Goal: Task Accomplishment & Management: Use online tool/utility

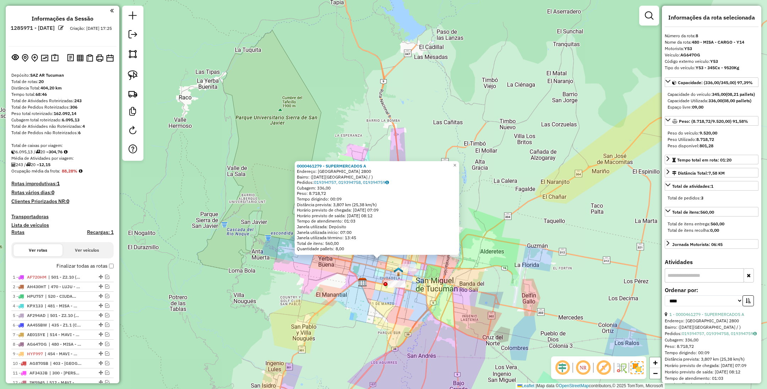
select select "*********"
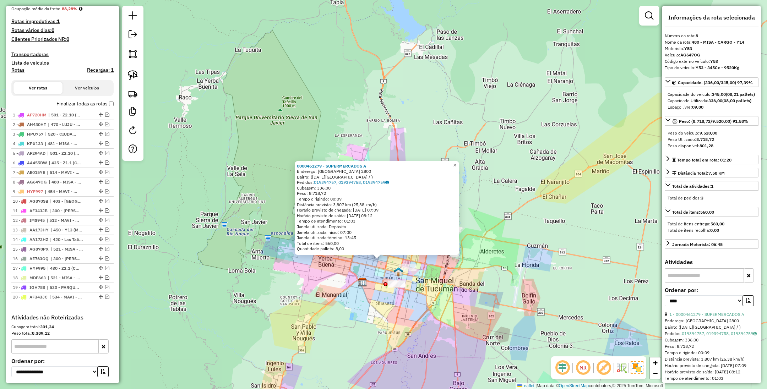
scroll to position [160, 0]
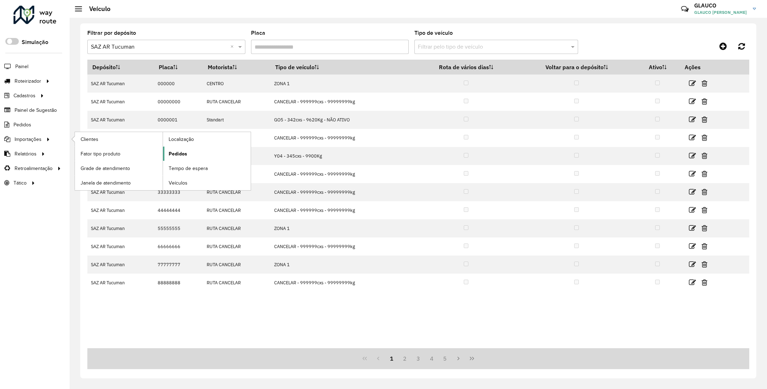
click at [179, 153] on span "Pedidos" at bounding box center [178, 153] width 18 height 7
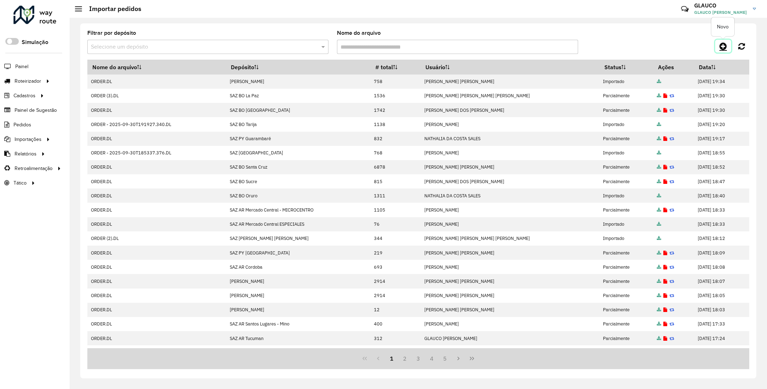
click at [722, 45] on icon at bounding box center [722, 46] width 7 height 9
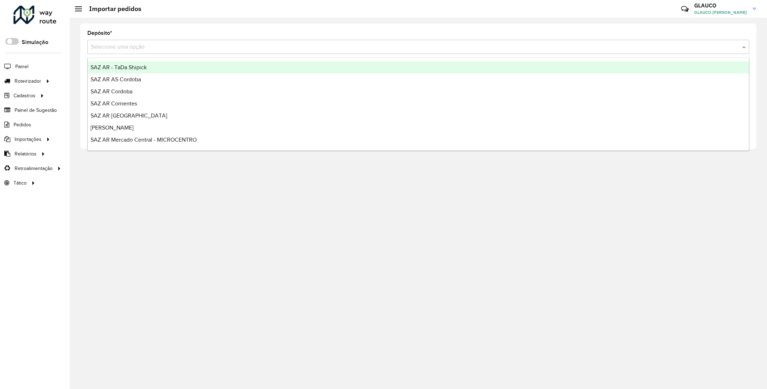
click at [179, 44] on input "text" at bounding box center [411, 47] width 640 height 9
type input "**"
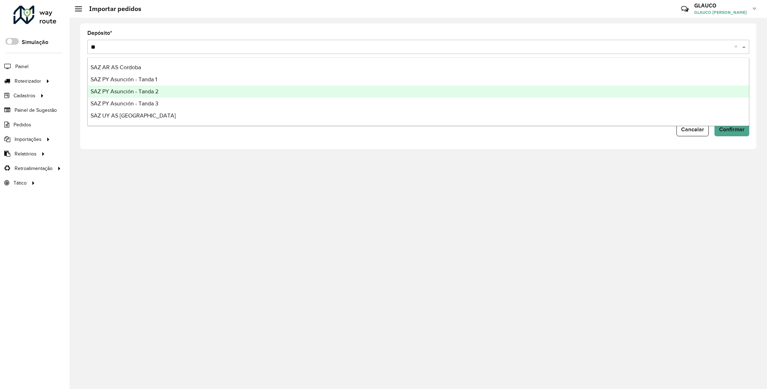
click at [144, 91] on span "SAZ PY Asunción - Tanda 2" at bounding box center [124, 91] width 68 height 6
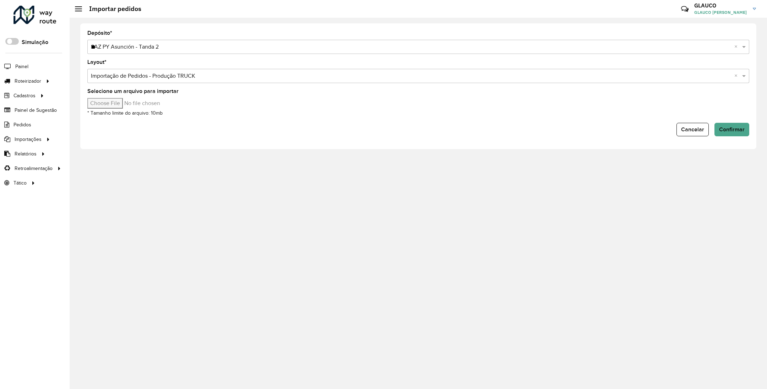
click at [115, 101] on input "Selecione um arquivo para importar" at bounding box center [147, 103] width 121 height 11
type input "**********"
click at [724, 130] on span "Confirmar" at bounding box center [732, 129] width 26 height 6
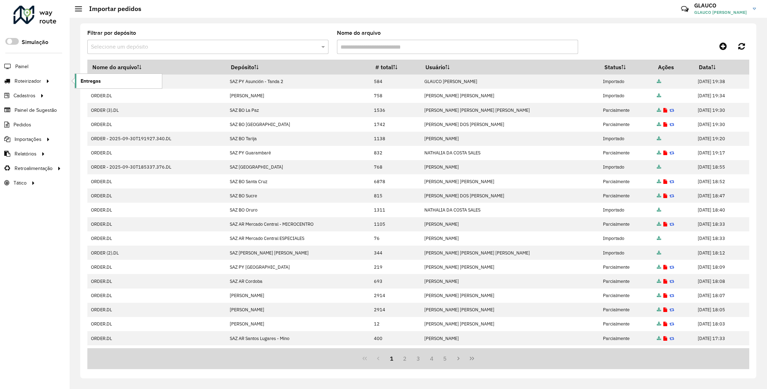
click at [113, 80] on link "Entregas" at bounding box center [118, 81] width 87 height 14
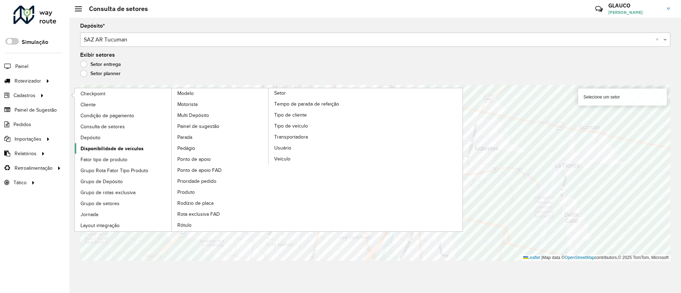
click at [124, 147] on span "Disponibilidade de veículos" at bounding box center [112, 148] width 63 height 7
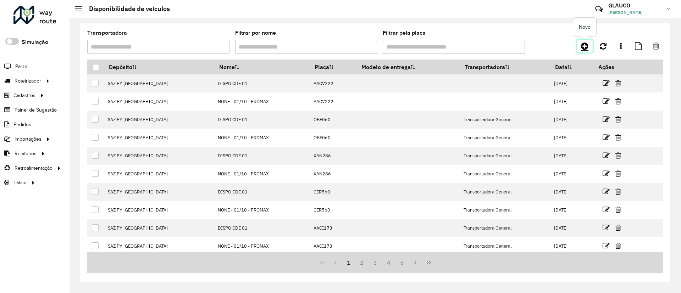
click at [584, 43] on icon at bounding box center [584, 46] width 7 height 9
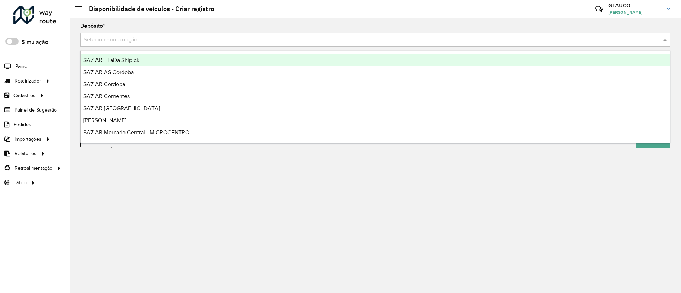
click at [130, 36] on input "text" at bounding box center [368, 40] width 569 height 9
type input "**"
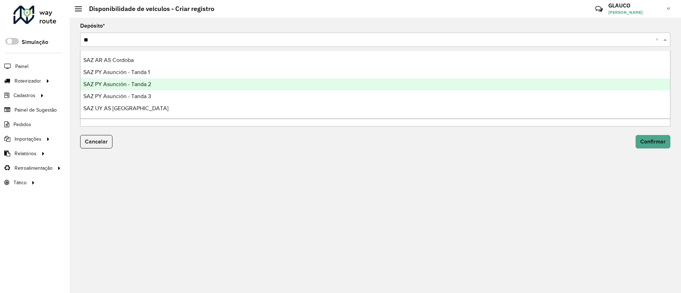
click at [137, 84] on span "SAZ PY Asunción - Tanda 2" at bounding box center [117, 84] width 68 height 6
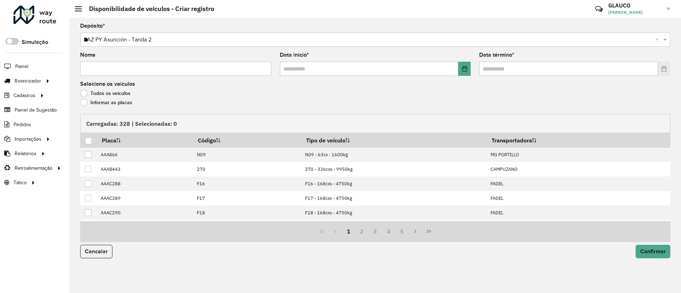
click at [103, 68] on input "Nome" at bounding box center [175, 69] width 191 height 14
type input "******"
click at [464, 72] on button "Choose Date" at bounding box center [465, 69] width 12 height 14
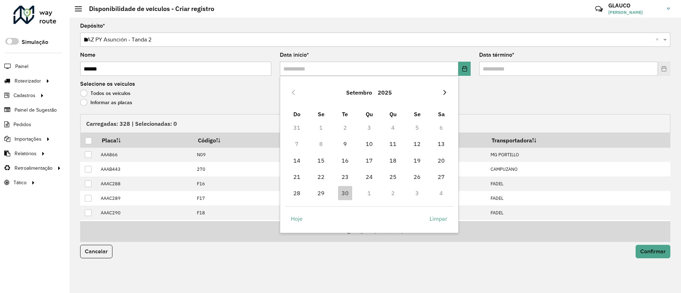
click at [443, 95] on button "Next Month" at bounding box center [444, 92] width 11 height 11
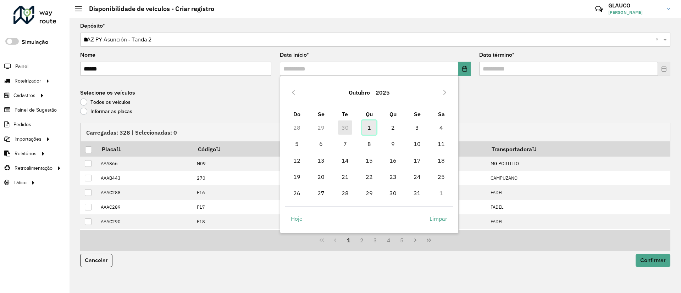
click at [371, 127] on span "1" at bounding box center [369, 128] width 14 height 14
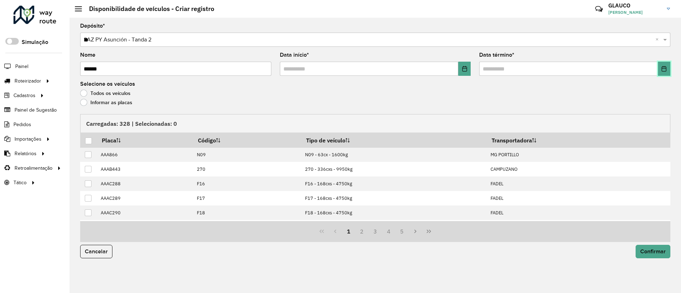
click at [667, 70] on icon "Choose Date" at bounding box center [664, 69] width 5 height 6
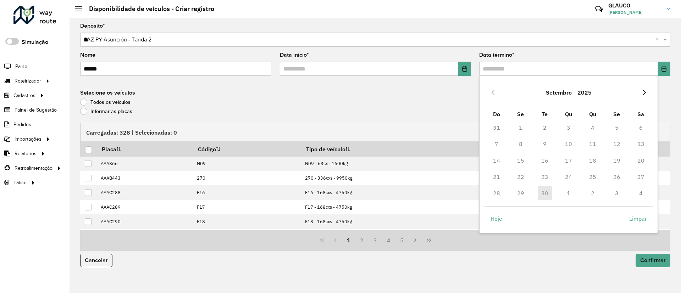
click at [644, 92] on icon "Next Month" at bounding box center [645, 93] width 6 height 6
click at [570, 130] on span "1" at bounding box center [569, 128] width 14 height 14
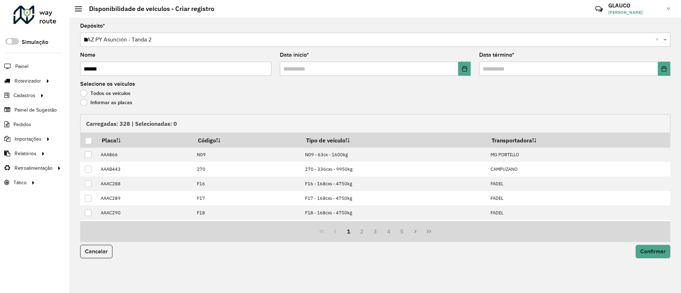
click at [85, 103] on label "Informar as placas" at bounding box center [106, 102] width 52 height 7
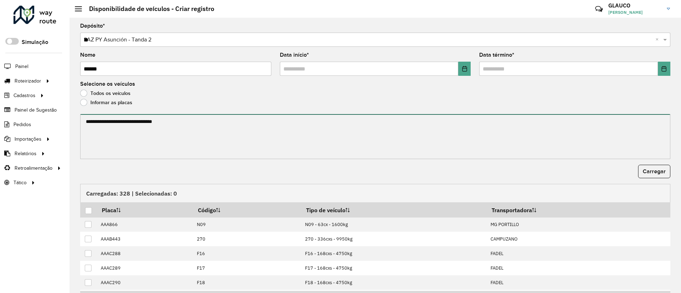
click at [104, 135] on textarea at bounding box center [375, 136] width 591 height 45
paste textarea "******* ******* ******* ******* ******* ******* ******* ******* ******* *******…"
type textarea "******* ******* ******* ******* ******* ******* ******* ******* ******* *******…"
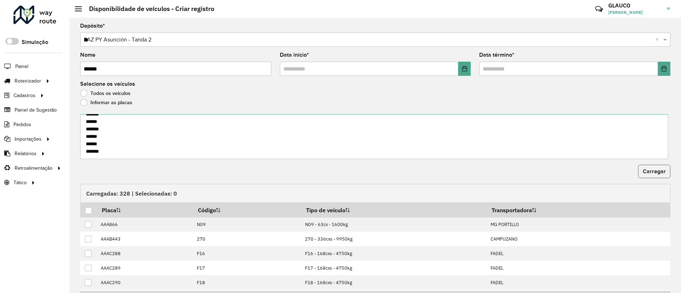
click at [652, 165] on button "Carregar" at bounding box center [654, 171] width 32 height 13
click at [89, 212] on div at bounding box center [88, 211] width 7 height 7
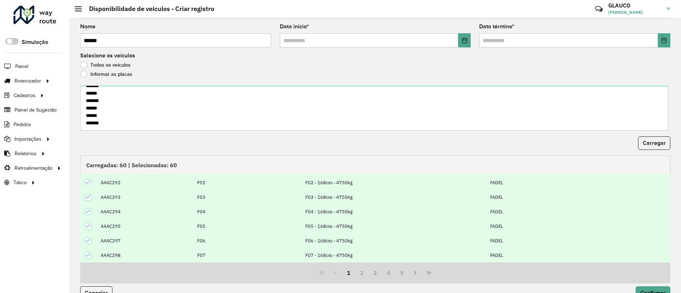
scroll to position [44, 0]
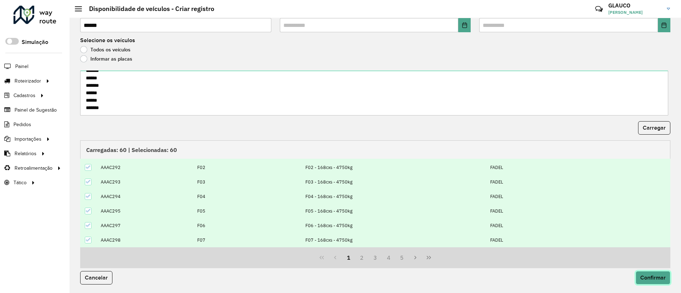
click at [649, 275] on span "Confirmar" at bounding box center [654, 278] width 26 height 6
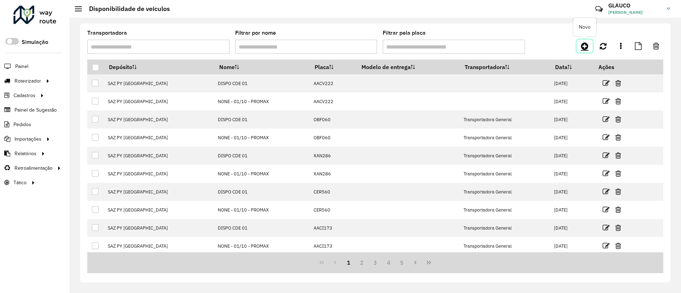
click at [585, 44] on icon at bounding box center [584, 46] width 7 height 9
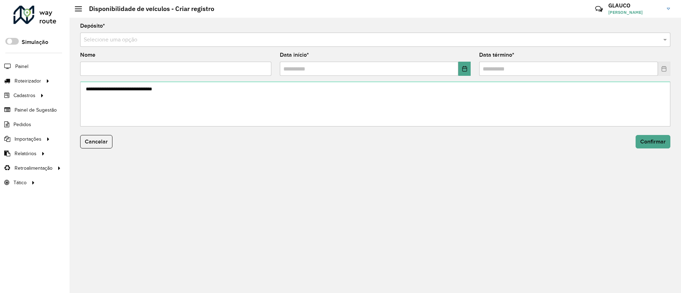
click at [139, 38] on input "text" at bounding box center [368, 40] width 569 height 9
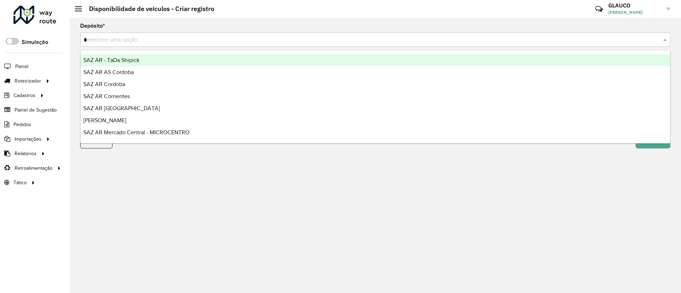
type input "**"
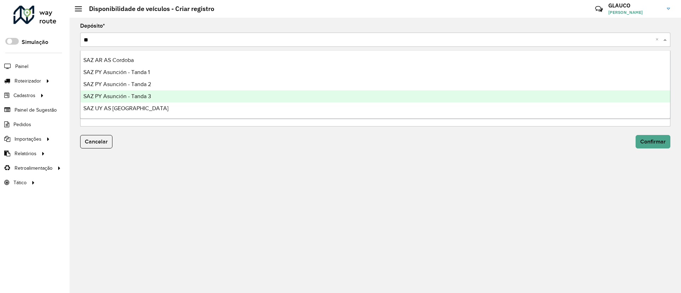
click at [156, 95] on div "SAZ PY Asunción - Tanda 3" at bounding box center [376, 96] width 590 height 12
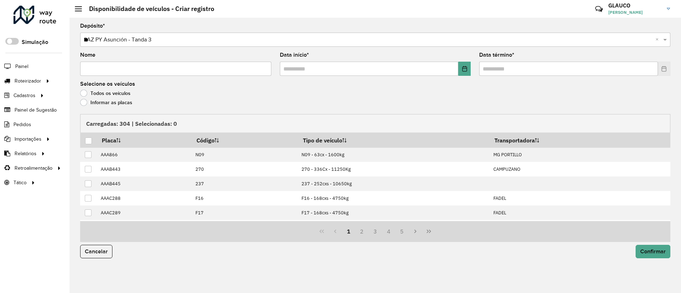
click at [129, 70] on input "Nome" at bounding box center [175, 69] width 191 height 14
type input "******"
click at [461, 70] on button "Choose Date" at bounding box center [465, 69] width 12 height 14
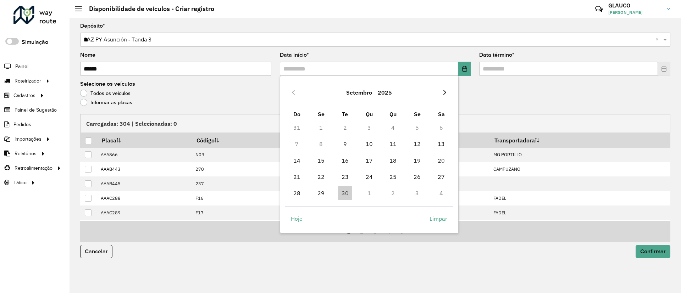
click at [445, 95] on icon "Next Month" at bounding box center [445, 93] width 6 height 6
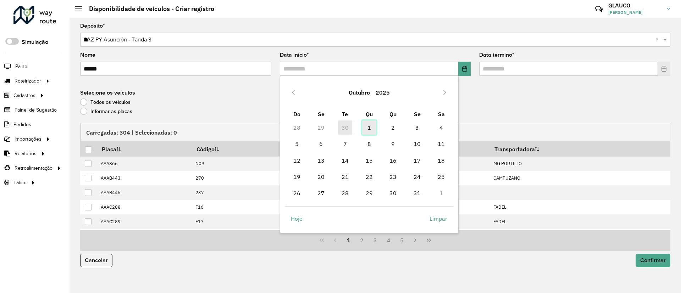
click at [371, 127] on span "1" at bounding box center [369, 128] width 14 height 14
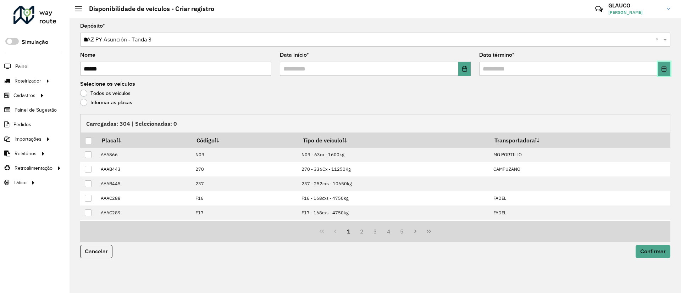
click at [665, 68] on icon "Choose Date" at bounding box center [664, 69] width 5 height 6
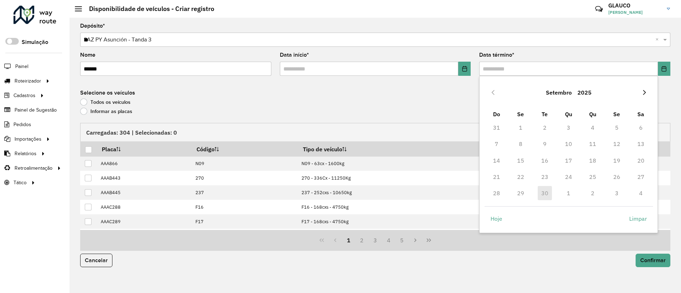
click at [646, 90] on icon "Next Month" at bounding box center [645, 93] width 6 height 6
click at [570, 126] on span "1" at bounding box center [569, 128] width 14 height 14
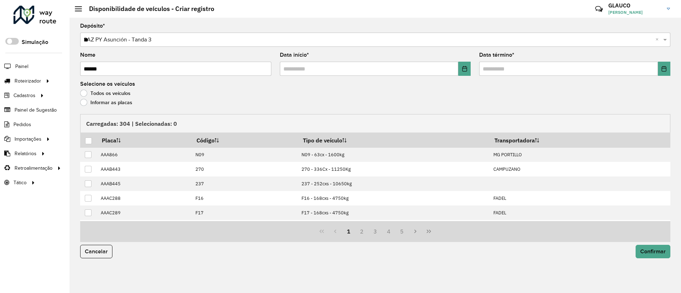
click at [84, 102] on label "Informar as placas" at bounding box center [106, 102] width 52 height 7
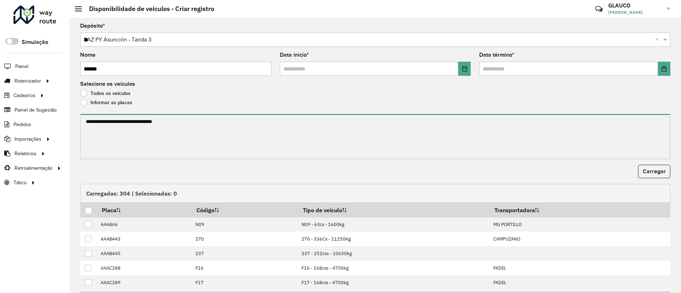
click at [96, 123] on textarea at bounding box center [375, 136] width 591 height 45
paste textarea "******* ******* ******* ******* ******* *******"
type textarea "******* ******* ******* ******* ******* *******"
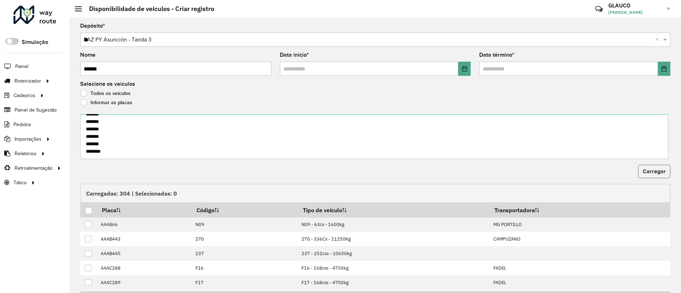
click at [666, 172] on button "Carregar" at bounding box center [654, 171] width 32 height 13
click at [86, 210] on div at bounding box center [88, 211] width 7 height 7
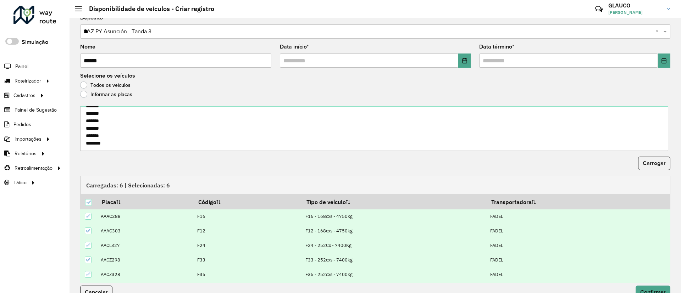
scroll to position [23, 0]
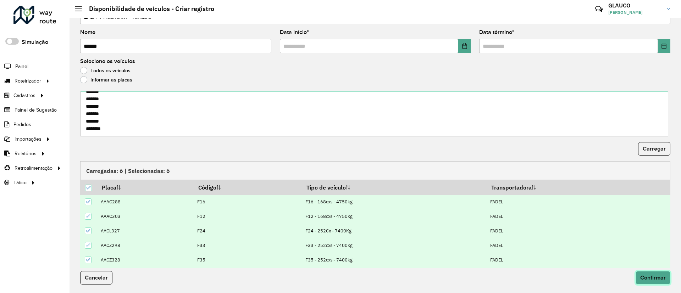
click at [643, 276] on span "Confirmar" at bounding box center [654, 278] width 26 height 6
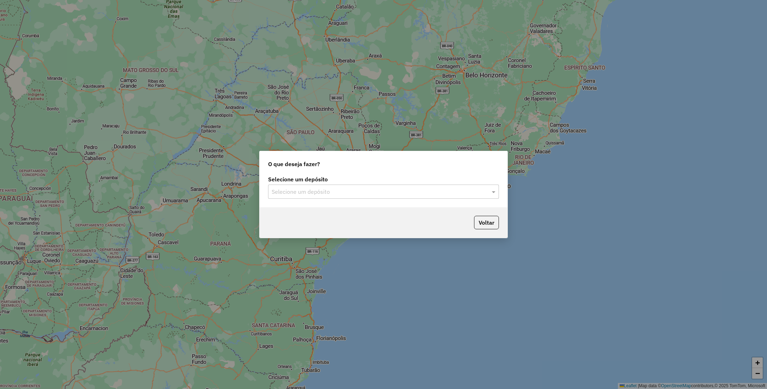
click at [361, 190] on input "text" at bounding box center [375, 192] width 209 height 9
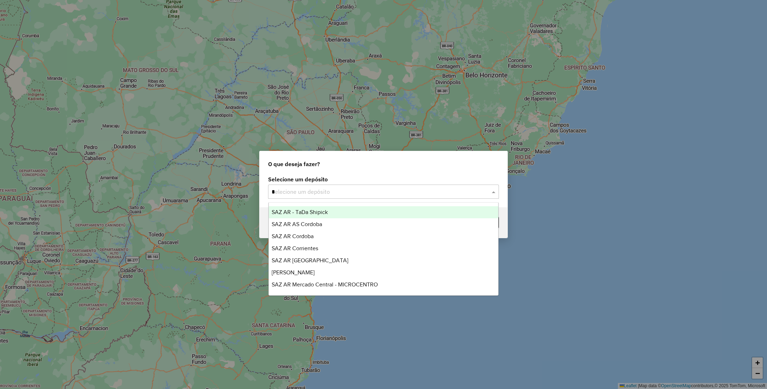
type input "**"
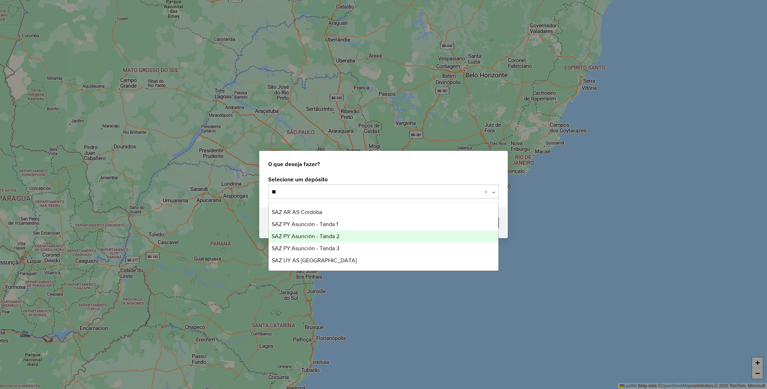
click at [329, 233] on span "SAZ PY Asunción - Tanda 2" at bounding box center [305, 236] width 68 height 6
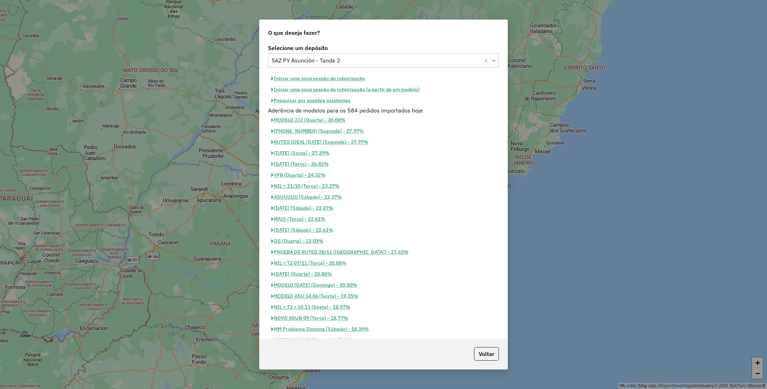
click at [311, 80] on button "Iniciar uma nova sessão de roteirização" at bounding box center [318, 78] width 100 height 11
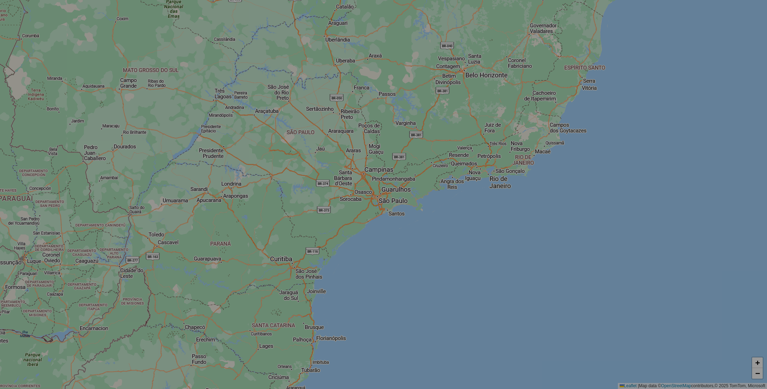
select select "*"
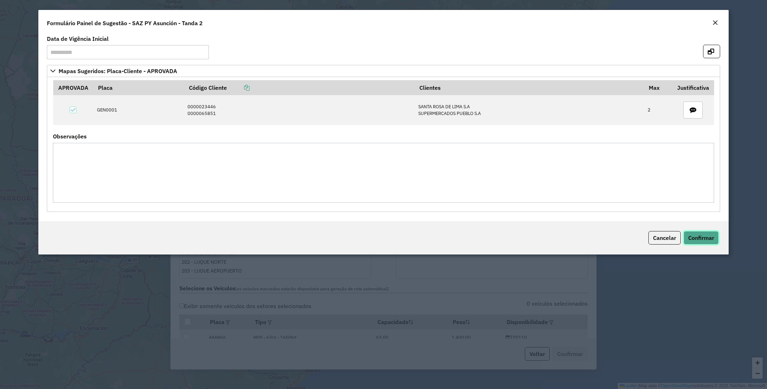
click at [711, 240] on span "Confirmar" at bounding box center [701, 237] width 26 height 7
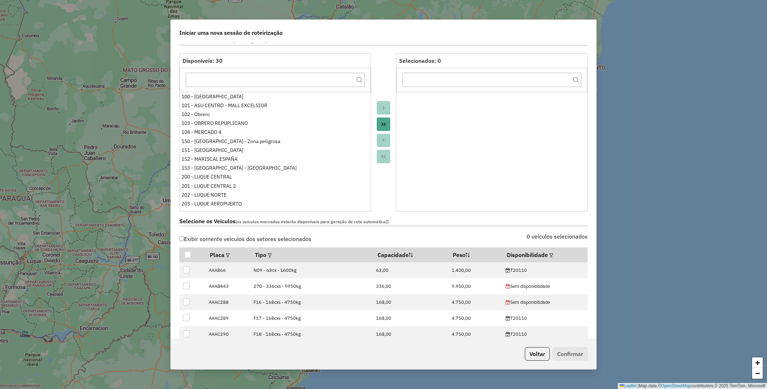
scroll to position [160, 0]
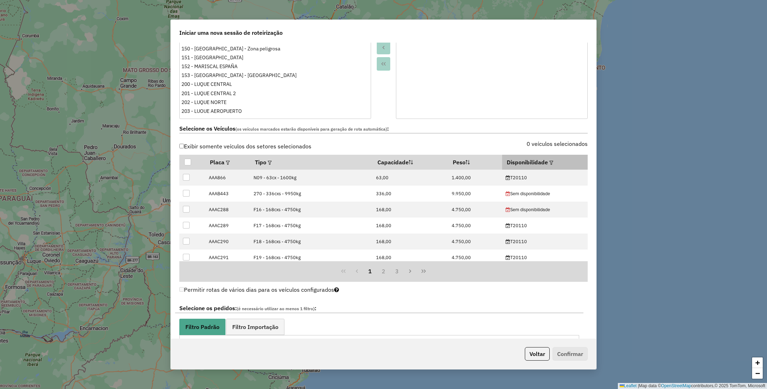
click at [543, 164] on th "Disponibilidade" at bounding box center [545, 162] width 86 height 15
click at [549, 164] on em at bounding box center [551, 163] width 4 height 4
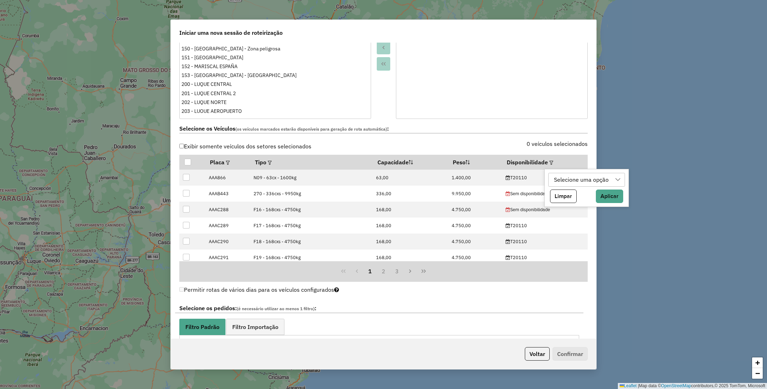
click at [570, 182] on div "Selecione uma opção" at bounding box center [581, 179] width 60 height 13
click at [581, 227] on span "T20110" at bounding box center [576, 227] width 21 height 9
click at [577, 181] on div at bounding box center [583, 179] width 13 height 13
click at [600, 203] on button "Aplicar" at bounding box center [594, 196] width 27 height 13
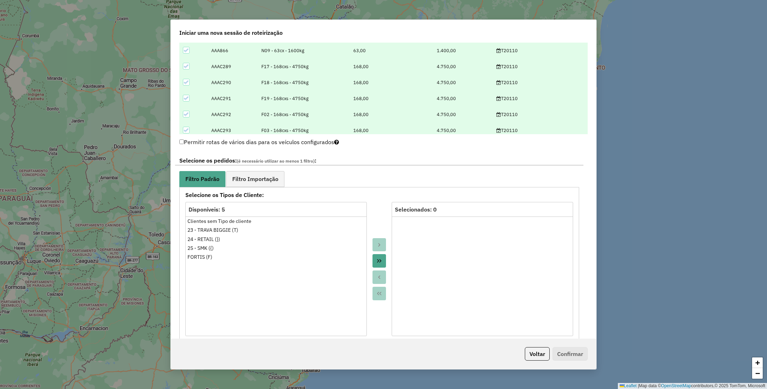
scroll to position [319, 0]
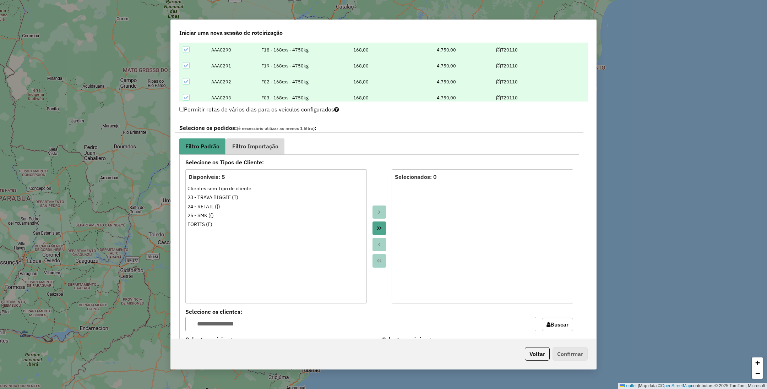
click at [259, 141] on link "Filtro Importação" at bounding box center [255, 146] width 58 height 16
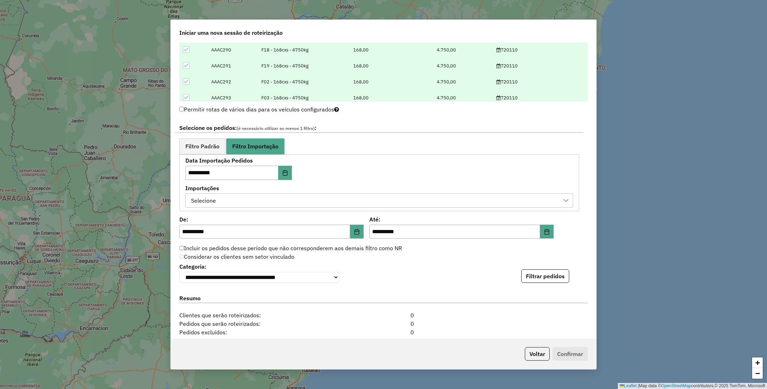
click at [275, 204] on div "Selecione" at bounding box center [373, 200] width 371 height 13
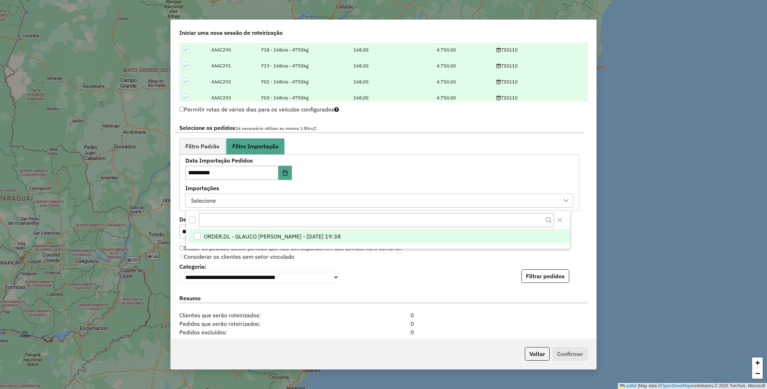
scroll to position [5, 32]
click at [264, 234] on span "ORDER.DL - GLAUCO RODRIGO VALENTINI - 30/09/2025 19:38" at bounding box center [272, 236] width 137 height 9
click at [196, 149] on span "Filtro Padrão" at bounding box center [202, 146] width 34 height 6
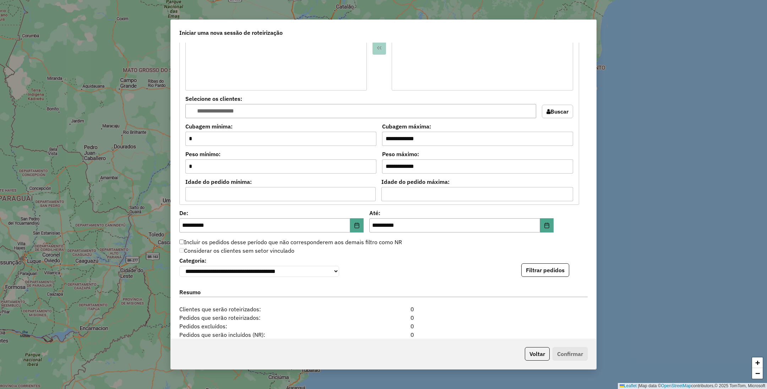
scroll to position [636, 0]
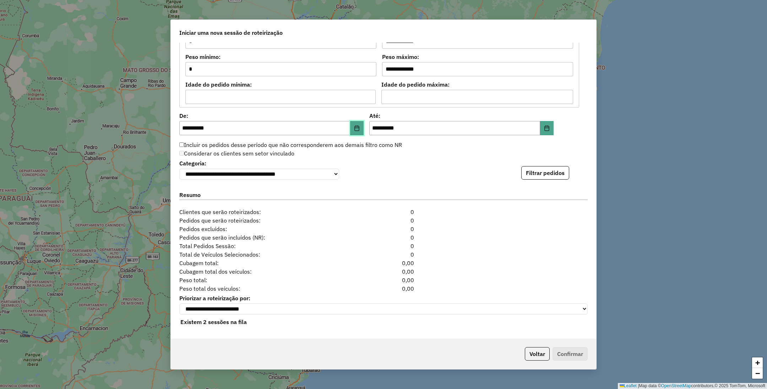
click at [355, 125] on icon "Choose Date" at bounding box center [357, 128] width 5 height 6
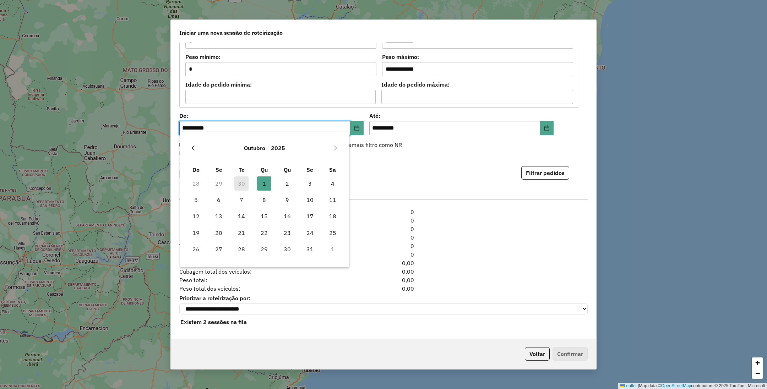
click at [193, 151] on button "Previous Month" at bounding box center [192, 147] width 11 height 11
click at [215, 181] on span "1" at bounding box center [219, 183] width 14 height 14
type input "**********"
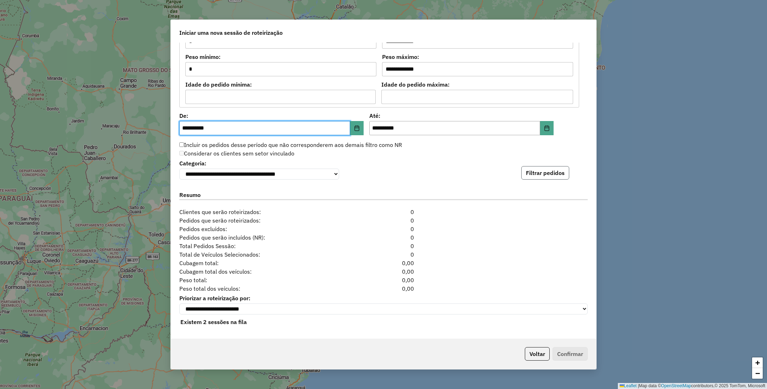
click at [550, 170] on button "Filtrar pedidos" at bounding box center [545, 172] width 48 height 13
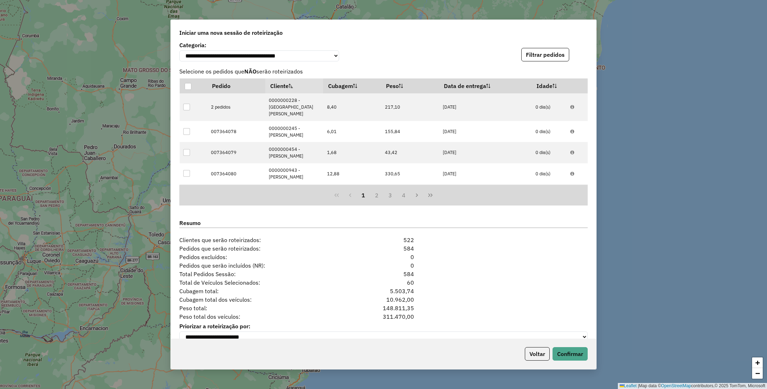
scroll to position [783, 0]
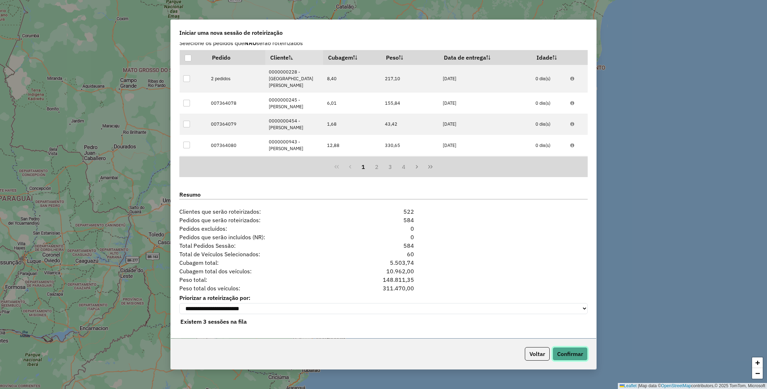
click at [573, 356] on button "Confirmar" at bounding box center [569, 353] width 35 height 13
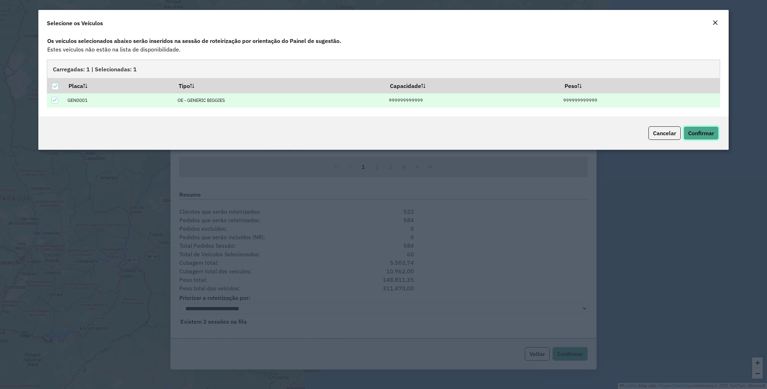
click at [709, 134] on span "Confirmar" at bounding box center [701, 133] width 26 height 7
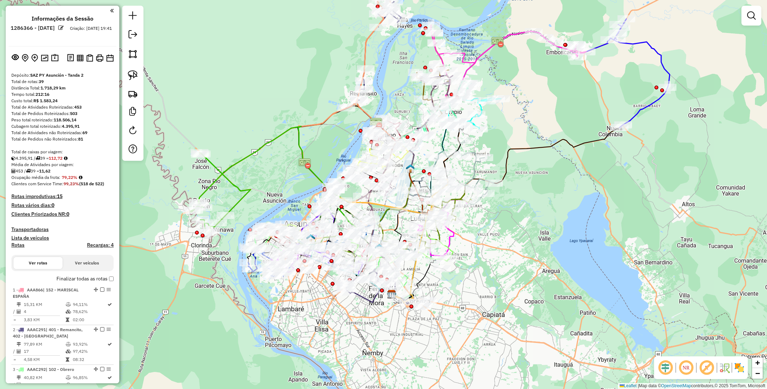
click at [741, 371] on img at bounding box center [738, 367] width 11 height 11
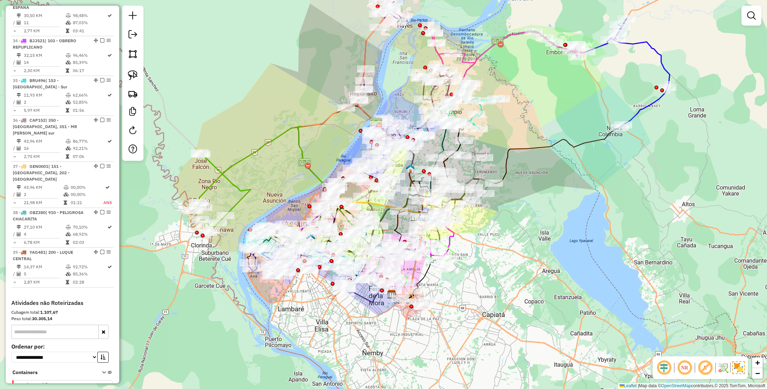
scroll to position [1666, 0]
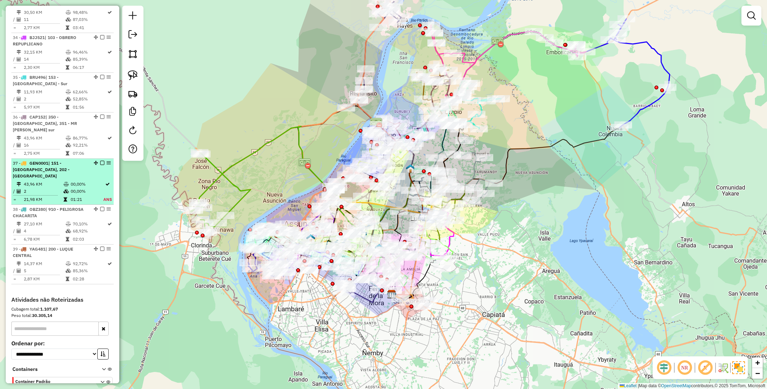
select select "**********"
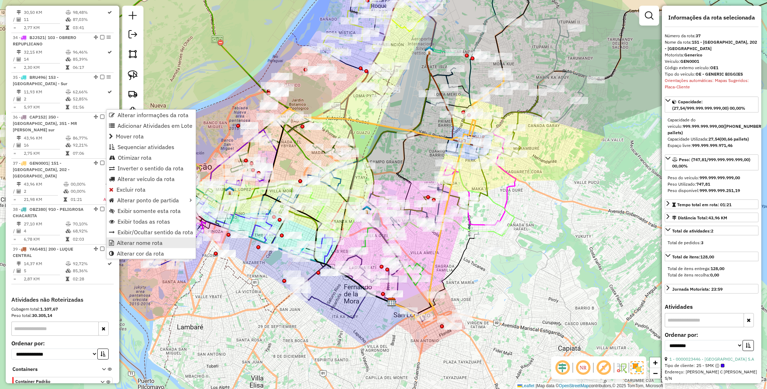
click at [146, 244] on span "Alterar nome rota" at bounding box center [140, 243] width 46 height 6
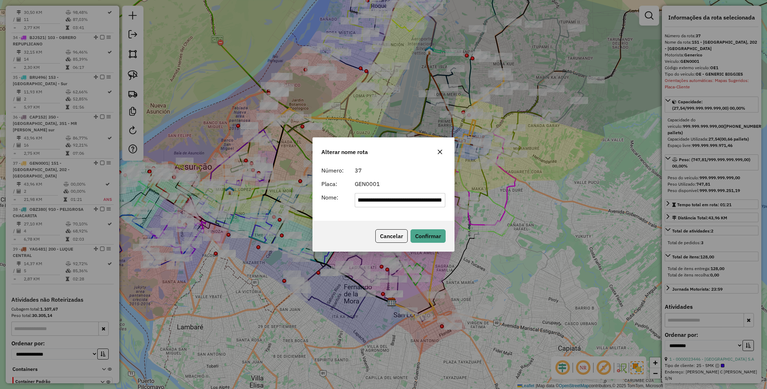
scroll to position [0, 0]
drag, startPoint x: 441, startPoint y: 199, endPoint x: 275, endPoint y: 196, distance: 166.5
click at [275, 196] on div "**********" at bounding box center [383, 194] width 767 height 389
type input "*********"
click at [432, 237] on button "Confirmar" at bounding box center [427, 235] width 35 height 13
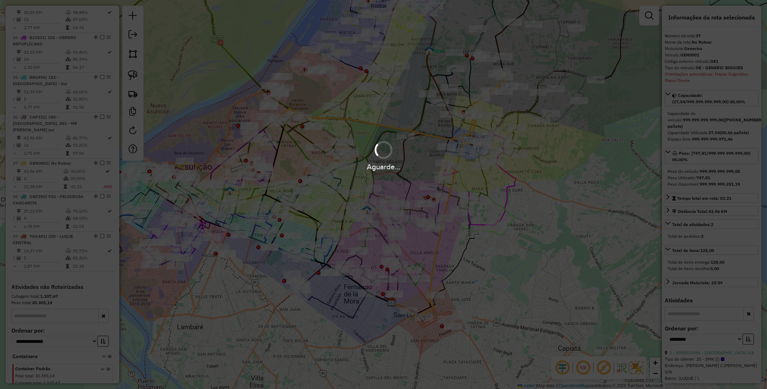
scroll to position [1660, 0]
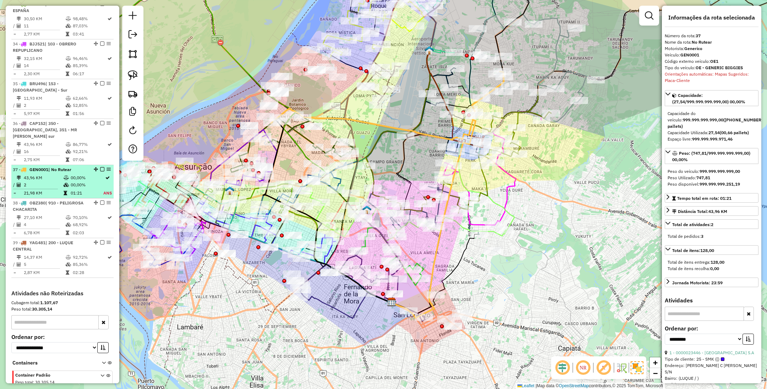
click at [100, 167] on em at bounding box center [102, 169] width 4 height 4
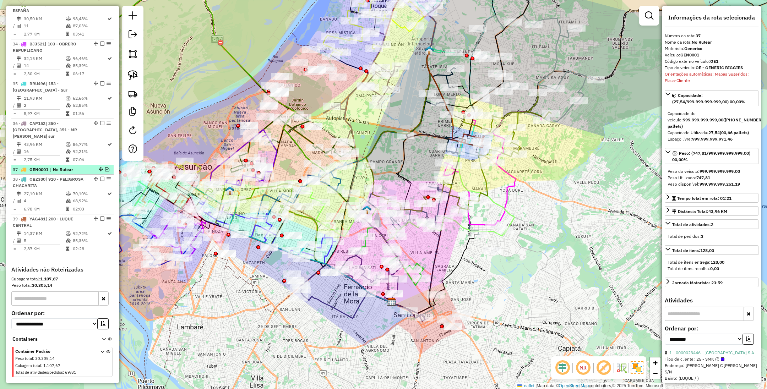
scroll to position [1636, 0]
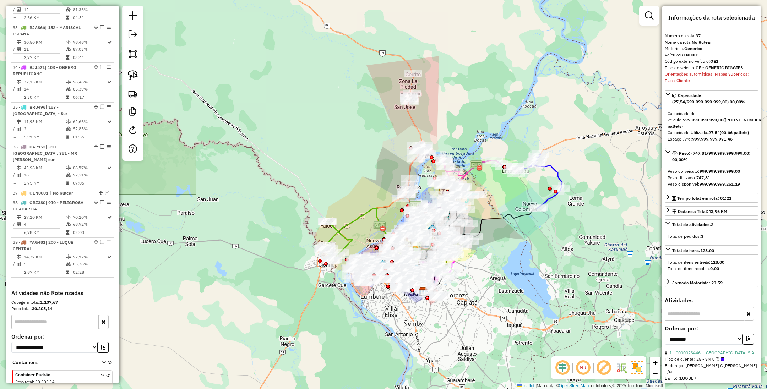
drag, startPoint x: 528, startPoint y: 277, endPoint x: 484, endPoint y: 282, distance: 45.0
click at [484, 282] on div "Janela de atendimento Grade de atendimento Capacidade Transportadoras Veículos …" at bounding box center [383, 194] width 767 height 389
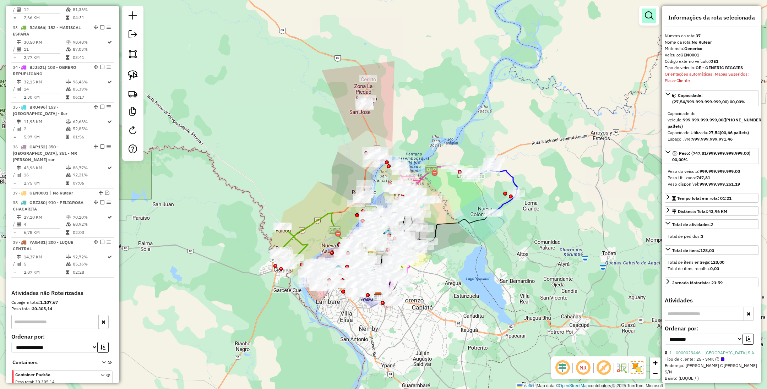
click at [647, 15] on em at bounding box center [648, 15] width 9 height 9
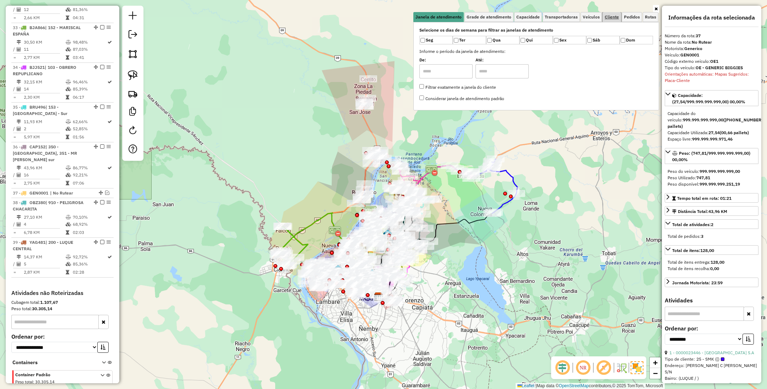
click at [610, 16] on span "Cliente" at bounding box center [611, 17] width 14 height 4
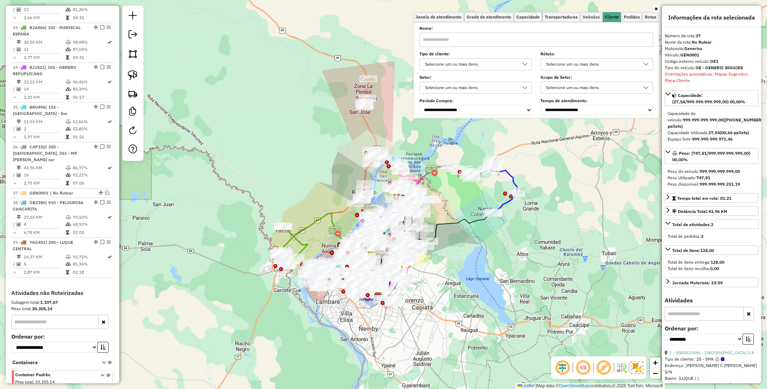
click at [482, 64] on div "Selecione um ou mais itens" at bounding box center [469, 64] width 95 height 11
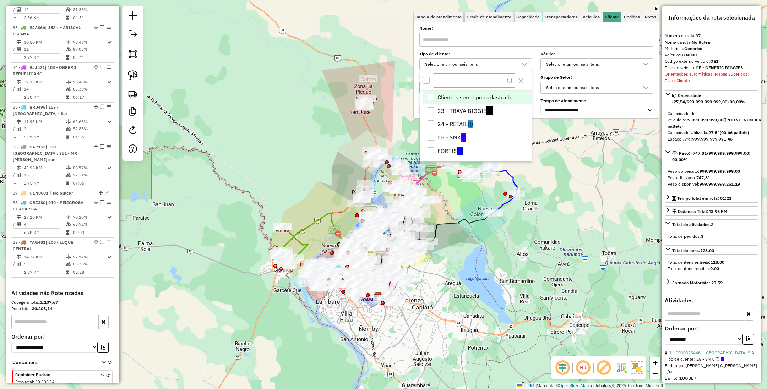
scroll to position [4, 25]
click at [468, 108] on li "23 - TRAVA BIGGIE (T)" at bounding box center [477, 110] width 109 height 13
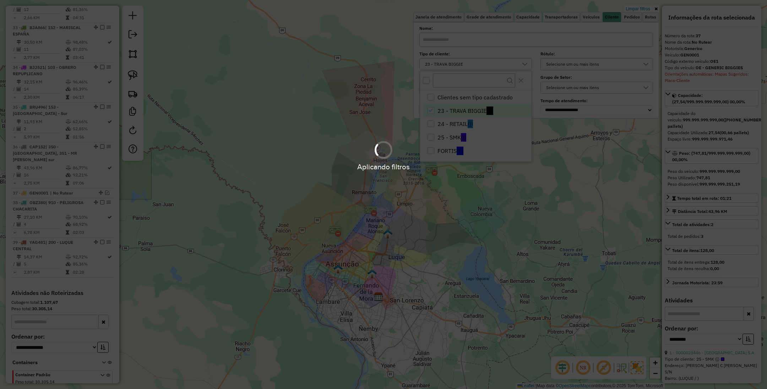
click at [477, 306] on div "Limpar filtros Janela de atendimento Grade de atendimento Capacidade Transporta…" at bounding box center [383, 194] width 767 height 389
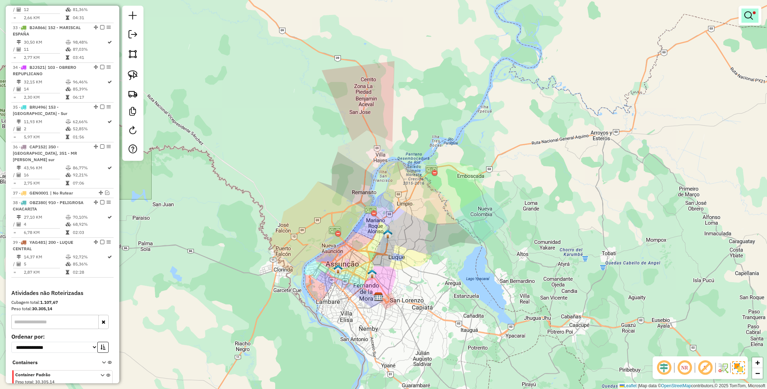
click at [753, 17] on link at bounding box center [749, 16] width 17 height 14
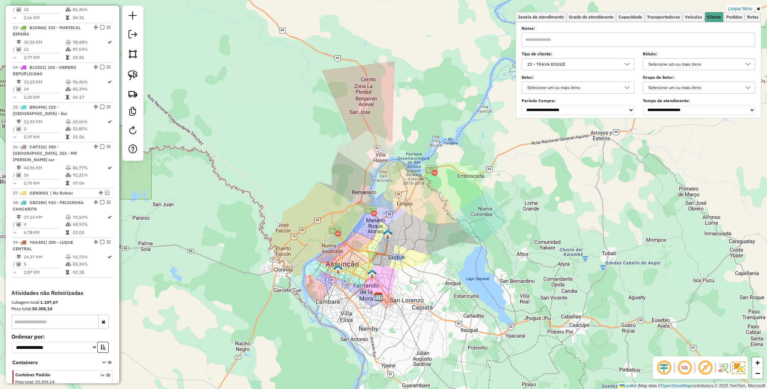
click at [589, 65] on div "23 - TRAVA BIGGIE" at bounding box center [572, 64] width 95 height 11
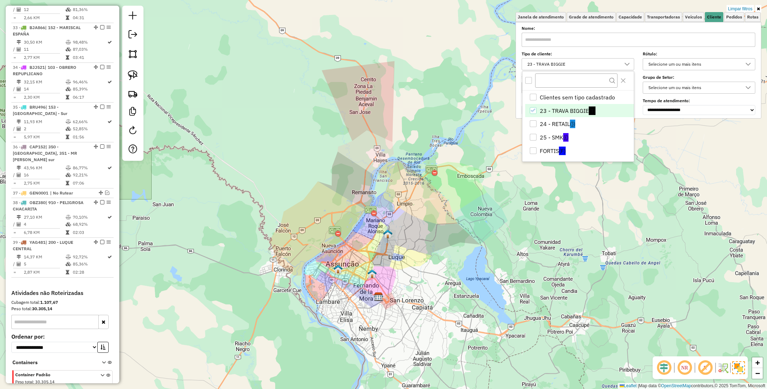
click at [536, 108] on div "23 - TRAVA BIGGIE" at bounding box center [532, 110] width 7 height 7
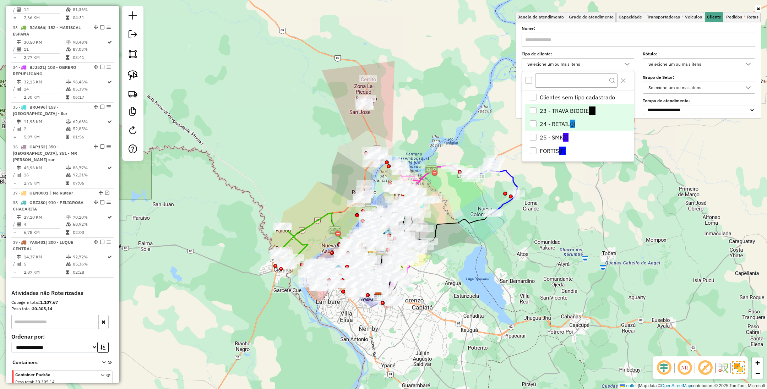
click at [533, 122] on div "24 - RETAIL" at bounding box center [532, 123] width 7 height 7
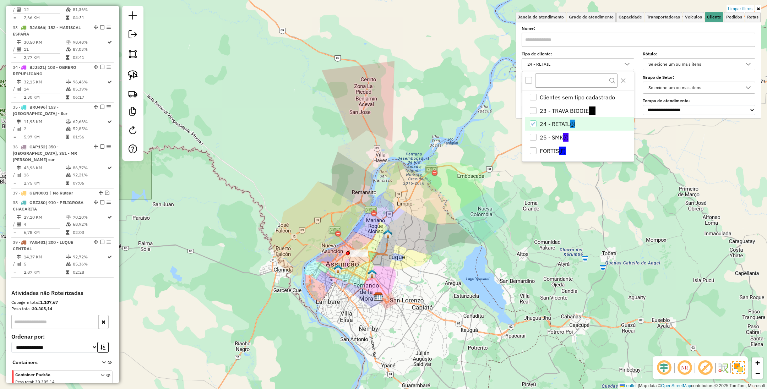
drag, startPoint x: 394, startPoint y: 281, endPoint x: 419, endPoint y: 281, distance: 24.8
click at [419, 281] on div "Limpar filtros Janela de atendimento Grade de atendimento Capacidade Transporta…" at bounding box center [383, 194] width 767 height 389
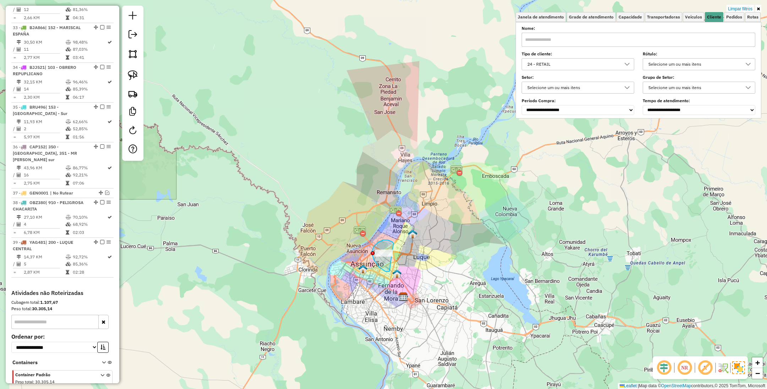
drag, startPoint x: 393, startPoint y: 244, endPoint x: 413, endPoint y: 256, distance: 23.2
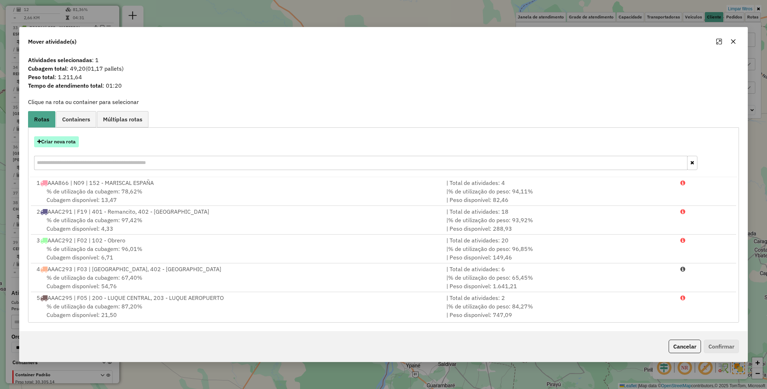
click at [55, 140] on button "Criar nova rota" at bounding box center [56, 141] width 45 height 11
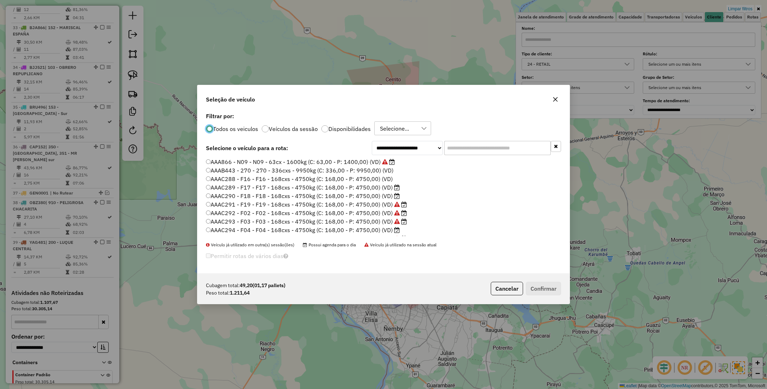
scroll to position [4, 2]
click at [491, 150] on input "text" at bounding box center [497, 148] width 106 height 14
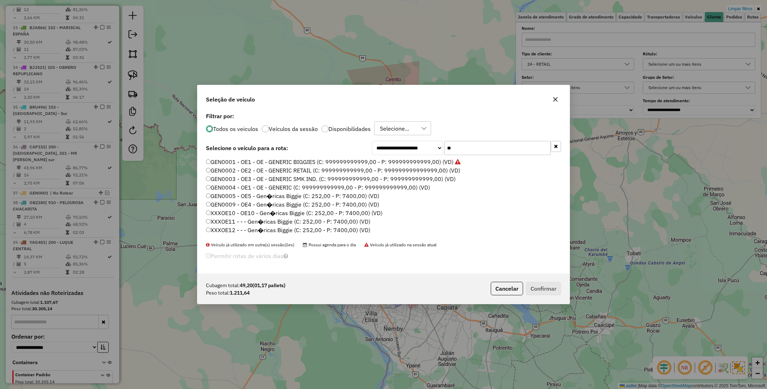
type input "**"
click at [299, 170] on label "GEN0002 - OE2 - OE - GENERIC RETAIL (C: 999999999999,00 - P: 999999999999999,00…" at bounding box center [333, 170] width 254 height 9
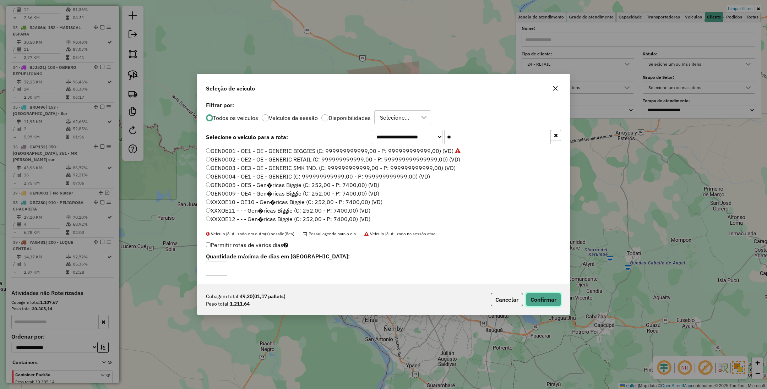
click at [539, 300] on button "Confirmar" at bounding box center [543, 299] width 35 height 13
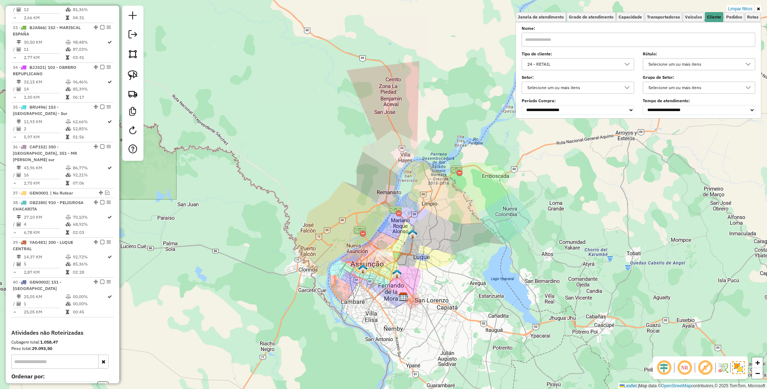
scroll to position [1666, 0]
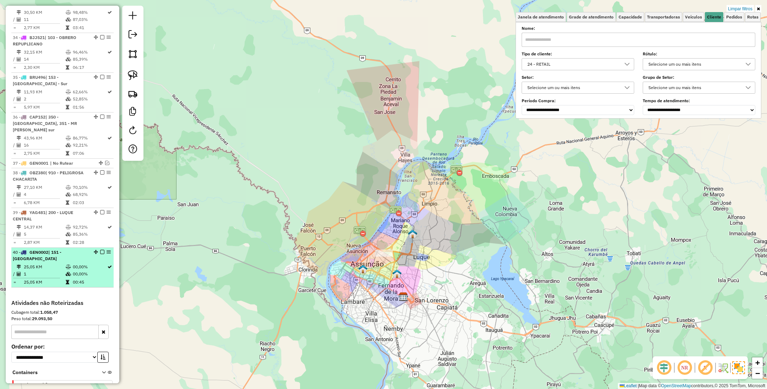
select select "**********"
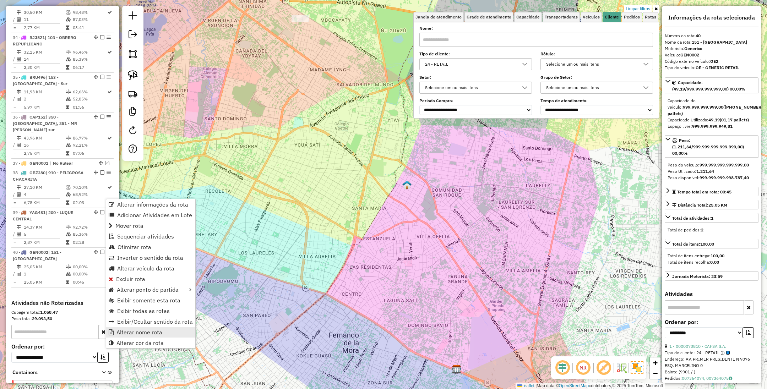
click at [160, 333] on span "Alterar nome rota" at bounding box center [139, 332] width 46 height 6
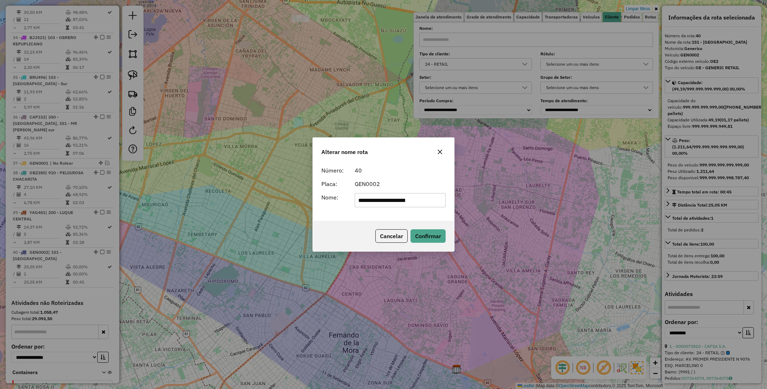
drag, startPoint x: 420, startPoint y: 201, endPoint x: 275, endPoint y: 195, distance: 145.3
click at [275, 195] on div "**********" at bounding box center [383, 194] width 767 height 389
type input "******"
click at [438, 235] on button "Confirmar" at bounding box center [427, 235] width 35 height 13
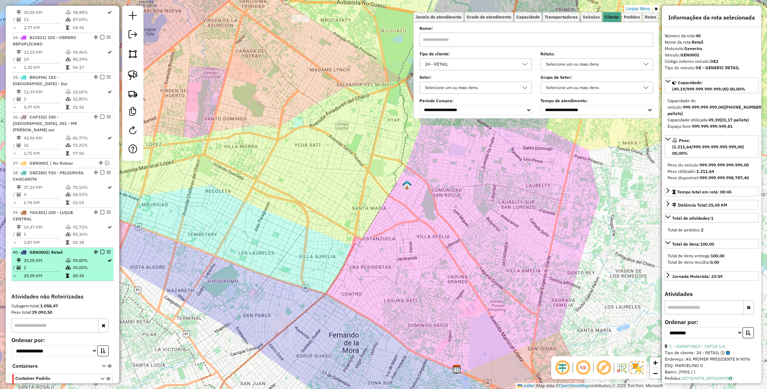
click at [100, 250] on em at bounding box center [102, 252] width 4 height 4
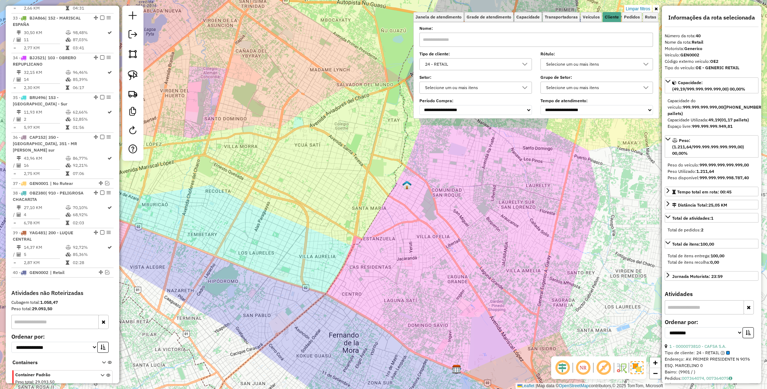
click at [469, 64] on div "24 - RETAIL" at bounding box center [469, 64] width 95 height 11
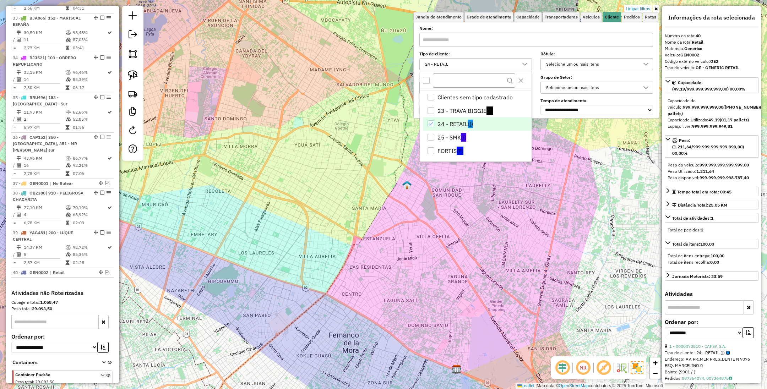
click at [432, 122] on icon "24 - RETAIL" at bounding box center [430, 123] width 5 height 5
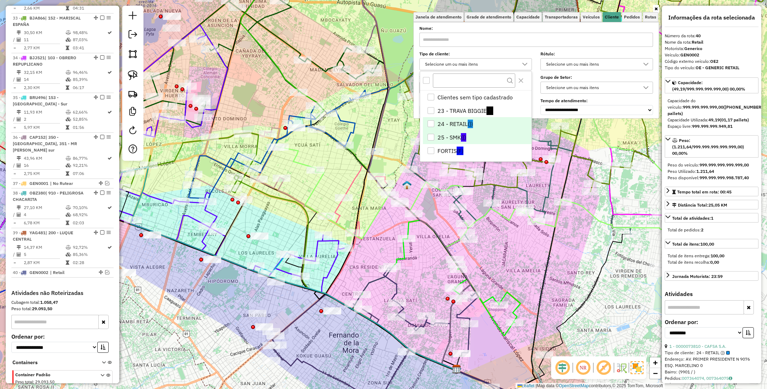
click at [430, 138] on div "25 - SMK" at bounding box center [430, 137] width 7 height 7
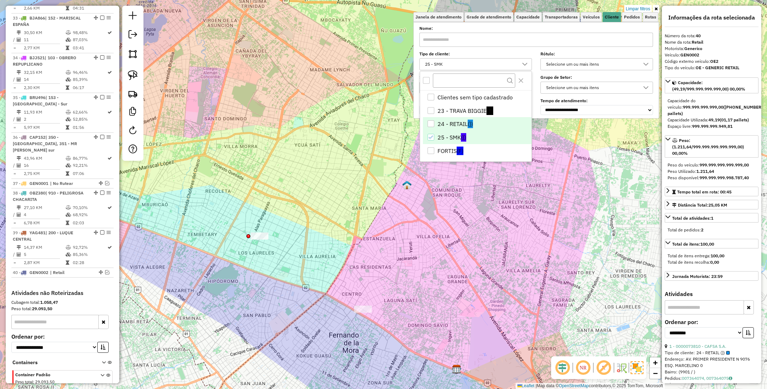
click at [405, 287] on div "Limpar filtros Janela de atendimento Grade de atendimento Capacidade Transporta…" at bounding box center [383, 194] width 767 height 389
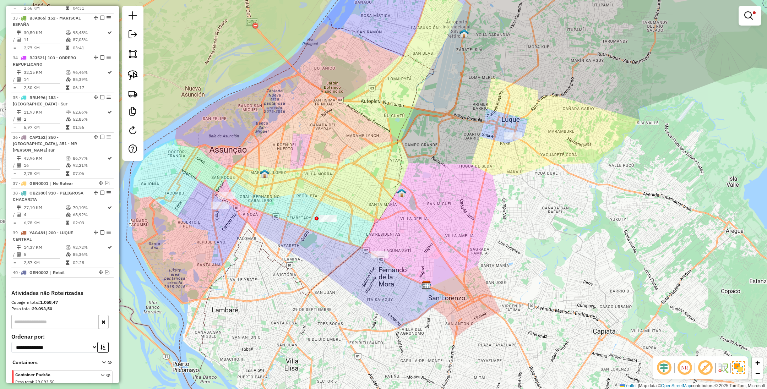
drag, startPoint x: 389, startPoint y: 240, endPoint x: 429, endPoint y: 249, distance: 41.6
click at [429, 249] on div "Limpar filtros Janela de atendimento Grade de atendimento Capacidade Transporta…" at bounding box center [383, 194] width 767 height 389
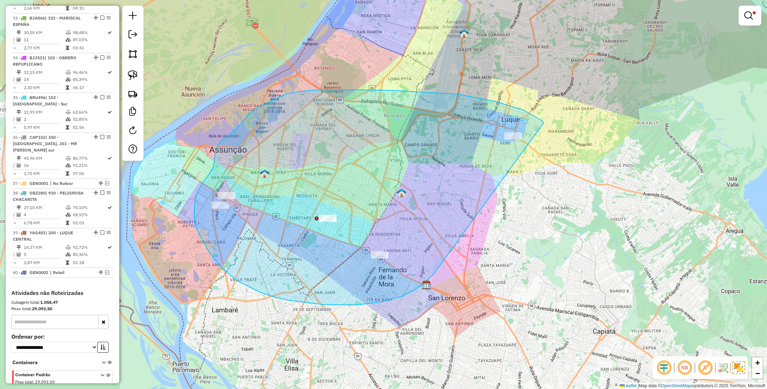
drag, startPoint x: 543, startPoint y: 123, endPoint x: 434, endPoint y: 274, distance: 186.5
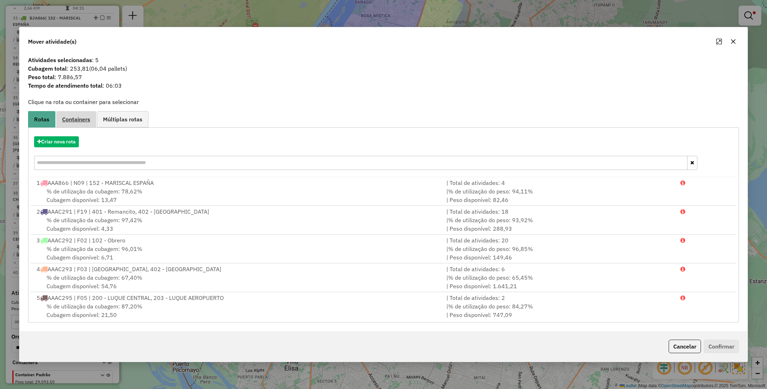
click at [75, 117] on span "Containers" at bounding box center [76, 119] width 28 height 6
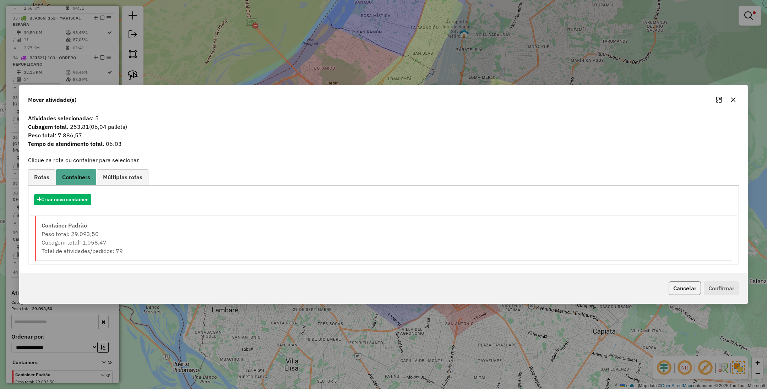
click at [682, 287] on button "Cancelar" at bounding box center [684, 287] width 32 height 13
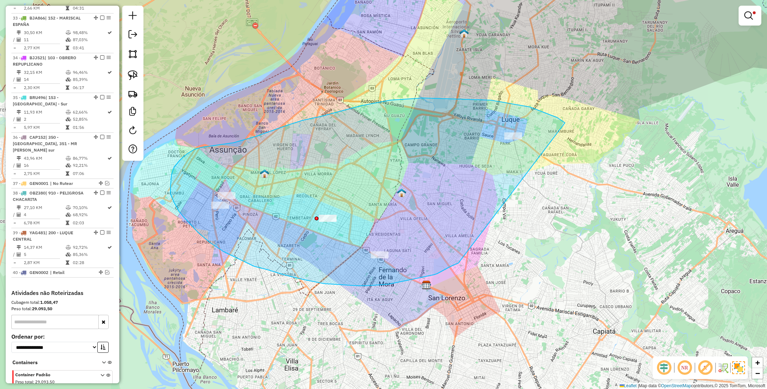
drag, startPoint x: 560, startPoint y: 120, endPoint x: 458, endPoint y: 263, distance: 176.1
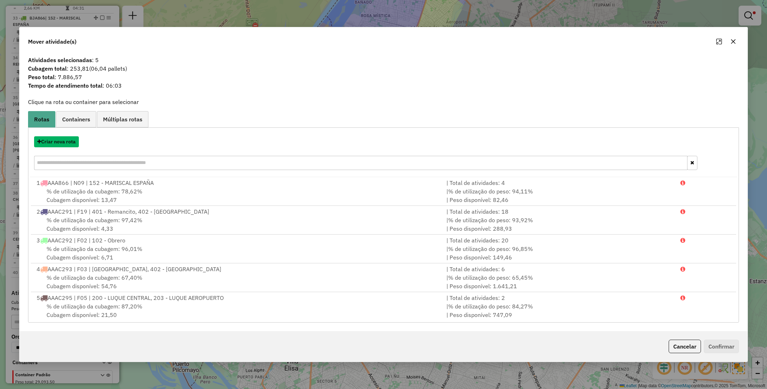
click at [60, 144] on button "Criar nova rota" at bounding box center [56, 141] width 45 height 11
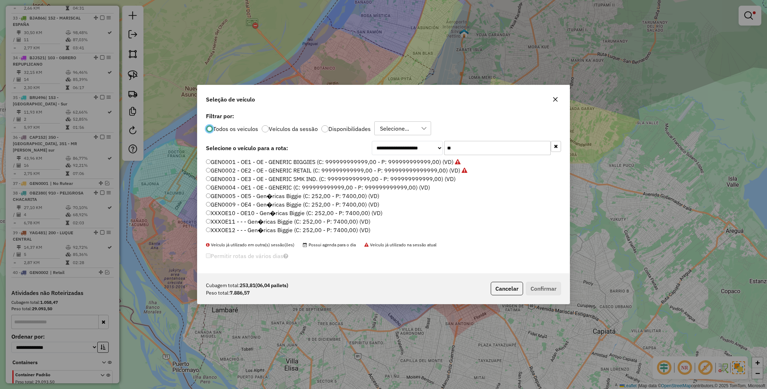
scroll to position [4, 2]
click at [303, 178] on label "GEN0003 - OE3 - OE - GENERIC SMK IND. (C: 999999999999,00 - P: 999999999999,00)…" at bounding box center [330, 179] width 249 height 9
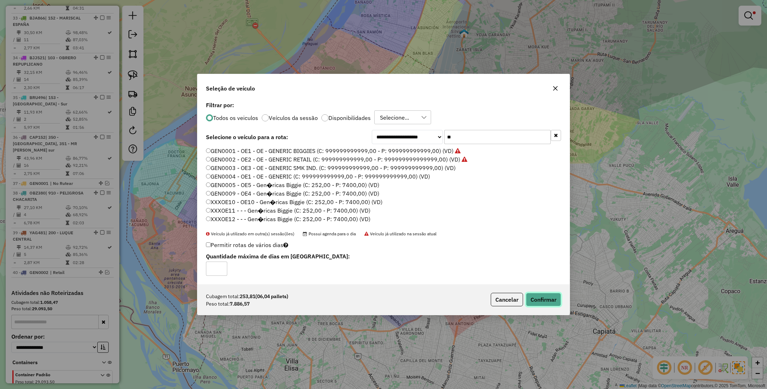
click at [541, 299] on button "Confirmar" at bounding box center [543, 299] width 35 height 13
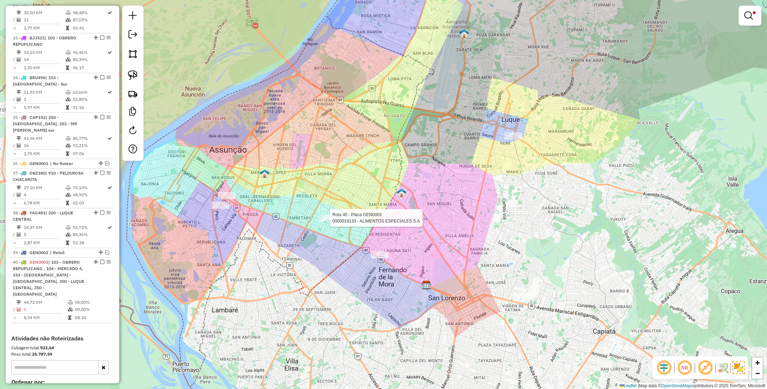
scroll to position [1665, 0]
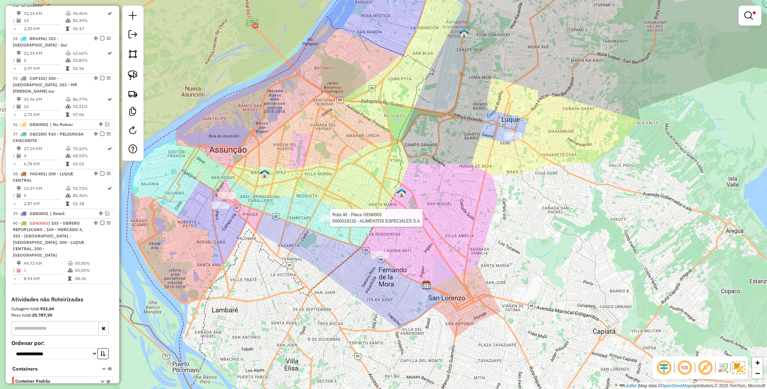
select select "**********"
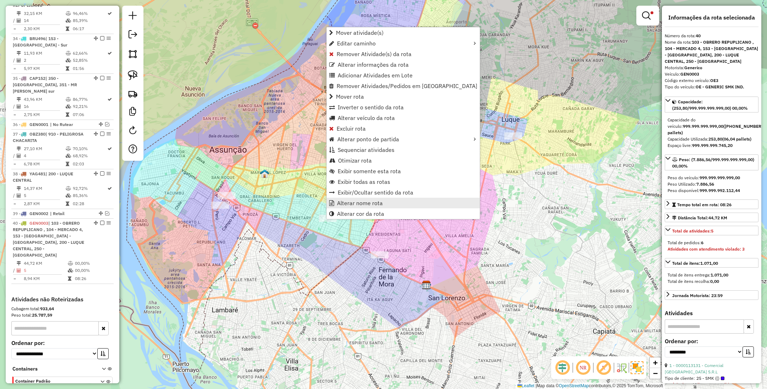
click at [359, 207] on link "Alterar nome rota" at bounding box center [402, 203] width 153 height 11
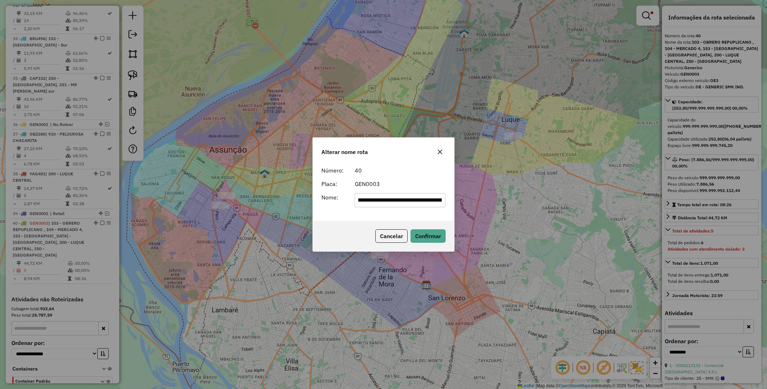
scroll to position [0, 0]
drag, startPoint x: 442, startPoint y: 200, endPoint x: 281, endPoint y: 196, distance: 160.8
click at [281, 196] on div "**********" at bounding box center [383, 194] width 767 height 389
type input "***"
click at [422, 235] on button "Confirmar" at bounding box center [427, 235] width 35 height 13
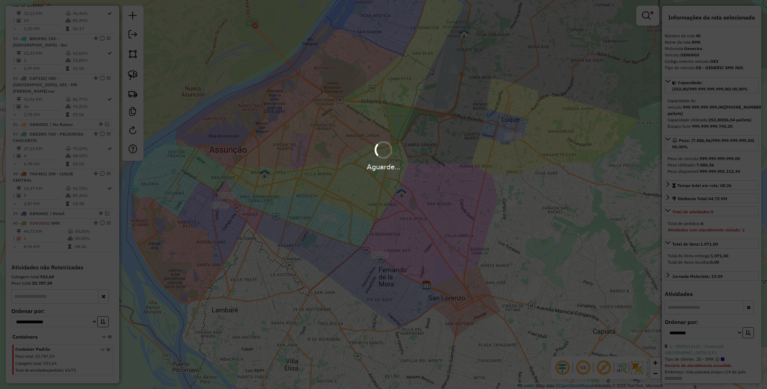
scroll to position [1640, 0]
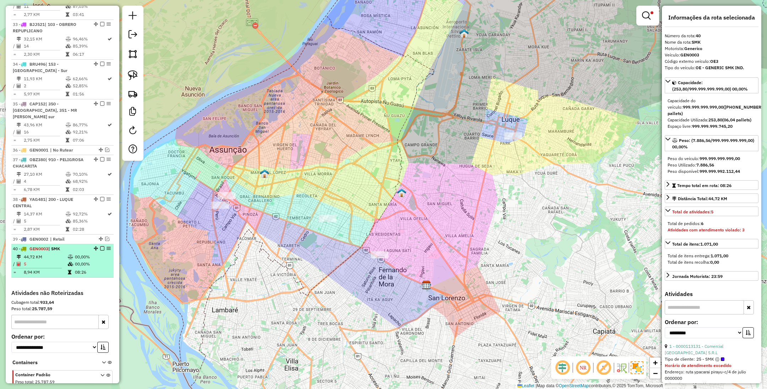
click at [101, 246] on em at bounding box center [102, 248] width 4 height 4
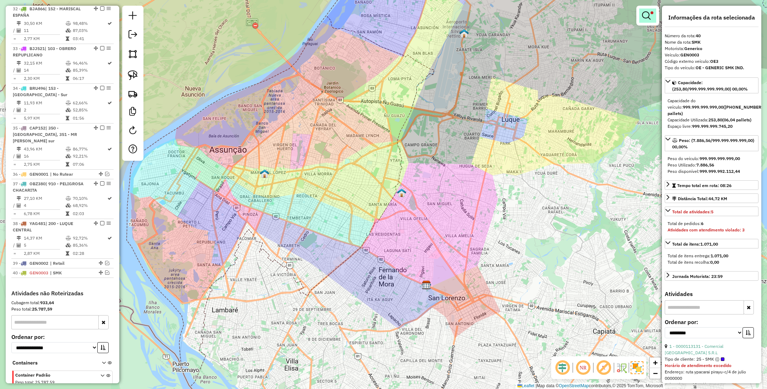
click at [647, 17] on em at bounding box center [646, 15] width 9 height 9
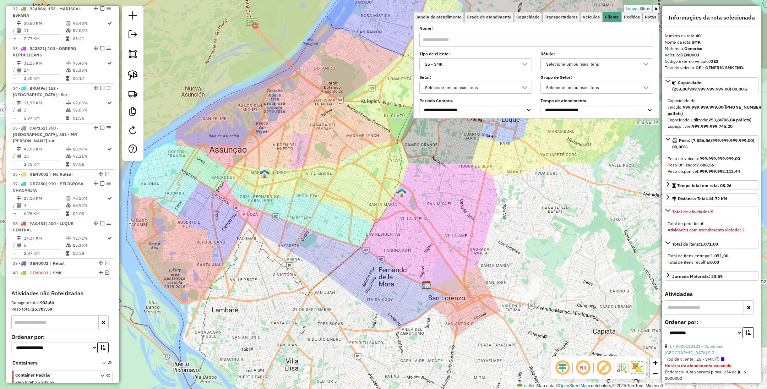
click at [636, 10] on link "Limpar filtros" at bounding box center [637, 9] width 27 height 8
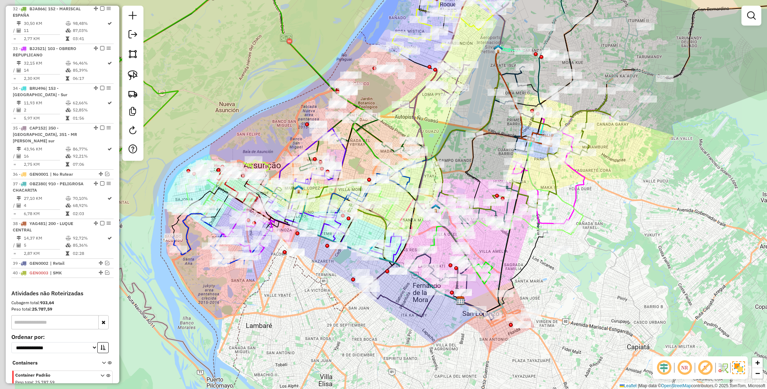
drag, startPoint x: 573, startPoint y: 254, endPoint x: 607, endPoint y: 269, distance: 37.5
click at [607, 269] on div "Janela de atendimento Grade de atendimento Capacidade Transportadoras Veículos …" at bounding box center [383, 194] width 767 height 389
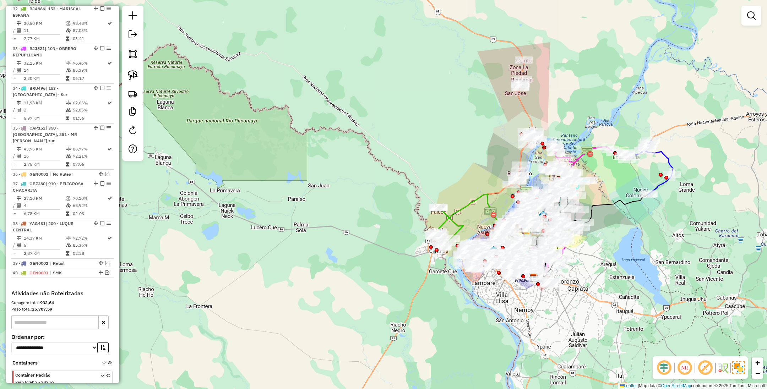
drag, startPoint x: 622, startPoint y: 275, endPoint x: 586, endPoint y: 278, distance: 36.3
click at [586, 278] on div "Janela de atendimento Grade de atendimento Capacidade Transportadoras Veículos …" at bounding box center [383, 194] width 767 height 389
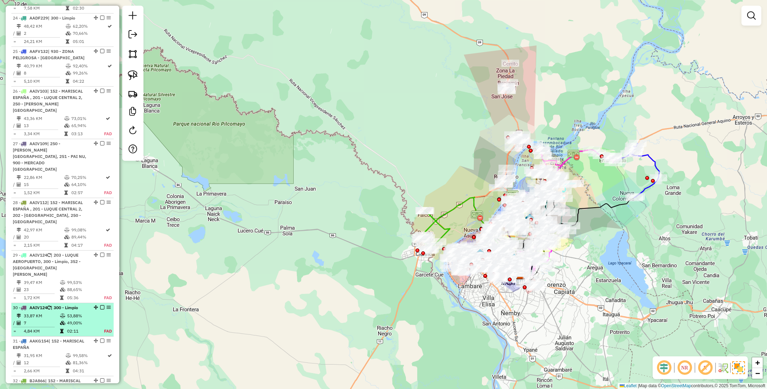
scroll to position [1243, 0]
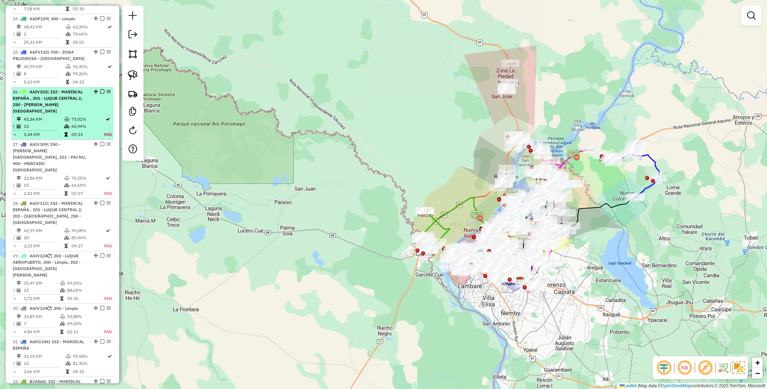
click at [56, 89] on span "| 152 - MARISCAL ESPAÑA , 201 - LUQUE CENTRAL 2, 250 - [PERSON_NAME][GEOGRAPHIC…" at bounding box center [48, 101] width 70 height 24
select select "**********"
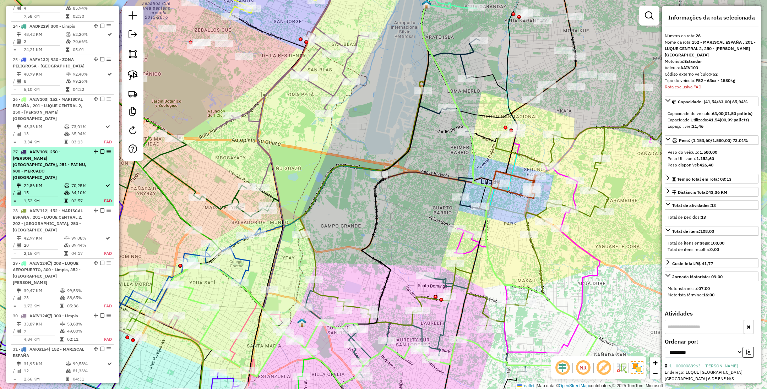
scroll to position [1235, 0]
click at [65, 149] on span "| 250 - [PERSON_NAME][GEOGRAPHIC_DATA], 251 - PAI NU, 900 - MERCADO [GEOGRAPHIC…" at bounding box center [49, 164] width 73 height 31
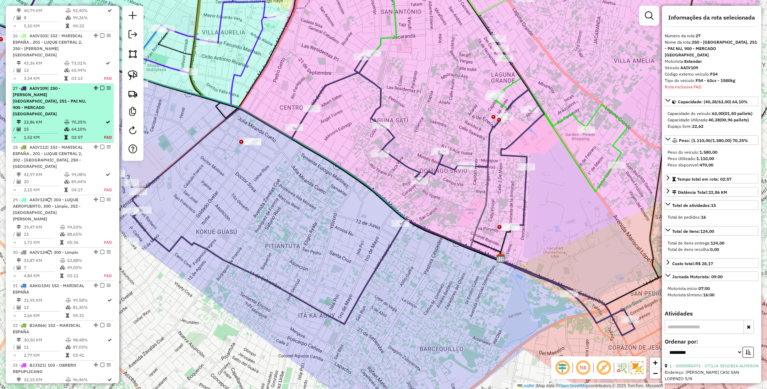
scroll to position [1341, 0]
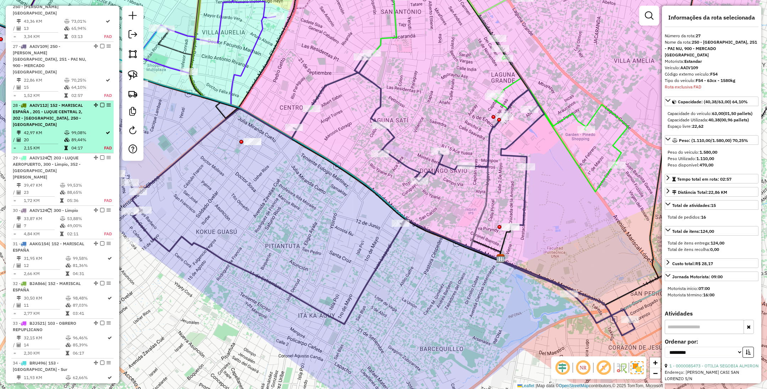
click at [61, 103] on span "| 152 - MARISCAL ESPAÑA , 201 - LUQUE CENTRAL 2, 202 - [GEOGRAPHIC_DATA], 250 -…" at bounding box center [48, 115] width 70 height 24
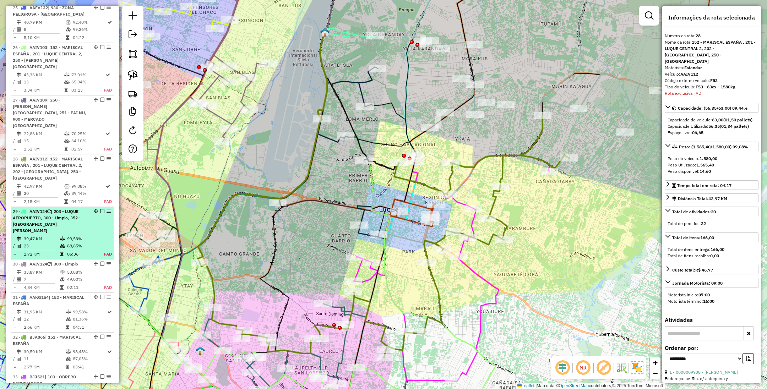
scroll to position [1234, 0]
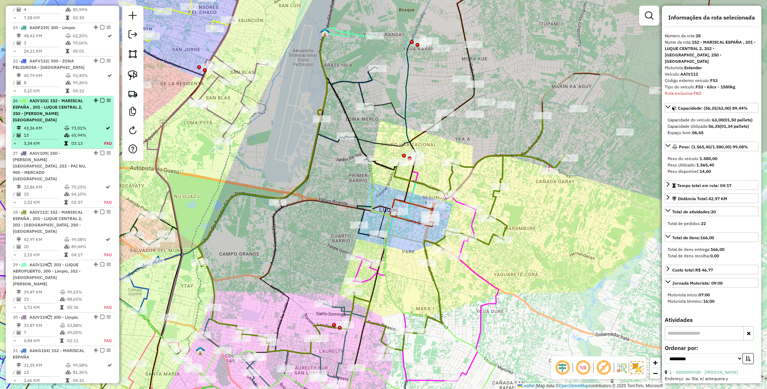
click at [68, 125] on td at bounding box center [67, 128] width 7 height 7
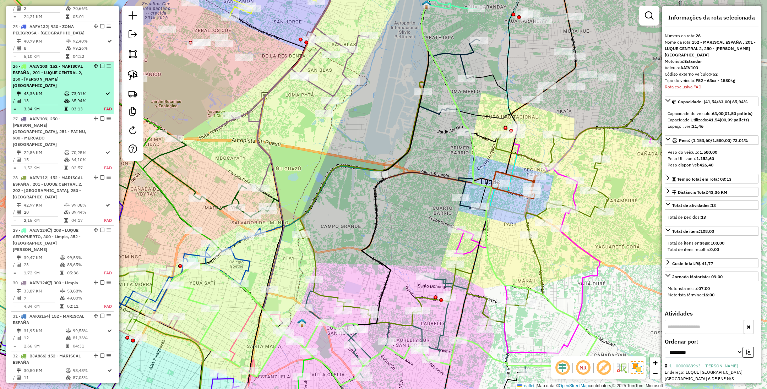
scroll to position [1288, 0]
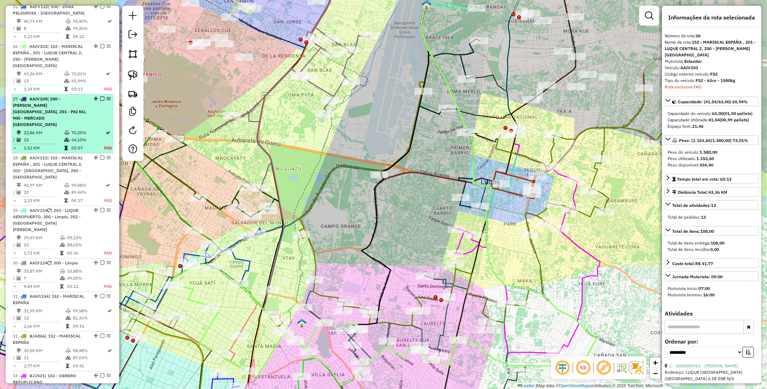
click at [65, 96] on span "| 250 - [PERSON_NAME][GEOGRAPHIC_DATA], 251 - PAI NU, 900 - MERCADO [GEOGRAPHIC…" at bounding box center [49, 111] width 73 height 31
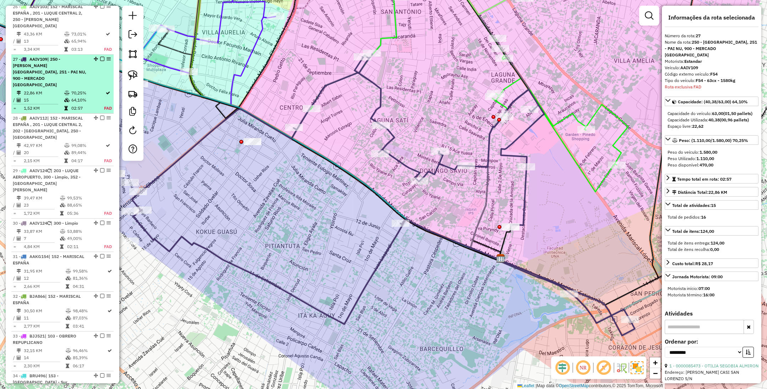
scroll to position [1341, 0]
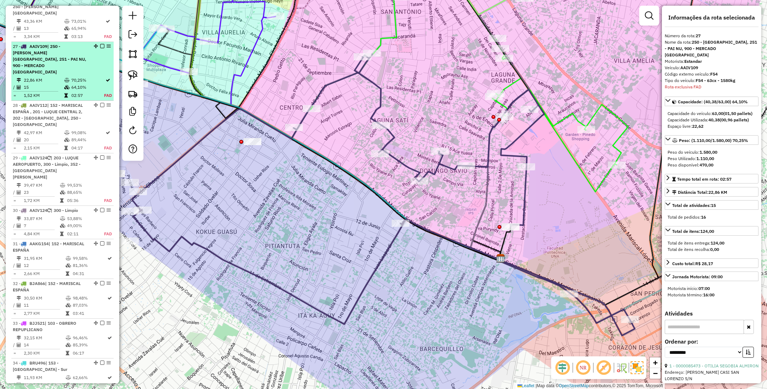
click at [65, 102] on div "28 - AAIV112 | 152 - MARISCAL ESPAÑA , 201 - LUQUE CENTRAL 2, 202 - LUQUE NORTE…" at bounding box center [50, 115] width 75 height 26
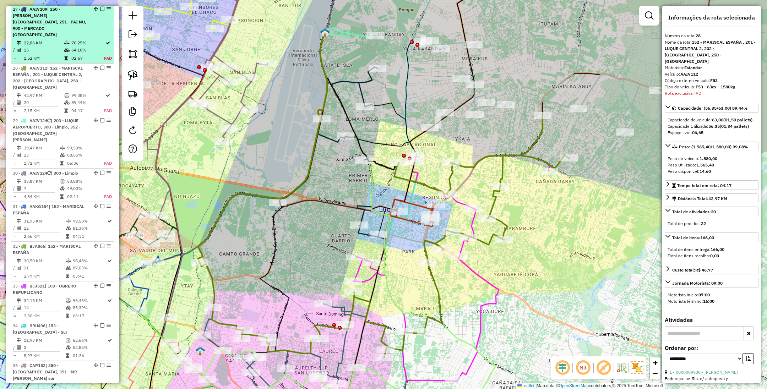
scroll to position [1394, 0]
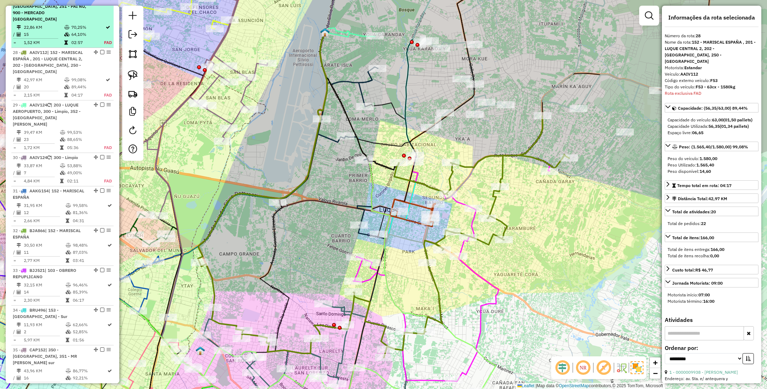
click at [65, 102] on div "29 - AAIV124 | 203 - LUQUE AEROPUERTO, 300 - Limpio, 352 - MR Alonso norte" at bounding box center [50, 115] width 75 height 26
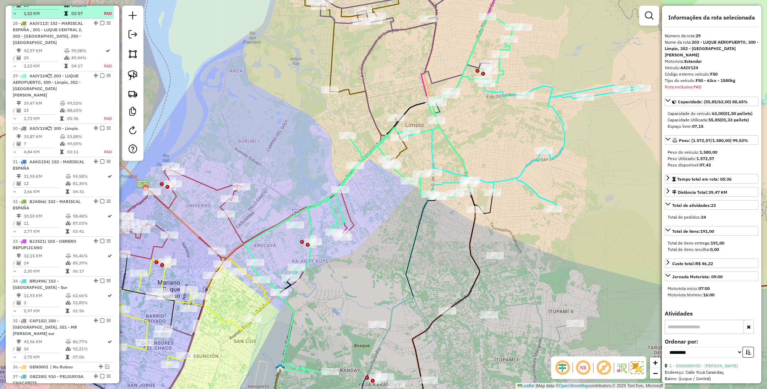
scroll to position [1446, 0]
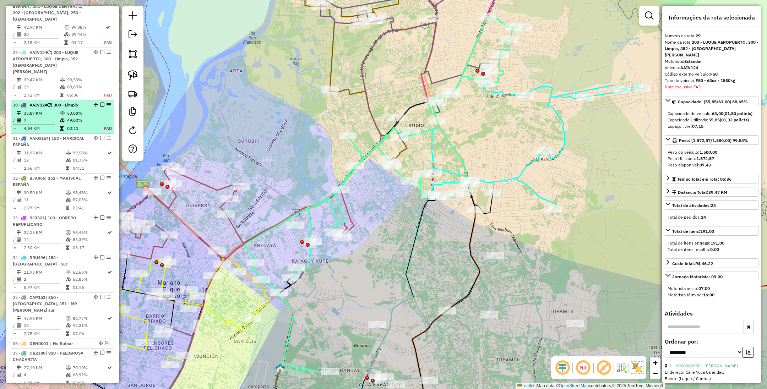
click at [73, 110] on td "53,88%" at bounding box center [81, 113] width 29 height 7
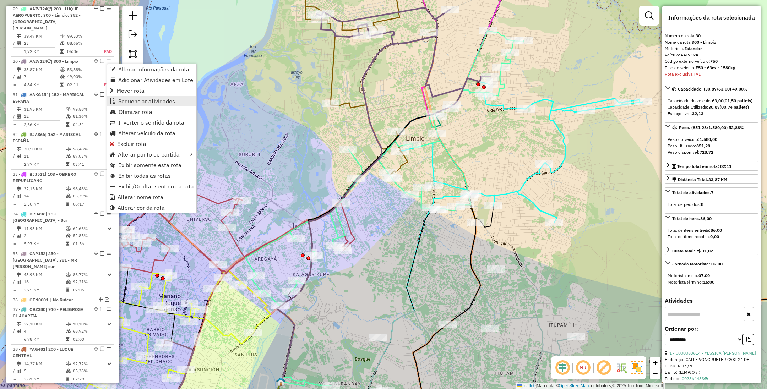
scroll to position [1493, 0]
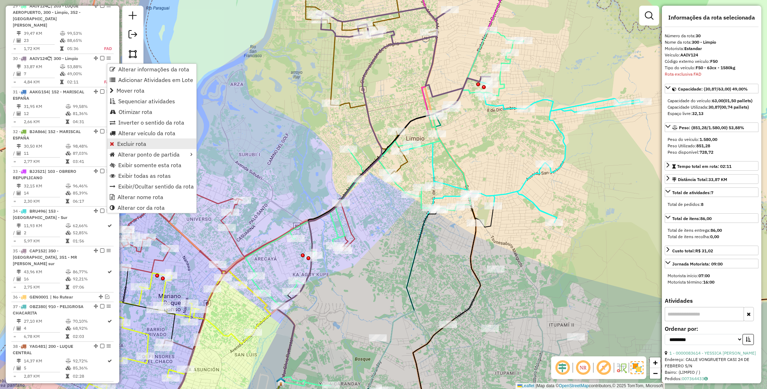
click at [135, 145] on span "Excluir rota" at bounding box center [131, 144] width 29 height 6
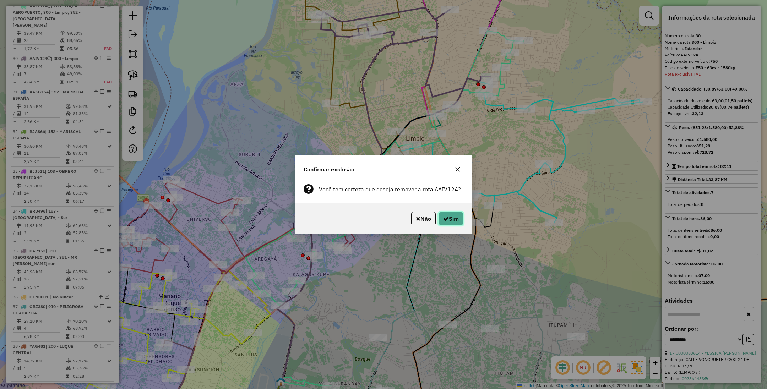
click at [457, 220] on button "Sim" at bounding box center [450, 218] width 25 height 13
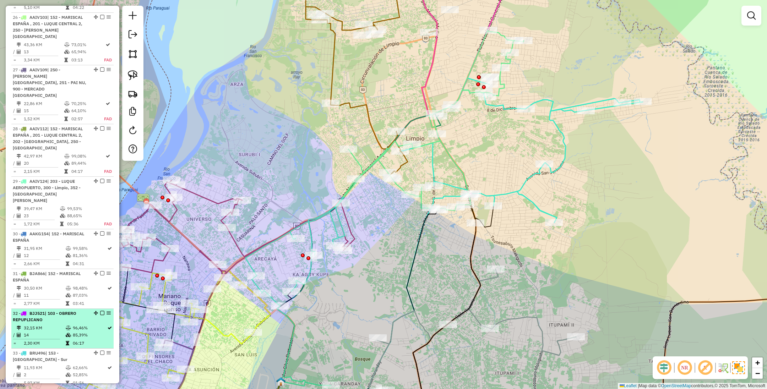
scroll to position [1299, 0]
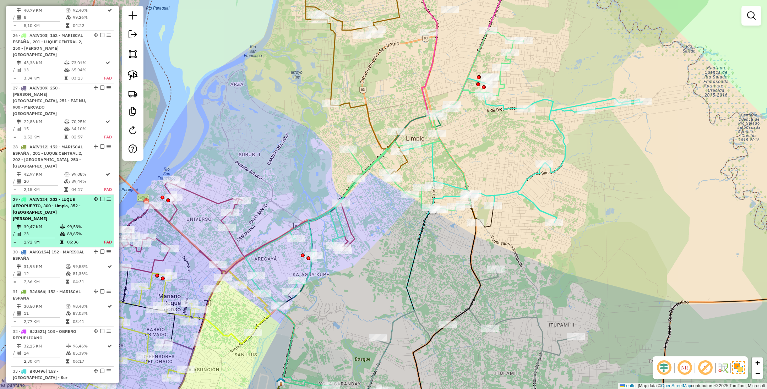
click at [67, 196] on div "29 - AAIV124 | 203 - LUQUE AEROPUERTO, 300 - Limpio, 352 - MR Alonso norte" at bounding box center [50, 209] width 75 height 26
select select "**********"
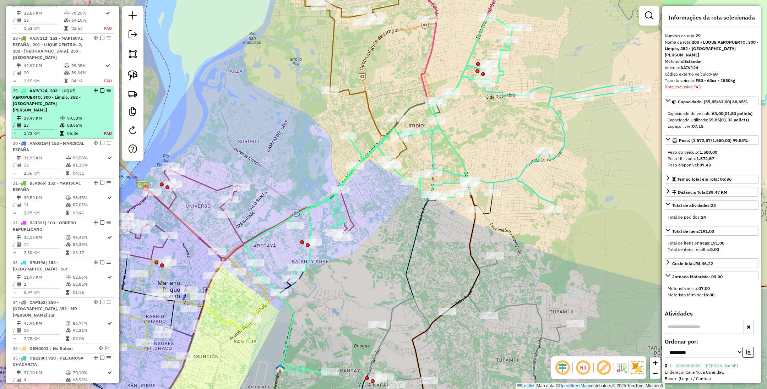
scroll to position [1393, 0]
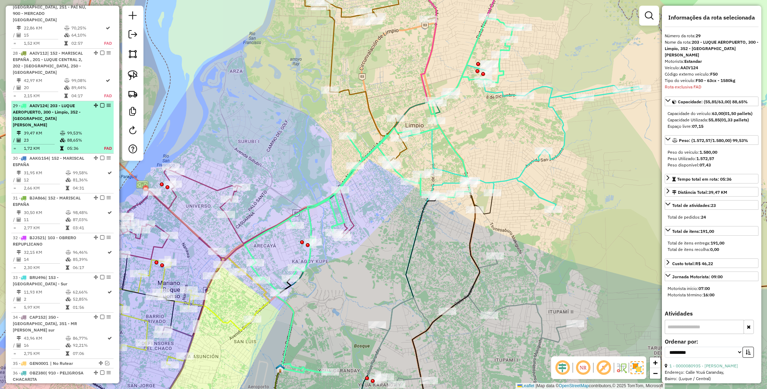
click at [100, 103] on em at bounding box center [102, 105] width 4 height 4
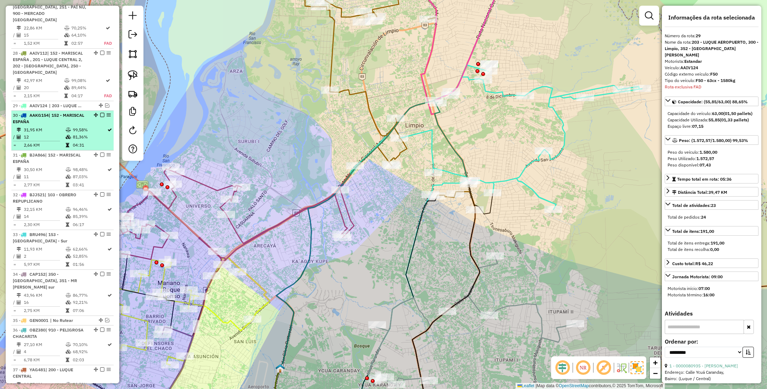
scroll to position [1340, 0]
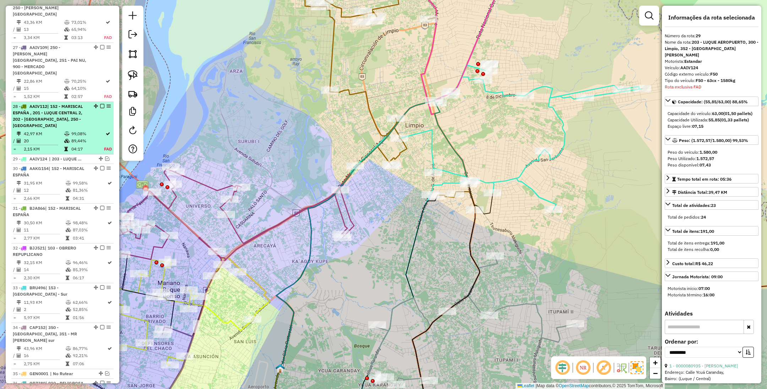
click at [63, 104] on span "| 152 - MARISCAL ESPAÑA , 201 - LUQUE CENTRAL 2, 202 - [GEOGRAPHIC_DATA], 250 -…" at bounding box center [48, 116] width 70 height 24
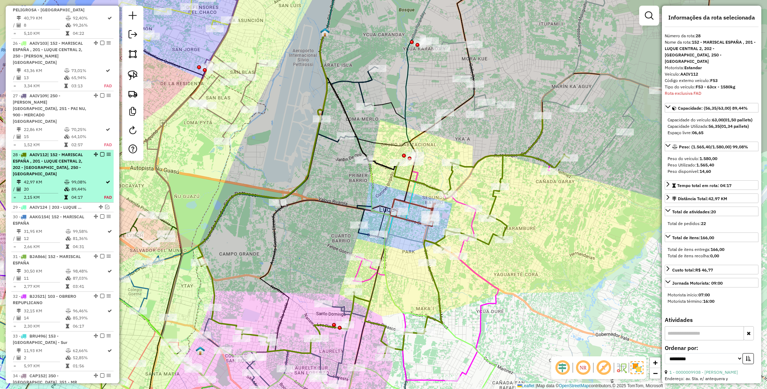
scroll to position [1287, 0]
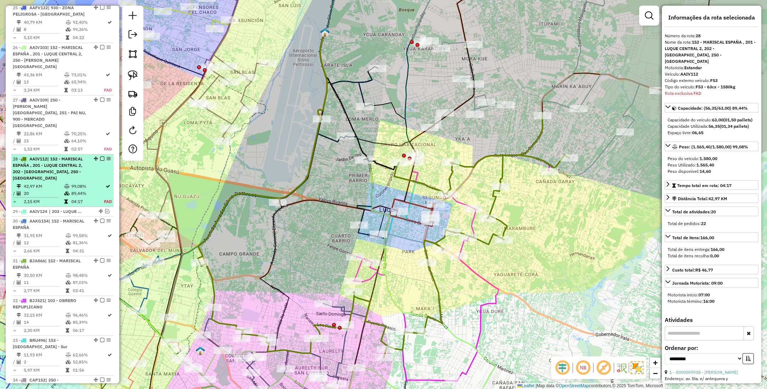
click at [52, 156] on span "| 152 - MARISCAL ESPAÑA , 201 - LUQUE CENTRAL 2, 202 - [GEOGRAPHIC_DATA], 250 -…" at bounding box center [48, 168] width 70 height 24
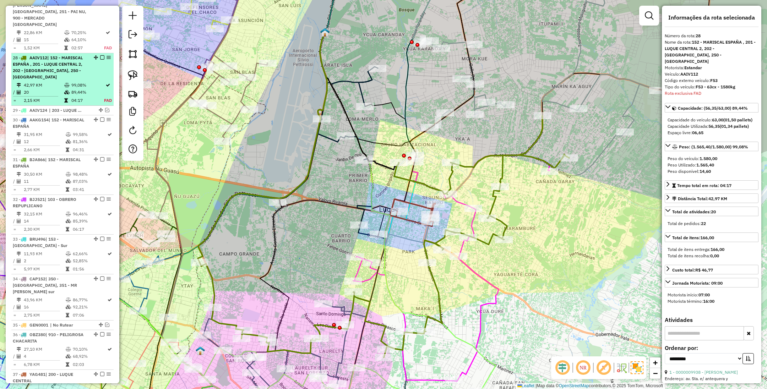
scroll to position [1394, 0]
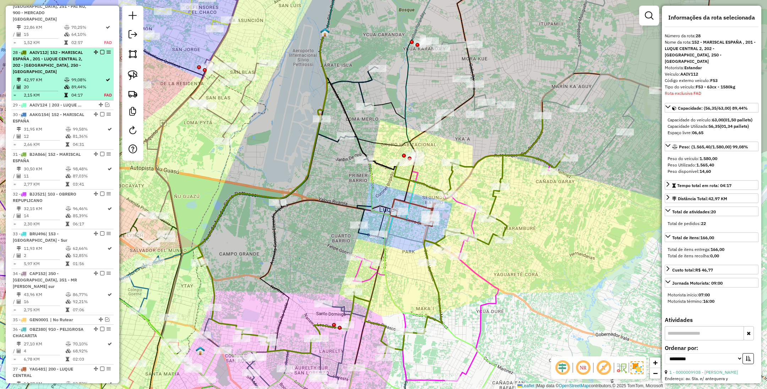
click at [100, 50] on em at bounding box center [102, 52] width 4 height 4
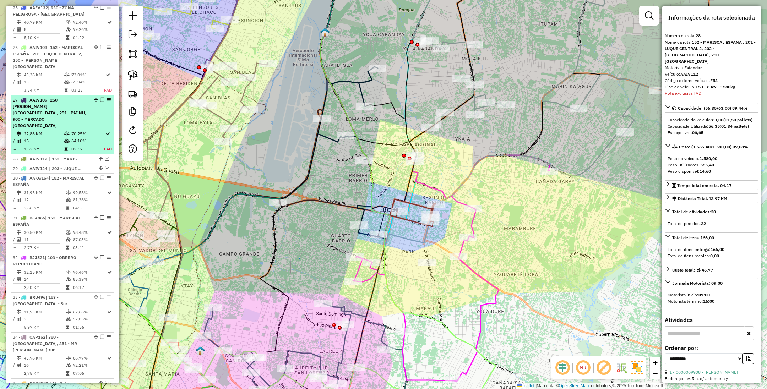
click at [67, 97] on div "27 - AAIV109 | 250 - FERNANDO DE LA MORA NORTE, 251 - PAI NU, 900 - MERCADO SAN…" at bounding box center [50, 113] width 75 height 32
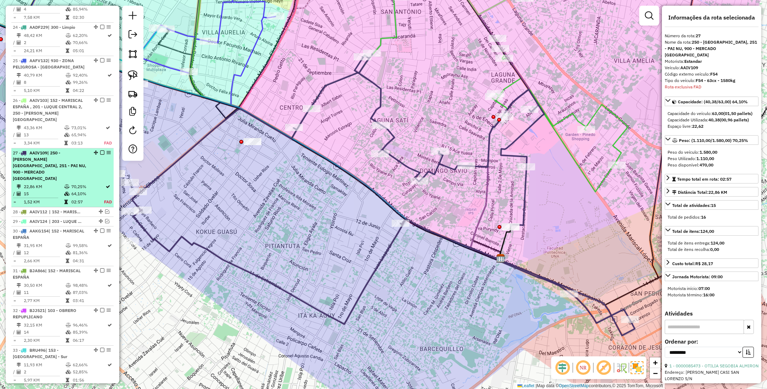
scroll to position [1181, 0]
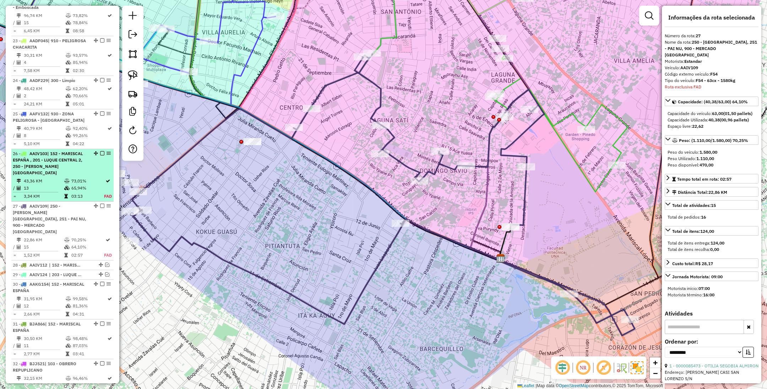
click at [72, 150] on div "26 - AAIV103 | 152 - MARISCAL ESPAÑA , 201 - LUQUE CENTRAL 2, 250 - FERNANDO DE…" at bounding box center [50, 163] width 75 height 26
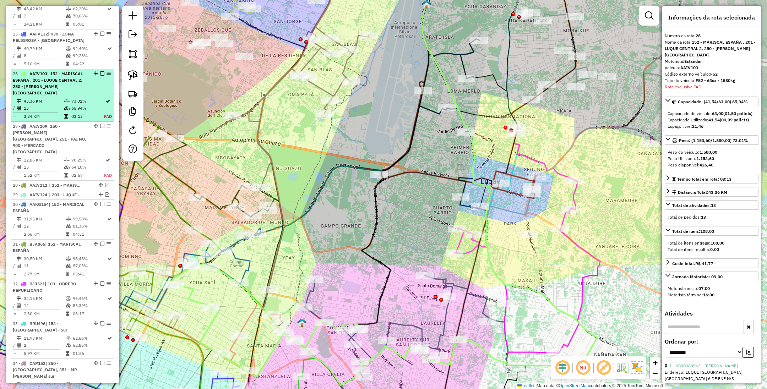
scroll to position [1288, 0]
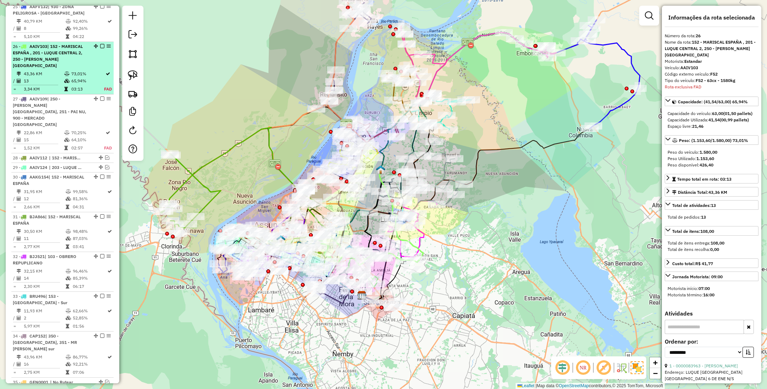
click at [43, 44] on span "| 152 - MARISCAL ESPAÑA , 201 - LUQUE CENTRAL 2, 250 - [PERSON_NAME][GEOGRAPHIC…" at bounding box center [48, 56] width 70 height 24
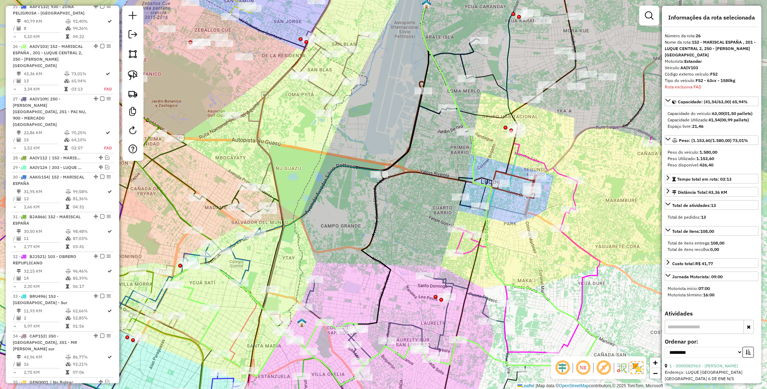
click at [386, 330] on icon at bounding box center [415, 326] width 223 height 102
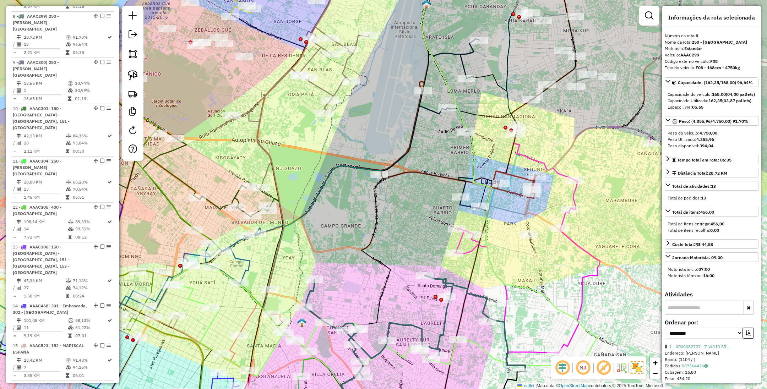
click at [392, 352] on icon at bounding box center [374, 324] width 408 height 121
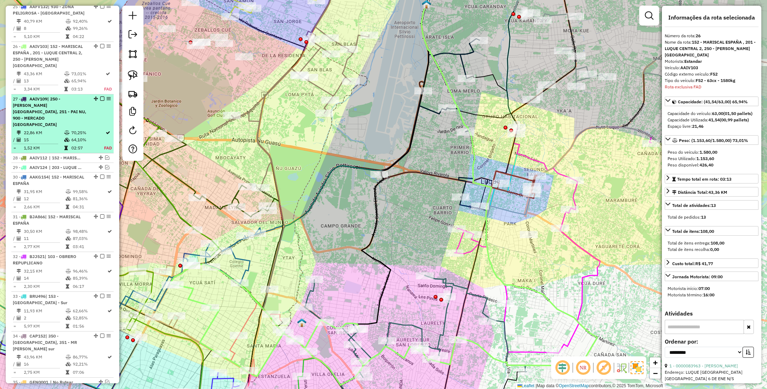
scroll to position [1235, 0]
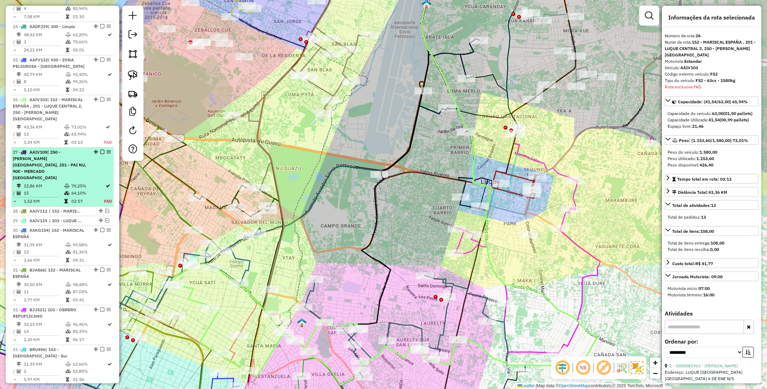
click at [61, 149] on span "| 250 - [PERSON_NAME][GEOGRAPHIC_DATA], 251 - PAI NU, 900 - MERCADO [GEOGRAPHIC…" at bounding box center [49, 164] width 73 height 31
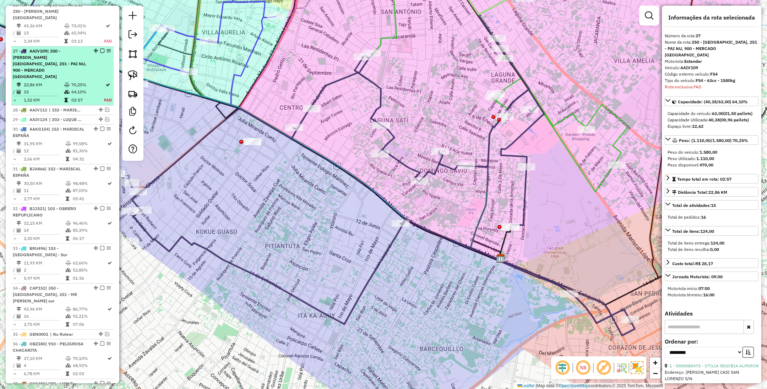
scroll to position [1341, 0]
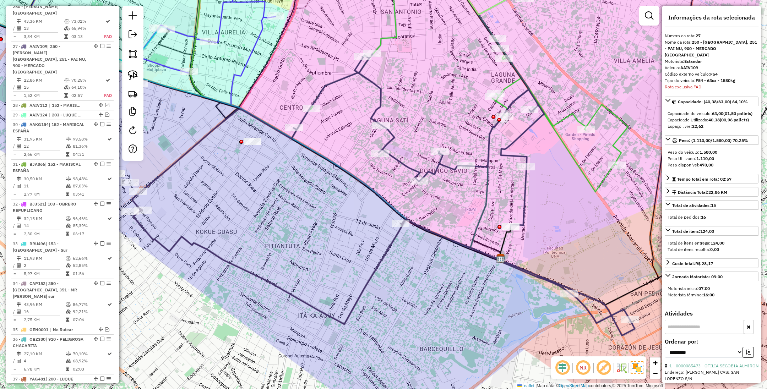
click at [399, 162] on icon at bounding box center [383, 194] width 503 height 281
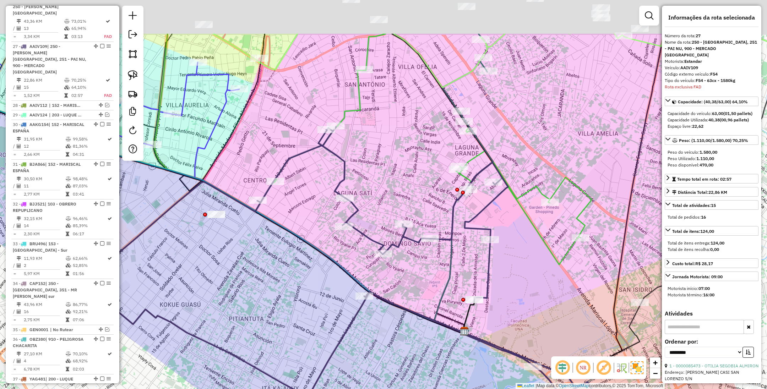
drag, startPoint x: 435, startPoint y: 213, endPoint x: 399, endPoint y: 287, distance: 82.2
click at [399, 287] on div "Janela de atendimento Grade de atendimento Capacidade Transportadoras Veículos …" at bounding box center [383, 194] width 767 height 389
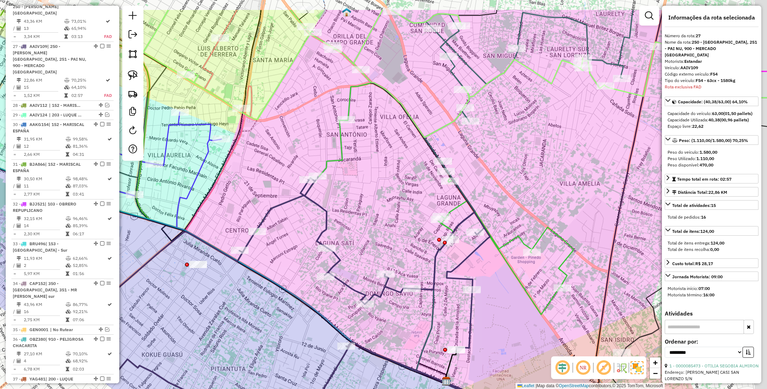
drag, startPoint x: 416, startPoint y: 166, endPoint x: 398, endPoint y: 215, distance: 52.2
click at [398, 215] on div "Janela de atendimento Grade de atendimento Capacidade Transportadoras Veículos …" at bounding box center [383, 194] width 767 height 389
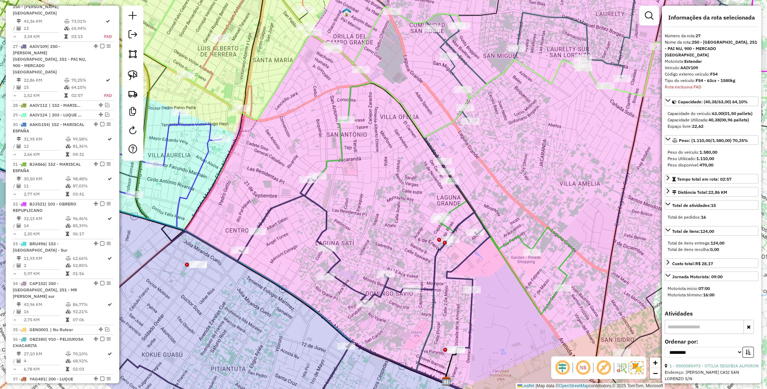
click at [462, 258] on icon at bounding box center [314, 302] width 473 height 251
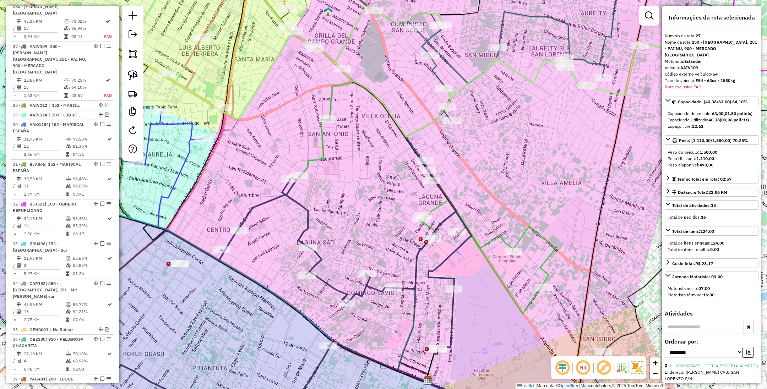
drag, startPoint x: 491, startPoint y: 267, endPoint x: 473, endPoint y: 267, distance: 18.5
click at [473, 267] on div "Janela de atendimento Grade de atendimento Capacidade Transportadoras Veículos …" at bounding box center [383, 194] width 767 height 389
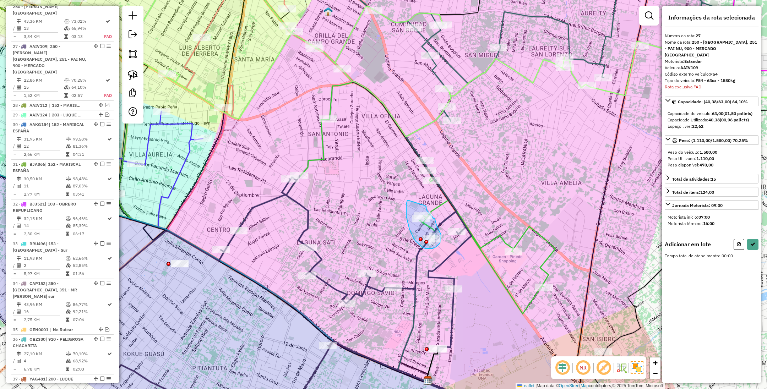
drag, startPoint x: 408, startPoint y: 200, endPoint x: 425, endPoint y: 205, distance: 17.6
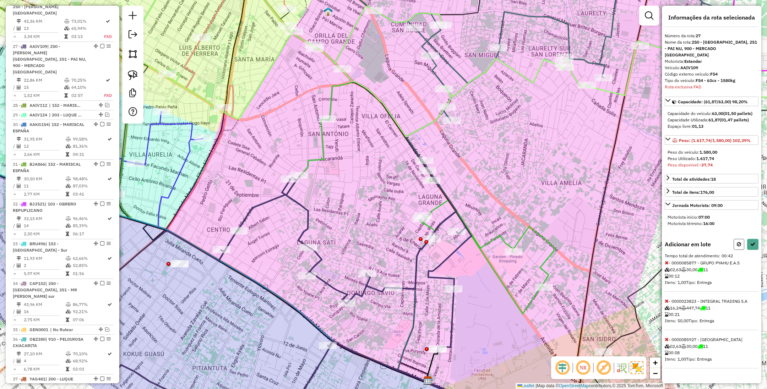
click at [740, 242] on button at bounding box center [738, 244] width 11 height 11
select select "**********"
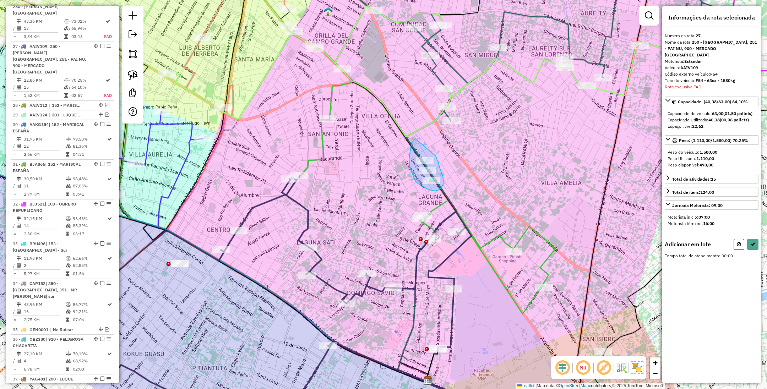
drag, startPoint x: 415, startPoint y: 139, endPoint x: 435, endPoint y: 156, distance: 26.4
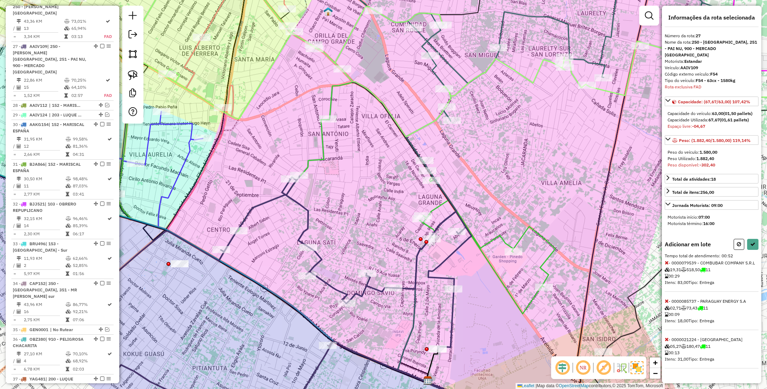
click at [667, 262] on icon at bounding box center [666, 262] width 4 height 5
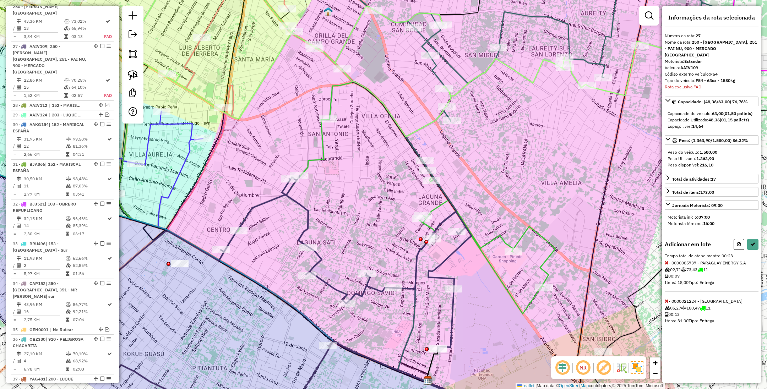
select select "**********"
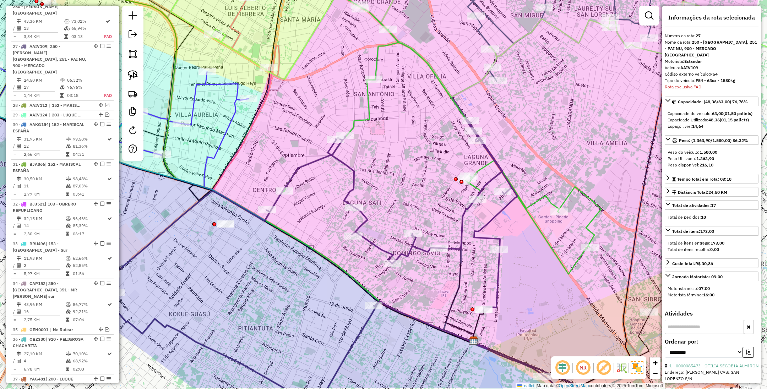
drag, startPoint x: 366, startPoint y: 190, endPoint x: 409, endPoint y: 148, distance: 60.0
click at [409, 148] on div "Janela de atendimento Grade de atendimento Capacidade Transportadoras Veículos …" at bounding box center [383, 194] width 767 height 389
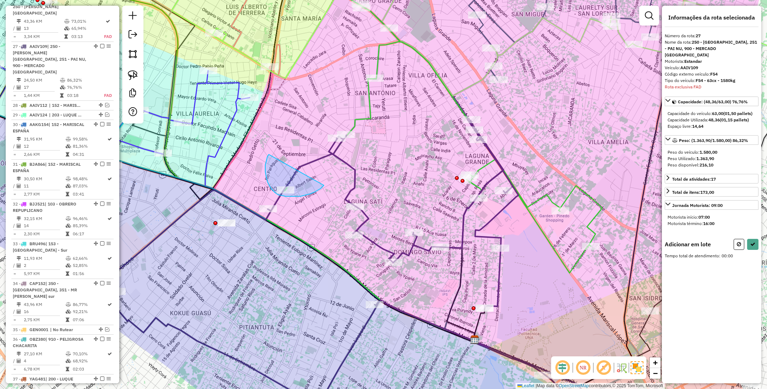
drag, startPoint x: 269, startPoint y: 154, endPoint x: 324, endPoint y: 185, distance: 63.1
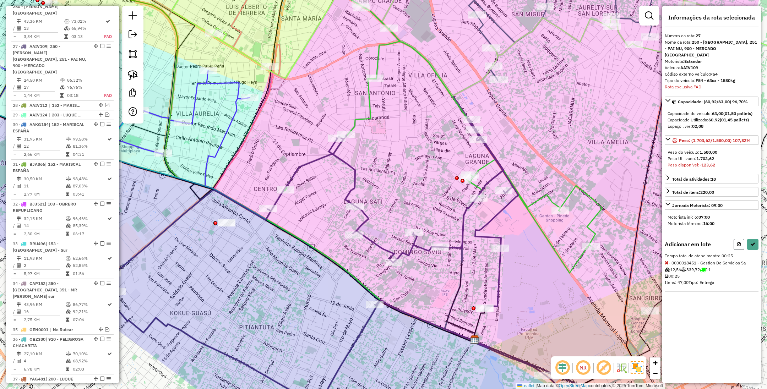
click at [735, 247] on button at bounding box center [738, 244] width 11 height 11
select select "**********"
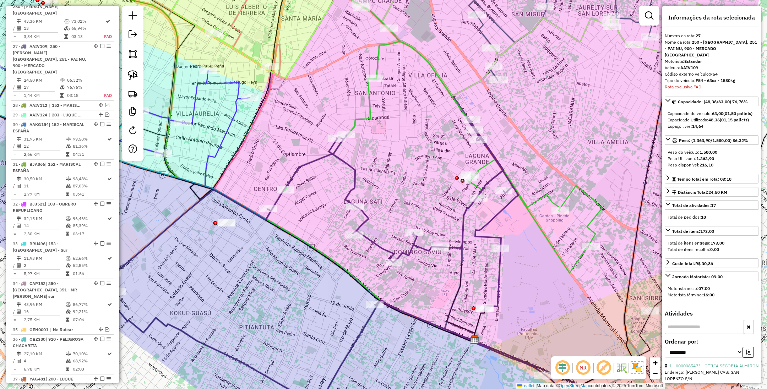
drag, startPoint x: 352, startPoint y: 166, endPoint x: 377, endPoint y: 144, distance: 33.7
click at [352, 166] on icon at bounding box center [357, 267] width 503 height 298
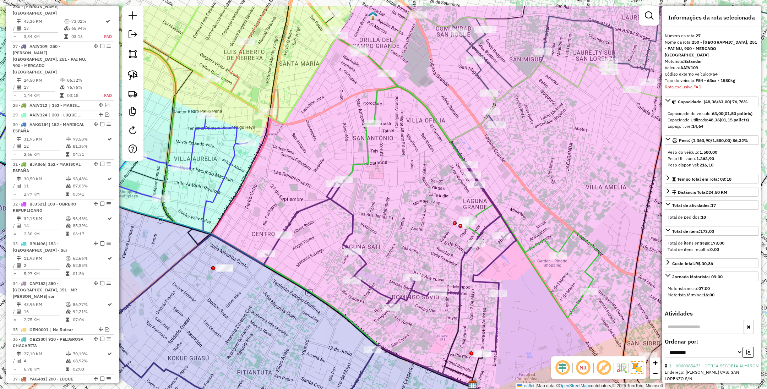
drag, startPoint x: 379, startPoint y: 141, endPoint x: 379, endPoint y: 190, distance: 49.3
click at [380, 192] on div "Janela de atendimento Grade de atendimento Capacidade Transportadoras Veículos …" at bounding box center [383, 194] width 767 height 389
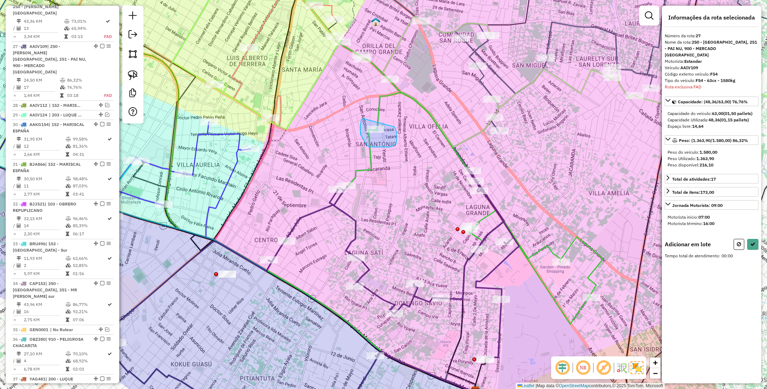
drag, startPoint x: 360, startPoint y: 128, endPoint x: 394, endPoint y: 127, distance: 33.7
click at [738, 245] on icon at bounding box center [738, 244] width 4 height 5
select select "**********"
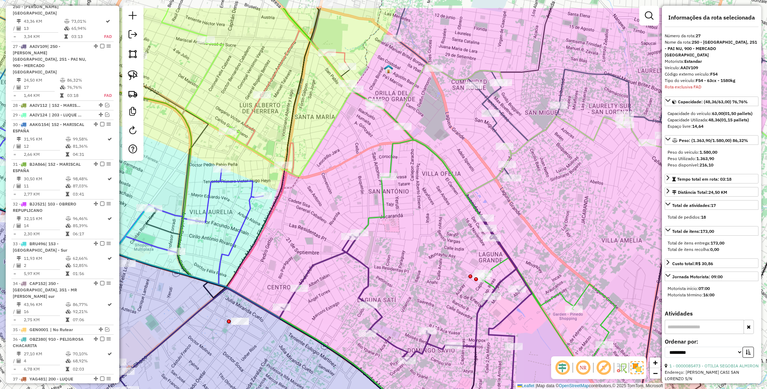
drag, startPoint x: 345, startPoint y: 94, endPoint x: 358, endPoint y: 144, distance: 51.7
click at [358, 144] on div "Janela de atendimento Grade de atendimento Capacidade Transportadoras Veículos …" at bounding box center [383, 194] width 767 height 389
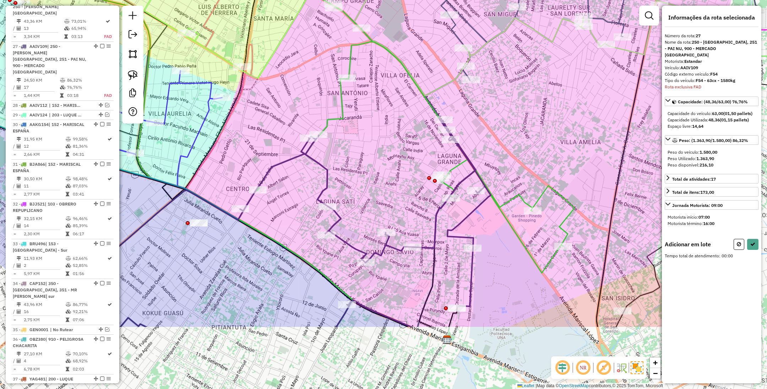
drag, startPoint x: 435, startPoint y: 271, endPoint x: 360, endPoint y: 97, distance: 189.0
click at [360, 97] on div "Janela de atendimento Grade de atendimento Capacidade Transportadoras Veículos …" at bounding box center [383, 194] width 767 height 389
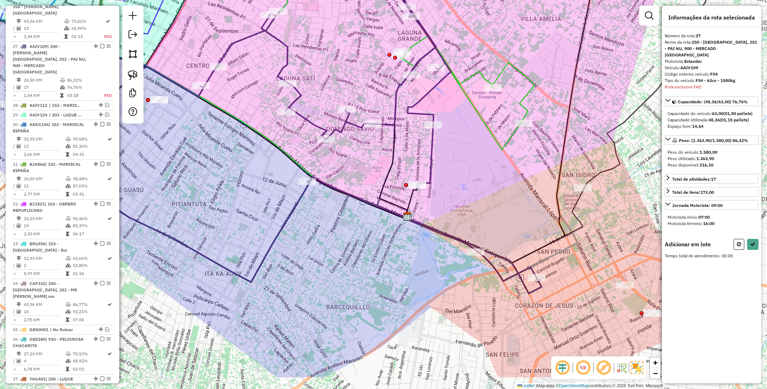
drag, startPoint x: 460, startPoint y: 257, endPoint x: 454, endPoint y: 206, distance: 51.1
click at [454, 206] on div "Janela de atendimento Grade de atendimento Capacidade Transportadoras Veículos …" at bounding box center [383, 194] width 767 height 389
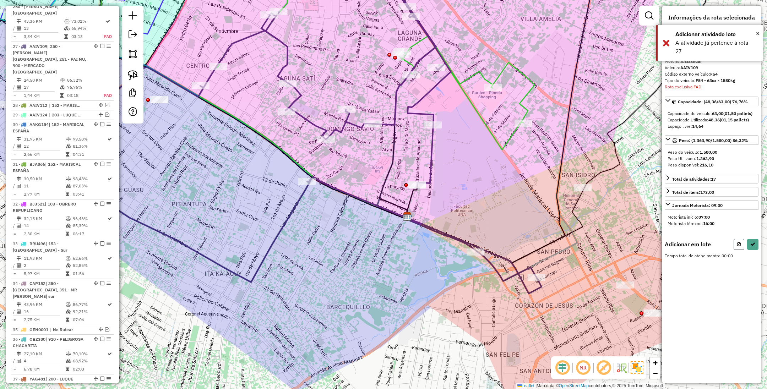
click at [736, 243] on icon at bounding box center [738, 244] width 4 height 5
select select "**********"
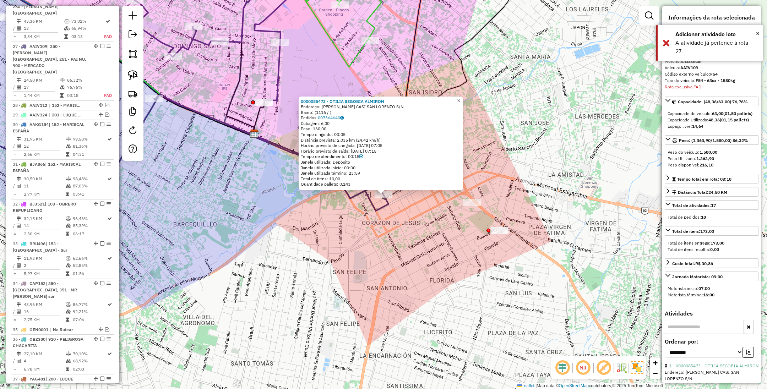
click at [460, 98] on span "×" at bounding box center [458, 100] width 3 height 6
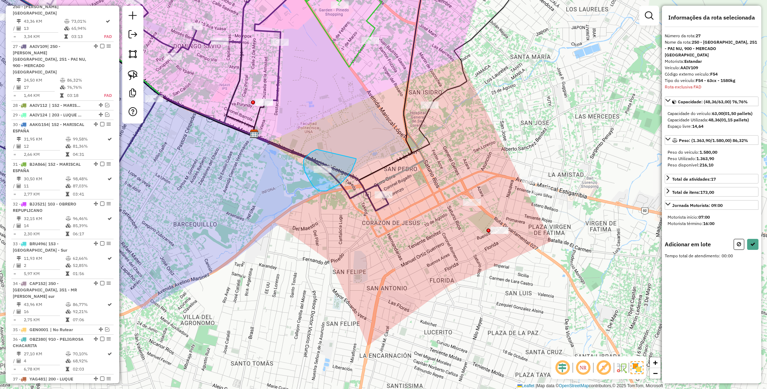
drag, startPoint x: 317, startPoint y: 149, endPoint x: 356, endPoint y: 159, distance: 40.5
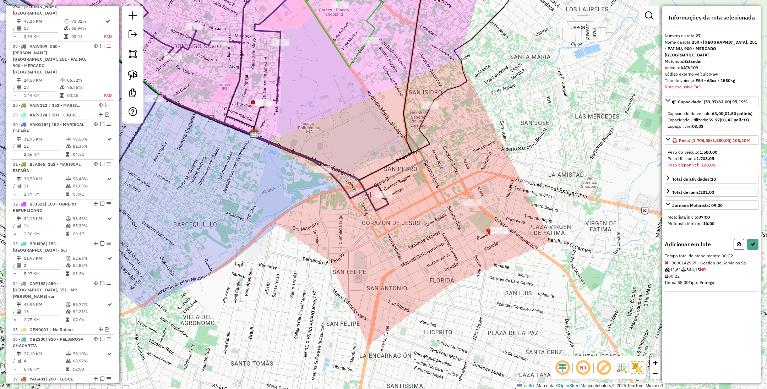
click at [740, 245] on button at bounding box center [738, 244] width 11 height 11
select select "**********"
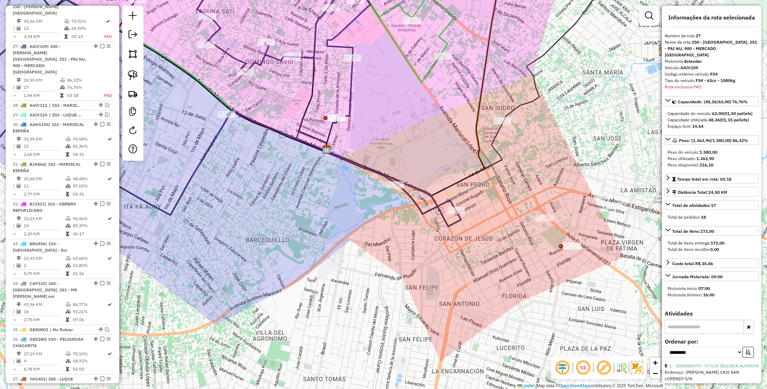
drag, startPoint x: 402, startPoint y: 254, endPoint x: 527, endPoint y: 303, distance: 134.3
click at [527, 303] on div "Janela de atendimento Grade de atendimento Capacidade Transportadoras Veículos …" at bounding box center [383, 194] width 767 height 389
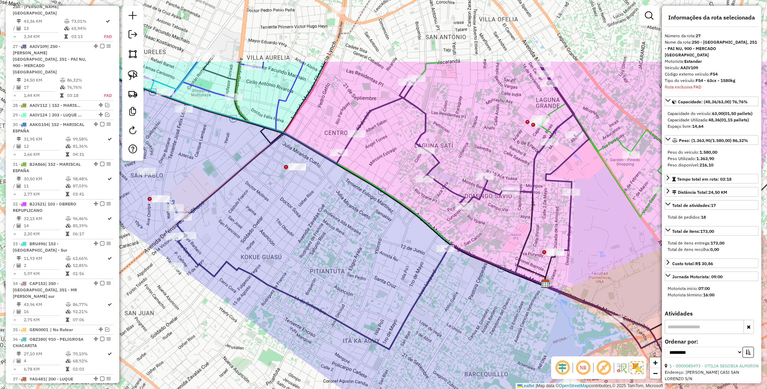
drag, startPoint x: 313, startPoint y: 222, endPoint x: 476, endPoint y: 323, distance: 191.9
click at [476, 323] on div "Janela de atendimento Grade de atendimento Capacidade Transportadoras Veículos …" at bounding box center [383, 194] width 767 height 389
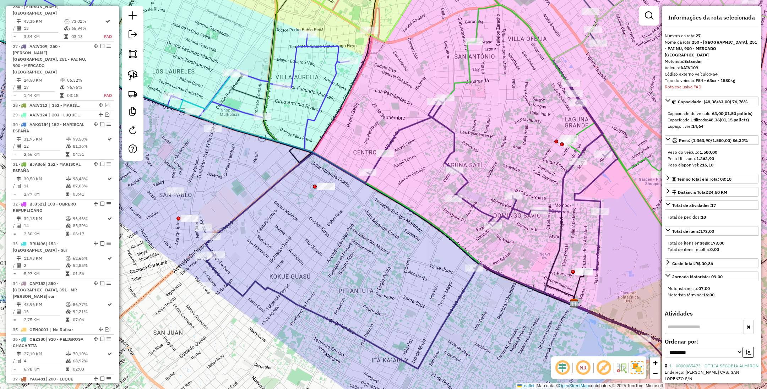
drag, startPoint x: 361, startPoint y: 219, endPoint x: 388, endPoint y: 238, distance: 32.8
click at [388, 238] on div "Janela de atendimento Grade de atendimento Capacidade Transportadoras Veículos …" at bounding box center [383, 194] width 767 height 389
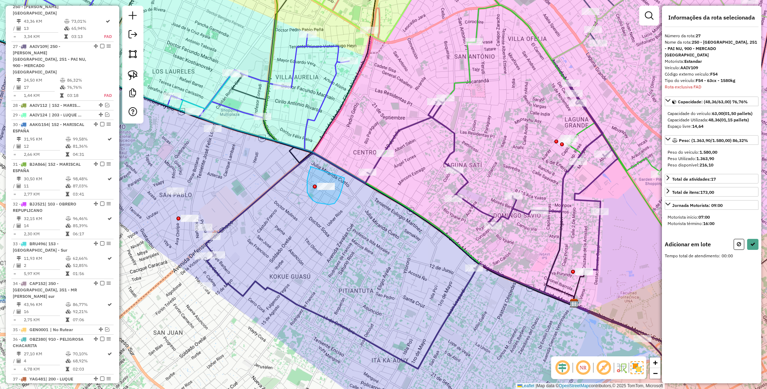
drag, startPoint x: 309, startPoint y: 171, endPoint x: 344, endPoint y: 178, distance: 35.8
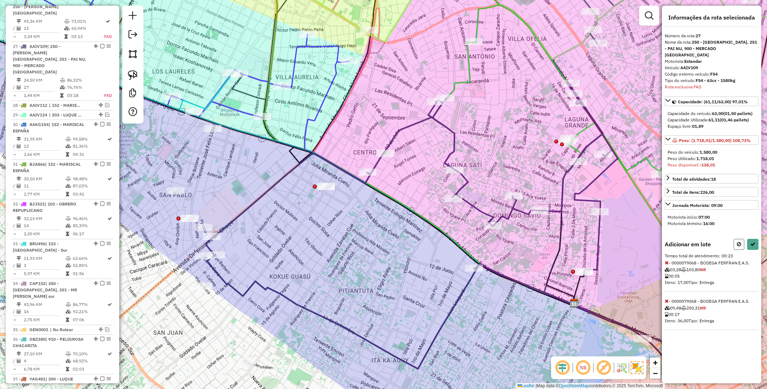
click at [737, 246] on icon at bounding box center [738, 244] width 4 height 5
select select "**********"
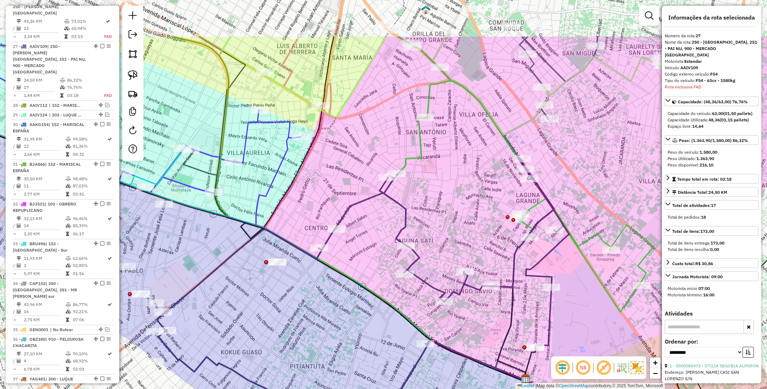
drag, startPoint x: 335, startPoint y: 260, endPoint x: 287, endPoint y: 336, distance: 89.9
click at [287, 336] on div "Janela de atendimento Grade de atendimento Capacidade Transportadoras Veículos …" at bounding box center [383, 194] width 767 height 389
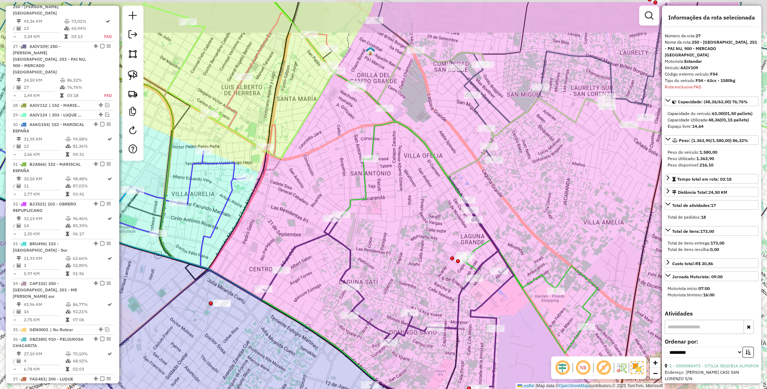
drag, startPoint x: 438, startPoint y: 188, endPoint x: 384, endPoint y: 229, distance: 66.9
click at [384, 229] on div "Janela de atendimento Grade de atendimento Capacidade Transportadoras Veículos …" at bounding box center [383, 194] width 767 height 389
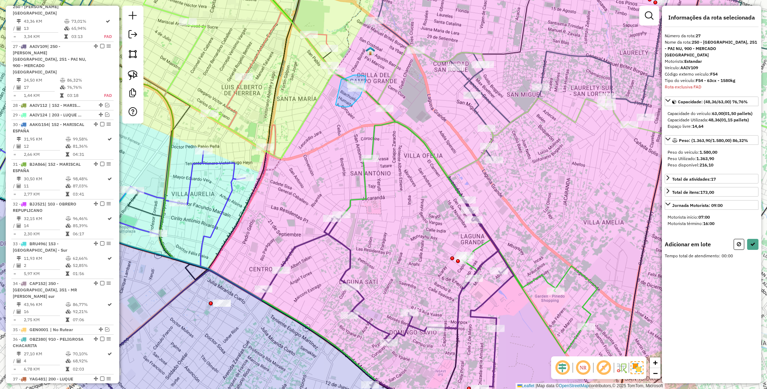
drag, startPoint x: 335, startPoint y: 104, endPoint x: 341, endPoint y: 79, distance: 25.8
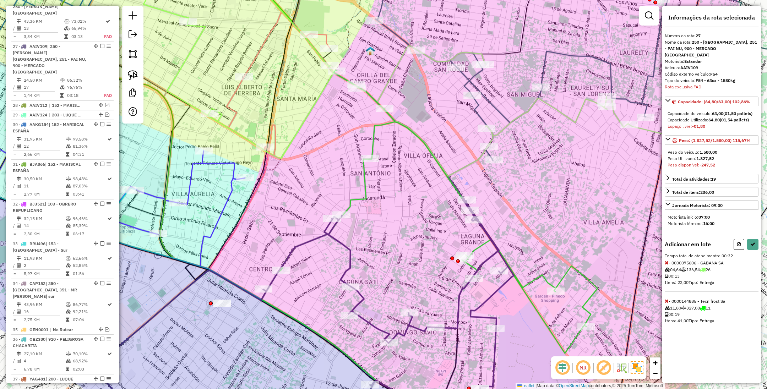
click at [666, 301] on icon at bounding box center [666, 300] width 4 height 5
select select "**********"
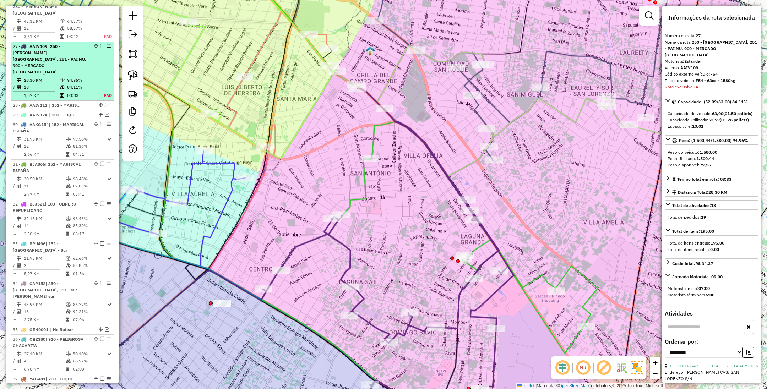
click at [100, 44] on em at bounding box center [102, 46] width 4 height 4
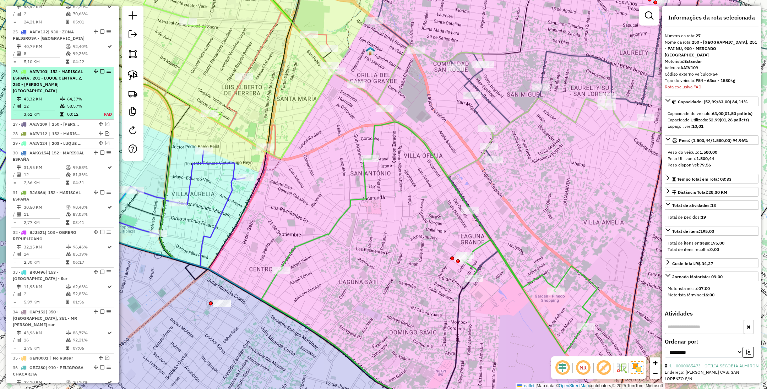
scroll to position [1245, 0]
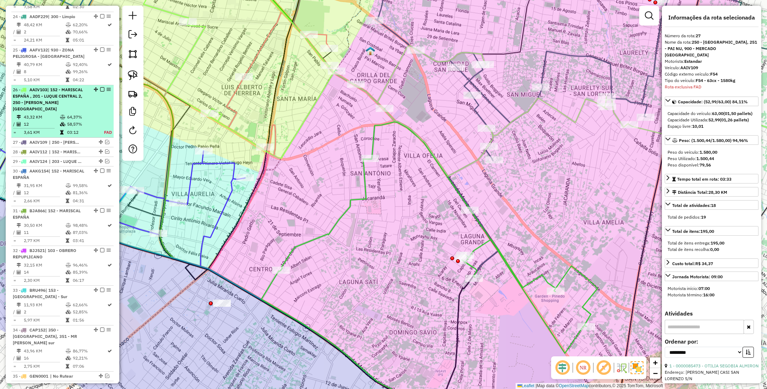
click at [55, 87] on div "26 - AAIV103 | 152 - MARISCAL ESPAÑA , 201 - LUQUE CENTRAL 2, 250 - FERNANDO DE…" at bounding box center [50, 100] width 75 height 26
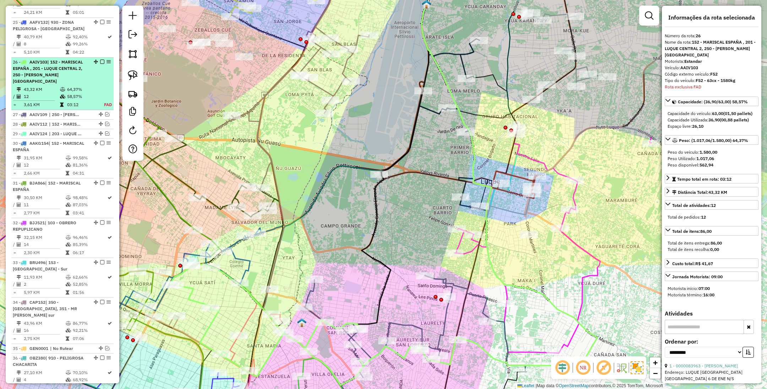
scroll to position [1288, 0]
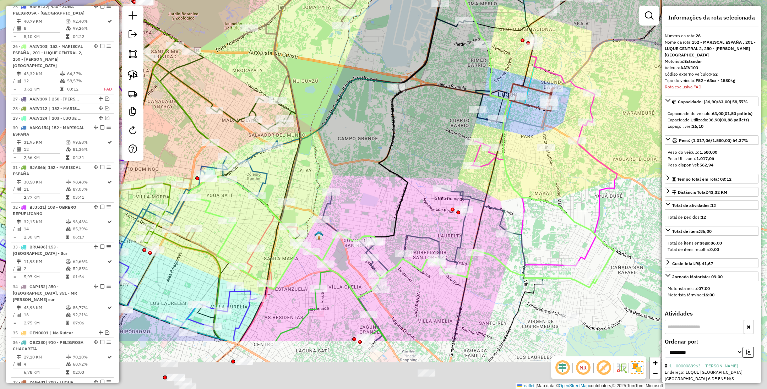
drag, startPoint x: 421, startPoint y: 243, endPoint x: 450, endPoint y: 119, distance: 127.6
click at [450, 119] on div "Janela de atendimento Grade de atendimento Capacidade Transportadoras Veículos …" at bounding box center [383, 194] width 767 height 389
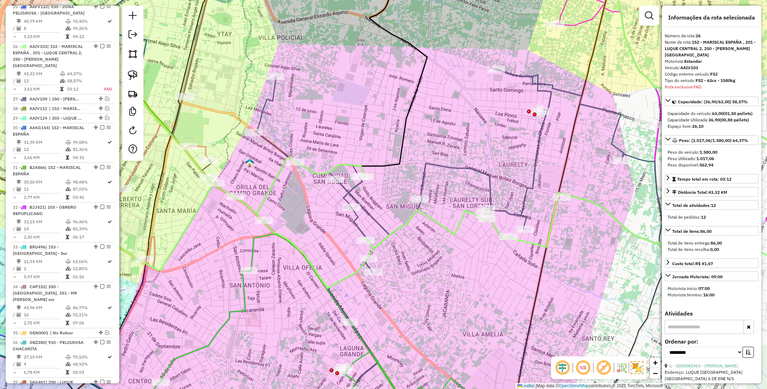
click at [463, 168] on icon at bounding box center [476, 170] width 444 height 203
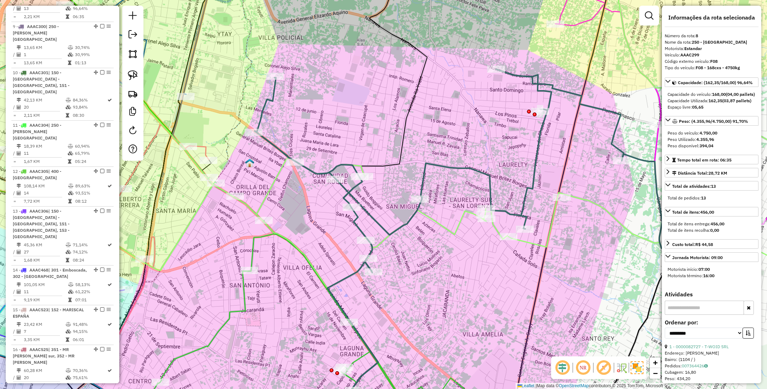
scroll to position [565, 0]
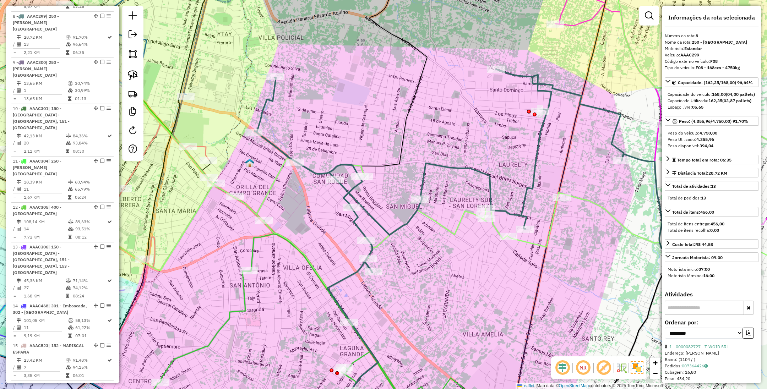
click at [458, 224] on icon at bounding box center [395, 167] width 818 height 242
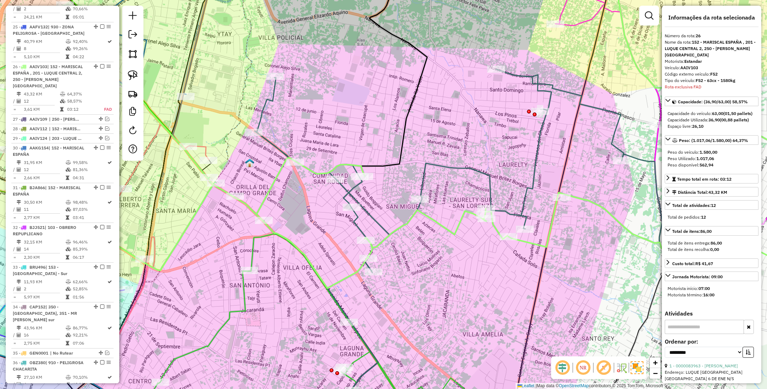
scroll to position [1288, 0]
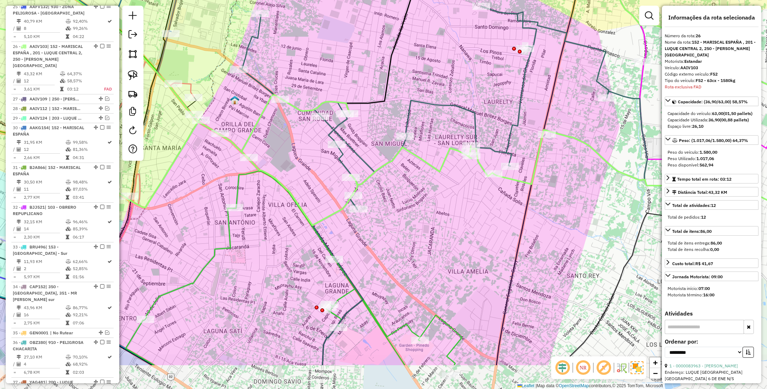
drag, startPoint x: 465, startPoint y: 276, endPoint x: 450, endPoint y: 213, distance: 64.6
click at [450, 213] on div "Janela de atendimento Grade de atendimento Capacidade Transportadoras Veículos …" at bounding box center [383, 194] width 767 height 389
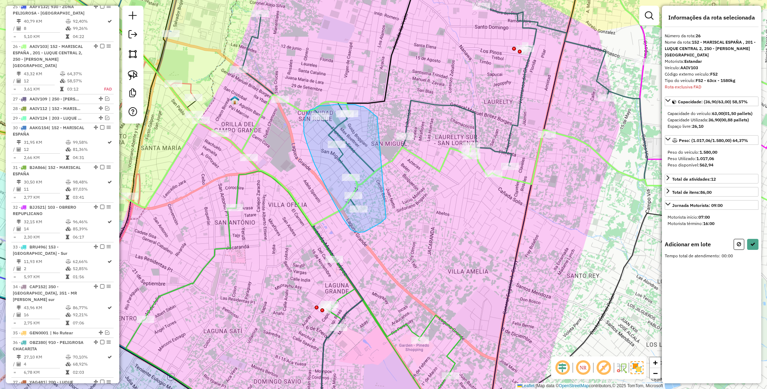
drag, startPoint x: 377, startPoint y: 117, endPoint x: 386, endPoint y: 218, distance: 100.8
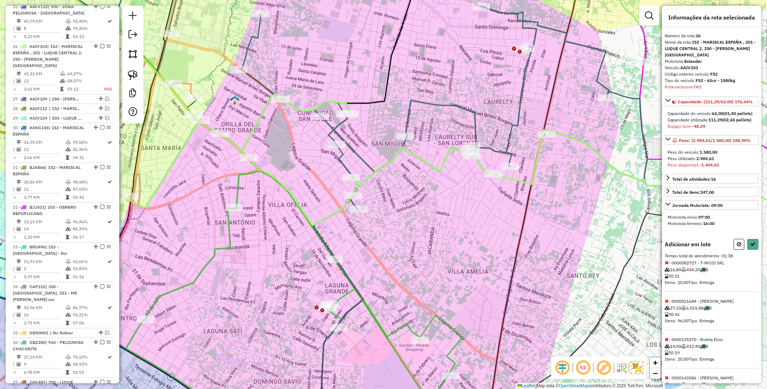
scroll to position [46, 0]
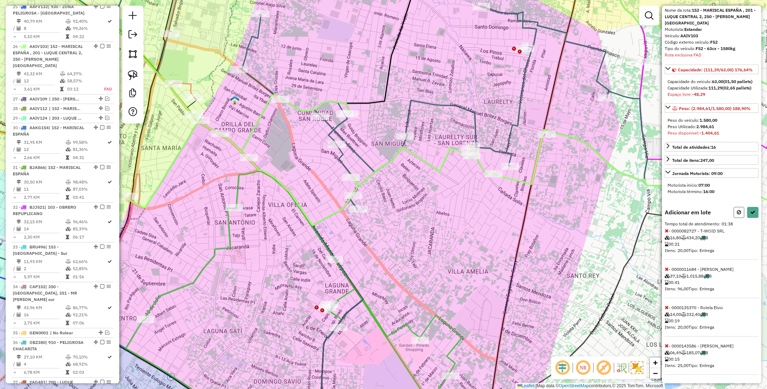
click at [733, 210] on button at bounding box center [738, 212] width 11 height 11
select select "**********"
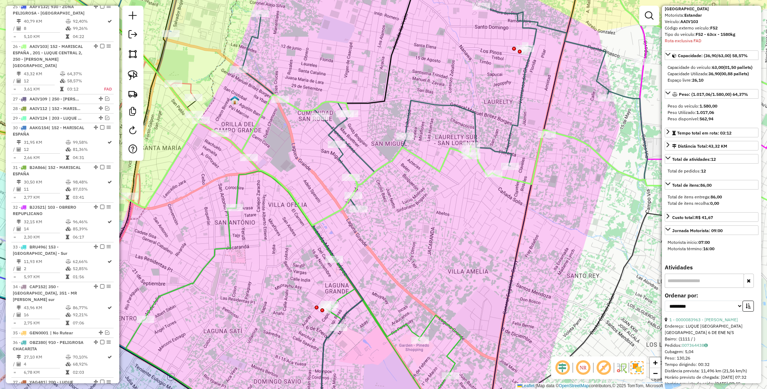
drag, startPoint x: 461, startPoint y: 258, endPoint x: 457, endPoint y: 265, distance: 8.8
click at [457, 265] on div "Janela de atendimento Grade de atendimento Capacidade Transportadoras Veículos …" at bounding box center [383, 194] width 767 height 389
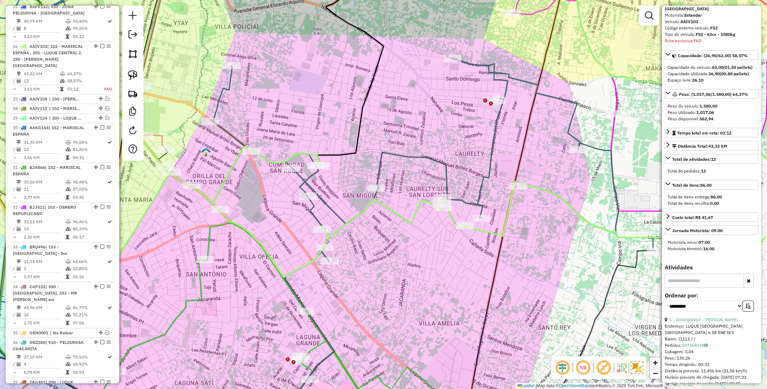
scroll to position [0, 0]
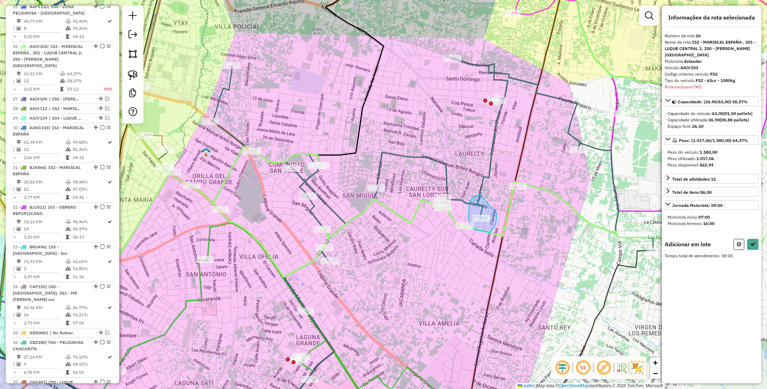
drag, startPoint x: 479, startPoint y: 195, endPoint x: 496, endPoint y: 213, distance: 25.1
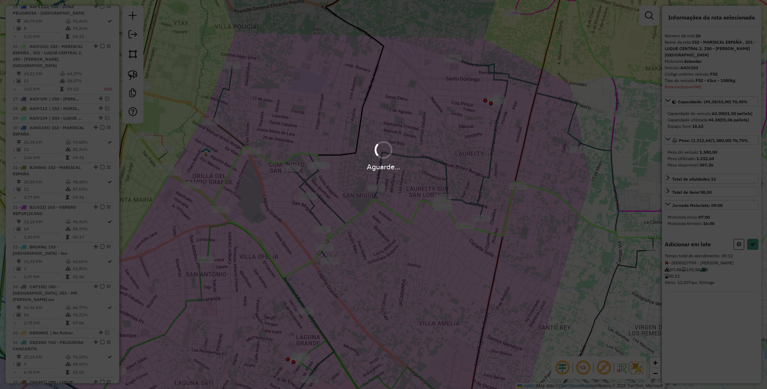
select select "**********"
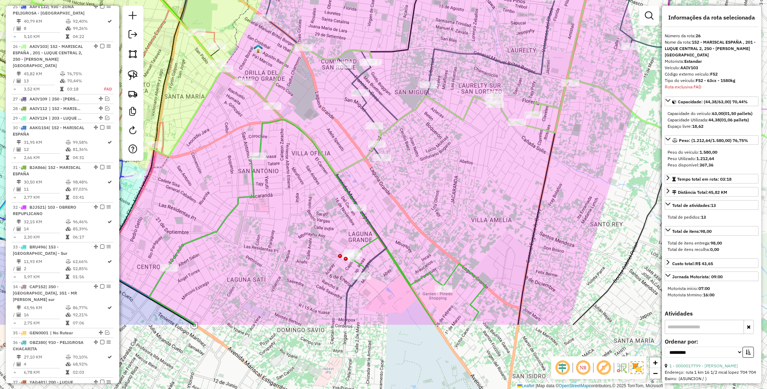
drag, startPoint x: 397, startPoint y: 294, endPoint x: 451, endPoint y: 189, distance: 117.8
click at [451, 189] on div "Janela de atendimento Grade de atendimento Capacidade Transportadoras Veículos …" at bounding box center [383, 194] width 767 height 389
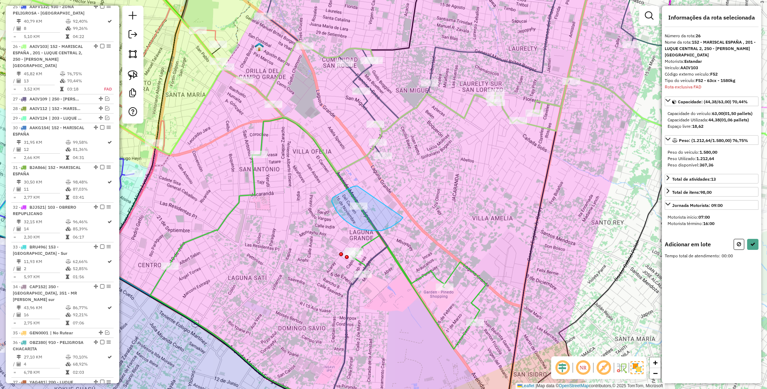
drag, startPoint x: 357, startPoint y: 186, endPoint x: 403, endPoint y: 217, distance: 55.6
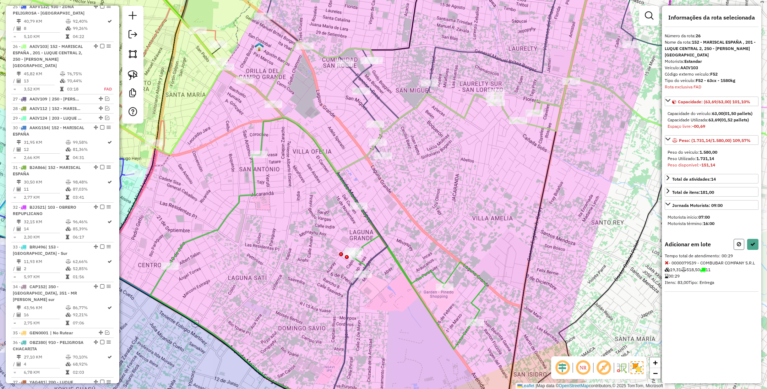
click at [739, 247] on icon at bounding box center [738, 244] width 4 height 5
select select "**********"
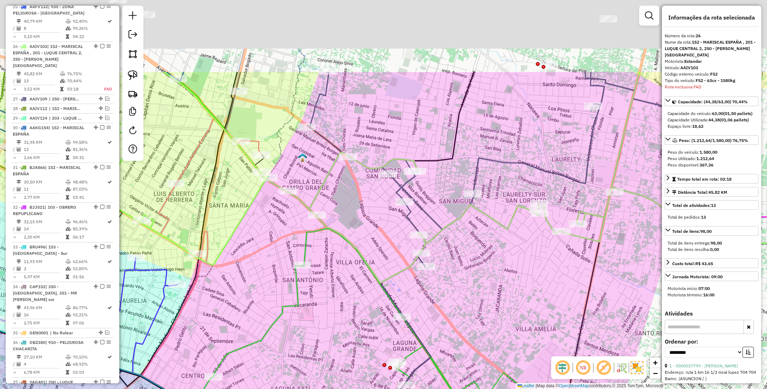
drag, startPoint x: 442, startPoint y: 204, endPoint x: 466, endPoint y: 295, distance: 93.8
click at [466, 295] on div "Janela de atendimento Grade de atendimento Capacidade Transportadoras Veículos …" at bounding box center [383, 194] width 767 height 389
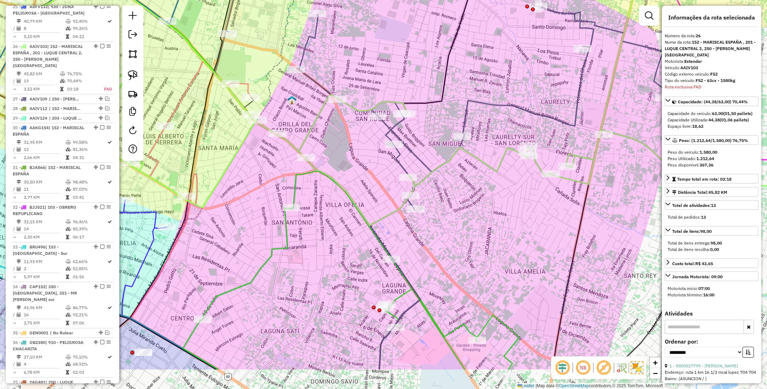
drag, startPoint x: 466, startPoint y: 295, endPoint x: 456, endPoint y: 236, distance: 59.5
click at [456, 236] on div "Janela de atendimento Grade de atendimento Capacidade Transportadoras Veículos …" at bounding box center [383, 194] width 767 height 389
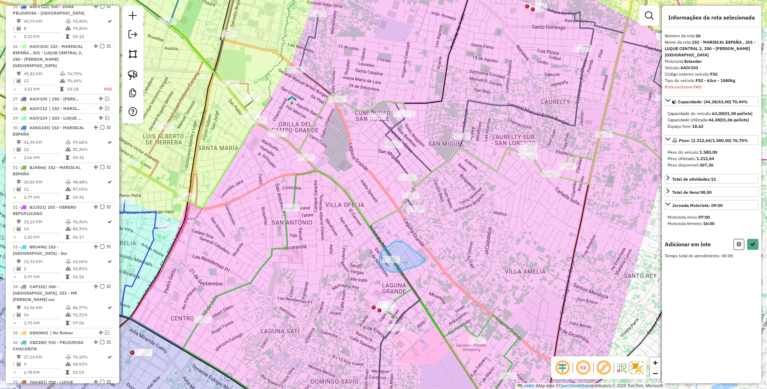
drag, startPoint x: 402, startPoint y: 242, endPoint x: 425, endPoint y: 259, distance: 28.6
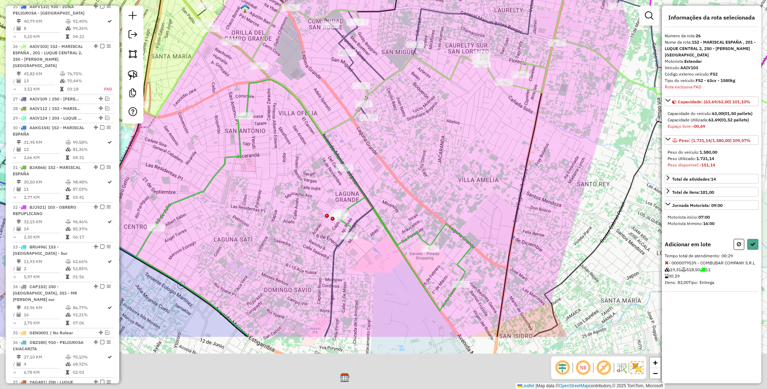
drag, startPoint x: 505, startPoint y: 252, endPoint x: 458, endPoint y: 161, distance: 102.5
click at [458, 161] on div "Janela de atendimento Grade de atendimento Capacidade Transportadoras Veículos …" at bounding box center [383, 194] width 767 height 389
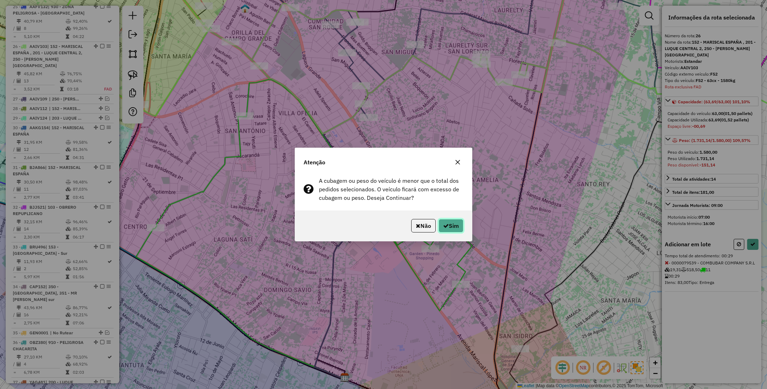
click at [454, 224] on button "Sim" at bounding box center [450, 225] width 25 height 13
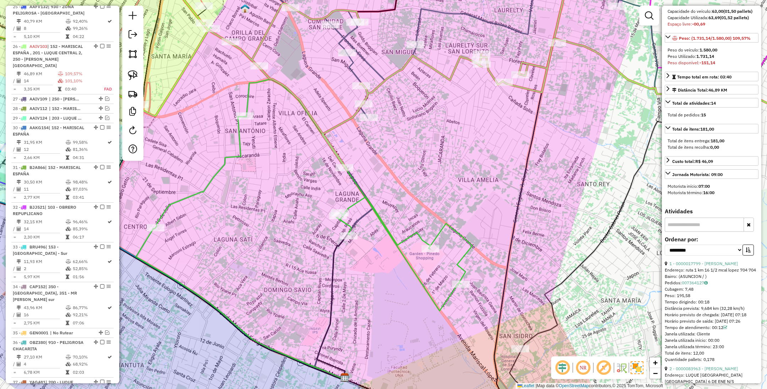
scroll to position [106, 0]
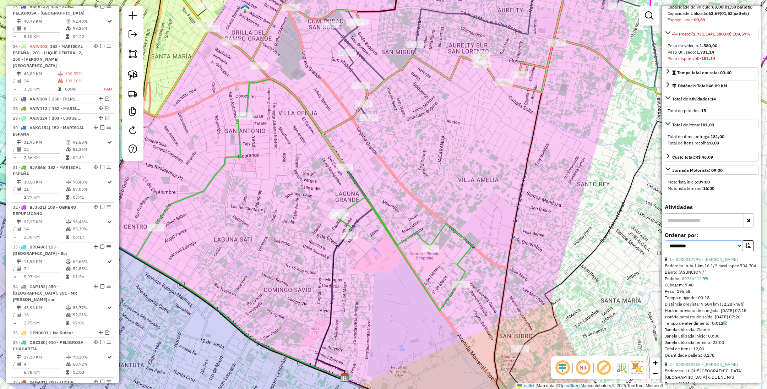
click at [725, 251] on select "**********" at bounding box center [703, 245] width 78 height 11
select select "*********"
click at [664, 248] on select "**********" at bounding box center [703, 245] width 78 height 11
click at [748, 248] on icon "button" at bounding box center [747, 245] width 5 height 5
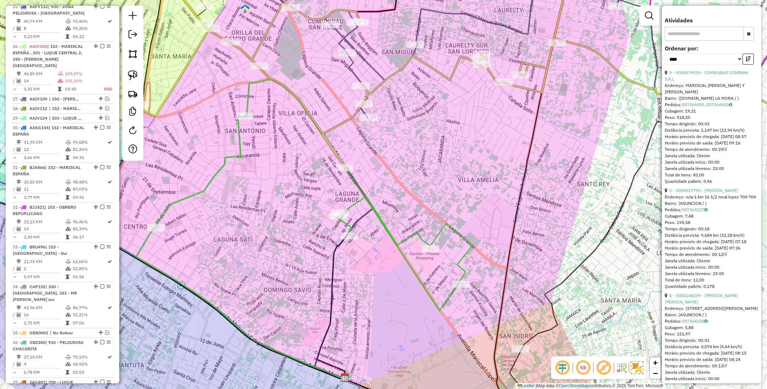
scroll to position [319, 0]
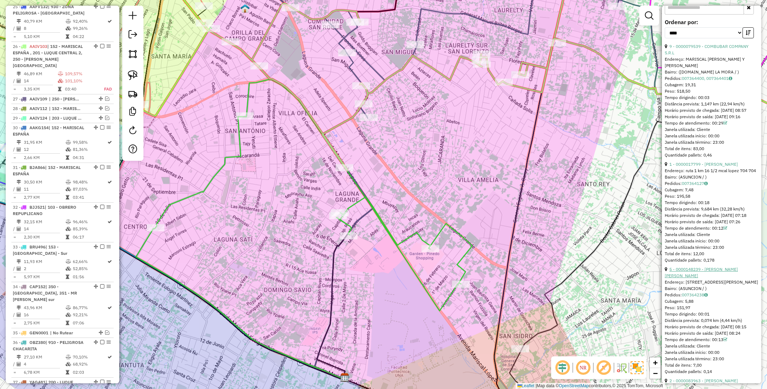
click at [701, 278] on link "5 - 0000148239 - Ortiz Benitez Carlos Alberto" at bounding box center [700, 273] width 73 height 12
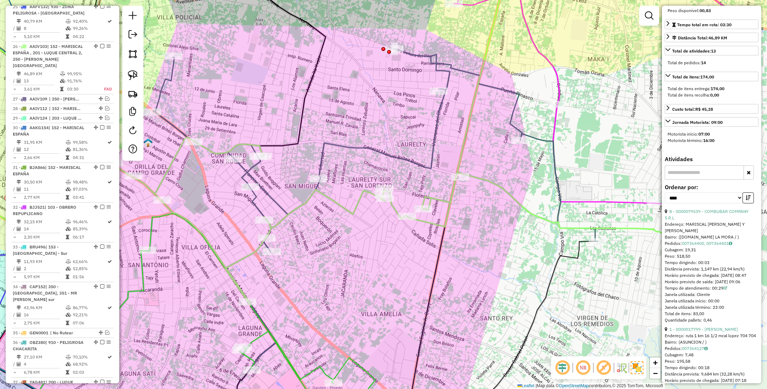
scroll to position [0, 0]
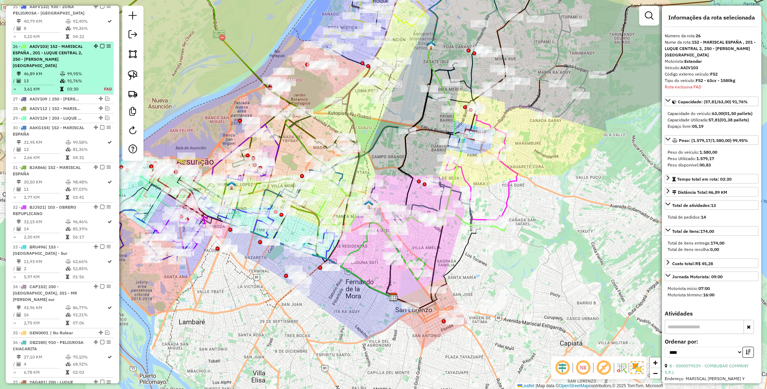
click at [100, 44] on em at bounding box center [102, 46] width 4 height 4
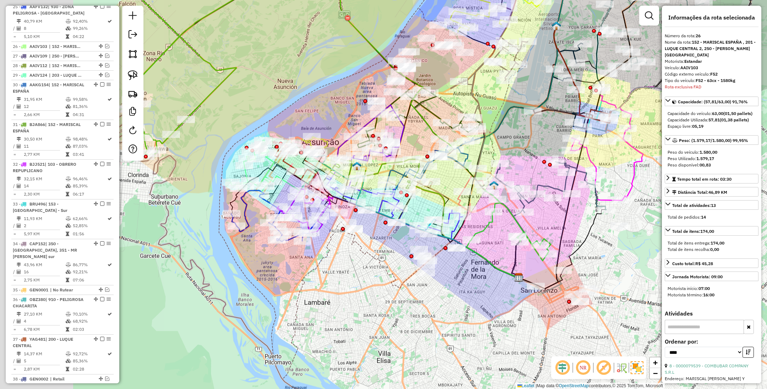
drag, startPoint x: 178, startPoint y: 141, endPoint x: 325, endPoint y: 122, distance: 147.8
click at [325, 122] on div "Janela de atendimento Grade de atendimento Capacidade Transportadoras Veículos …" at bounding box center [383, 194] width 767 height 389
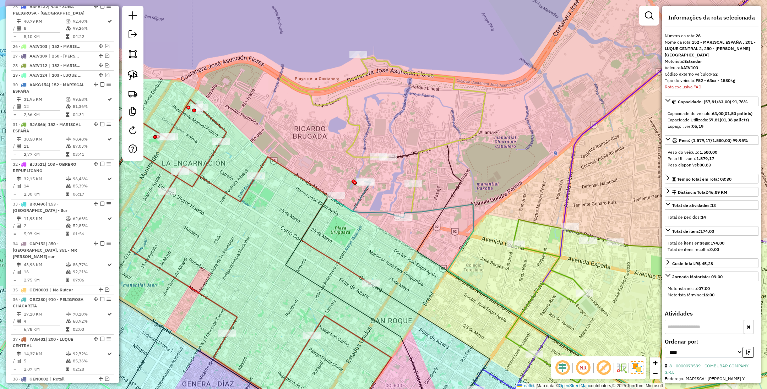
drag, startPoint x: 403, startPoint y: 116, endPoint x: 424, endPoint y: 132, distance: 26.8
click at [424, 132] on div "Janela de atendimento Grade de atendimento Capacidade Transportadoras Veículos …" at bounding box center [383, 194] width 767 height 389
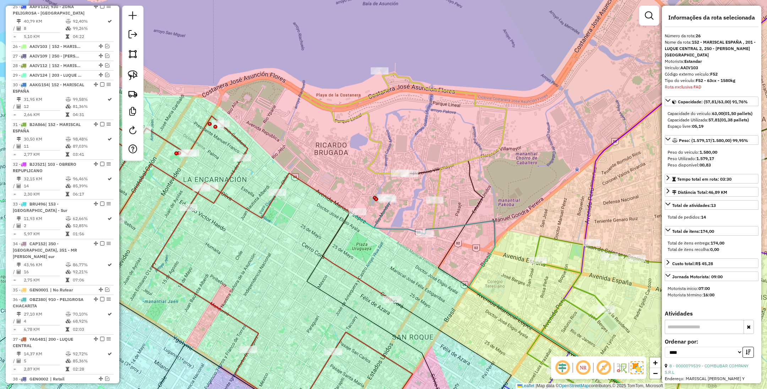
click at [377, 149] on icon at bounding box center [403, 137] width 205 height 127
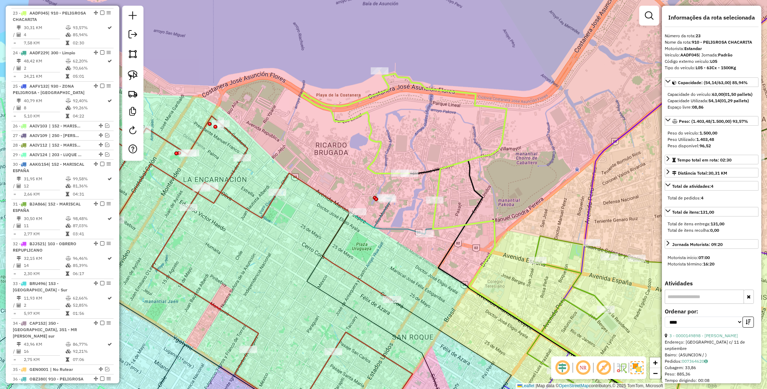
scroll to position [1175, 0]
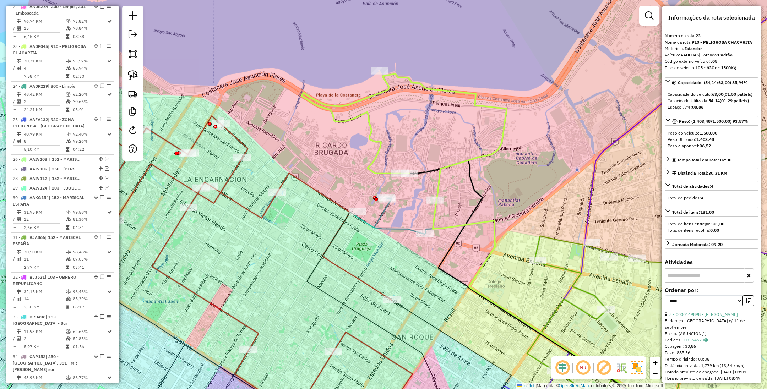
click at [380, 215] on icon at bounding box center [390, 216] width 70 height 36
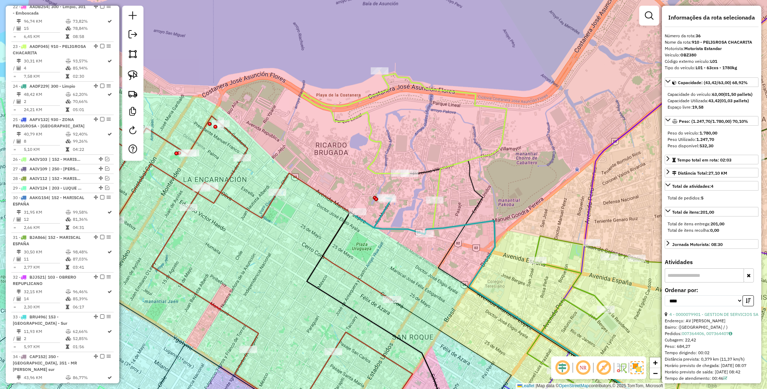
scroll to position [1417, 0]
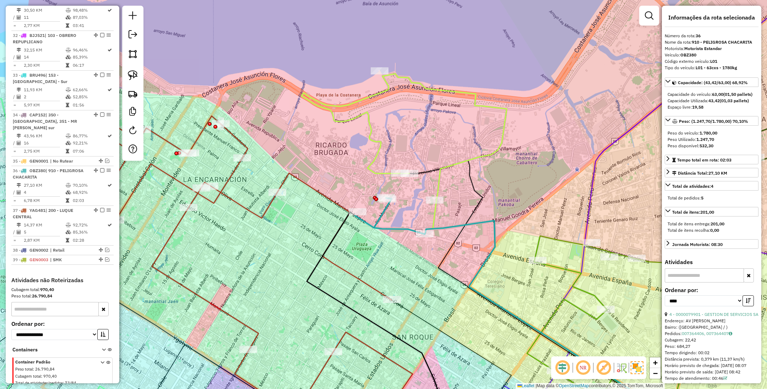
click at [375, 144] on icon at bounding box center [403, 137] width 205 height 127
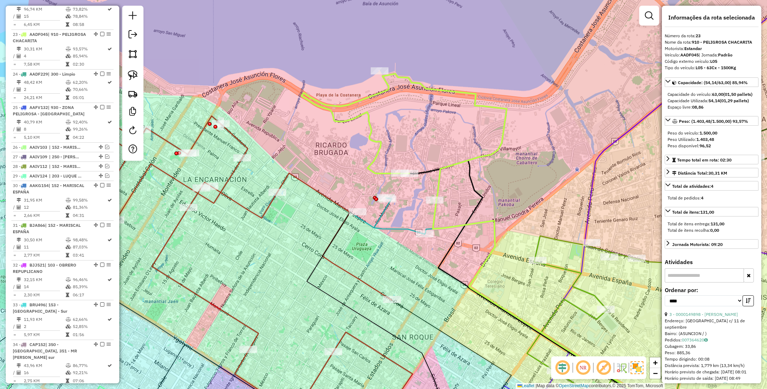
scroll to position [1175, 0]
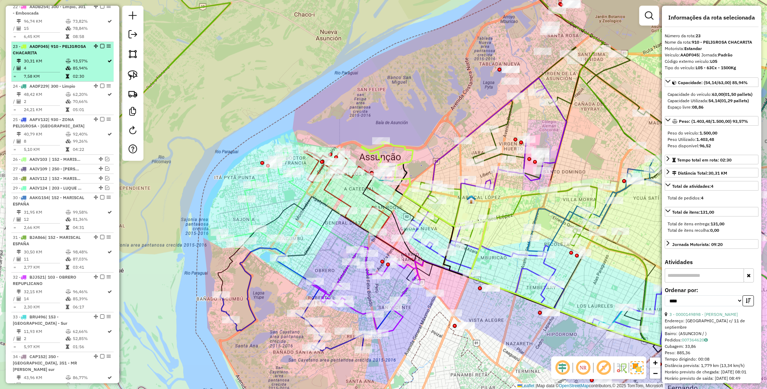
click at [100, 44] on em at bounding box center [102, 46] width 4 height 4
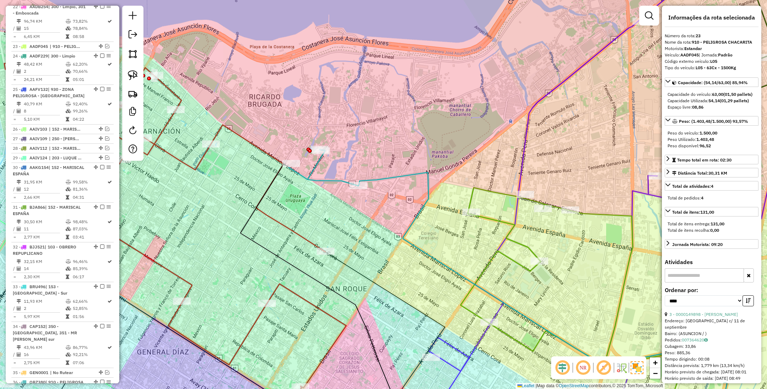
click at [404, 176] on icon at bounding box center [547, 300] width 378 height 256
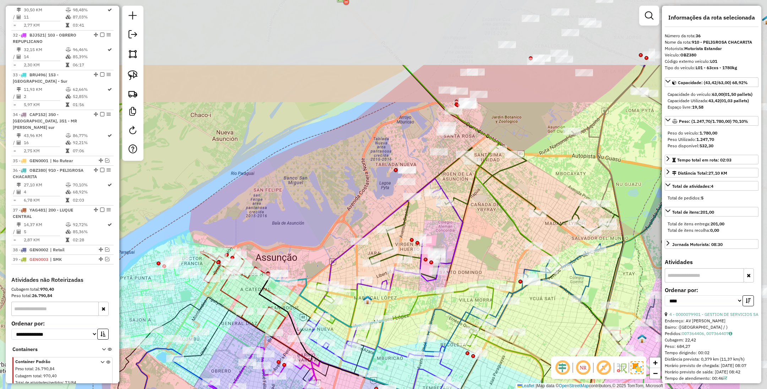
drag, startPoint x: 477, startPoint y: 98, endPoint x: 372, endPoint y: 203, distance: 149.1
click at [372, 203] on div "Janela de atendimento Grade de atendimento Capacidade Transportadoras Veículos …" at bounding box center [383, 194] width 767 height 389
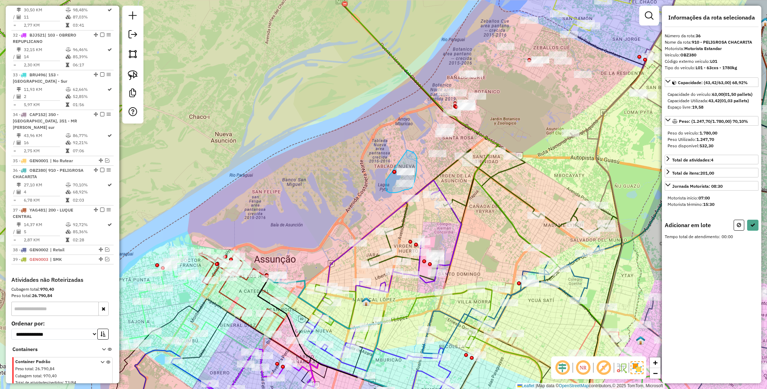
drag, startPoint x: 386, startPoint y: 180, endPoint x: 407, endPoint y: 150, distance: 36.9
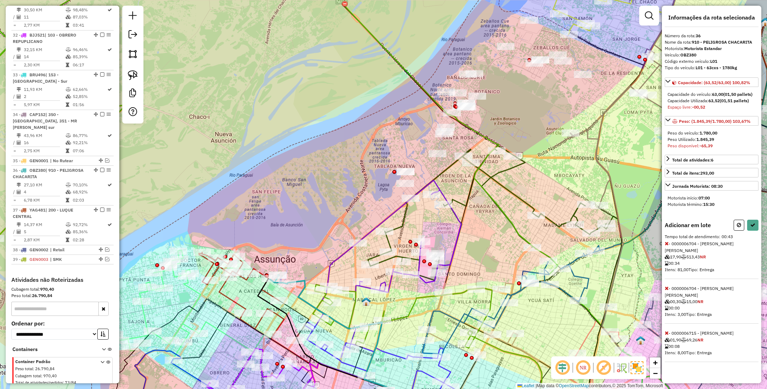
click at [668, 330] on icon at bounding box center [666, 332] width 4 height 5
select select "*********"
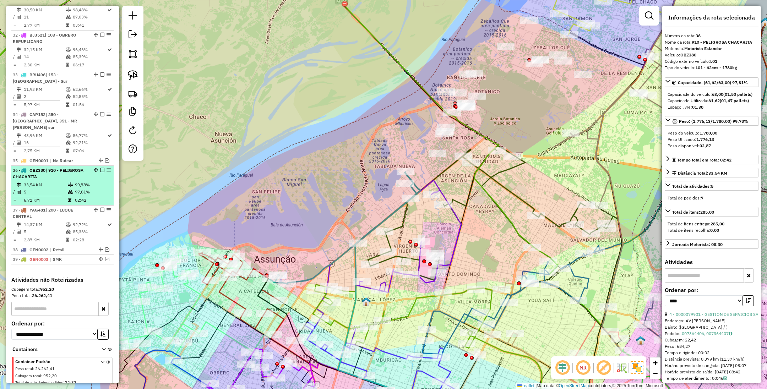
click at [101, 168] on em at bounding box center [102, 170] width 4 height 4
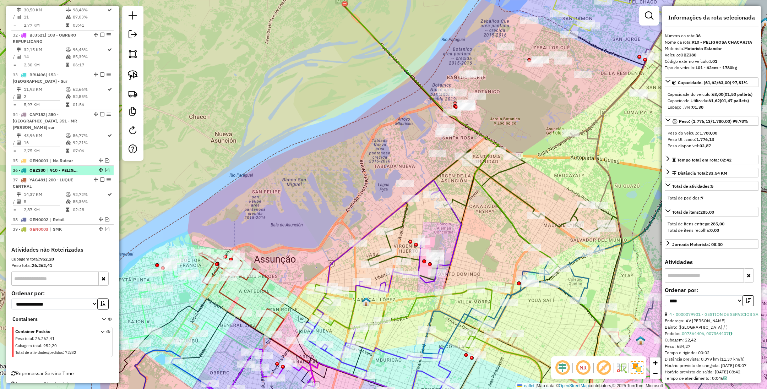
scroll to position [1357, 0]
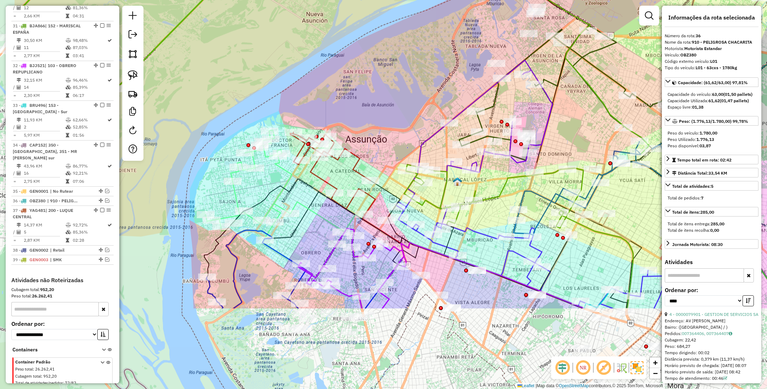
drag, startPoint x: 309, startPoint y: 210, endPoint x: 408, endPoint y: 73, distance: 169.0
click at [408, 73] on div "Janela de atendimento Grade de atendimento Capacidade Transportadoras Veículos …" at bounding box center [383, 194] width 767 height 389
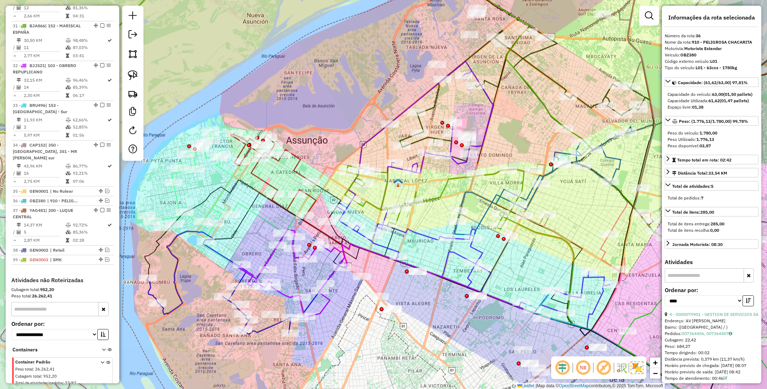
drag, startPoint x: 606, startPoint y: 237, endPoint x: 537, endPoint y: 256, distance: 71.2
click at [537, 256] on div "Janela de atendimento Grade de atendimento Capacidade Transportadoras Veículos …" at bounding box center [383, 194] width 767 height 389
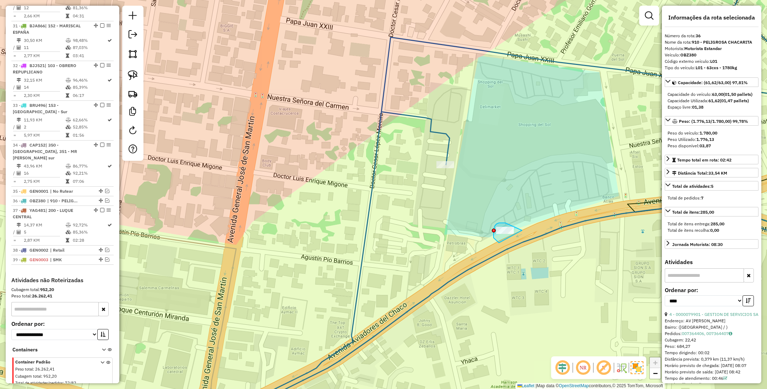
drag, startPoint x: 521, startPoint y: 230, endPoint x: 506, endPoint y: 245, distance: 20.8
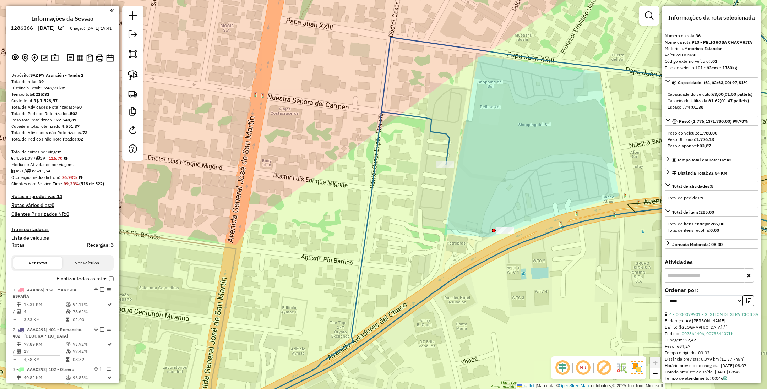
select select "*********"
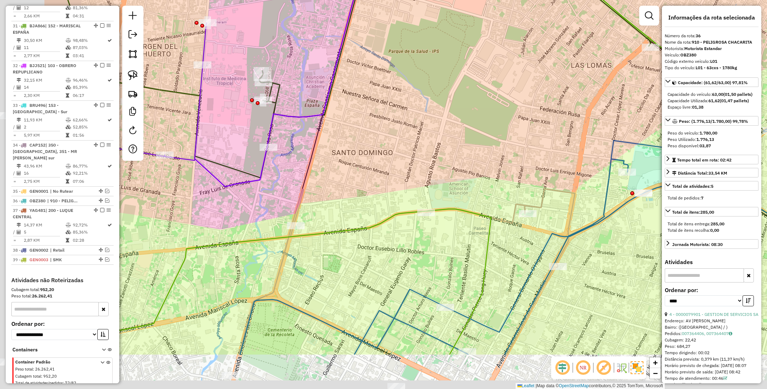
drag, startPoint x: 435, startPoint y: 224, endPoint x: 523, endPoint y: 155, distance: 111.8
click at [521, 154] on div "Janela de atendimento Grade de atendimento Capacidade Transportadoras Veículos …" at bounding box center [383, 194] width 767 height 389
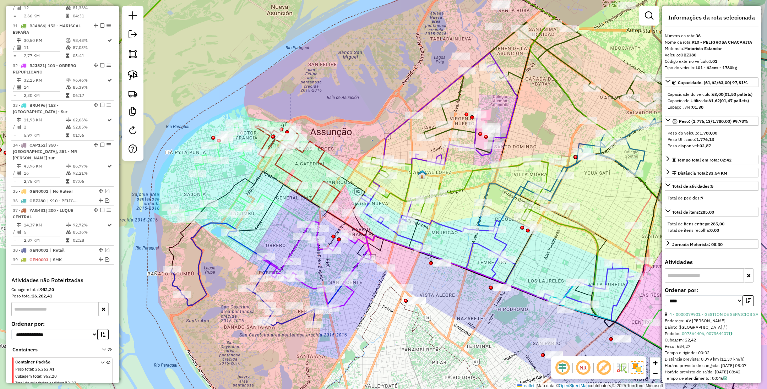
drag, startPoint x: 385, startPoint y: 274, endPoint x: 415, endPoint y: 265, distance: 31.7
click at [415, 265] on div "Janela de atendimento Grade de atendimento Capacidade Transportadoras Veículos …" at bounding box center [383, 194] width 767 height 389
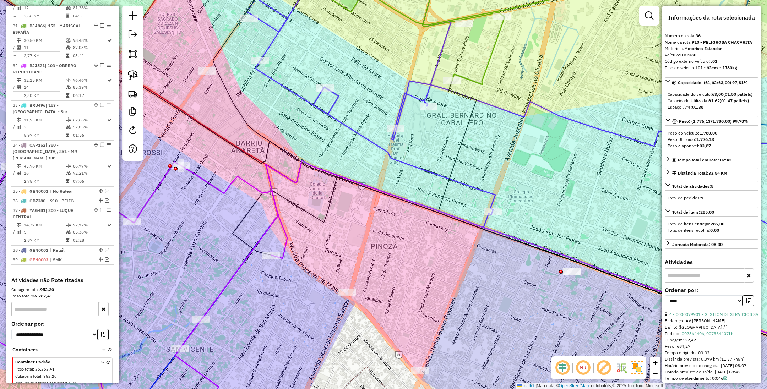
drag, startPoint x: 386, startPoint y: 259, endPoint x: 415, endPoint y: 271, distance: 30.7
click at [415, 271] on div "Janela de atendimento Grade de atendimento Capacidade Transportadoras Veículos …" at bounding box center [383, 194] width 767 height 389
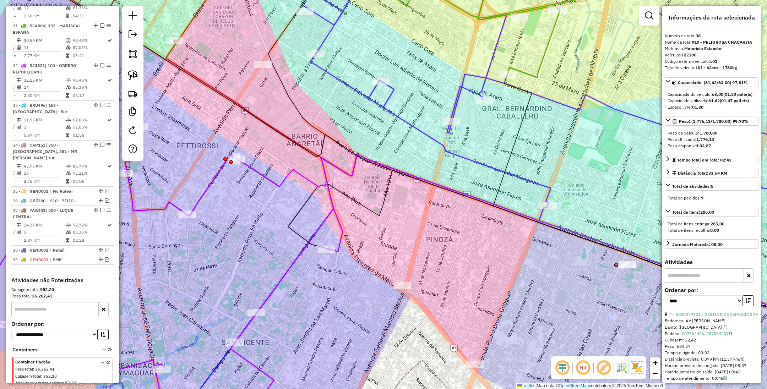
drag, startPoint x: 417, startPoint y: 270, endPoint x: 472, endPoint y: 263, distance: 55.8
click at [472, 263] on div "Janela de atendimento Grade de atendimento Capacidade Transportadoras Veículos …" at bounding box center [383, 194] width 767 height 389
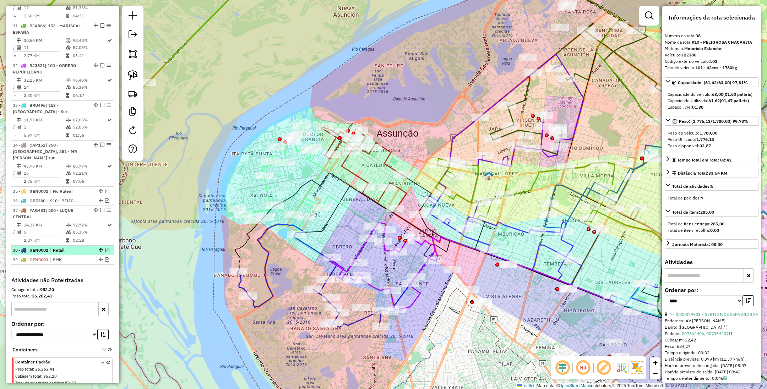
click at [105, 248] on em at bounding box center [107, 250] width 4 height 4
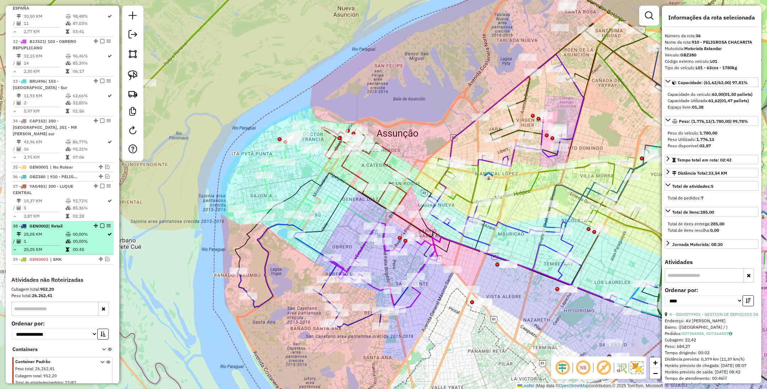
click at [100, 224] on em at bounding box center [102, 226] width 4 height 4
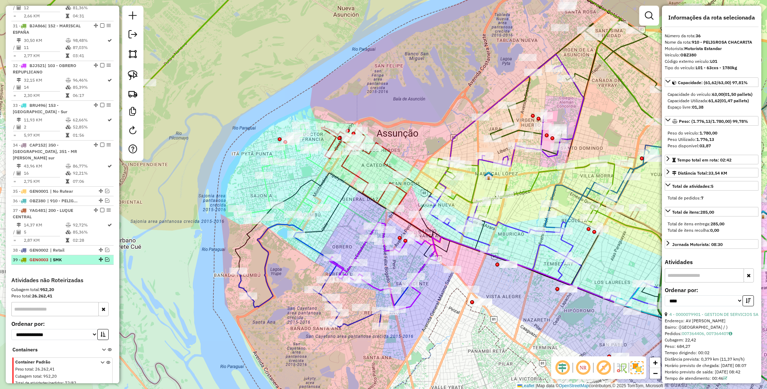
click at [105, 257] on em at bounding box center [107, 259] width 4 height 4
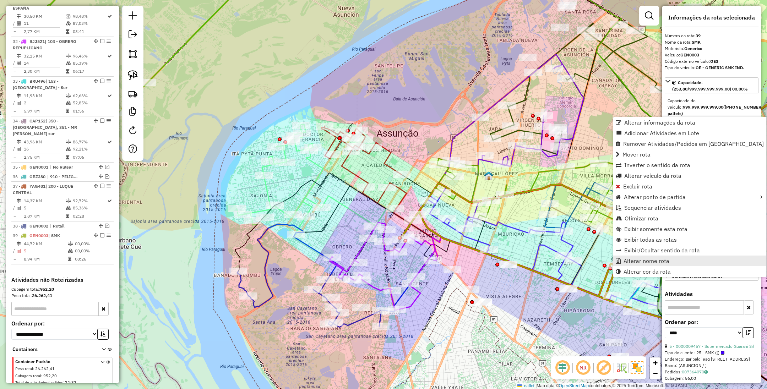
click at [667, 262] on span "Alterar nome rota" at bounding box center [646, 261] width 46 height 6
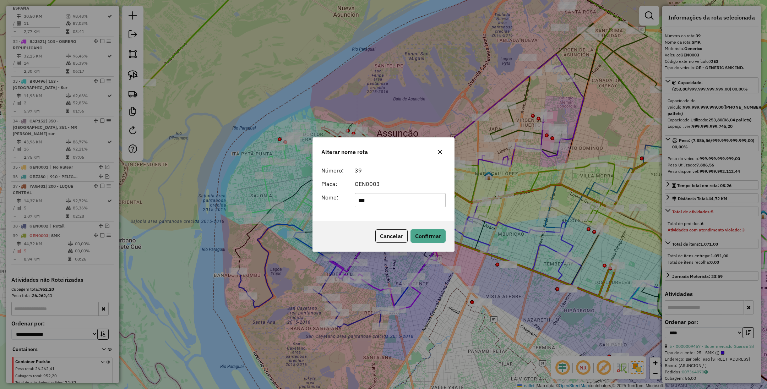
click at [386, 198] on input "***" at bounding box center [400, 200] width 91 height 14
click at [441, 330] on div "Alterar nome rota Número: 39 Placa: GEN0003 Nome: *** Cancelar Confirmar" at bounding box center [383, 194] width 767 height 389
click at [382, 237] on button "Cancelar" at bounding box center [391, 235] width 32 height 13
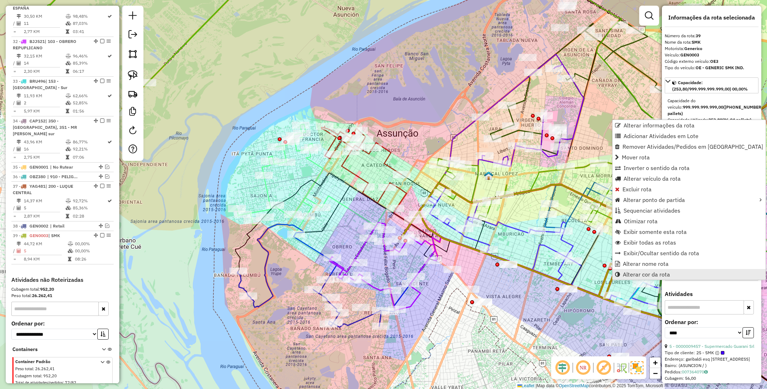
click at [663, 277] on span "Alterar cor da rota" at bounding box center [645, 274] width 47 height 6
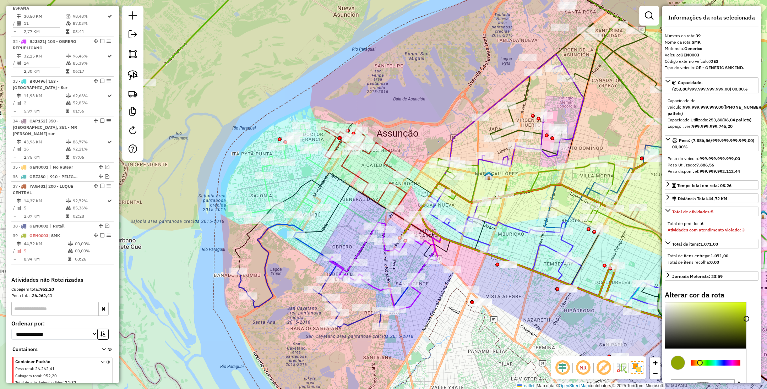
type input "*******"
click at [666, 313] on div at bounding box center [705, 325] width 81 height 46
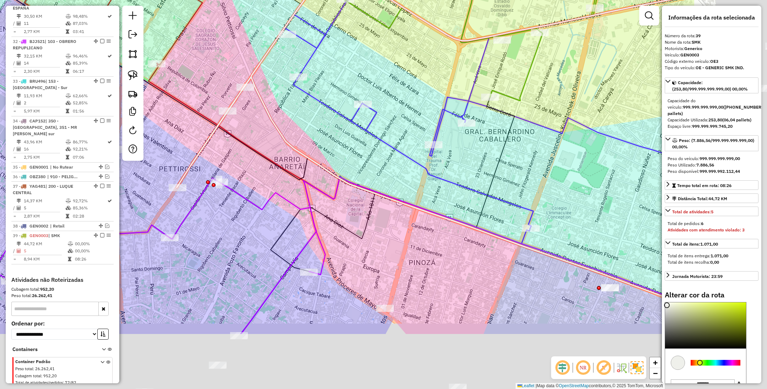
drag, startPoint x: 410, startPoint y: 223, endPoint x: 241, endPoint y: 104, distance: 206.7
click at [241, 104] on div "Janela de atendimento Grade de atendimento Capacidade Transportadoras Veículos …" at bounding box center [383, 194] width 767 height 389
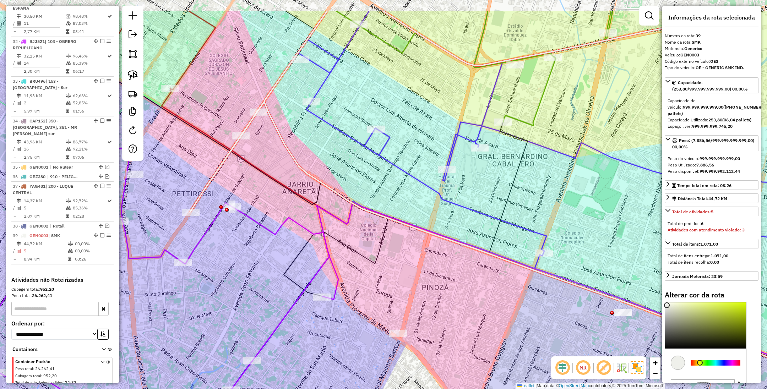
drag, startPoint x: 231, startPoint y: 97, endPoint x: 264, endPoint y: 148, distance: 61.3
click at [264, 147] on div "Janela de atendimento Grade de atendimento Capacidade Transportadoras Veículos …" at bounding box center [383, 194] width 767 height 389
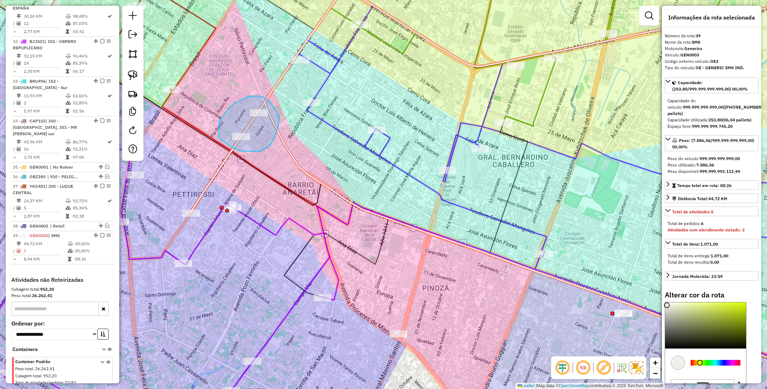
drag, startPoint x: 269, startPoint y: 101, endPoint x: 279, endPoint y: 116, distance: 17.9
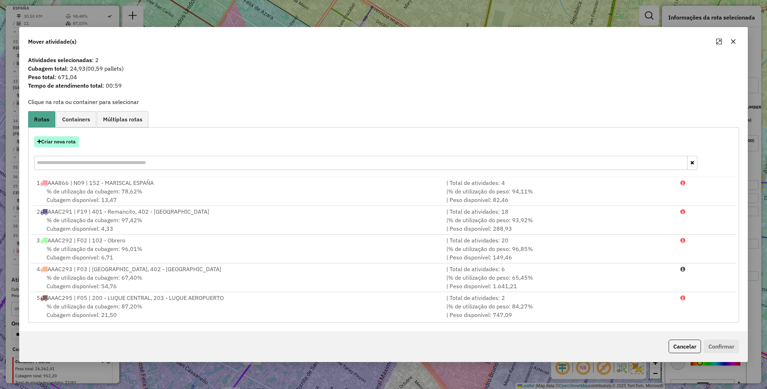
click at [54, 141] on button "Criar nova rota" at bounding box center [56, 141] width 45 height 11
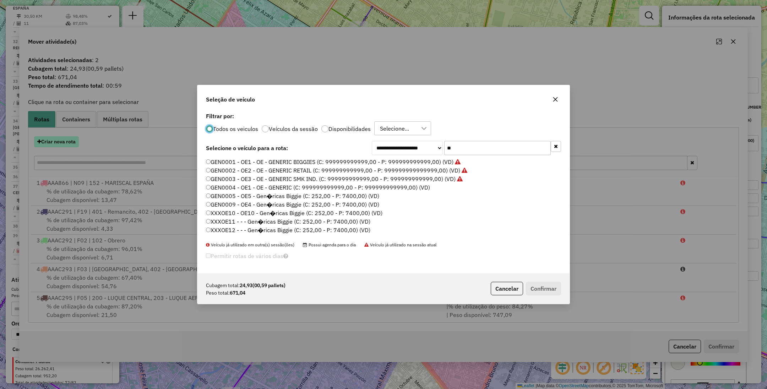
scroll to position [4, 2]
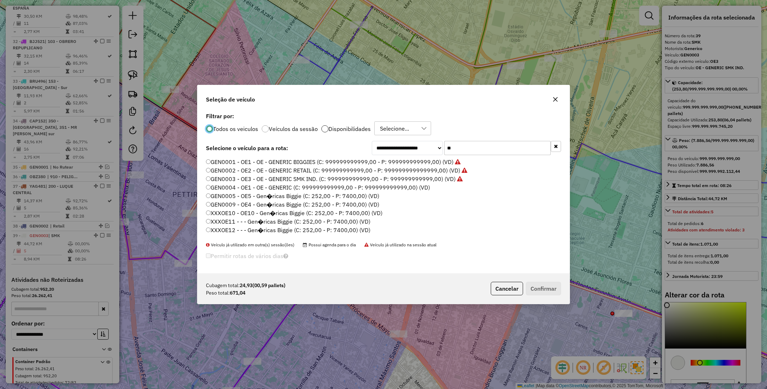
click at [325, 128] on div at bounding box center [324, 128] width 7 height 7
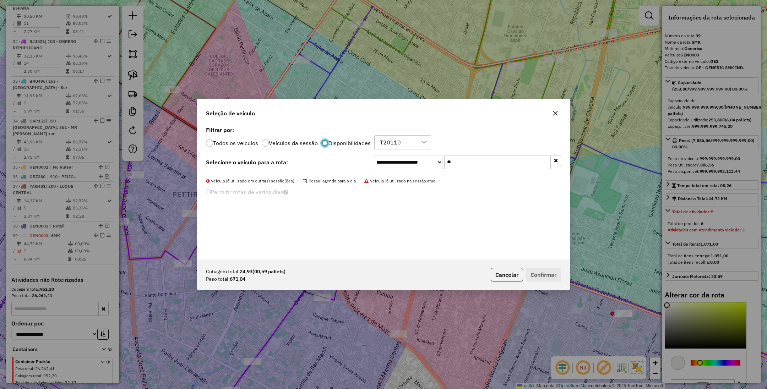
click at [488, 160] on input "**" at bounding box center [497, 162] width 106 height 14
type input "*"
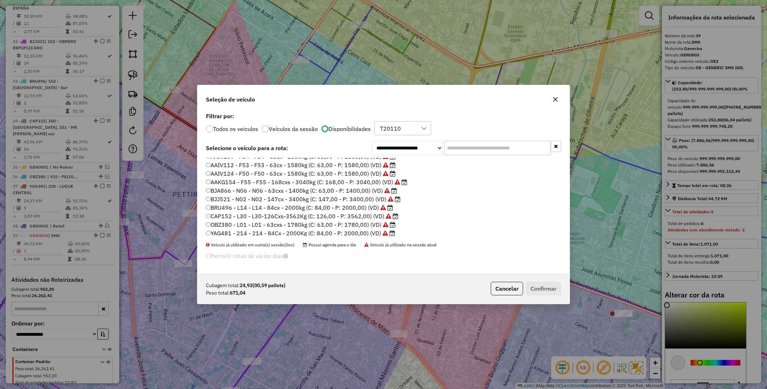
scroll to position [433, 0]
click at [500, 287] on button "Cancelar" at bounding box center [506, 288] width 32 height 13
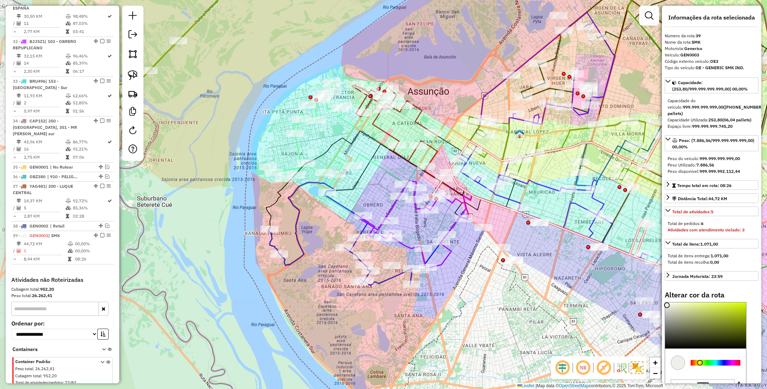
drag, startPoint x: 377, startPoint y: 242, endPoint x: 426, endPoint y: 228, distance: 50.5
click at [426, 228] on div "Janela de atendimento Grade de atendimento Capacidade Transportadoras Veículos …" at bounding box center [383, 194] width 767 height 389
click at [408, 248] on icon at bounding box center [414, 225] width 108 height 88
select select "*********"
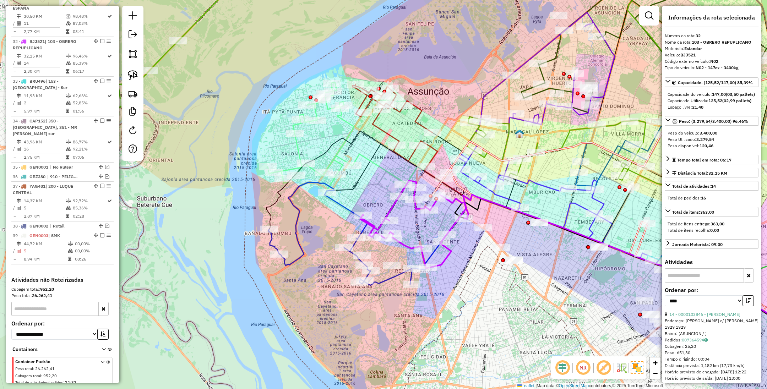
scroll to position [1377, 0]
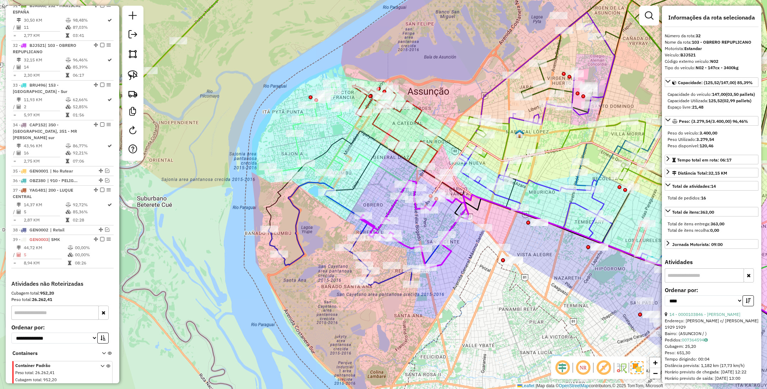
click at [394, 282] on div "Janela de atendimento Grade de atendimento Capacidade Transportadoras Veículos …" at bounding box center [383, 194] width 767 height 389
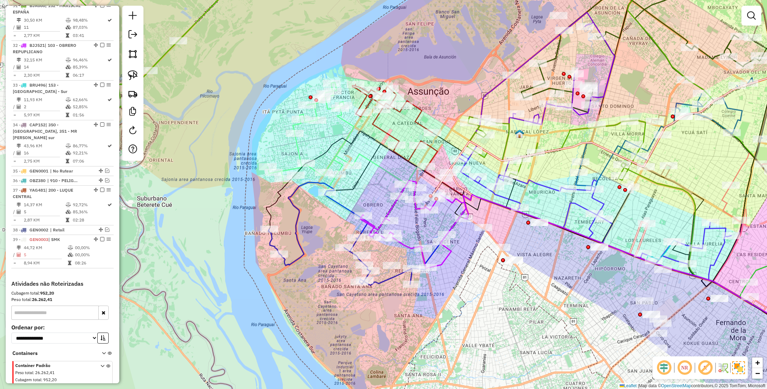
click at [390, 278] on icon at bounding box center [340, 233] width 144 height 103
select select "*********"
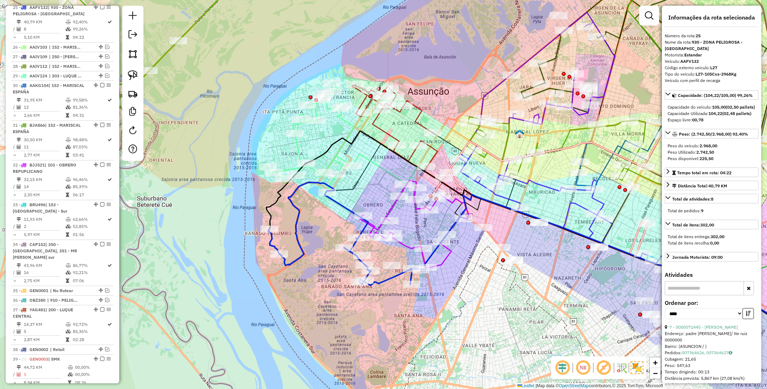
scroll to position [1218, 0]
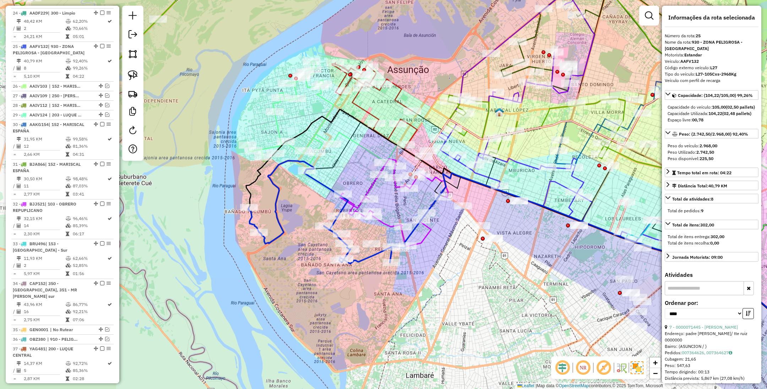
drag, startPoint x: 412, startPoint y: 333, endPoint x: 394, endPoint y: 312, distance: 27.9
click at [394, 312] on div "Janela de atendimento Grade de atendimento Capacidade Transportadoras Veículos …" at bounding box center [383, 194] width 767 height 389
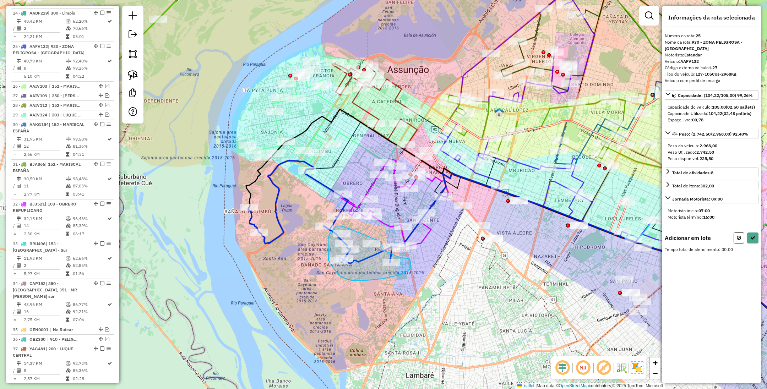
drag, startPoint x: 354, startPoint y: 230, endPoint x: 382, endPoint y: 242, distance: 29.9
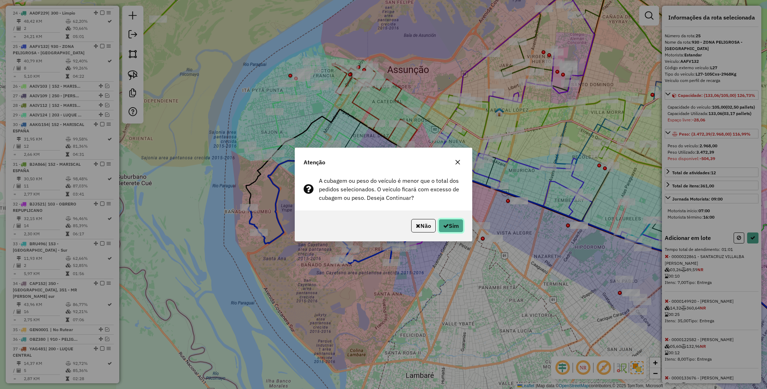
click at [454, 221] on button "Sim" at bounding box center [450, 225] width 25 height 13
select select "*********"
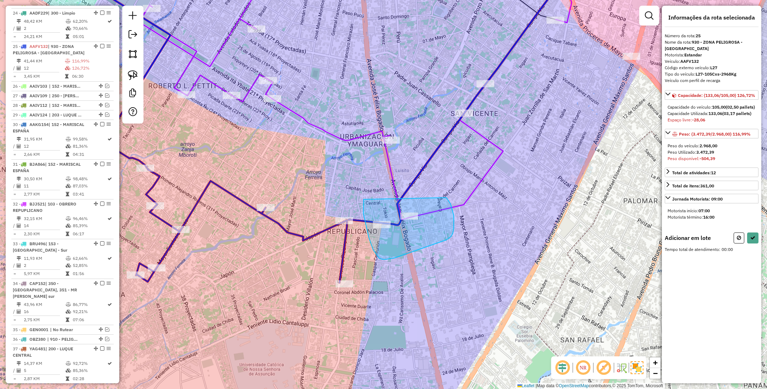
drag, startPoint x: 363, startPoint y: 199, endPoint x: 446, endPoint y: 197, distance: 82.7
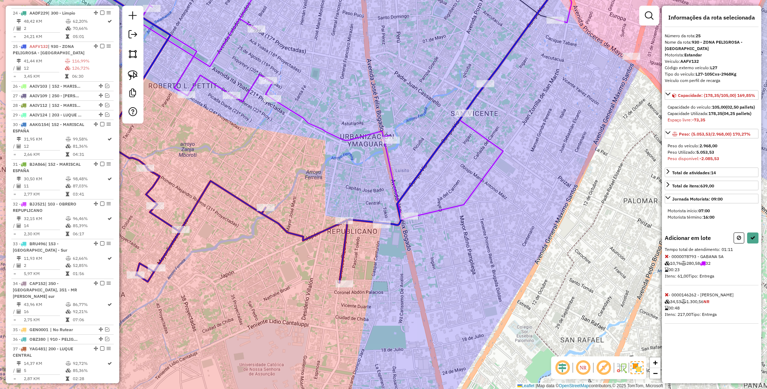
click at [666, 297] on icon at bounding box center [666, 294] width 4 height 5
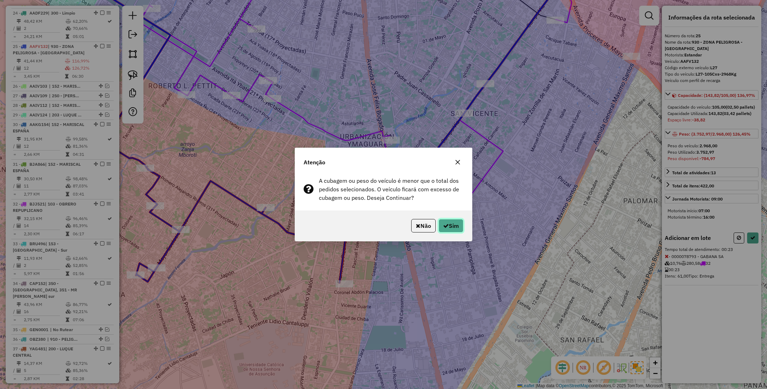
click at [444, 224] on icon "button" at bounding box center [446, 226] width 6 height 6
select select "*********"
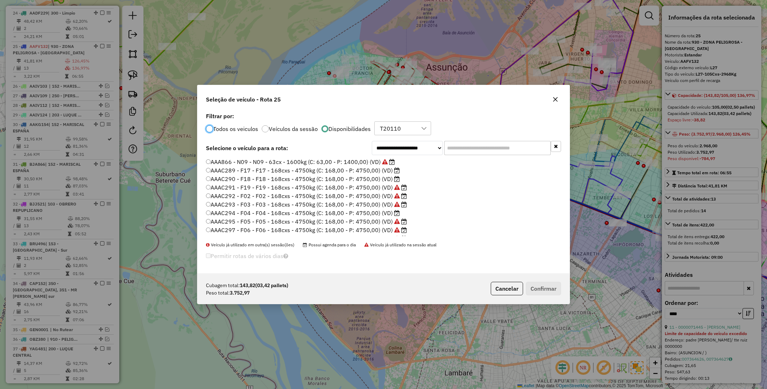
scroll to position [4, 2]
click at [364, 172] on label "AAAC289 - F17 - F17 - 168cxs - 4750kg (C: 168,00 - P: 4750,00) (VD)" at bounding box center [303, 170] width 194 height 9
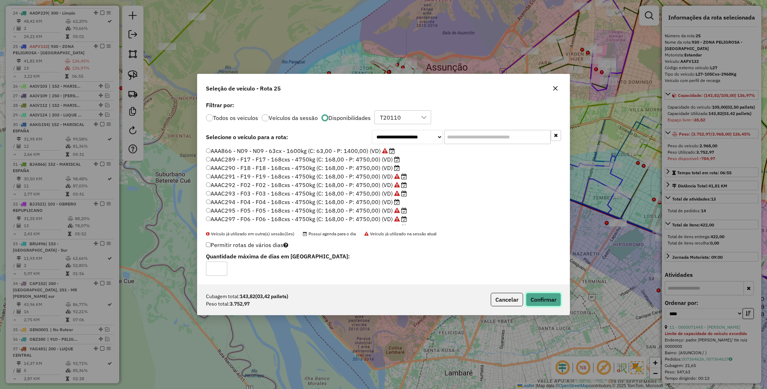
click at [540, 301] on button "Confirmar" at bounding box center [543, 299] width 35 height 13
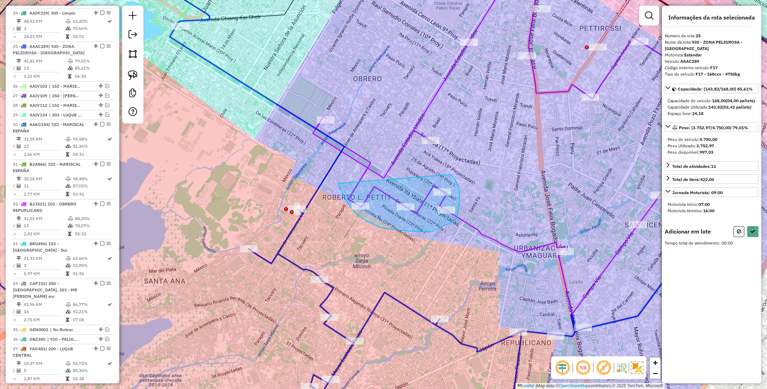
drag, startPoint x: 338, startPoint y: 183, endPoint x: 448, endPoint y: 174, distance: 110.8
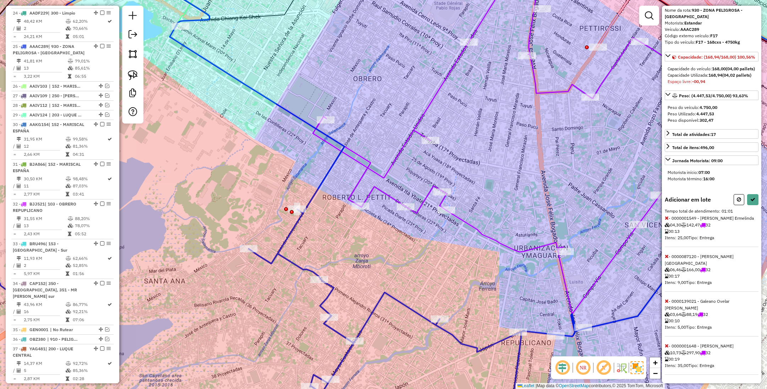
scroll to position [53, 0]
click at [665, 303] on icon at bounding box center [666, 300] width 4 height 5
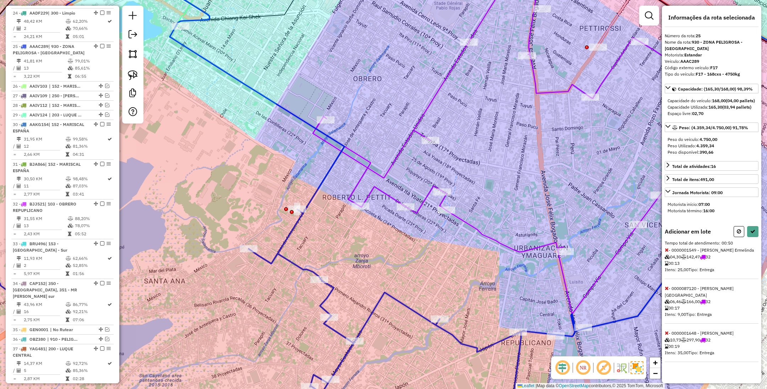
scroll to position [0, 0]
select select "*********"
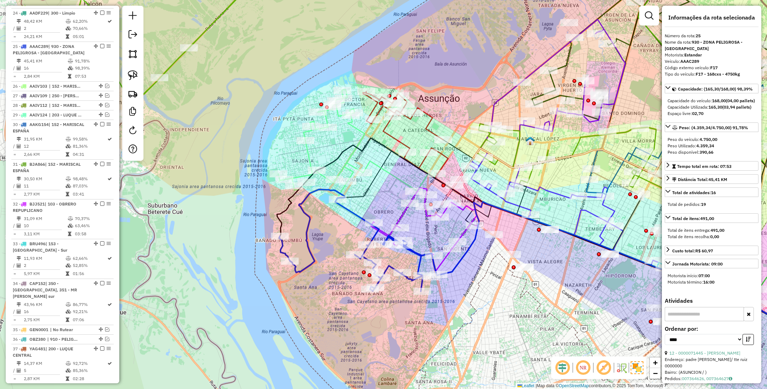
drag, startPoint x: 386, startPoint y: 333, endPoint x: 402, endPoint y: 333, distance: 16.0
click at [402, 333] on div "Janela de atendimento Grade de atendimento Capacidade Transportadoras Veículos …" at bounding box center [383, 194] width 767 height 389
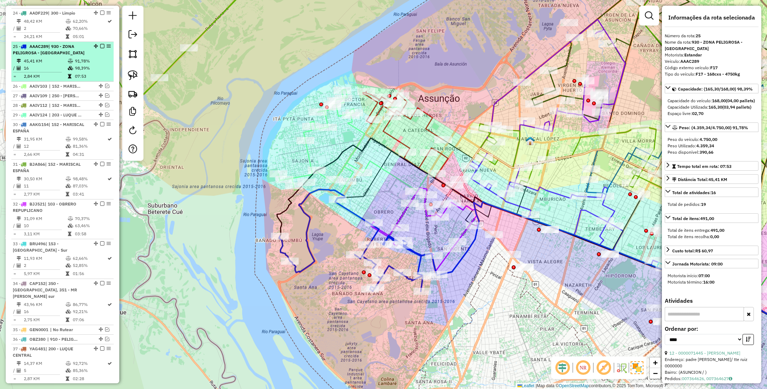
click at [100, 44] on em at bounding box center [102, 46] width 4 height 4
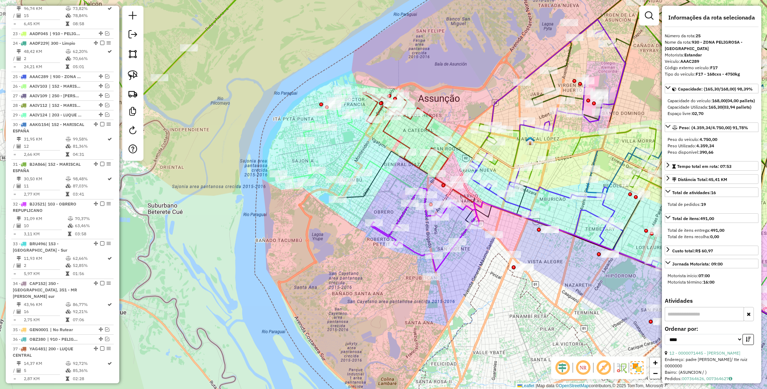
click at [417, 254] on icon at bounding box center [425, 229] width 108 height 83
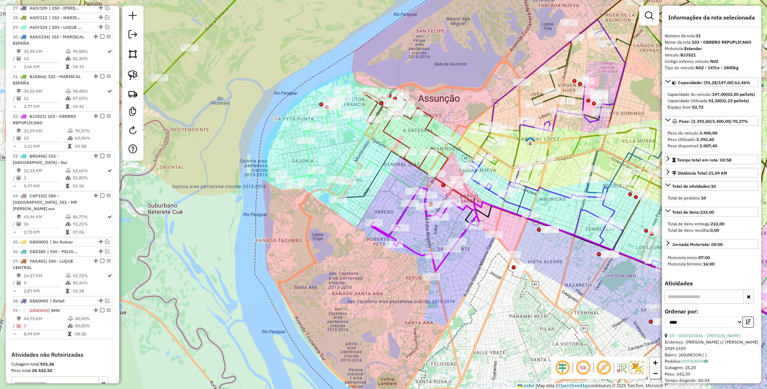
scroll to position [1347, 0]
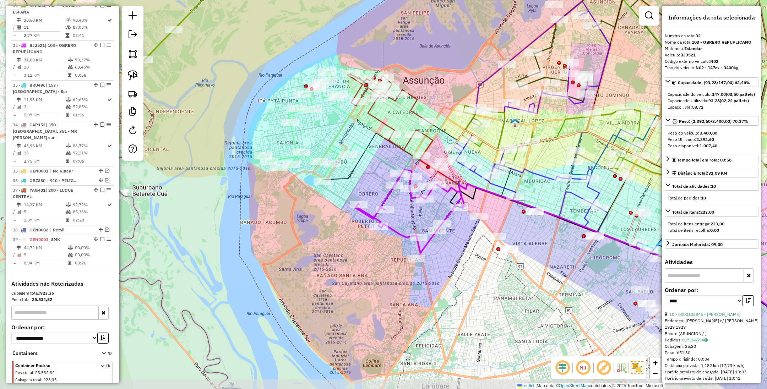
drag, startPoint x: 457, startPoint y: 296, endPoint x: 440, endPoint y: 276, distance: 26.7
click at [440, 276] on div "Janela de atendimento Grade de atendimento Capacidade Transportadoras Veículos …" at bounding box center [383, 194] width 767 height 389
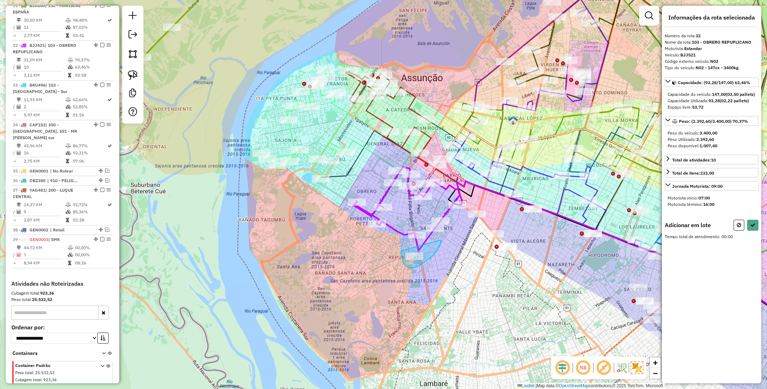
drag, startPoint x: 401, startPoint y: 251, endPoint x: 441, endPoint y: 240, distance: 41.2
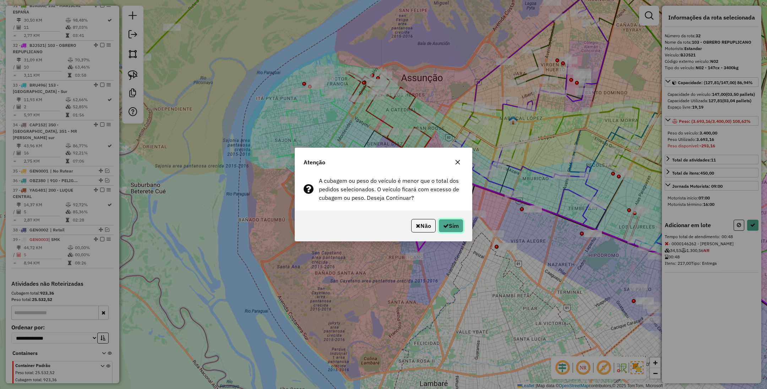
click at [455, 226] on button "Sim" at bounding box center [450, 225] width 25 height 13
select select "*********"
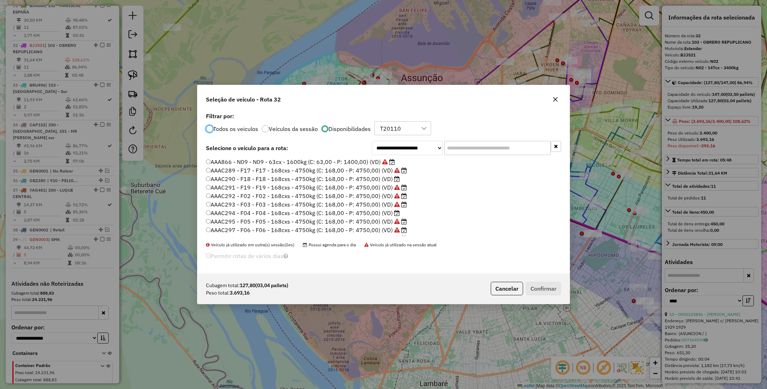
scroll to position [4, 2]
click at [366, 181] on label "AAAC290 - F18 - F18 - 168cxs - 4750kg (C: 168,00 - P: 4750,00) (VD)" at bounding box center [303, 179] width 194 height 9
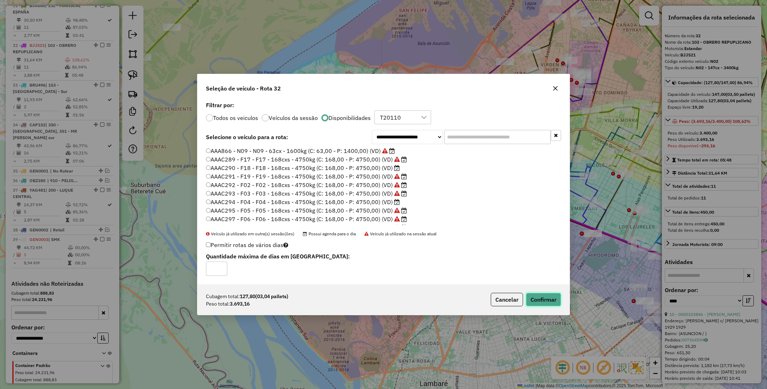
click at [537, 297] on button "Confirmar" at bounding box center [543, 299] width 35 height 13
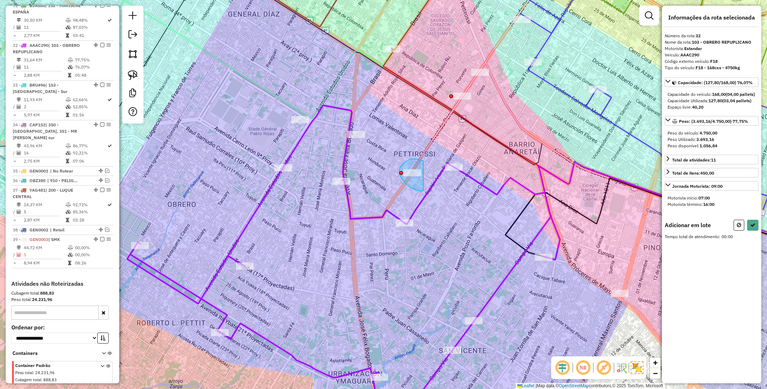
drag, startPoint x: 423, startPoint y: 161, endPoint x: 423, endPoint y: 191, distance: 29.5
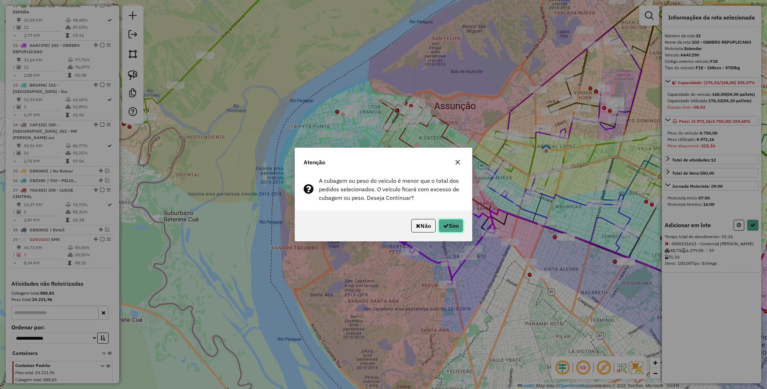
click at [454, 224] on button "Sim" at bounding box center [450, 225] width 25 height 13
select select "*********"
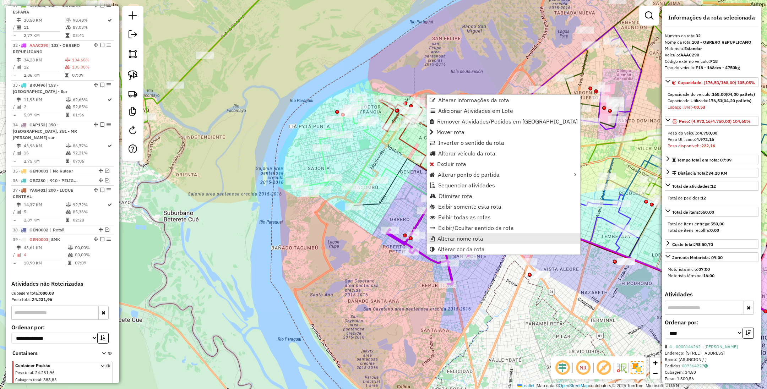
click at [479, 238] on span "Alterar nome rota" at bounding box center [460, 239] width 46 height 6
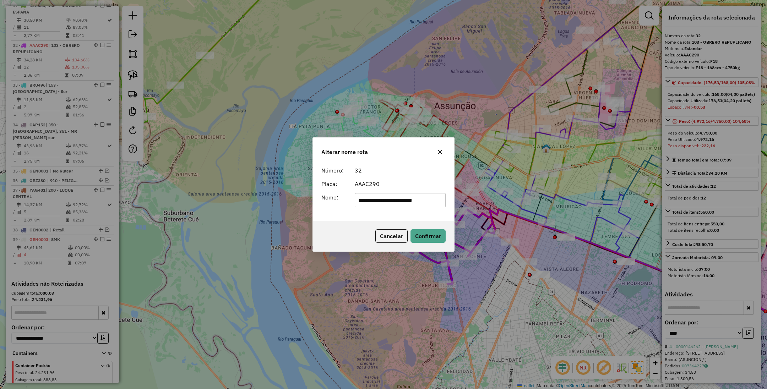
drag, startPoint x: 439, startPoint y: 203, endPoint x: 282, endPoint y: 198, distance: 156.6
click at [282, 198] on div "**********" at bounding box center [383, 194] width 767 height 389
type input "***"
click at [436, 236] on button "Confirmar" at bounding box center [427, 235] width 35 height 13
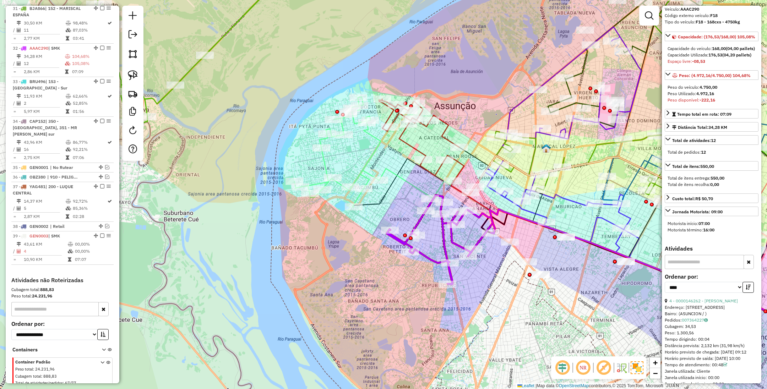
scroll to position [106, 0]
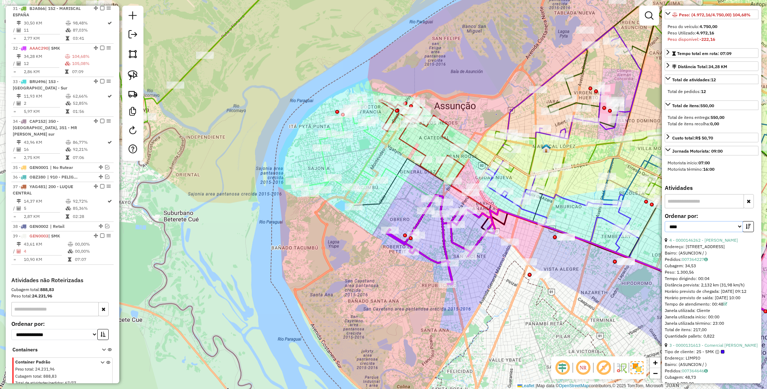
click at [722, 232] on select "**********" at bounding box center [703, 226] width 78 height 11
select select "**********"
click at [664, 232] on select "**********" at bounding box center [703, 226] width 78 height 11
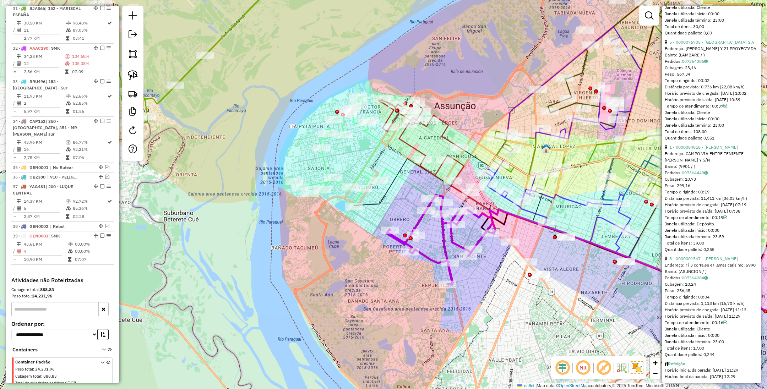
scroll to position [798, 0]
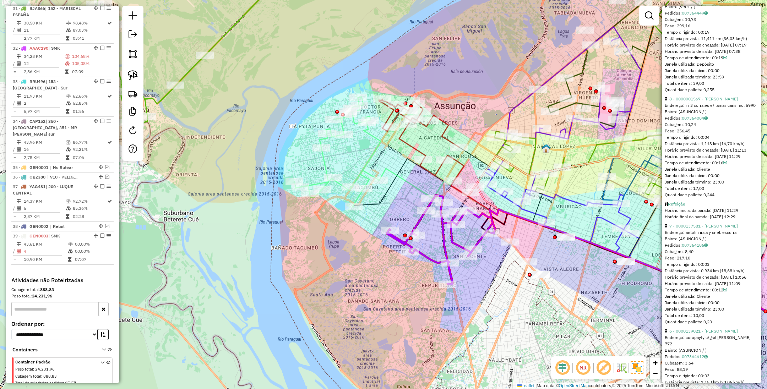
click at [689, 101] on link "8 - 0000001567 - Alvarez Ramirez Dionisio" at bounding box center [703, 98] width 68 height 5
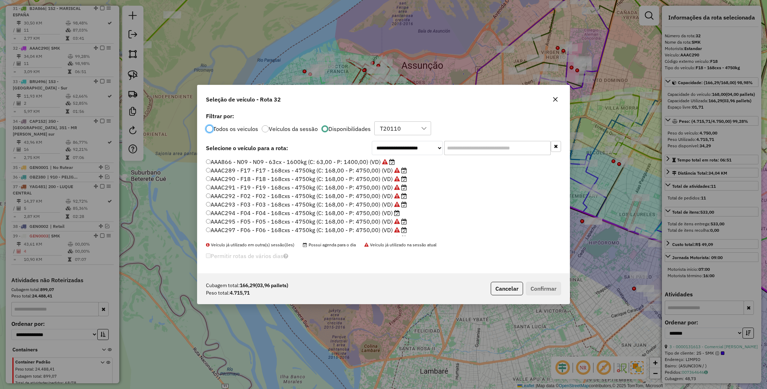
scroll to position [4, 2]
click at [369, 214] on label "AAAC294 - F04 - F04 - 168cxs - 4750kg (C: 168,00 - P: 4750,00) (VD)" at bounding box center [303, 213] width 194 height 9
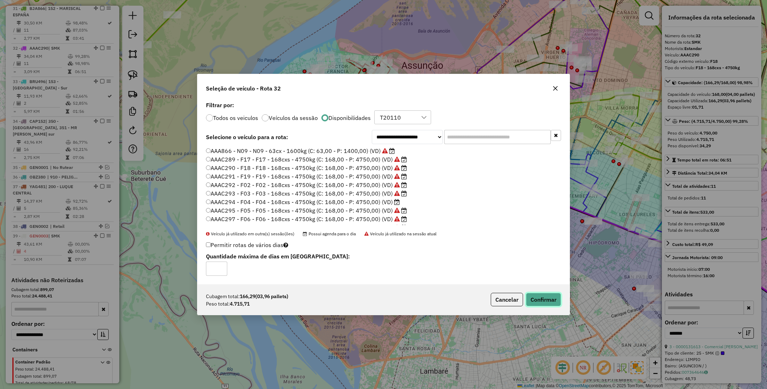
click at [543, 301] on button "Confirmar" at bounding box center [543, 299] width 35 height 13
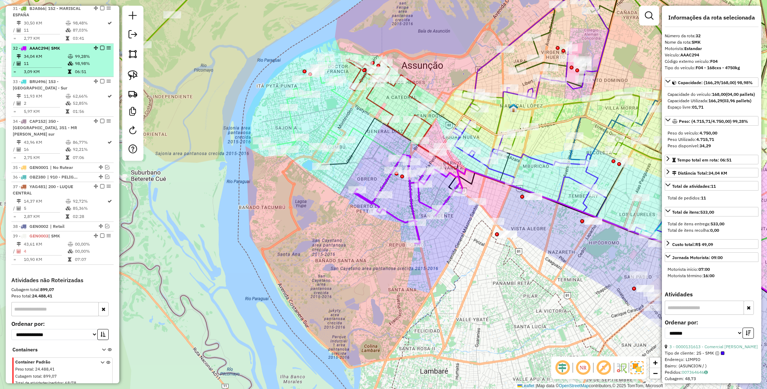
click at [100, 46] on em at bounding box center [102, 48] width 4 height 4
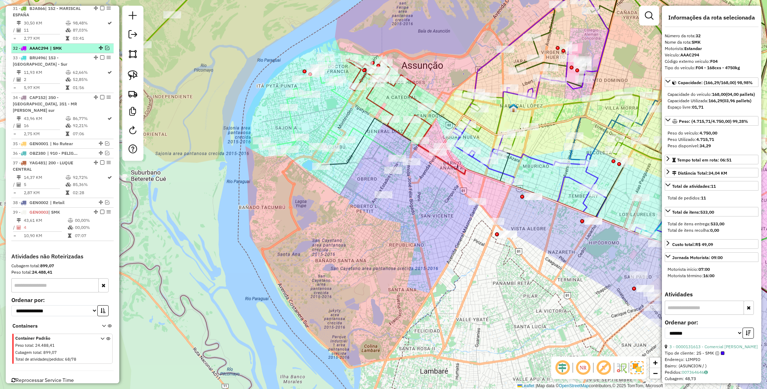
scroll to position [1321, 0]
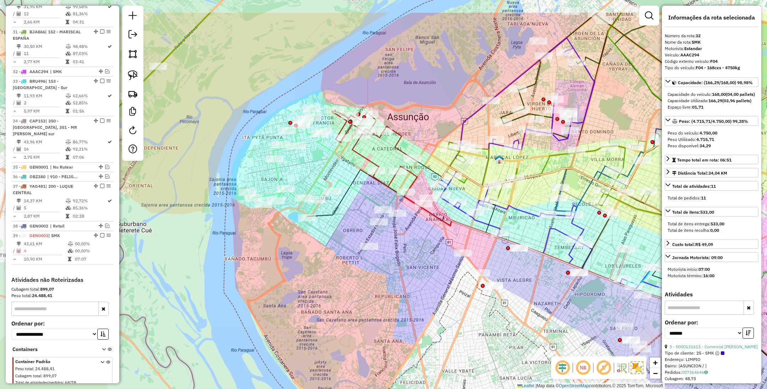
drag, startPoint x: 429, startPoint y: 227, endPoint x: 415, endPoint y: 284, distance: 59.4
click at [415, 284] on div "Janela de atendimento Grade de atendimento Capacidade Transportadoras Veículos …" at bounding box center [383, 194] width 767 height 389
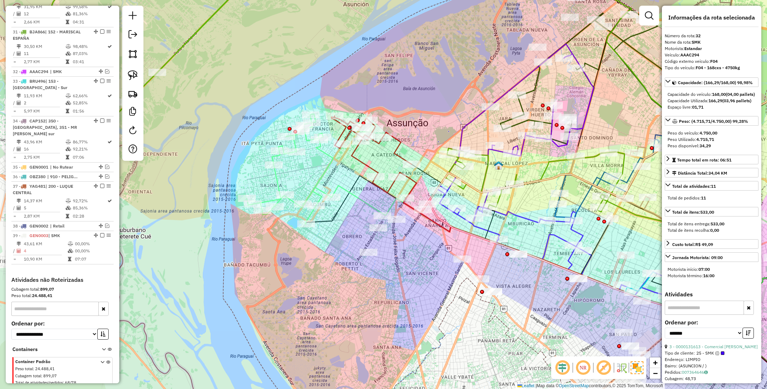
click at [322, 177] on icon at bounding box center [290, 169] width 86 height 110
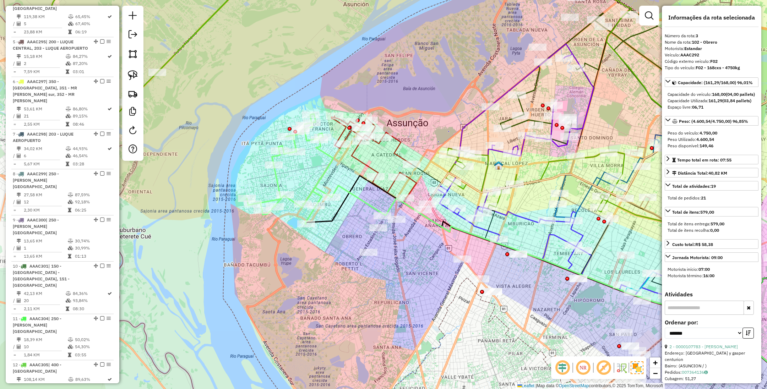
scroll to position [359, 0]
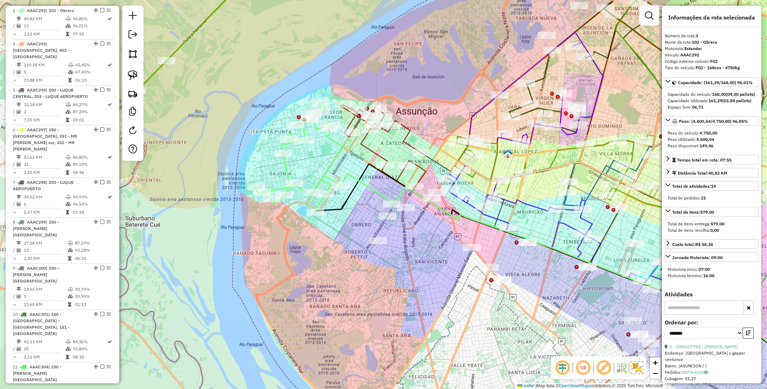
drag, startPoint x: 313, startPoint y: 174, endPoint x: 323, endPoint y: 162, distance: 14.9
click at [323, 162] on div "Janela de atendimento Grade de atendimento Capacidade Transportadoras Veículos …" at bounding box center [383, 194] width 767 height 389
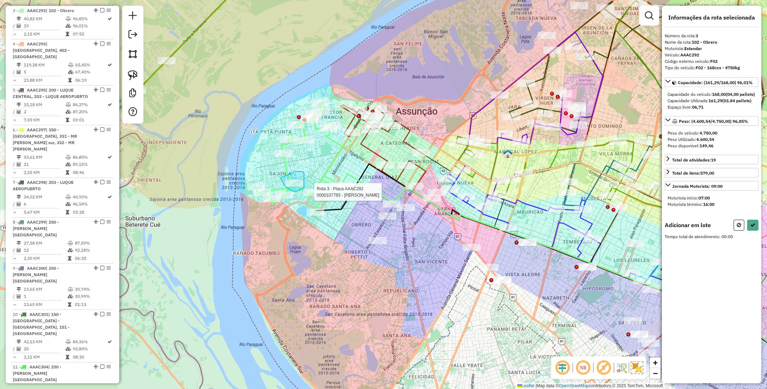
click at [304, 188] on div "Rota 3 - Placa AAAC292 0000107783 - Graciela Saccomani Janela de atendimento Gr…" at bounding box center [383, 194] width 767 height 389
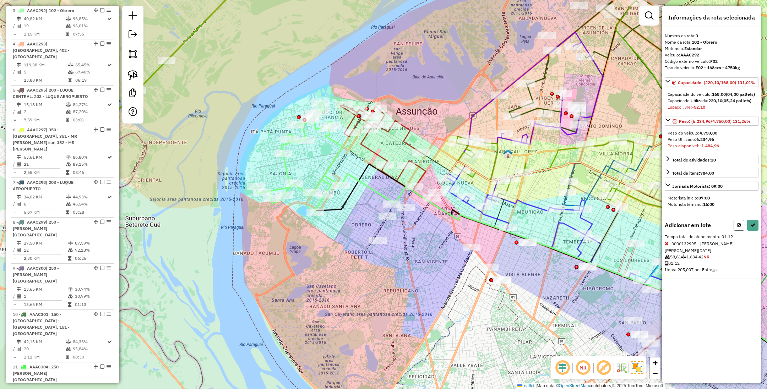
click at [737, 227] on icon at bounding box center [738, 225] width 4 height 5
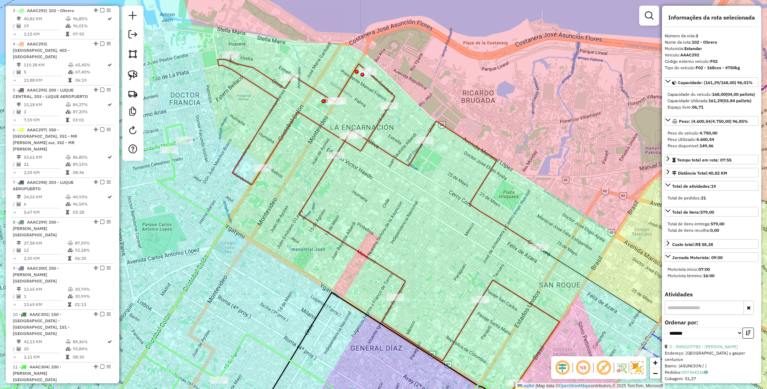
click at [392, 152] on icon at bounding box center [389, 219] width 342 height 329
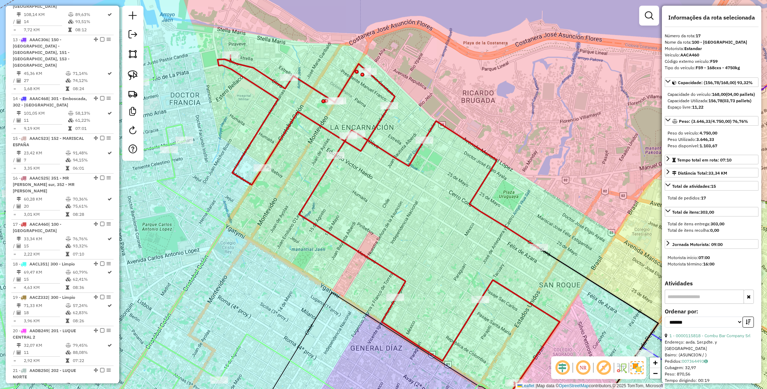
scroll to position [949, 0]
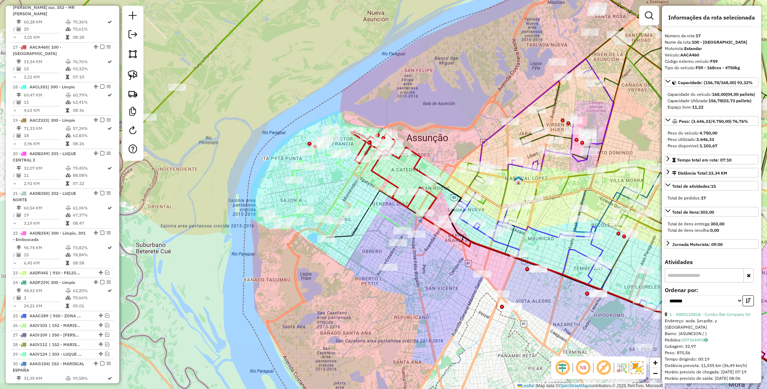
click at [295, 193] on icon at bounding box center [310, 184] width 86 height 110
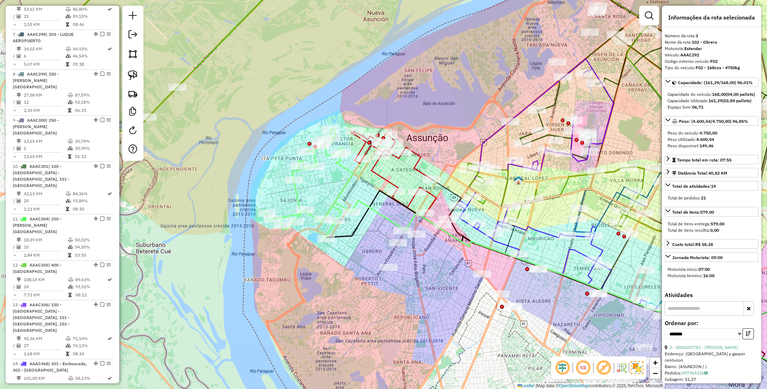
scroll to position [359, 0]
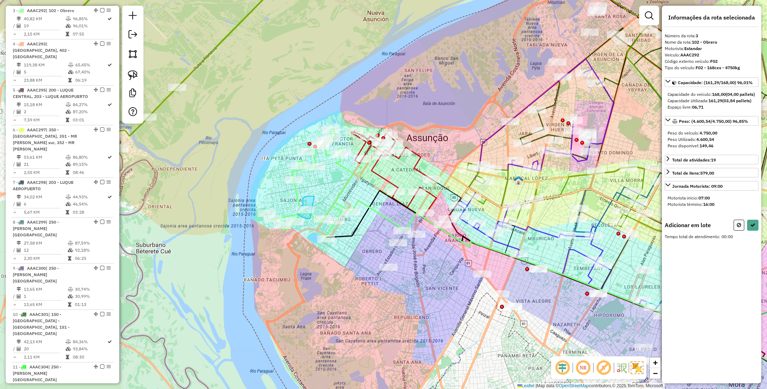
drag, startPoint x: 314, startPoint y: 196, endPoint x: 310, endPoint y: 218, distance: 21.6
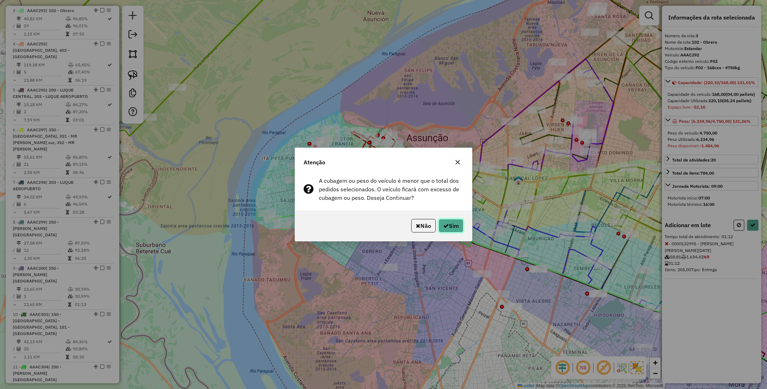
click at [454, 229] on button "Sim" at bounding box center [450, 225] width 25 height 13
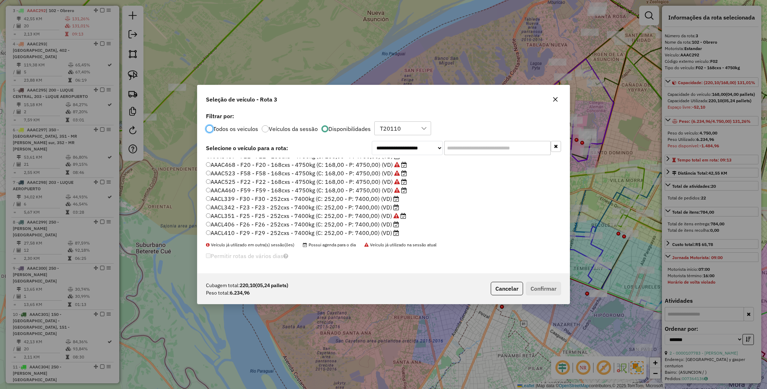
scroll to position [160, 0]
click at [356, 208] on label "AACL342 - F23 - F23 - 252cxs - 7400kg (C: 252,00 - P: 7400,00) (VD)" at bounding box center [302, 206] width 193 height 9
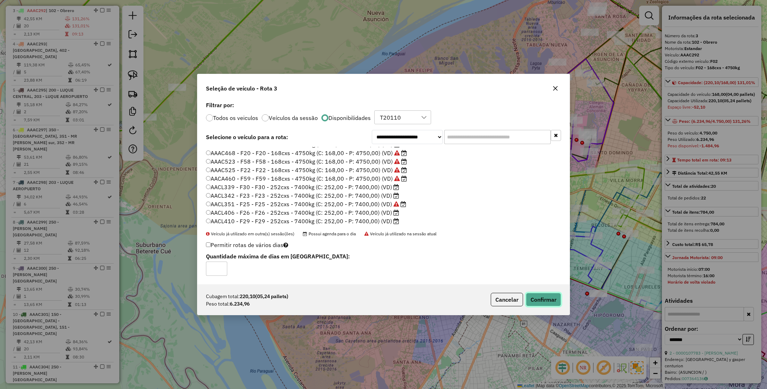
click at [541, 296] on button "Confirmar" at bounding box center [543, 299] width 35 height 13
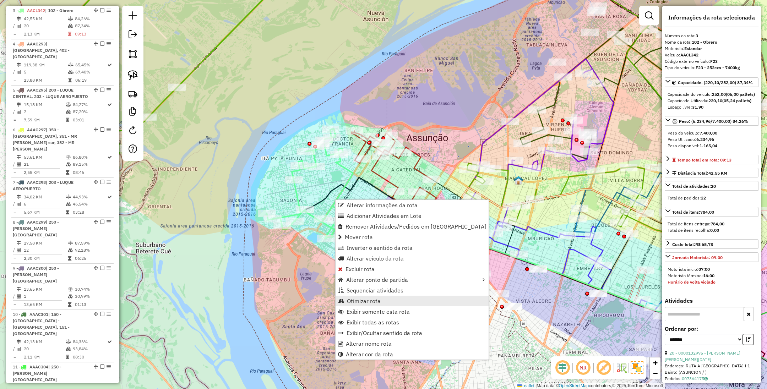
click at [385, 301] on link "Otimizar rota" at bounding box center [411, 301] width 153 height 11
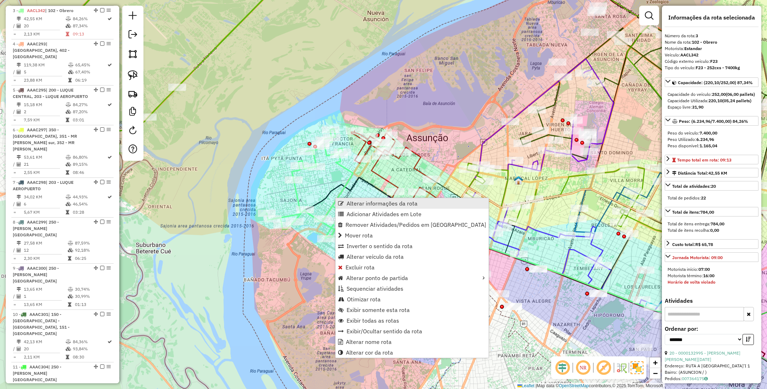
click at [353, 204] on span "Alterar informações da rota" at bounding box center [381, 204] width 71 height 6
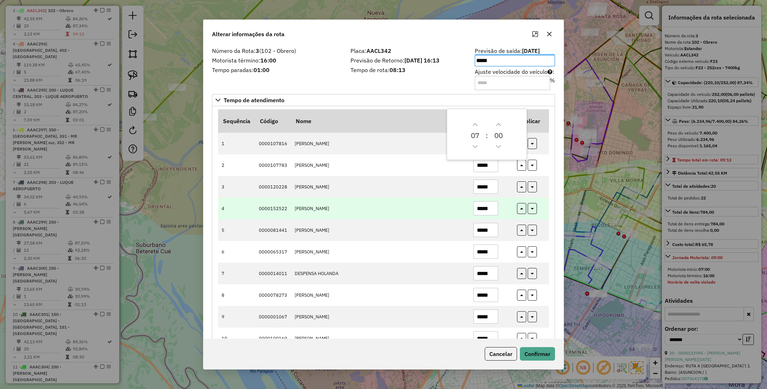
click at [510, 212] on td "*****" at bounding box center [491, 209] width 44 height 22
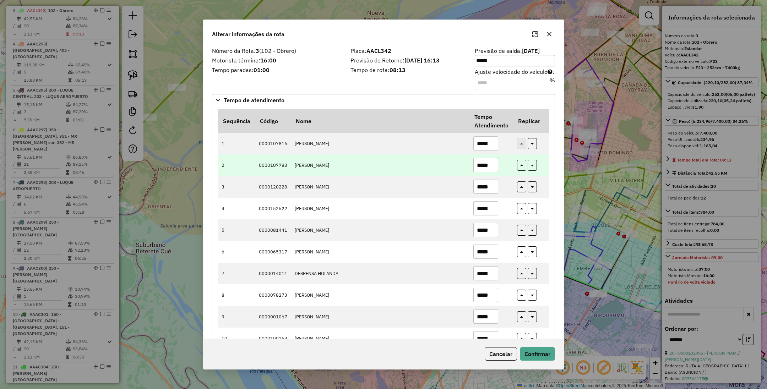
click at [478, 167] on input "*****" at bounding box center [485, 165] width 25 height 14
click at [485, 168] on input "*****" at bounding box center [485, 165] width 25 height 14
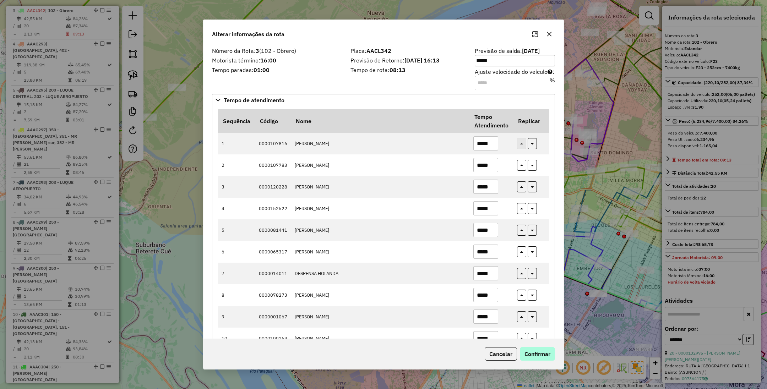
type input "*****"
click at [541, 355] on button "Confirmar" at bounding box center [537, 353] width 35 height 13
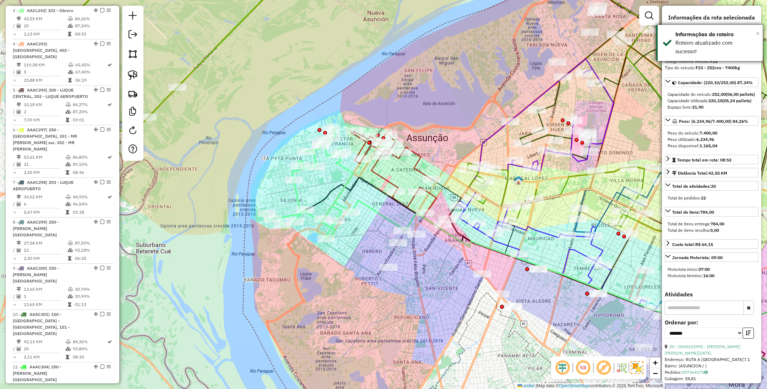
click at [757, 32] on span "×" at bounding box center [758, 33] width 4 height 8
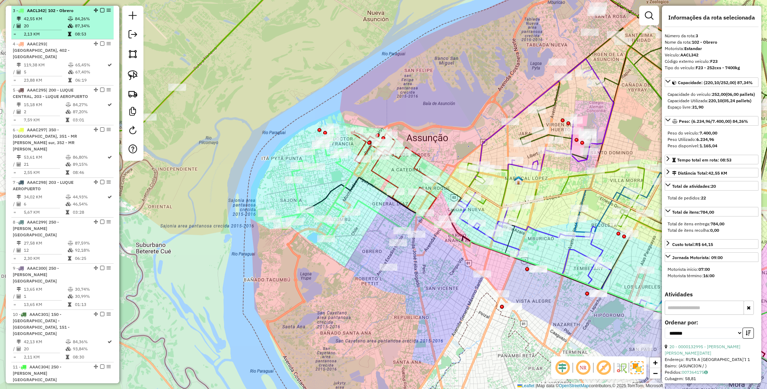
click at [100, 9] on em at bounding box center [102, 10] width 4 height 4
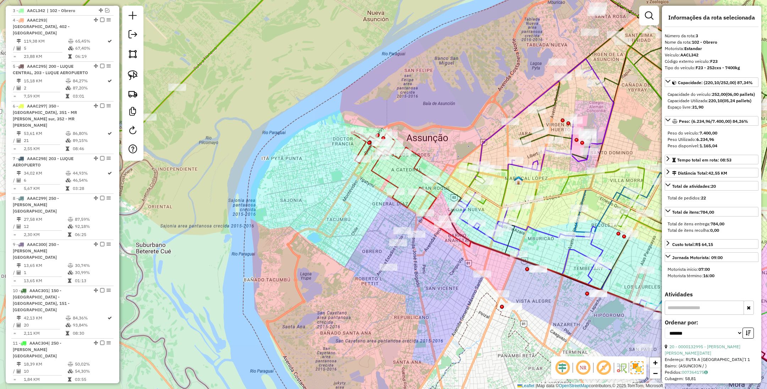
click at [416, 166] on icon at bounding box center [393, 172] width 85 height 82
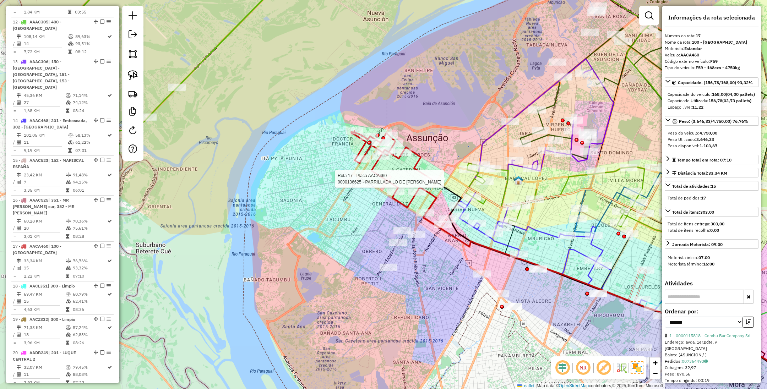
scroll to position [925, 0]
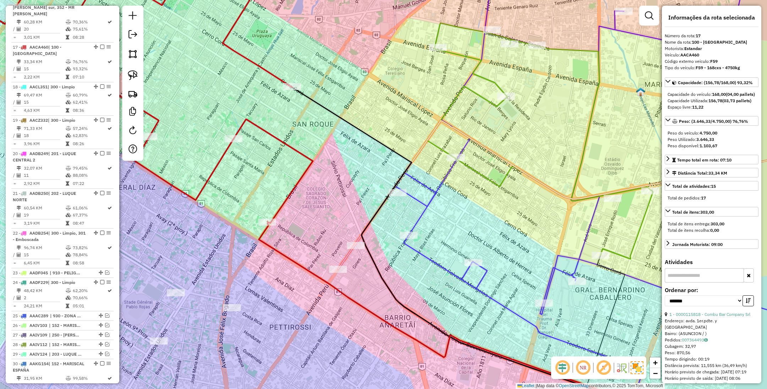
drag, startPoint x: 478, startPoint y: 219, endPoint x: 461, endPoint y: 210, distance: 19.7
click at [461, 210] on div "Janela de atendimento Grade de atendimento Capacidade Transportadoras Veículos …" at bounding box center [383, 194] width 767 height 389
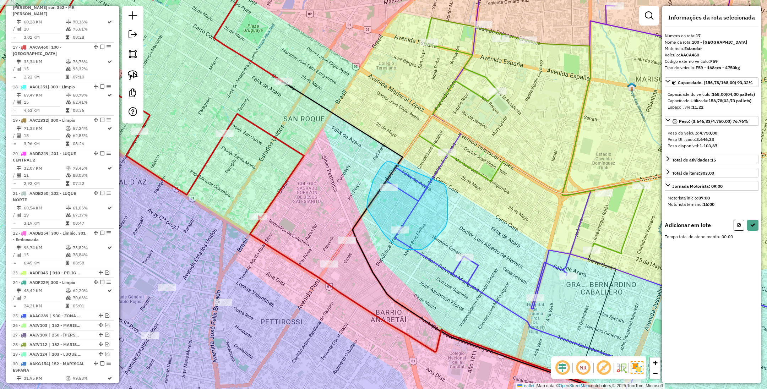
drag, startPoint x: 391, startPoint y: 162, endPoint x: 444, endPoint y: 184, distance: 57.7
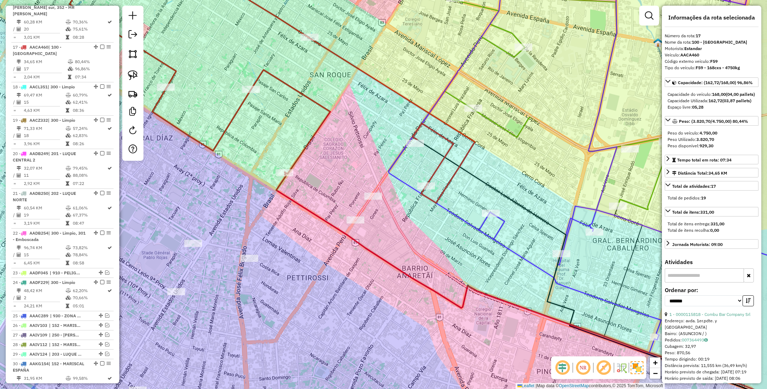
drag, startPoint x: 430, startPoint y: 252, endPoint x: 395, endPoint y: 245, distance: 35.4
click at [395, 245] on div "Janela de atendimento Grade de atendimento Capacidade Transportadoras Veículos …" at bounding box center [383, 194] width 767 height 389
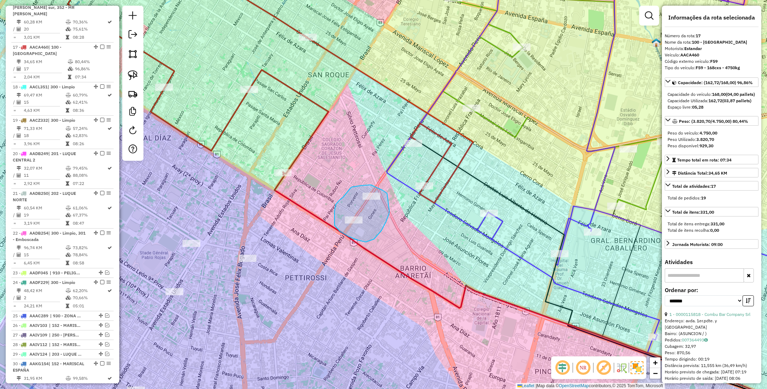
drag, startPoint x: 384, startPoint y: 191, endPoint x: 389, endPoint y: 209, distance: 18.5
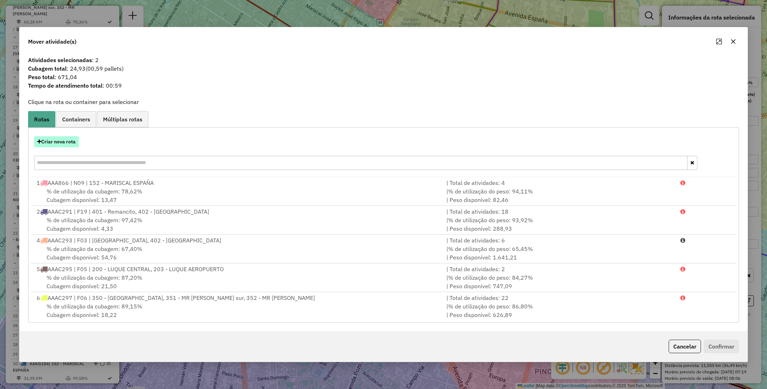
click at [56, 141] on button "Criar nova rota" at bounding box center [56, 141] width 45 height 11
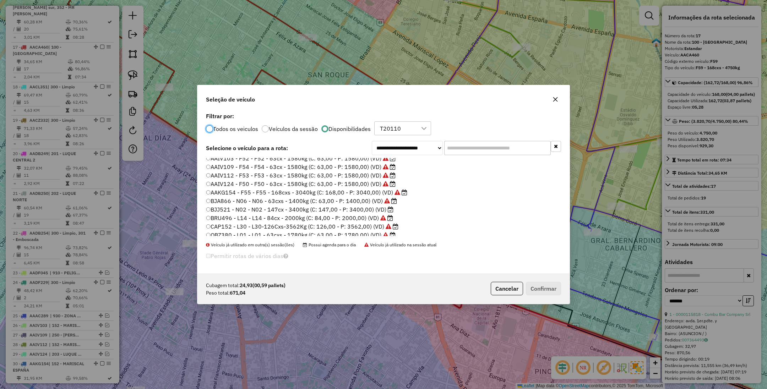
scroll to position [433, 0]
click at [362, 197] on label "BJJ521 - N02 - N02 - 147cx - 3400kg (C: 147,00 - P: 3400,00) (VD)" at bounding box center [299, 197] width 187 height 9
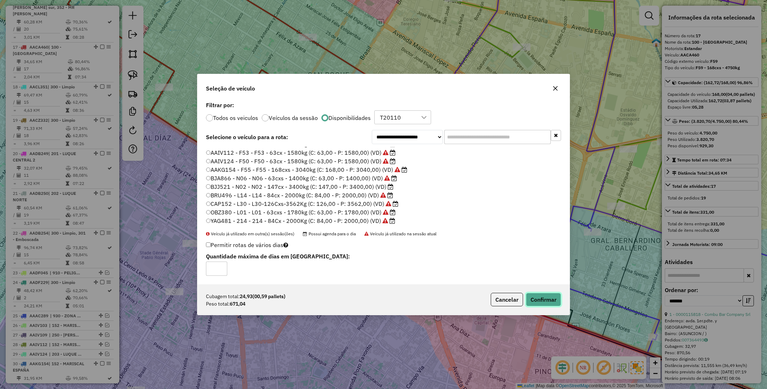
click at [533, 301] on button "Confirmar" at bounding box center [543, 299] width 35 height 13
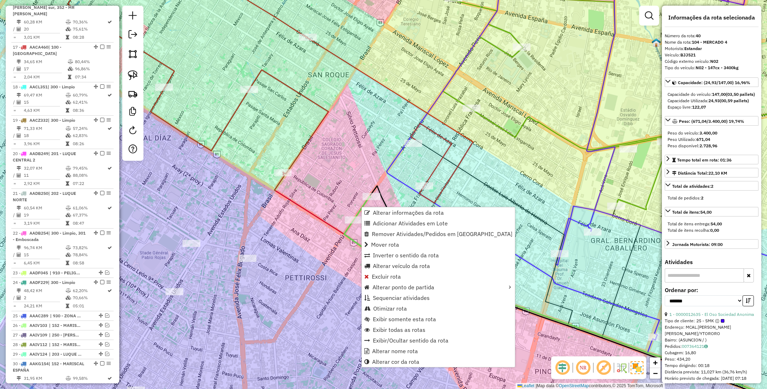
scroll to position [1330, 0]
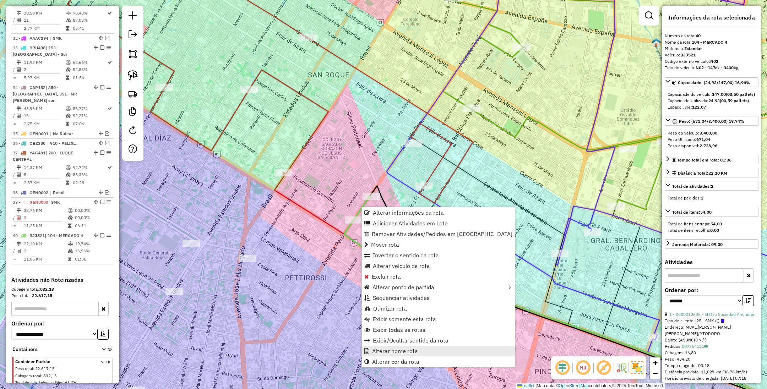
click at [409, 352] on span "Alterar nome rota" at bounding box center [395, 351] width 46 height 6
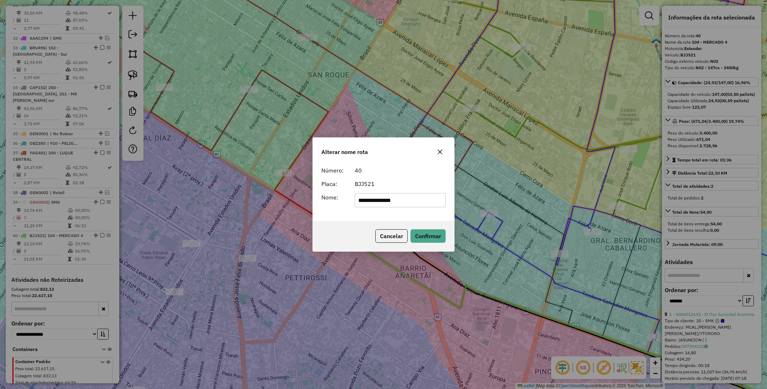
drag, startPoint x: 416, startPoint y: 202, endPoint x: 261, endPoint y: 197, distance: 155.5
click at [261, 197] on div "**********" at bounding box center [383, 194] width 767 height 389
type input "***"
click at [419, 234] on button "Confirmar" at bounding box center [427, 235] width 35 height 13
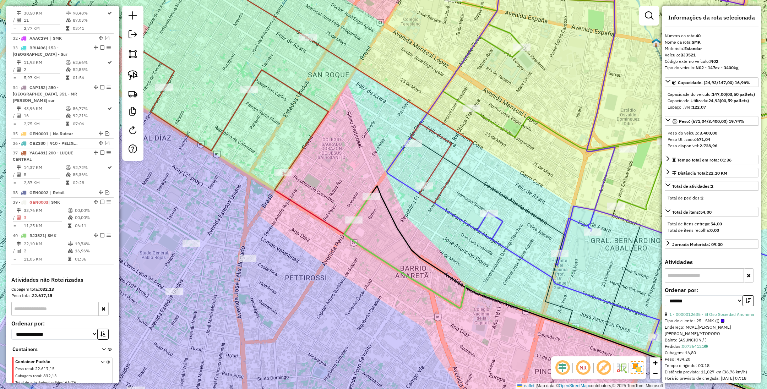
click at [399, 271] on icon at bounding box center [593, 322] width 499 height 204
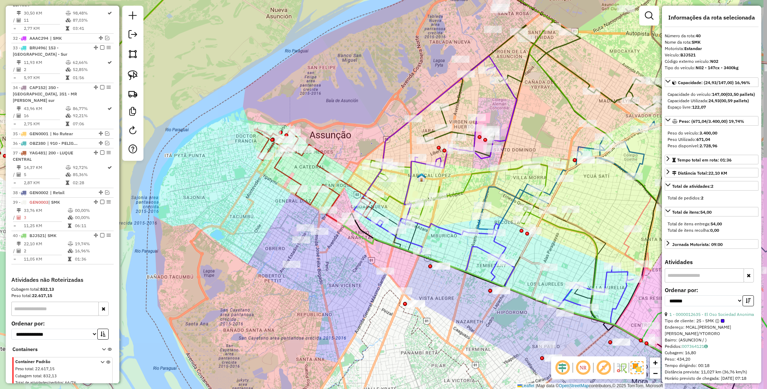
drag, startPoint x: 457, startPoint y: 319, endPoint x: 425, endPoint y: 286, distance: 45.9
click at [425, 286] on div "Janela de atendimento Grade de atendimento Capacidade Transportadoras Veículos …" at bounding box center [383, 194] width 767 height 389
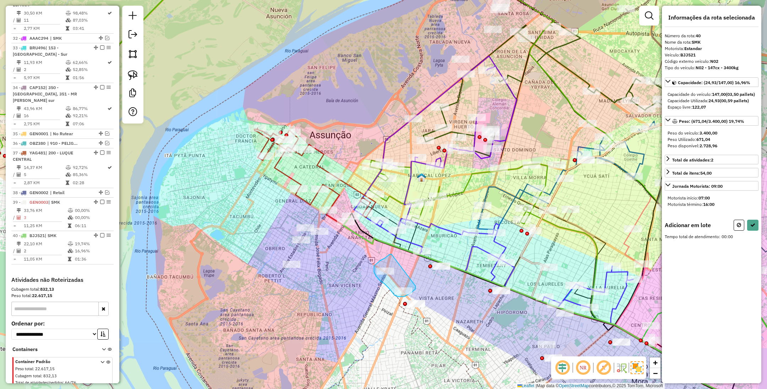
drag, startPoint x: 386, startPoint y: 257, endPoint x: 415, endPoint y: 286, distance: 41.2
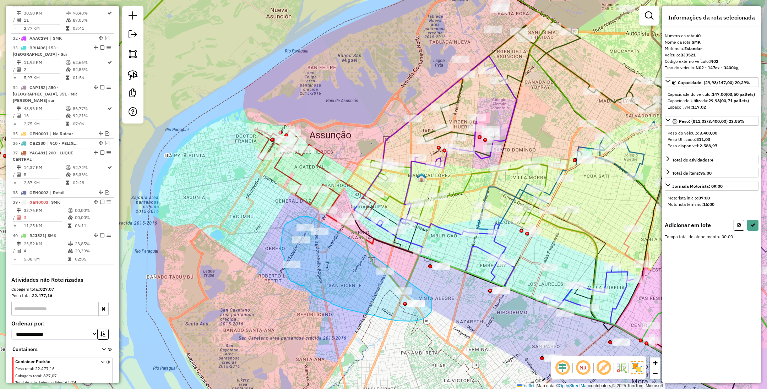
drag, startPoint x: 342, startPoint y: 233, endPoint x: 432, endPoint y: 298, distance: 111.0
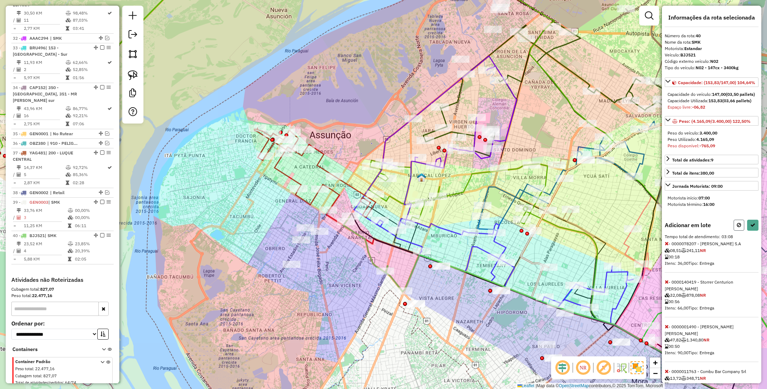
click at [737, 227] on icon at bounding box center [738, 225] width 4 height 5
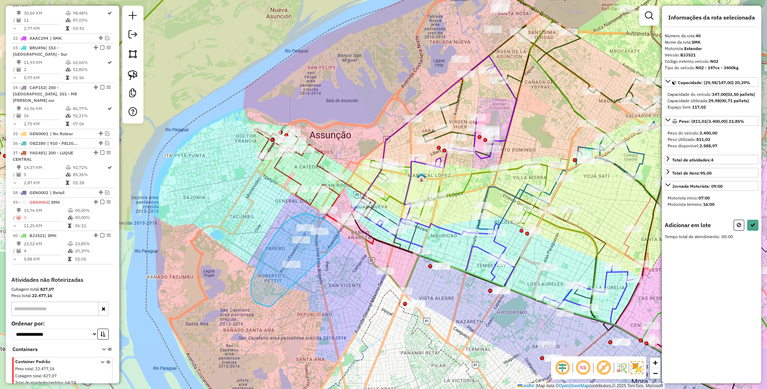
drag, startPoint x: 339, startPoint y: 241, endPoint x: 278, endPoint y: 299, distance: 84.3
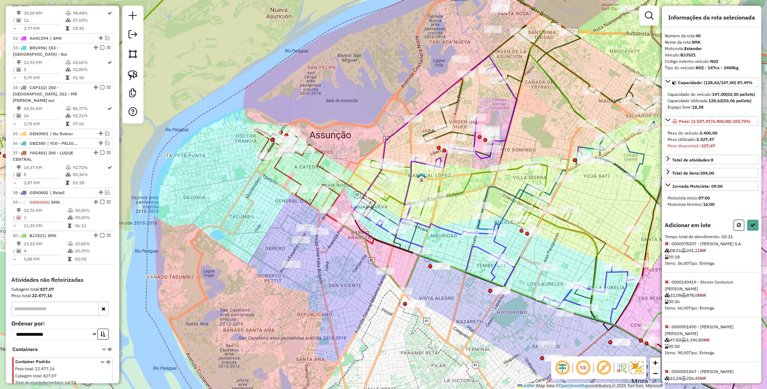
scroll to position [40, 0]
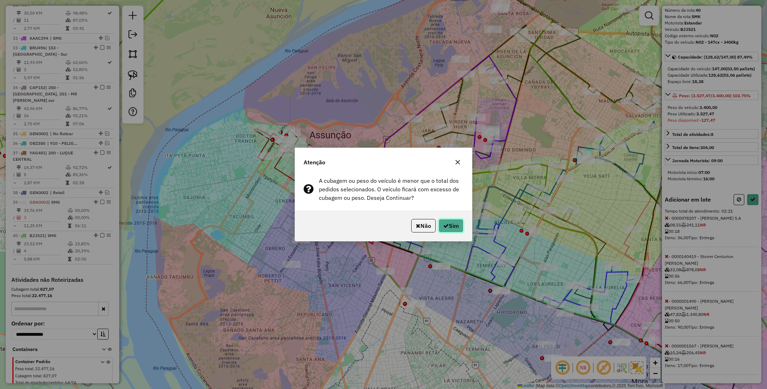
click at [442, 221] on button "Sim" at bounding box center [450, 225] width 25 height 13
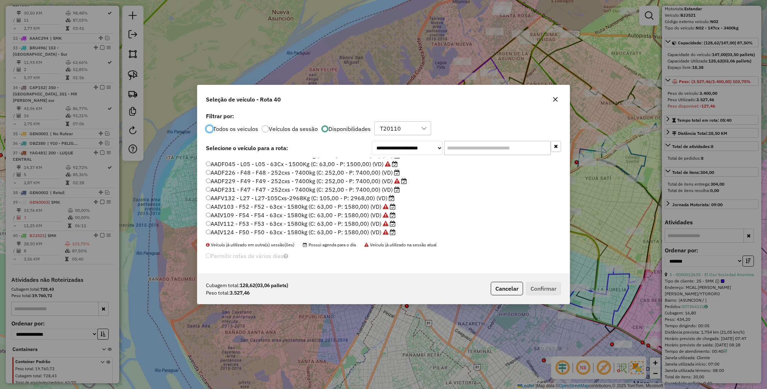
scroll to position [426, 0]
click at [357, 221] on label "CAP152 - L30 - L30-126Cxs-3562Kg (C: 126,00 - P: 3562,00) (VD)" at bounding box center [302, 221] width 192 height 9
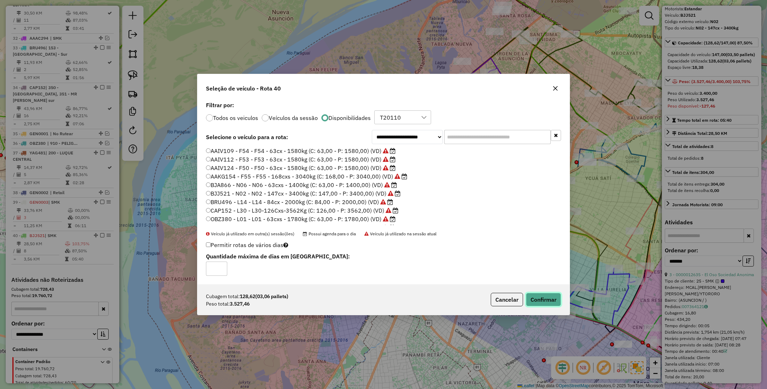
click at [540, 297] on button "Confirmar" at bounding box center [543, 299] width 35 height 13
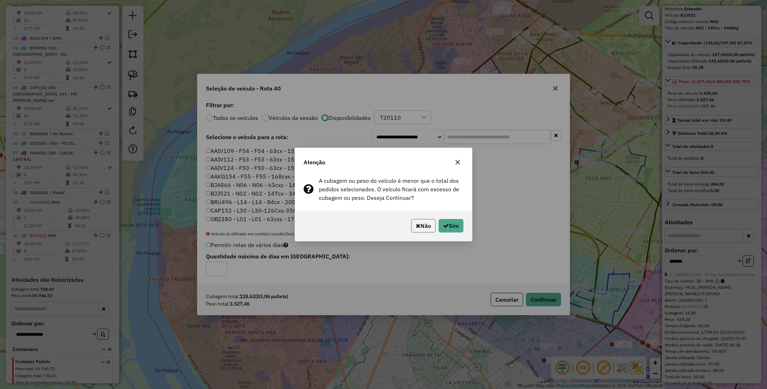
click at [416, 228] on icon "button" at bounding box center [418, 226] width 5 height 6
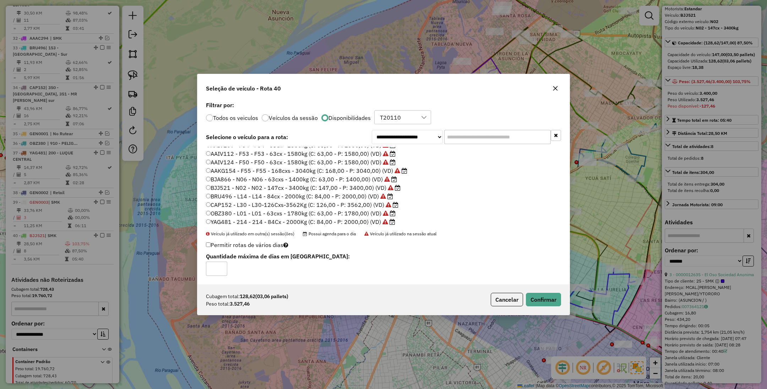
scroll to position [433, 0]
click at [498, 303] on button "Cancelar" at bounding box center [506, 299] width 32 height 13
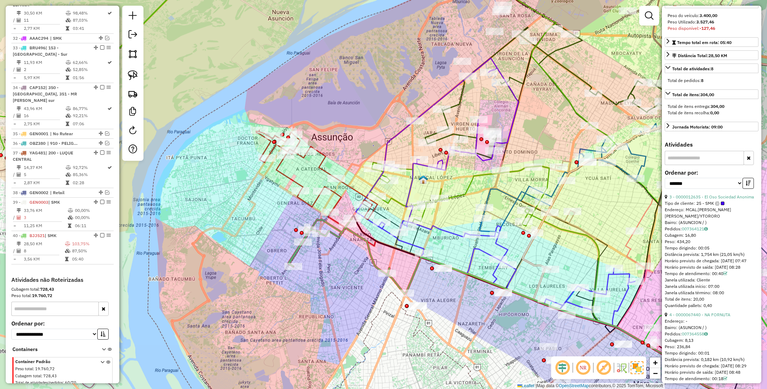
scroll to position [106, 0]
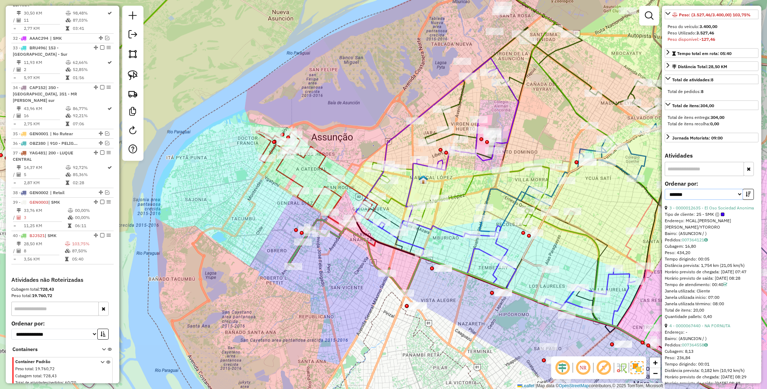
click at [714, 200] on select "**********" at bounding box center [703, 194] width 78 height 11
select select "*********"
click at [664, 200] on select "**********" at bounding box center [703, 194] width 78 height 11
click at [746, 197] on icon "button" at bounding box center [747, 194] width 5 height 5
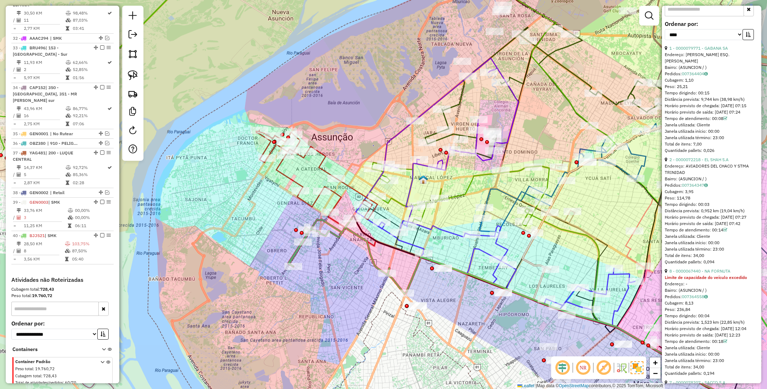
scroll to position [319, 0]
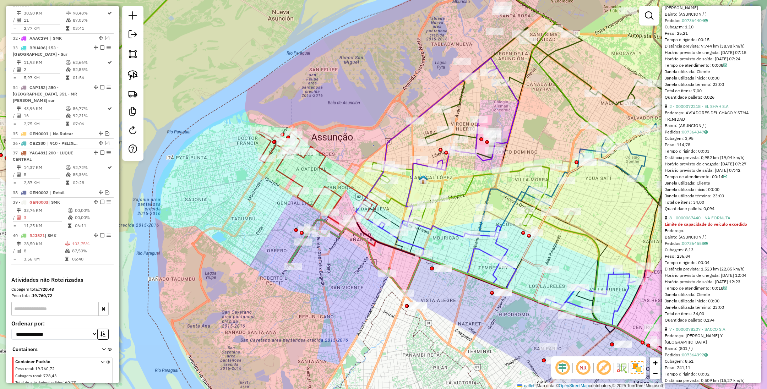
click at [693, 220] on link "8 - 0000067440 - NA FORNUTA" at bounding box center [699, 217] width 61 height 5
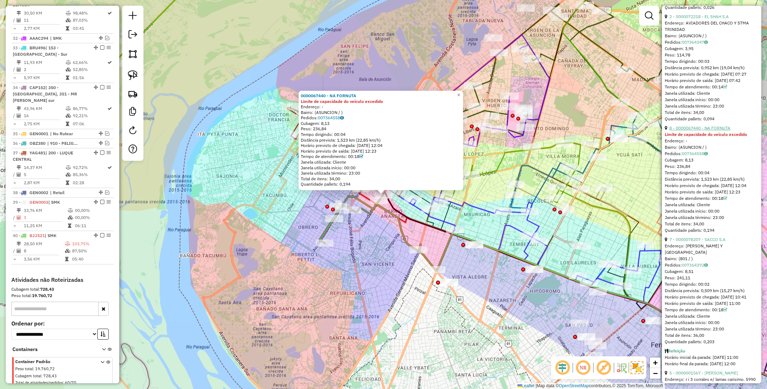
scroll to position [426, 0]
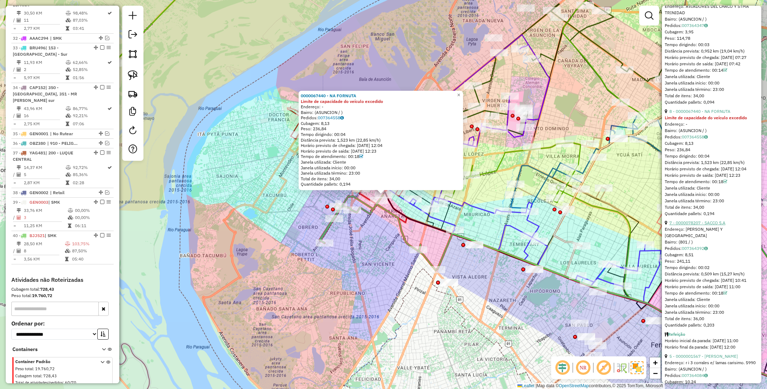
click at [696, 225] on link "7 - 0000078207 - SACCO S.A" at bounding box center [697, 222] width 56 height 5
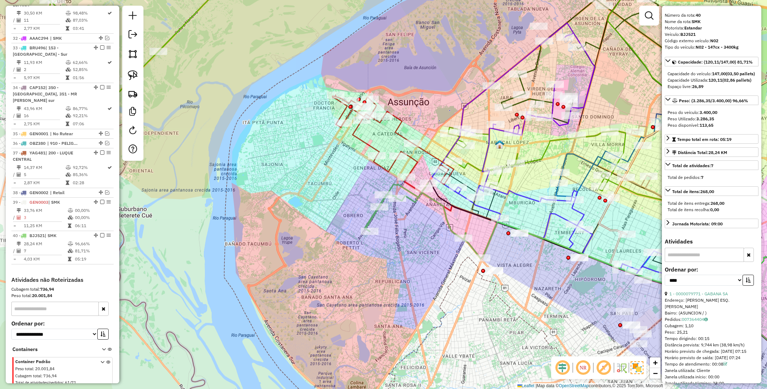
scroll to position [0, 0]
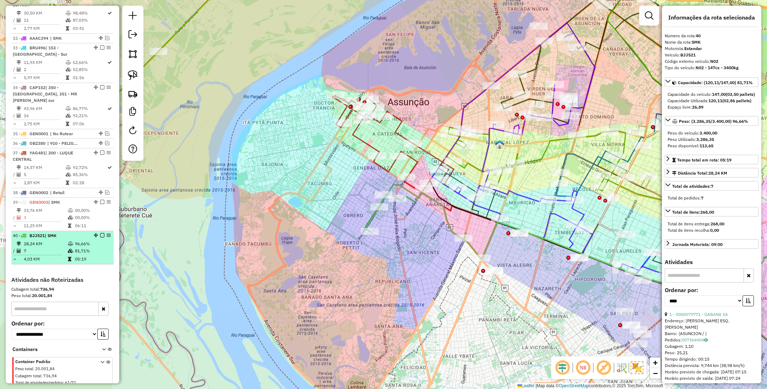
click at [100, 233] on em at bounding box center [102, 235] width 4 height 4
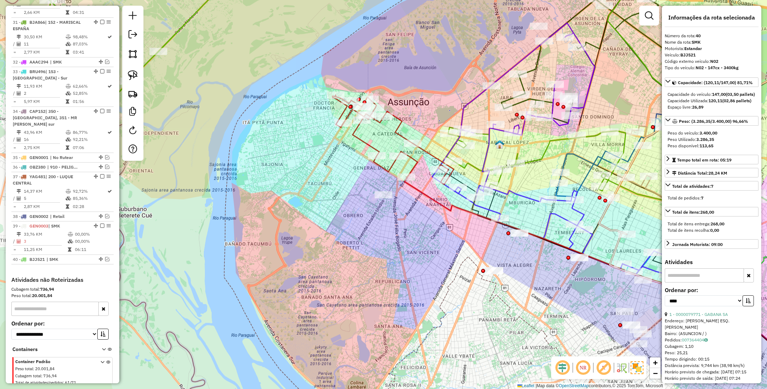
click at [413, 158] on icon at bounding box center [392, 139] width 121 height 89
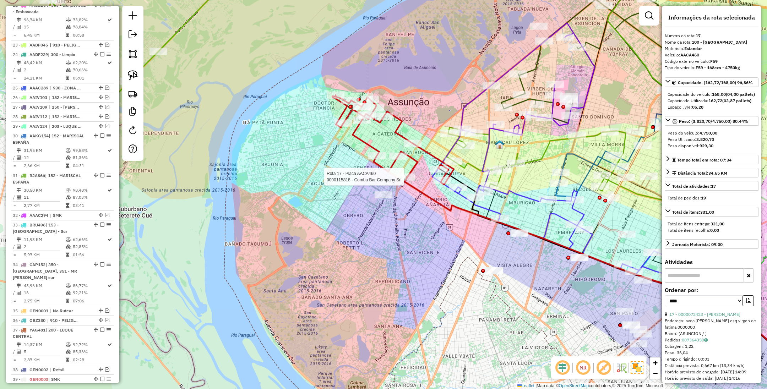
scroll to position [925, 0]
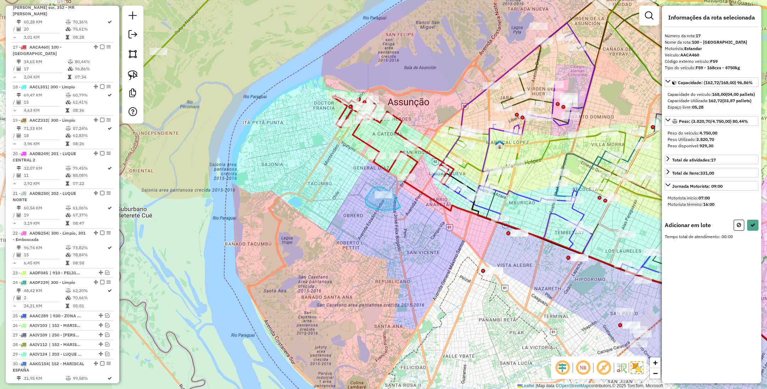
drag, startPoint x: 394, startPoint y: 194, endPoint x: 400, endPoint y: 207, distance: 14.3
click at [740, 227] on icon at bounding box center [738, 225] width 4 height 5
select select "*********"
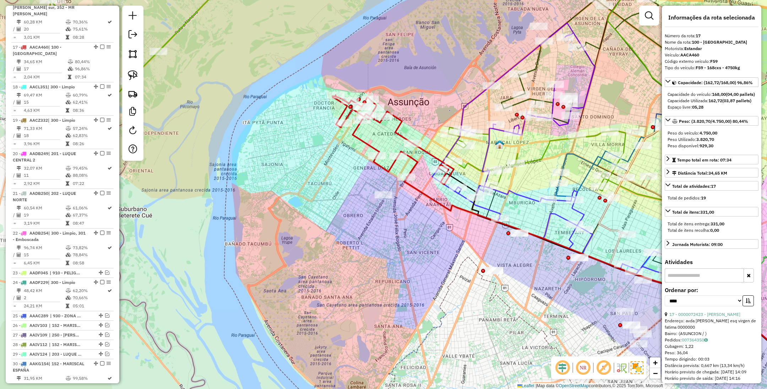
click at [463, 196] on icon at bounding box center [571, 149] width 279 height 252
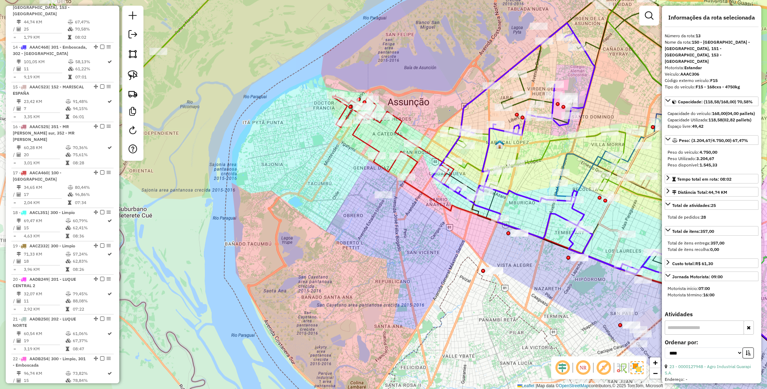
scroll to position [747, 0]
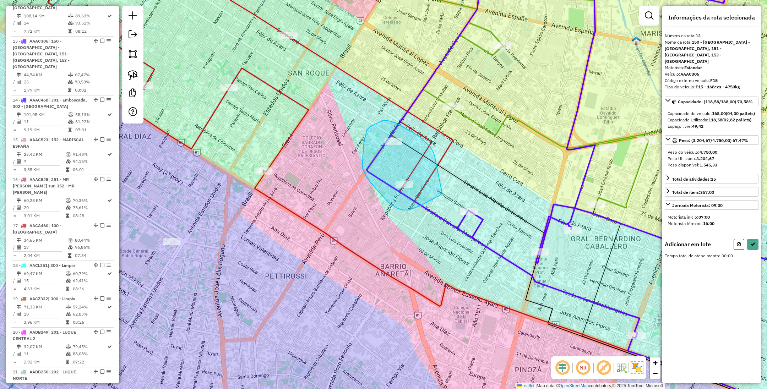
drag, startPoint x: 395, startPoint y: 123, endPoint x: 442, endPoint y: 193, distance: 84.2
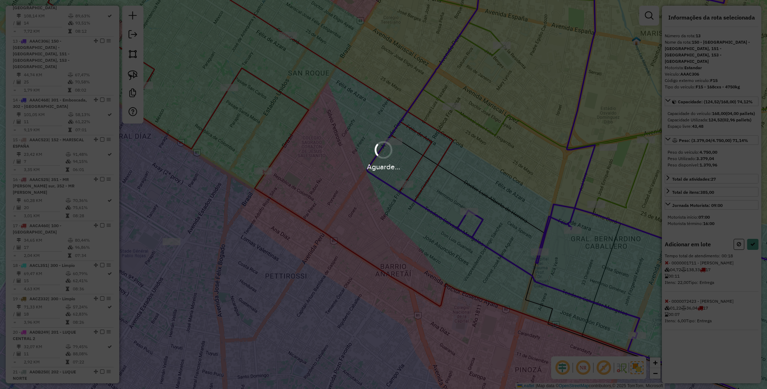
select select "*********"
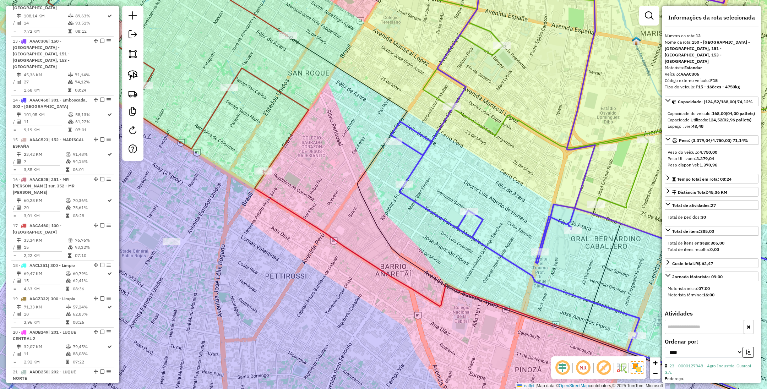
click at [287, 96] on icon at bounding box center [145, 66] width 326 height 211
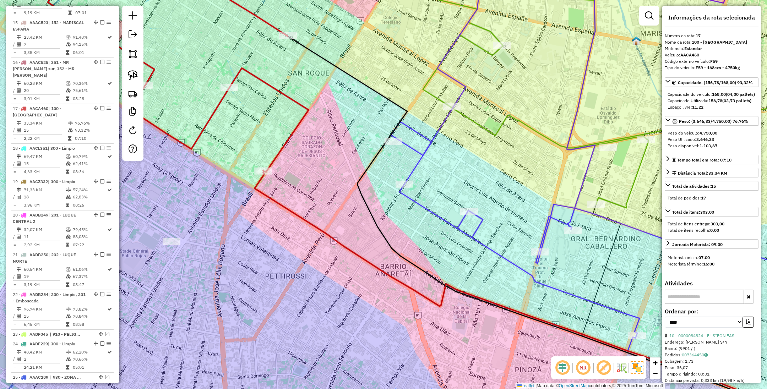
scroll to position [925, 0]
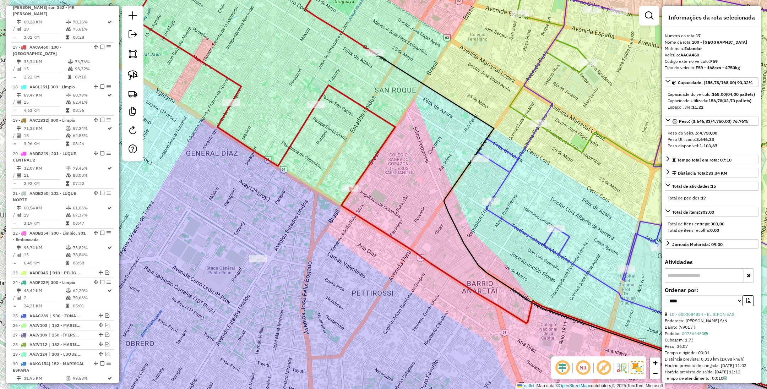
drag, startPoint x: 250, startPoint y: 261, endPoint x: 334, endPoint y: 279, distance: 85.3
click at [337, 278] on div "Janela de atendimento Grade de atendimento Capacidade Transportadoras Veículos …" at bounding box center [383, 194] width 767 height 389
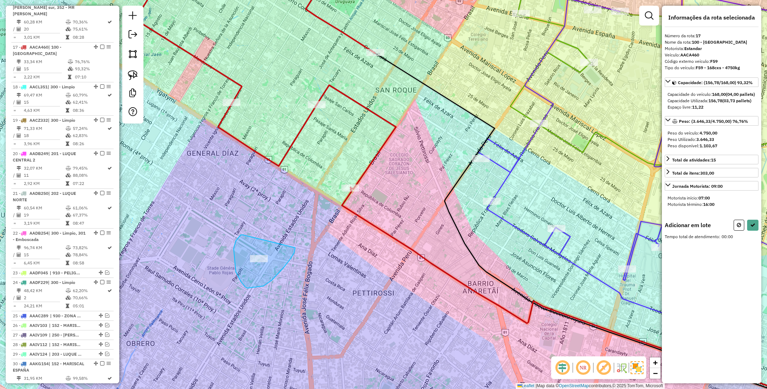
drag, startPoint x: 242, startPoint y: 235, endPoint x: 295, endPoint y: 247, distance: 54.4
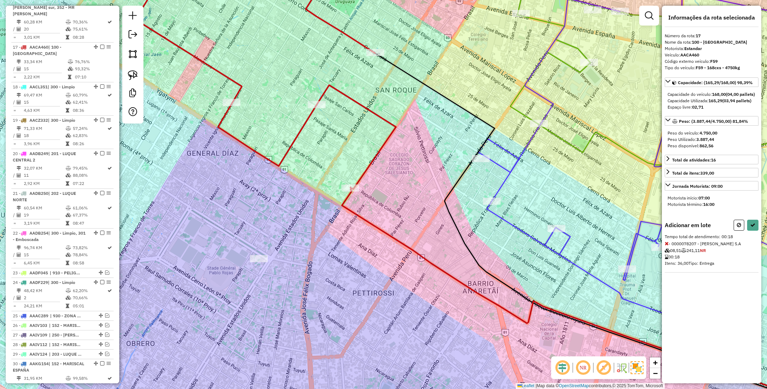
select select "*********"
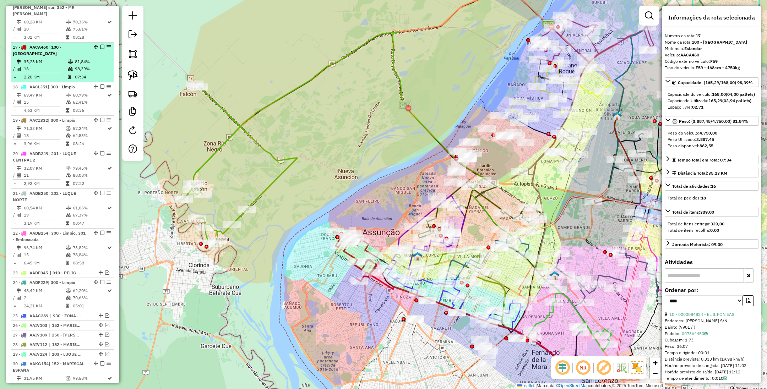
click at [100, 45] on em at bounding box center [102, 47] width 4 height 4
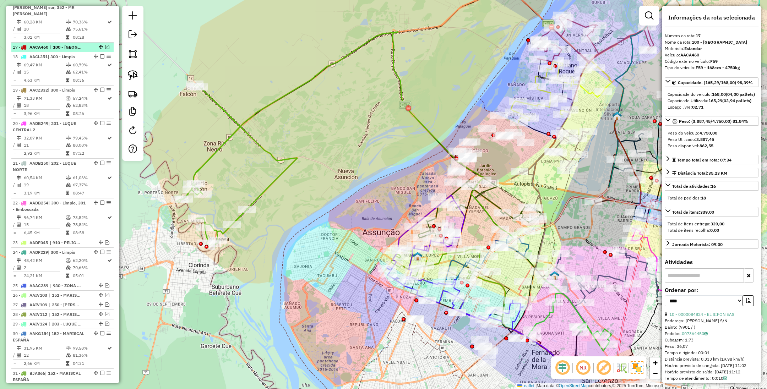
scroll to position [895, 0]
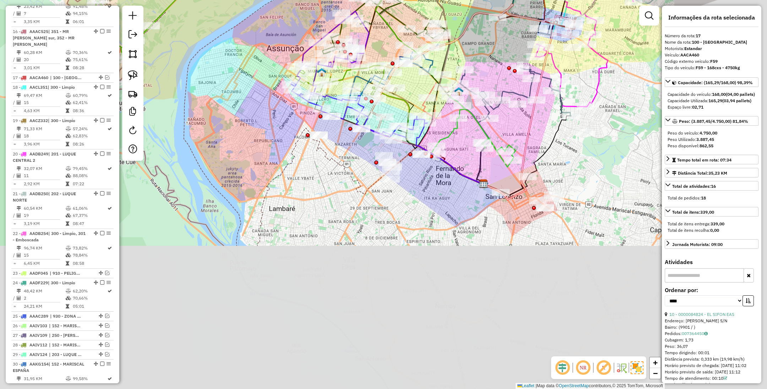
drag, startPoint x: 376, startPoint y: 329, endPoint x: 270, endPoint y: 133, distance: 222.9
click at [272, 135] on div "Janela de atendimento Grade de atendimento Capacidade Transportadoras Veículos …" at bounding box center [383, 194] width 767 height 389
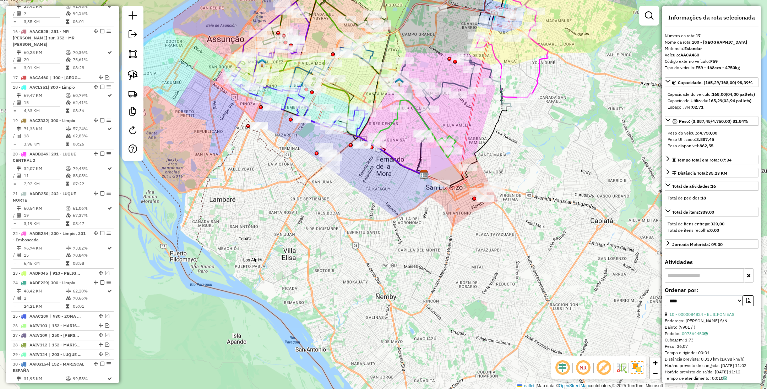
drag, startPoint x: 473, startPoint y: 245, endPoint x: 432, endPoint y: 264, distance: 45.7
click at [432, 264] on div "Janela de atendimento Grade de atendimento Capacidade Transportadoras Veículos …" at bounding box center [383, 194] width 767 height 389
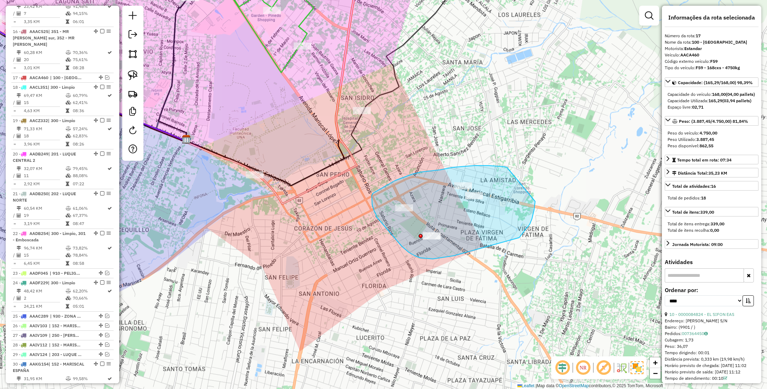
drag, startPoint x: 508, startPoint y: 169, endPoint x: 535, endPoint y: 201, distance: 42.3
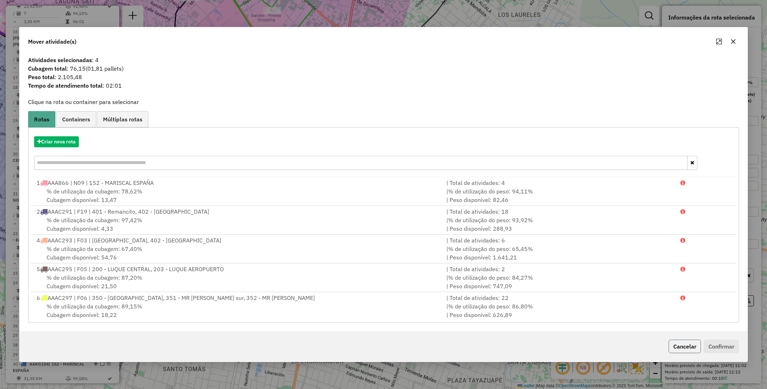
click at [683, 344] on button "Cancelar" at bounding box center [684, 346] width 32 height 13
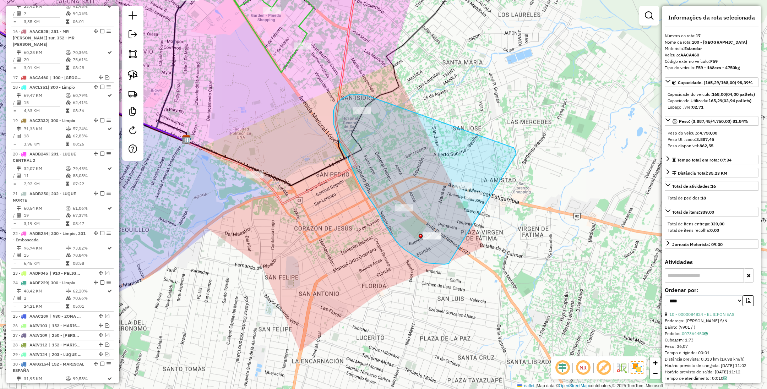
drag, startPoint x: 373, startPoint y: 98, endPoint x: 512, endPoint y: 147, distance: 147.9
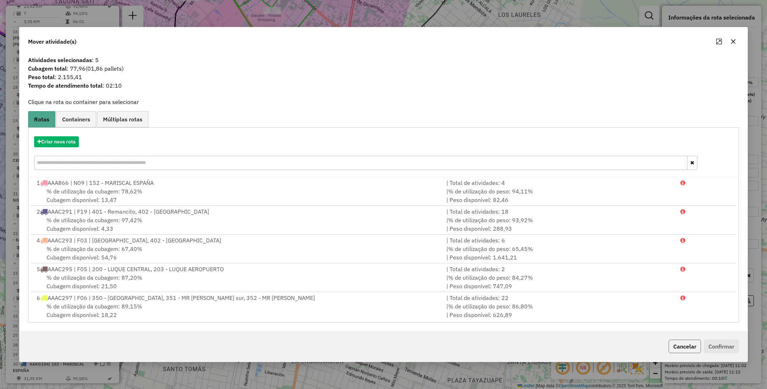
click at [679, 346] on button "Cancelar" at bounding box center [684, 346] width 32 height 13
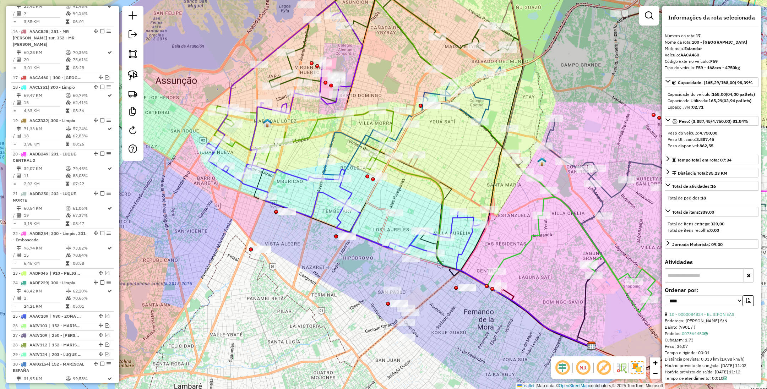
drag, startPoint x: 278, startPoint y: 297, endPoint x: 316, endPoint y: 286, distance: 39.8
click at [316, 286] on div "Janela de atendimento Grade de atendimento Capacidade Transportadoras Veículos …" at bounding box center [383, 194] width 767 height 389
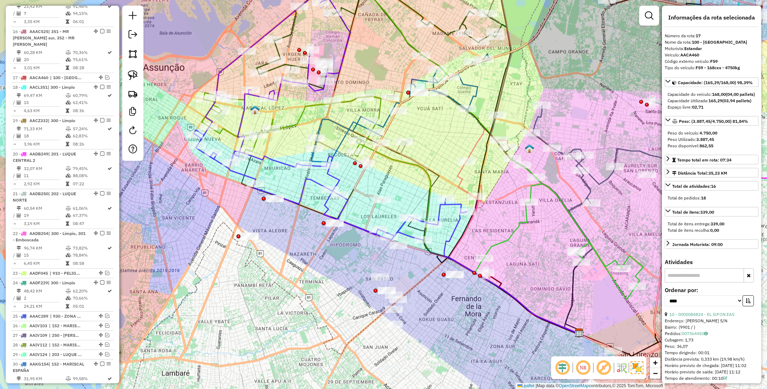
drag, startPoint x: 473, startPoint y: 343, endPoint x: 353, endPoint y: 231, distance: 163.4
click at [353, 231] on div "Janela de atendimento Grade de atendimento Capacidade Transportadoras Veículos …" at bounding box center [383, 194] width 767 height 389
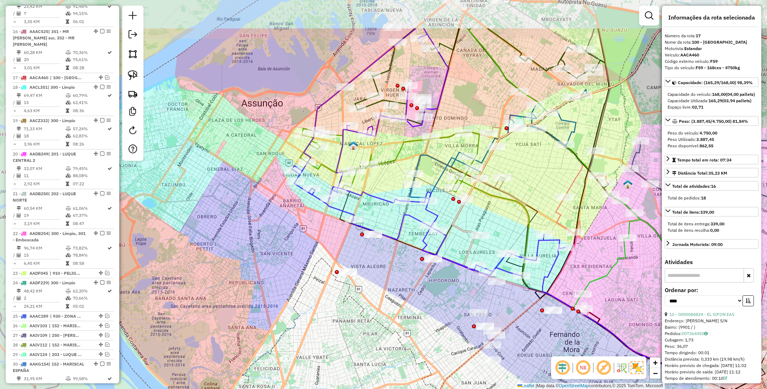
drag, startPoint x: 267, startPoint y: 214, endPoint x: 391, endPoint y: 287, distance: 143.3
click at [391, 287] on div "Janela de atendimento Grade de atendimento Capacidade Transportadoras Veículos …" at bounding box center [383, 194] width 767 height 389
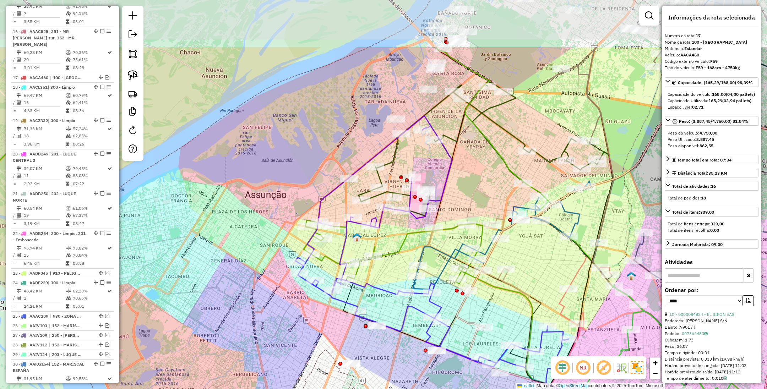
drag, startPoint x: 393, startPoint y: 185, endPoint x: 390, endPoint y: 271, distance: 86.3
click at [390, 271] on div "Janela de atendimento Grade de atendimento Capacidade Transportadoras Veículos …" at bounding box center [383, 194] width 767 height 389
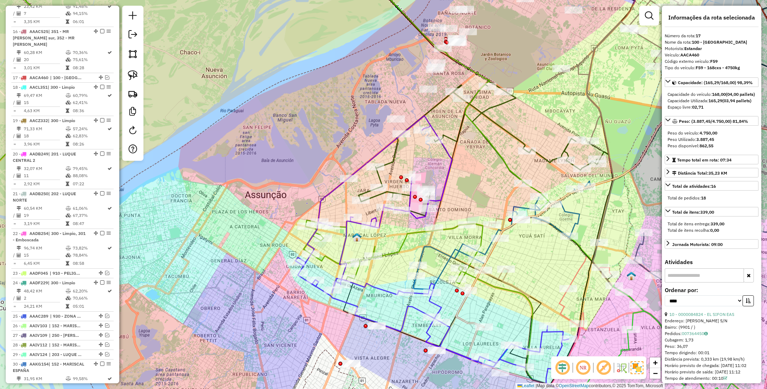
click at [390, 164] on icon at bounding box center [477, 148] width 239 height 135
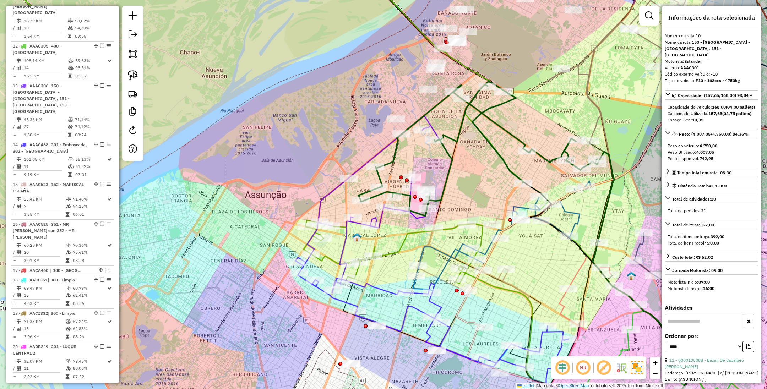
scroll to position [621, 0]
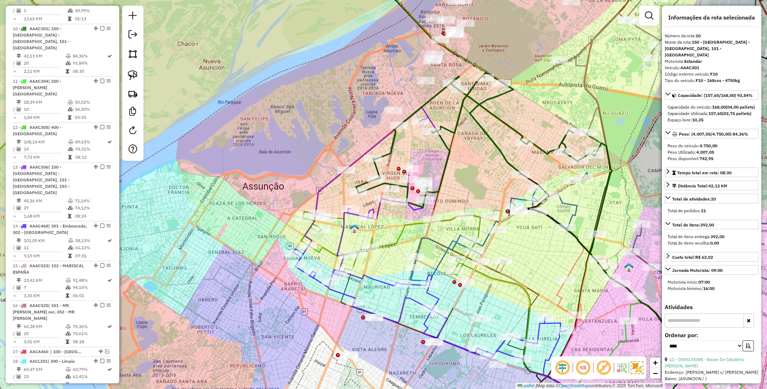
drag, startPoint x: 422, startPoint y: 165, endPoint x: 419, endPoint y: 157, distance: 9.2
click at [419, 157] on div "Janela de atendimento Grade de atendimento Capacidade Transportadoras Veículos …" at bounding box center [383, 194] width 767 height 389
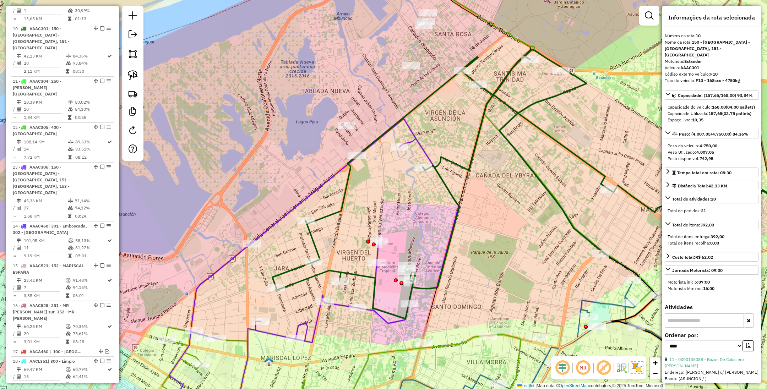
drag, startPoint x: 432, startPoint y: 207, endPoint x: 380, endPoint y: 196, distance: 52.9
click at [380, 196] on div "Janela de atendimento Grade de atendimento Capacidade Transportadoras Veículos …" at bounding box center [383, 194] width 767 height 389
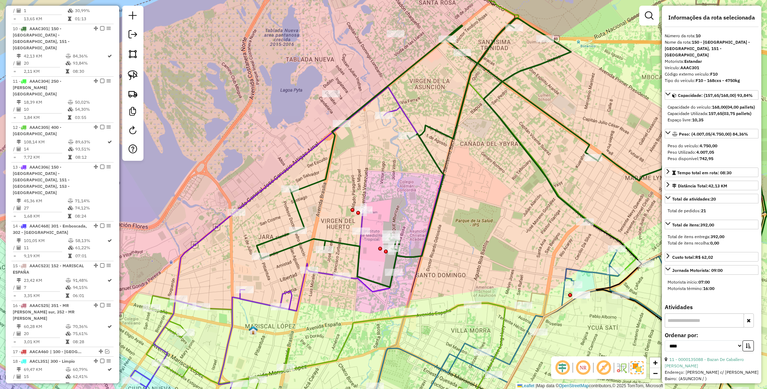
drag, startPoint x: 401, startPoint y: 201, endPoint x: 396, endPoint y: 172, distance: 28.5
click at [396, 172] on div "Janela de atendimento Grade de atendimento Capacidade Transportadoras Veículos …" at bounding box center [383, 194] width 767 height 389
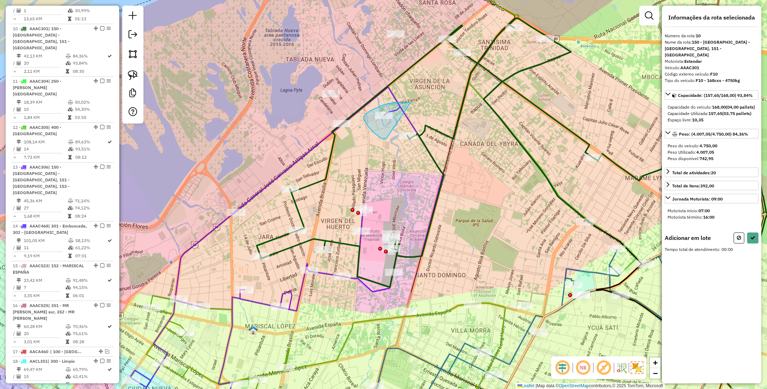
drag, startPoint x: 405, startPoint y: 102, endPoint x: 387, endPoint y: 137, distance: 39.4
select select "*********"
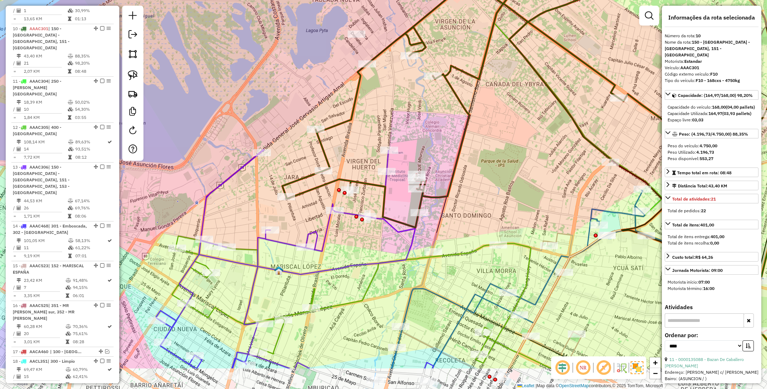
drag, startPoint x: 366, startPoint y: 166, endPoint x: 392, endPoint y: 107, distance: 64.9
click at [392, 107] on div "Janela de atendimento Grade de atendimento Capacidade Transportadoras Veículos …" at bounding box center [383, 194] width 767 height 389
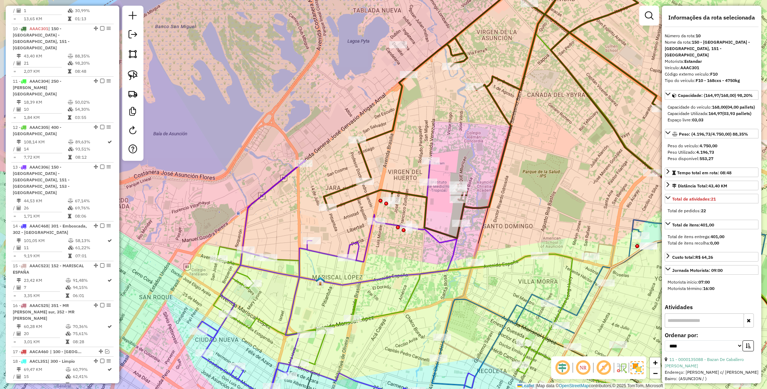
drag, startPoint x: 378, startPoint y: 243, endPoint x: 419, endPoint y: 253, distance: 42.9
click at [419, 253] on div "Janela de atendimento Grade de atendimento Capacidade Transportadoras Veículos …" at bounding box center [383, 194] width 767 height 389
click at [432, 236] on icon at bounding box center [342, 294] width 291 height 268
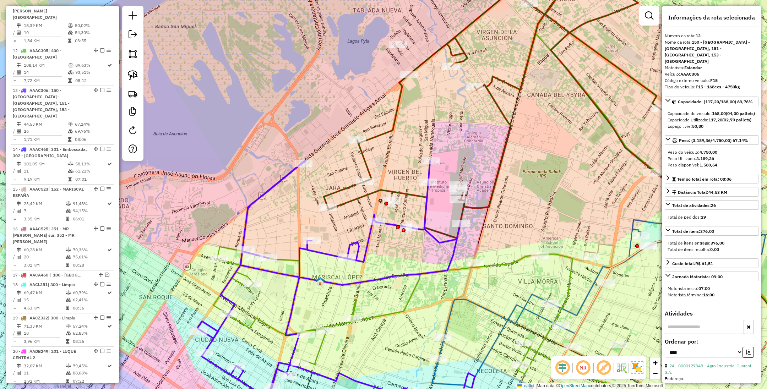
scroll to position [747, 0]
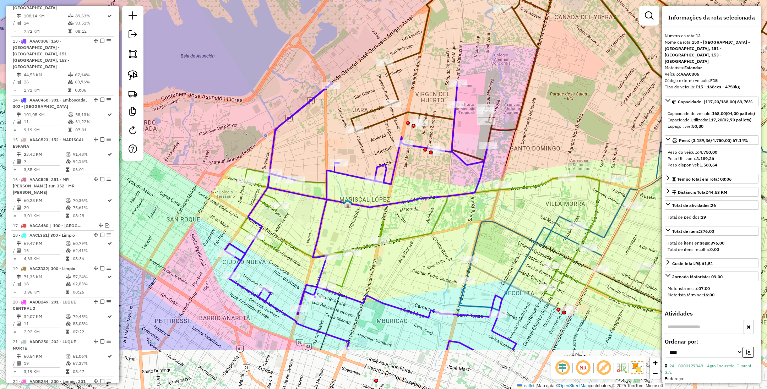
drag, startPoint x: 291, startPoint y: 226, endPoint x: 318, endPoint y: 148, distance: 82.4
click at [318, 148] on div "Janela de atendimento Grade de atendimento Capacidade Transportadoras Veículos …" at bounding box center [383, 194] width 767 height 389
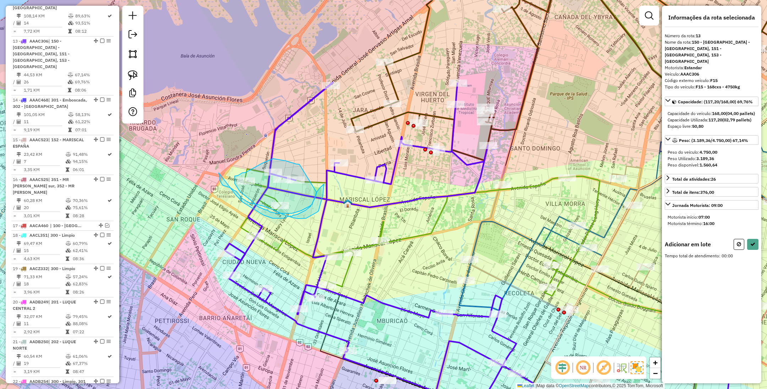
drag, startPoint x: 285, startPoint y: 161, endPoint x: 316, endPoint y: 192, distance: 43.9
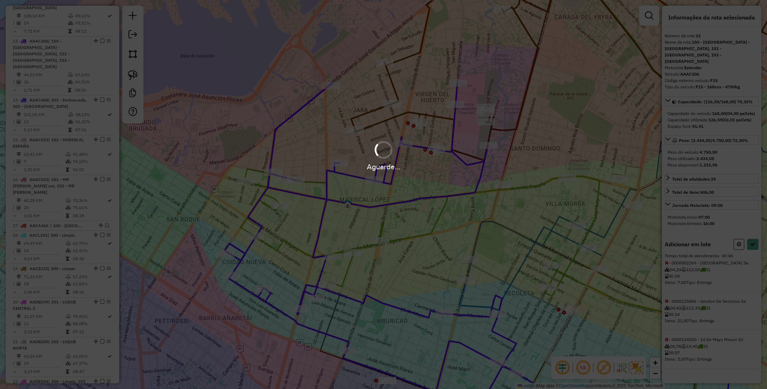
select select "*********"
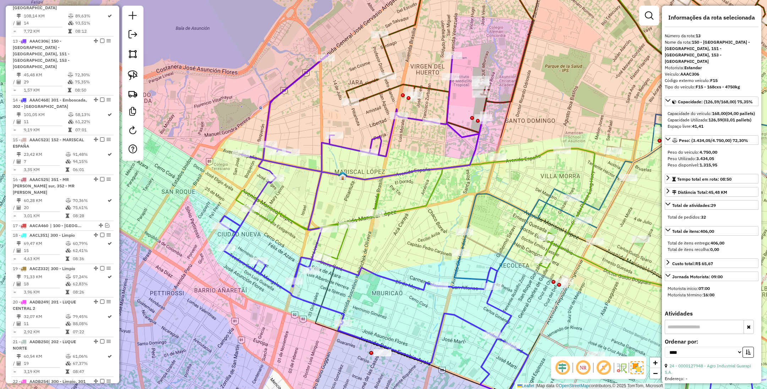
drag, startPoint x: 414, startPoint y: 265, endPoint x: 394, endPoint y: 223, distance: 47.5
click at [394, 223] on div "Janela de atendimento Grade de atendimento Capacidade Transportadoras Veículos …" at bounding box center [383, 194] width 767 height 389
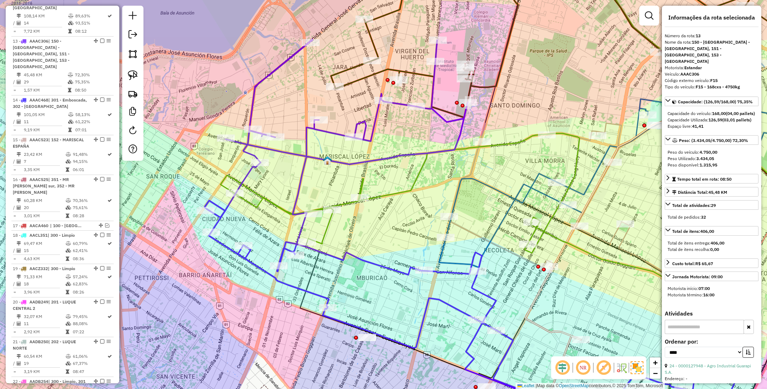
click at [284, 209] on icon at bounding box center [399, 193] width 359 height 120
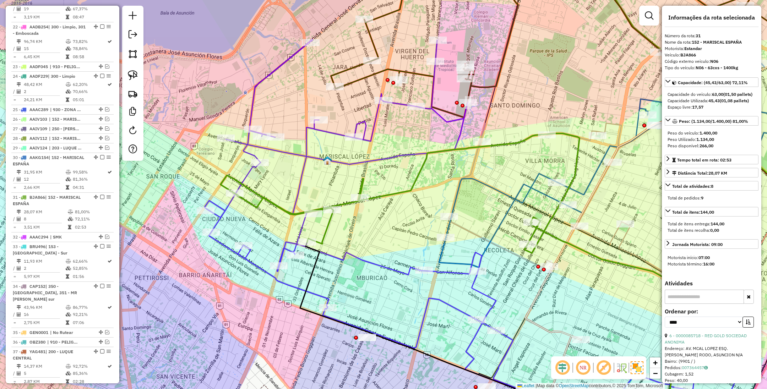
scroll to position [1253, 0]
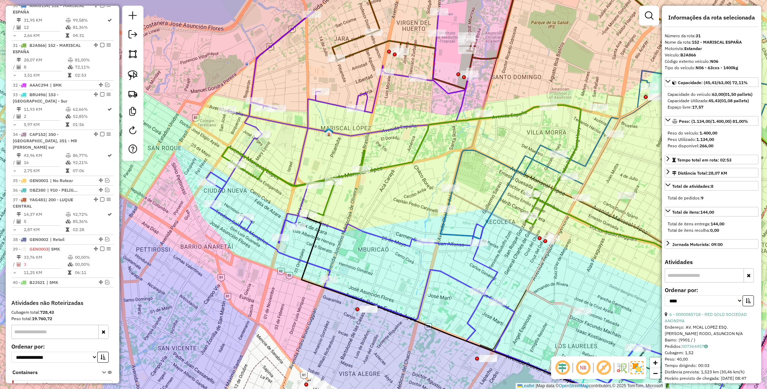
drag, startPoint x: 373, startPoint y: 237, endPoint x: 374, endPoint y: 209, distance: 28.4
click at [374, 209] on div "Janela de atendimento Grade de atendimento Capacidade Transportadoras Veículos …" at bounding box center [383, 194] width 767 height 389
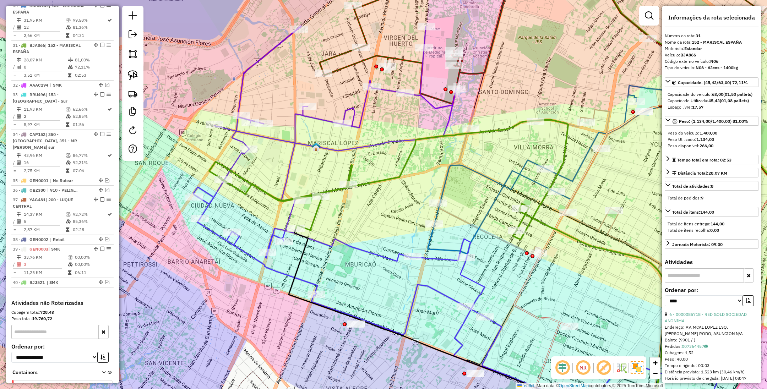
drag, startPoint x: 401, startPoint y: 210, endPoint x: 386, endPoint y: 228, distance: 23.7
click at [386, 228] on div "Janela de atendimento Grade de atendimento Capacidade Transportadoras Veículos …" at bounding box center [383, 194] width 767 height 389
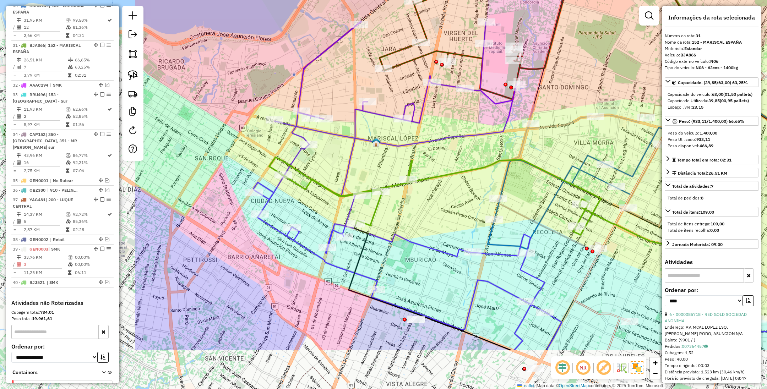
drag, startPoint x: 238, startPoint y: 282, endPoint x: 446, endPoint y: 207, distance: 220.9
click at [446, 207] on div "Janela de atendimento Grade de atendimento Capacidade Transportadoras Veículos …" at bounding box center [383, 194] width 767 height 389
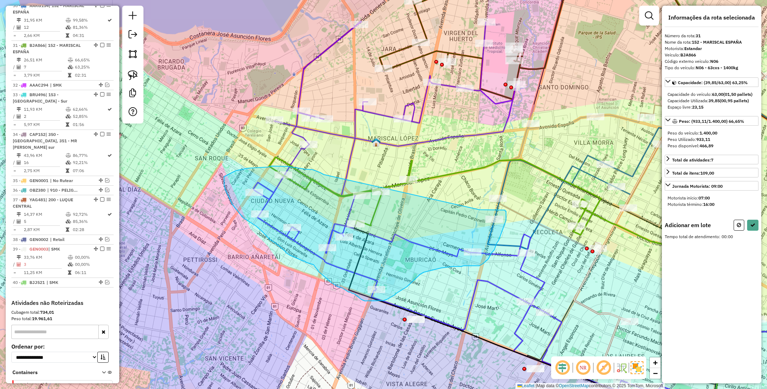
drag, startPoint x: 323, startPoint y: 174, endPoint x: 476, endPoint y: 210, distance: 157.1
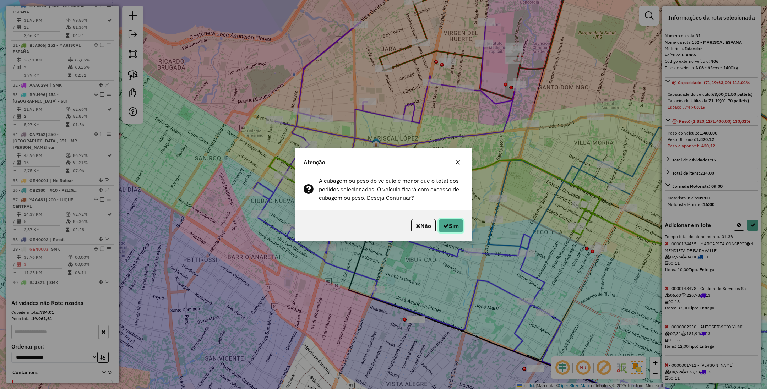
click at [459, 220] on button "Sim" at bounding box center [450, 225] width 25 height 13
select select "*********"
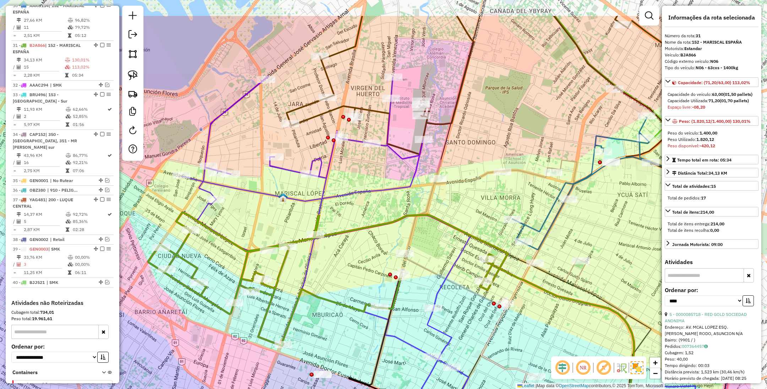
drag, startPoint x: 446, startPoint y: 207, endPoint x: 350, endPoint y: 282, distance: 122.7
click at [350, 282] on div "Janela de atendimento Grade de atendimento Capacidade Transportadoras Veículos …" at bounding box center [383, 194] width 767 height 389
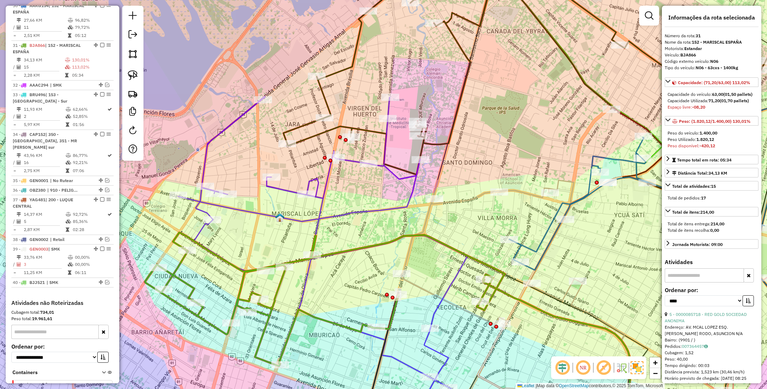
click at [318, 177] on icon at bounding box center [440, 262] width 525 height 331
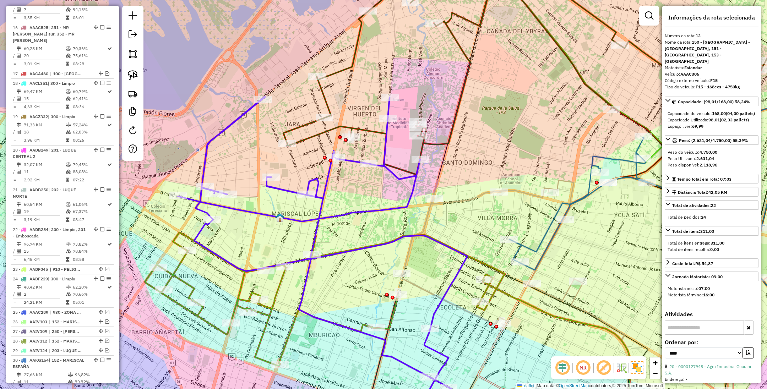
scroll to position [747, 0]
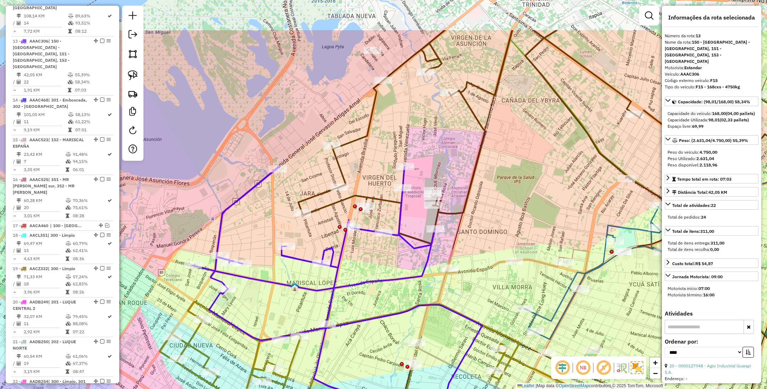
drag, startPoint x: 360, startPoint y: 192, endPoint x: 364, endPoint y: 256, distance: 64.0
click at [364, 256] on div "Janela de atendimento Grade de atendimento Capacidade Transportadoras Veículos …" at bounding box center [383, 194] width 767 height 389
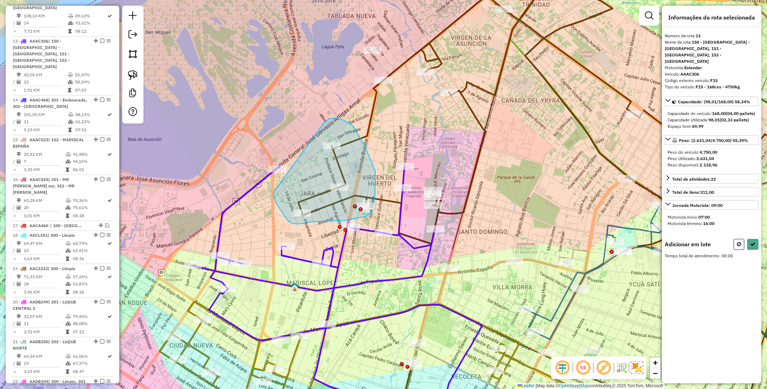
drag, startPoint x: 273, startPoint y: 193, endPoint x: 324, endPoint y: 123, distance: 86.7
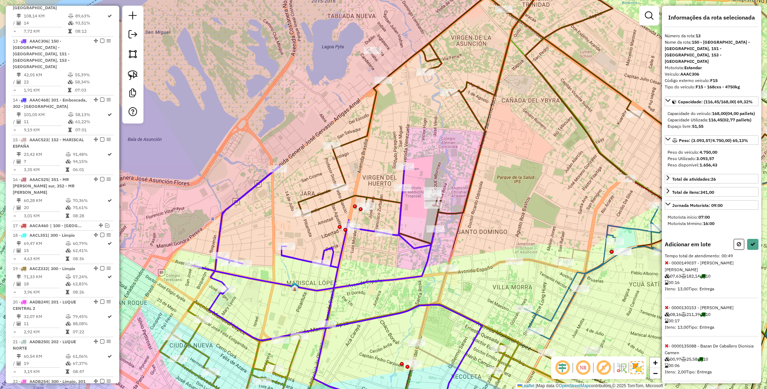
drag, startPoint x: 736, startPoint y: 251, endPoint x: 704, endPoint y: 246, distance: 32.6
click at [737, 247] on icon at bounding box center [738, 244] width 4 height 5
select select "*********"
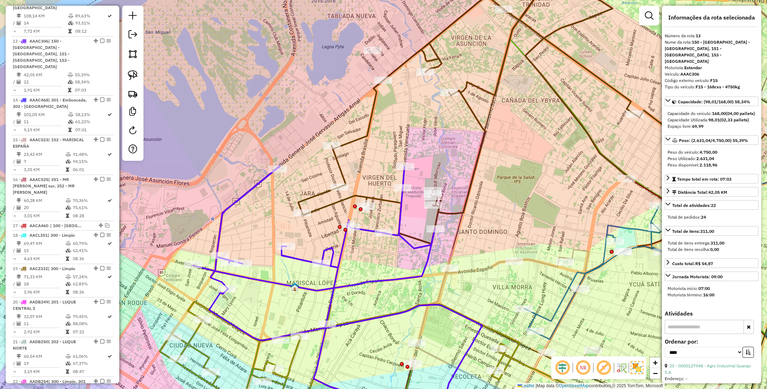
click at [470, 99] on icon at bounding box center [536, 109] width 477 height 269
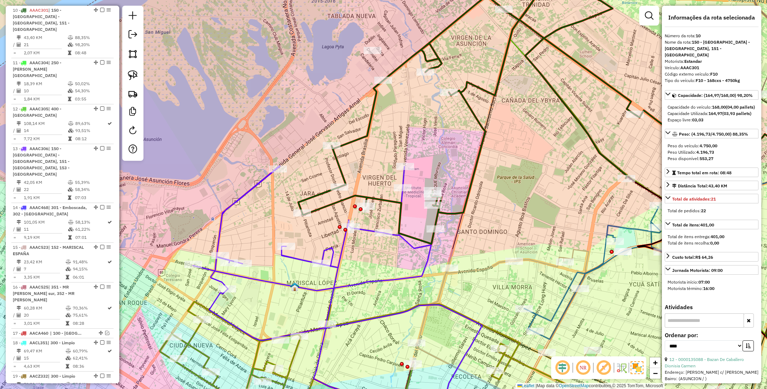
scroll to position [621, 0]
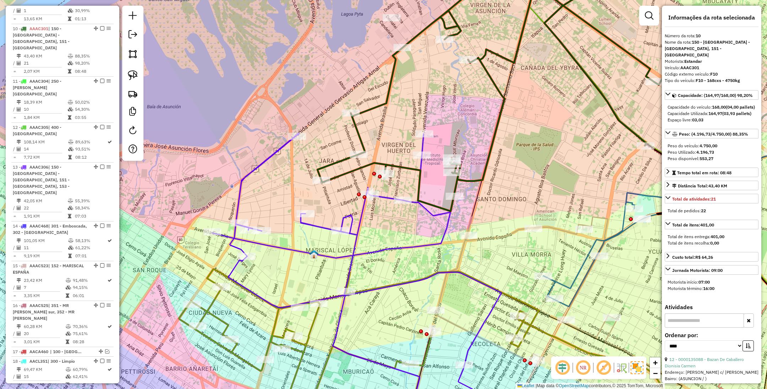
drag, startPoint x: 433, startPoint y: 157, endPoint x: 452, endPoint y: 124, distance: 37.9
click at [452, 124] on div "Janela de atendimento Grade de atendimento Capacidade Transportadoras Veículos …" at bounding box center [383, 194] width 767 height 389
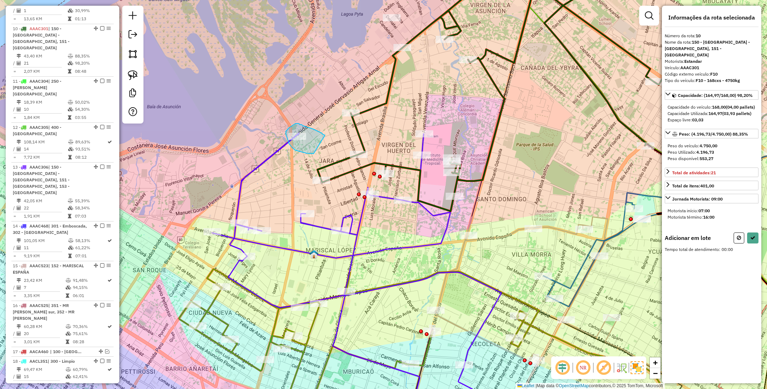
drag, startPoint x: 325, startPoint y: 135, endPoint x: 313, endPoint y: 154, distance: 21.7
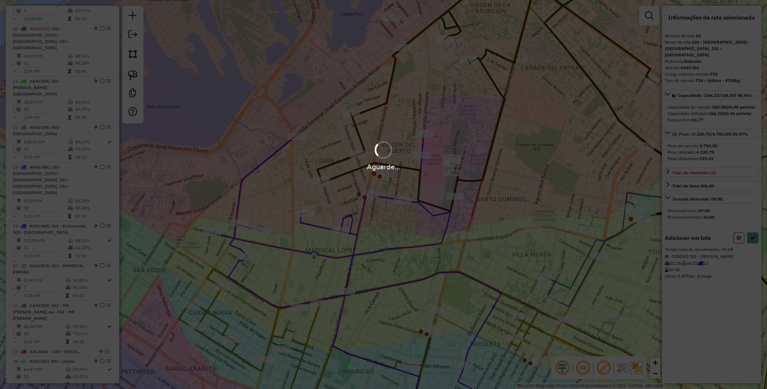
select select "*********"
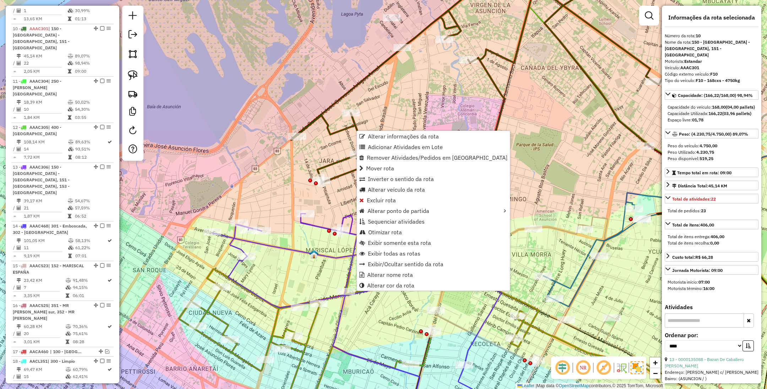
click at [315, 152] on div "Janela de atendimento Grade de atendimento Capacidade Transportadoras Veículos …" at bounding box center [383, 194] width 767 height 389
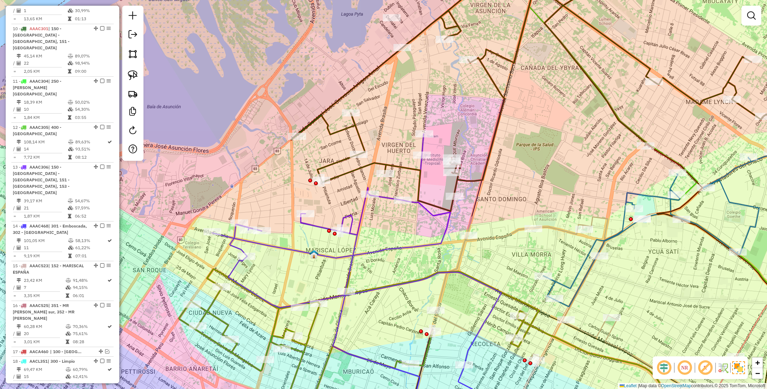
click at [360, 139] on icon at bounding box center [543, 86] width 504 height 250
select select "*********"
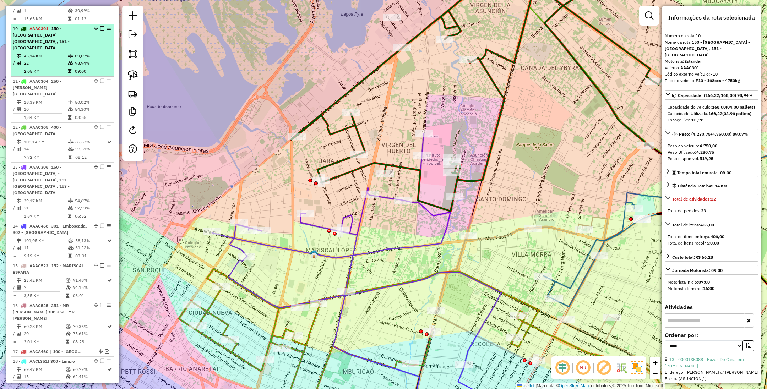
click at [100, 26] on em at bounding box center [102, 28] width 4 height 4
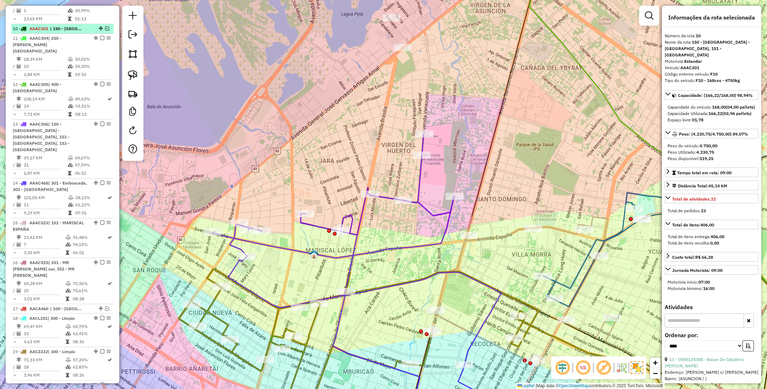
scroll to position [584, 0]
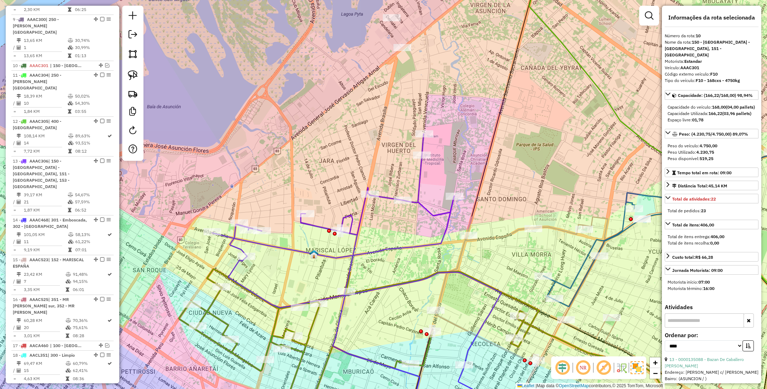
click at [418, 183] on icon at bounding box center [356, 281] width 289 height 294
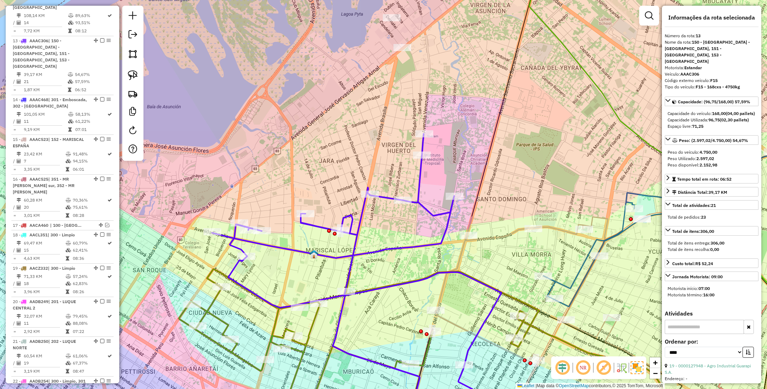
scroll to position [710, 0]
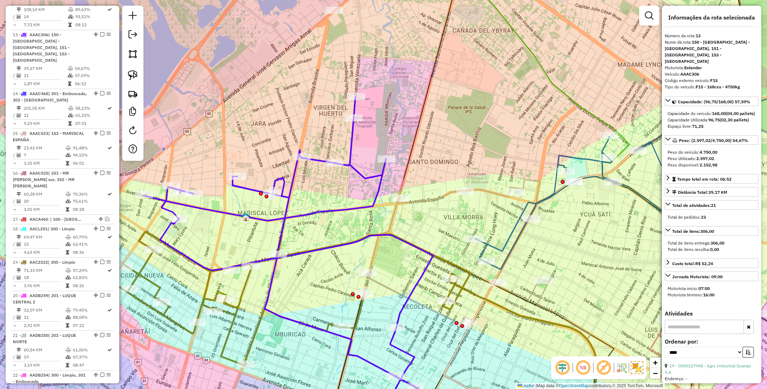
drag, startPoint x: 493, startPoint y: 265, endPoint x: 426, endPoint y: 228, distance: 76.6
click at [426, 228] on div "Janela de atendimento Grade de atendimento Capacidade Transportadoras Veículos …" at bounding box center [383, 194] width 767 height 389
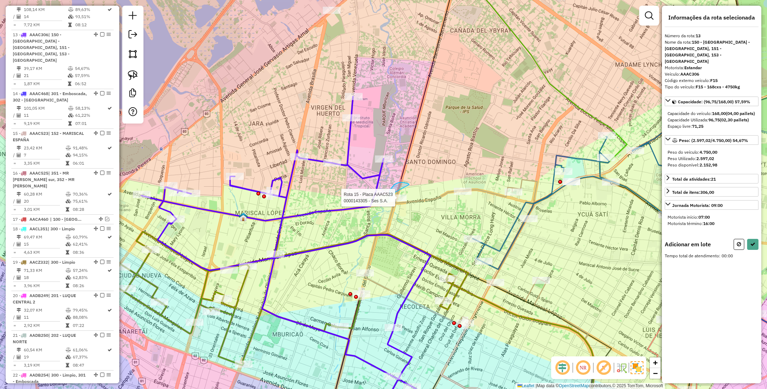
click at [390, 195] on div "Rota 15 - Placa AAAC523 0000143305 - Ses S.A. Janela de atendimento Grade de at…" at bounding box center [383, 194] width 767 height 389
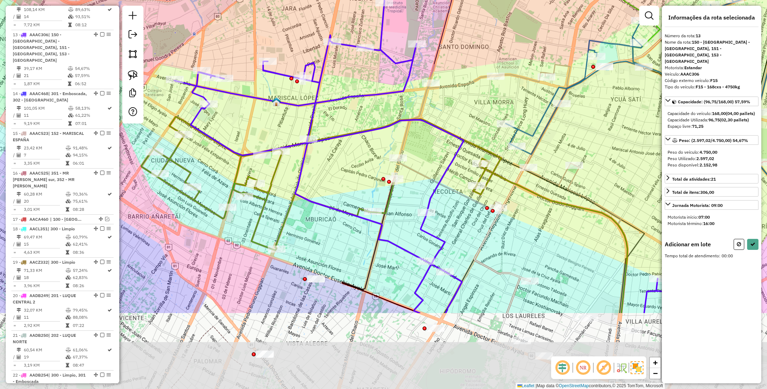
drag, startPoint x: 391, startPoint y: 271, endPoint x: 424, endPoint y: 156, distance: 119.6
click at [424, 156] on div "Janela de atendimento Grade de atendimento Capacidade Transportadoras Veículos …" at bounding box center [383, 194] width 767 height 389
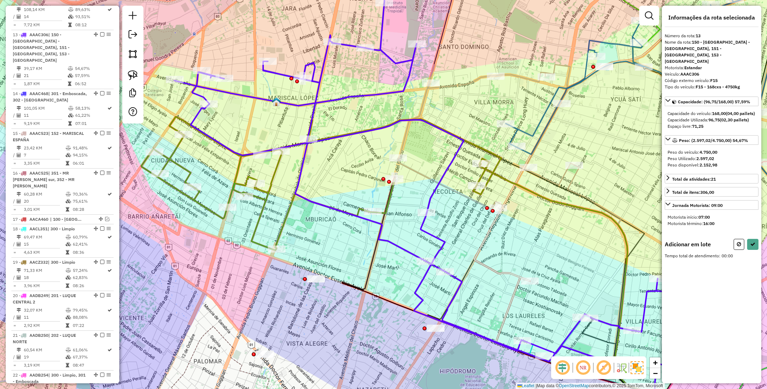
click at [272, 176] on icon at bounding box center [321, 183] width 360 height 133
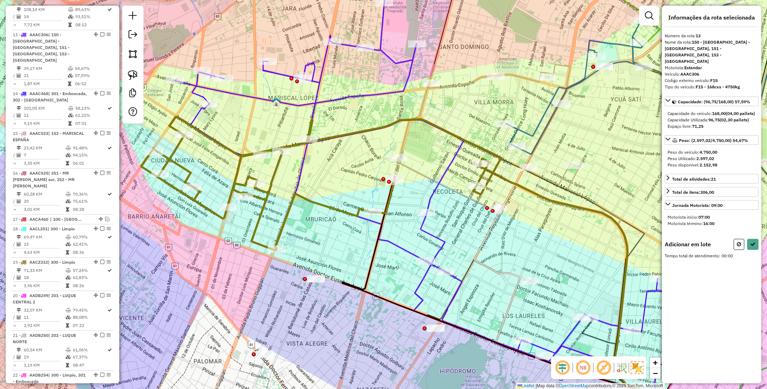
drag, startPoint x: 316, startPoint y: 245, endPoint x: 324, endPoint y: 233, distance: 14.2
click at [324, 233] on div "Janela de atendimento Grade de atendimento Capacidade Transportadoras Veículos …" at bounding box center [383, 194] width 767 height 389
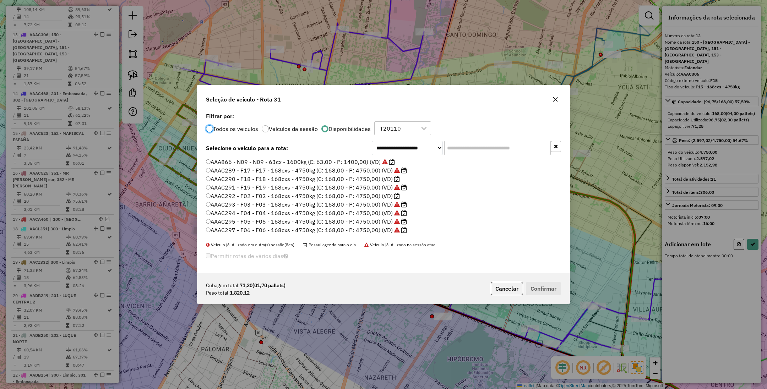
scroll to position [4, 2]
click at [369, 179] on label "AAAC290 - F18 - F18 - 168cxs - 4750kg (C: 168,00 - P: 4750,00) (VD)" at bounding box center [303, 179] width 194 height 9
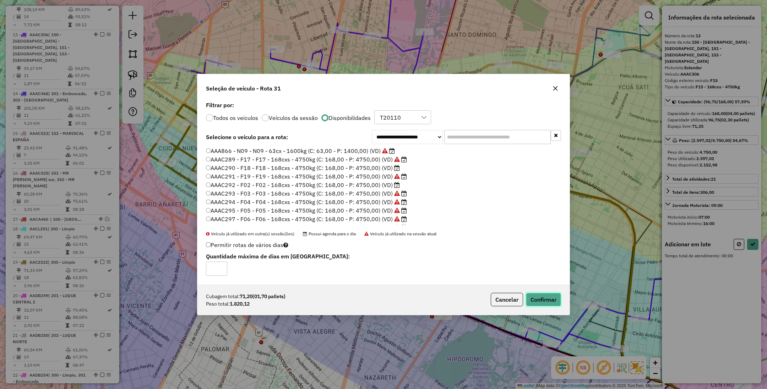
click at [540, 297] on button "Confirmar" at bounding box center [543, 299] width 35 height 13
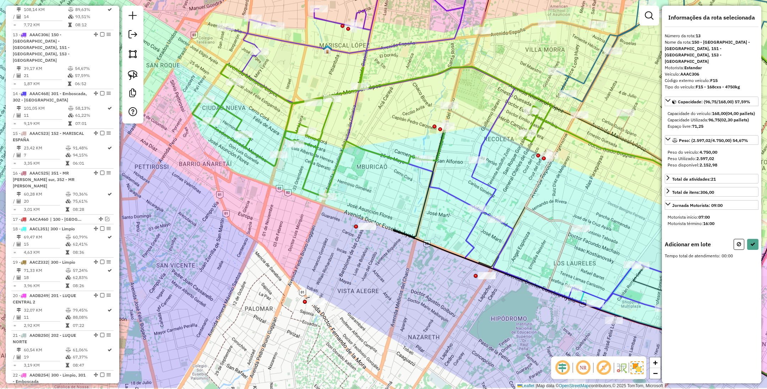
drag, startPoint x: 333, startPoint y: 232, endPoint x: 377, endPoint y: 192, distance: 59.5
click at [377, 192] on div "Janela de atendimento Grade de atendimento Capacidade Transportadoras Veículos …" at bounding box center [383, 194] width 767 height 389
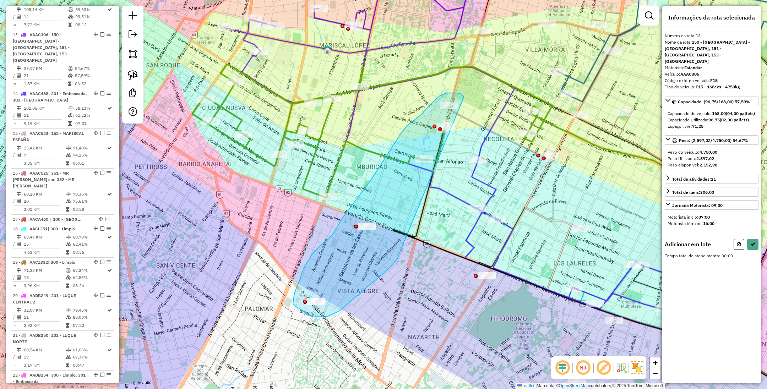
drag, startPoint x: 459, startPoint y: 94, endPoint x: 399, endPoint y: 253, distance: 169.8
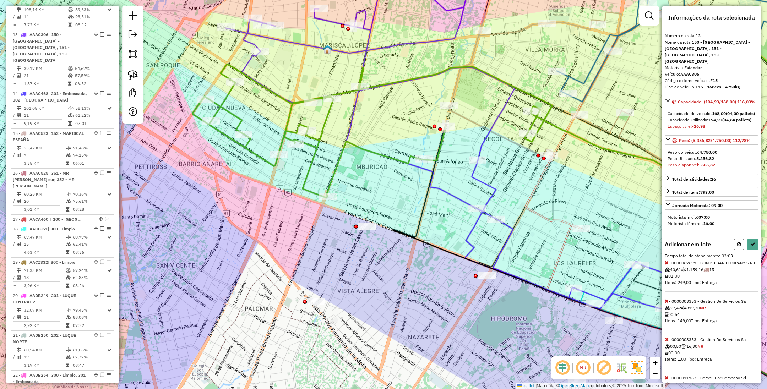
click at [665, 265] on icon at bounding box center [666, 262] width 4 height 5
select select "*********"
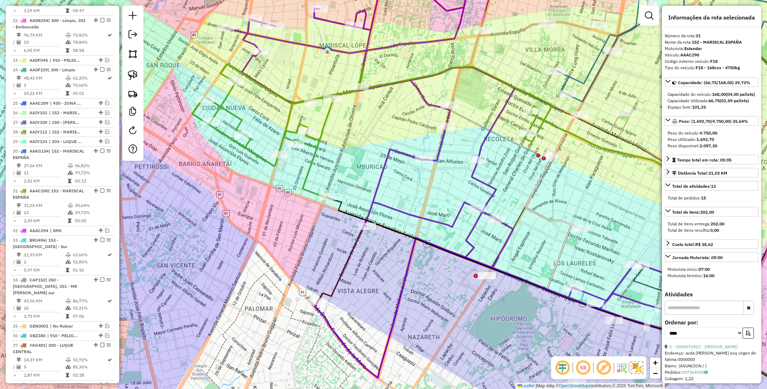
scroll to position [1216, 0]
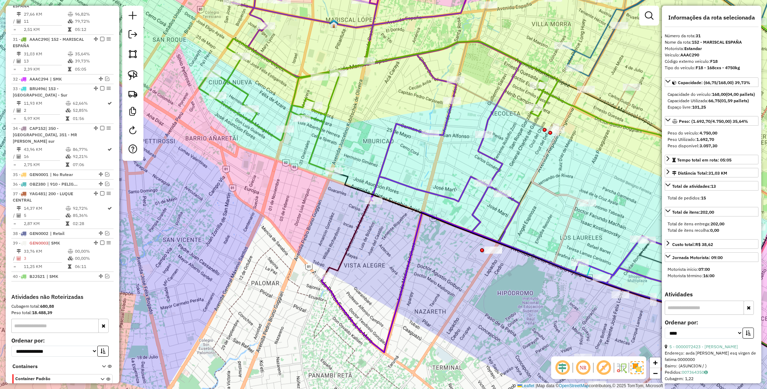
drag, startPoint x: 422, startPoint y: 289, endPoint x: 428, endPoint y: 263, distance: 26.3
click at [428, 263] on div "Janela de atendimento Grade de atendimento Capacidade Transportadoras Veículos …" at bounding box center [383, 194] width 767 height 389
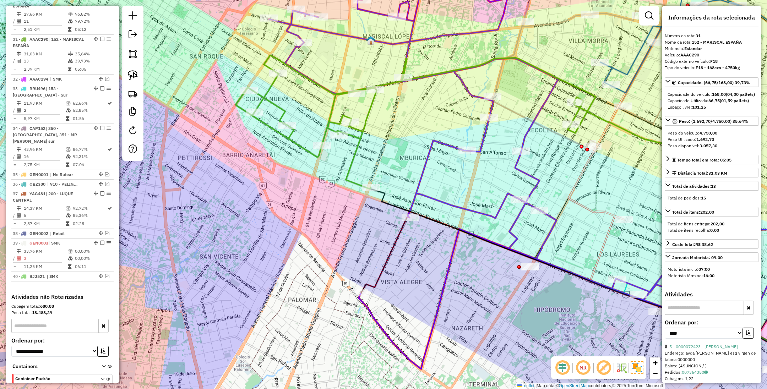
drag, startPoint x: 373, startPoint y: 240, endPoint x: 416, endPoint y: 276, distance: 55.7
click at [416, 275] on div "Janela de atendimento Grade de atendimento Capacidade Transportadoras Veículos …" at bounding box center [383, 194] width 767 height 389
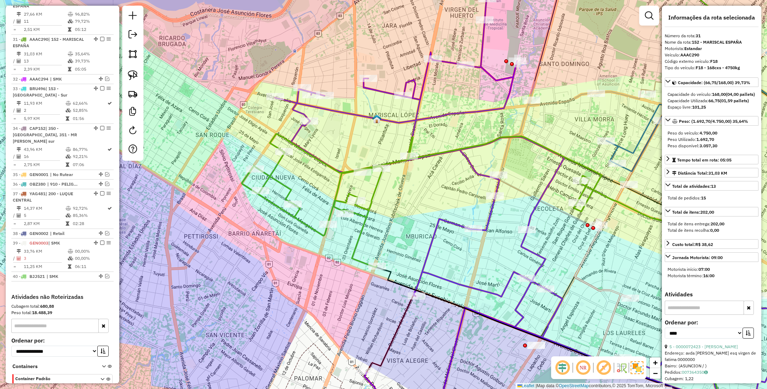
click at [362, 229] on icon at bounding box center [422, 200] width 360 height 133
click at [361, 228] on icon at bounding box center [422, 200] width 360 height 133
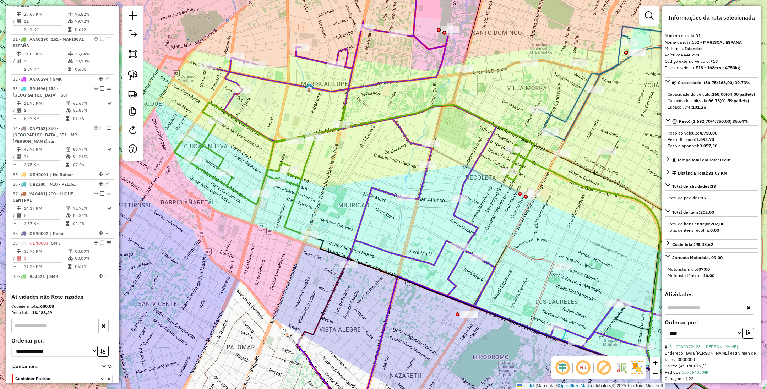
drag, startPoint x: 384, startPoint y: 231, endPoint x: 323, endPoint y: 202, distance: 68.1
click at [323, 202] on div "Janela de atendimento Grade de atendimento Capacidade Transportadoras Veículos …" at bounding box center [383, 194] width 767 height 389
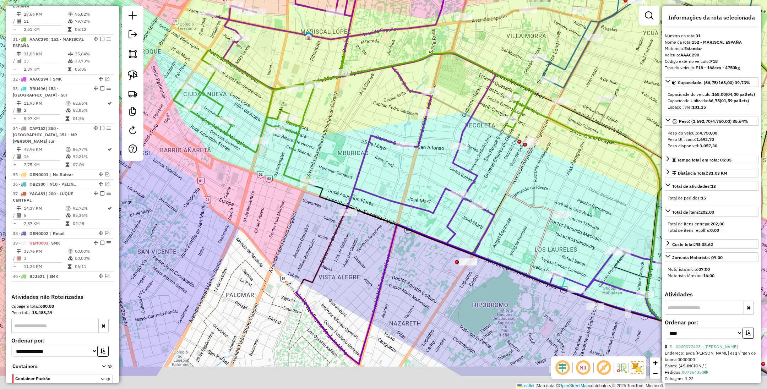
drag, startPoint x: 337, startPoint y: 219, endPoint x: 337, endPoint y: 166, distance: 52.5
click at [337, 166] on div "Janela de atendimento Grade de atendimento Capacidade Transportadoras Veículos …" at bounding box center [383, 194] width 767 height 389
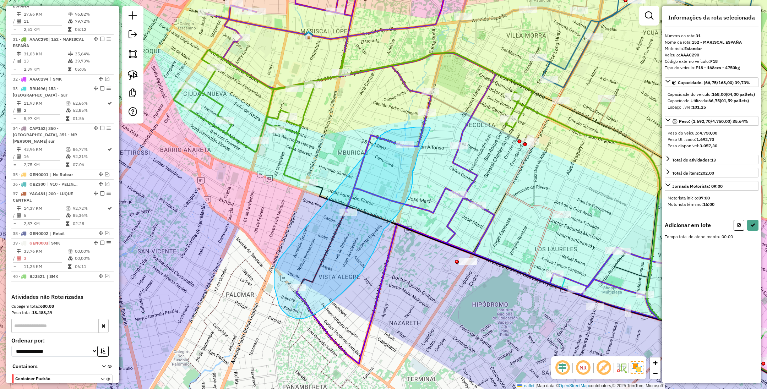
drag, startPoint x: 277, startPoint y: 296, endPoint x: 380, endPoint y: 136, distance: 190.5
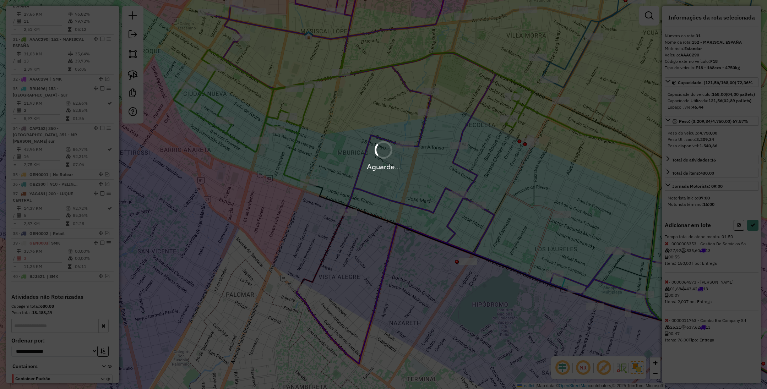
select select "*********"
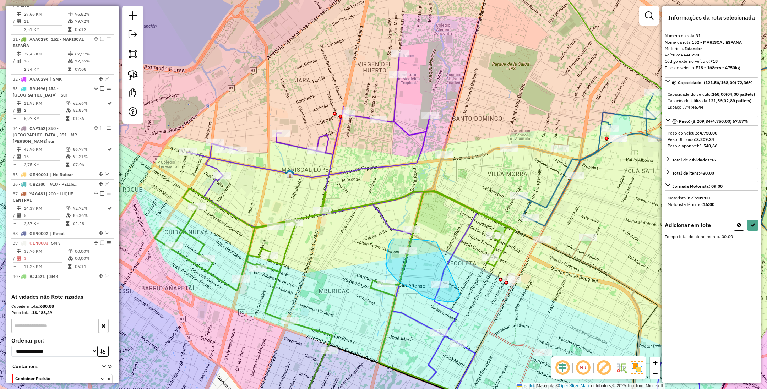
drag, startPoint x: 437, startPoint y: 243, endPoint x: 460, endPoint y: 295, distance: 57.2
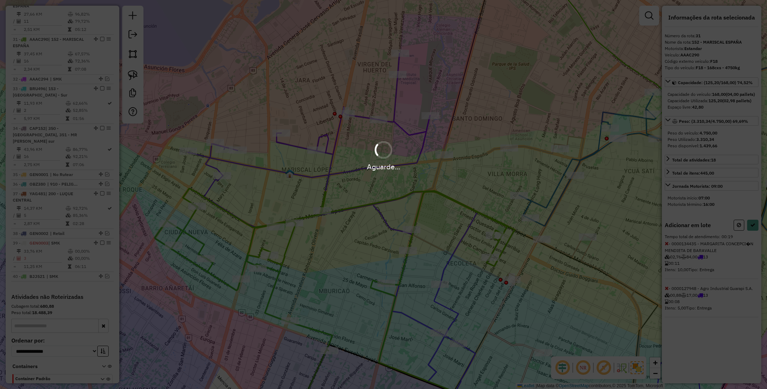
select select "*********"
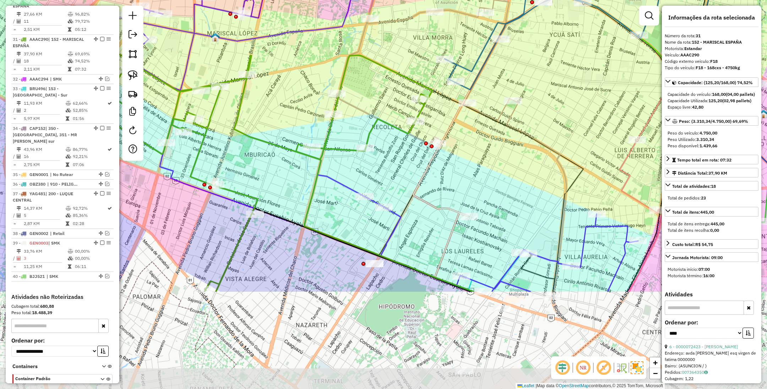
drag, startPoint x: 527, startPoint y: 314, endPoint x: 452, endPoint y: 178, distance: 155.3
click at [452, 178] on div "Janela de atendimento Grade de atendimento Capacidade Transportadoras Veículos …" at bounding box center [383, 194] width 767 height 389
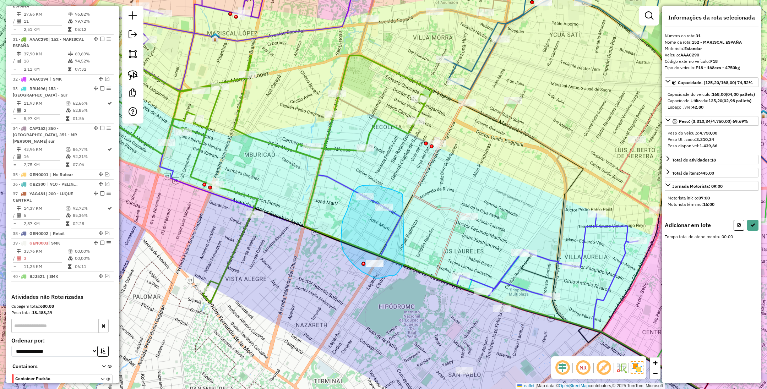
drag, startPoint x: 384, startPoint y: 187, endPoint x: 404, endPoint y: 263, distance: 78.4
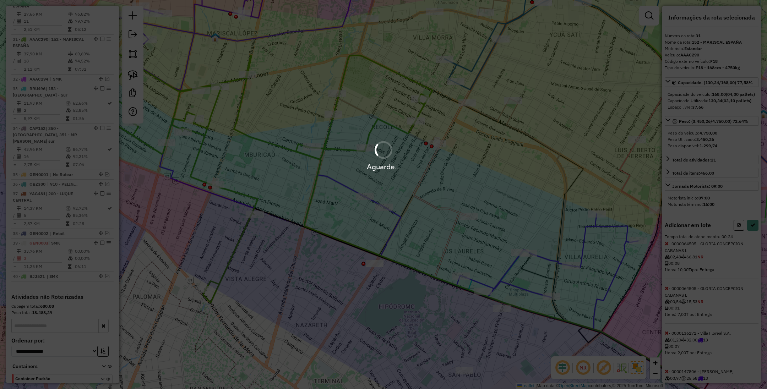
select select "*********"
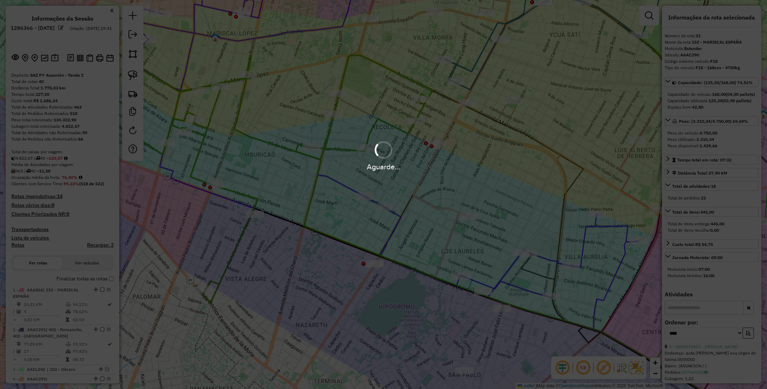
select select "*********"
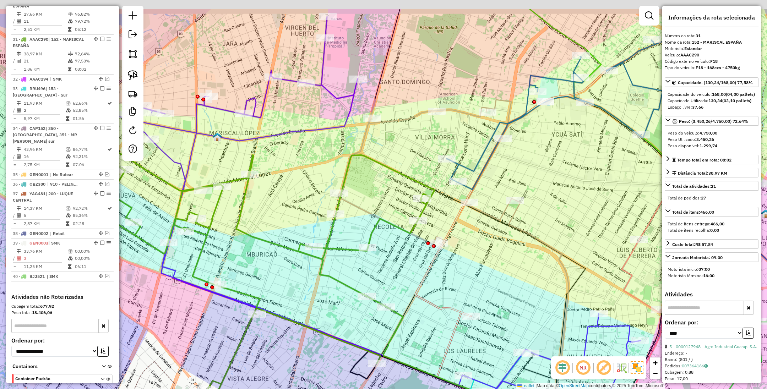
drag, startPoint x: 441, startPoint y: 223, endPoint x: 473, endPoint y: 271, distance: 58.3
click at [473, 271] on div "Janela de atendimento Grade de atendimento Capacidade Transportadoras Veículos …" at bounding box center [383, 194] width 767 height 389
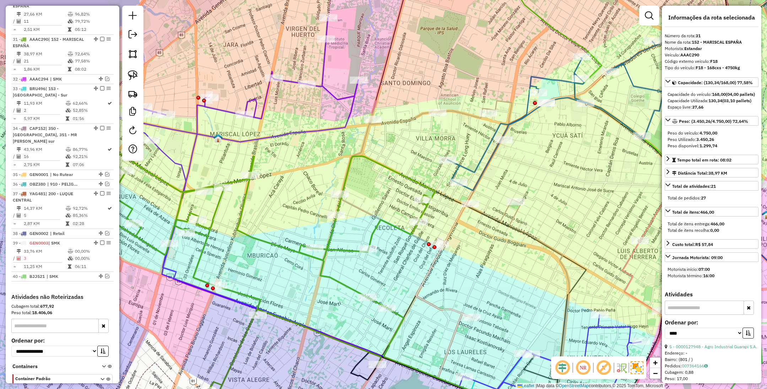
click at [371, 232] on icon at bounding box center [259, 278] width 352 height 251
click at [371, 234] on icon at bounding box center [259, 278] width 352 height 251
click at [644, 255] on div "Janela de atendimento Grade de atendimento Capacidade Transportadoras Veículos …" at bounding box center [383, 194] width 767 height 389
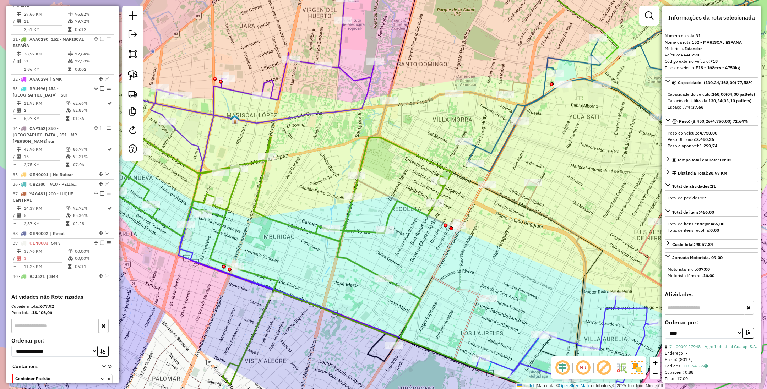
drag, startPoint x: 338, startPoint y: 303, endPoint x: 374, endPoint y: 260, distance: 56.2
click at [374, 260] on div "Janela de atendimento Grade de atendimento Capacidade Transportadoras Veículos …" at bounding box center [383, 194] width 767 height 389
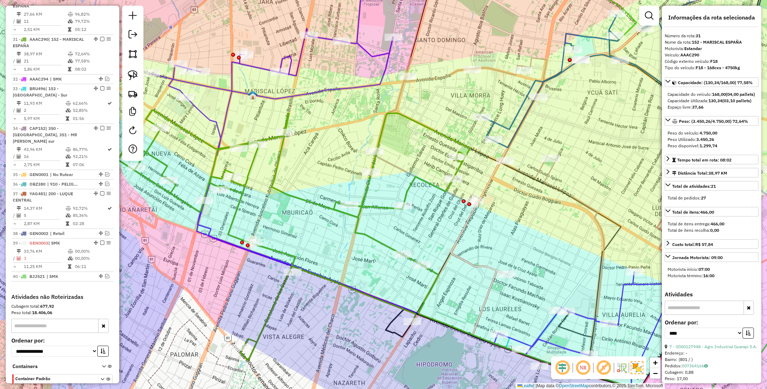
click at [538, 169] on icon at bounding box center [462, 130] width 177 height 145
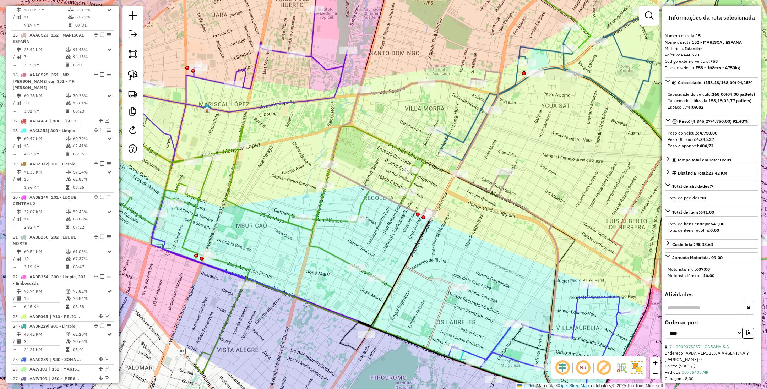
drag, startPoint x: 522, startPoint y: 245, endPoint x: 436, endPoint y: 308, distance: 106.4
click at [436, 308] on div "Janela de atendimento Grade de atendimento Capacidade Transportadoras Veículos …" at bounding box center [383, 194] width 767 height 389
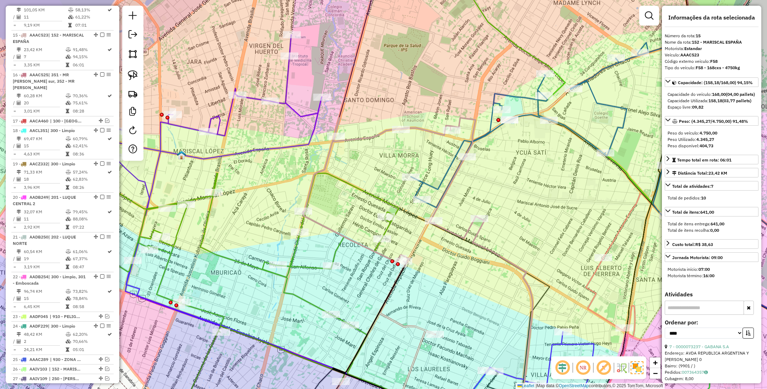
drag, startPoint x: 446, startPoint y: 201, endPoint x: 463, endPoint y: 198, distance: 17.3
click at [463, 198] on div "Janela de atendimento Grade de atendimento Capacidade Transportadoras Veículos …" at bounding box center [383, 194] width 767 height 389
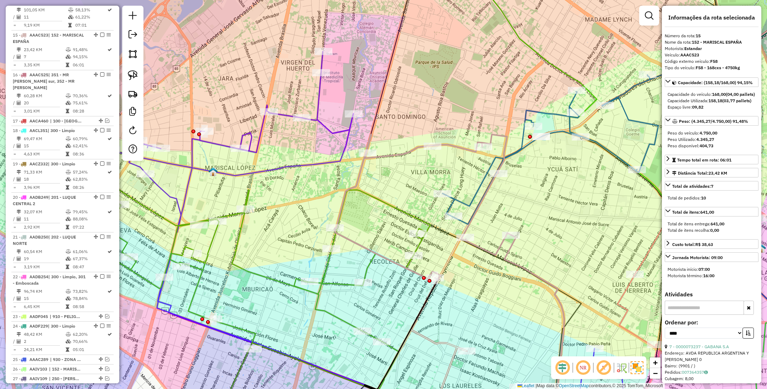
drag, startPoint x: 465, startPoint y: 199, endPoint x: 500, endPoint y: 218, distance: 40.2
click at [500, 218] on div "Janela de atendimento Grade de atendimento Capacidade Transportadoras Veículos …" at bounding box center [383, 194] width 767 height 389
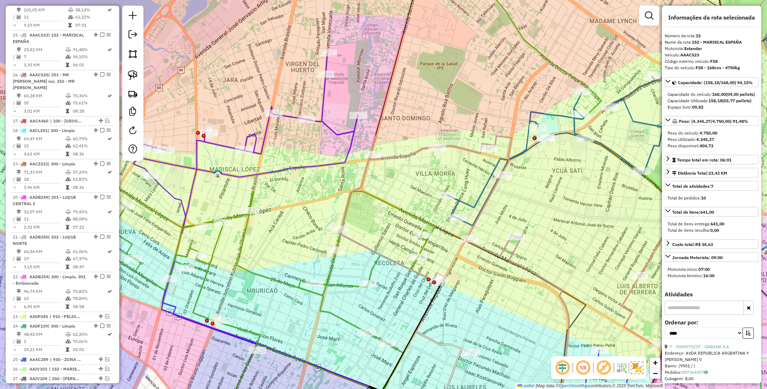
click at [339, 135] on icon at bounding box center [378, 240] width 525 height 375
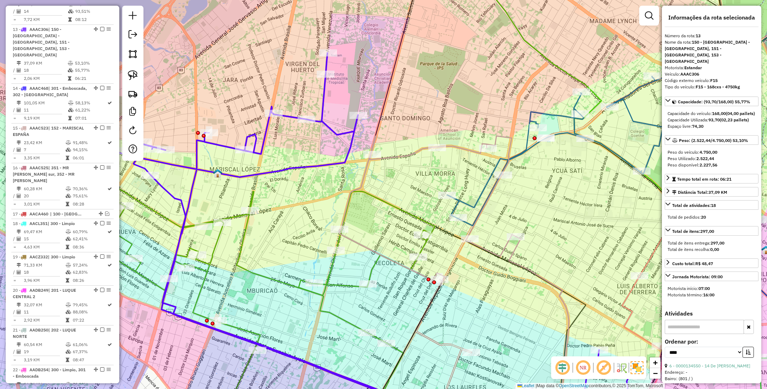
scroll to position [710, 0]
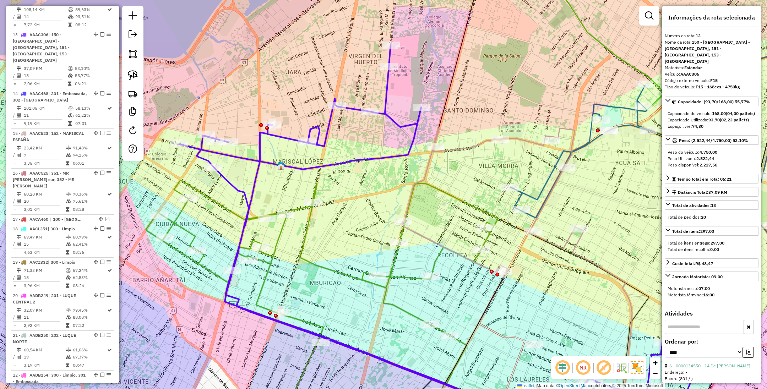
drag, startPoint x: 297, startPoint y: 191, endPoint x: 289, endPoint y: 199, distance: 11.8
click at [289, 199] on div "Janela de atendimento Grade de atendimento Capacidade Transportadoras Veículos …" at bounding box center [383, 194] width 767 height 389
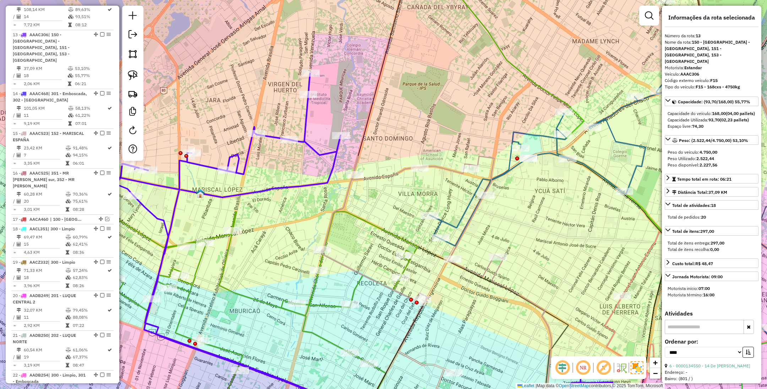
drag, startPoint x: 405, startPoint y: 193, endPoint x: 397, endPoint y: 207, distance: 15.9
click at [397, 207] on div "Janela de atendimento Grade de atendimento Capacidade Transportadoras Veículos …" at bounding box center [383, 194] width 767 height 389
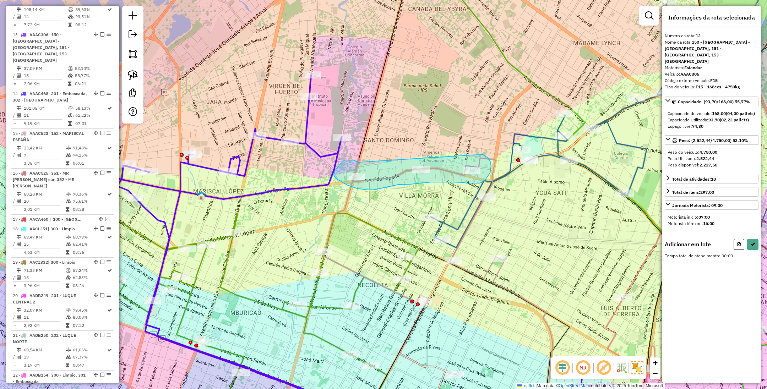
drag, startPoint x: 349, startPoint y: 160, endPoint x: 482, endPoint y: 154, distance: 133.2
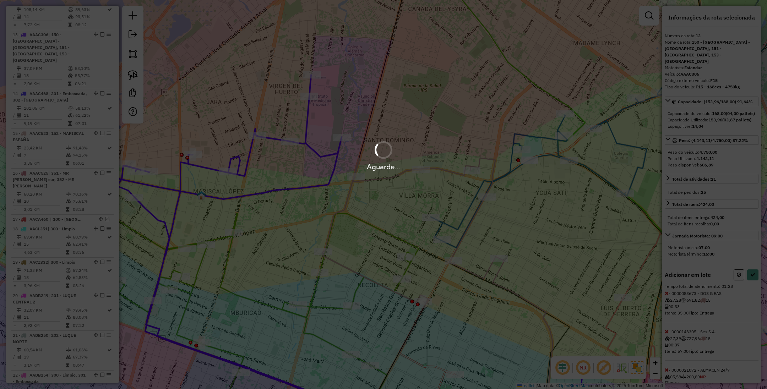
select select "*********"
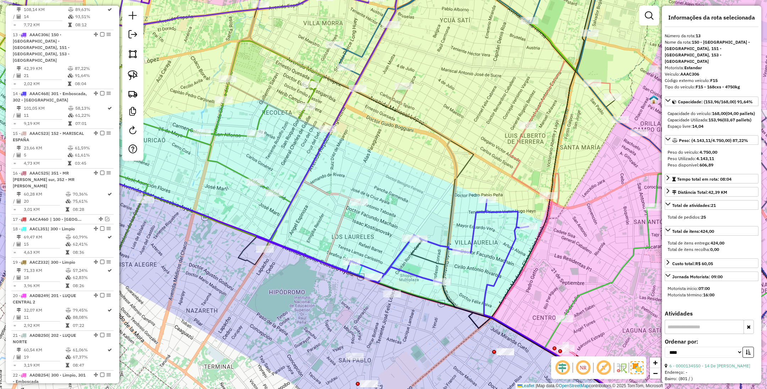
drag, startPoint x: 489, startPoint y: 272, endPoint x: 474, endPoint y: 268, distance: 15.5
click at [474, 268] on div "Janela de atendimento Grade de atendimento Capacidade Transportadoras Veículos …" at bounding box center [383, 194] width 767 height 389
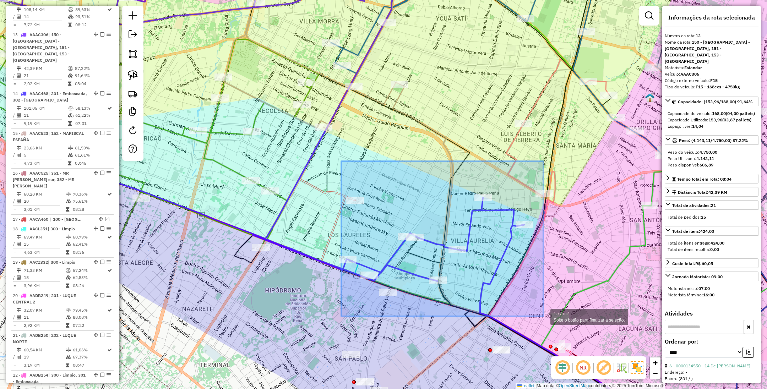
drag, startPoint x: 341, startPoint y: 161, endPoint x: 544, endPoint y: 317, distance: 255.7
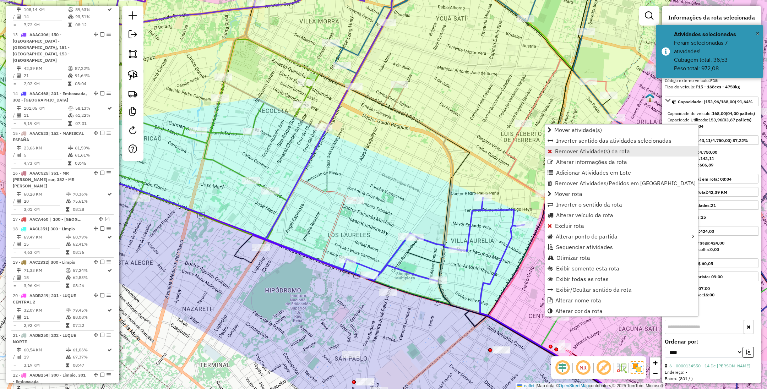
click at [578, 152] on span "Remover Atividade(s) da rota" at bounding box center [592, 151] width 75 height 6
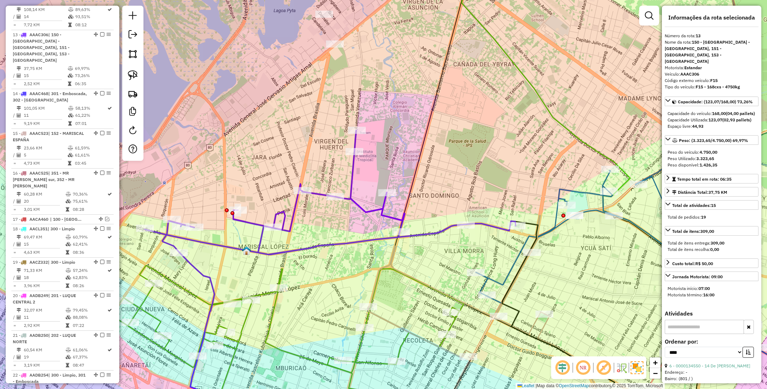
click at [378, 211] on icon at bounding box center [329, 192] width 371 height 124
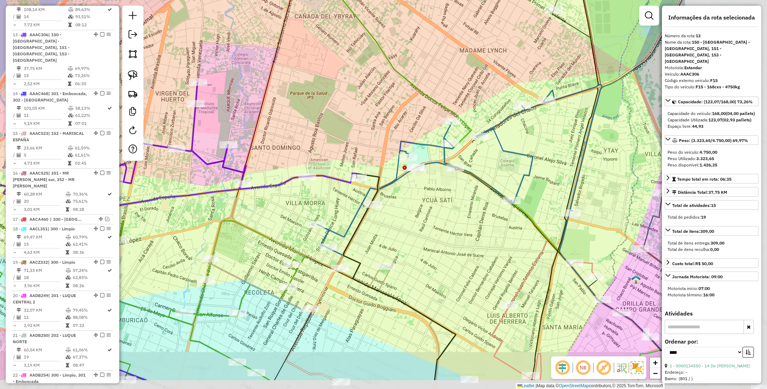
drag, startPoint x: 452, startPoint y: 187, endPoint x: 293, endPoint y: 139, distance: 165.7
click at [293, 139] on div "Janela de atendimento Grade de atendimento Capacidade Transportadoras Veículos …" at bounding box center [383, 194] width 767 height 389
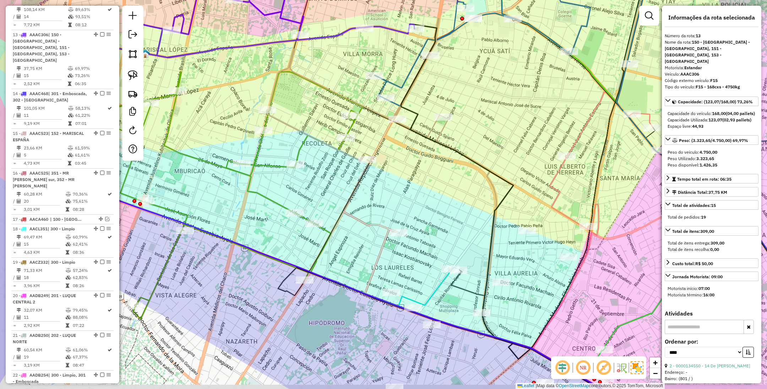
drag, startPoint x: 411, startPoint y: 241, endPoint x: 427, endPoint y: 208, distance: 37.0
click at [427, 208] on div "Janela de atendimento Grade de atendimento Capacidade Transportadoras Veículos …" at bounding box center [383, 194] width 767 height 389
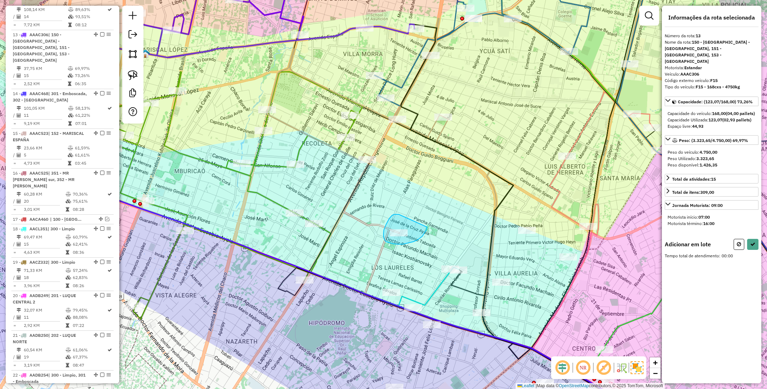
drag, startPoint x: 397, startPoint y: 214, endPoint x: 427, endPoint y: 227, distance: 32.4
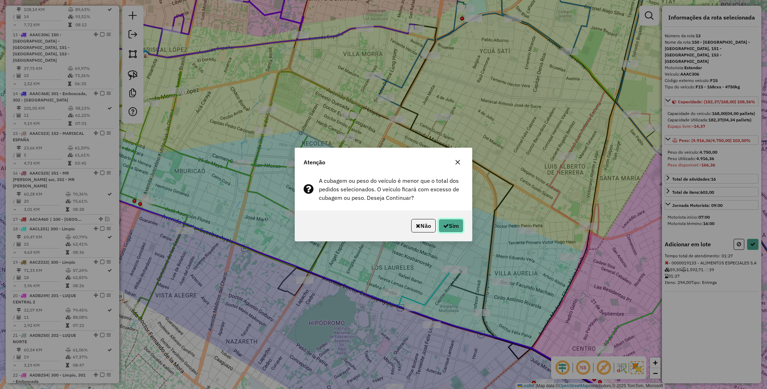
click at [450, 226] on button "Sim" at bounding box center [450, 225] width 25 height 13
select select "*********"
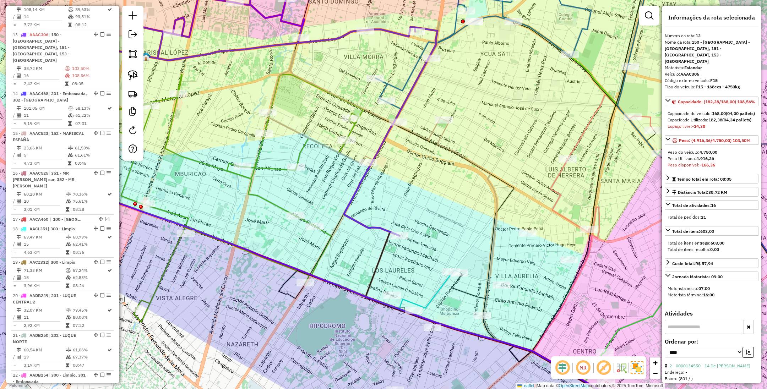
drag, startPoint x: 427, startPoint y: 210, endPoint x: 437, endPoint y: 259, distance: 49.9
click at [437, 259] on div "Janela de atendimento Grade de atendimento Capacidade Transportadoras Veículos …" at bounding box center [383, 194] width 767 height 389
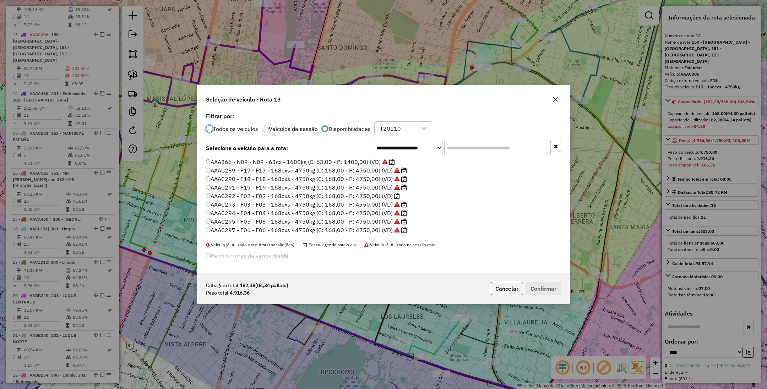
scroll to position [4, 2]
click at [349, 195] on label "AAAC292 - F02 - F02 - 168cxs - 4750kg (C: 168,00 - P: 4750,00) (VD)" at bounding box center [303, 196] width 194 height 9
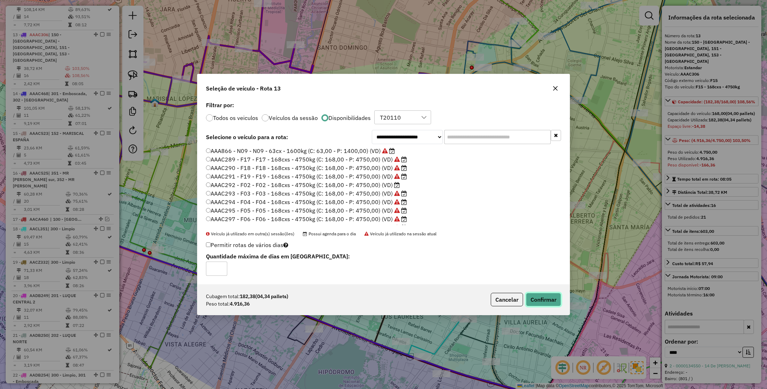
click at [545, 297] on button "Confirmar" at bounding box center [543, 299] width 35 height 13
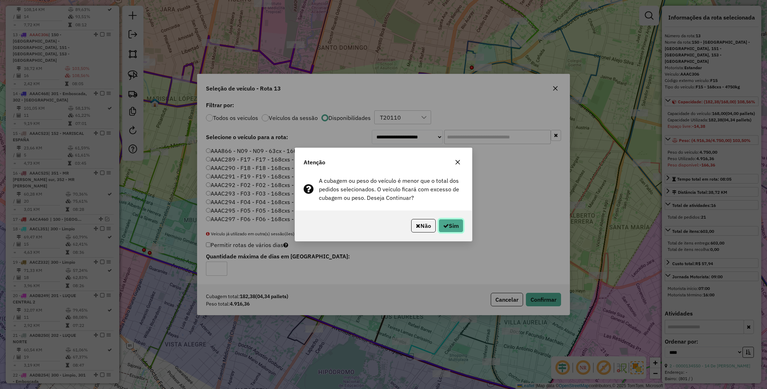
click at [450, 226] on button "Sim" at bounding box center [450, 225] width 25 height 13
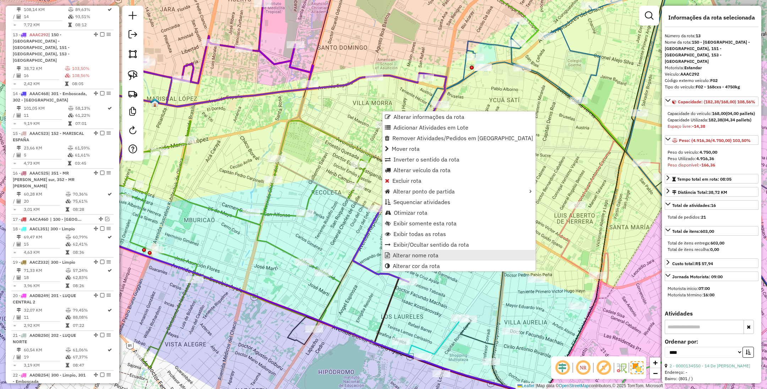
click at [424, 257] on span "Alterar nome rota" at bounding box center [416, 255] width 46 height 6
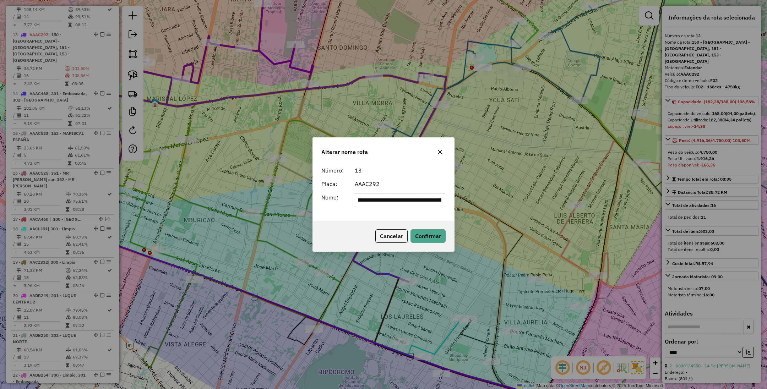
scroll to position [0, 0]
drag, startPoint x: 442, startPoint y: 200, endPoint x: 300, endPoint y: 197, distance: 142.7
click at [300, 197] on div "**********" at bounding box center [383, 194] width 767 height 389
type input "***"
click at [429, 236] on button "Confirmar" at bounding box center [427, 235] width 35 height 13
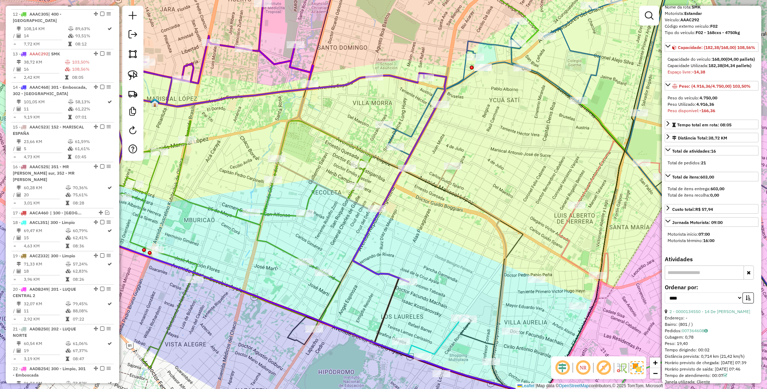
scroll to position [53, 0]
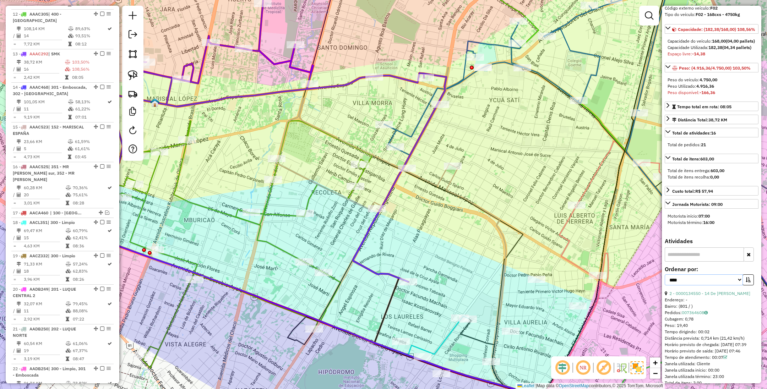
click at [709, 285] on select "**********" at bounding box center [703, 279] width 78 height 11
select select "**********"
click at [664, 285] on select "**********" at bounding box center [703, 279] width 78 height 11
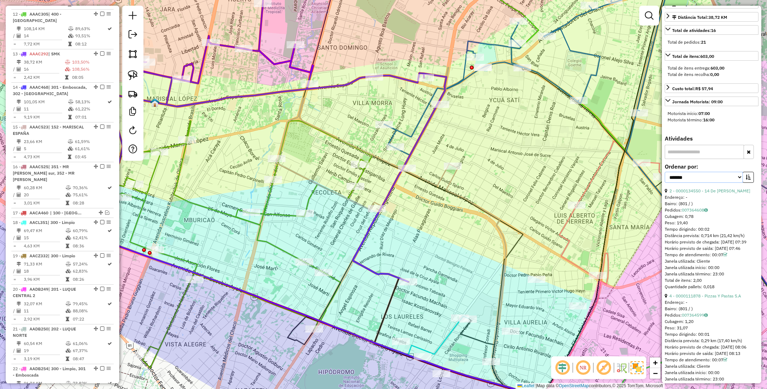
scroll to position [160, 0]
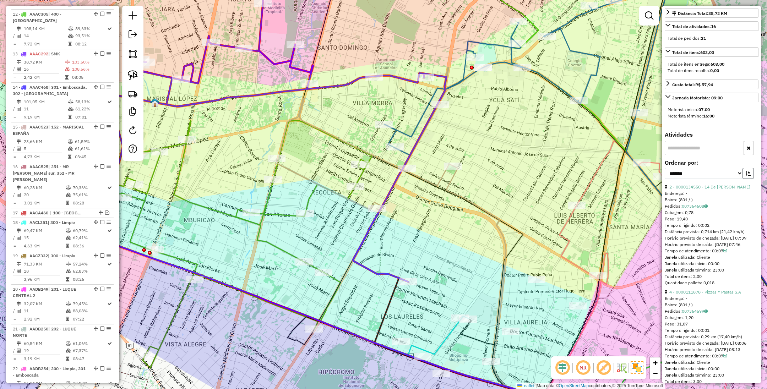
click at [748, 179] on button "button" at bounding box center [747, 173] width 11 height 11
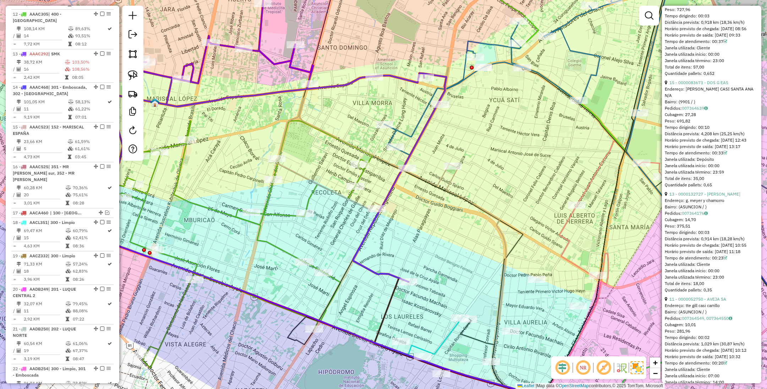
scroll to position [532, 0]
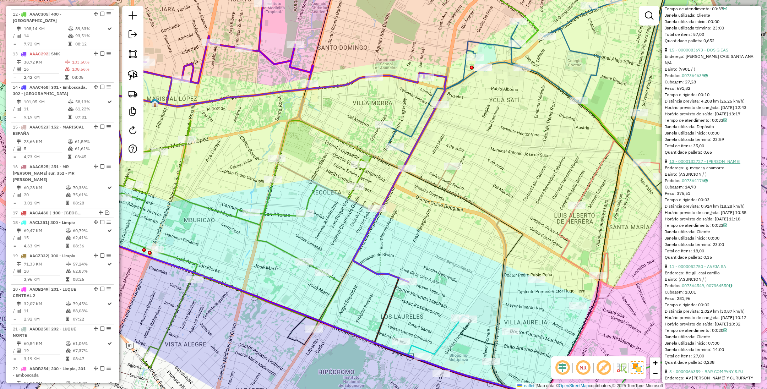
click at [690, 164] on link "13 - 0000132727 - Ramirez Peralta Ismael" at bounding box center [704, 161] width 71 height 5
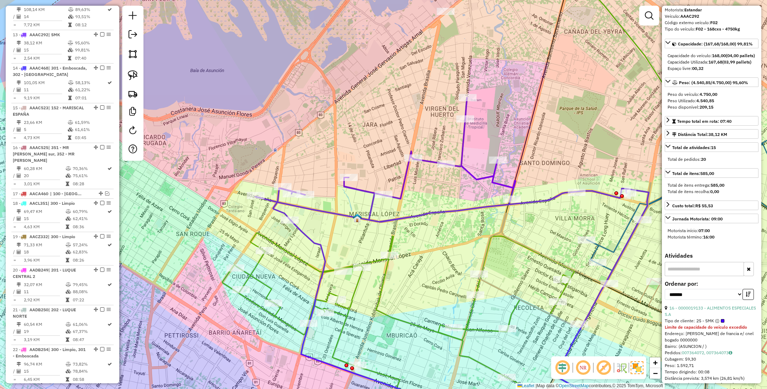
scroll to position [0, 0]
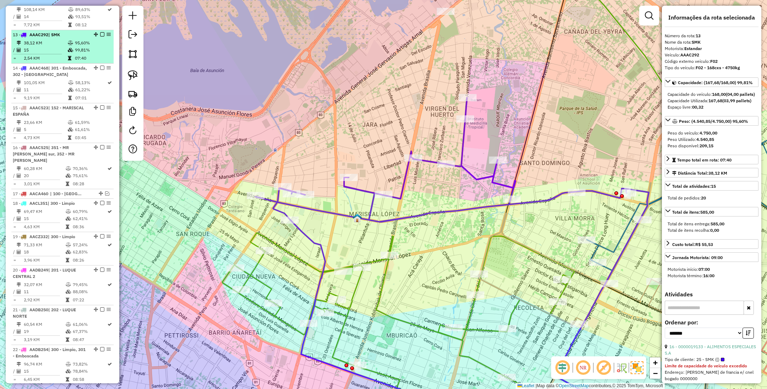
click at [100, 32] on em at bounding box center [102, 34] width 4 height 4
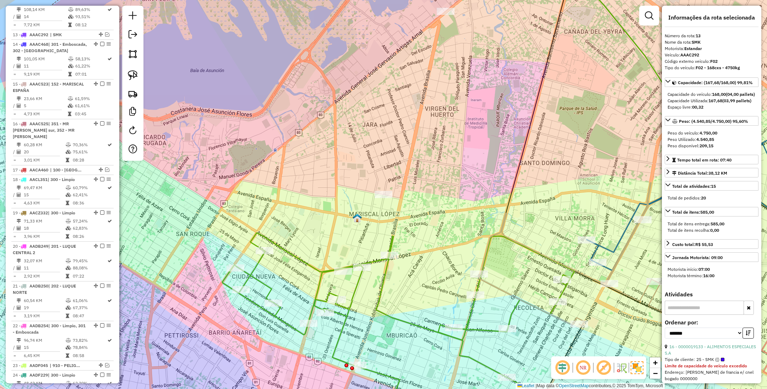
click at [358, 290] on icon at bounding box center [398, 330] width 352 height 195
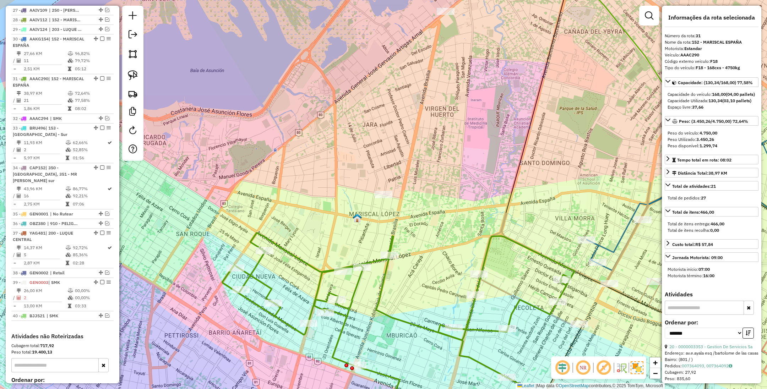
scroll to position [1174, 0]
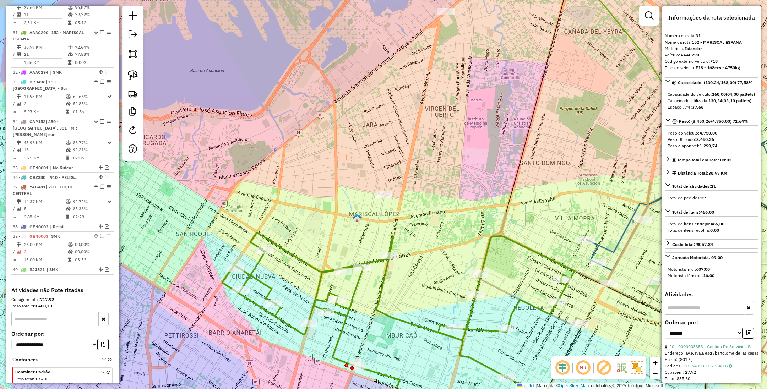
drag, startPoint x: 418, startPoint y: 282, endPoint x: 386, endPoint y: 284, distance: 32.7
click at [386, 284] on div "Janela de atendimento Grade de atendimento Capacidade Transportadoras Veículos …" at bounding box center [383, 194] width 767 height 389
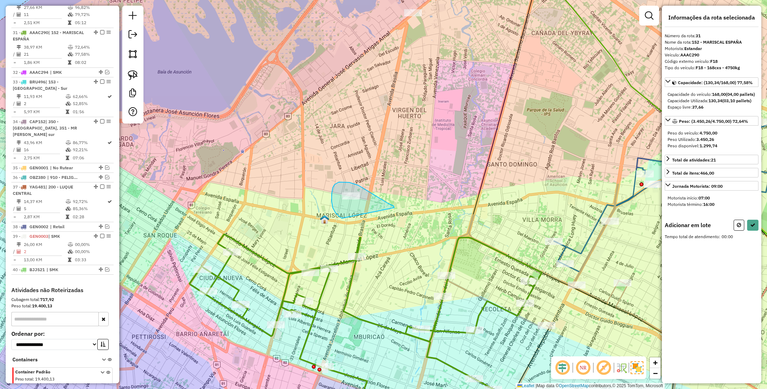
drag, startPoint x: 367, startPoint y: 191, endPoint x: 342, endPoint y: 218, distance: 37.2
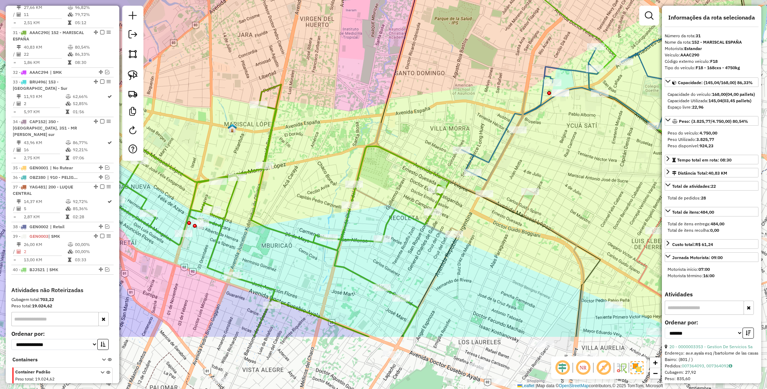
drag, startPoint x: 484, startPoint y: 273, endPoint x: 392, endPoint y: 181, distance: 129.7
click at [392, 181] on div "Janela de atendimento Grade de atendimento Capacidade Transportadoras Veículos …" at bounding box center [383, 194] width 767 height 389
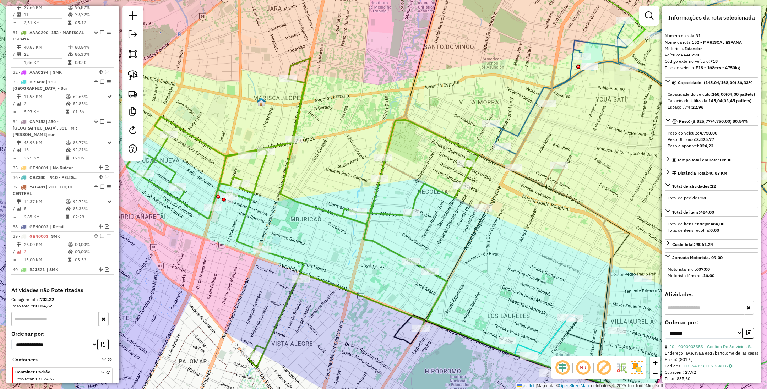
drag, startPoint x: 430, startPoint y: 263, endPoint x: 459, endPoint y: 237, distance: 39.2
click at [459, 237] on div "Janela de atendimento Grade de atendimento Capacidade Transportadoras Veículos …" at bounding box center [383, 194] width 767 height 389
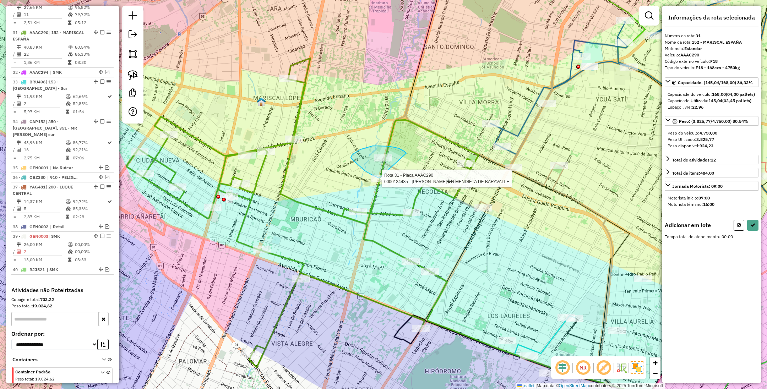
click at [379, 178] on div "Rota 31 - Placa AAAC290 0000134435 - MARGARITA CONCEPCI�N MENDIETA DE BARAVALLE…" at bounding box center [383, 194] width 767 height 389
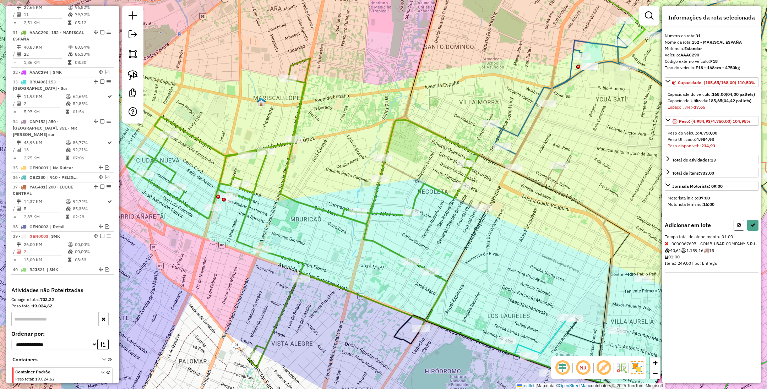
click at [739, 231] on button at bounding box center [738, 225] width 11 height 11
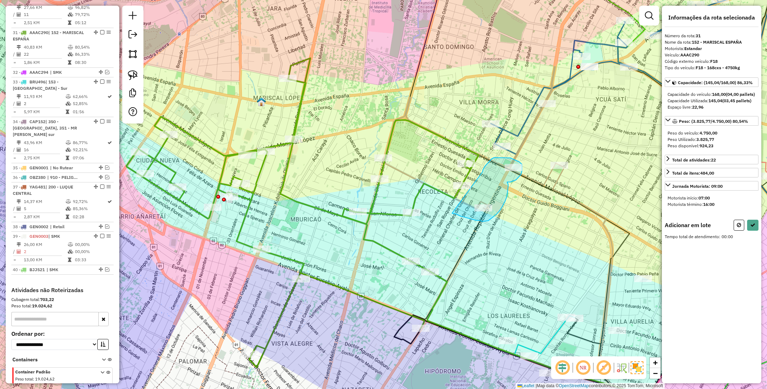
drag, startPoint x: 452, startPoint y: 213, endPoint x: 482, endPoint y: 172, distance: 51.5
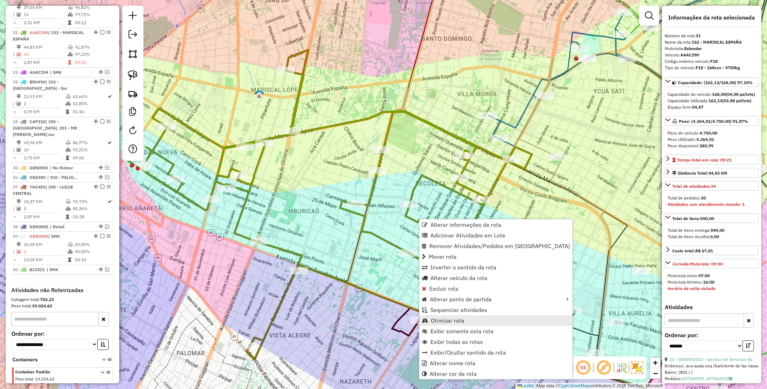
click at [460, 323] on span "Otimizar rota" at bounding box center [447, 321] width 34 height 6
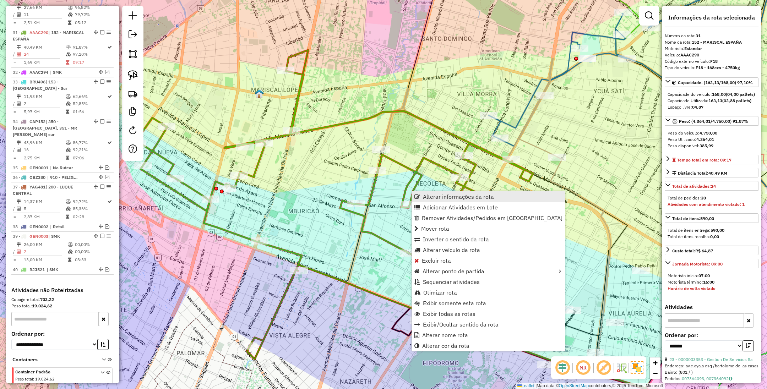
click at [427, 198] on span "Alterar informações da rota" at bounding box center [458, 197] width 71 height 6
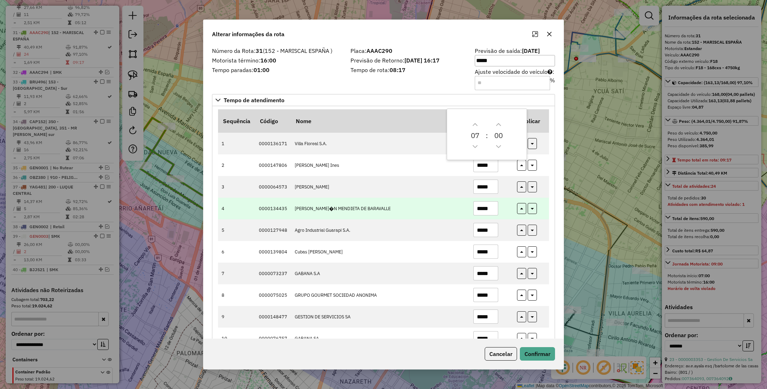
click at [504, 218] on td "*****" at bounding box center [491, 209] width 44 height 22
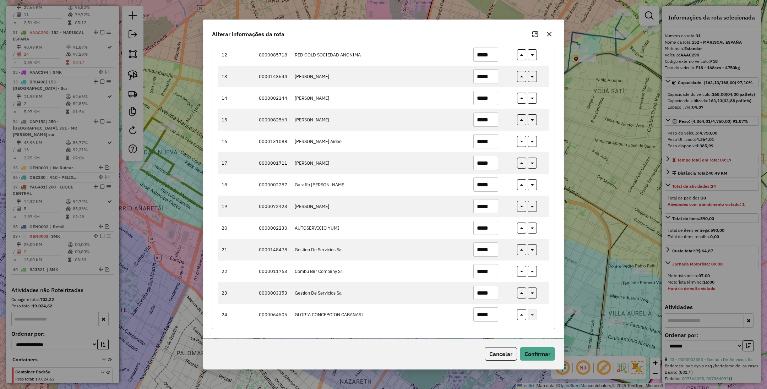
scroll to position [331, 0]
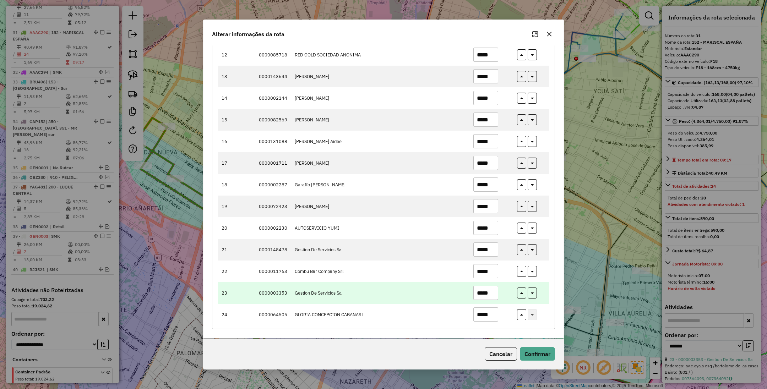
click at [485, 293] on input "*****" at bounding box center [485, 293] width 25 height 14
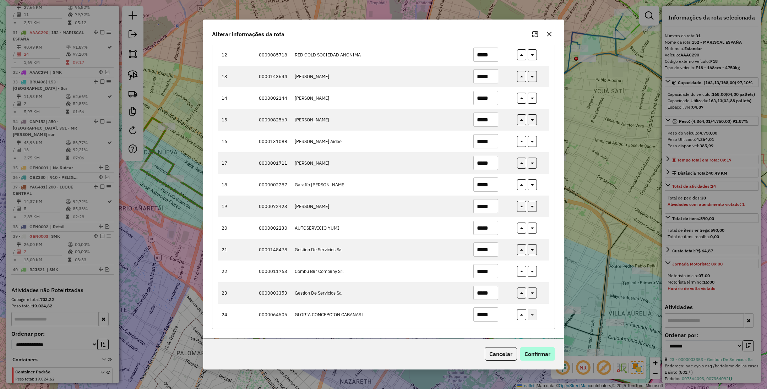
type input "*****"
click at [533, 354] on button "Confirmar" at bounding box center [537, 353] width 35 height 13
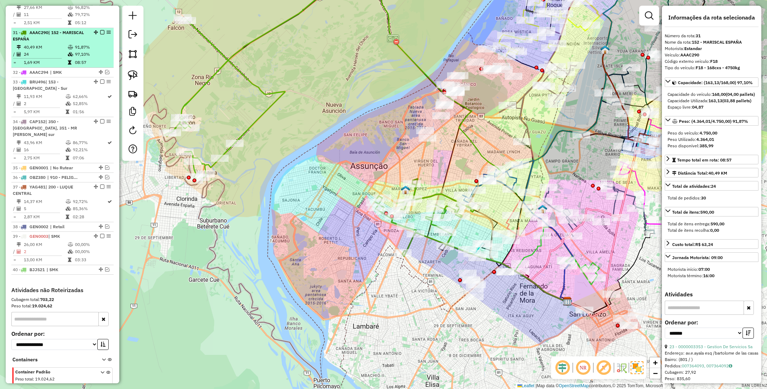
click at [100, 30] on em at bounding box center [102, 32] width 4 height 4
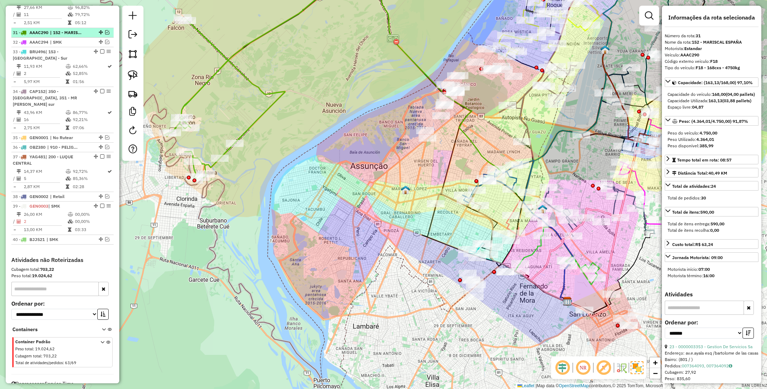
scroll to position [1167, 0]
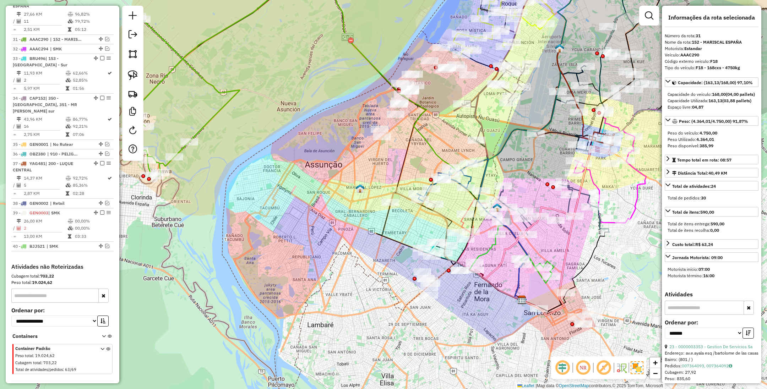
drag, startPoint x: 464, startPoint y: 237, endPoint x: 418, endPoint y: 235, distance: 46.5
click at [418, 235] on div "Janela de atendimento Grade de atendimento Capacidade Transportadoras Veículos …" at bounding box center [383, 194] width 767 height 389
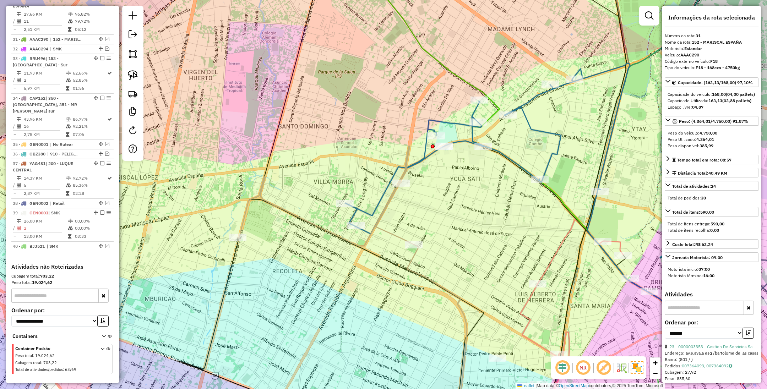
drag, startPoint x: 494, startPoint y: 196, endPoint x: 459, endPoint y: 274, distance: 85.0
click at [459, 274] on div "Janela de atendimento Grade de atendimento Capacidade Transportadoras Veículos …" at bounding box center [383, 194] width 767 height 389
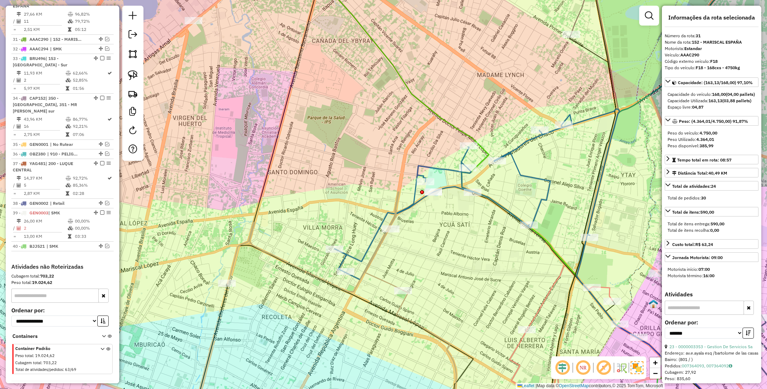
click at [527, 179] on icon at bounding box center [476, 194] width 285 height 171
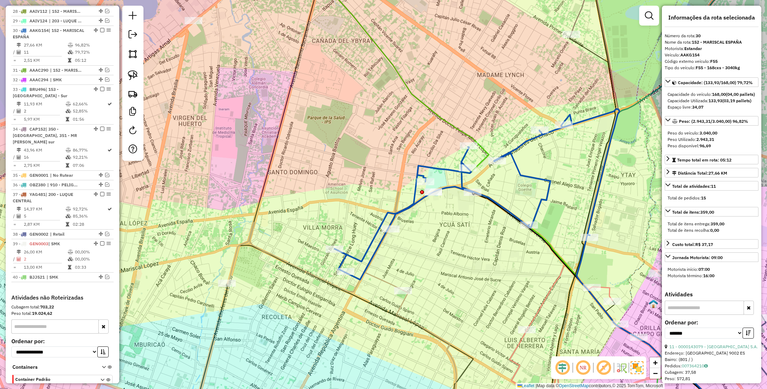
scroll to position [1134, 0]
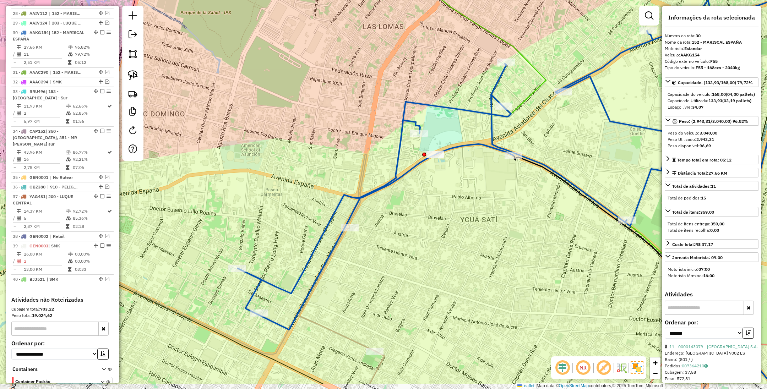
drag, startPoint x: 492, startPoint y: 240, endPoint x: 483, endPoint y: 196, distance: 44.9
click at [483, 196] on div "Janela de atendimento Grade de atendimento Capacidade Transportadoras Veículos …" at bounding box center [383, 194] width 767 height 389
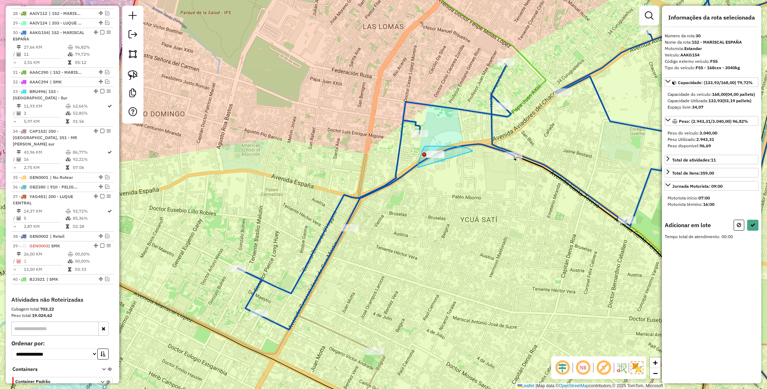
drag, startPoint x: 455, startPoint y: 146, endPoint x: 430, endPoint y: 179, distance: 40.8
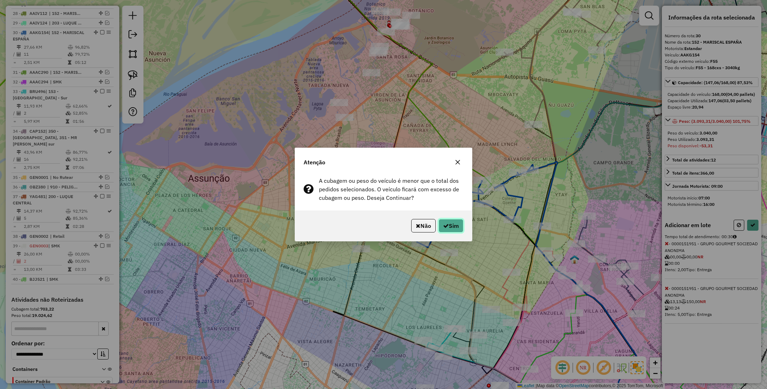
click at [454, 225] on button "Sim" at bounding box center [450, 225] width 25 height 13
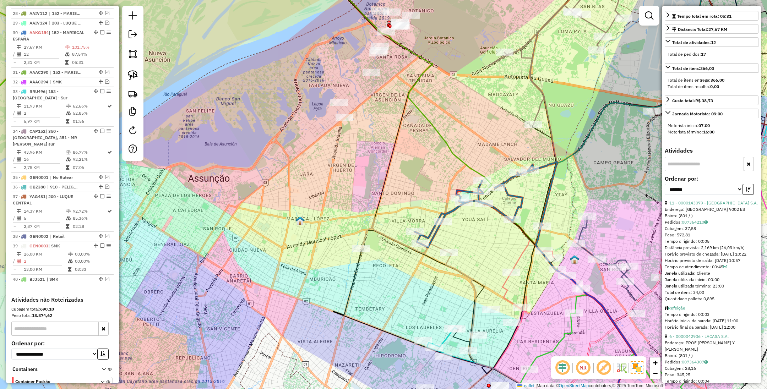
scroll to position [160, 0]
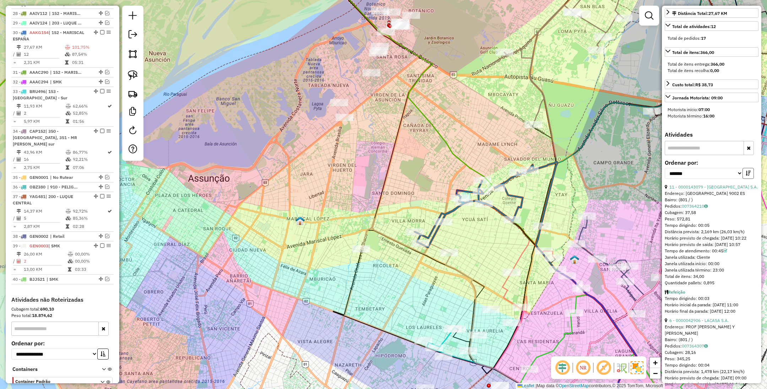
click at [749, 179] on button "button" at bounding box center [747, 173] width 11 height 11
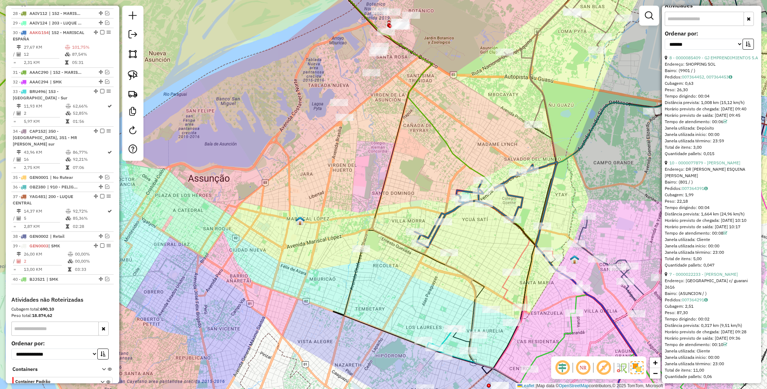
scroll to position [319, 0]
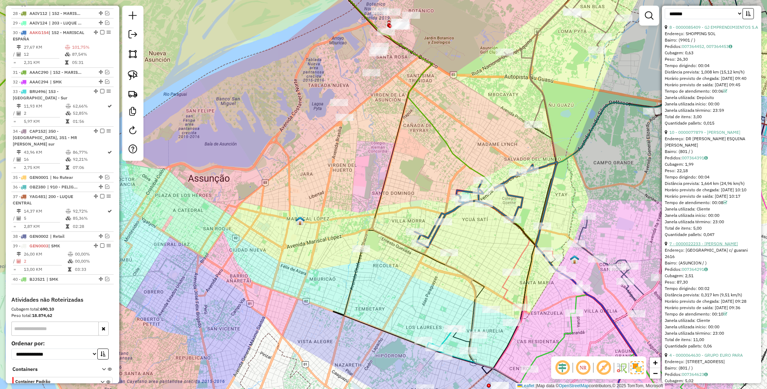
click at [697, 246] on link "7 - 0000022233 - ACUNA SALINAS ROSALINO" at bounding box center [703, 243] width 68 height 5
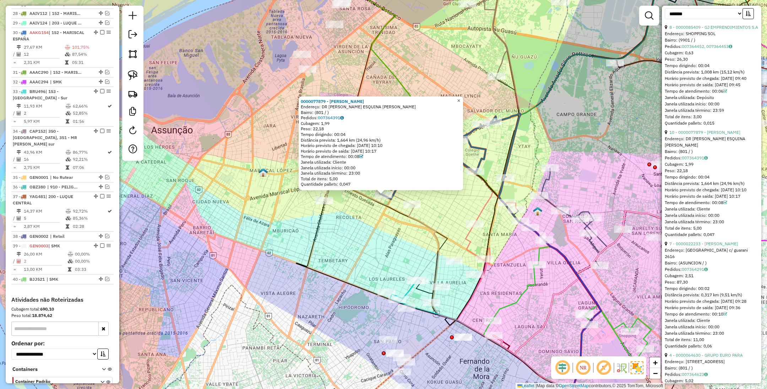
click at [460, 100] on span "×" at bounding box center [458, 100] width 3 height 6
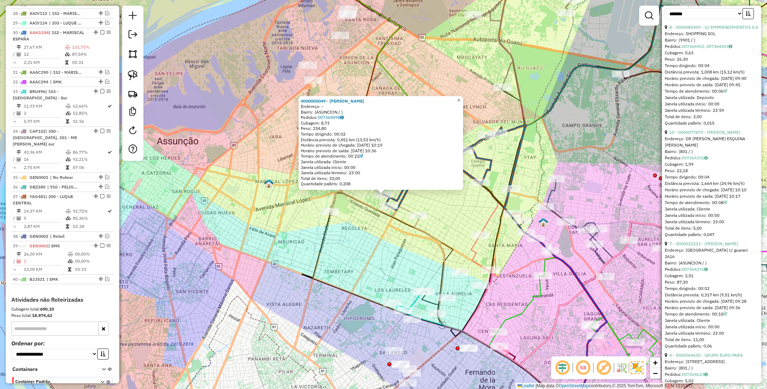
click at [460, 99] on span "×" at bounding box center [458, 100] width 3 height 6
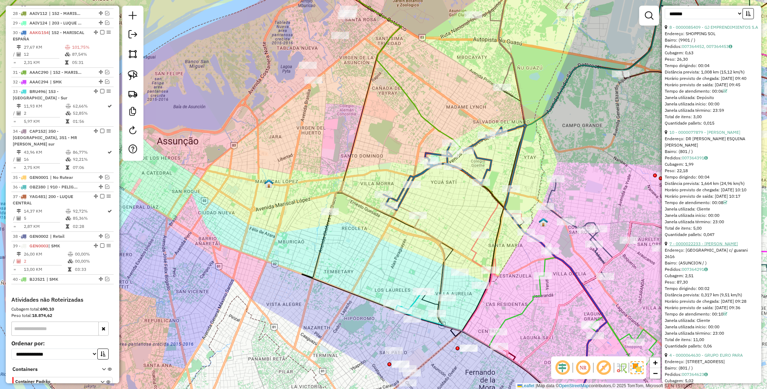
click at [709, 246] on link "7 - 0000022233 - ACUNA SALINAS ROSALINO" at bounding box center [703, 243] width 68 height 5
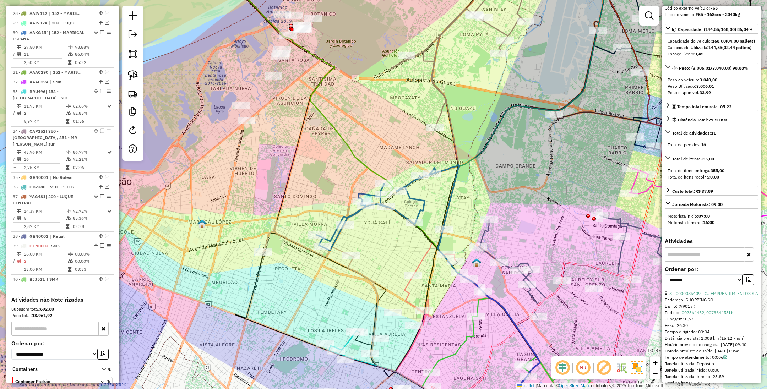
scroll to position [0, 0]
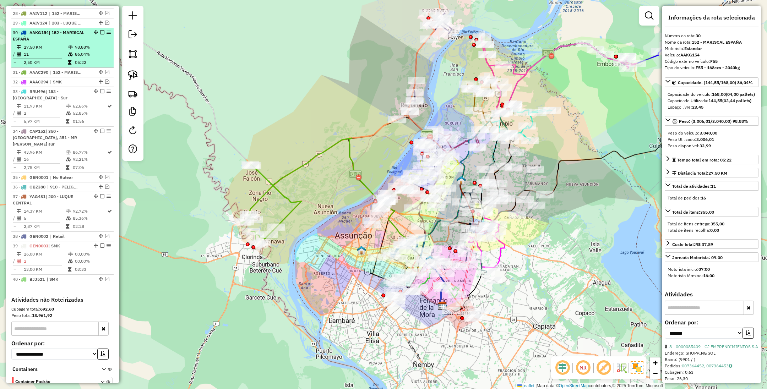
click at [100, 30] on em at bounding box center [102, 32] width 4 height 4
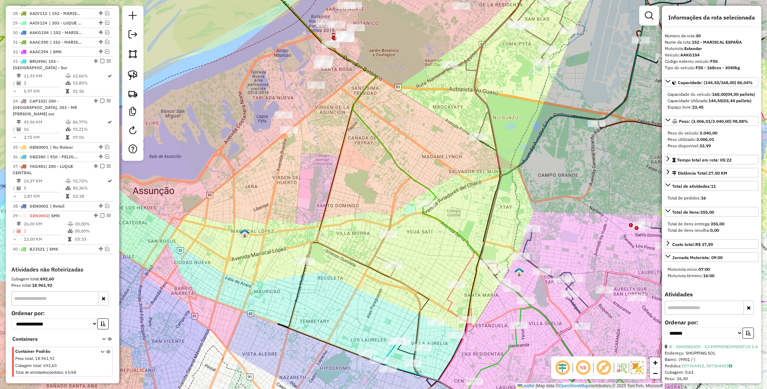
click at [377, 249] on icon at bounding box center [350, 241] width 88 height 50
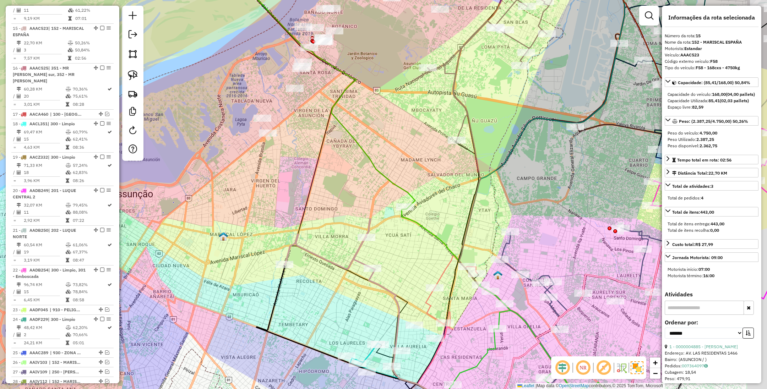
drag, startPoint x: 426, startPoint y: 240, endPoint x: 404, endPoint y: 244, distance: 22.7
click at [404, 244] on div "Janela de atendimento Grade de atendimento Capacidade Transportadoras Veículos …" at bounding box center [383, 194] width 767 height 389
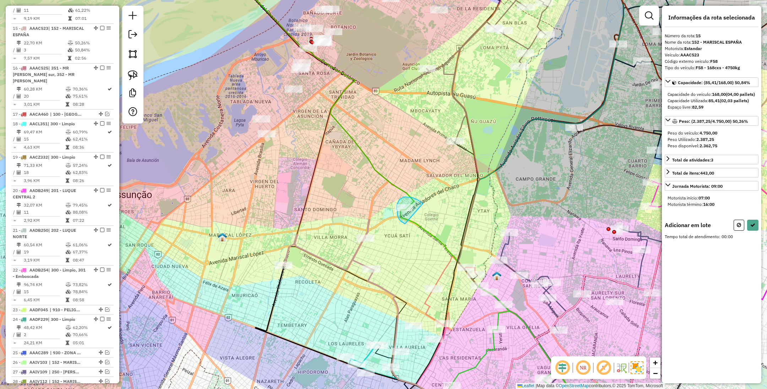
drag, startPoint x: 421, startPoint y: 202, endPoint x: 405, endPoint y: 224, distance: 27.0
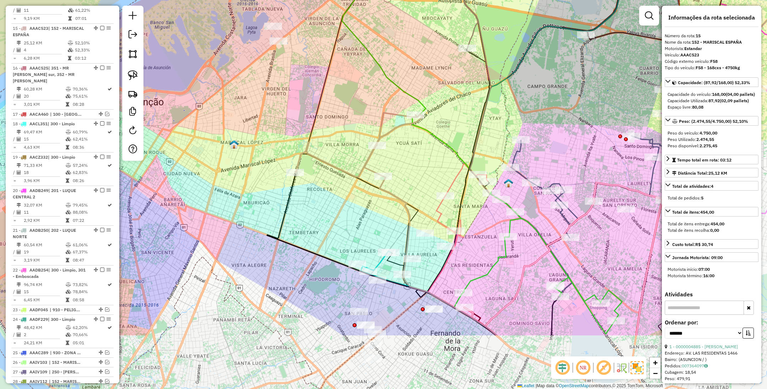
drag, startPoint x: 412, startPoint y: 264, endPoint x: 424, endPoint y: 172, distance: 93.4
click at [424, 172] on div "Janela de atendimento Grade de atendimento Capacidade Transportadoras Veículos …" at bounding box center [383, 194] width 767 height 389
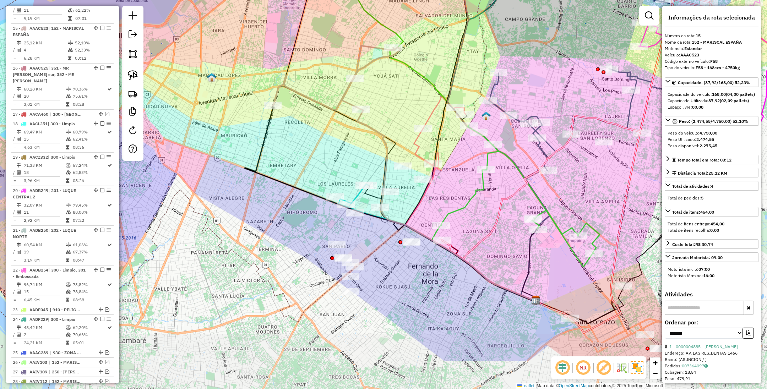
drag, startPoint x: 377, startPoint y: 233, endPoint x: 345, endPoint y: 168, distance: 72.4
click at [345, 168] on div "Janela de atendimento Grade de atendimento Capacidade Transportadoras Veículos …" at bounding box center [383, 194] width 767 height 389
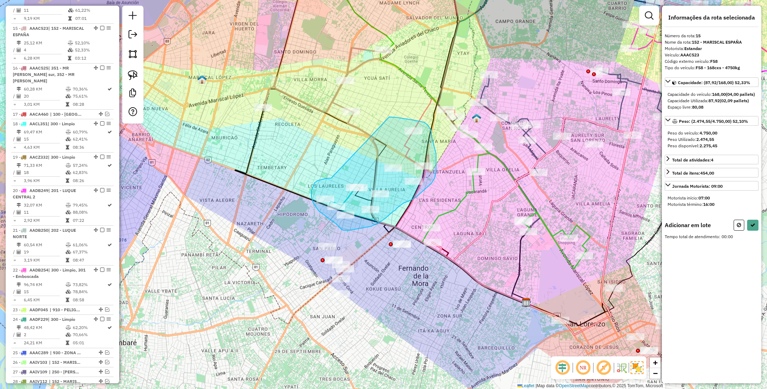
drag, startPoint x: 331, startPoint y: 178, endPoint x: 389, endPoint y: 117, distance: 83.8
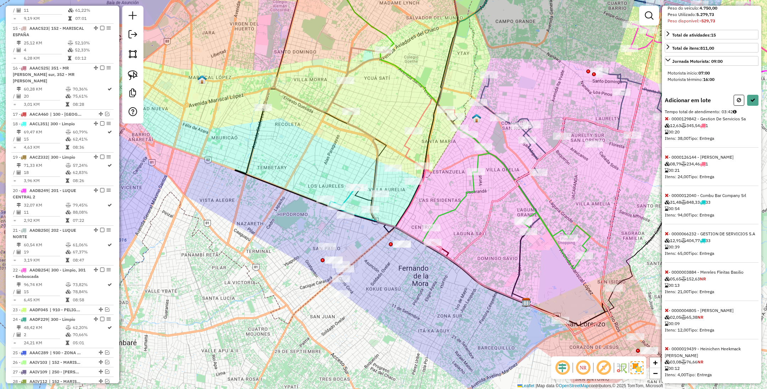
scroll to position [122, 0]
click at [666, 200] on icon at bounding box center [666, 197] width 4 height 5
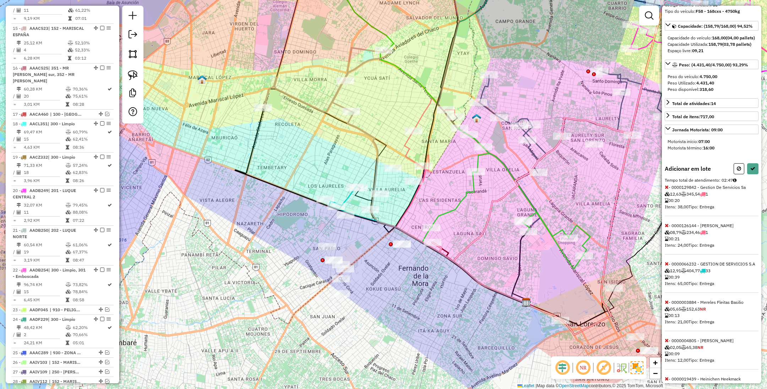
scroll to position [0, 0]
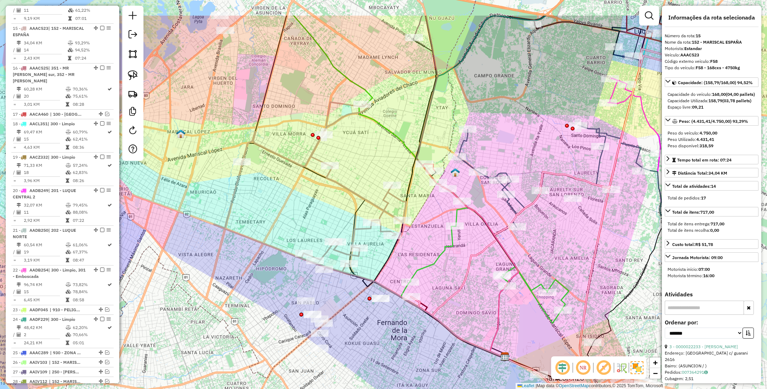
drag, startPoint x: 443, startPoint y: 185, endPoint x: 422, endPoint y: 239, distance: 58.3
click at [422, 239] on div "Janela de atendimento Grade de atendimento Capacidade Transportadoras Veículos …" at bounding box center [383, 194] width 767 height 389
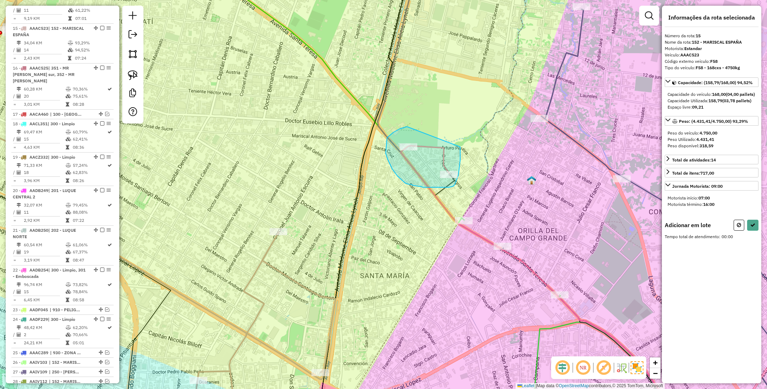
drag, startPoint x: 407, startPoint y: 127, endPoint x: 457, endPoint y: 141, distance: 51.9
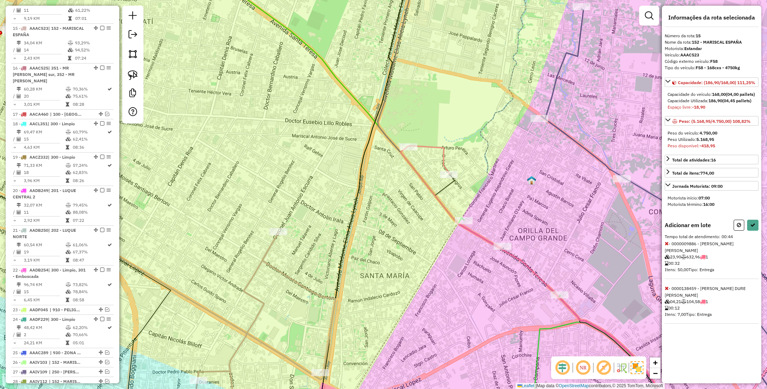
click at [666, 247] on span at bounding box center [666, 243] width 4 height 6
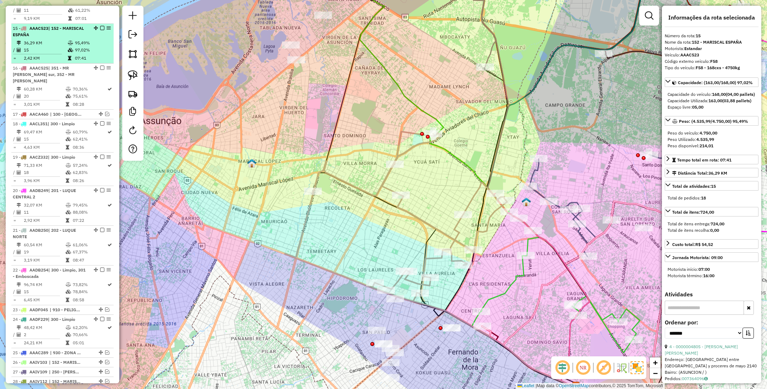
click at [100, 26] on em at bounding box center [102, 28] width 4 height 4
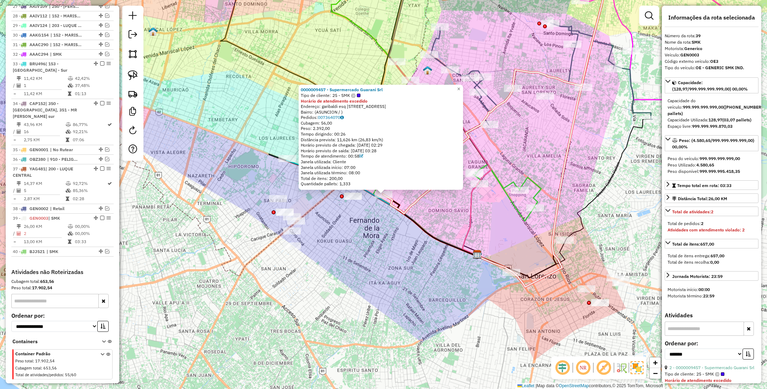
scroll to position [1107, 0]
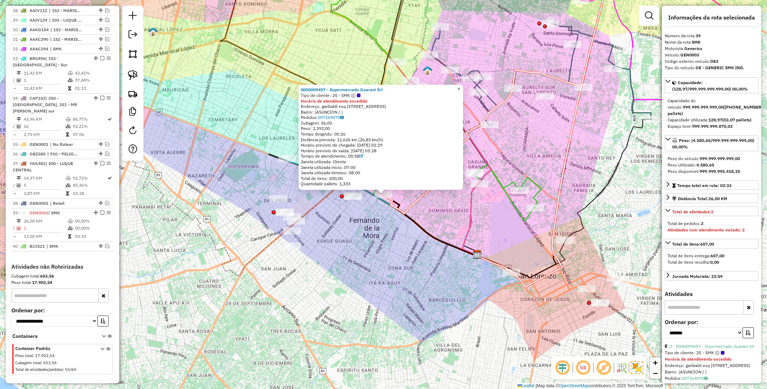
click at [460, 89] on span "×" at bounding box center [458, 89] width 3 height 6
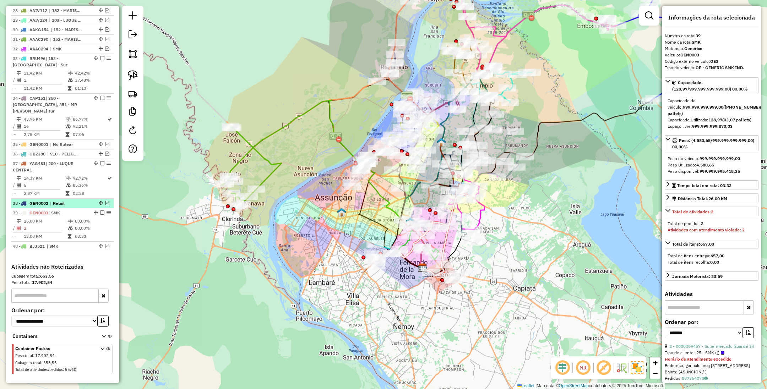
click at [105, 201] on em at bounding box center [107, 203] width 4 height 4
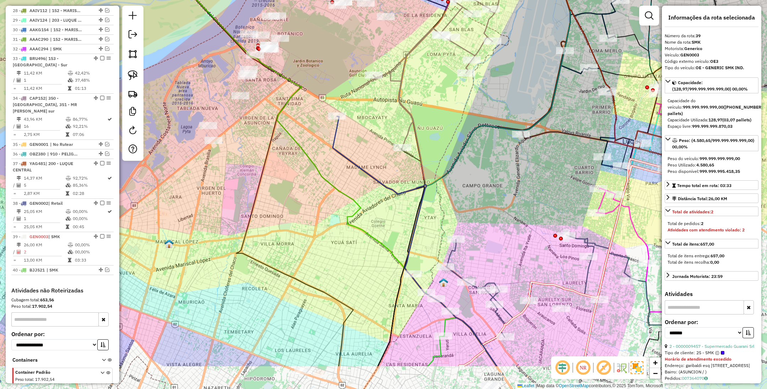
drag, startPoint x: 384, startPoint y: 210, endPoint x: 369, endPoint y: 148, distance: 63.7
click at [369, 148] on div "Janela de atendimento Grade de atendimento Capacidade Transportadoras Veículos …" at bounding box center [383, 194] width 767 height 389
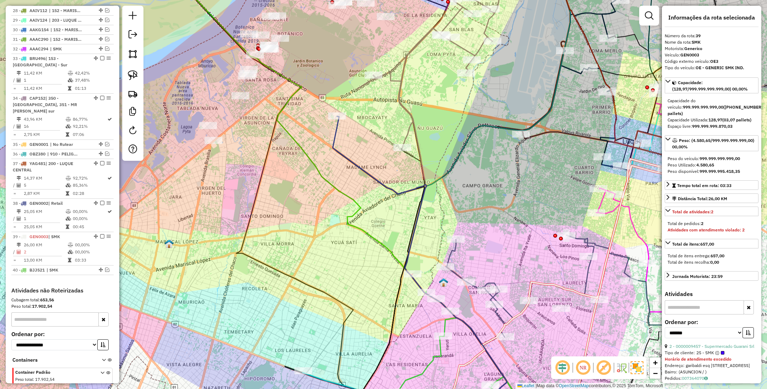
scroll to position [1130, 0]
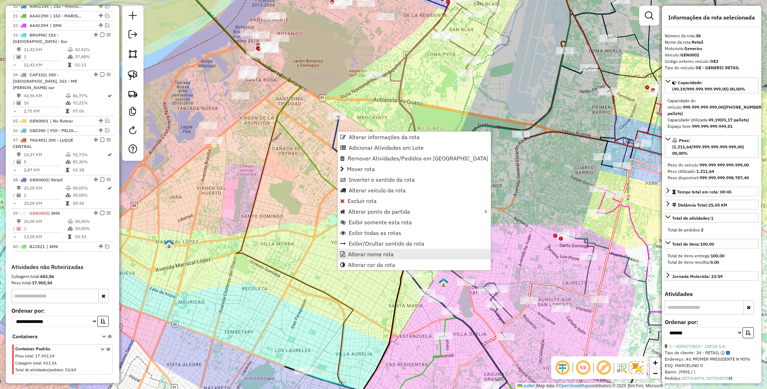
click at [382, 254] on span "Alterar nome rota" at bounding box center [371, 254] width 46 height 6
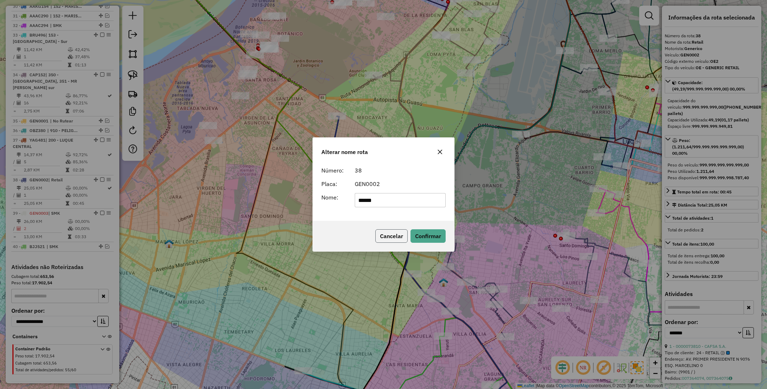
click at [402, 238] on button "Cancelar" at bounding box center [391, 235] width 32 height 13
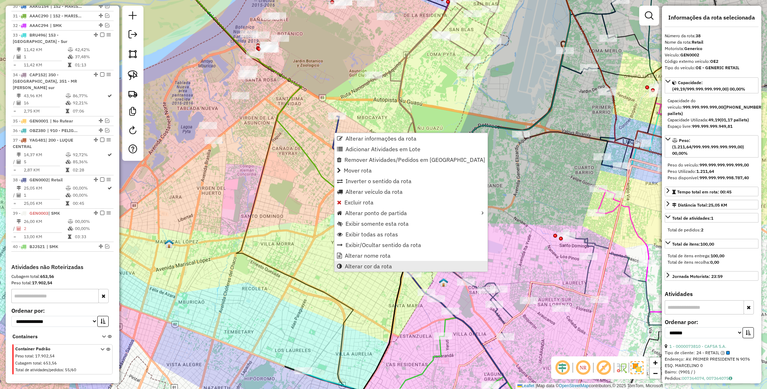
click at [386, 265] on span "Alterar cor da rota" at bounding box center [368, 266] width 47 height 6
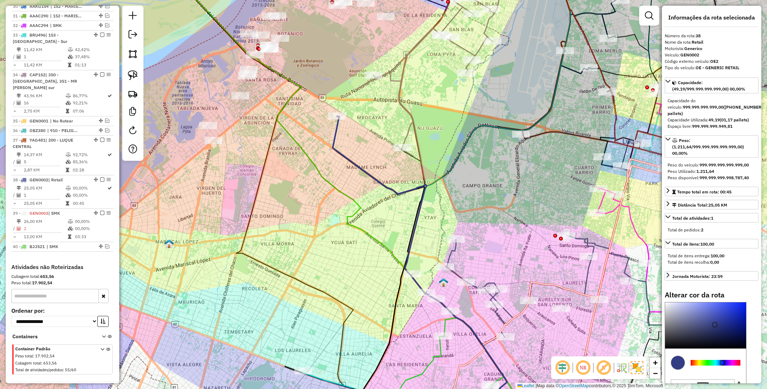
type input "*******"
click at [669, 305] on div at bounding box center [705, 325] width 81 height 46
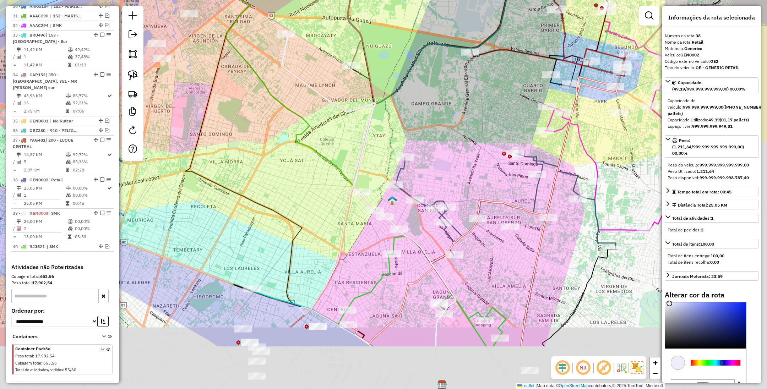
drag, startPoint x: 314, startPoint y: 203, endPoint x: 263, endPoint y: 116, distance: 100.4
click at [263, 117] on div "Janela de atendimento Grade de atendimento Capacidade Transportadoras Veículos …" at bounding box center [383, 194] width 767 height 389
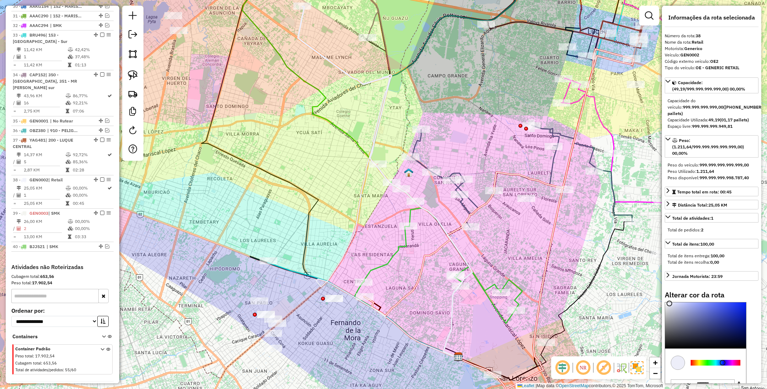
drag, startPoint x: 336, startPoint y: 232, endPoint x: 358, endPoint y: 190, distance: 47.8
click at [358, 190] on div "Janela de atendimento Grade de atendimento Capacidade Transportadoras Veículos …" at bounding box center [383, 194] width 767 height 389
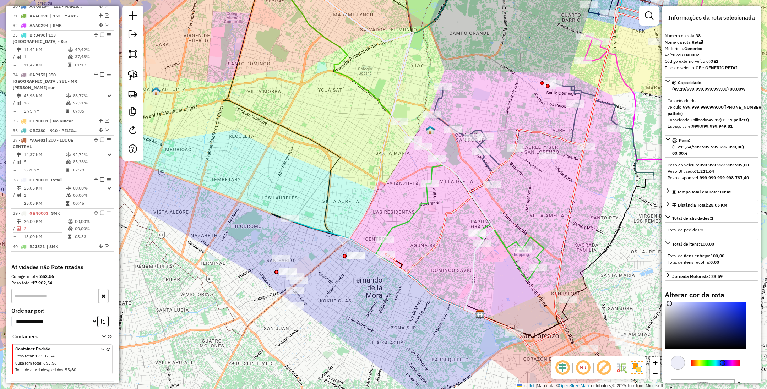
click at [314, 227] on icon at bounding box center [384, 267] width 191 height 95
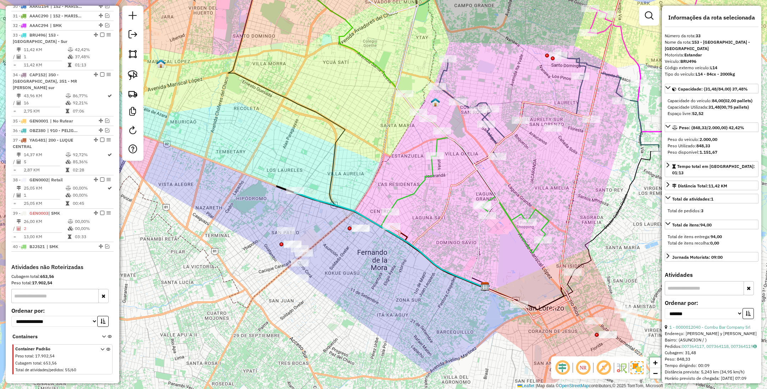
drag, startPoint x: 329, startPoint y: 301, endPoint x: 334, endPoint y: 273, distance: 28.1
click at [334, 273] on div "Janela de atendimento Grade de atendimento Capacidade Transportadoras Veículos …" at bounding box center [383, 194] width 767 height 389
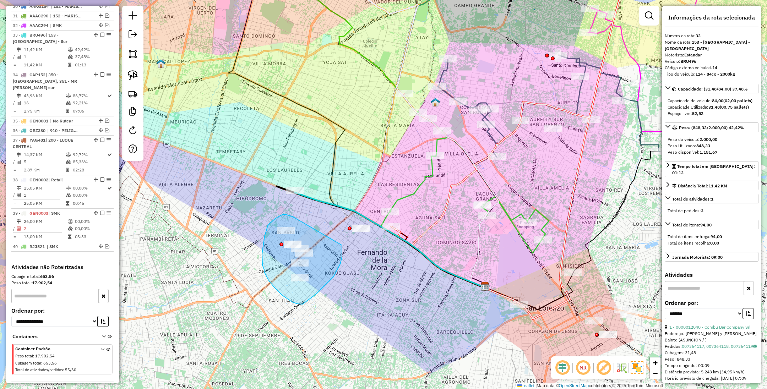
drag, startPoint x: 295, startPoint y: 218, endPoint x: 342, endPoint y: 245, distance: 54.1
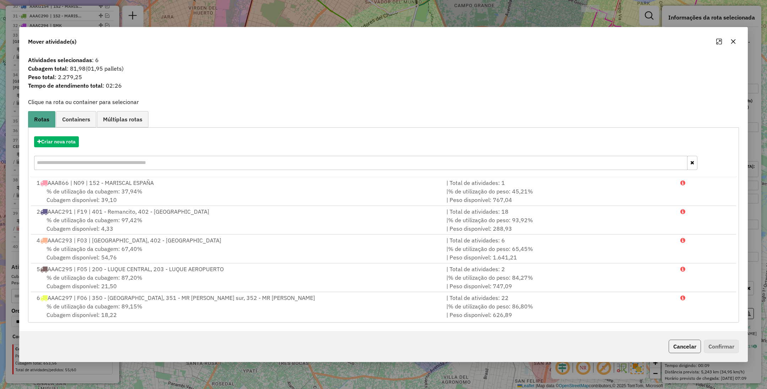
click at [687, 347] on button "Cancelar" at bounding box center [684, 346] width 32 height 13
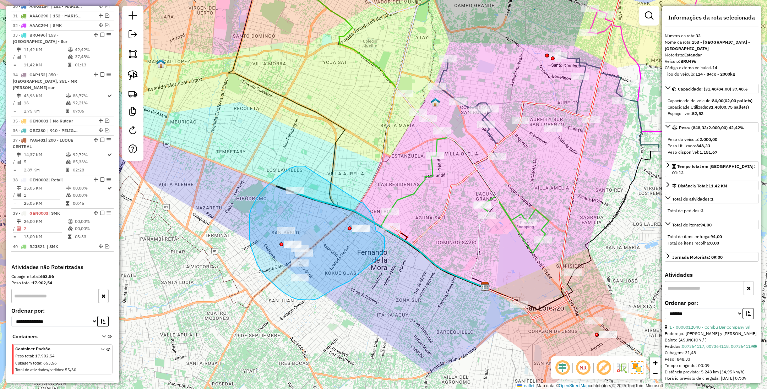
drag, startPoint x: 304, startPoint y: 166, endPoint x: 361, endPoint y: 203, distance: 67.8
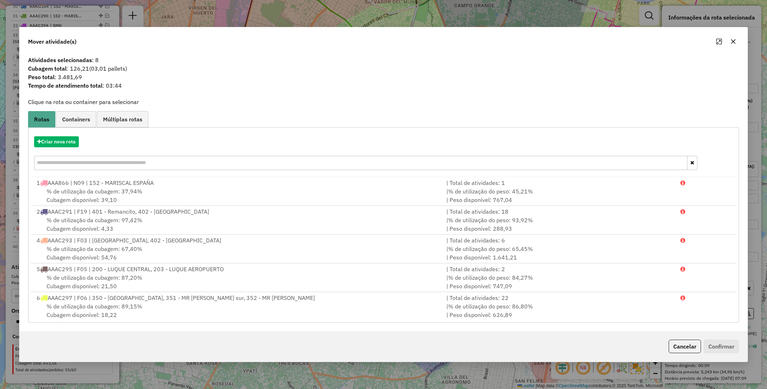
click at [56, 135] on div "Criar nova rota" at bounding box center [383, 154] width 707 height 46
click at [60, 143] on button "Criar nova rota" at bounding box center [56, 141] width 45 height 11
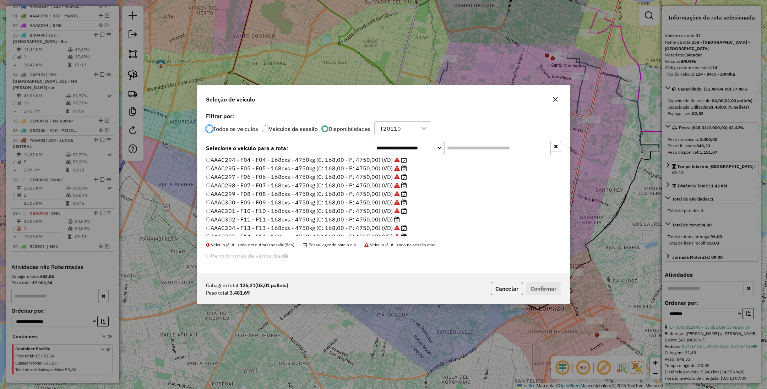
scroll to position [106, 0]
click at [362, 168] on label "AAAC302 - F11 - F11 - 168cxs - 4750kg (C: 168,00 - P: 4750,00) (VD)" at bounding box center [303, 166] width 194 height 9
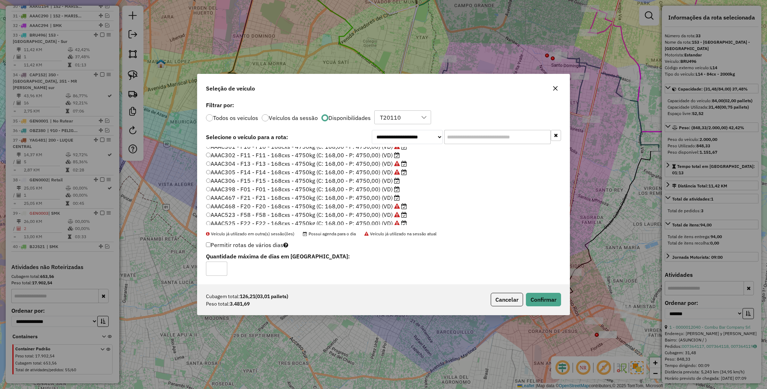
click at [366, 190] on label "AAAC398 - F01 - F01 - 168cxs - 4750kg (C: 168,00 - P: 4750,00) (VD)" at bounding box center [303, 189] width 194 height 9
click at [549, 300] on button "Confirmar" at bounding box center [543, 299] width 35 height 13
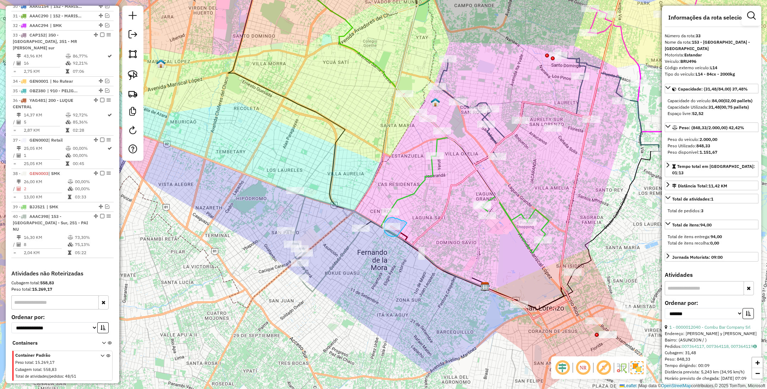
drag, startPoint x: 407, startPoint y: 223, endPoint x: 397, endPoint y: 235, distance: 15.5
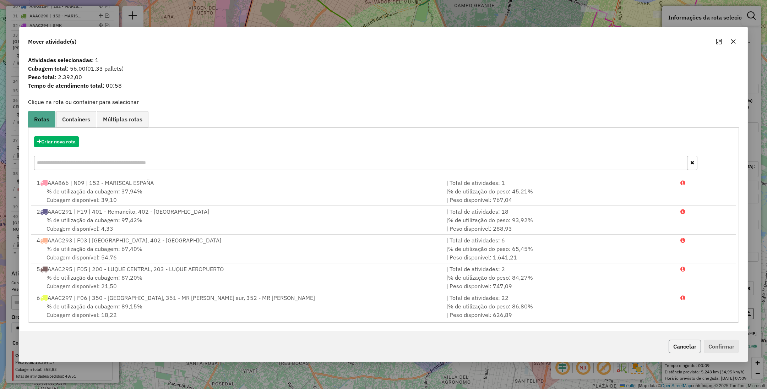
click at [682, 345] on button "Cancelar" at bounding box center [684, 346] width 32 height 13
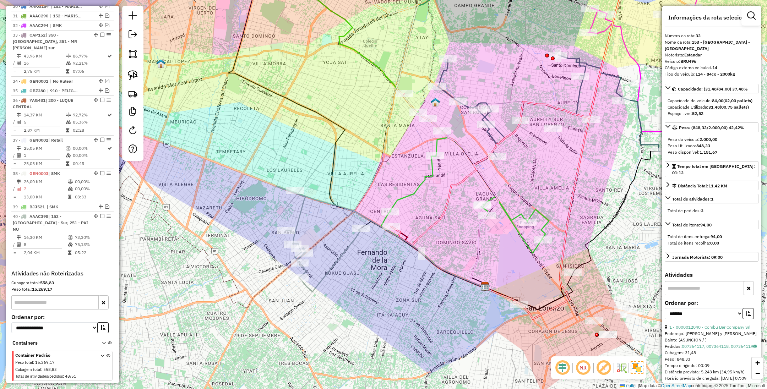
click at [300, 215] on icon at bounding box center [318, 239] width 84 height 106
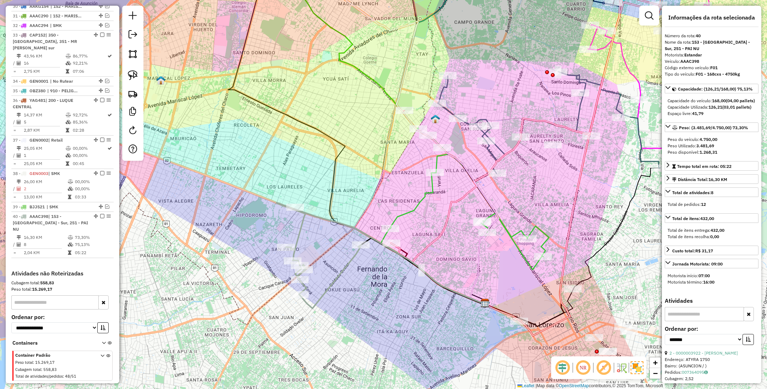
drag, startPoint x: 317, startPoint y: 224, endPoint x: 317, endPoint y: 241, distance: 16.7
click at [317, 241] on div "Janela de atendimento Grade de atendimento Capacidade Transportadoras Veículos …" at bounding box center [383, 194] width 767 height 389
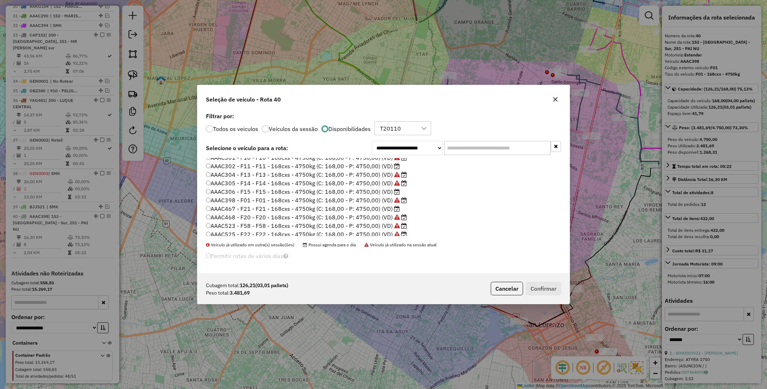
click at [373, 190] on label "AAAC306 - F15 - F15 - 168cxs - 4750kg (C: 168,00 - P: 4750,00) (VD)" at bounding box center [303, 191] width 194 height 9
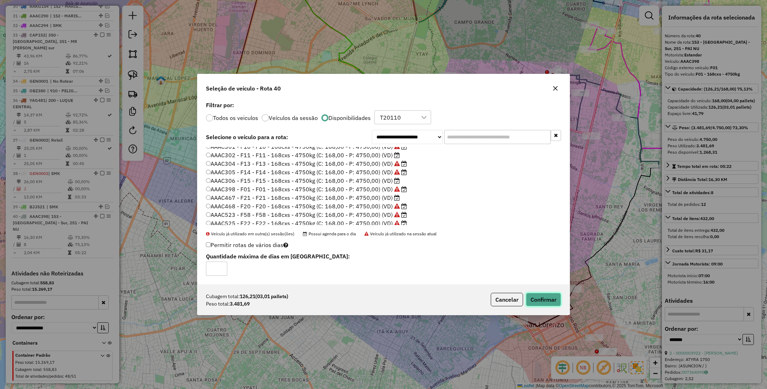
click at [543, 297] on button "Confirmar" at bounding box center [543, 299] width 35 height 13
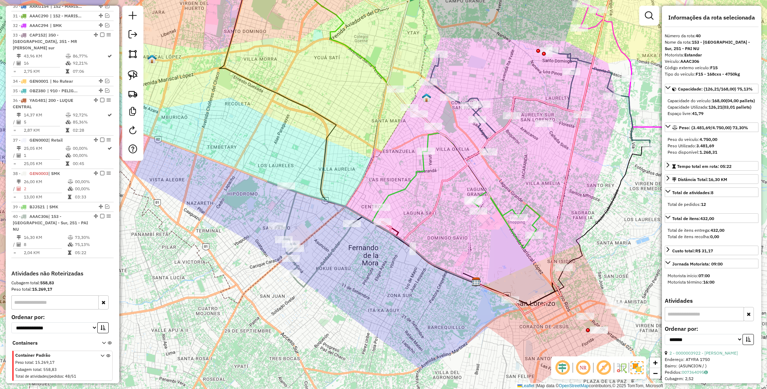
drag, startPoint x: 429, startPoint y: 321, endPoint x: 421, endPoint y: 300, distance: 23.1
click at [421, 300] on div "Janela de atendimento Grade de atendimento Capacidade Transportadoras Veículos …" at bounding box center [383, 194] width 767 height 389
click at [290, 209] on icon at bounding box center [310, 234] width 84 height 106
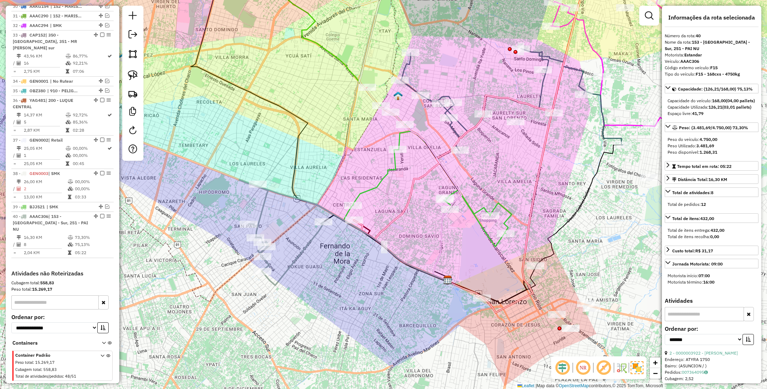
drag, startPoint x: 397, startPoint y: 282, endPoint x: 369, endPoint y: 280, distance: 28.4
click at [369, 280] on div "Janela de atendimento Grade de atendimento Capacidade Transportadoras Veículos …" at bounding box center [383, 194] width 767 height 389
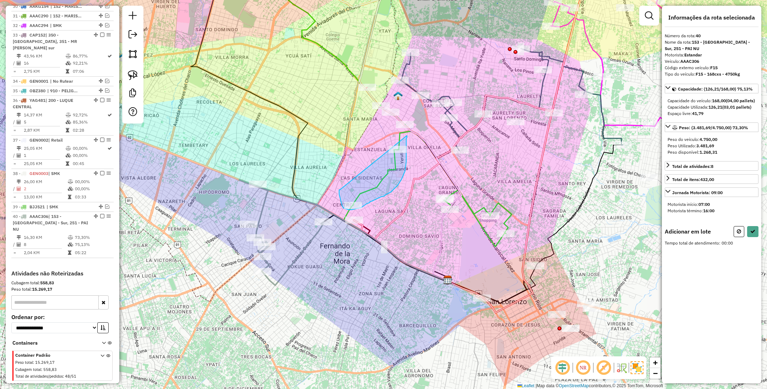
drag, startPoint x: 340, startPoint y: 199, endPoint x: 407, endPoint y: 136, distance: 92.4
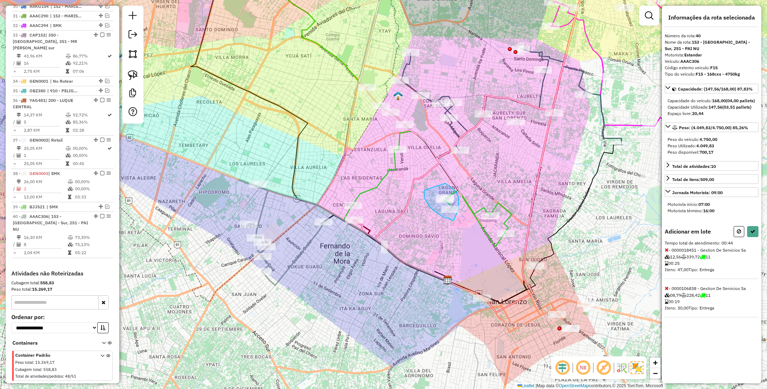
drag, startPoint x: 425, startPoint y: 190, endPoint x: 444, endPoint y: 183, distance: 20.2
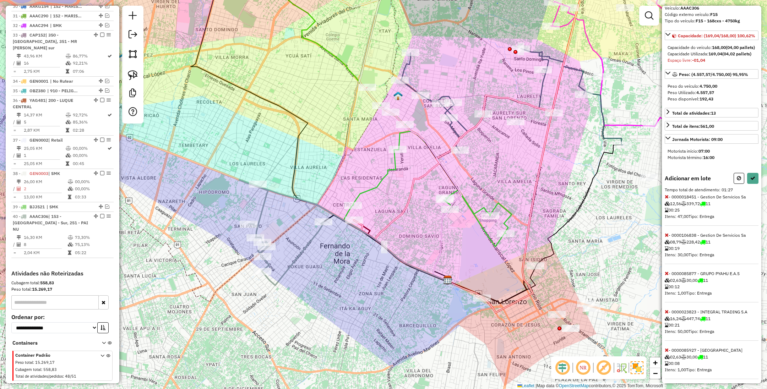
scroll to position [78, 0]
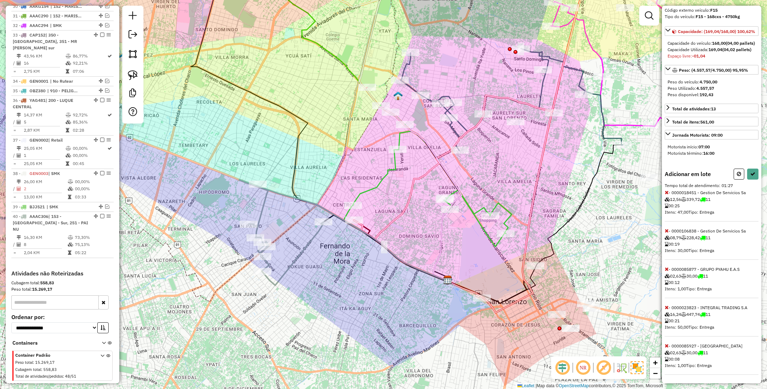
click at [666, 269] on icon at bounding box center [666, 269] width 4 height 5
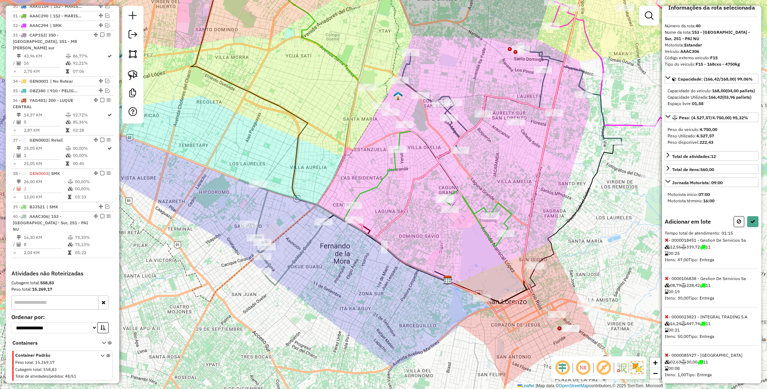
scroll to position [0, 0]
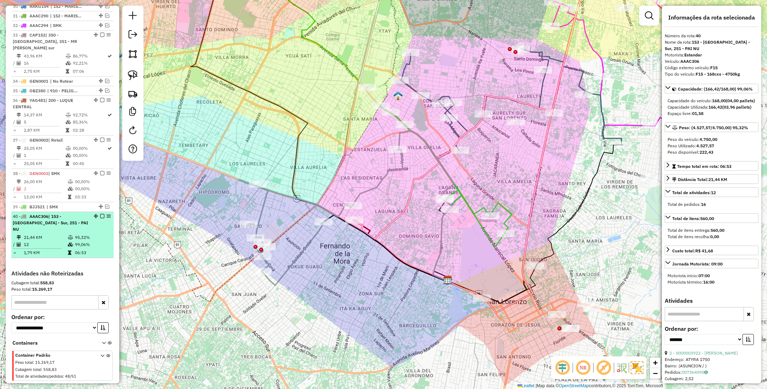
click at [100, 214] on em at bounding box center [102, 216] width 4 height 4
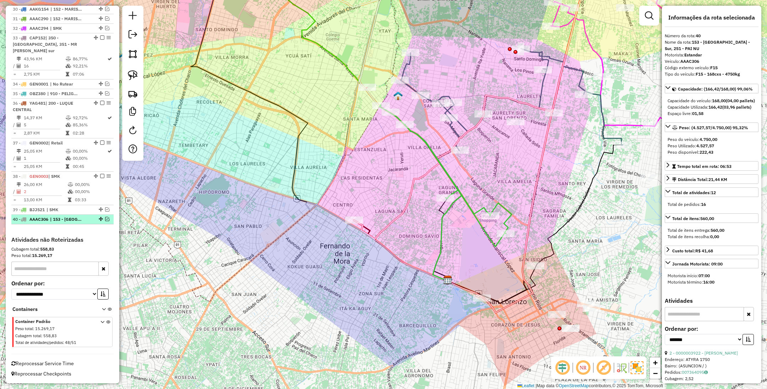
scroll to position [1100, 0]
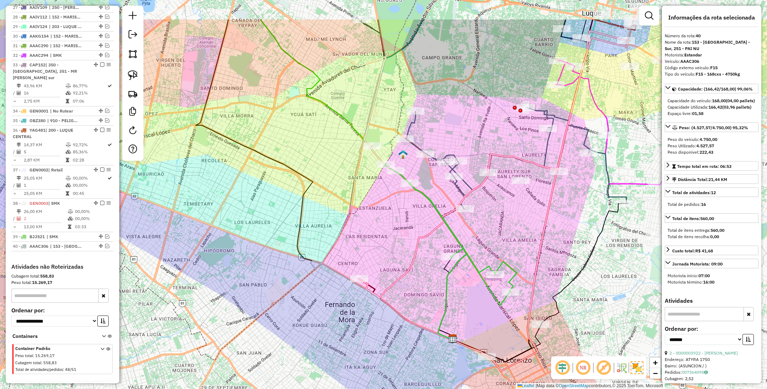
drag, startPoint x: 415, startPoint y: 307, endPoint x: 417, endPoint y: 334, distance: 27.1
click at [417, 334] on icon at bounding box center [372, 180] width 160 height 320
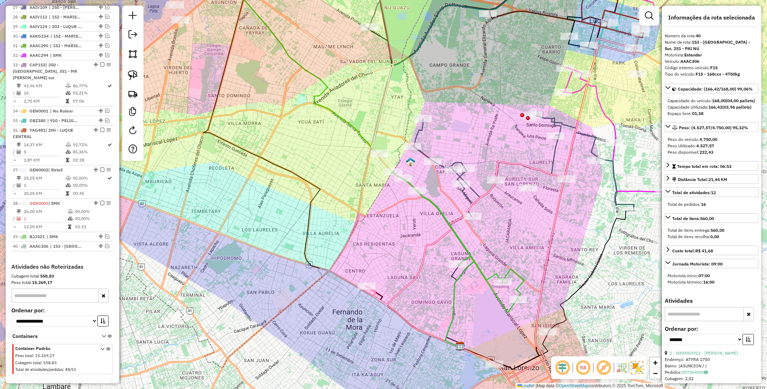
drag, startPoint x: 425, startPoint y: 278, endPoint x: 450, endPoint y: 313, distance: 43.2
click at [450, 313] on div "Janela de atendimento Grade de atendimento Capacidade Transportadoras Veículos …" at bounding box center [383, 194] width 767 height 389
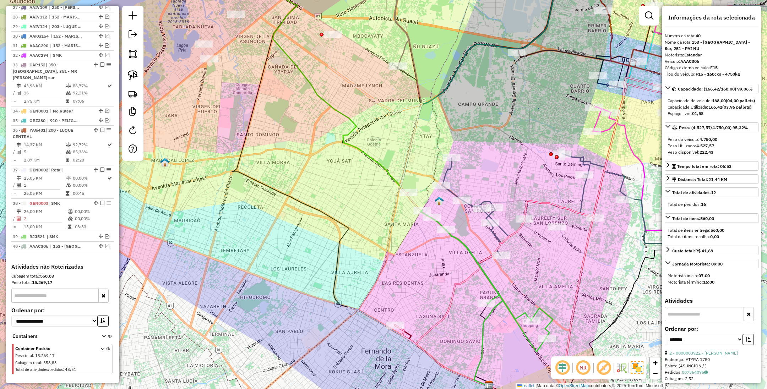
drag, startPoint x: 303, startPoint y: 132, endPoint x: 323, endPoint y: 152, distance: 27.9
click at [323, 152] on div "Janela de atendimento Grade de atendimento Capacidade Transportadoras Veículos …" at bounding box center [383, 194] width 767 height 389
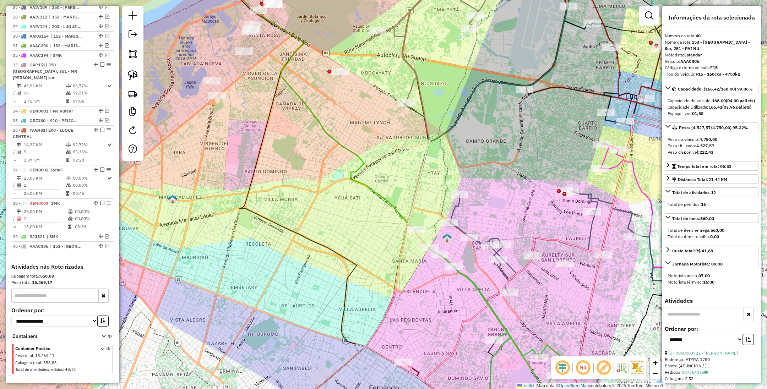
drag, startPoint x: 488, startPoint y: 178, endPoint x: 484, endPoint y: 209, distance: 30.7
click at [486, 209] on div "Janela de atendimento Grade de atendimento Capacidade Transportadoras Veículos …" at bounding box center [383, 194] width 767 height 389
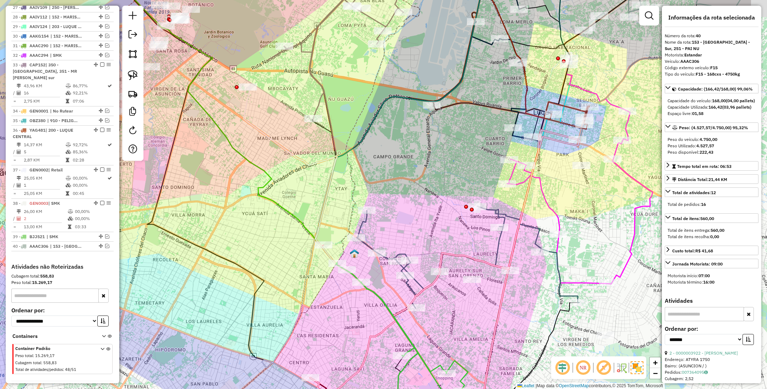
drag, startPoint x: 506, startPoint y: 212, endPoint x: 402, endPoint y: 297, distance: 134.5
click at [401, 297] on div "Janela de atendimento Grade de atendimento Capacidade Transportadoras Veículos …" at bounding box center [383, 194] width 767 height 389
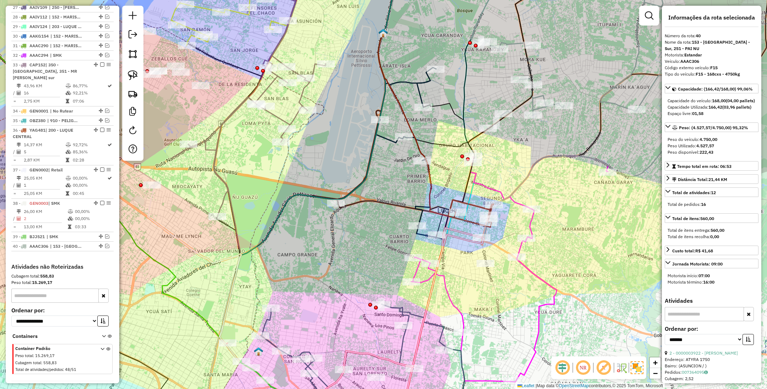
click at [474, 205] on icon at bounding box center [470, 211] width 45 height 23
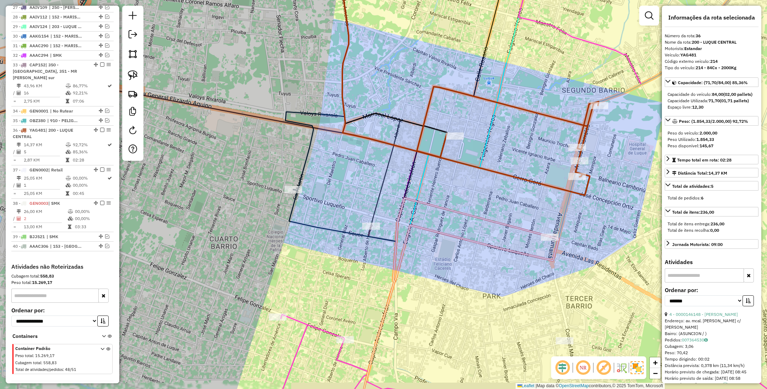
click at [461, 210] on icon at bounding box center [454, 303] width 190 height 210
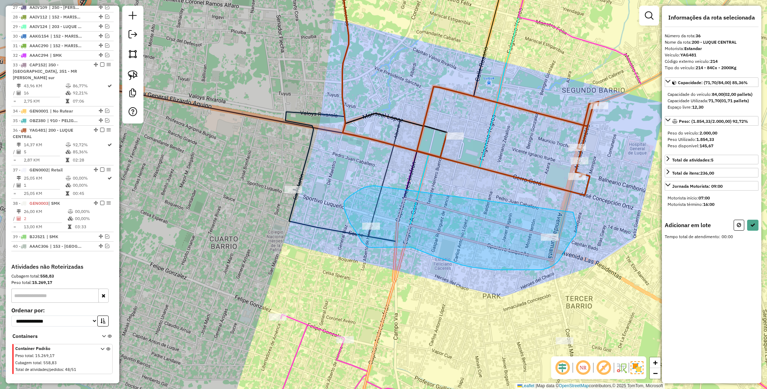
drag, startPoint x: 374, startPoint y: 186, endPoint x: 573, endPoint y: 212, distance: 200.9
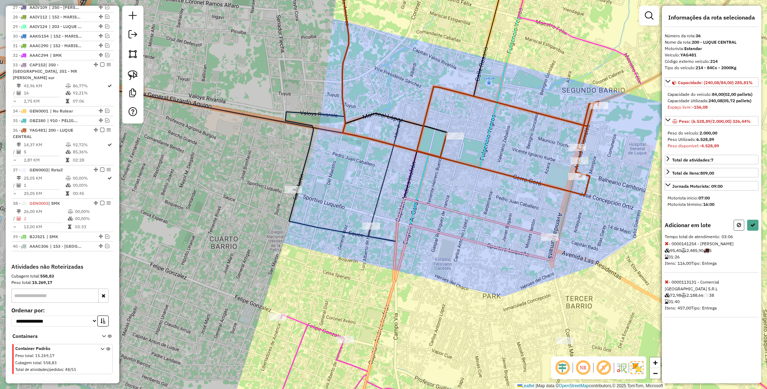
click at [741, 225] on button at bounding box center [738, 225] width 11 height 11
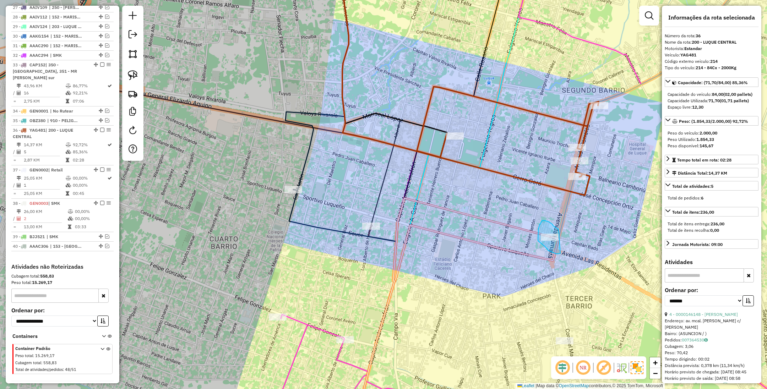
drag, startPoint x: 557, startPoint y: 229, endPoint x: 560, endPoint y: 253, distance: 24.7
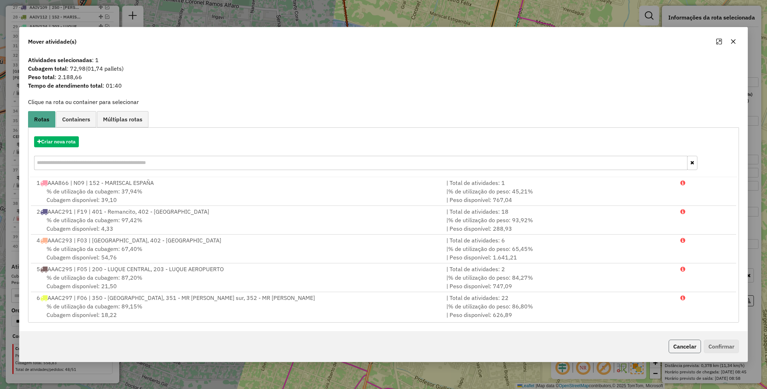
click at [692, 348] on button "Cancelar" at bounding box center [684, 346] width 32 height 13
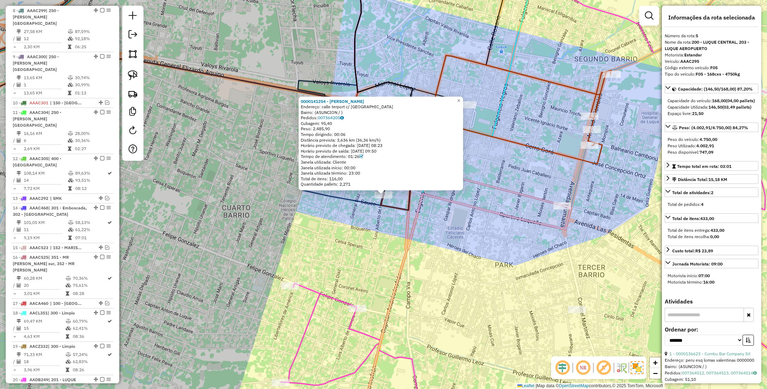
scroll to position [408, 0]
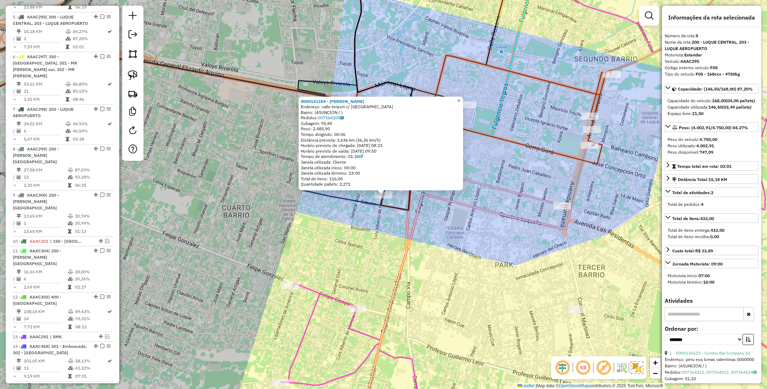
click at [460, 99] on span "×" at bounding box center [458, 101] width 3 height 6
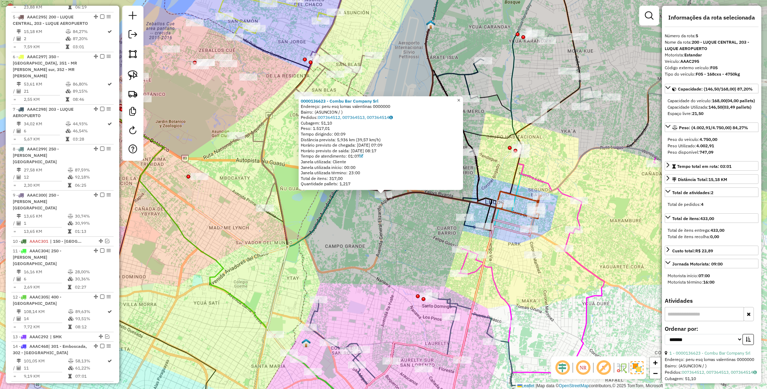
click at [460, 98] on span "×" at bounding box center [458, 100] width 3 height 6
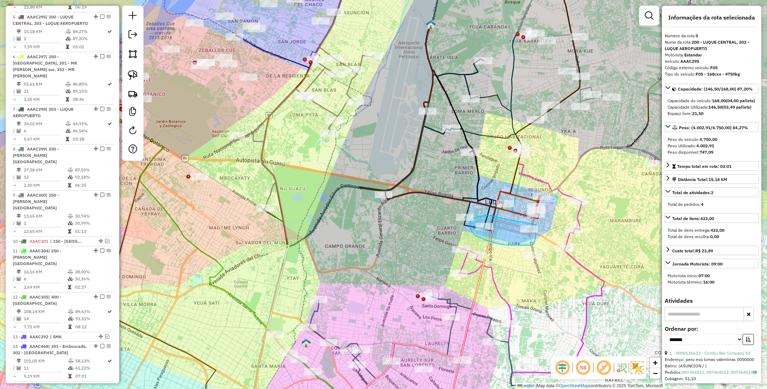
drag, startPoint x: 499, startPoint y: 218, endPoint x: 535, endPoint y: 224, distance: 36.7
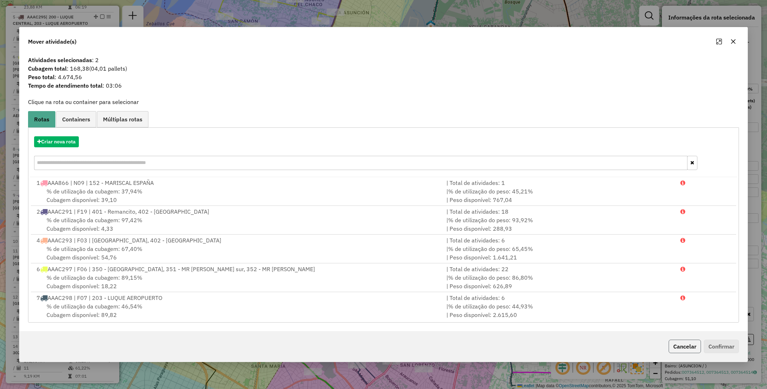
click at [683, 348] on button "Cancelar" at bounding box center [684, 346] width 32 height 13
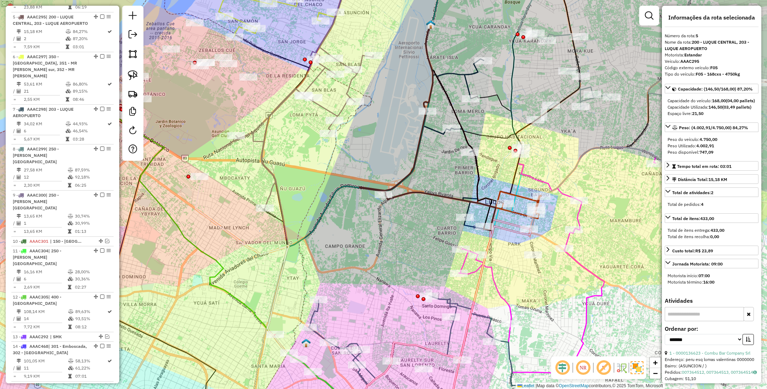
click at [525, 195] on icon at bounding box center [517, 202] width 45 height 23
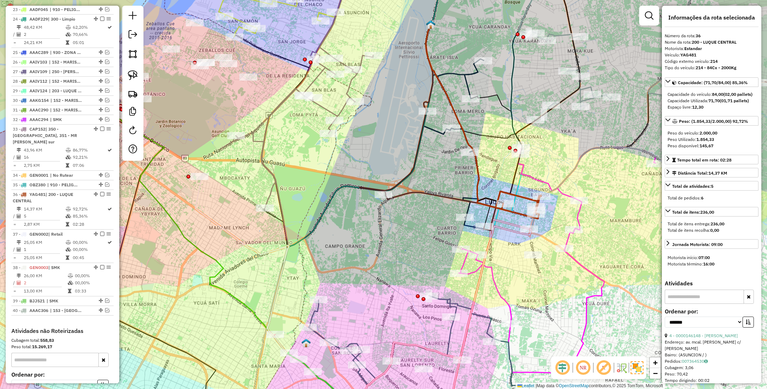
scroll to position [1100, 0]
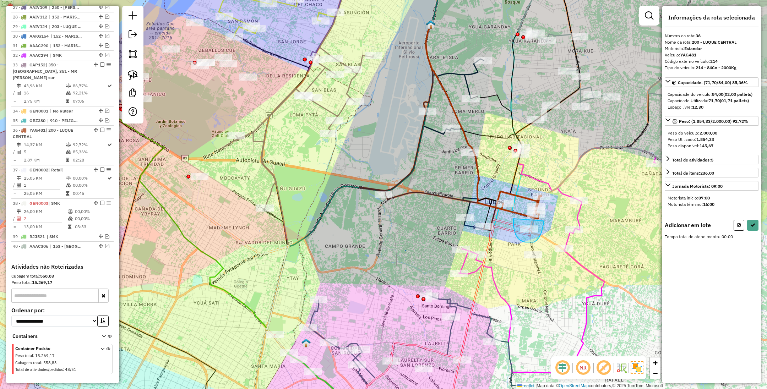
drag, startPoint x: 513, startPoint y: 219, endPoint x: 543, endPoint y: 221, distance: 29.9
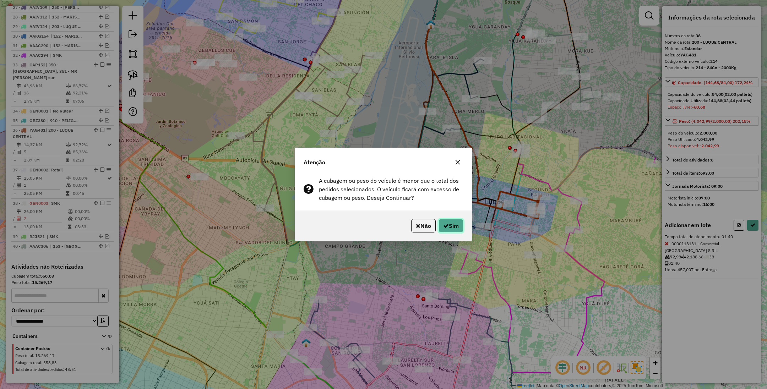
click at [452, 221] on button "Sim" at bounding box center [450, 225] width 25 height 13
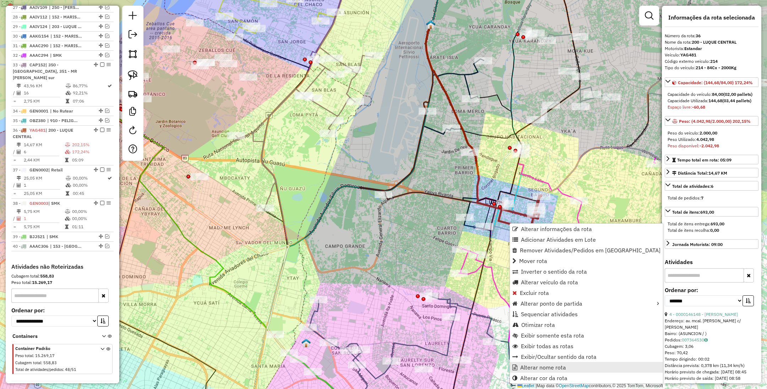
click at [562, 368] on span "Alterar nome rota" at bounding box center [543, 367] width 46 height 6
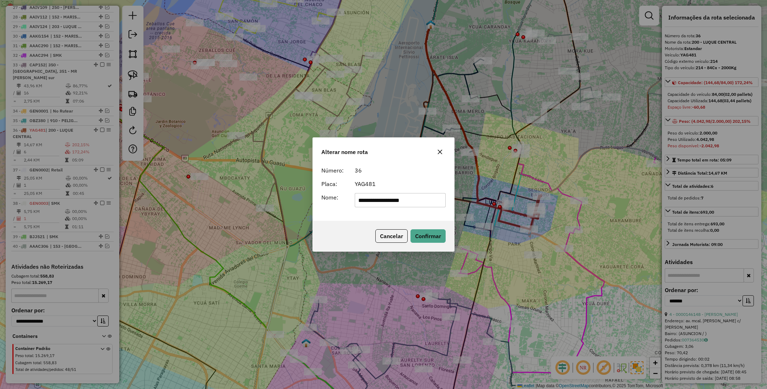
drag, startPoint x: 425, startPoint y: 202, endPoint x: 318, endPoint y: 199, distance: 106.8
click at [318, 199] on div "**********" at bounding box center [383, 200] width 133 height 14
type input "***"
click at [421, 232] on button "Confirmar" at bounding box center [427, 235] width 35 height 13
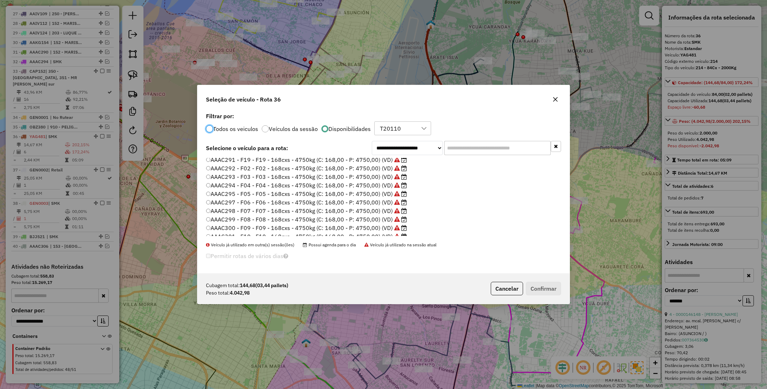
scroll to position [53, 0]
click at [350, 218] on label "AAAC302 - F11 - F11 - 168cxs - 4750kg (C: 168,00 - P: 4750,00) (VD)" at bounding box center [303, 219] width 194 height 9
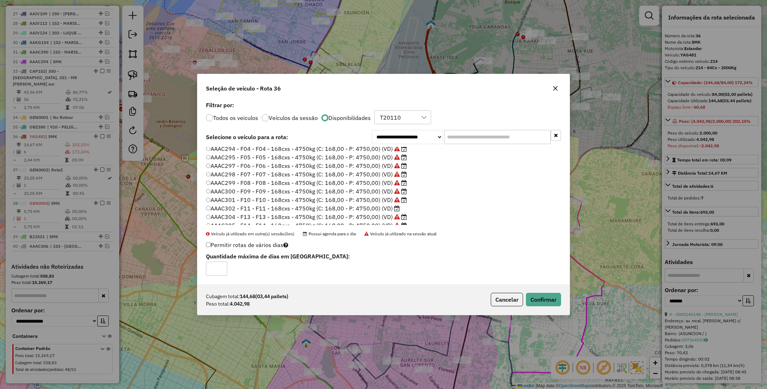
scroll to position [106, 0]
click at [304, 190] on label "AAAC398 - F01 - F01 - 168cxs - 4750kg (C: 168,00 - P: 4750,00) (VD)" at bounding box center [303, 189] width 194 height 9
click at [538, 300] on button "Confirmar" at bounding box center [543, 299] width 35 height 13
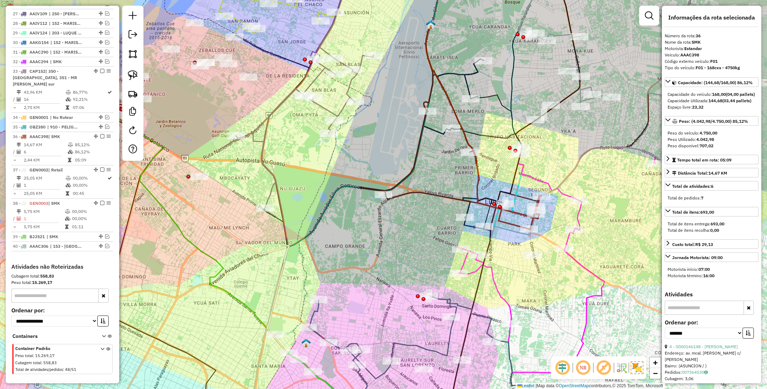
click at [510, 221] on icon at bounding box center [519, 212] width 43 height 34
drag, startPoint x: 510, startPoint y: 247, endPoint x: 473, endPoint y: 244, distance: 37.4
click at [473, 244] on div "Janela de atendimento Grade de atendimento Capacidade Transportadoras Veículos …" at bounding box center [383, 194] width 767 height 389
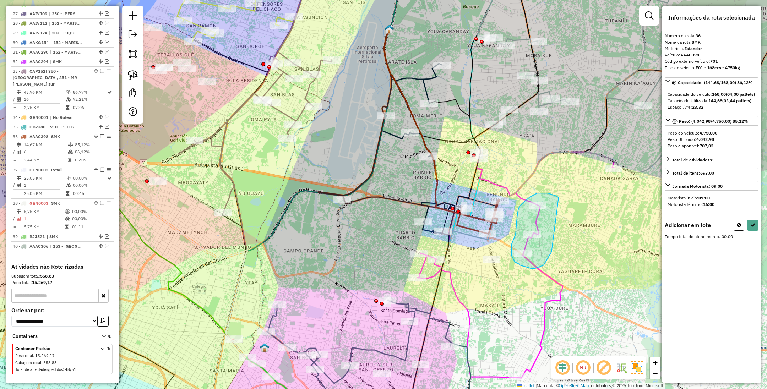
drag, startPoint x: 556, startPoint y: 196, endPoint x: 551, endPoint y: 249, distance: 53.8
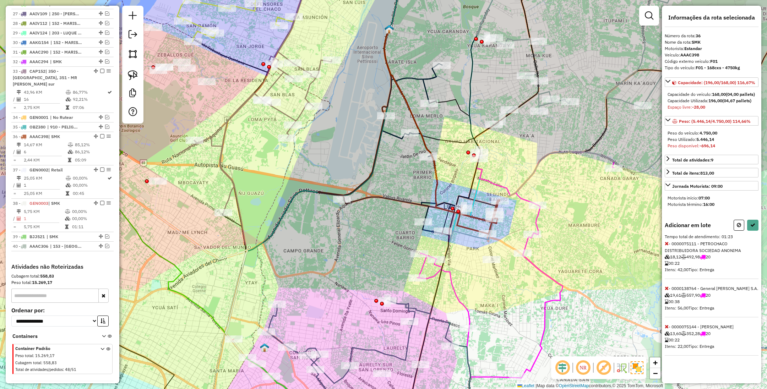
click at [666, 291] on icon at bounding box center [666, 288] width 4 height 5
click at [665, 291] on icon at bounding box center [666, 288] width 4 height 5
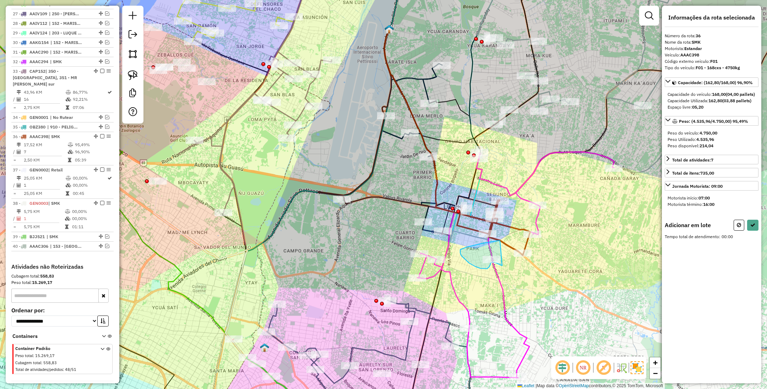
drag, startPoint x: 500, startPoint y: 241, endPoint x: 502, endPoint y: 265, distance: 24.9
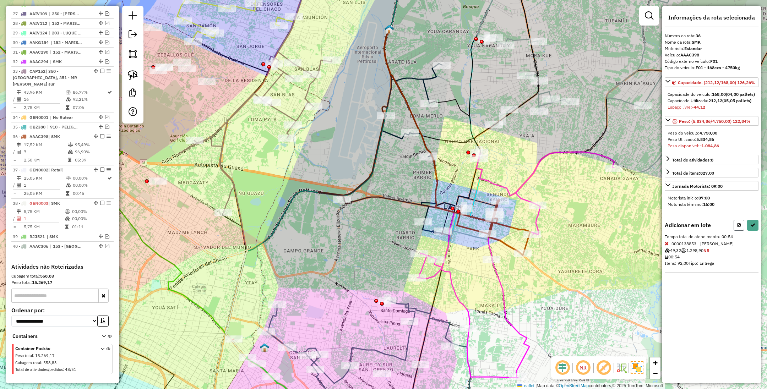
click at [736, 227] on icon at bounding box center [738, 225] width 4 height 5
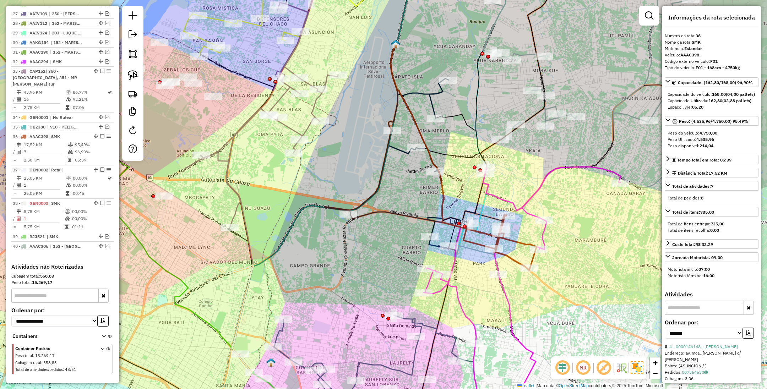
drag, startPoint x: 507, startPoint y: 172, endPoint x: 521, endPoint y: 202, distance: 32.9
click at [521, 202] on div "Janela de atendimento Grade de atendimento Capacidade Transportadoras Veículos …" at bounding box center [383, 194] width 767 height 389
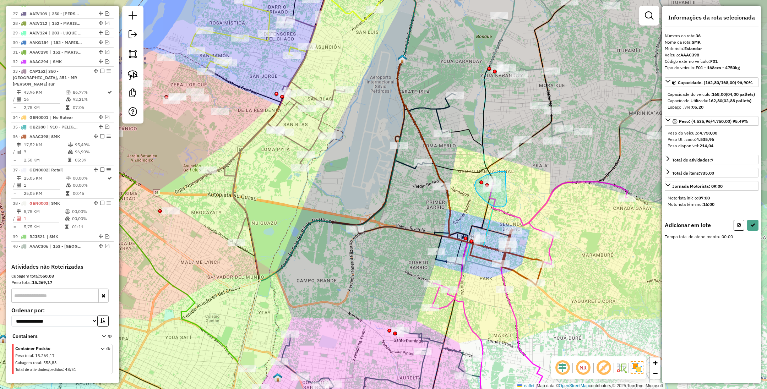
drag, startPoint x: 505, startPoint y: 171, endPoint x: 506, endPoint y: 202, distance: 30.2
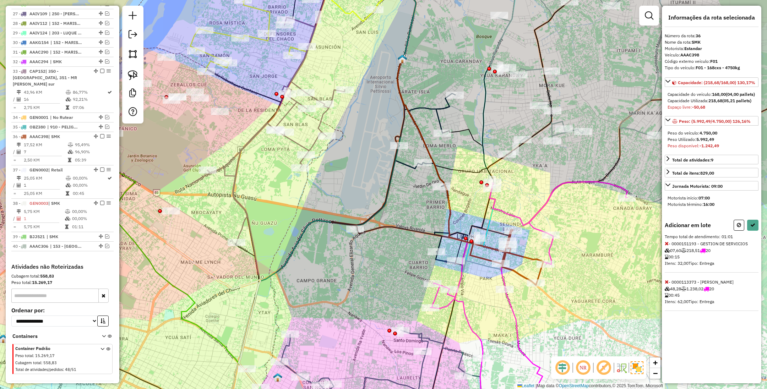
click at [666, 284] on icon at bounding box center [666, 281] width 4 height 5
click at [737, 227] on icon at bounding box center [738, 225] width 4 height 5
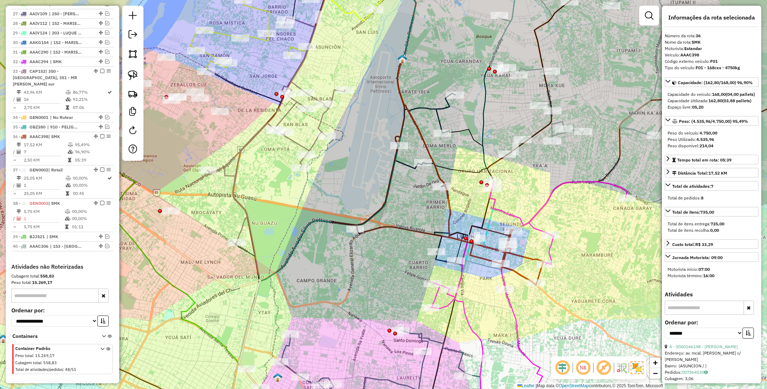
click at [488, 248] on icon at bounding box center [470, 171] width 146 height 224
click at [100, 134] on em at bounding box center [102, 136] width 4 height 4
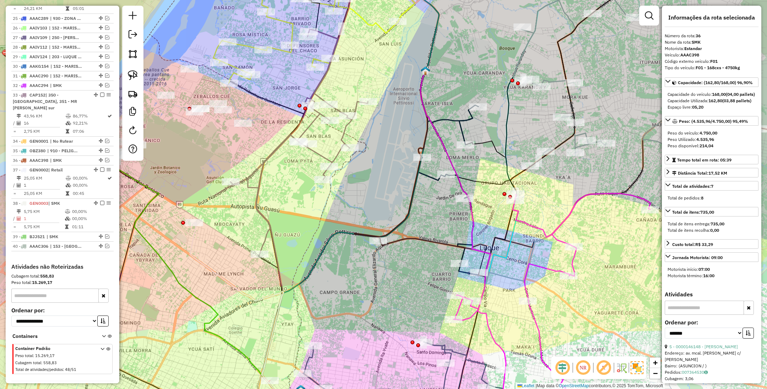
drag, startPoint x: 505, startPoint y: 248, endPoint x: 522, endPoint y: 258, distance: 19.5
click at [522, 258] on div "Janela de atendimento Grade de atendimento Capacidade Transportadoras Veículos …" at bounding box center [383, 194] width 767 height 389
click at [479, 261] on icon at bounding box center [453, 172] width 66 height 202
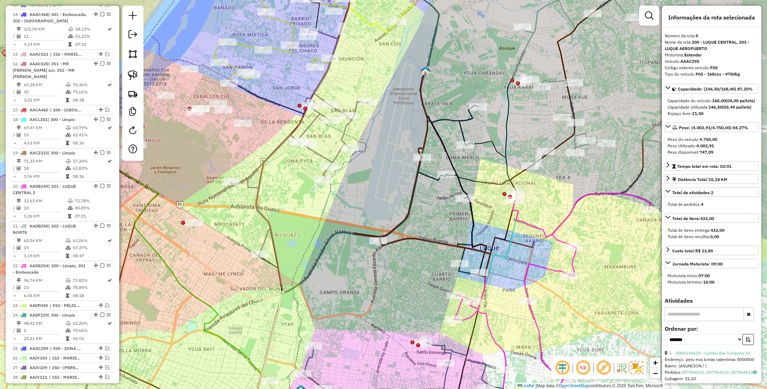
scroll to position [408, 0]
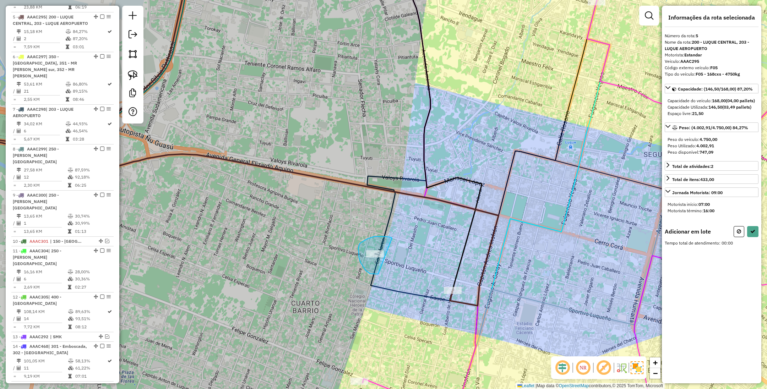
drag, startPoint x: 392, startPoint y: 238, endPoint x: 381, endPoint y: 274, distance: 37.4
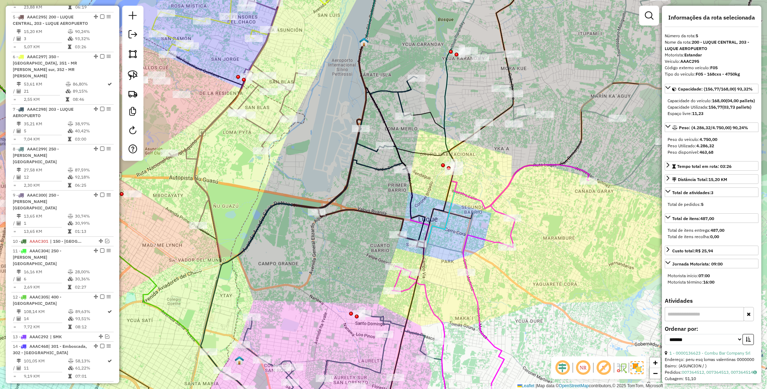
drag, startPoint x: 454, startPoint y: 181, endPoint x: 429, endPoint y: 186, distance: 24.9
click at [429, 186] on div "Janela de atendimento Grade de atendimento Capacidade Transportadoras Veículos …" at bounding box center [383, 194] width 767 height 389
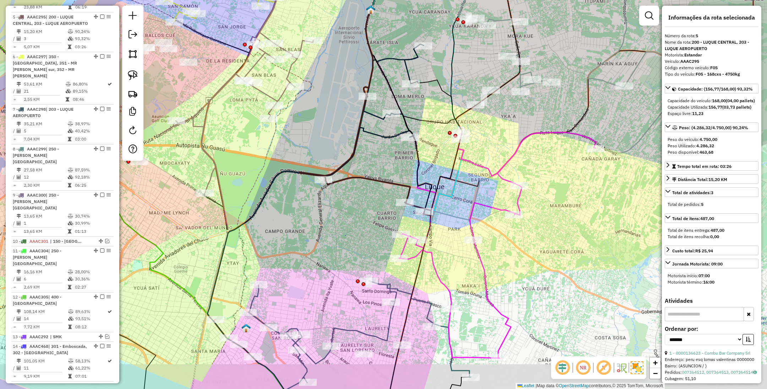
drag, startPoint x: 436, startPoint y: 293, endPoint x: 442, endPoint y: 261, distance: 32.6
click at [442, 261] on div "Janela de atendimento Grade de atendimento Capacidade Transportadoras Veículos …" at bounding box center [383, 194] width 767 height 389
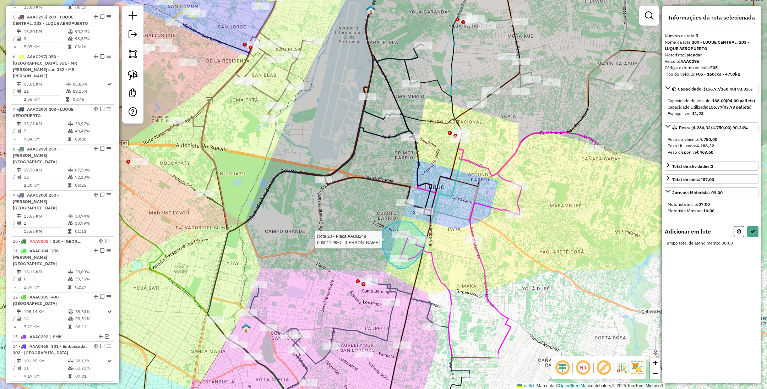
click at [426, 237] on div "Rota 20 - Placa AADB249 0000112886 - Noguera De Garcia Noelia Elizabeth Janela …" at bounding box center [383, 194] width 767 height 389
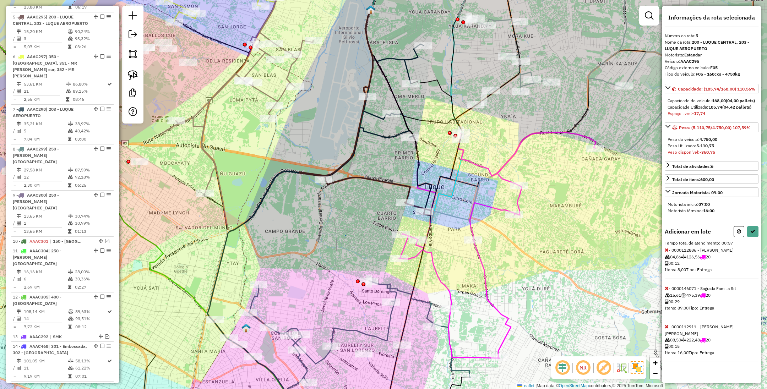
scroll to position [14, 0]
click at [666, 291] on icon at bounding box center [666, 288] width 4 height 5
click at [667, 252] on icon at bounding box center [666, 249] width 4 height 5
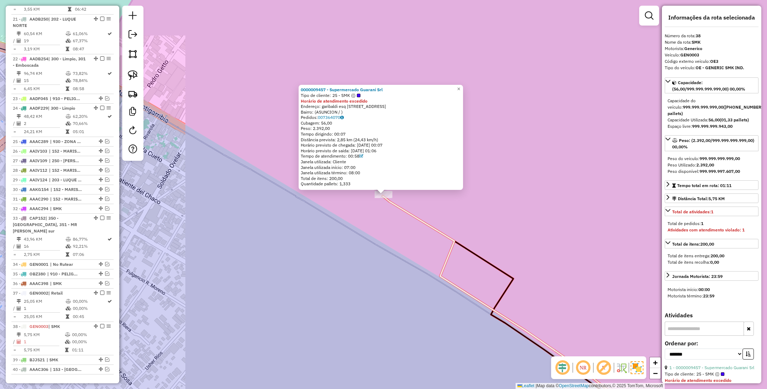
scroll to position [1070, 0]
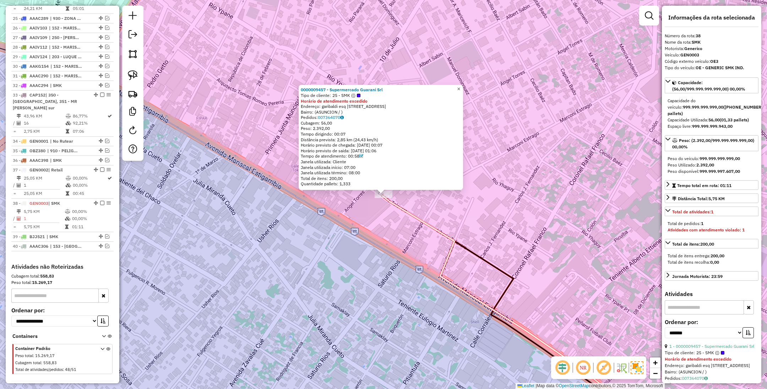
click at [460, 87] on span "×" at bounding box center [458, 89] width 3 height 6
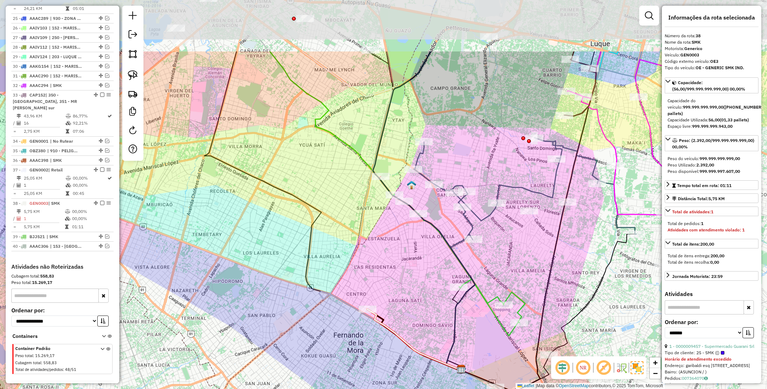
drag, startPoint x: 463, startPoint y: 220, endPoint x: 417, endPoint y: 315, distance: 106.7
click at [417, 315] on div "Janela de atendimento Grade de atendimento Capacidade Transportadoras Veículos …" at bounding box center [383, 194] width 767 height 389
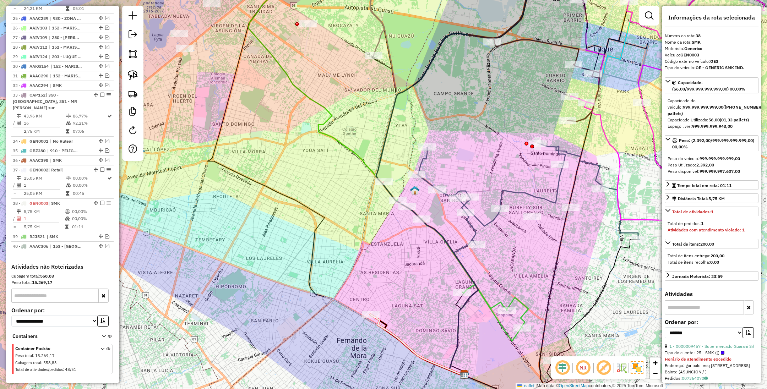
click at [494, 303] on icon at bounding box center [462, 270] width 132 height 142
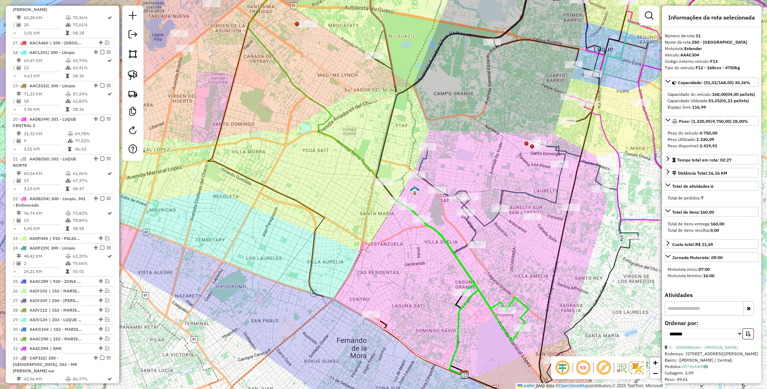
scroll to position [630, 0]
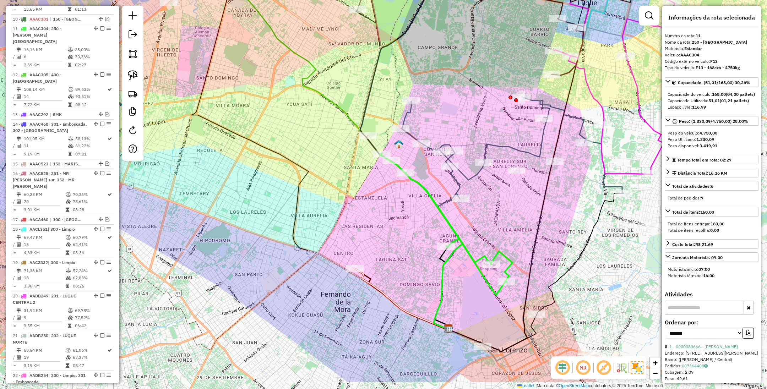
drag, startPoint x: 406, startPoint y: 294, endPoint x: 390, endPoint y: 248, distance: 48.8
click at [390, 248] on div "Janela de atendimento Grade de atendimento Capacidade Transportadoras Veículos …" at bounding box center [383, 194] width 767 height 389
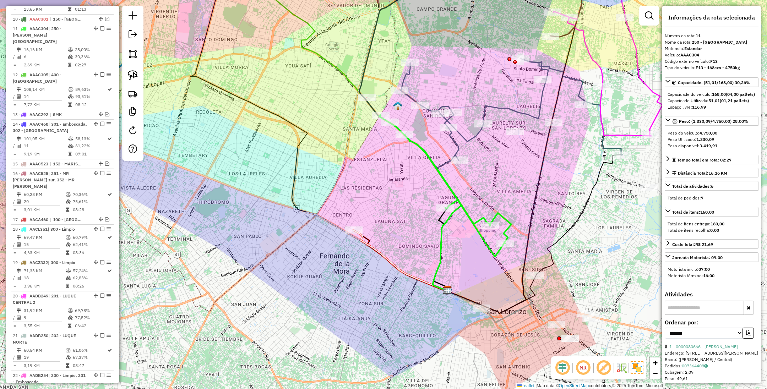
drag, startPoint x: 399, startPoint y: 267, endPoint x: 397, endPoint y: 229, distance: 38.3
click at [397, 229] on div "Janela de atendimento Grade de atendimento Capacidade Transportadoras Veículos …" at bounding box center [383, 194] width 767 height 389
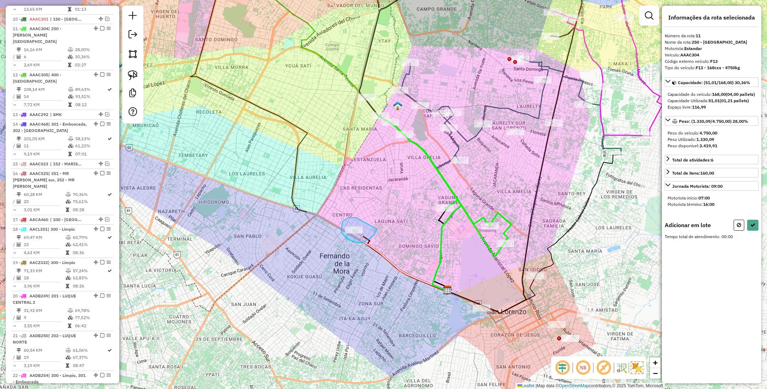
drag, startPoint x: 356, startPoint y: 218, endPoint x: 377, endPoint y: 229, distance: 24.3
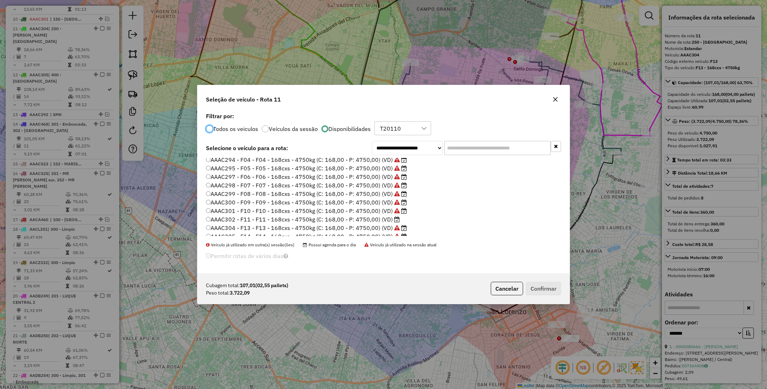
scroll to position [0, 0]
click at [299, 221] on label "AAAC295 - F05 - F05 - 168cxs - 4750kg (C: 168,00 - P: 4750,00) (VD)" at bounding box center [306, 221] width 201 height 9
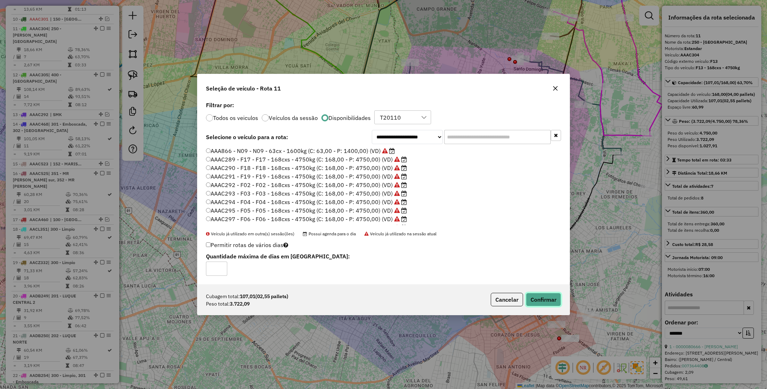
click at [545, 300] on button "Confirmar" at bounding box center [543, 299] width 35 height 13
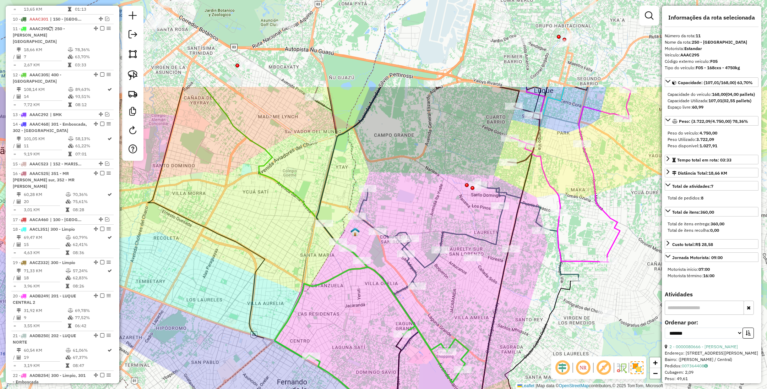
drag, startPoint x: 522, startPoint y: 171, endPoint x: 478, endPoint y: 310, distance: 145.6
click at [478, 310] on div "Janela de atendimento Grade de atendimento Capacidade Transportadoras Veículos …" at bounding box center [383, 194] width 767 height 389
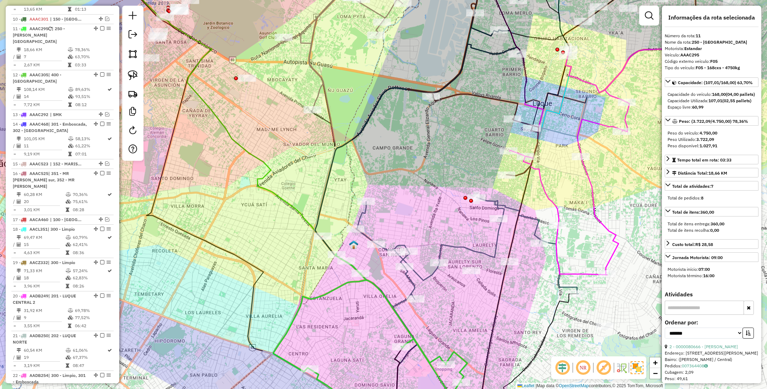
click at [518, 104] on icon at bounding box center [485, 135] width 105 height 82
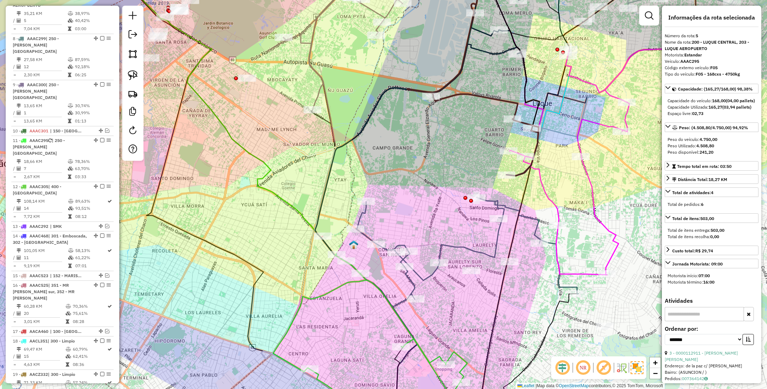
scroll to position [408, 0]
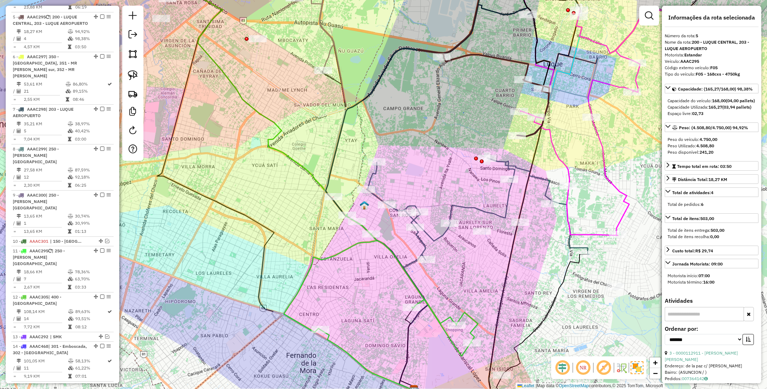
drag, startPoint x: 359, startPoint y: 305, endPoint x: 364, endPoint y: 273, distance: 32.8
click at [364, 273] on div "Janela de atendimento Grade de atendimento Capacidade Transportadoras Veículos …" at bounding box center [383, 194] width 767 height 389
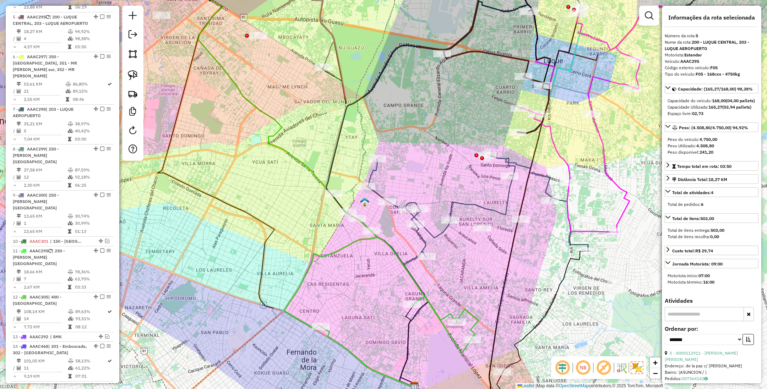
click at [348, 244] on icon at bounding box center [381, 282] width 194 height 142
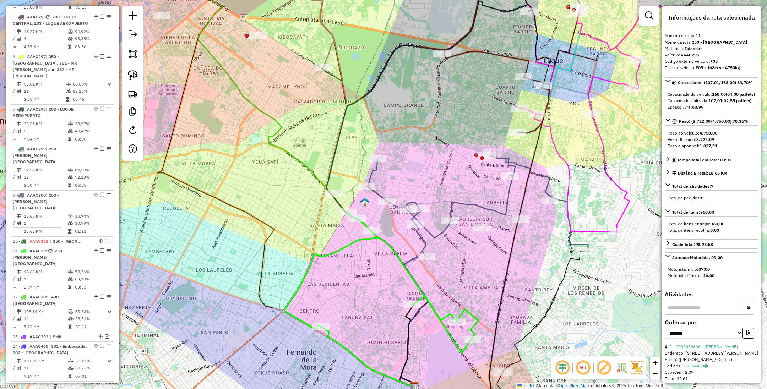
scroll to position [630, 0]
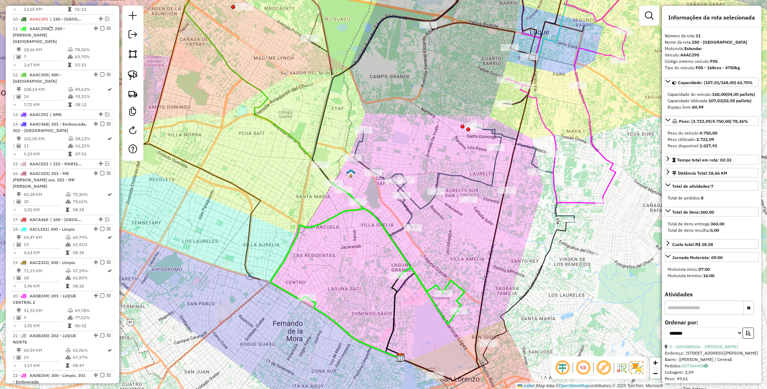
drag, startPoint x: 357, startPoint y: 271, endPoint x: 343, endPoint y: 243, distance: 31.9
click at [343, 243] on div "Janela de atendimento Grade de atendimento Capacidade Transportadoras Veículos …" at bounding box center [383, 194] width 767 height 389
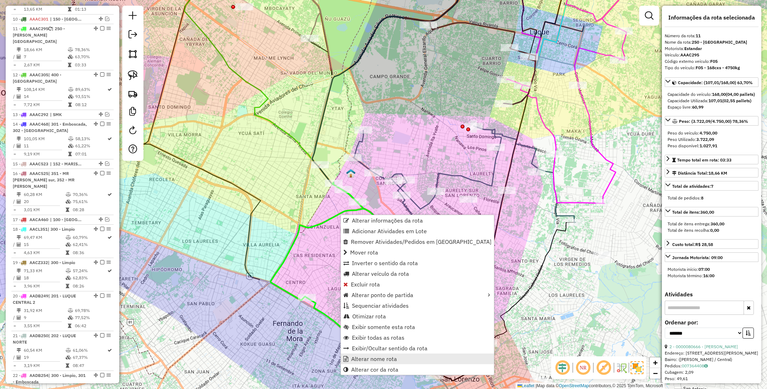
click at [387, 361] on span "Alterar nome rota" at bounding box center [374, 359] width 46 height 6
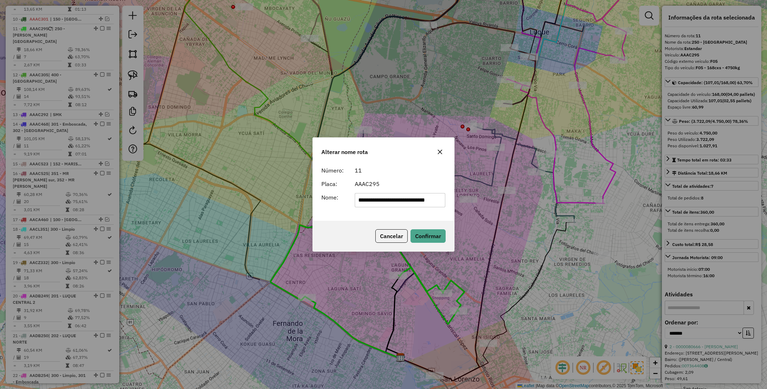
scroll to position [0, 0]
drag, startPoint x: 443, startPoint y: 198, endPoint x: 309, endPoint y: 198, distance: 134.1
click at [309, 198] on div "**********" at bounding box center [383, 194] width 767 height 389
type input "***"
click at [432, 237] on button "Confirmar" at bounding box center [427, 235] width 35 height 13
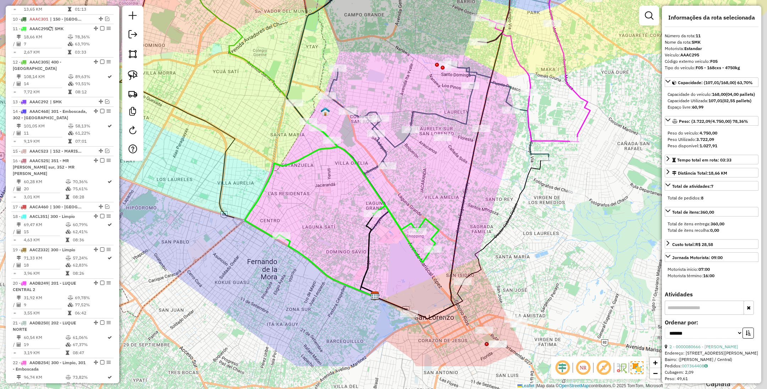
drag, startPoint x: 401, startPoint y: 324, endPoint x: 346, endPoint y: 219, distance: 117.8
click at [346, 219] on div "Janela de atendimento Grade de atendimento Capacidade Transportadoras Veículos …" at bounding box center [383, 194] width 767 height 389
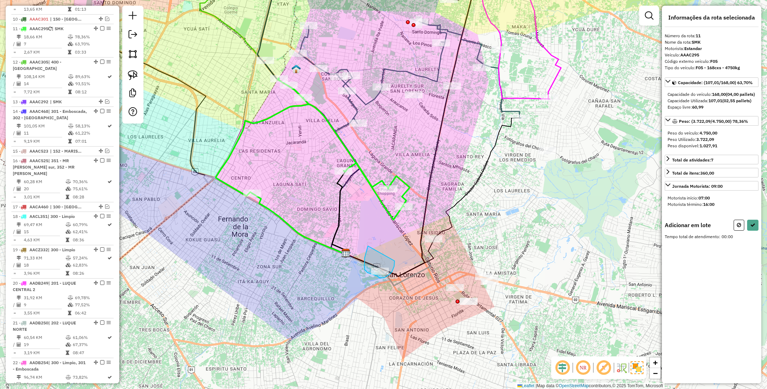
drag, startPoint x: 368, startPoint y: 246, endPoint x: 394, endPoint y: 261, distance: 30.5
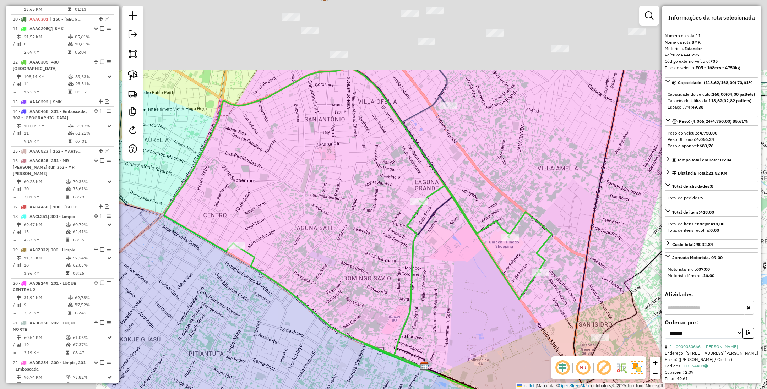
drag, startPoint x: 343, startPoint y: 175, endPoint x: 456, endPoint y: 294, distance: 164.2
click at [456, 294] on div "Janela de atendimento Grade de atendimento Capacidade Transportadoras Veículos …" at bounding box center [383, 194] width 767 height 389
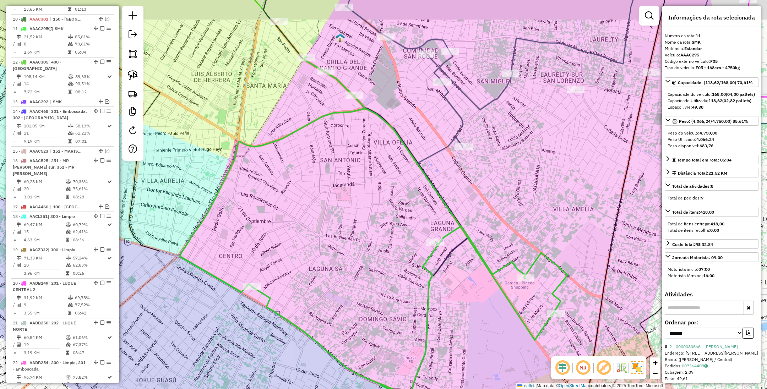
drag, startPoint x: 353, startPoint y: 192, endPoint x: 379, endPoint y: 277, distance: 89.6
click at [379, 277] on div "Janela de atendimento Grade de atendimento Capacidade Transportadoras Veículos …" at bounding box center [383, 194] width 767 height 389
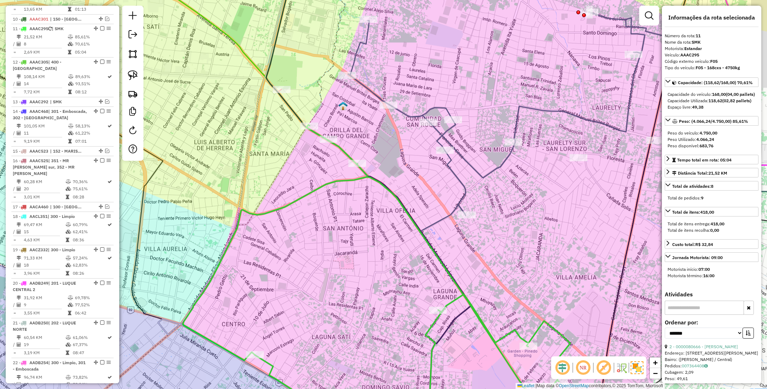
drag, startPoint x: 379, startPoint y: 277, endPoint x: 322, endPoint y: 273, distance: 58.0
click at [322, 273] on div "Janela de atendimento Grade de atendimento Capacidade Transportadoras Veículos …" at bounding box center [383, 194] width 767 height 389
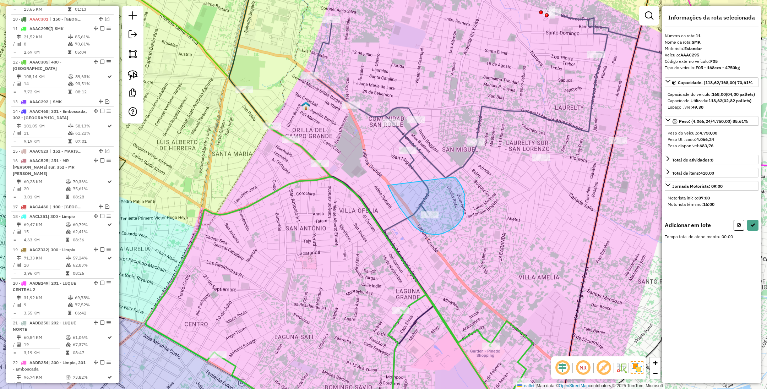
drag, startPoint x: 388, startPoint y: 185, endPoint x: 453, endPoint y: 177, distance: 65.8
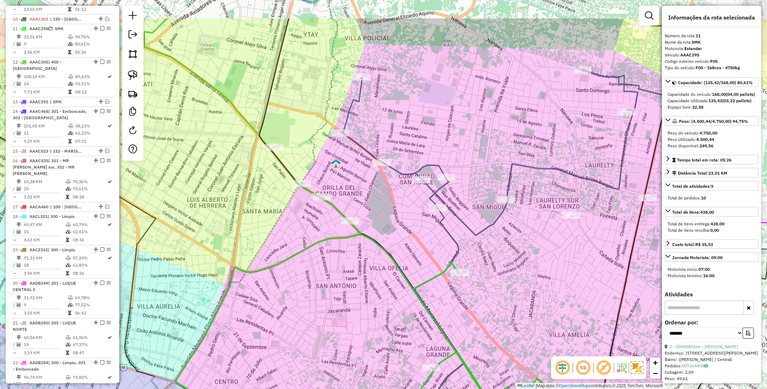
drag, startPoint x: 468, startPoint y: 203, endPoint x: 502, endPoint y: 269, distance: 74.0
click at [503, 269] on div "Janela de atendimento Grade de atendimento Capacidade Transportadoras Veículos …" at bounding box center [383, 194] width 767 height 389
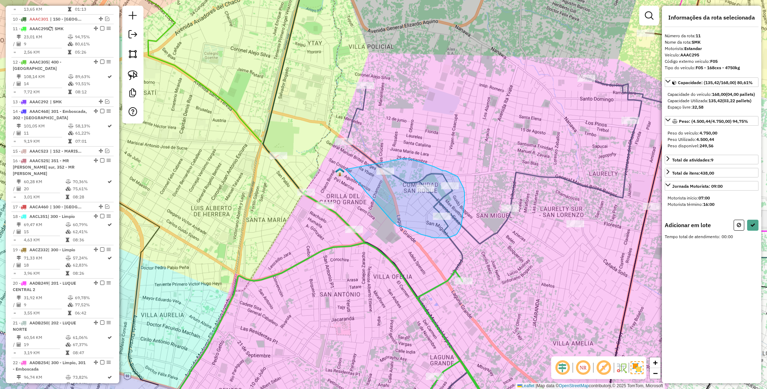
drag, startPoint x: 375, startPoint y: 202, endPoint x: 402, endPoint y: 159, distance: 50.5
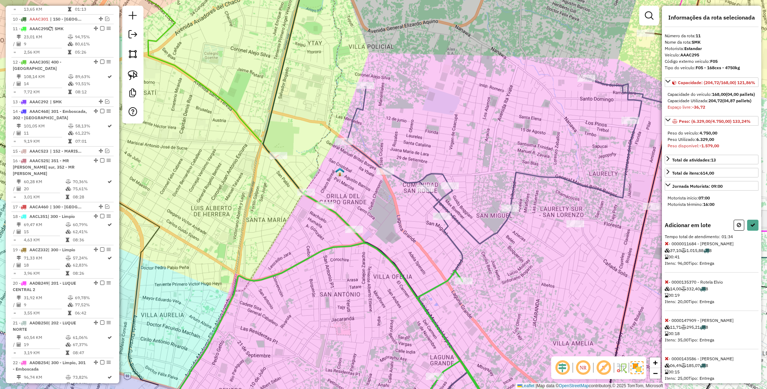
click at [666, 246] on icon at bounding box center [666, 243] width 4 height 5
click at [668, 246] on icon at bounding box center [666, 243] width 4 height 5
click at [664, 246] on icon at bounding box center [666, 243] width 4 height 5
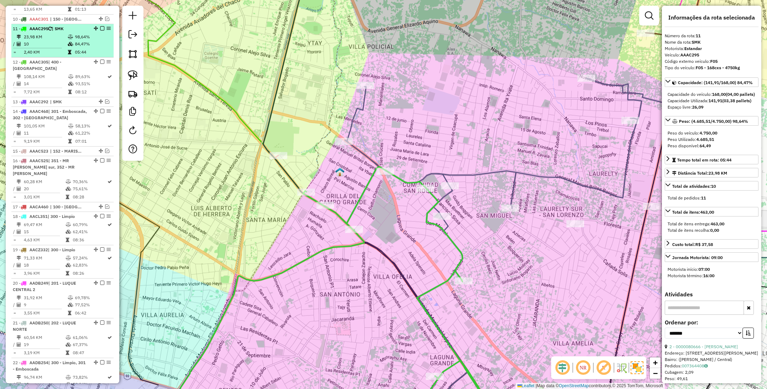
click at [100, 26] on em at bounding box center [102, 28] width 4 height 4
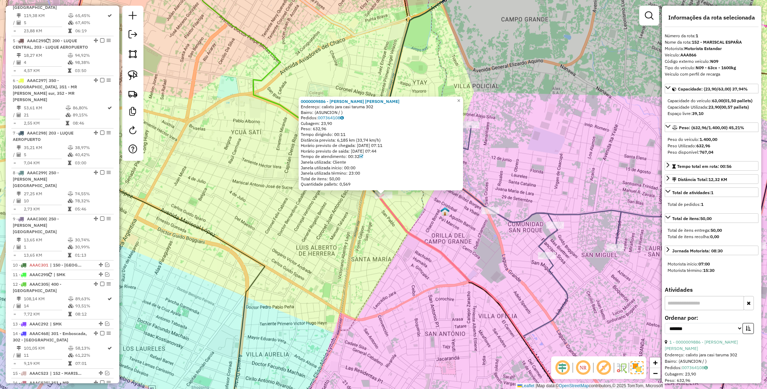
scroll to position [279, 0]
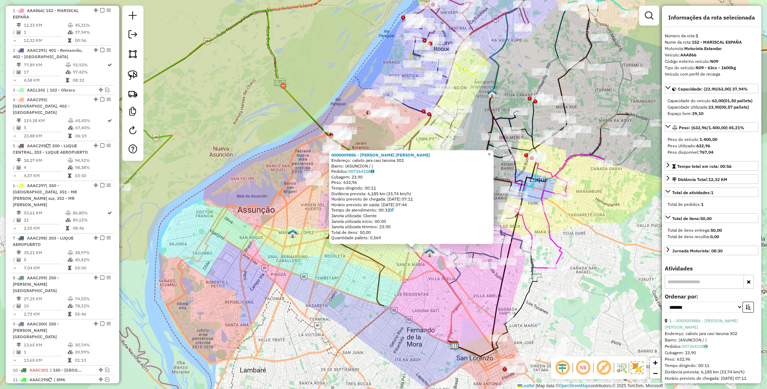
click at [490, 151] on span "×" at bounding box center [488, 154] width 3 height 6
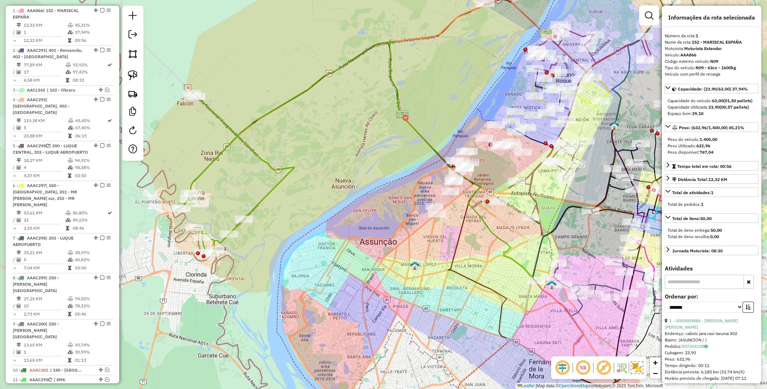
drag, startPoint x: 387, startPoint y: 209, endPoint x: 523, endPoint y: 231, distance: 137.8
click at [521, 235] on icon at bounding box center [390, 209] width 387 height 336
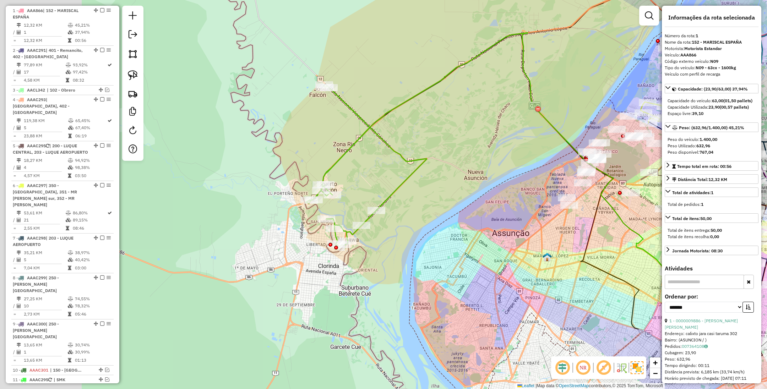
drag, startPoint x: 289, startPoint y: 263, endPoint x: 393, endPoint y: 267, distance: 104.8
click at [393, 267] on div "Janela de atendimento Grade de atendimento Capacidade Transportadoras Veículos …" at bounding box center [383, 194] width 767 height 389
click at [390, 198] on icon at bounding box center [365, 165] width 121 height 161
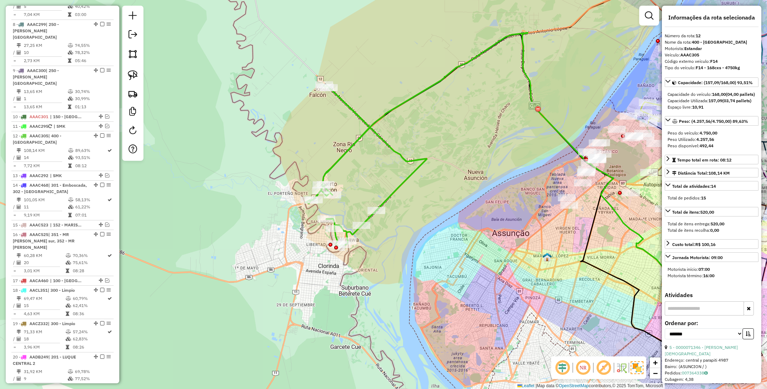
scroll to position [640, 0]
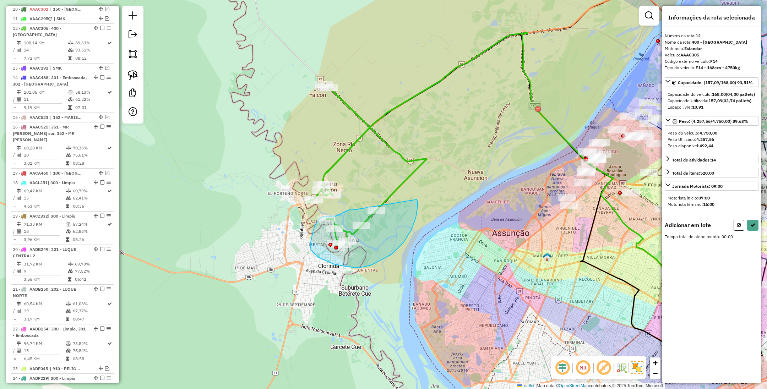
drag, startPoint x: 343, startPoint y: 213, endPoint x: 416, endPoint y: 199, distance: 74.7
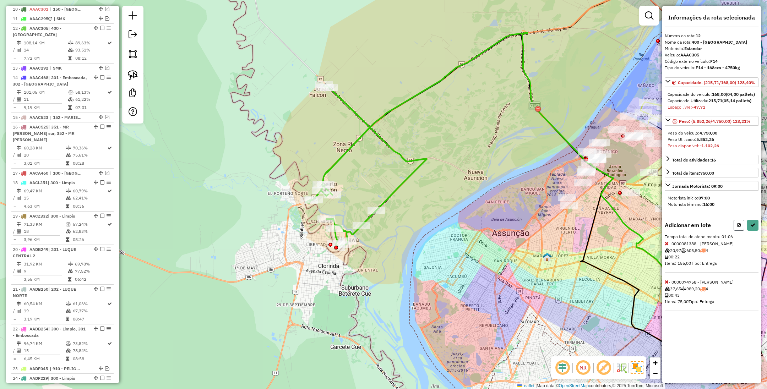
click at [736, 231] on button at bounding box center [738, 225] width 11 height 11
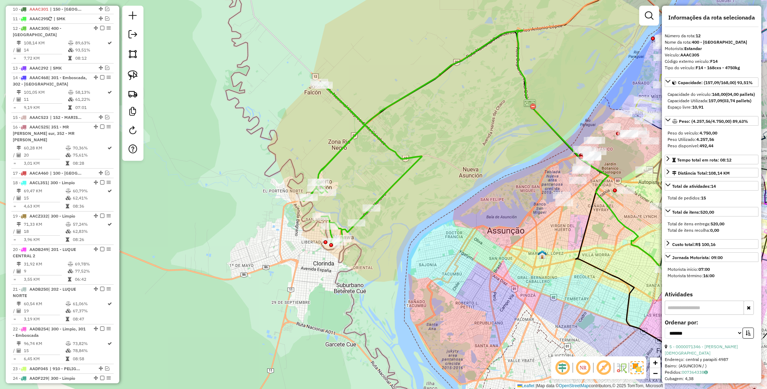
click at [388, 193] on icon at bounding box center [360, 162] width 121 height 161
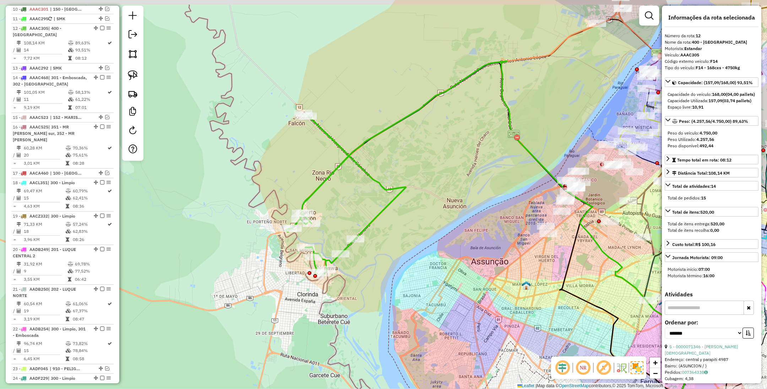
drag, startPoint x: 408, startPoint y: 202, endPoint x: 391, endPoint y: 241, distance: 42.7
click at [391, 241] on div "Janela de atendimento Grade de atendimento Capacidade Transportadoras Veículos …" at bounding box center [383, 194] width 767 height 389
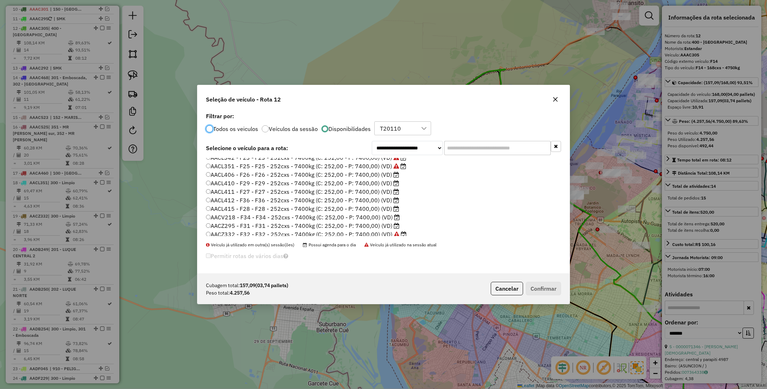
scroll to position [213, 0]
click at [361, 187] on label "AACL411 - F27 - F27 - 252cxs - 7400kg (C: 252,00 - P: 7400,00) (VD)" at bounding box center [302, 187] width 193 height 9
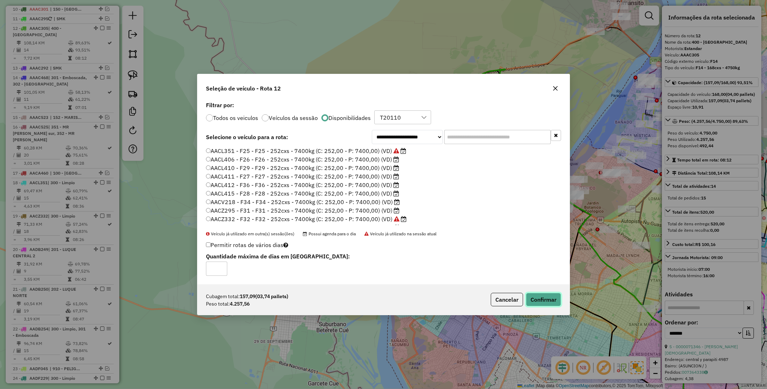
click at [541, 301] on button "Confirmar" at bounding box center [543, 299] width 35 height 13
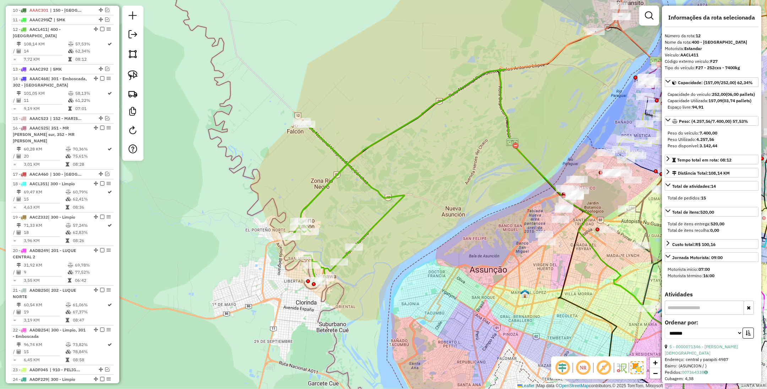
scroll to position [640, 0]
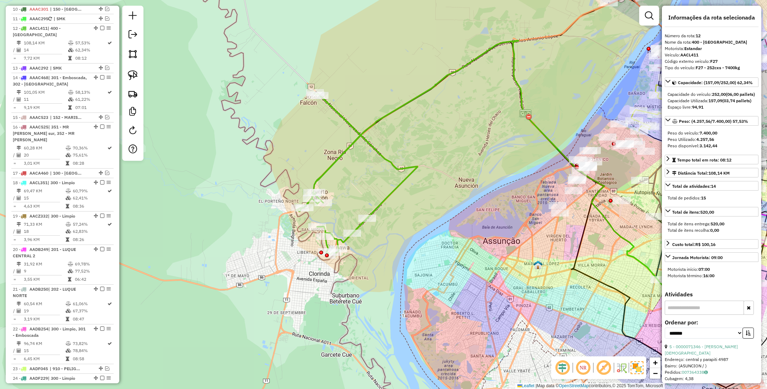
drag, startPoint x: 353, startPoint y: 210, endPoint x: 367, endPoint y: 181, distance: 31.6
click at [367, 181] on div "Janela de atendimento Grade de atendimento Capacidade Transportadoras Veículos …" at bounding box center [383, 194] width 767 height 389
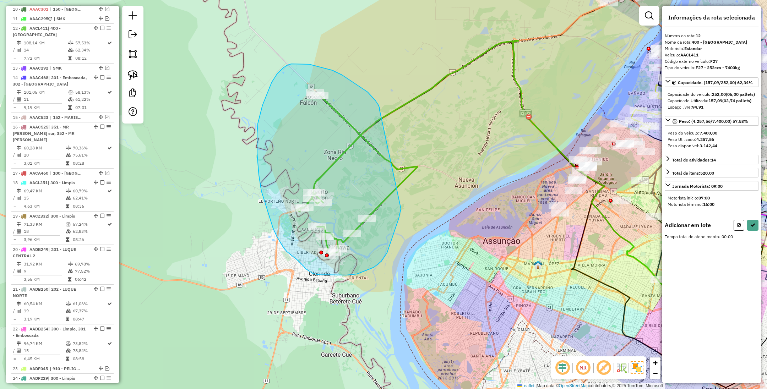
drag, startPoint x: 379, startPoint y: 108, endPoint x: 401, endPoint y: 207, distance: 101.1
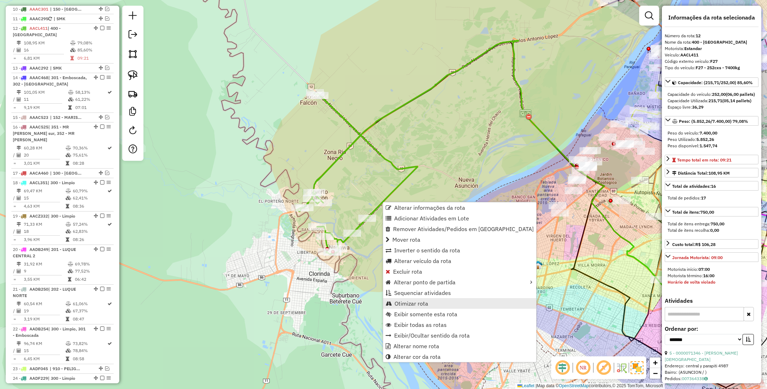
click at [416, 301] on span "Otimizar rota" at bounding box center [411, 304] width 34 height 6
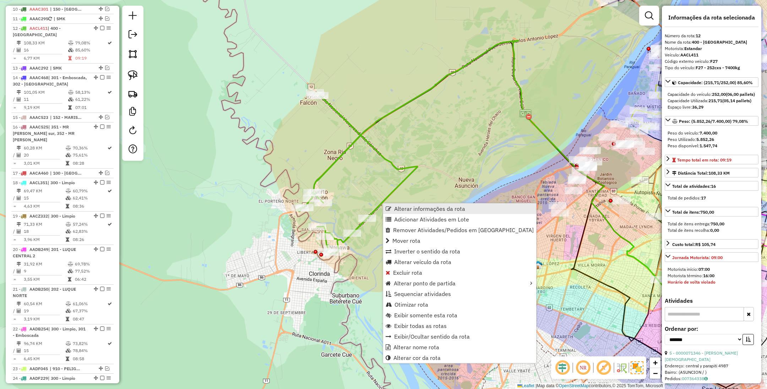
click at [402, 207] on span "Alterar informações da rota" at bounding box center [429, 209] width 71 height 6
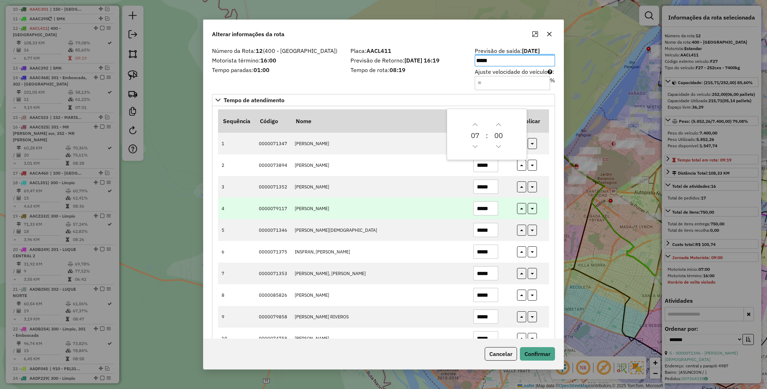
click at [430, 208] on td "MARIO ARTICANABA DUARTE" at bounding box center [380, 209] width 179 height 22
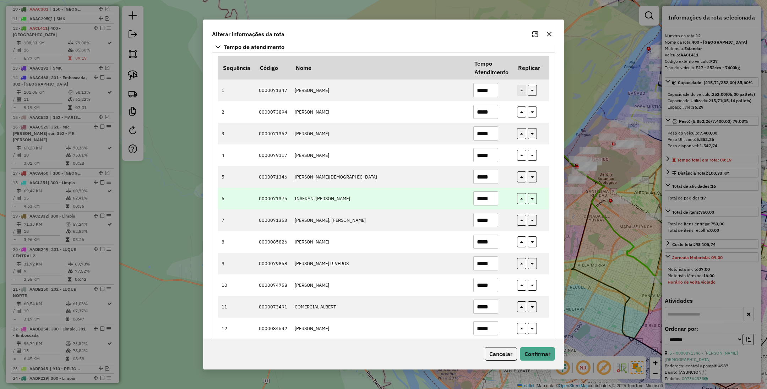
scroll to position [106, 0]
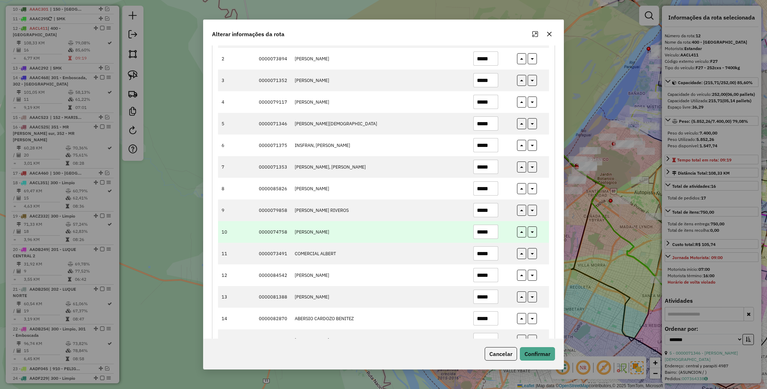
click at [488, 234] on input "*****" at bounding box center [485, 232] width 25 height 14
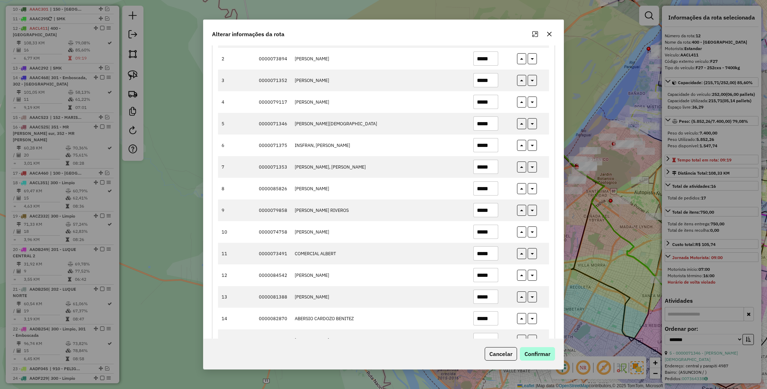
type input "*****"
click at [543, 353] on button "Confirmar" at bounding box center [537, 353] width 35 height 13
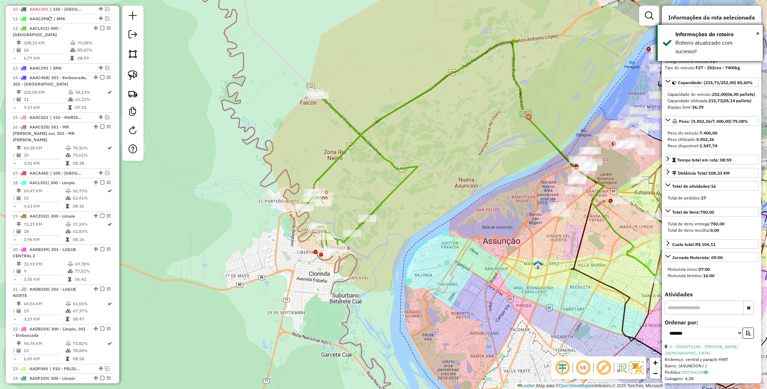
click at [759, 31] on div "× Informações do roteiro Roteiro atualizado com sucesso!" at bounding box center [709, 43] width 106 height 36
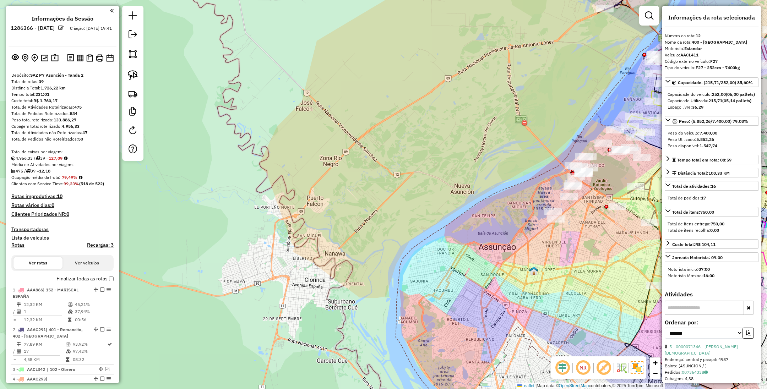
scroll to position [617, 0]
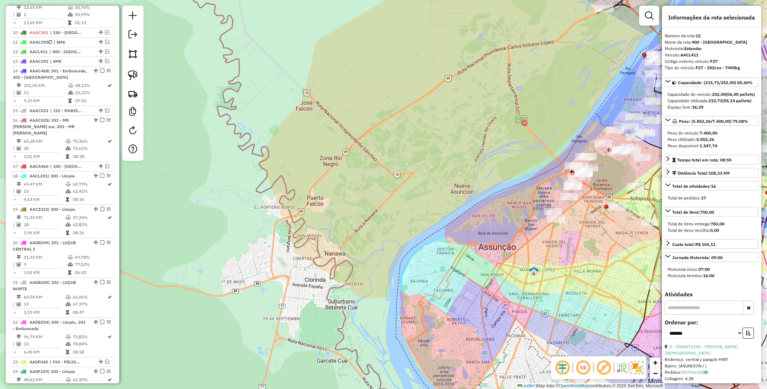
click at [259, 389] on html "Aguarde... Pop-up bloqueado! Seu navegador bloqueou automáticamente a abertura …" at bounding box center [383, 194] width 767 height 389
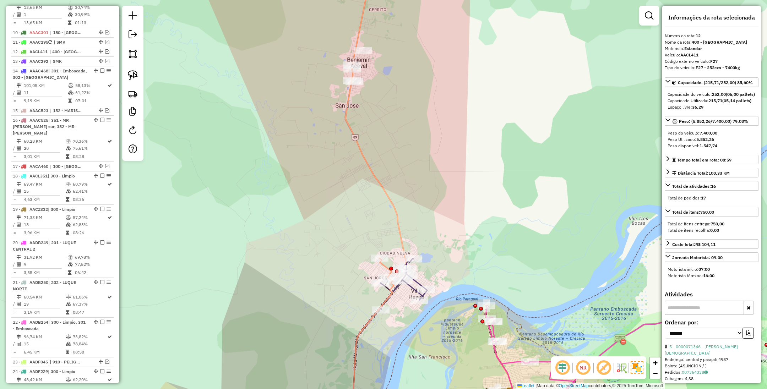
click at [385, 266] on icon at bounding box center [385, 269] width 13 height 22
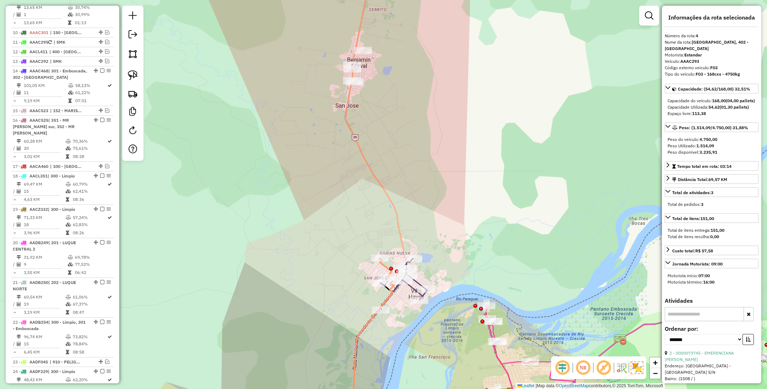
scroll to position [369, 0]
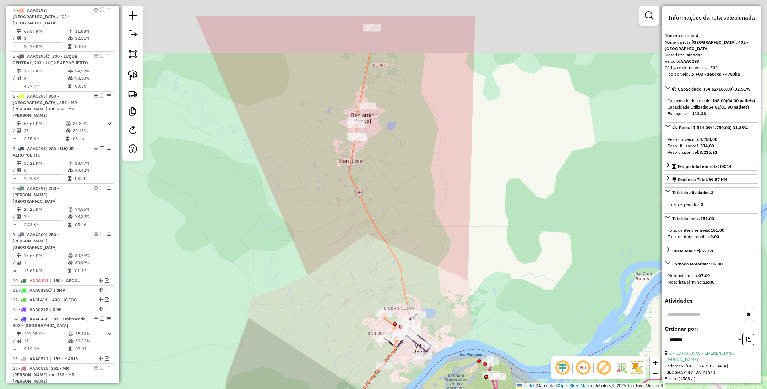
drag, startPoint x: 421, startPoint y: 150, endPoint x: 426, endPoint y: 218, distance: 68.0
click at [426, 218] on div "Janela de atendimento Grade de atendimento Capacidade Transportadoras Veículos …" at bounding box center [383, 194] width 767 height 389
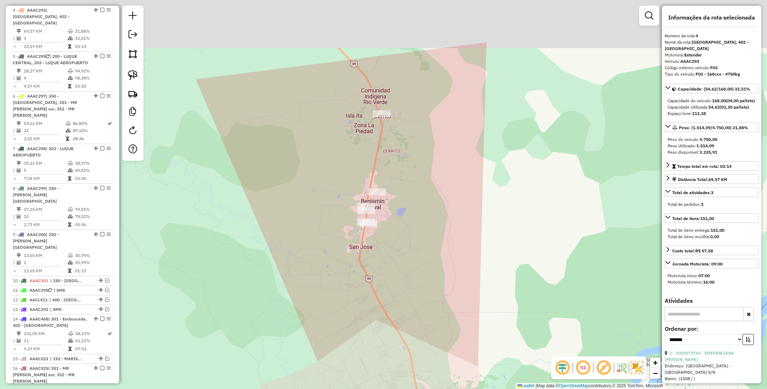
drag, startPoint x: 417, startPoint y: 186, endPoint x: 425, endPoint y: 274, distance: 87.7
click at [425, 274] on div "Janela de atendimento Grade de atendimento Capacidade Transportadoras Veículos …" at bounding box center [383, 194] width 767 height 389
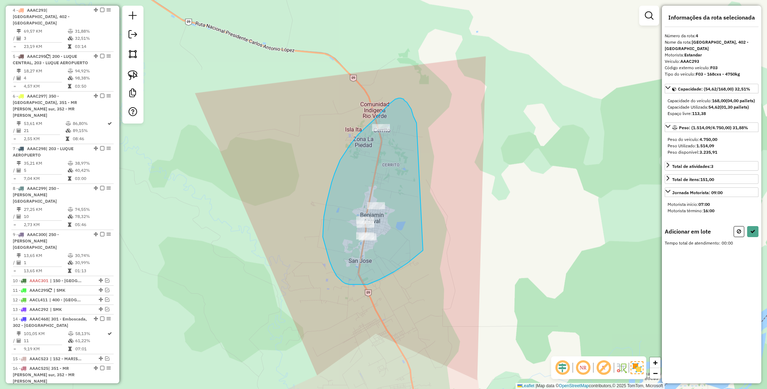
drag, startPoint x: 412, startPoint y: 113, endPoint x: 425, endPoint y: 247, distance: 135.1
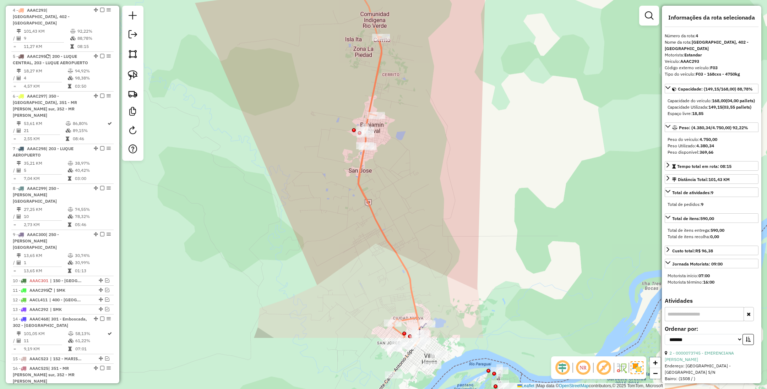
drag, startPoint x: 425, startPoint y: 266, endPoint x: 429, endPoint y: 28, distance: 238.5
click at [429, 29] on div "Janela de atendimento Grade de atendimento Capacidade Transportadoras Veículos …" at bounding box center [383, 194] width 767 height 389
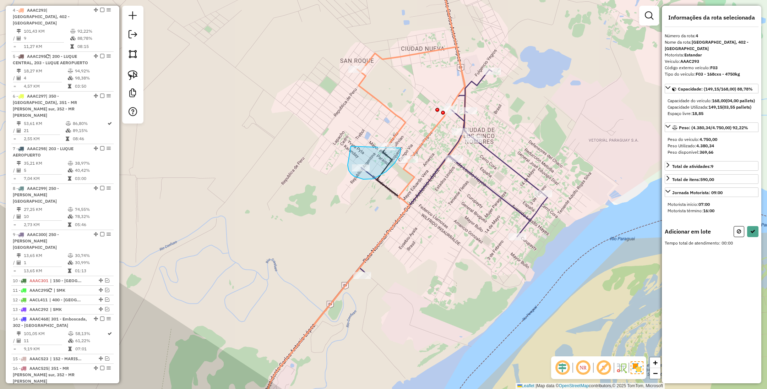
drag, startPoint x: 351, startPoint y: 146, endPoint x: 400, endPoint y: 148, distance: 49.7
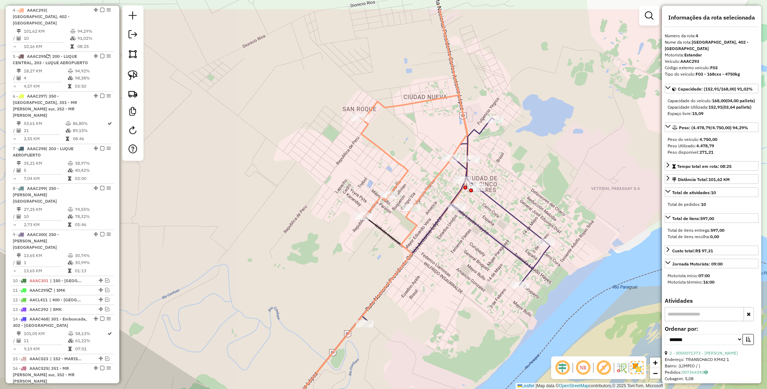
drag, startPoint x: 520, startPoint y: 129, endPoint x: 525, endPoint y: 204, distance: 75.8
click at [525, 204] on div "Janela de atendimento Grade de atendimento Capacidade Transportadoras Veículos …" at bounding box center [383, 194] width 767 height 389
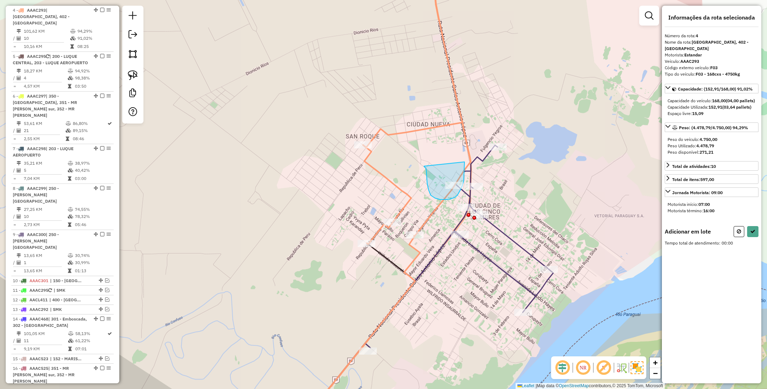
drag, startPoint x: 428, startPoint y: 190, endPoint x: 464, endPoint y: 162, distance: 45.5
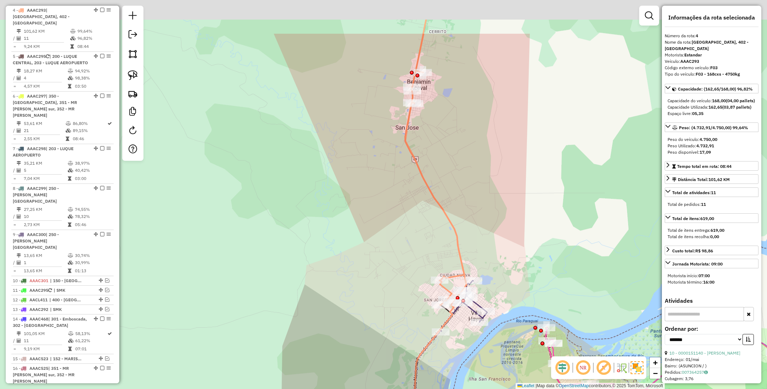
drag, startPoint x: 500, startPoint y: 165, endPoint x: 517, endPoint y: 247, distance: 83.7
click at [517, 247] on div "Janela de atendimento Grade de atendimento Capacidade Transportadoras Veículos …" at bounding box center [383, 194] width 767 height 389
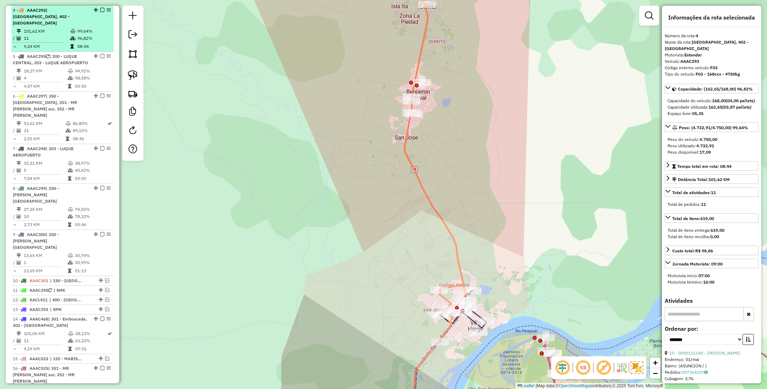
click at [100, 8] on em at bounding box center [102, 10] width 4 height 4
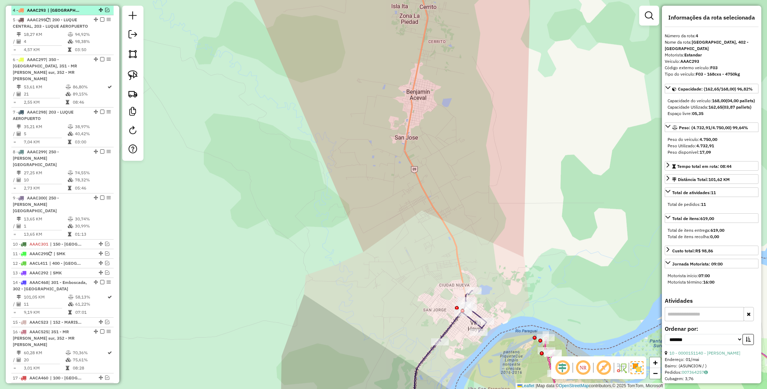
scroll to position [339, 0]
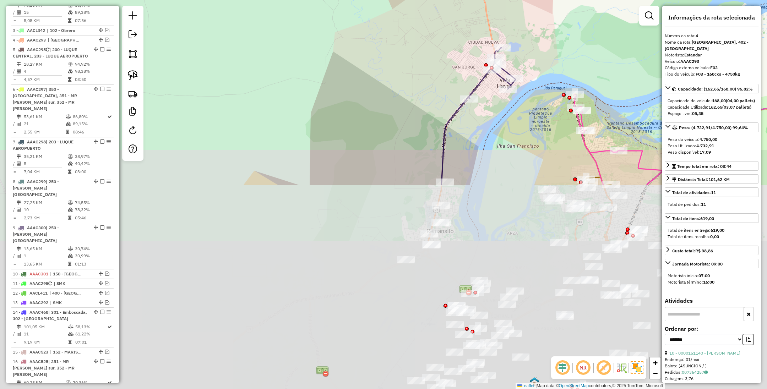
drag, startPoint x: 461, startPoint y: 229, endPoint x: 490, endPoint y: -15, distance: 245.5
click at [490, 0] on html "Aguarde... Pop-up bloqueado! Seu navegador bloqueou automáticamente a abertura …" at bounding box center [383, 194] width 767 height 389
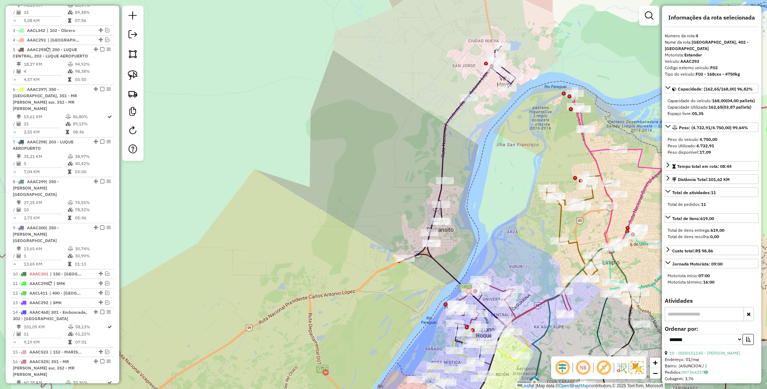
click at [444, 147] on icon at bounding box center [460, 152] width 110 height 213
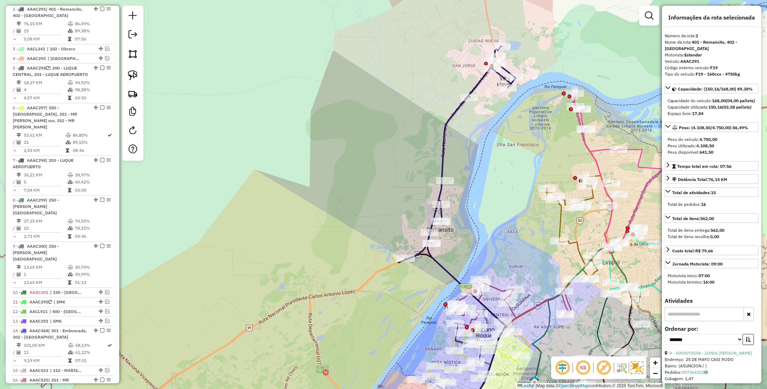
scroll to position [319, 0]
click at [499, 76] on icon at bounding box center [460, 152] width 110 height 213
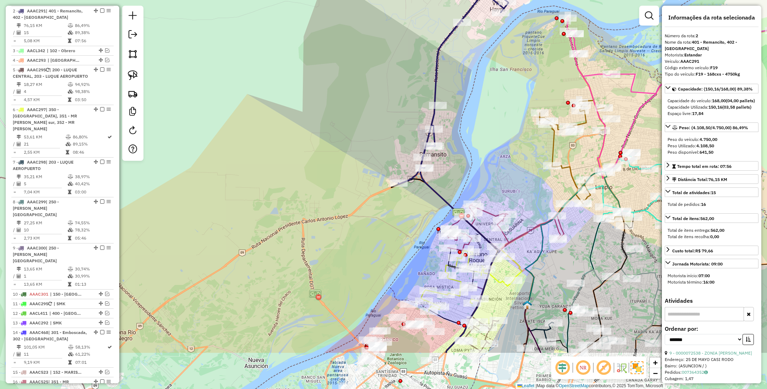
drag, startPoint x: 493, startPoint y: 157, endPoint x: 486, endPoint y: 81, distance: 75.6
click at [486, 81] on div "Janela de atendimento Grade de atendimento Capacidade Transportadoras Veículos …" at bounding box center [383, 194] width 767 height 389
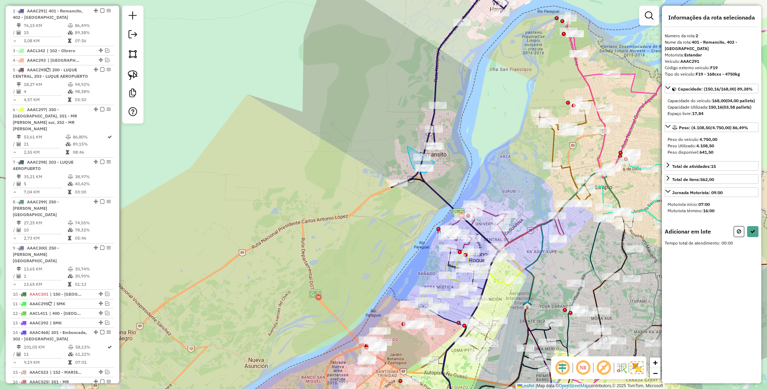
drag, startPoint x: 407, startPoint y: 146, endPoint x: 434, endPoint y: 162, distance: 31.7
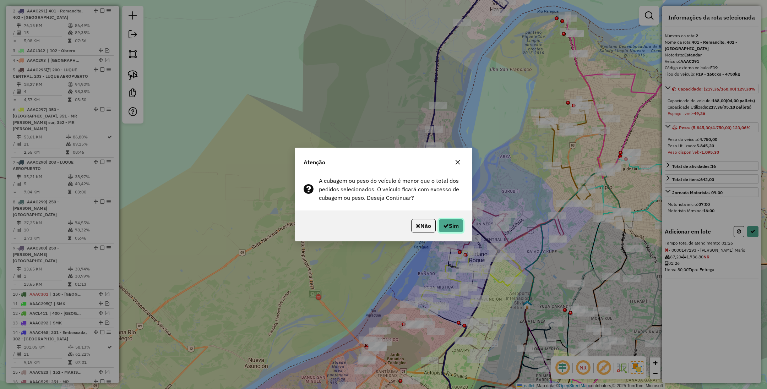
click at [451, 229] on button "Sim" at bounding box center [450, 225] width 25 height 13
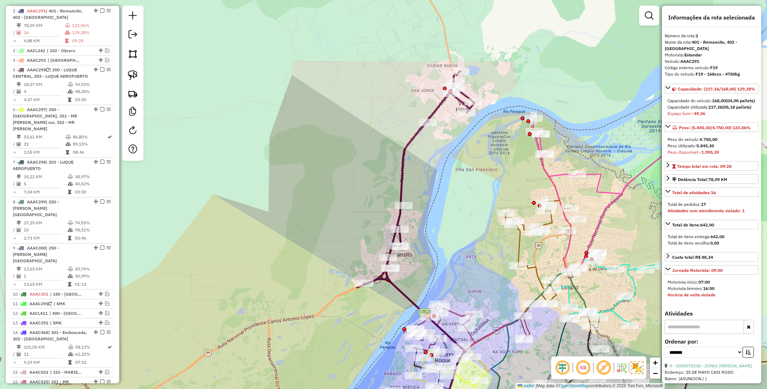
drag, startPoint x: 453, startPoint y: 111, endPoint x: 409, endPoint y: 208, distance: 106.3
click at [409, 208] on div "Janela de atendimento Grade de atendimento Capacidade Transportadoras Veículos …" at bounding box center [383, 194] width 767 height 389
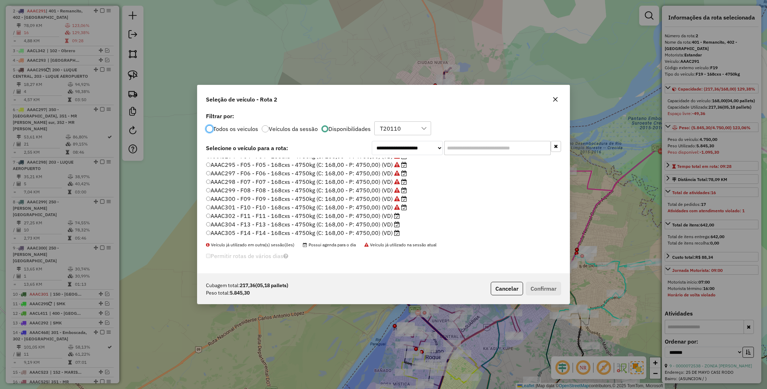
scroll to position [160, 0]
click at [371, 224] on label "AACL406 - F26 - F26 - 252cxs - 7400kg (C: 252,00 - P: 7400,00) (VD)" at bounding box center [302, 223] width 193 height 9
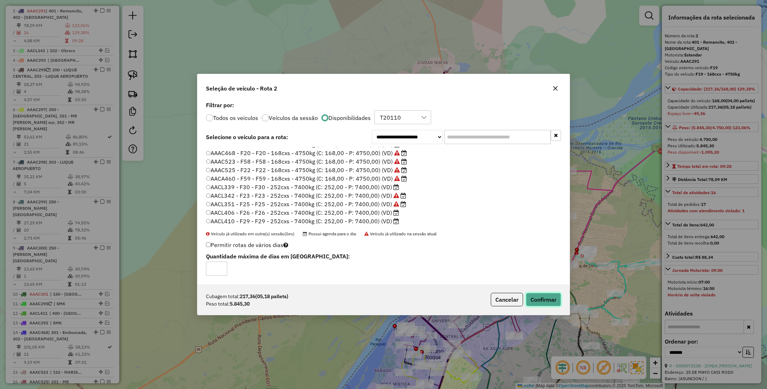
click at [548, 299] on button "Confirmar" at bounding box center [543, 299] width 35 height 13
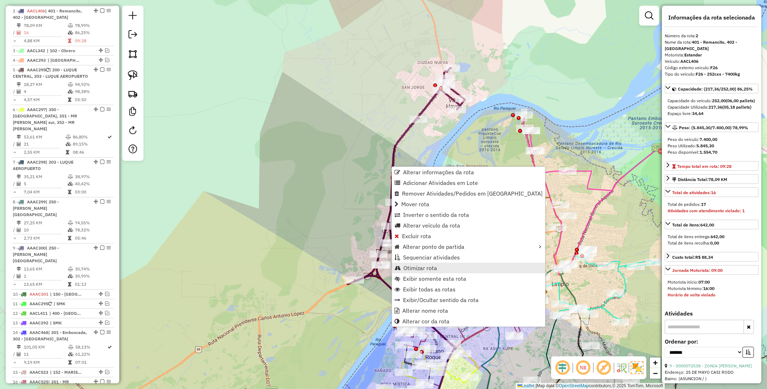
click at [442, 268] on link "Otimizar rota" at bounding box center [468, 268] width 153 height 11
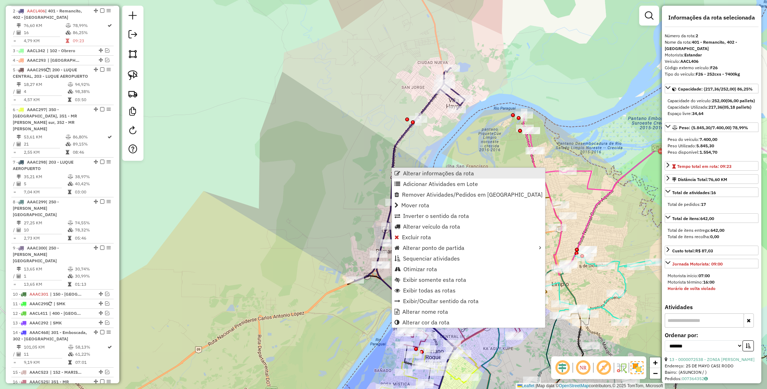
click at [419, 174] on span "Alterar informações da rota" at bounding box center [438, 173] width 71 height 6
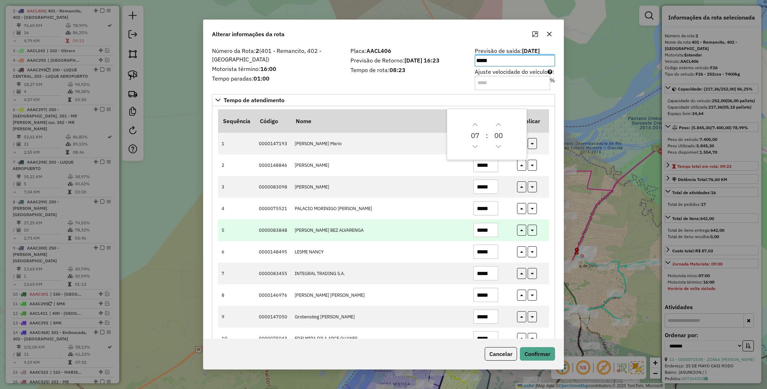
click at [505, 225] on td "*****" at bounding box center [491, 230] width 44 height 22
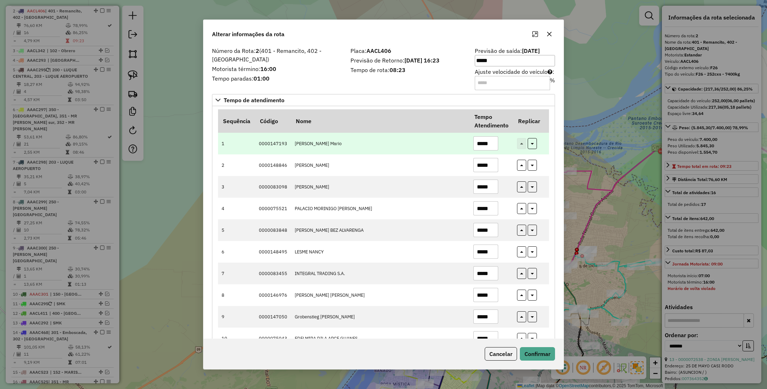
click at [487, 145] on input "*****" at bounding box center [485, 143] width 25 height 14
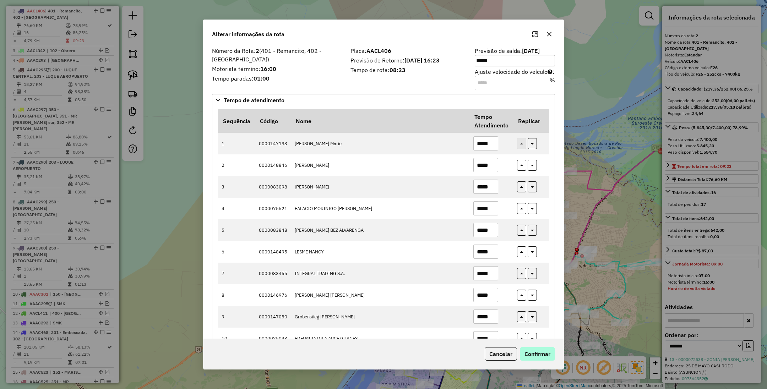
type input "*****"
click at [544, 353] on button "Confirmar" at bounding box center [537, 353] width 35 height 13
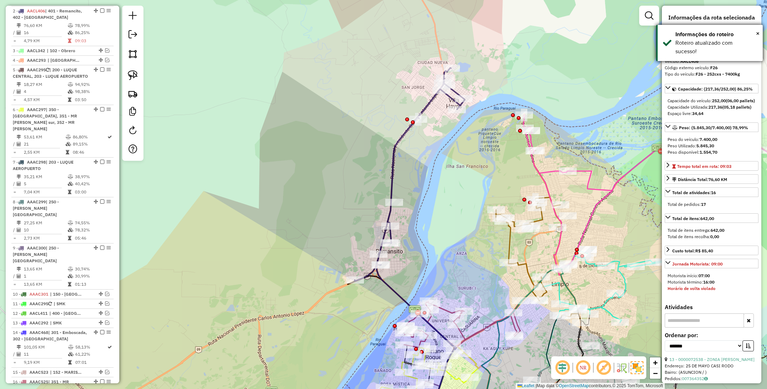
click at [759, 32] on div "× Informações do roteiro Roteiro atualizado com sucesso!" at bounding box center [709, 43] width 106 height 36
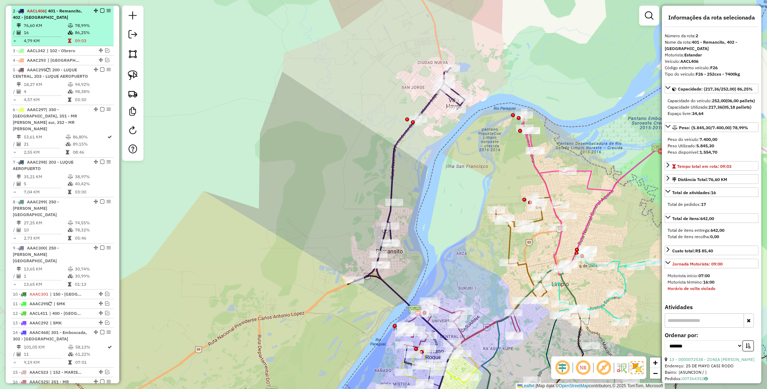
click at [100, 10] on em at bounding box center [102, 11] width 4 height 4
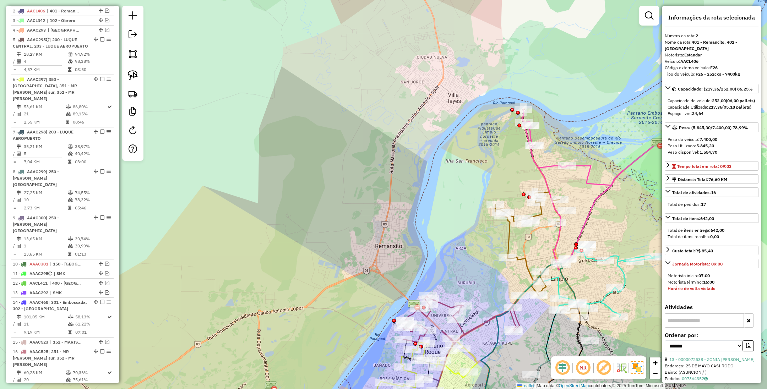
drag, startPoint x: 348, startPoint y: 199, endPoint x: 366, endPoint y: 100, distance: 100.5
click at [366, 100] on div "Janela de atendimento Grade de atendimento Capacidade Transportadoras Veículos …" at bounding box center [383, 194] width 767 height 389
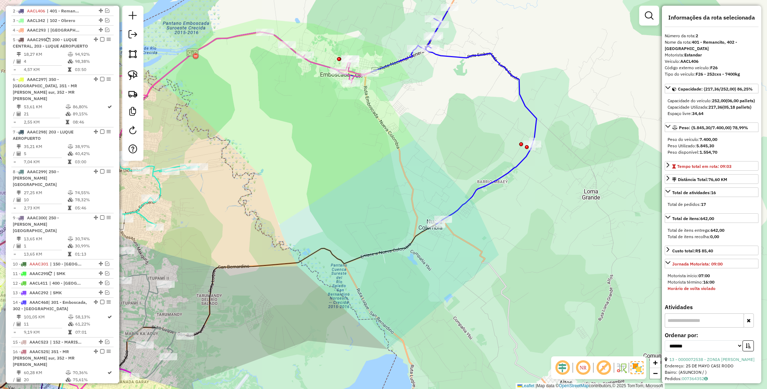
click at [526, 105] on icon at bounding box center [437, 115] width 198 height 217
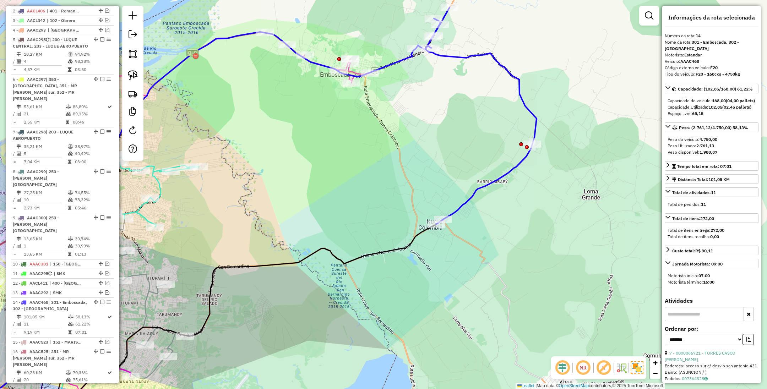
scroll to position [599, 0]
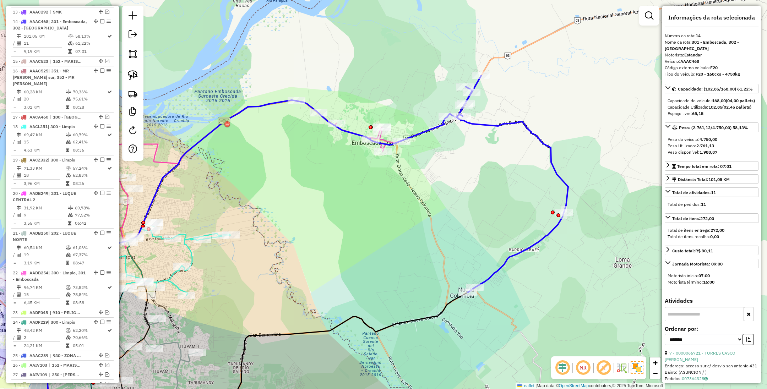
drag, startPoint x: 437, startPoint y: 104, endPoint x: 468, endPoint y: 172, distance: 75.1
click at [468, 172] on div "Janela de atendimento Grade de atendimento Capacidade Transportadoras Veículos …" at bounding box center [383, 194] width 767 height 389
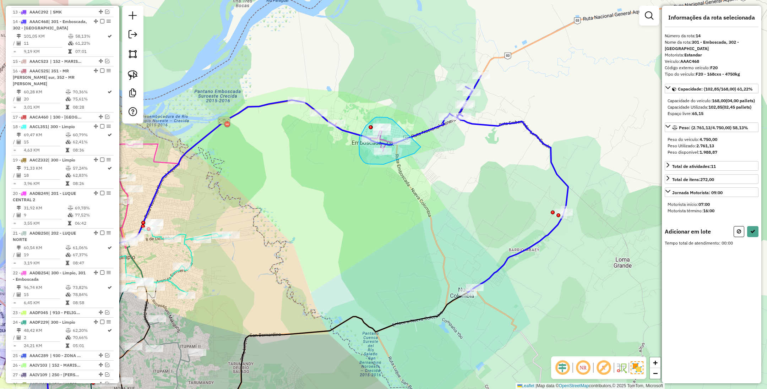
drag, startPoint x: 392, startPoint y: 119, endPoint x: 421, endPoint y: 147, distance: 39.9
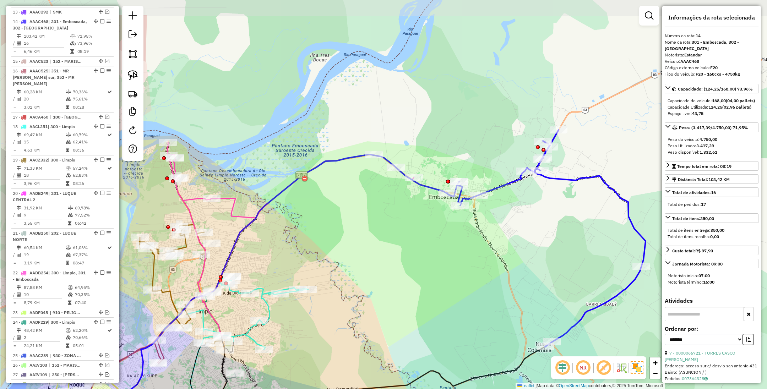
drag, startPoint x: 317, startPoint y: 174, endPoint x: 394, endPoint y: 228, distance: 94.5
click at [394, 228] on div "Janela de atendimento Grade de atendimento Capacidade Transportadoras Veículos …" at bounding box center [383, 194] width 767 height 389
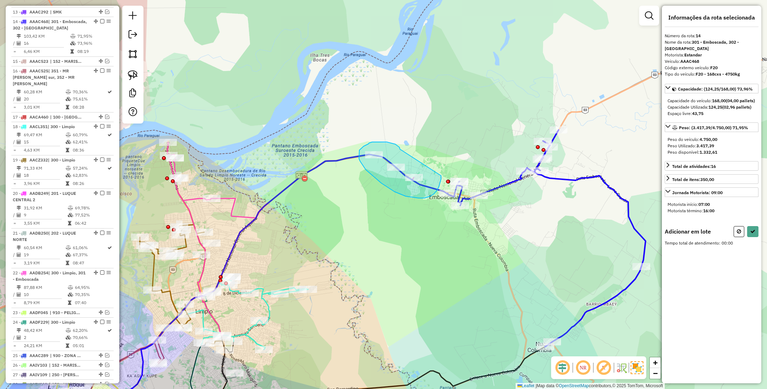
drag, startPoint x: 385, startPoint y: 142, endPoint x: 441, endPoint y: 176, distance: 64.8
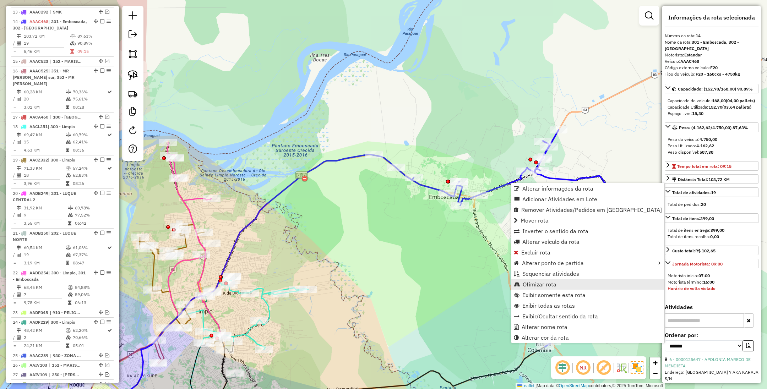
click at [552, 285] on span "Otimizar rota" at bounding box center [539, 284] width 34 height 6
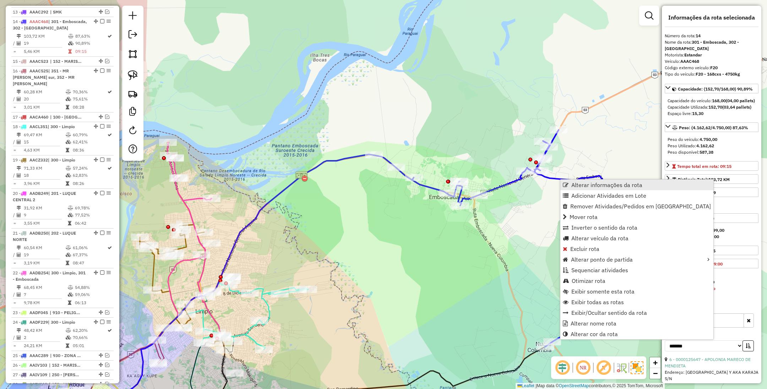
click at [588, 182] on span "Alterar informações da rota" at bounding box center [606, 185] width 71 height 6
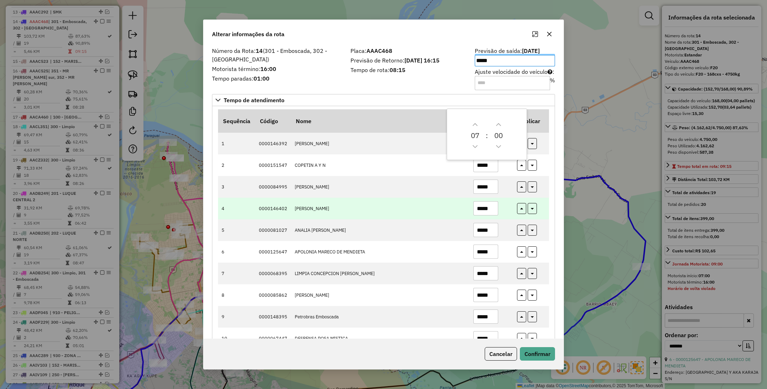
click at [511, 213] on td "*****" at bounding box center [491, 209] width 44 height 22
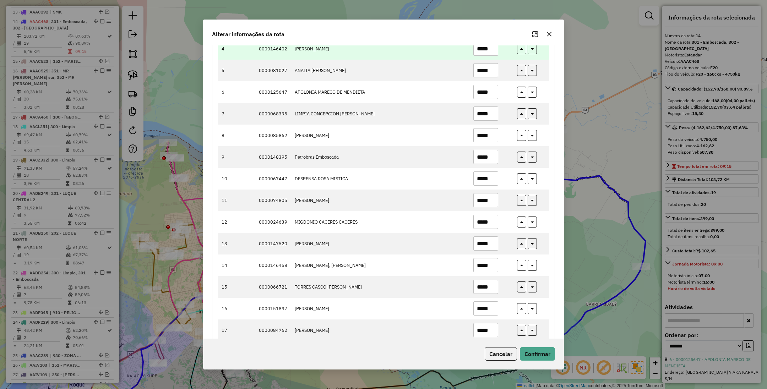
scroll to position [213, 0]
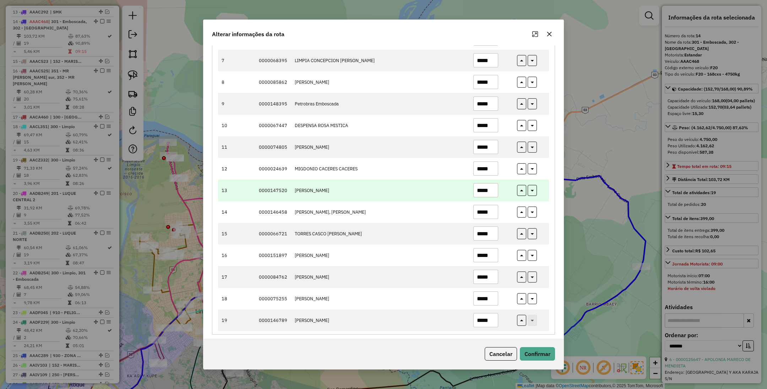
click at [485, 193] on input "*****" at bounding box center [485, 190] width 25 height 14
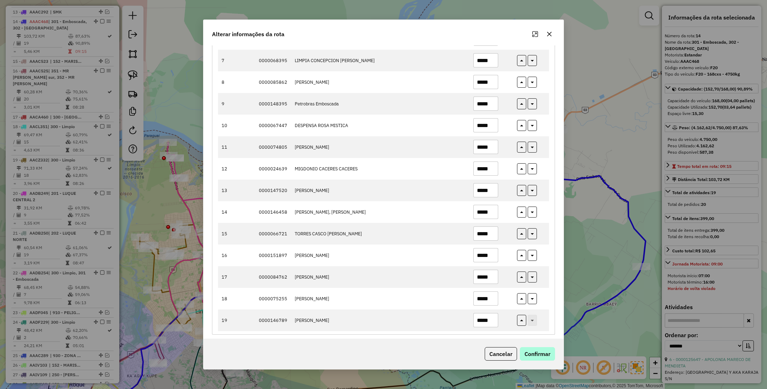
type input "*****"
click at [542, 353] on button "Confirmar" at bounding box center [537, 353] width 35 height 13
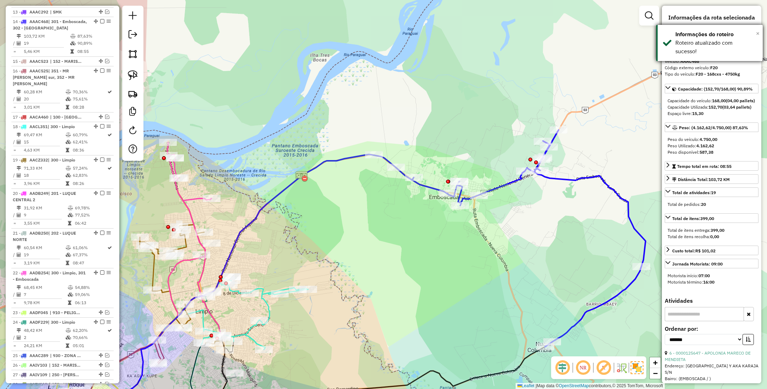
click at [758, 33] on span "×" at bounding box center [758, 33] width 4 height 8
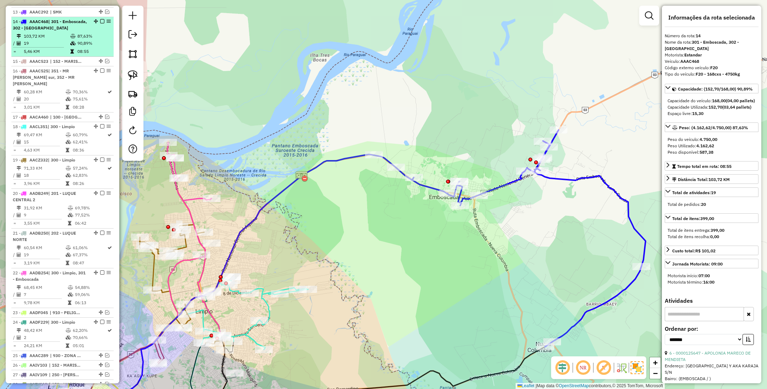
click at [102, 19] on em at bounding box center [102, 21] width 4 height 4
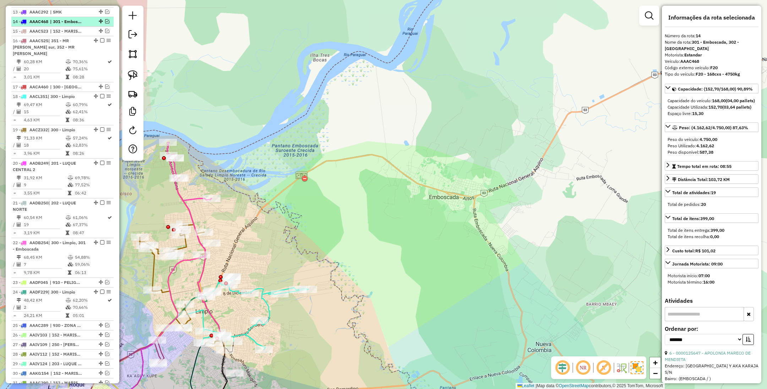
scroll to position [562, 0]
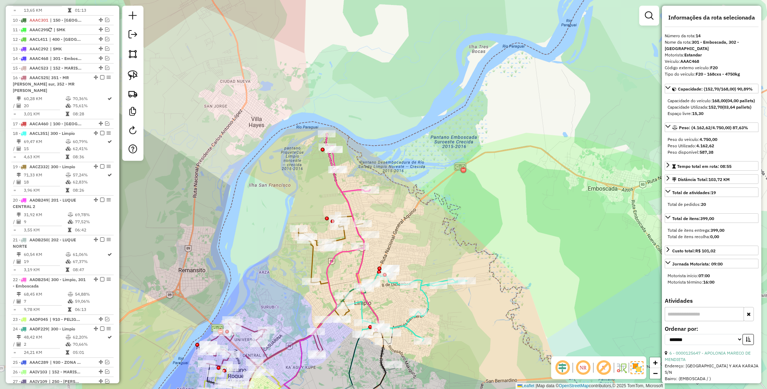
drag, startPoint x: 393, startPoint y: 254, endPoint x: 532, endPoint y: 247, distance: 138.6
click at [532, 247] on div "Janela de atendimento Grade de atendimento Capacidade Transportadoras Veículos …" at bounding box center [383, 194] width 767 height 389
click at [353, 191] on icon at bounding box center [353, 230] width 55 height 193
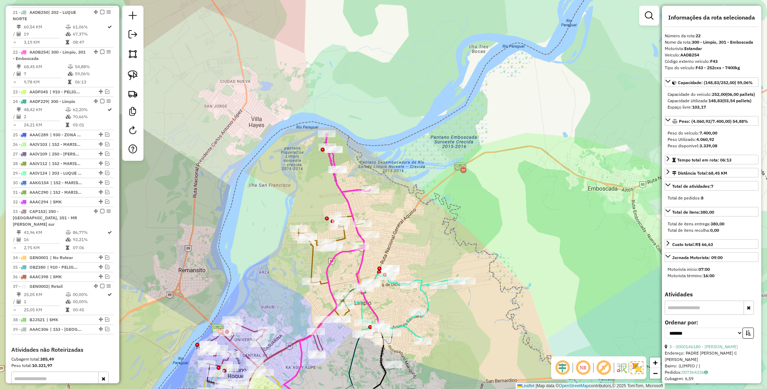
scroll to position [815, 0]
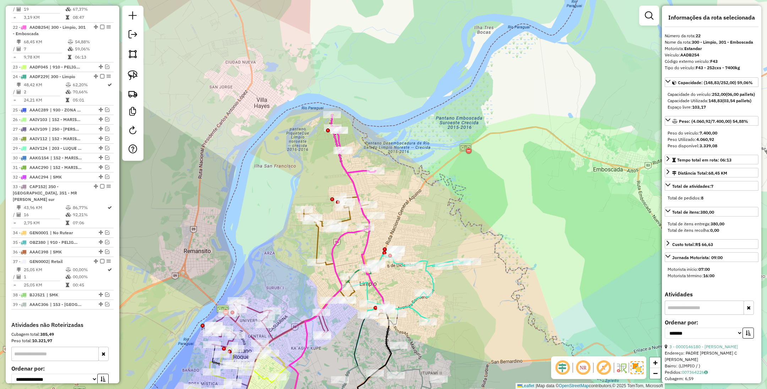
drag, startPoint x: 379, startPoint y: 214, endPoint x: 385, endPoint y: 195, distance: 19.5
click at [385, 195] on div "Janela de atendimento Grade de atendimento Capacidade Transportadoras Veículos …" at bounding box center [383, 194] width 767 height 389
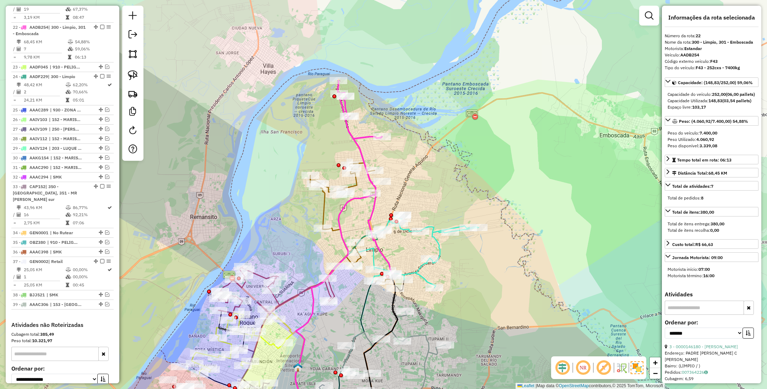
drag, startPoint x: 399, startPoint y: 195, endPoint x: 407, endPoint y: 148, distance: 47.4
click at [407, 148] on div "Janela de atendimento Grade de atendimento Capacidade Transportadoras Veículos …" at bounding box center [383, 194] width 767 height 389
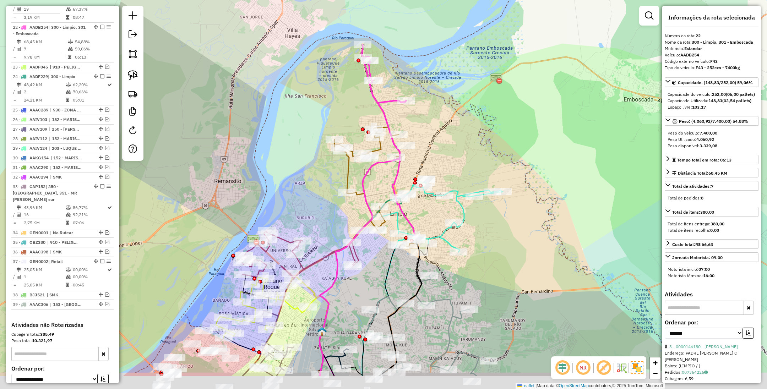
drag, startPoint x: 427, startPoint y: 187, endPoint x: 431, endPoint y: 110, distance: 77.5
click at [431, 110] on div "Janela de atendimento Grade de atendimento Capacidade Transportadoras Veículos …" at bounding box center [383, 194] width 767 height 389
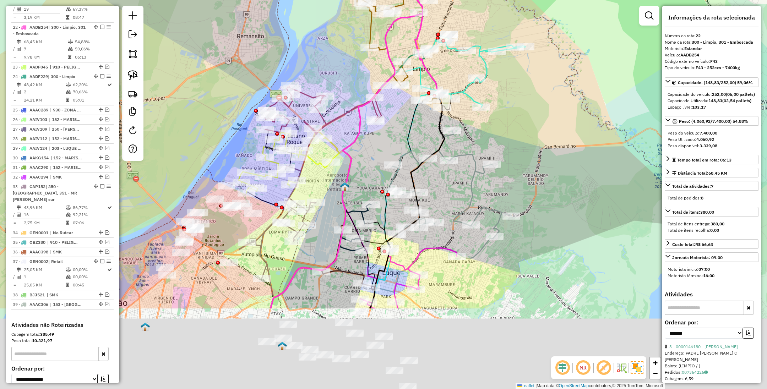
drag, startPoint x: 350, startPoint y: 281, endPoint x: 374, endPoint y: 142, distance: 142.0
click at [374, 142] on div "Janela de atendimento Grade de atendimento Capacidade Transportadoras Veículos …" at bounding box center [383, 194] width 767 height 389
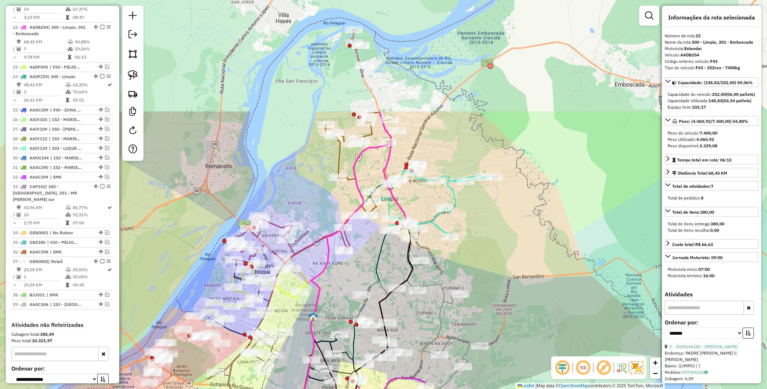
drag, startPoint x: 388, startPoint y: 131, endPoint x: 354, endPoint y: 296, distance: 168.8
click at [354, 296] on div "Janela de atendimento Grade de atendimento Capacidade Transportadoras Veículos …" at bounding box center [383, 194] width 767 height 389
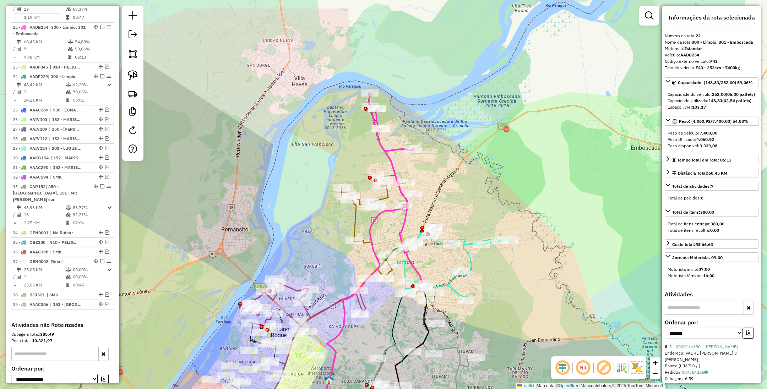
drag, startPoint x: 418, startPoint y: 129, endPoint x: 434, endPoint y: 186, distance: 58.6
click at [435, 187] on div "Janela de atendimento Grade de atendimento Capacidade Transportadoras Veículos …" at bounding box center [383, 194] width 767 height 389
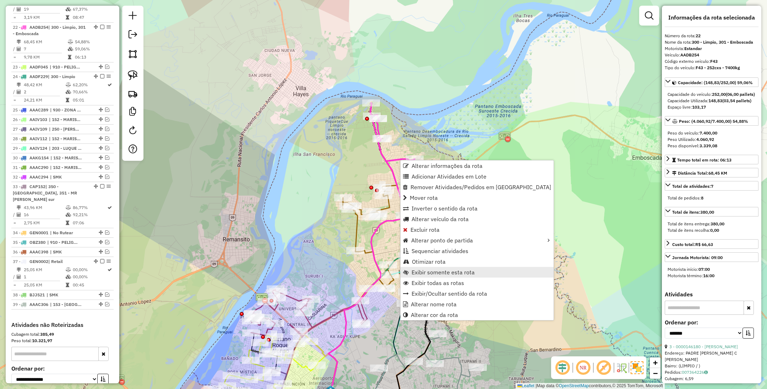
click at [465, 274] on span "Exibir somente esta rota" at bounding box center [442, 272] width 63 height 6
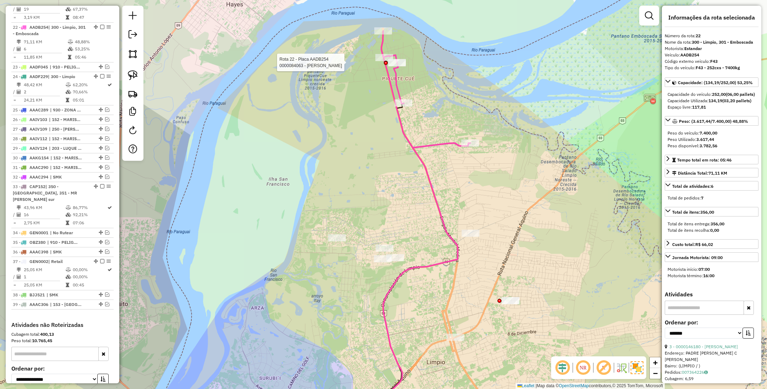
click at [401, 66] on div at bounding box center [397, 62] width 18 height 7
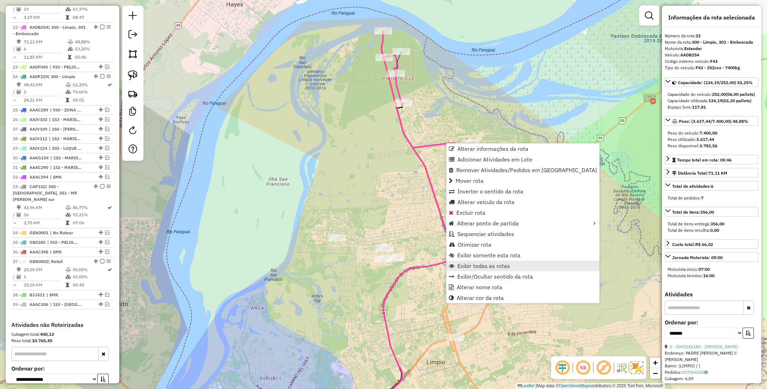
click at [499, 267] on span "Exibir todas as rotas" at bounding box center [483, 266] width 53 height 6
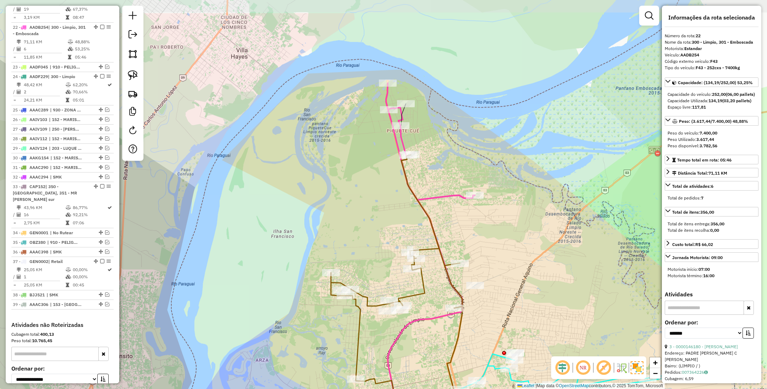
drag, startPoint x: 483, startPoint y: 198, endPoint x: 484, endPoint y: 237, distance: 39.1
click at [484, 237] on div "Janela de atendimento Grade de atendimento Capacidade Transportadoras Veículos …" at bounding box center [383, 194] width 767 height 389
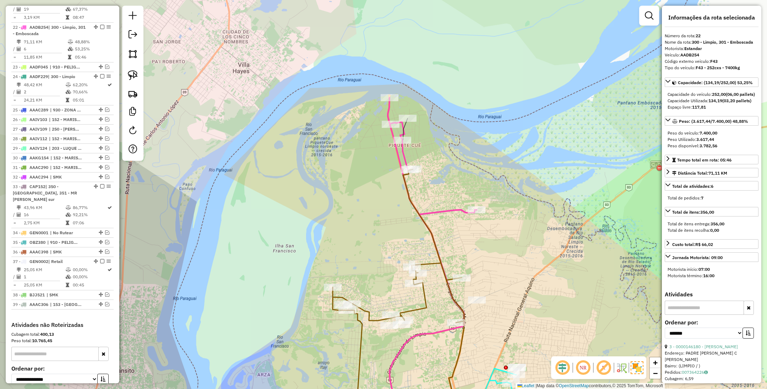
click at [458, 208] on icon at bounding box center [432, 156] width 89 height 117
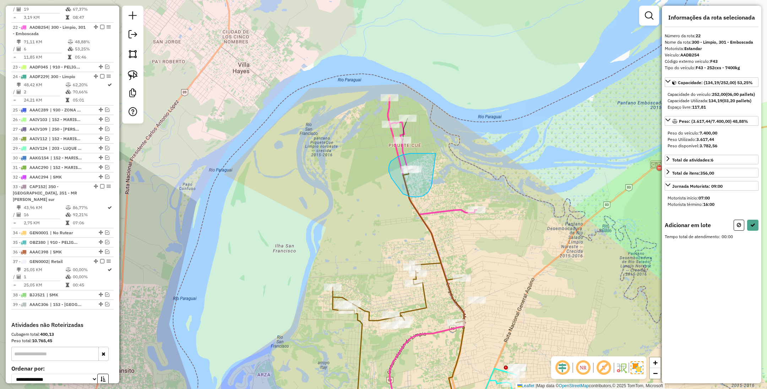
drag, startPoint x: 428, startPoint y: 153, endPoint x: 431, endPoint y: 186, distance: 32.4
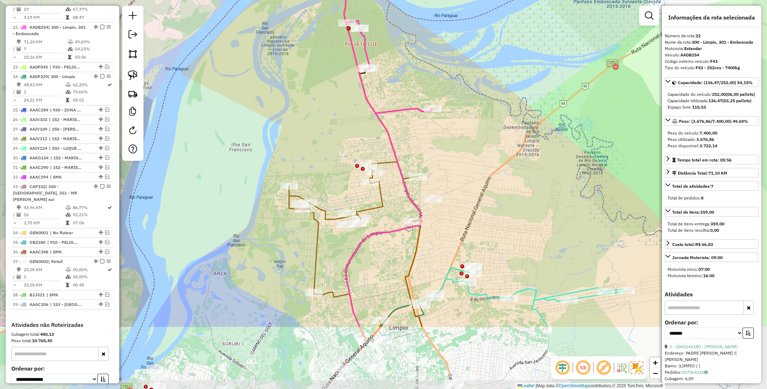
drag, startPoint x: 488, startPoint y: 213, endPoint x: 457, endPoint y: 148, distance: 72.2
click at [457, 148] on div "Janela de atendimento Grade de atendimento Capacidade Transportadoras Veículos …" at bounding box center [383, 194] width 767 height 389
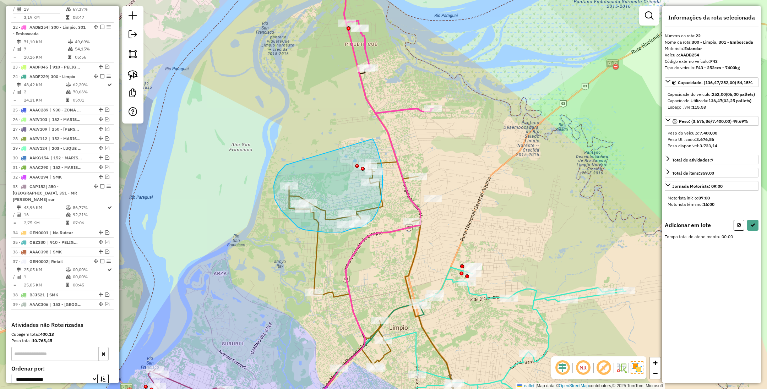
drag, startPoint x: 285, startPoint y: 165, endPoint x: 373, endPoint y: 139, distance: 91.2
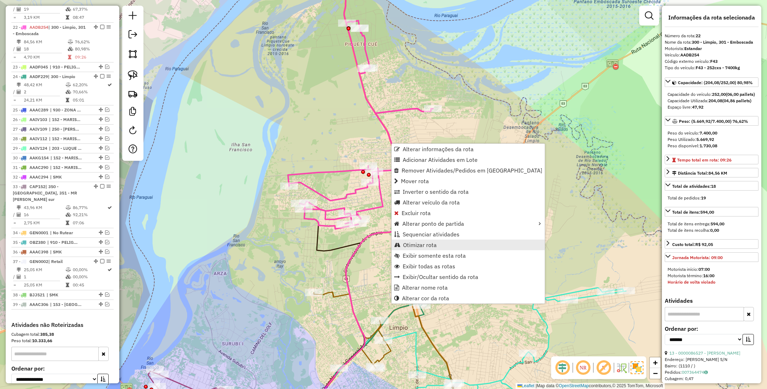
click at [431, 244] on span "Otimizar rota" at bounding box center [420, 245] width 34 height 6
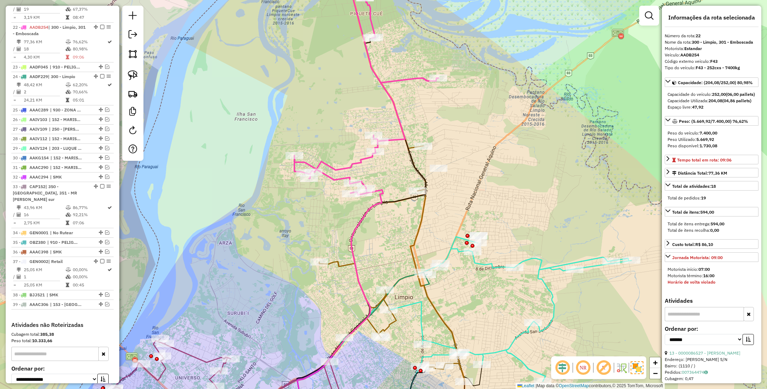
drag, startPoint x: 452, startPoint y: 164, endPoint x: 457, endPoint y: 125, distance: 39.8
click at [457, 126] on div "Janela de atendimento Grade de atendimento Capacidade Transportadoras Veículos …" at bounding box center [383, 194] width 767 height 389
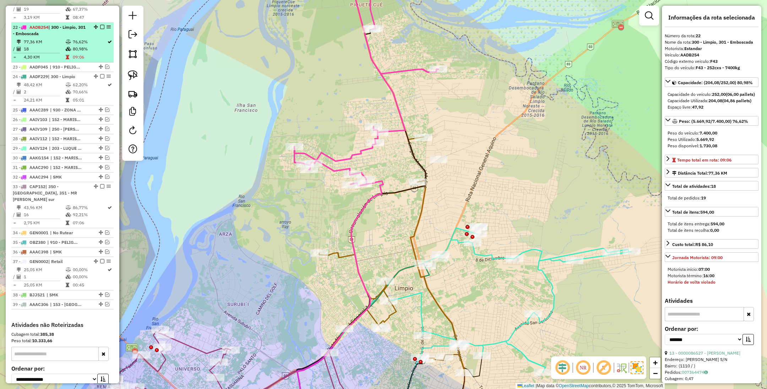
click at [100, 25] on em at bounding box center [102, 27] width 4 height 4
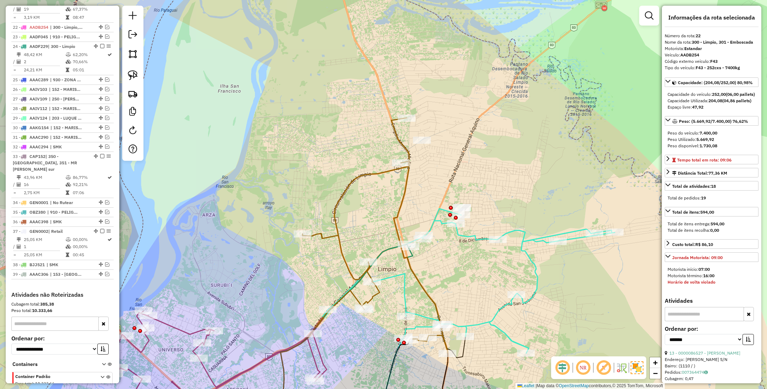
drag, startPoint x: 528, startPoint y: 191, endPoint x: 450, endPoint y: 77, distance: 137.9
click at [450, 77] on div "Janela de atendimento Grade de atendimento Capacidade Transportadoras Veículos …" at bounding box center [383, 194] width 767 height 389
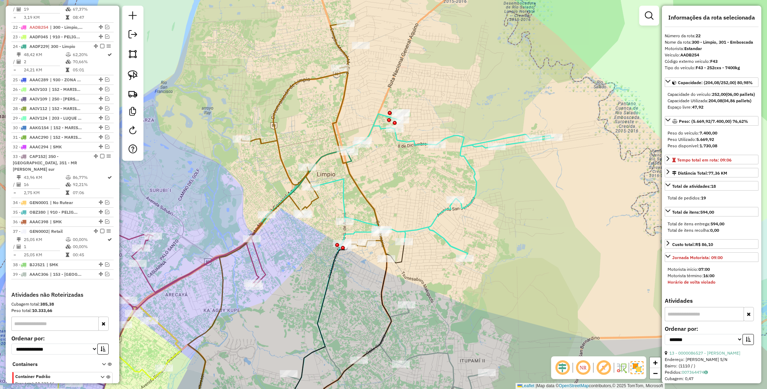
click at [294, 79] on icon at bounding box center [313, 140] width 145 height 235
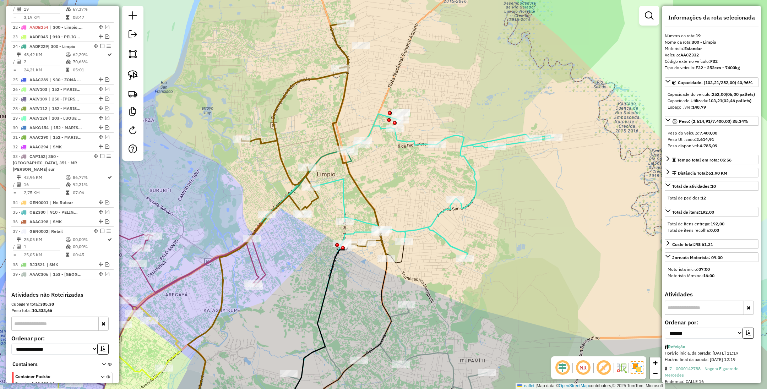
scroll to position [702, 0]
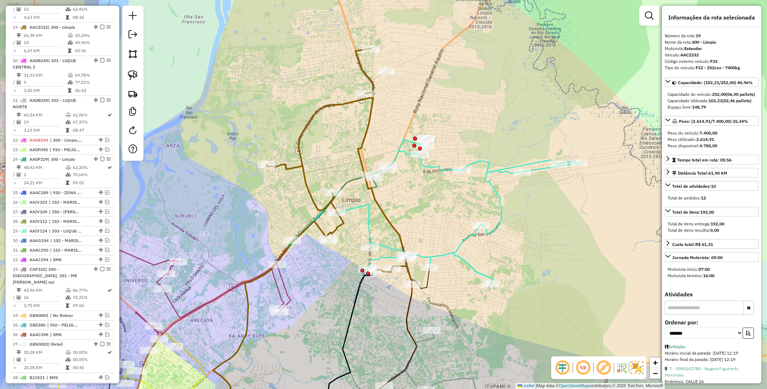
drag, startPoint x: 398, startPoint y: 80, endPoint x: 423, endPoint y: 106, distance: 35.4
click at [423, 106] on div "Janela de atendimento Grade de atendimento Capacidade Transportadoras Veículos …" at bounding box center [383, 194] width 767 height 389
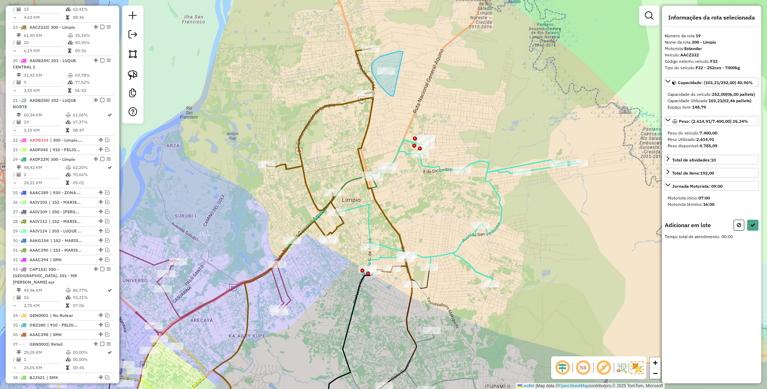
drag, startPoint x: 403, startPoint y: 51, endPoint x: 393, endPoint y: 96, distance: 45.7
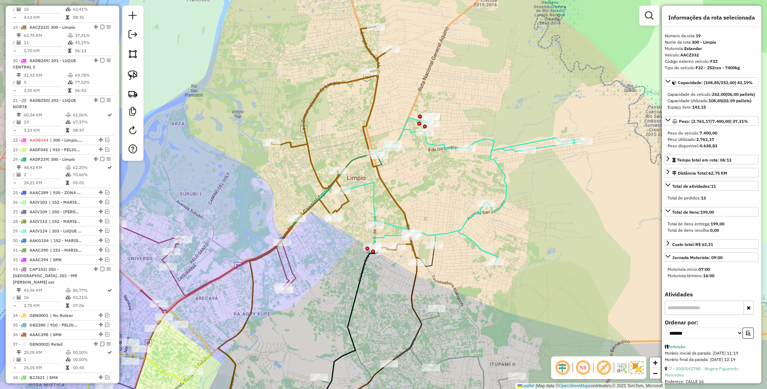
drag, startPoint x: 438, startPoint y: 209, endPoint x: 443, endPoint y: 187, distance: 22.6
click at [443, 187] on div "Janela de atendimento Grade de atendimento Capacidade Transportadoras Veículos …" at bounding box center [383, 194] width 767 height 389
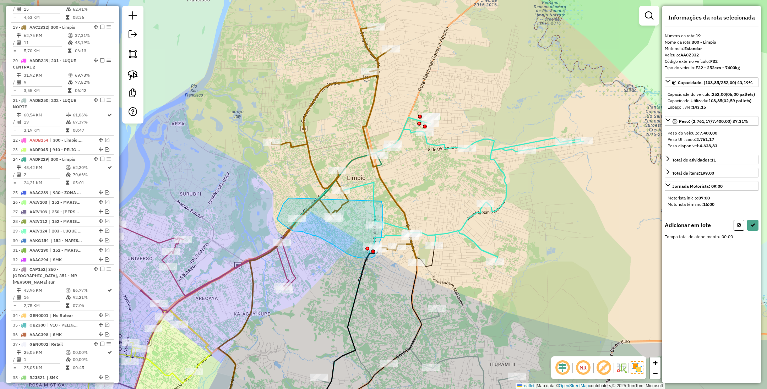
drag, startPoint x: 287, startPoint y: 201, endPoint x: 381, endPoint y: 201, distance: 94.4
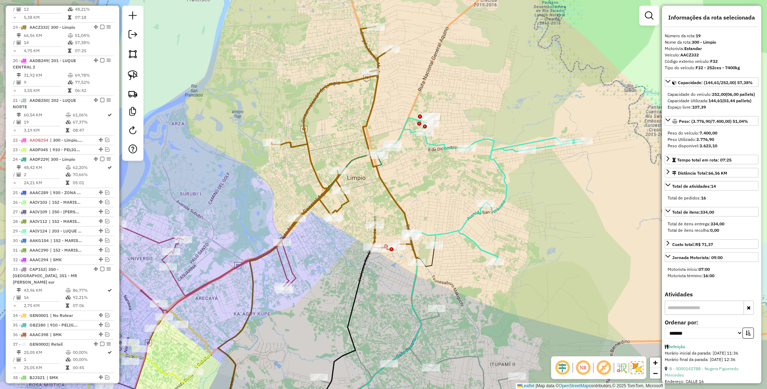
click at [505, 193] on icon at bounding box center [477, 189] width 214 height 144
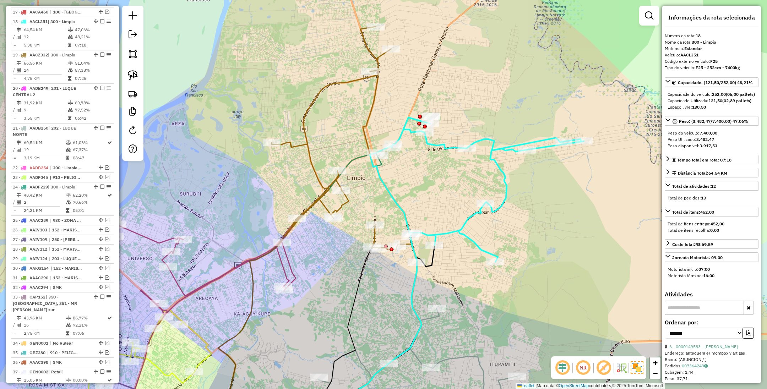
scroll to position [669, 0]
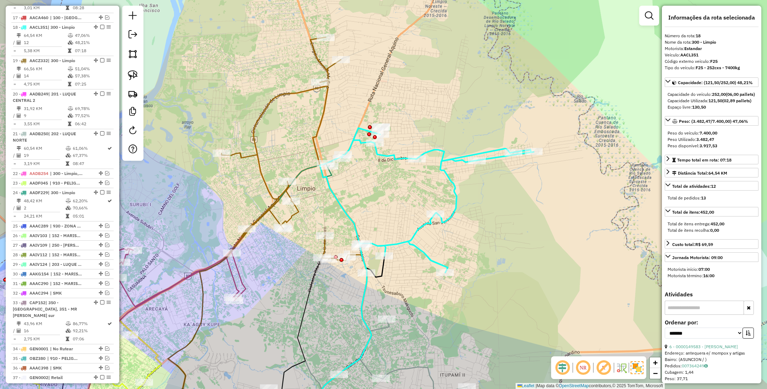
drag, startPoint x: 467, startPoint y: 188, endPoint x: 417, endPoint y: 199, distance: 51.2
click at [417, 199] on div "Janela de atendimento Grade de atendimento Capacidade Transportadoras Veículos …" at bounding box center [383, 194] width 767 height 389
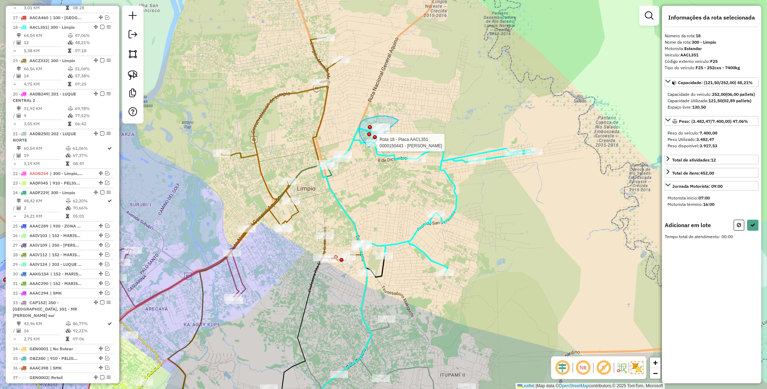
drag, startPoint x: 395, startPoint y: 119, endPoint x: 375, endPoint y: 151, distance: 38.4
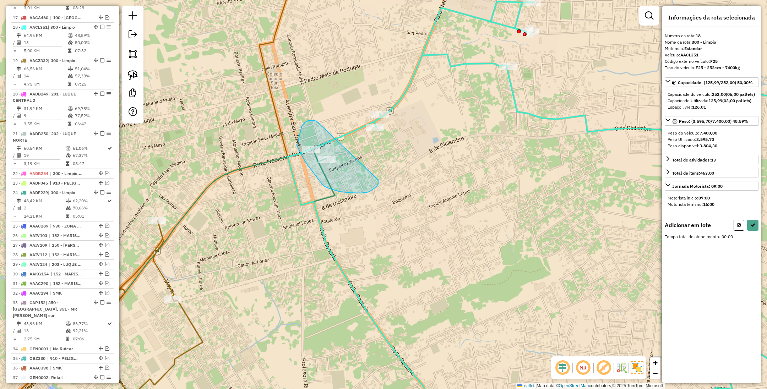
drag, startPoint x: 311, startPoint y: 120, endPoint x: 377, endPoint y: 179, distance: 88.7
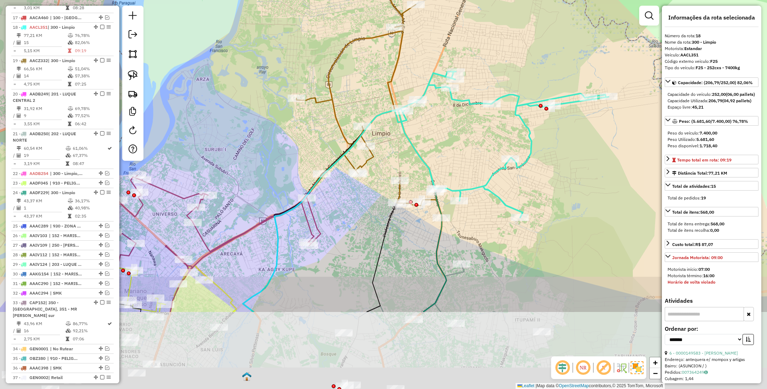
drag, startPoint x: 458, startPoint y: 259, endPoint x: 452, endPoint y: 150, distance: 109.1
click at [452, 150] on div "Janela de atendimento Grade de atendimento Capacidade Transportadoras Veículos …" at bounding box center [383, 194] width 767 height 389
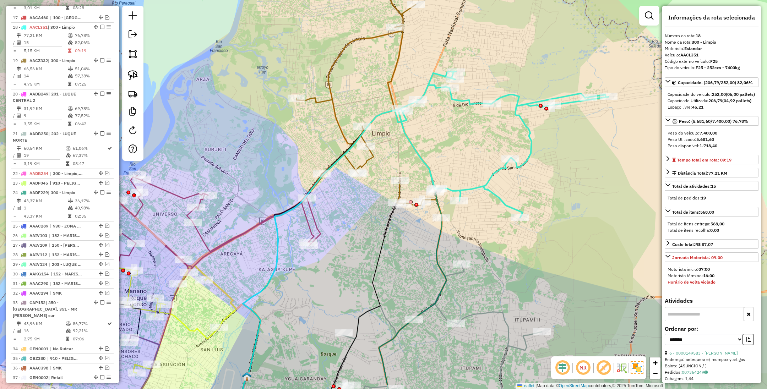
click at [397, 193] on icon at bounding box center [368, 99] width 145 height 235
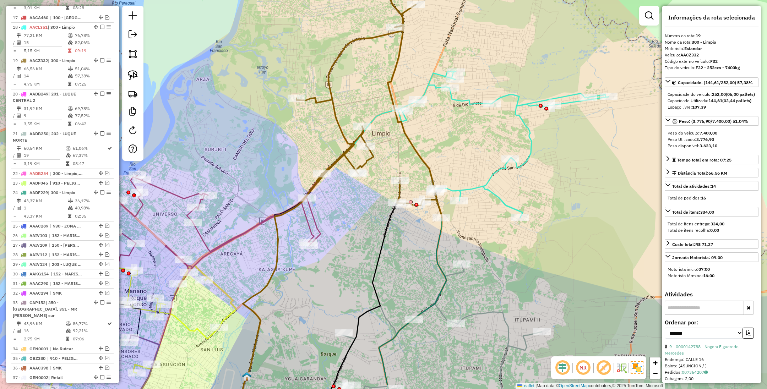
scroll to position [702, 0]
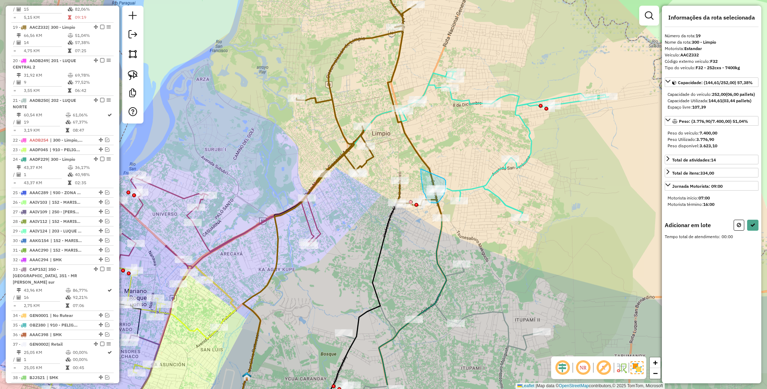
drag, startPoint x: 421, startPoint y: 169, endPoint x: 443, endPoint y: 178, distance: 24.7
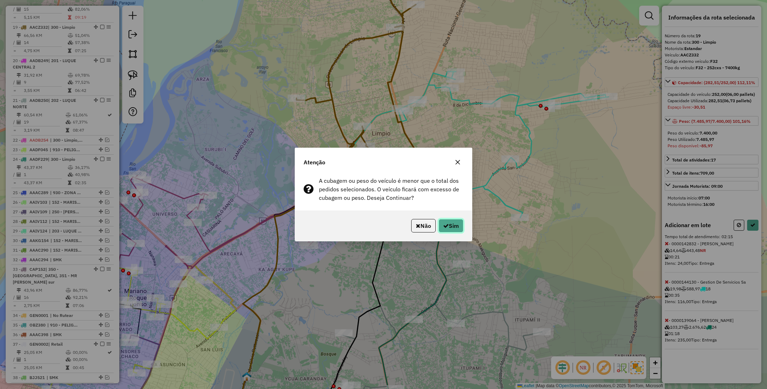
click at [455, 223] on button "Sim" at bounding box center [450, 225] width 25 height 13
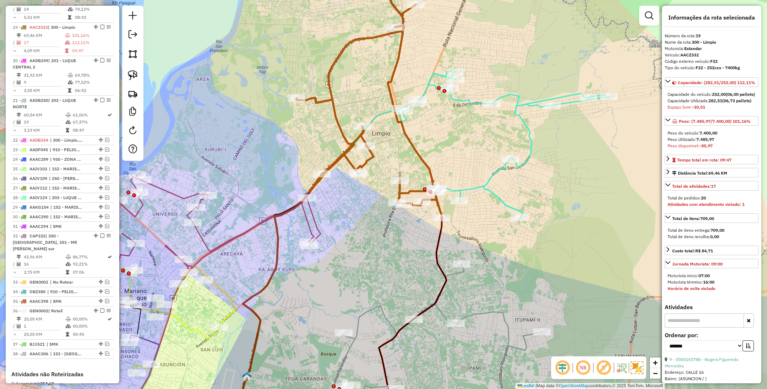
click at [480, 187] on icon at bounding box center [502, 145] width 214 height 146
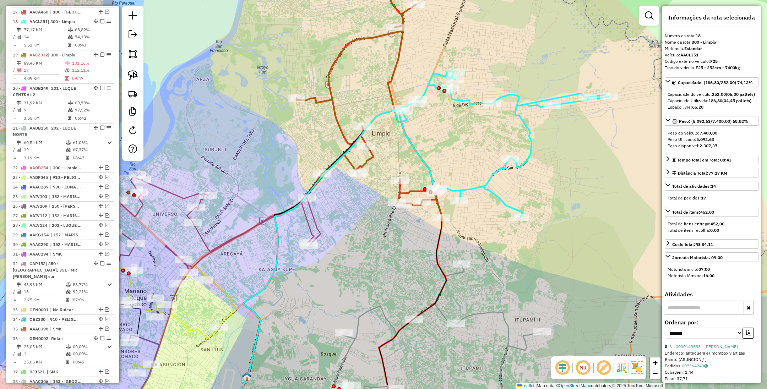
scroll to position [669, 0]
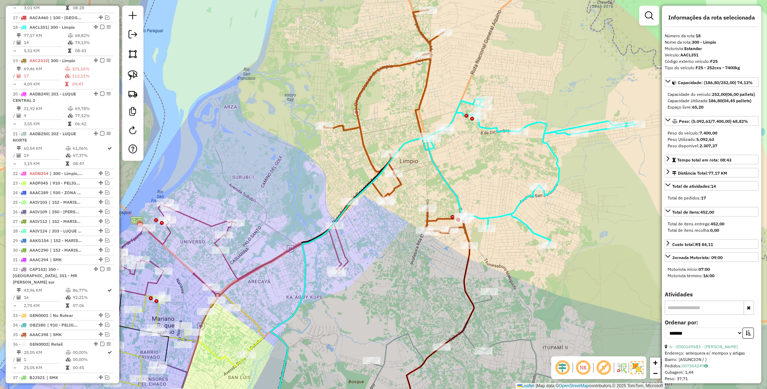
drag, startPoint x: 456, startPoint y: 143, endPoint x: 484, endPoint y: 170, distance: 39.1
click at [484, 170] on div "Janela de atendimento Grade de atendimento Capacidade Transportadoras Veículos …" at bounding box center [383, 194] width 767 height 389
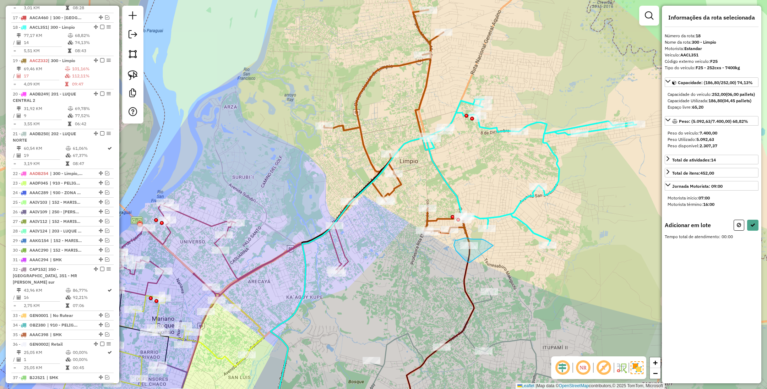
drag, startPoint x: 493, startPoint y: 245, endPoint x: 470, endPoint y: 262, distance: 28.5
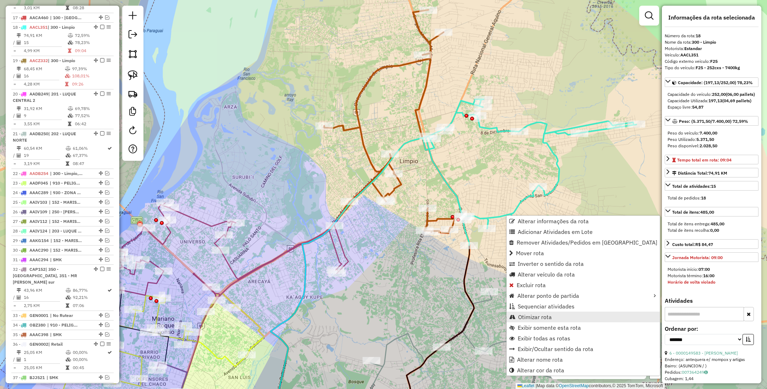
click at [529, 318] on span "Otimizar rota" at bounding box center [535, 317] width 34 height 6
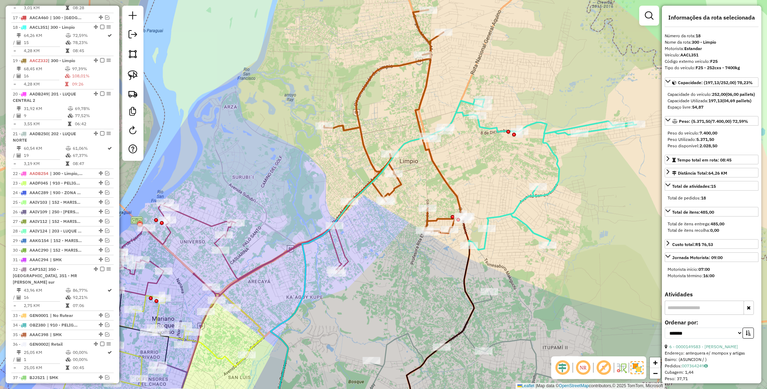
click at [399, 183] on icon at bounding box center [394, 121] width 141 height 223
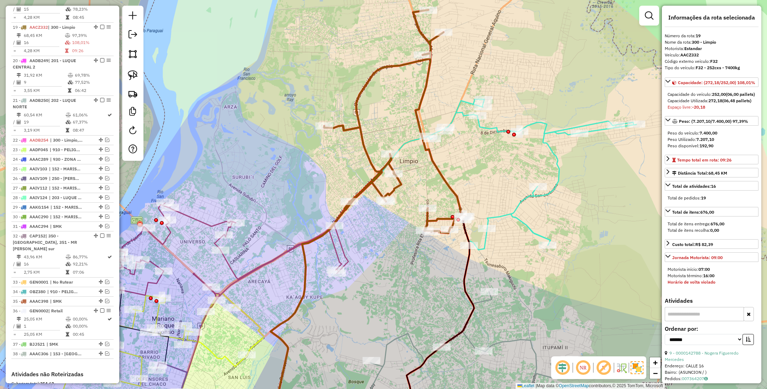
scroll to position [106, 0]
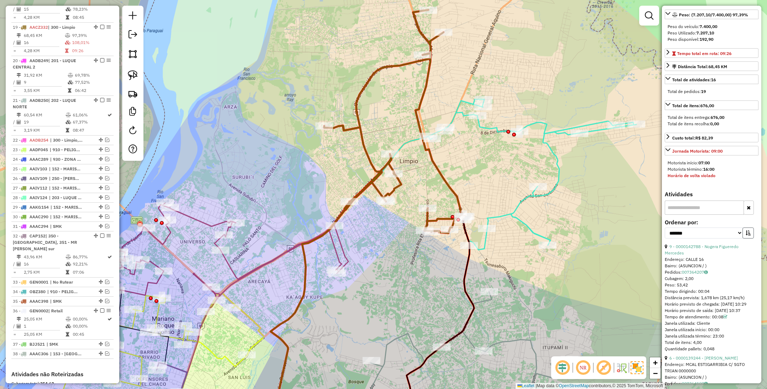
click at [745, 235] on icon "button" at bounding box center [747, 232] width 5 height 5
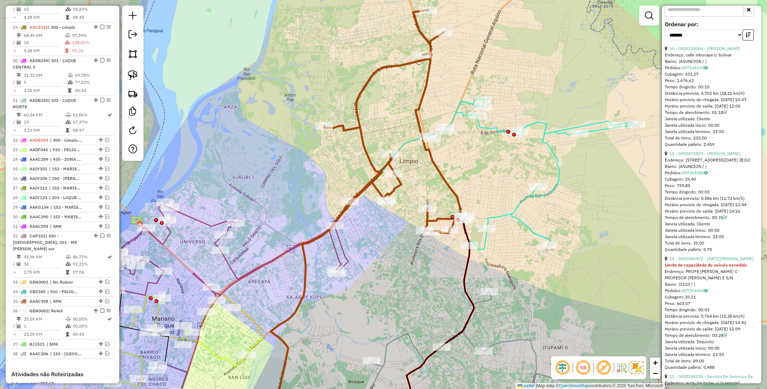
scroll to position [319, 0]
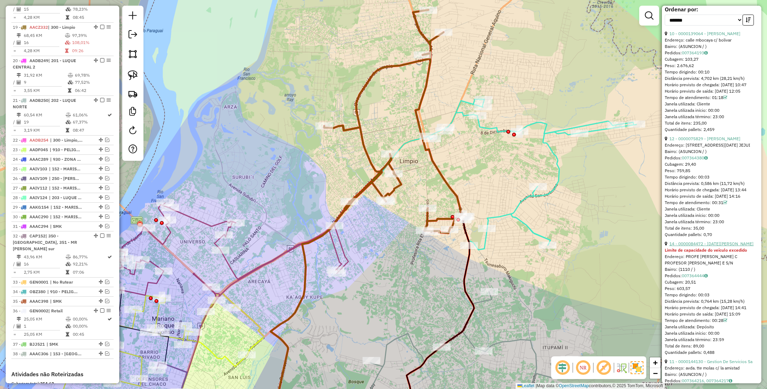
click at [694, 246] on link "14 - 0000084472 - [DATE][PERSON_NAME]" at bounding box center [711, 243] width 84 height 5
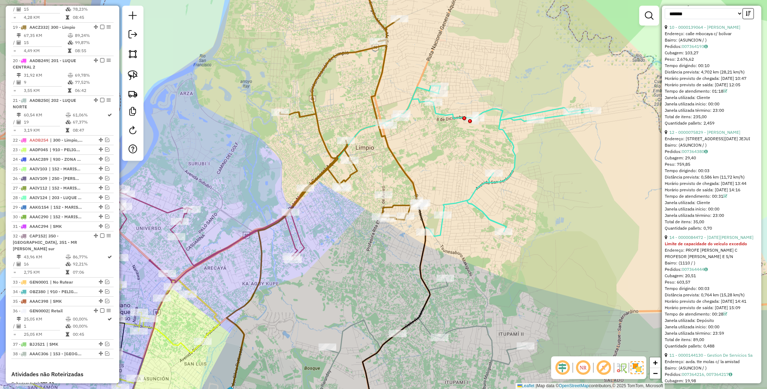
scroll to position [307, 0]
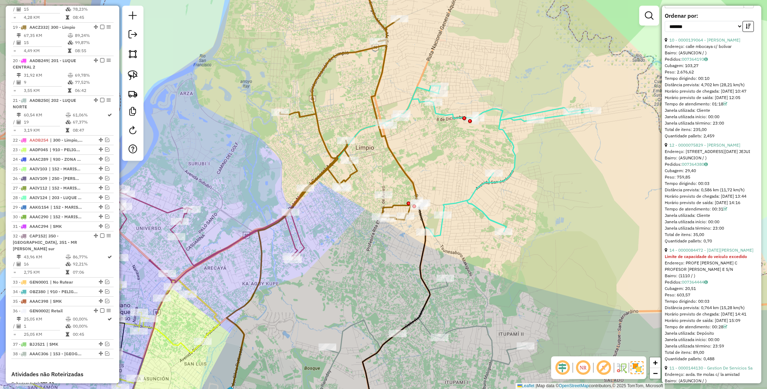
click at [514, 149] on icon at bounding box center [488, 161] width 208 height 150
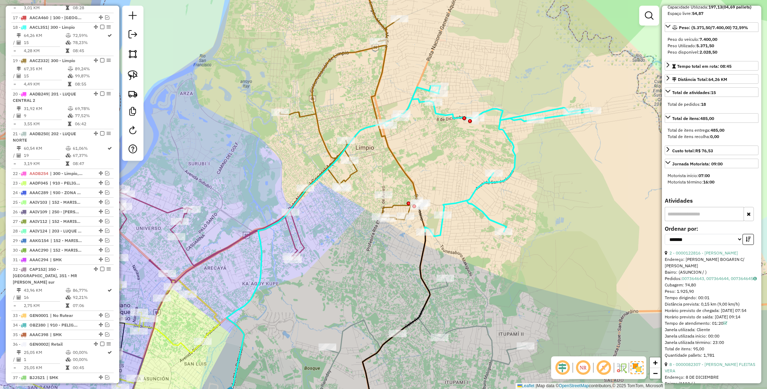
scroll to position [0, 0]
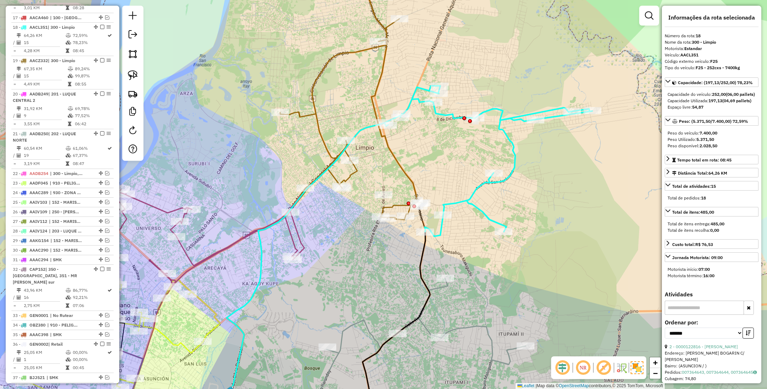
click at [348, 54] on icon at bounding box center [350, 107] width 141 height 223
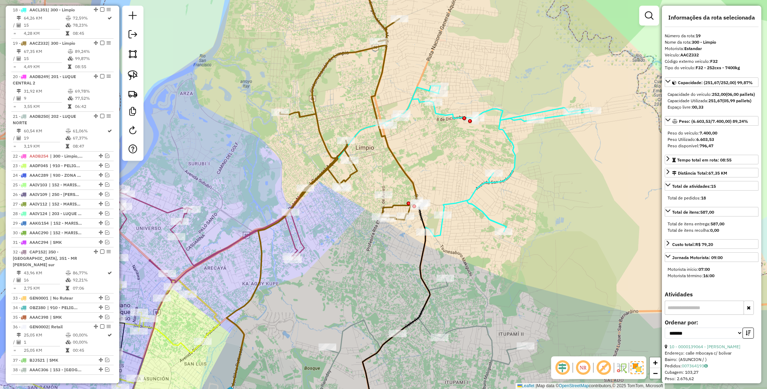
scroll to position [702, 0]
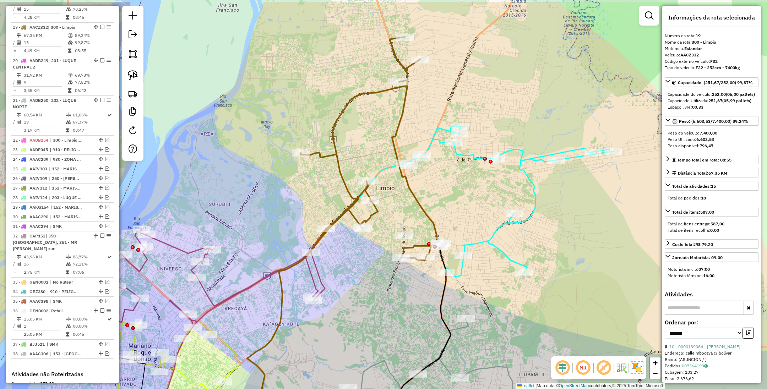
drag, startPoint x: 520, startPoint y: 231, endPoint x: 533, endPoint y: 264, distance: 36.1
click at [533, 264] on div "Janela de atendimento Grade de atendimento Capacidade Transportadoras Veículos …" at bounding box center [383, 194] width 767 height 389
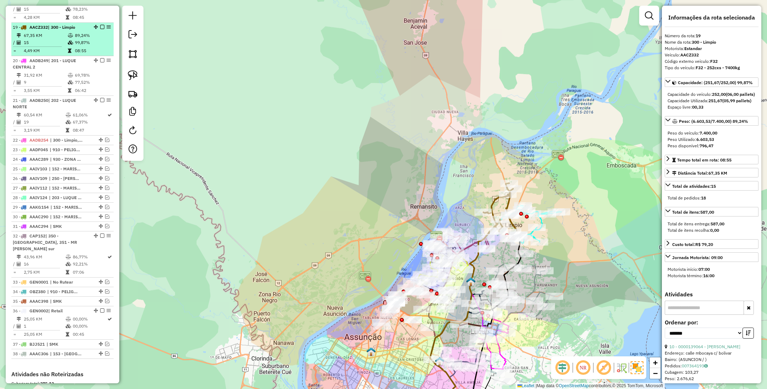
click at [100, 25] on em at bounding box center [102, 27] width 4 height 4
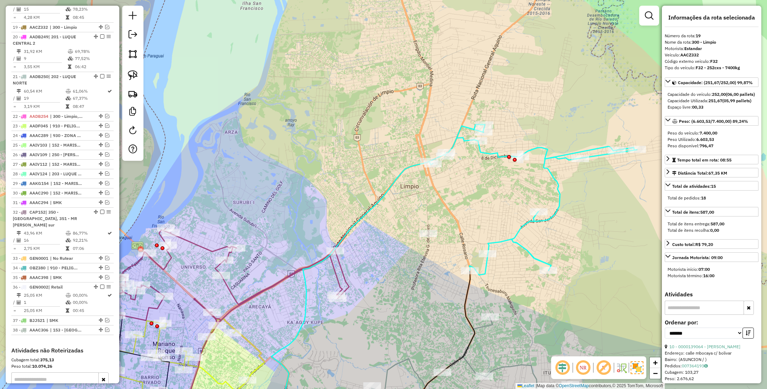
click at [518, 227] on icon at bounding box center [533, 200] width 208 height 150
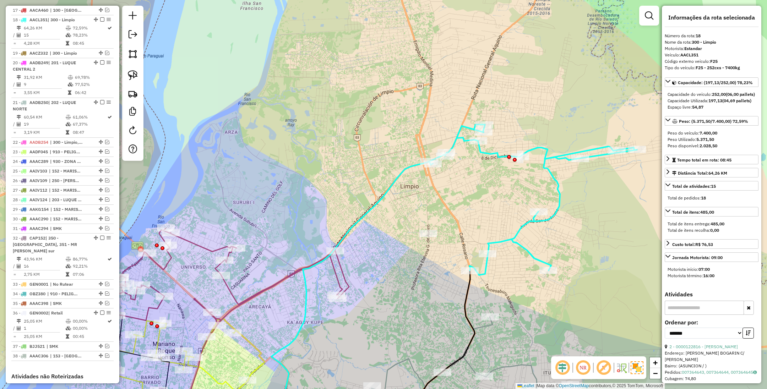
scroll to position [669, 0]
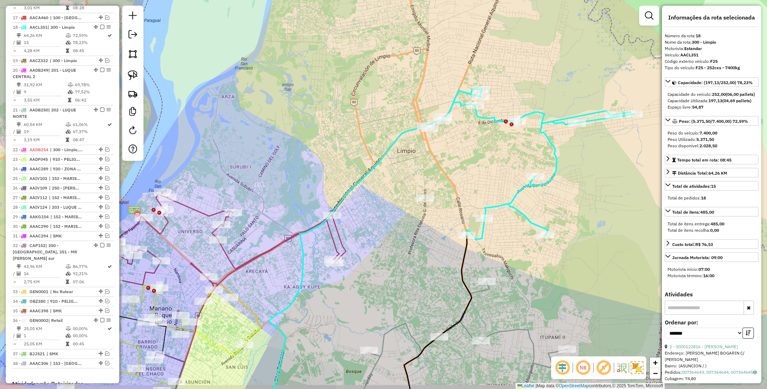
drag, startPoint x: 492, startPoint y: 211, endPoint x: 489, endPoint y: 176, distance: 35.6
click at [489, 176] on div "Janela de atendimento Grade de atendimento Capacidade Transportadoras Veículos …" at bounding box center [383, 194] width 767 height 389
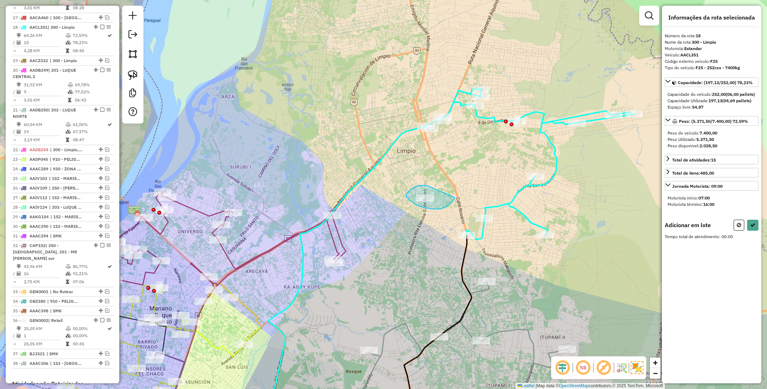
drag, startPoint x: 420, startPoint y: 185, endPoint x: 455, endPoint y: 197, distance: 36.7
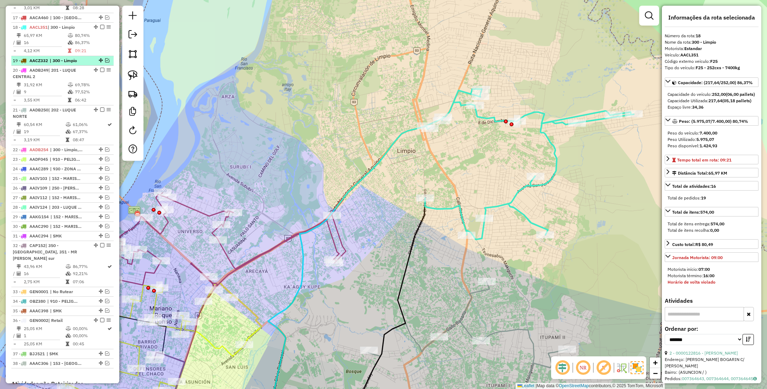
click at [75, 57] on span "| 300 - Limpio" at bounding box center [66, 60] width 33 height 6
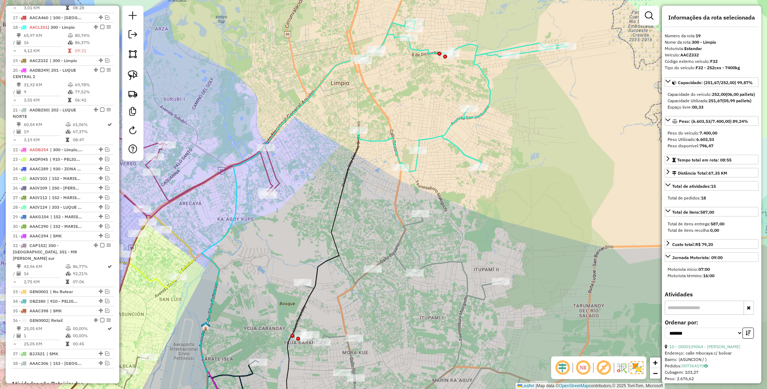
click at [450, 129] on icon at bounding box center [462, 96] width 209 height 150
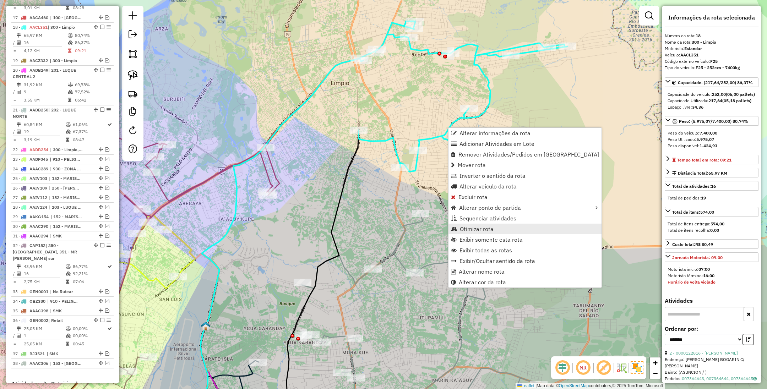
click at [490, 228] on span "Otimizar rota" at bounding box center [477, 229] width 34 height 6
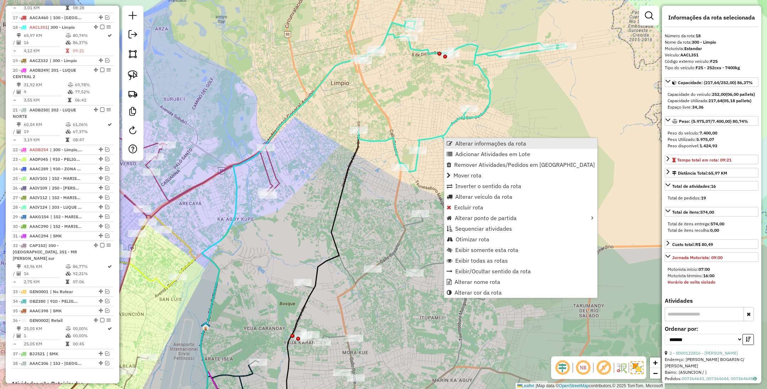
click at [462, 142] on span "Alterar informações da rota" at bounding box center [490, 144] width 71 height 6
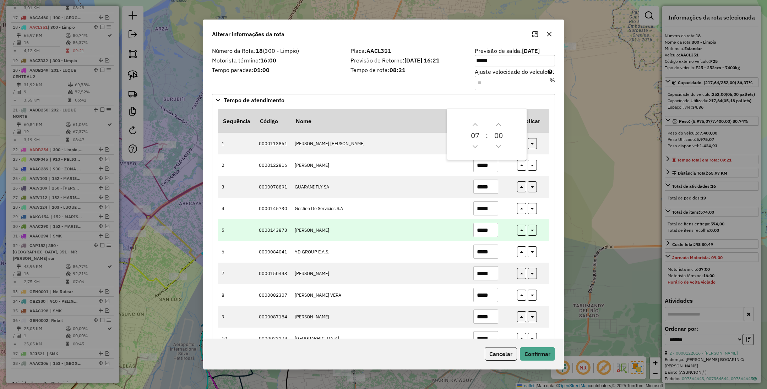
click at [511, 241] on td "*****" at bounding box center [491, 230] width 44 height 22
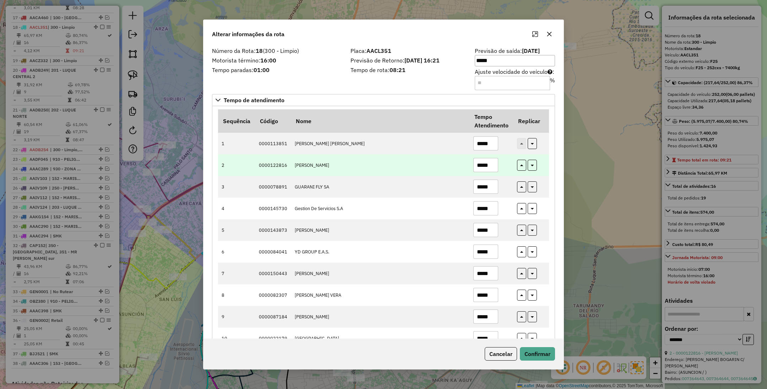
click at [487, 166] on input "*****" at bounding box center [485, 165] width 25 height 14
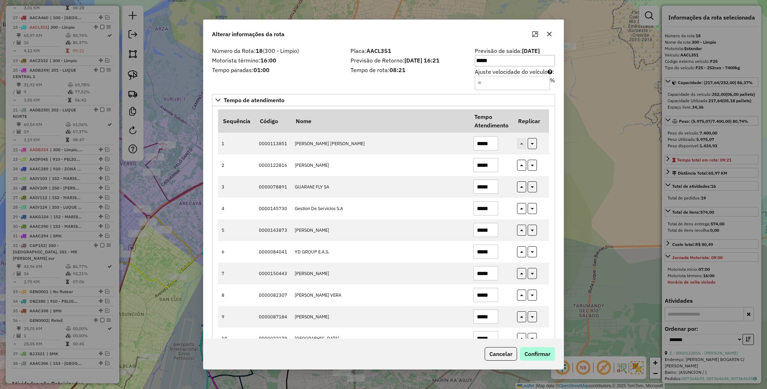
type input "*****"
click at [536, 353] on button "Confirmar" at bounding box center [537, 353] width 35 height 13
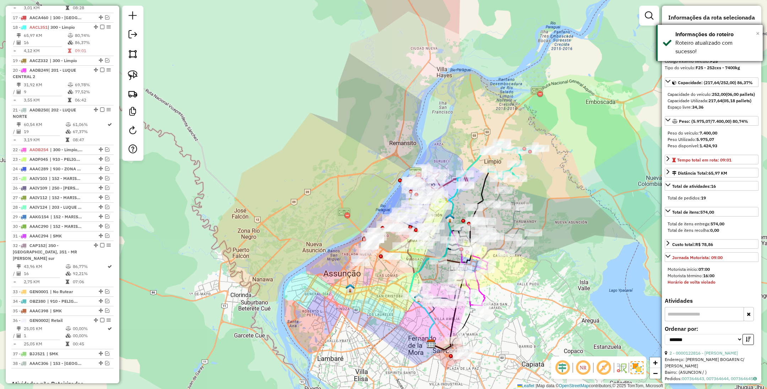
click at [758, 33] on span "×" at bounding box center [758, 33] width 4 height 8
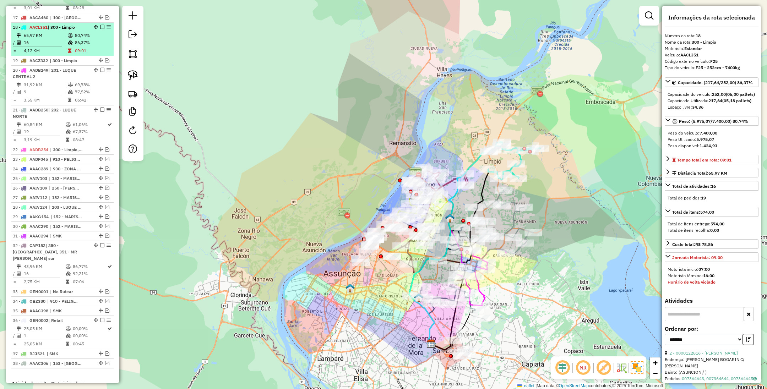
click at [100, 25] on em at bounding box center [102, 27] width 4 height 4
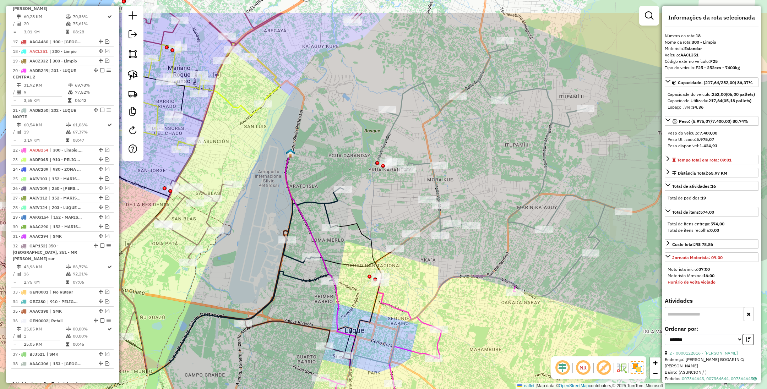
drag, startPoint x: 481, startPoint y: 227, endPoint x: 427, endPoint y: 275, distance: 71.6
click at [428, 275] on div "Janela de atendimento Grade de atendimento Capacidade Transportadoras Veículos …" at bounding box center [383, 194] width 767 height 389
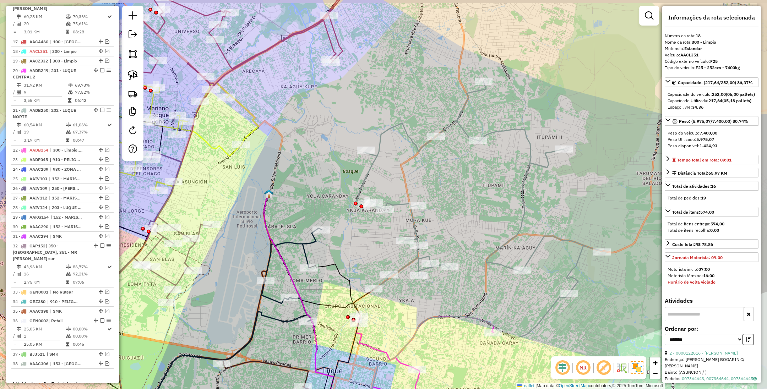
drag, startPoint x: 473, startPoint y: 196, endPoint x: 459, endPoint y: 238, distance: 44.0
click at [459, 238] on div "Janela de atendimento Grade de atendimento Capacidade Transportadoras Veículos …" at bounding box center [383, 194] width 767 height 389
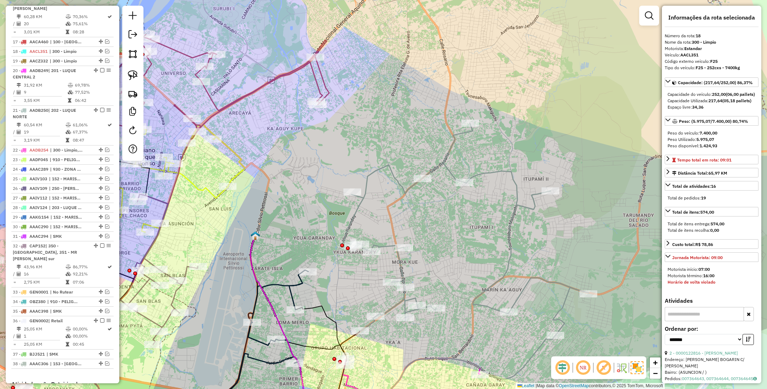
click at [463, 131] on icon at bounding box center [466, 229] width 246 height 212
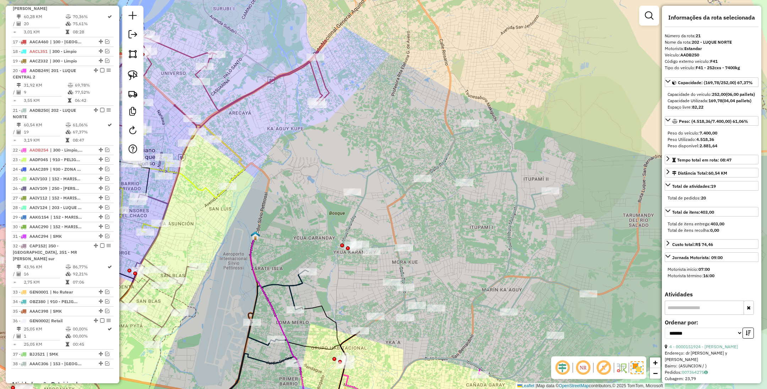
scroll to position [728, 0]
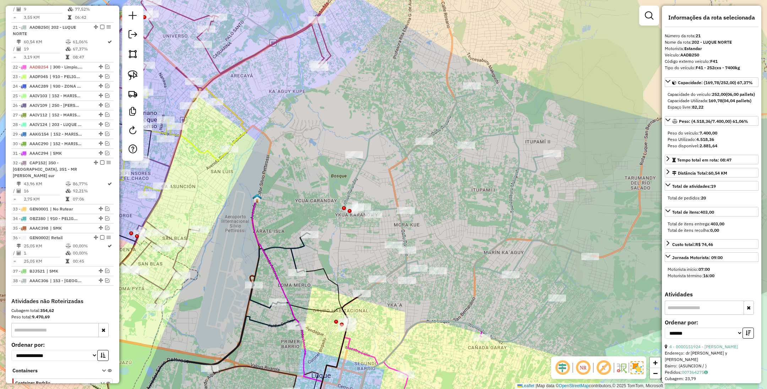
drag, startPoint x: 472, startPoint y: 251, endPoint x: 474, endPoint y: 215, distance: 36.2
click at [474, 215] on div "Janela de atendimento Grade de atendimento Capacidade Transportadoras Veículos …" at bounding box center [383, 194] width 767 height 389
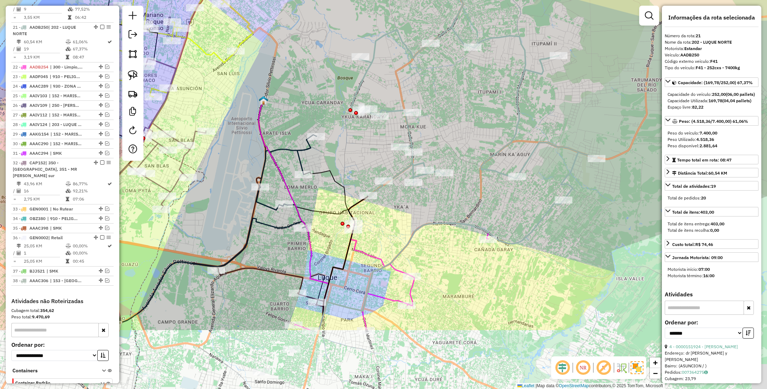
drag, startPoint x: 481, startPoint y: 254, endPoint x: 489, endPoint y: 137, distance: 118.1
click at [489, 137] on icon at bounding box center [474, 94] width 246 height 212
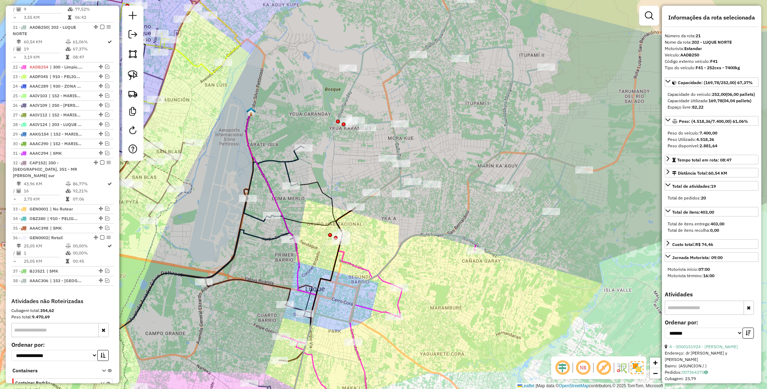
drag, startPoint x: 455, startPoint y: 184, endPoint x: 441, endPoint y: 215, distance: 34.0
click at [441, 215] on div "Janela de atendimento Grade de atendimento Capacidade Transportadoras Veículos …" at bounding box center [383, 194] width 767 height 389
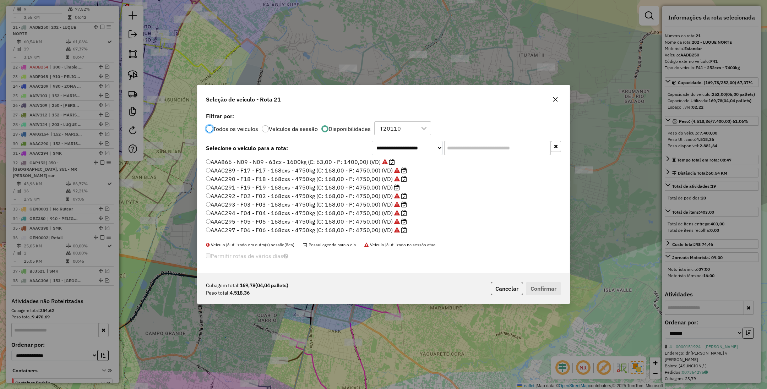
scroll to position [4, 2]
click at [368, 187] on label "AAAC291 - F19 - F19 - 168cxs - 4750kg (C: 168,00 - P: 4750,00) (VD)" at bounding box center [303, 187] width 194 height 9
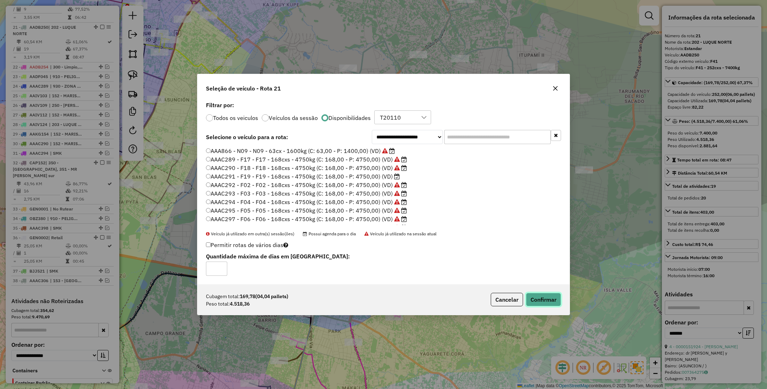
click at [550, 299] on button "Confirmar" at bounding box center [543, 299] width 35 height 13
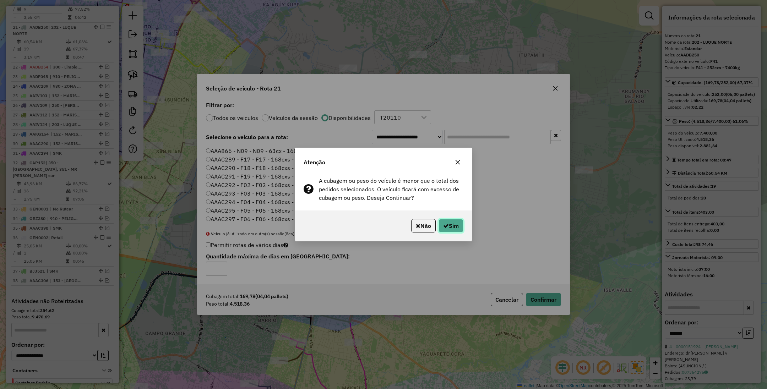
click at [445, 226] on icon "button" at bounding box center [446, 226] width 6 height 6
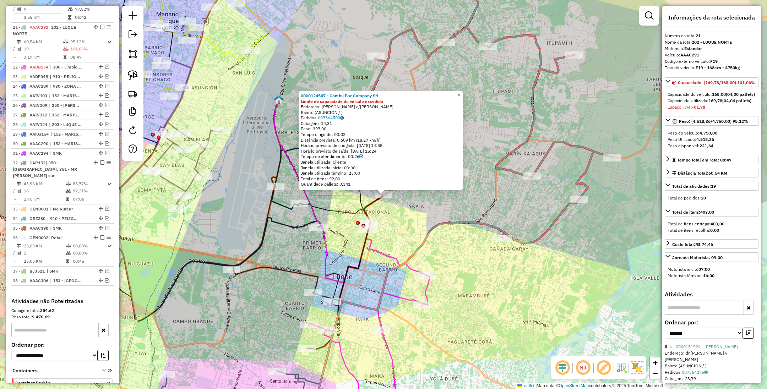
click at [460, 94] on span "×" at bounding box center [458, 95] width 3 height 6
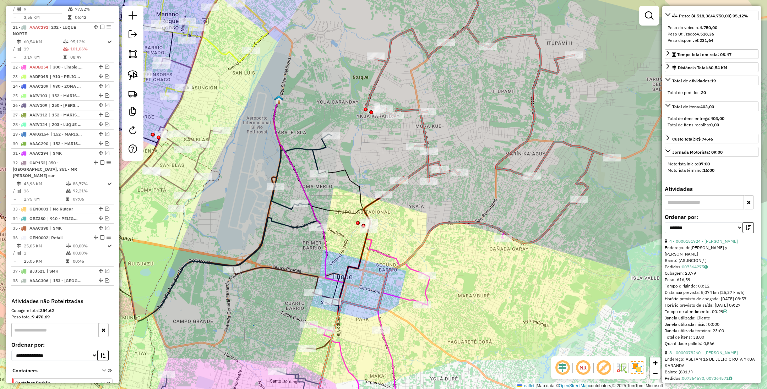
scroll to position [106, 0]
click at [749, 232] on button "button" at bounding box center [747, 226] width 11 height 11
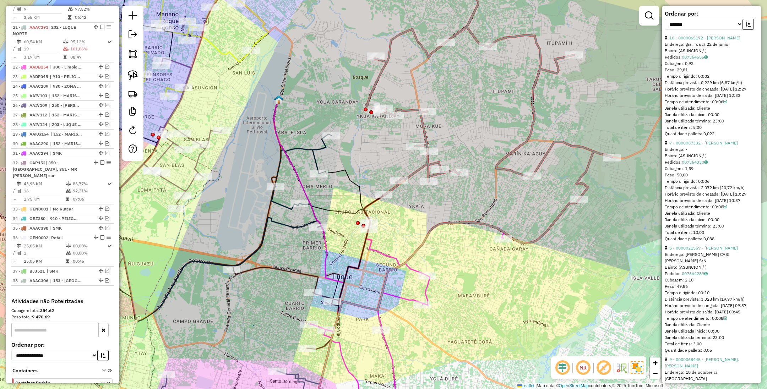
scroll to position [319, 0]
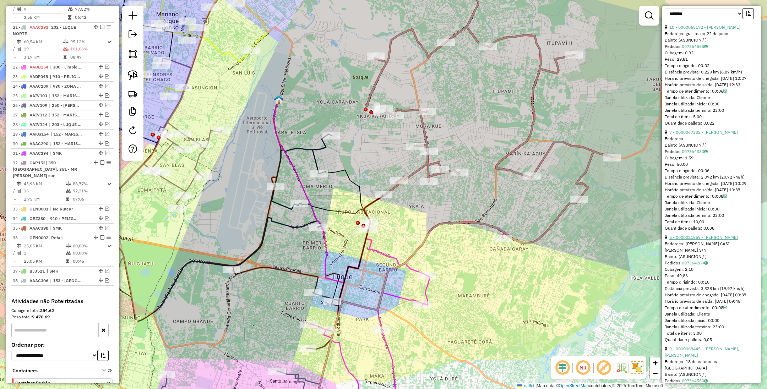
click at [687, 240] on link "5 - 0000021559 - [PERSON_NAME]" at bounding box center [703, 237] width 68 height 5
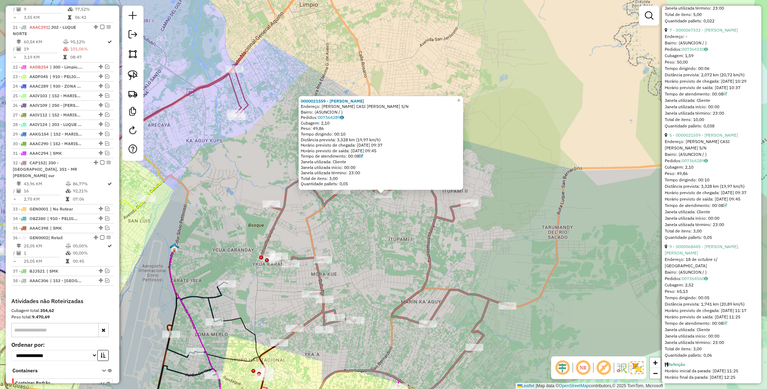
scroll to position [426, 0]
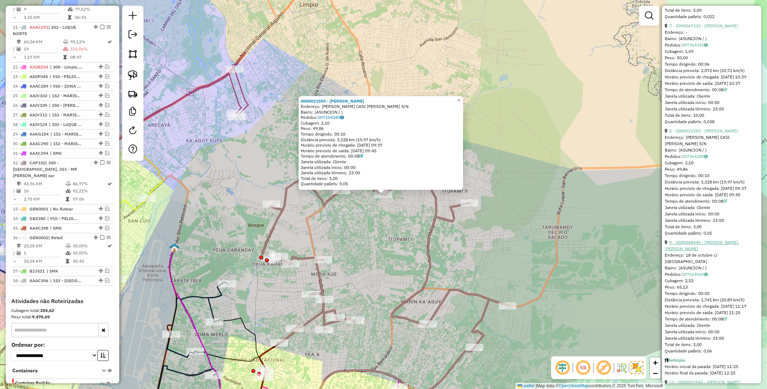
click at [689, 251] on link "9 - 0000068445 - [PERSON_NAME], [PERSON_NAME]" at bounding box center [701, 246] width 74 height 12
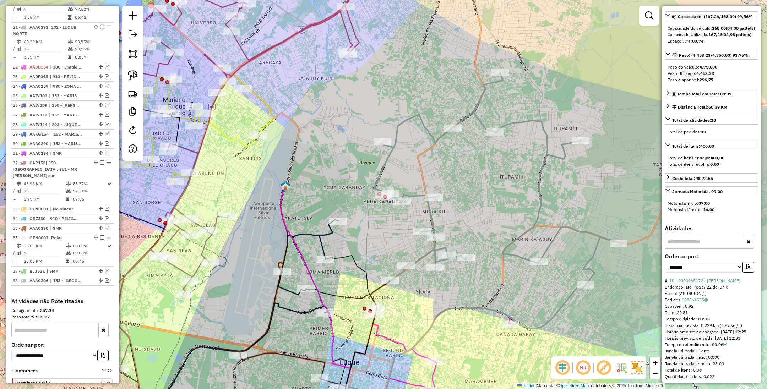
scroll to position [0, 0]
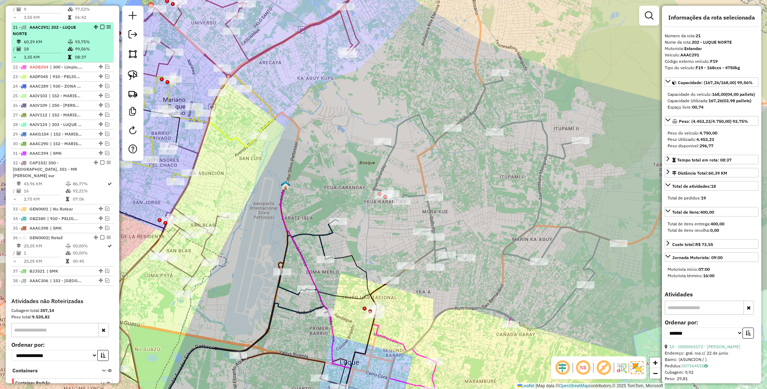
click at [100, 25] on em at bounding box center [102, 27] width 4 height 4
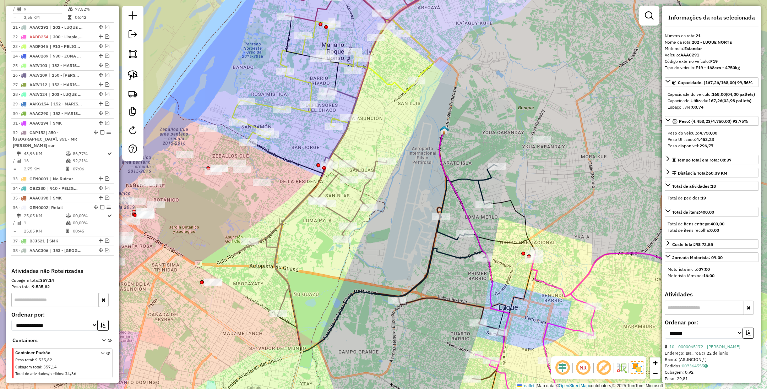
click at [484, 178] on icon at bounding box center [467, 211] width 60 height 93
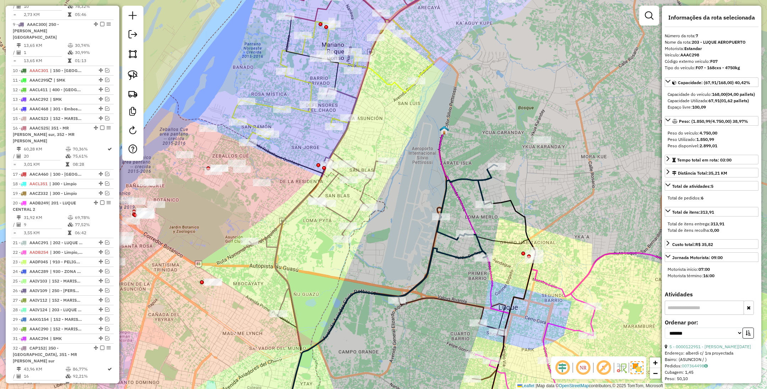
scroll to position [441, 0]
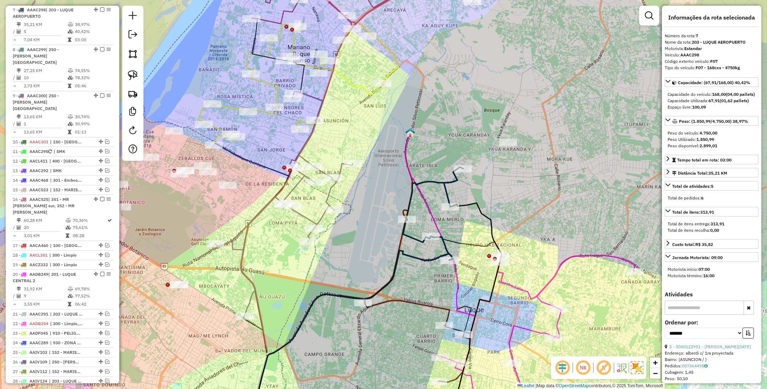
drag, startPoint x: 529, startPoint y: 192, endPoint x: 500, endPoint y: 195, distance: 29.3
click at [500, 195] on div "Janela de atendimento Grade de atendimento Capacidade Transportadoras Veículos …" at bounding box center [383, 194] width 767 height 389
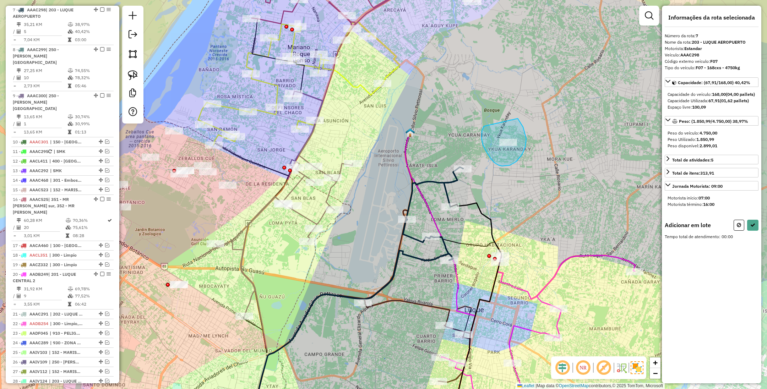
drag, startPoint x: 481, startPoint y: 134, endPoint x: 514, endPoint y: 114, distance: 37.9
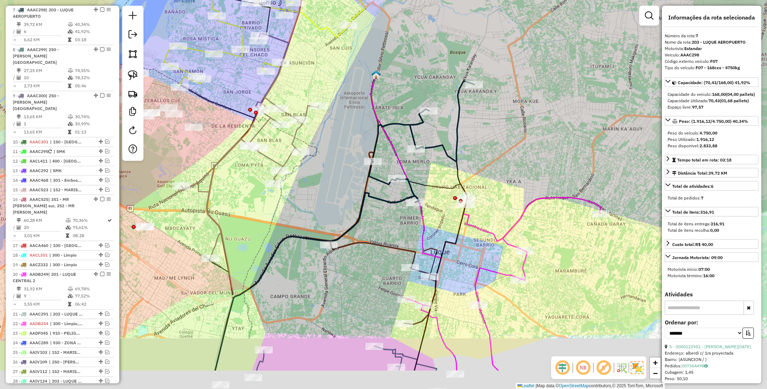
drag, startPoint x: 539, startPoint y: 244, endPoint x: 505, endPoint y: 186, distance: 67.1
click at [505, 186] on div "Janela de atendimento Grade de atendimento Capacidade Transportadoras Veículos …" at bounding box center [383, 194] width 767 height 389
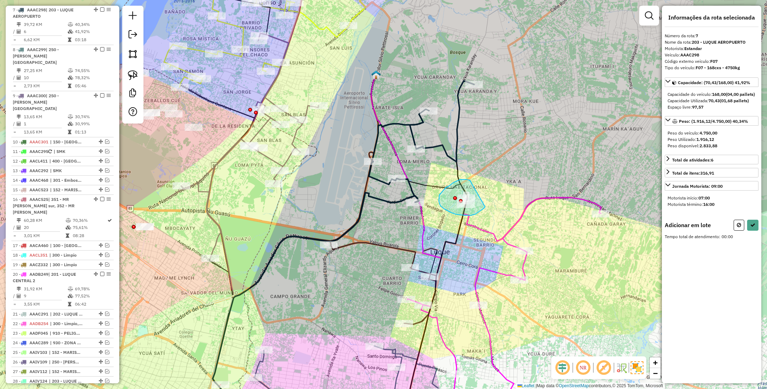
drag, startPoint x: 449, startPoint y: 185, endPoint x: 485, endPoint y: 207, distance: 41.4
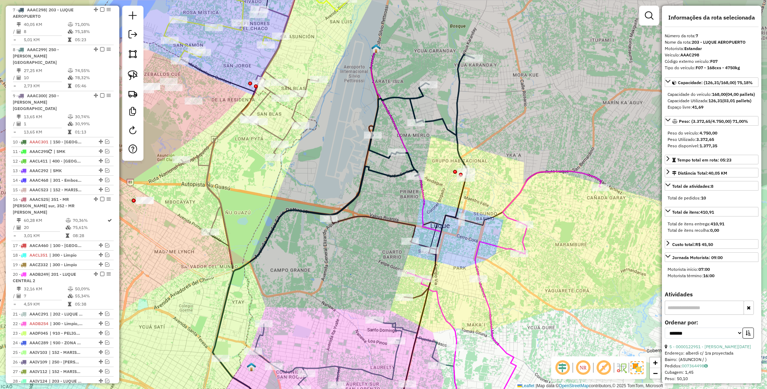
drag, startPoint x: 501, startPoint y: 204, endPoint x: 501, endPoint y: 178, distance: 26.3
click at [501, 178] on div "Janela de atendimento Grade de atendimento Capacidade Transportadoras Veículos …" at bounding box center [383, 194] width 767 height 389
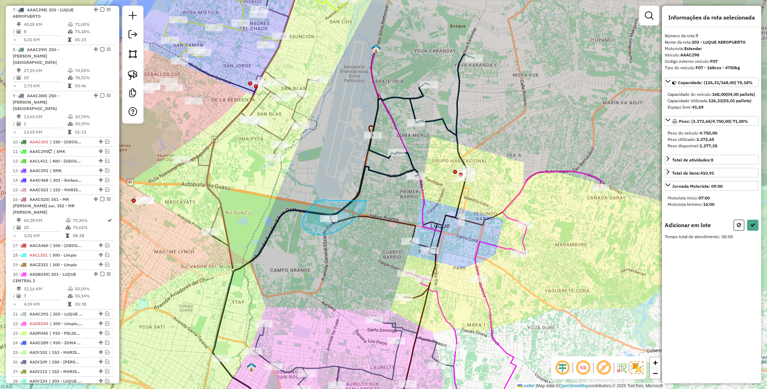
drag, startPoint x: 323, startPoint y: 199, endPoint x: 366, endPoint y: 201, distance: 43.3
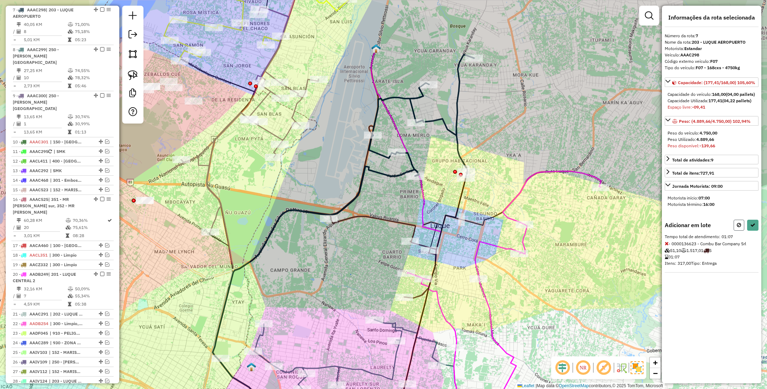
click at [740, 227] on icon at bounding box center [738, 225] width 4 height 5
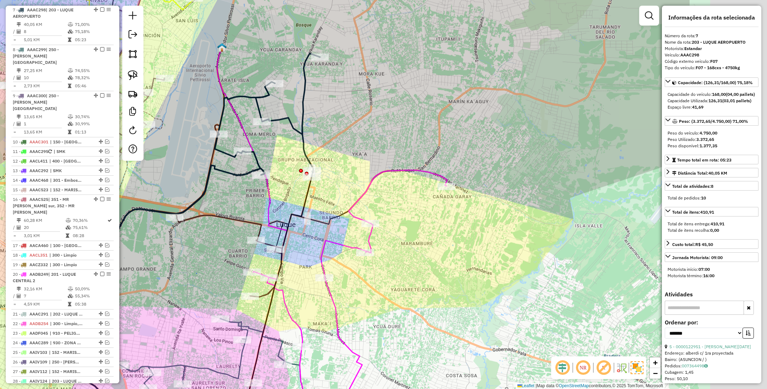
drag, startPoint x: 588, startPoint y: 224, endPoint x: 421, endPoint y: 223, distance: 166.8
click at [421, 223] on div "Janela de atendimento Grade de atendimento Capacidade Transportadoras Veículos …" at bounding box center [383, 194] width 767 height 389
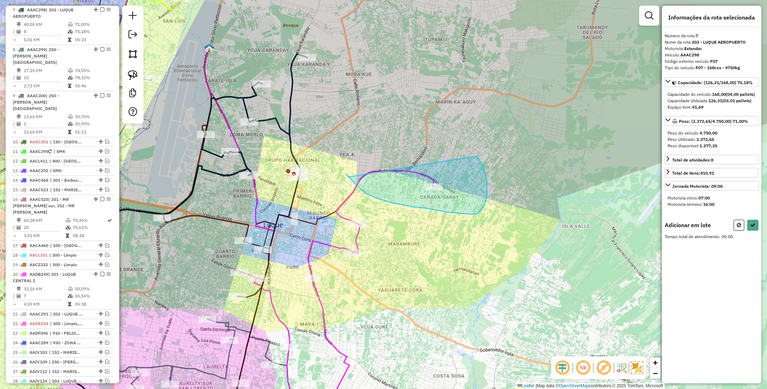
drag, startPoint x: 345, startPoint y: 174, endPoint x: 476, endPoint y: 156, distance: 132.2
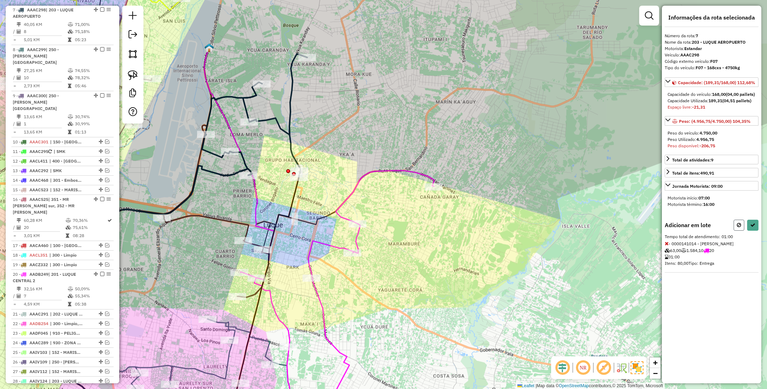
click at [737, 227] on icon at bounding box center [738, 225] width 4 height 5
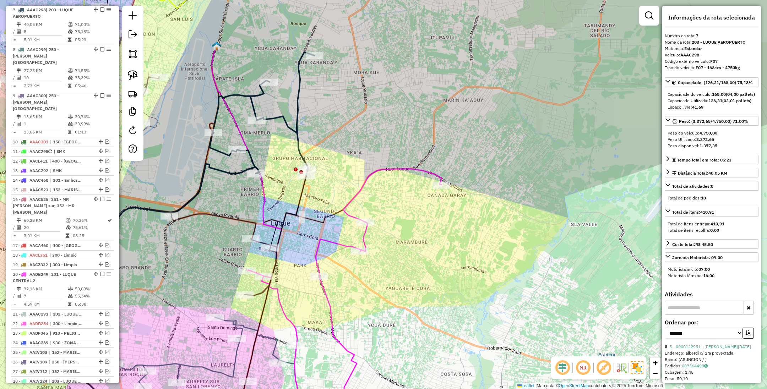
drag, startPoint x: 462, startPoint y: 271, endPoint x: 509, endPoint y: 267, distance: 46.7
click at [509, 267] on div "Janela de atendimento Grade de atendimento Capacidade Transportadoras Veículos …" at bounding box center [383, 194] width 767 height 389
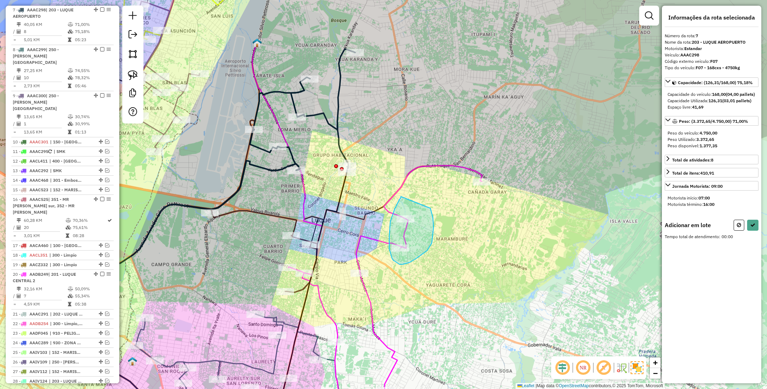
drag, startPoint x: 401, startPoint y: 196, endPoint x: 430, endPoint y: 208, distance: 31.7
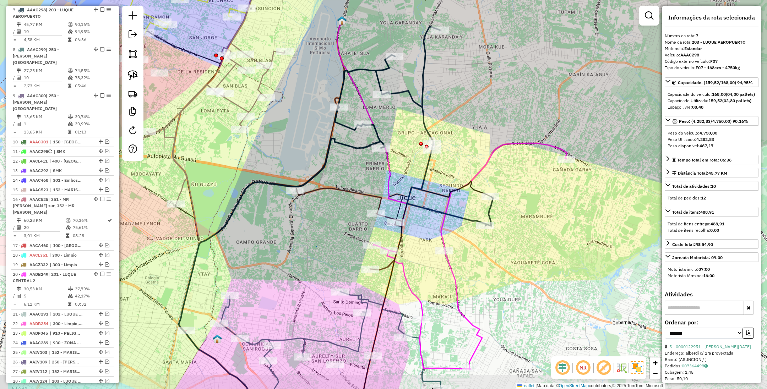
drag, startPoint x: 450, startPoint y: 254, endPoint x: 527, endPoint y: 240, distance: 78.0
click at [527, 240] on div "Janela de atendimento Grade de atendimento Capacidade Transportadoras Veículos …" at bounding box center [383, 194] width 767 height 389
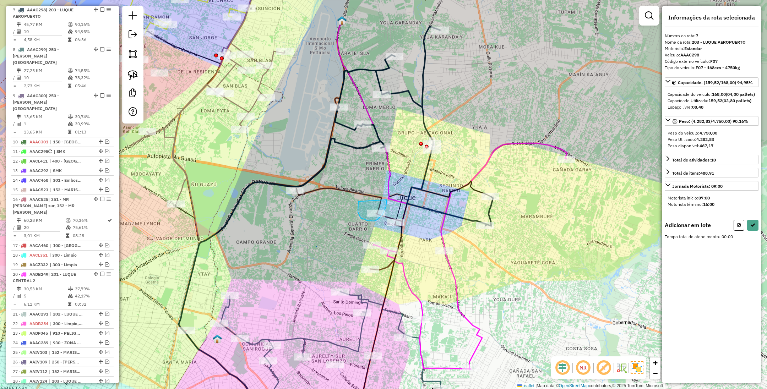
drag, startPoint x: 359, startPoint y: 214, endPoint x: 386, endPoint y: 199, distance: 31.3
click at [735, 231] on button at bounding box center [738, 225] width 11 height 11
drag, startPoint x: 353, startPoint y: 228, endPoint x: 401, endPoint y: 243, distance: 50.1
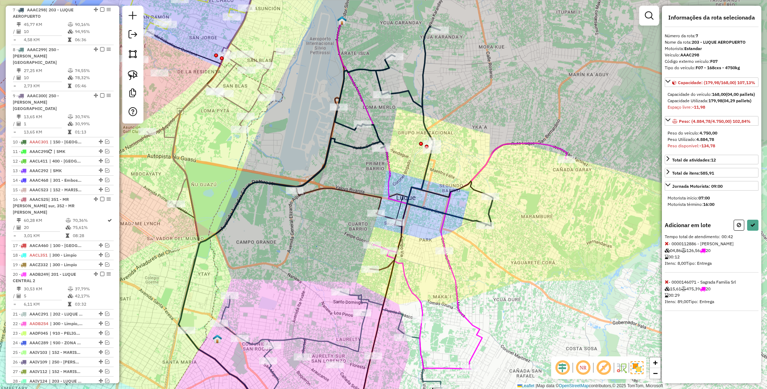
click at [666, 284] on icon at bounding box center [666, 281] width 4 height 5
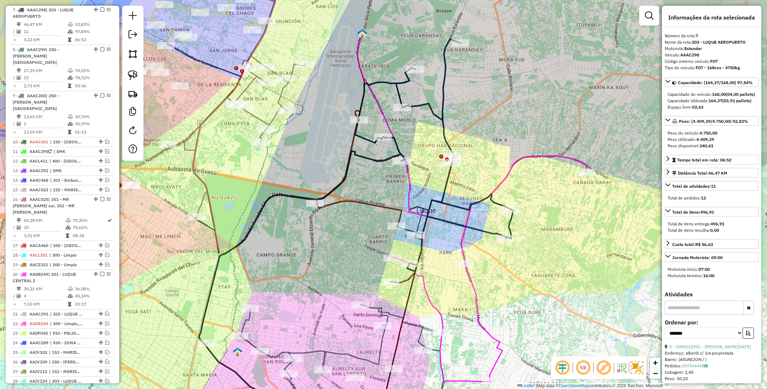
drag, startPoint x: 541, startPoint y: 243, endPoint x: 561, endPoint y: 256, distance: 23.9
click at [561, 256] on div "Janela de atendimento Grade de atendimento Capacidade Transportadoras Veículos …" at bounding box center [383, 194] width 767 height 389
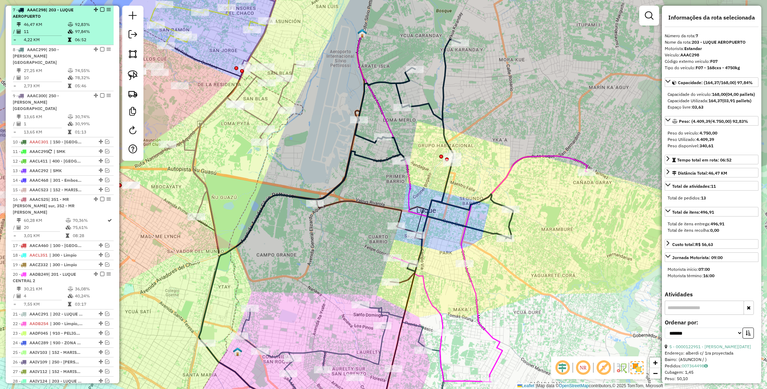
click at [100, 10] on em at bounding box center [102, 9] width 4 height 4
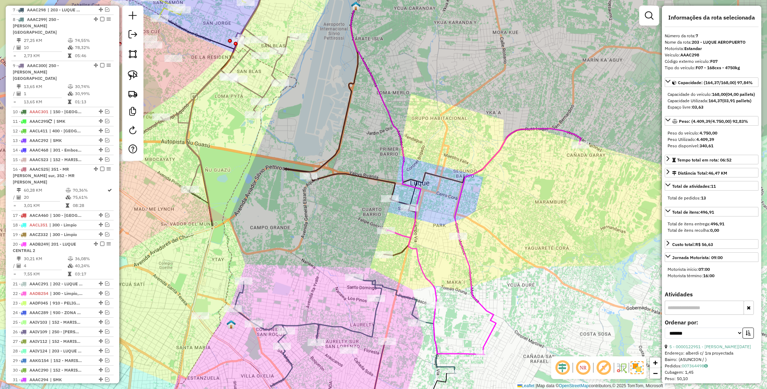
drag, startPoint x: 503, startPoint y: 233, endPoint x: 496, endPoint y: 206, distance: 28.1
click at [496, 206] on div "Janela de atendimento Grade de atendimento Capacidade Transportadoras Veículos …" at bounding box center [383, 194] width 767 height 389
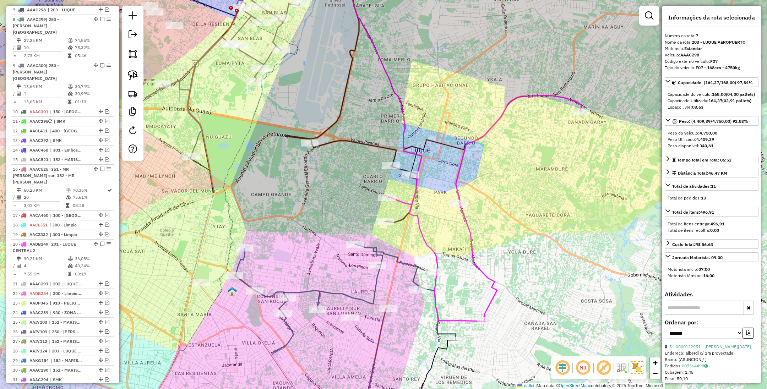
drag, startPoint x: 514, startPoint y: 204, endPoint x: 515, endPoint y: 171, distance: 33.0
click at [515, 171] on div "Janela de atendimento Grade de atendimento Capacidade Transportadoras Veículos …" at bounding box center [383, 194] width 767 height 389
click at [294, 133] on icon at bounding box center [322, 58] width 73 height 170
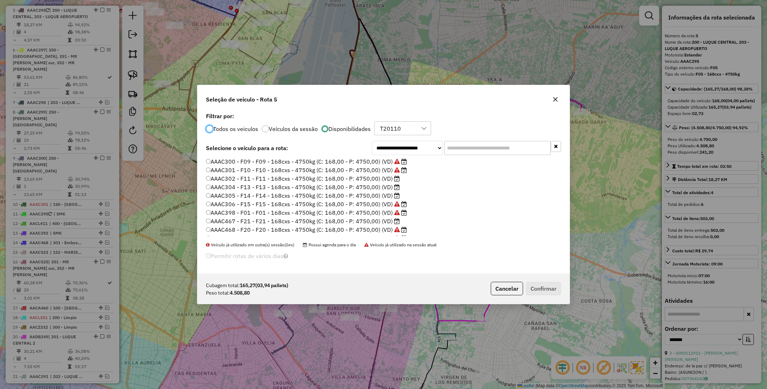
scroll to position [106, 0]
click at [370, 165] on label "AAAC302 - F11 - F11 - 168cxs - 4750kg (C: 168,00 - P: 4750,00) (VD)" at bounding box center [303, 166] width 194 height 9
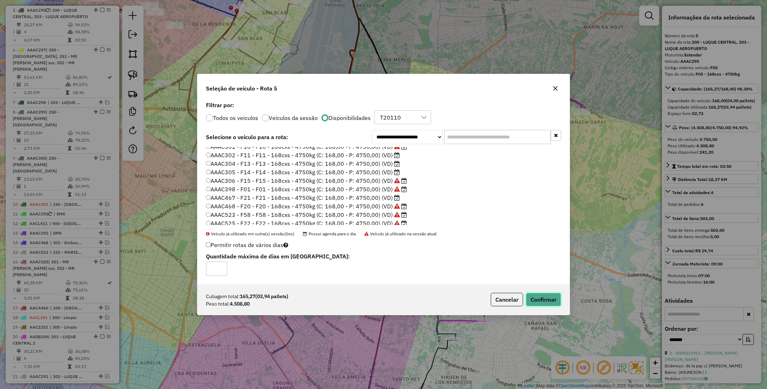
click at [540, 298] on button "Confirmar" at bounding box center [543, 299] width 35 height 13
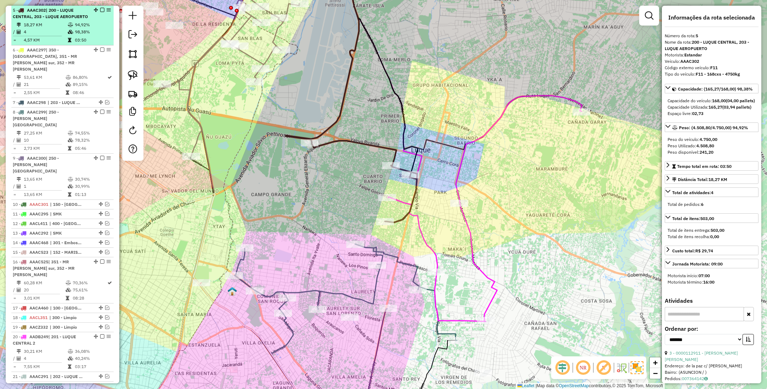
click at [100, 11] on em at bounding box center [102, 10] width 4 height 4
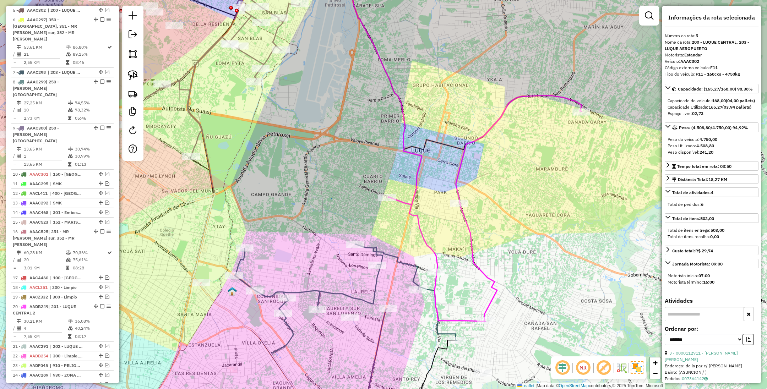
click at [470, 241] on icon at bounding box center [485, 209] width 194 height 226
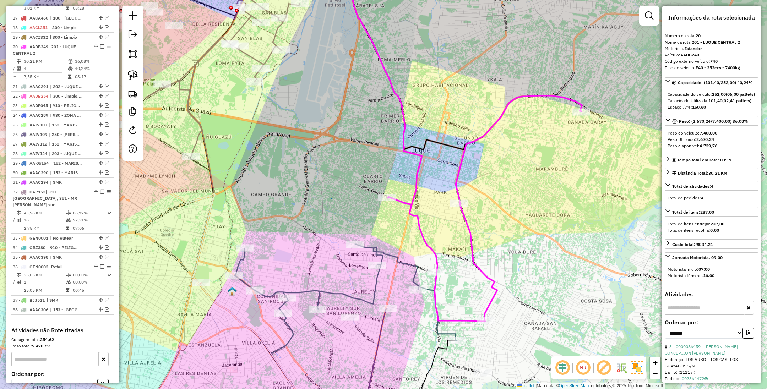
scroll to position [621, 0]
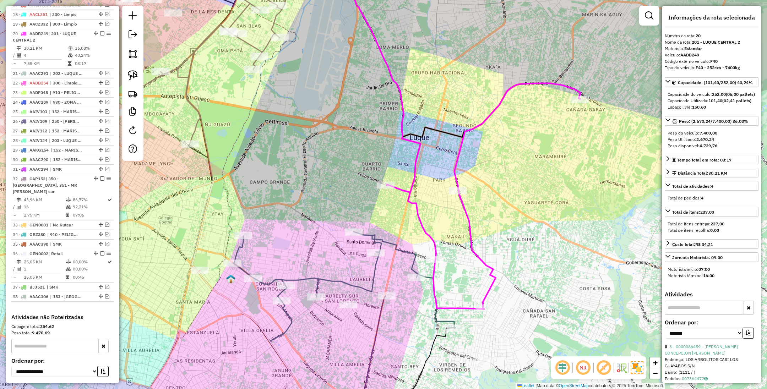
drag, startPoint x: 511, startPoint y: 229, endPoint x: 504, endPoint y: 191, distance: 39.1
click at [504, 191] on div "Janela de atendimento Grade de atendimento Capacidade Transportadoras Veículos …" at bounding box center [383, 194] width 767 height 389
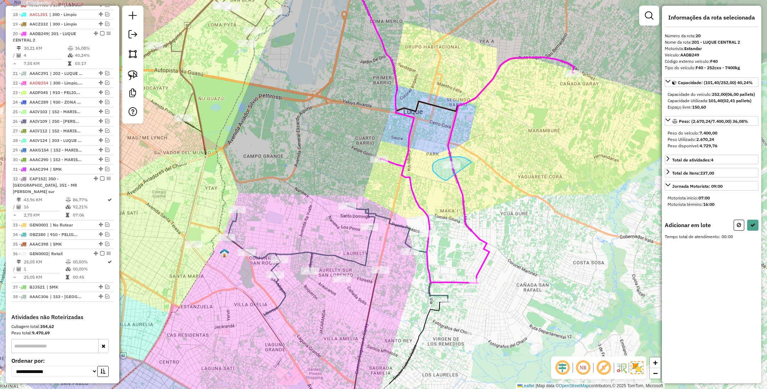
drag, startPoint x: 471, startPoint y: 161, endPoint x: 453, endPoint y: 183, distance: 28.5
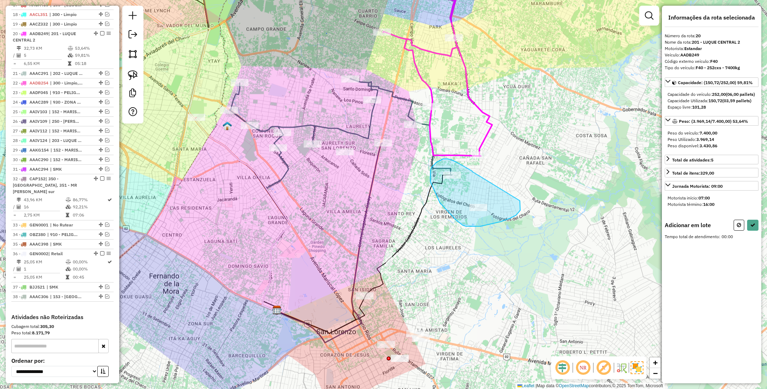
drag, startPoint x: 447, startPoint y: 159, endPoint x: 520, endPoint y: 201, distance: 83.6
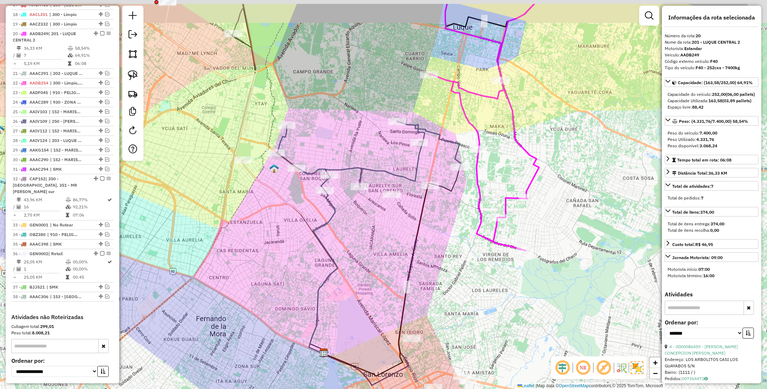
drag, startPoint x: 393, startPoint y: 185, endPoint x: 441, endPoint y: 230, distance: 66.3
click at [441, 229] on div "Janela de atendimento Grade de atendimento Capacidade Transportadoras Veículos …" at bounding box center [383, 194] width 767 height 389
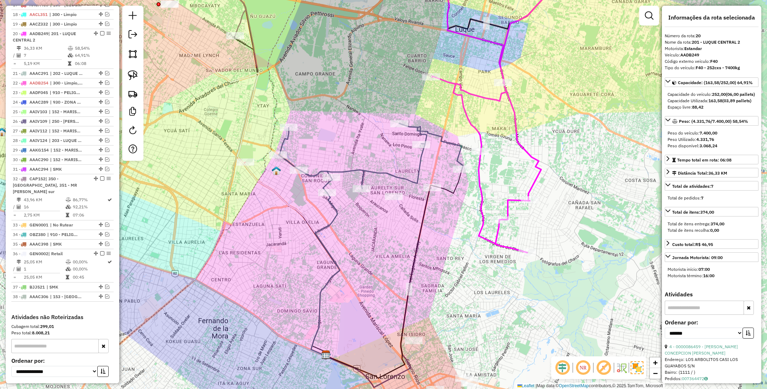
click at [456, 190] on icon at bounding box center [393, 273] width 137 height 209
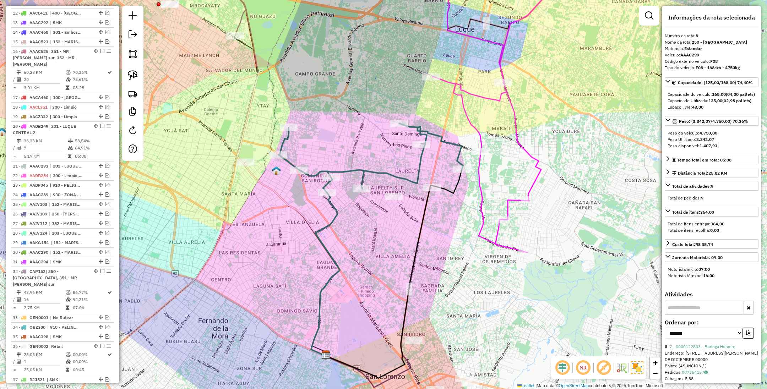
scroll to position [414, 0]
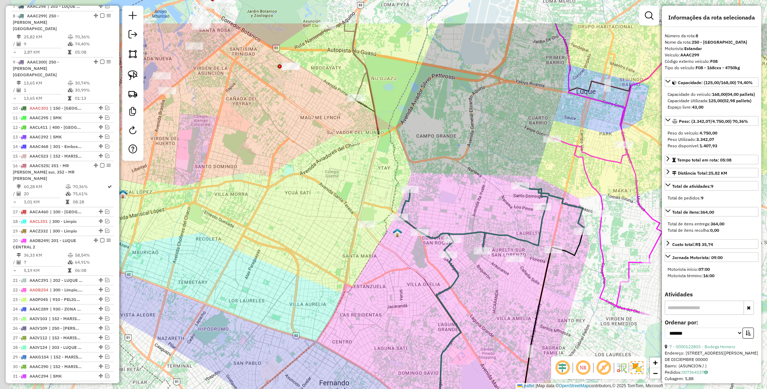
drag, startPoint x: 380, startPoint y: 270, endPoint x: 433, endPoint y: 349, distance: 95.1
click at [433, 349] on div "Janela de atendimento Grade de atendimento Capacidade Transportadoras Veículos …" at bounding box center [383, 194] width 767 height 389
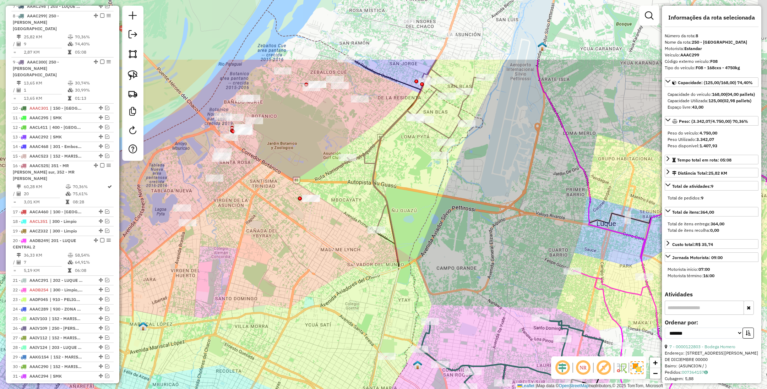
drag, startPoint x: 314, startPoint y: 202, endPoint x: 331, endPoint y: 301, distance: 100.5
click at [332, 301] on div "Janela de atendimento Grade de atendimento Capacidade Transportadoras Veículos …" at bounding box center [383, 194] width 767 height 389
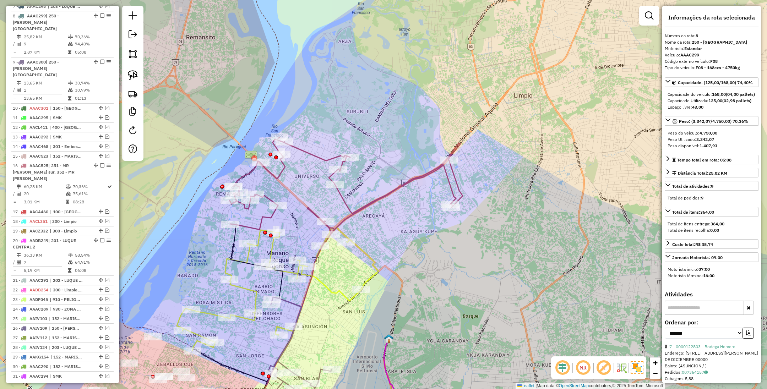
click at [390, 191] on icon at bounding box center [345, 184] width 233 height 95
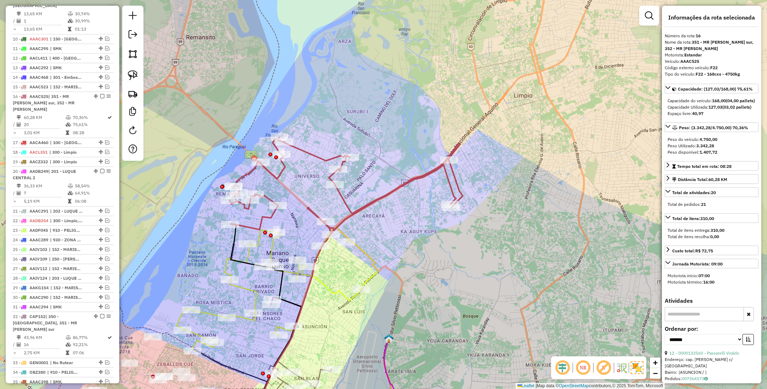
scroll to position [552, 0]
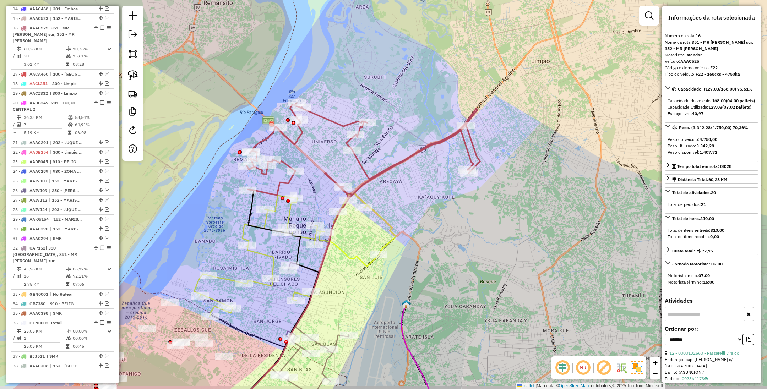
drag, startPoint x: 396, startPoint y: 168, endPoint x: 413, endPoint y: 133, distance: 38.6
click at [413, 133] on div "Janela de atendimento Grade de atendimento Capacidade Transportadoras Veículos …" at bounding box center [383, 194] width 767 height 389
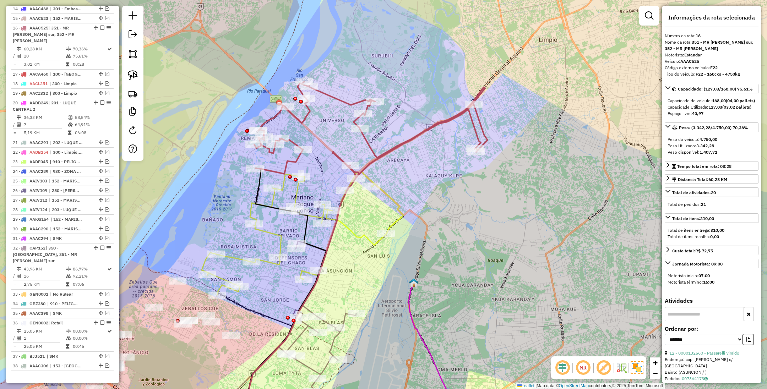
drag, startPoint x: 402, startPoint y: 217, endPoint x: 410, endPoint y: 196, distance: 22.6
click at [410, 196] on div "Janela de atendimento Grade de atendimento Capacidade Transportadoras Veículos …" at bounding box center [383, 194] width 767 height 389
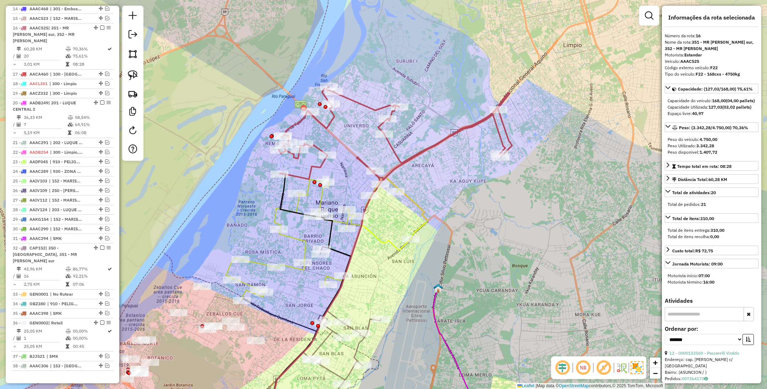
drag, startPoint x: 422, startPoint y: 185, endPoint x: 442, endPoint y: 190, distance: 20.9
click at [442, 190] on div "Janela de atendimento Grade de atendimento Capacidade Transportadoras Veículos …" at bounding box center [383, 194] width 767 height 389
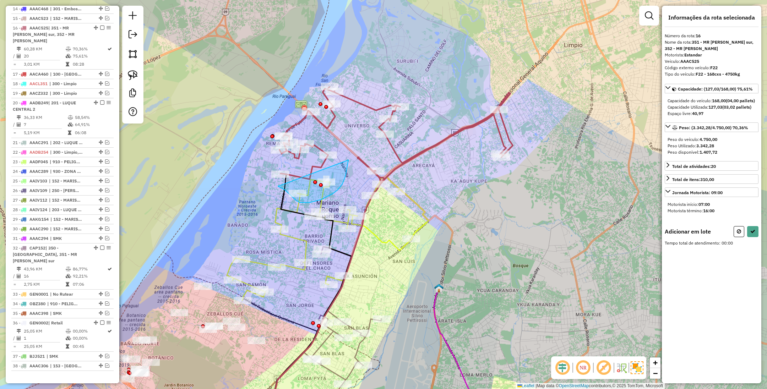
drag, startPoint x: 278, startPoint y: 186, endPoint x: 348, endPoint y: 160, distance: 75.0
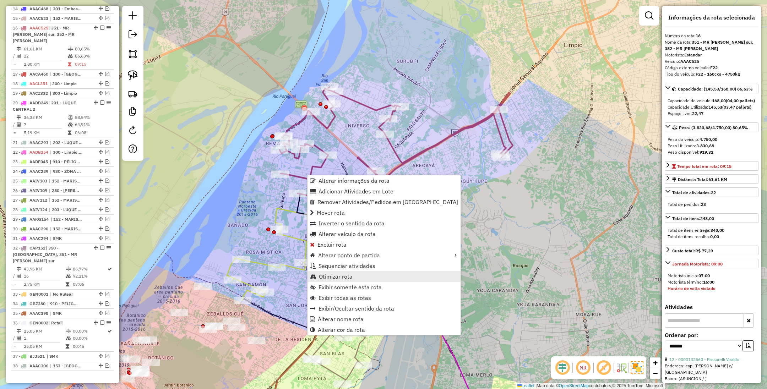
click at [335, 277] on span "Otimizar rota" at bounding box center [336, 277] width 34 height 6
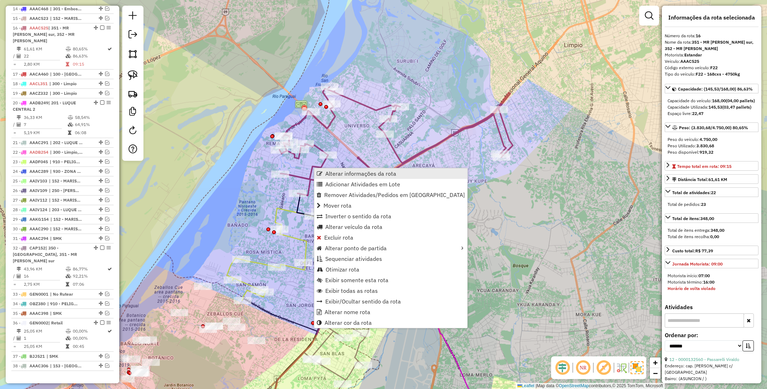
click at [355, 176] on span "Alterar informações da rota" at bounding box center [360, 174] width 71 height 6
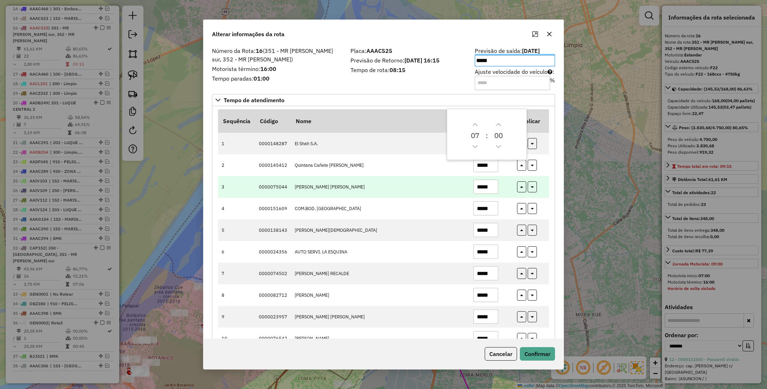
click at [510, 196] on td "*****" at bounding box center [491, 187] width 44 height 22
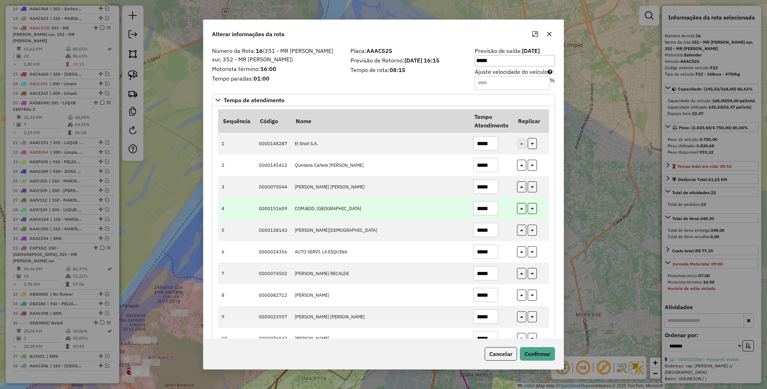
click at [486, 211] on input "*****" at bounding box center [485, 208] width 25 height 14
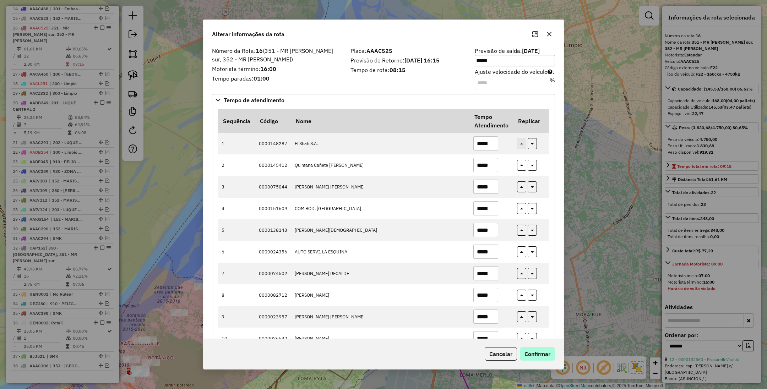
type input "*****"
click at [540, 349] on button "Confirmar" at bounding box center [537, 353] width 35 height 13
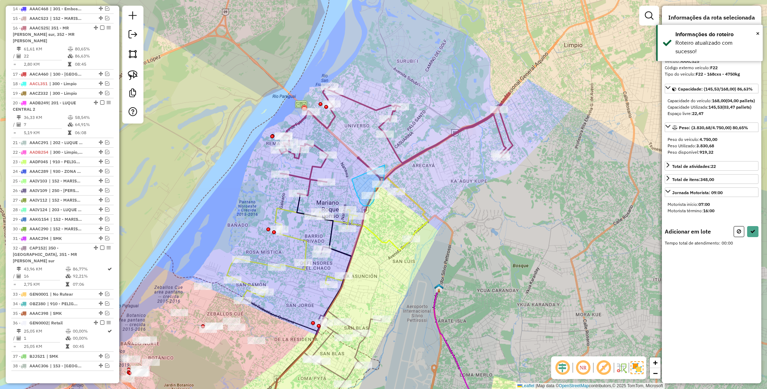
drag, startPoint x: 353, startPoint y: 182, endPoint x: 384, endPoint y: 165, distance: 35.9
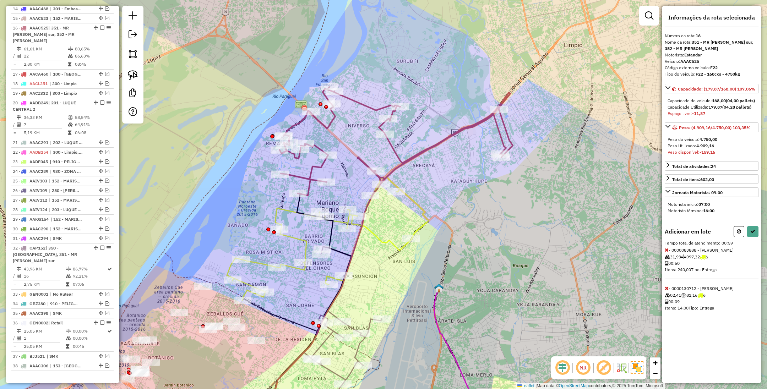
click at [666, 252] on icon at bounding box center [666, 249] width 4 height 5
click at [740, 237] on button at bounding box center [738, 231] width 11 height 11
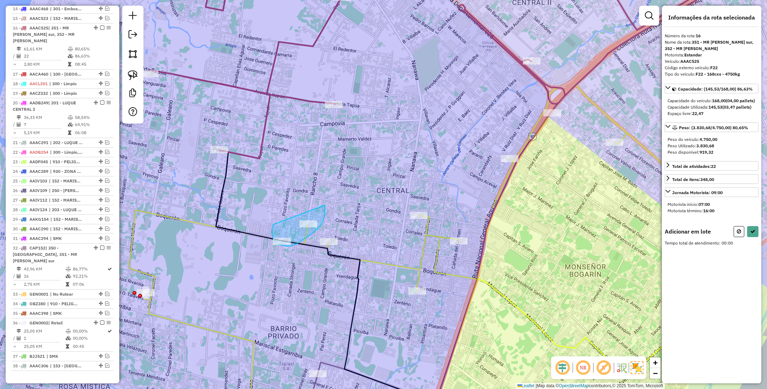
drag, startPoint x: 273, startPoint y: 225, endPoint x: 324, endPoint y: 204, distance: 55.0
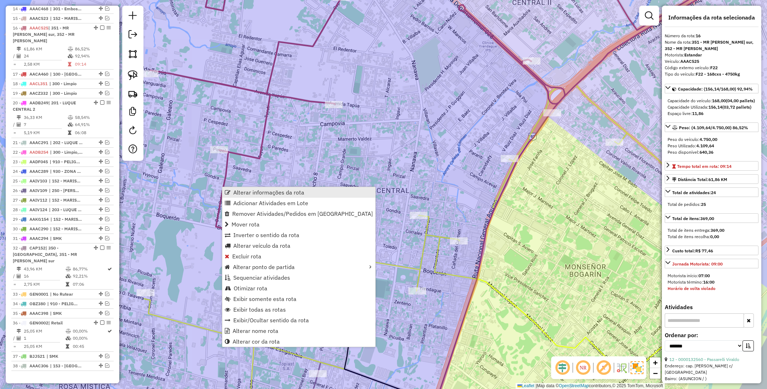
click at [264, 190] on span "Alterar informações da rota" at bounding box center [268, 193] width 71 height 6
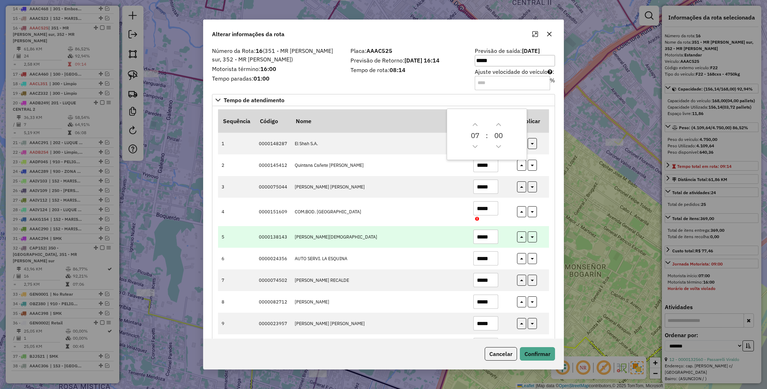
click at [506, 243] on td "*****" at bounding box center [491, 237] width 44 height 22
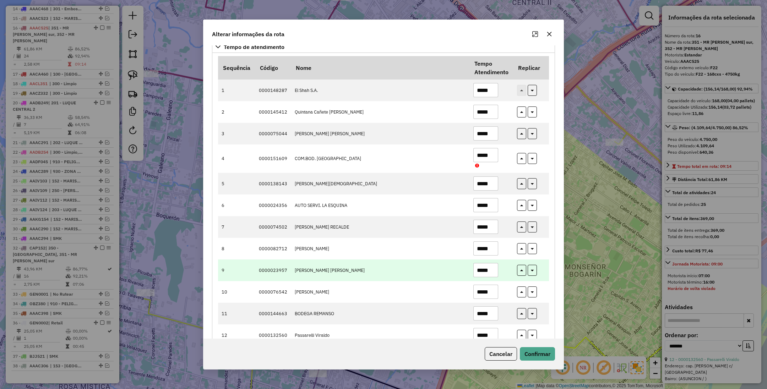
click at [487, 272] on input "*****" at bounding box center [485, 270] width 25 height 14
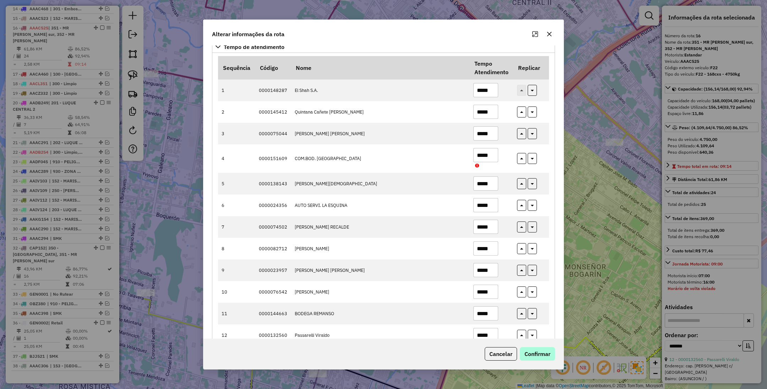
type input "*****"
click at [534, 354] on button "Confirmar" at bounding box center [537, 353] width 35 height 13
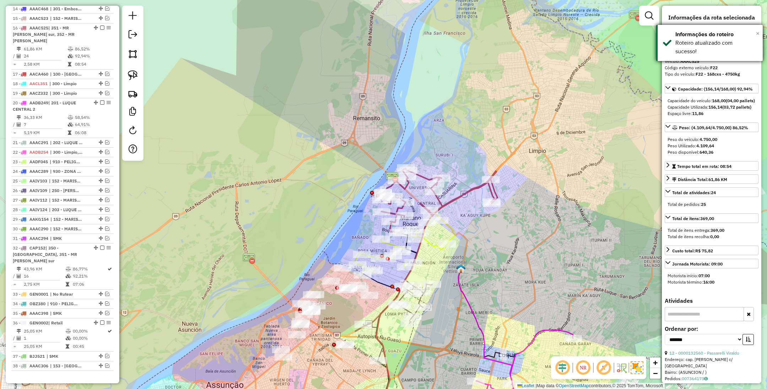
click at [757, 31] on span "×" at bounding box center [758, 33] width 4 height 8
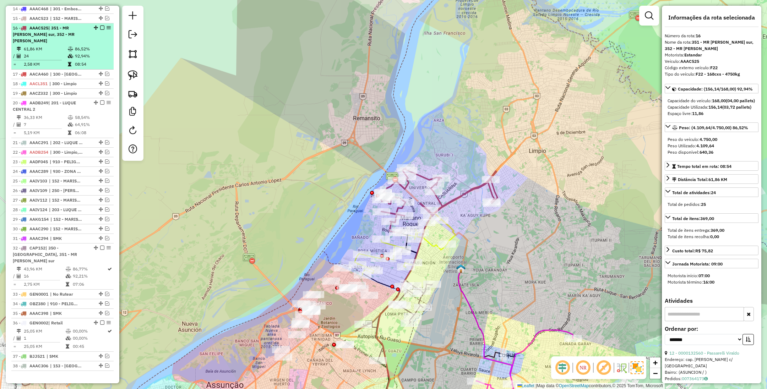
click at [100, 26] on em at bounding box center [102, 28] width 4 height 4
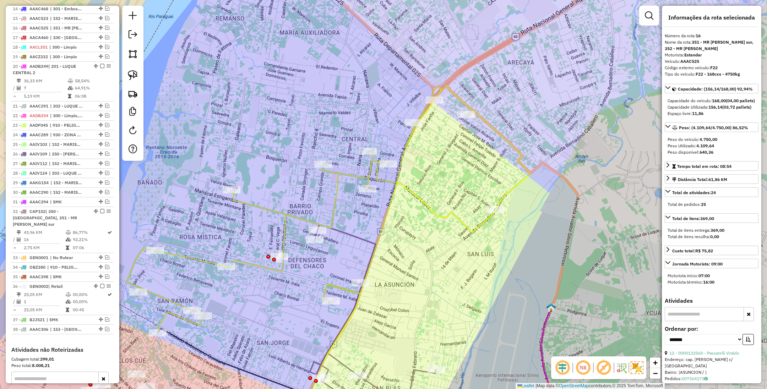
click at [432, 211] on icon at bounding box center [329, 209] width 404 height 247
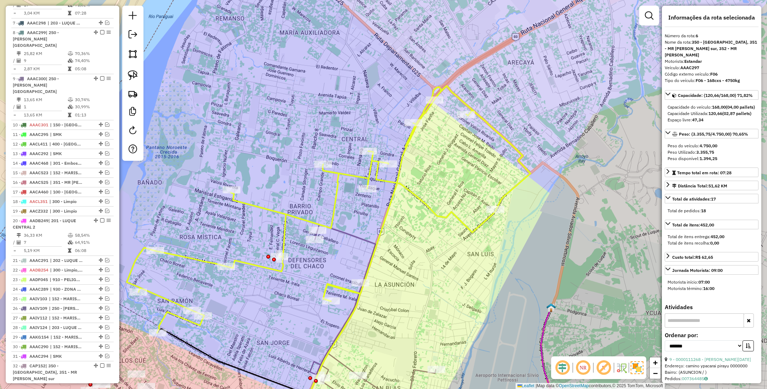
scroll to position [358, 0]
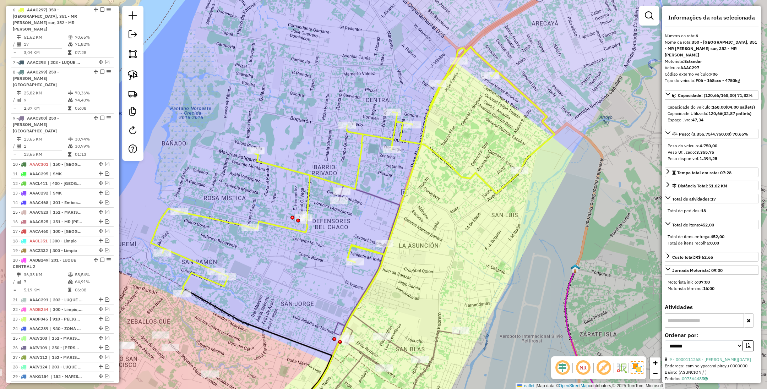
drag, startPoint x: 425, startPoint y: 220, endPoint x: 449, endPoint y: 181, distance: 45.9
click at [449, 181] on div "Janela de atendimento Grade de atendimento Capacidade Transportadoras Veículos …" at bounding box center [383, 194] width 767 height 389
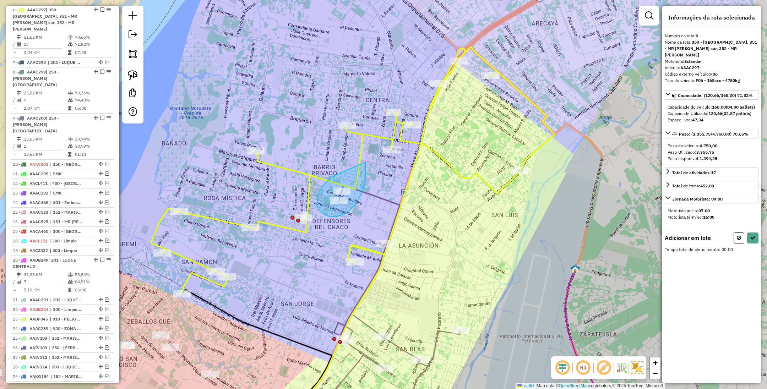
drag, startPoint x: 331, startPoint y: 177, endPoint x: 365, endPoint y: 162, distance: 37.2
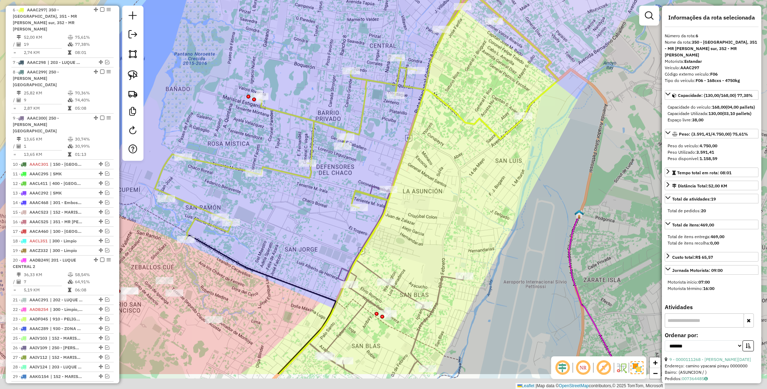
drag, startPoint x: 427, startPoint y: 228, endPoint x: 419, endPoint y: 179, distance: 49.2
click at [431, 173] on div "Janela de atendimento Grade de atendimento Capacidade Transportadoras Veículos …" at bounding box center [383, 194] width 767 height 389
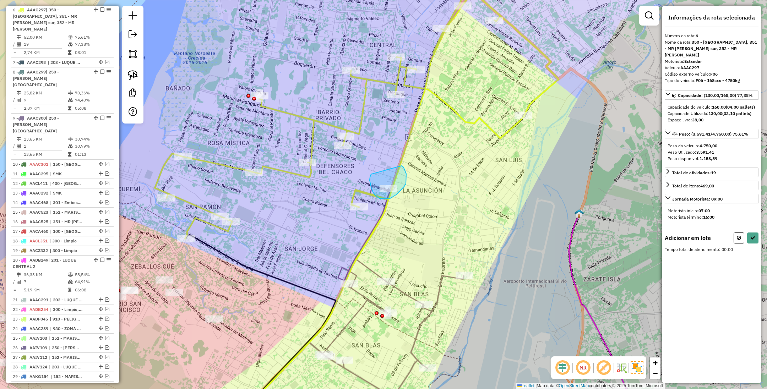
drag, startPoint x: 371, startPoint y: 174, endPoint x: 402, endPoint y: 165, distance: 32.0
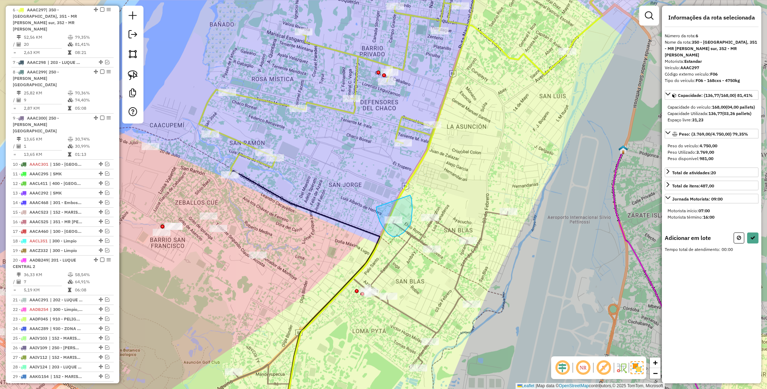
drag, startPoint x: 388, startPoint y: 233, endPoint x: 410, endPoint y: 195, distance: 44.4
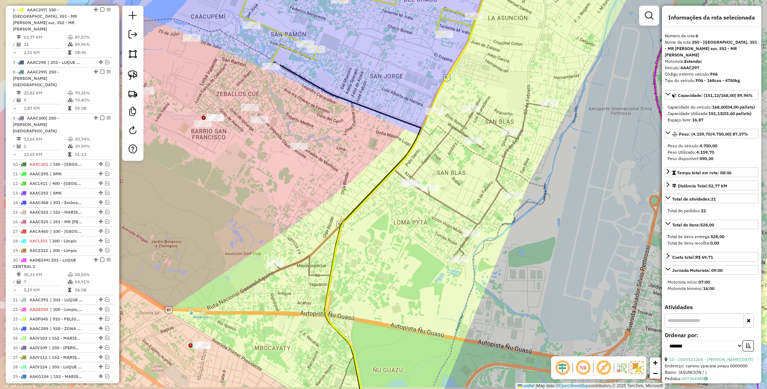
drag, startPoint x: 425, startPoint y: 206, endPoint x: 452, endPoint y: 163, distance: 50.7
click at [452, 164] on div "Janela de atendimento Grade de atendimento Capacidade Transportadoras Veículos …" at bounding box center [383, 194] width 767 height 389
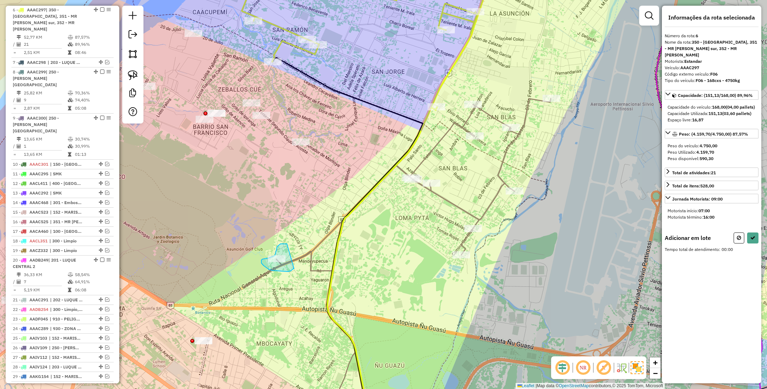
drag, startPoint x: 287, startPoint y: 244, endPoint x: 294, endPoint y: 269, distance: 25.8
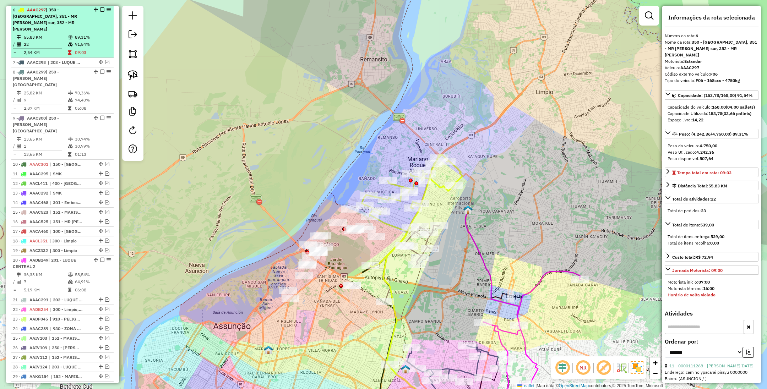
click at [100, 9] on em at bounding box center [102, 9] width 4 height 4
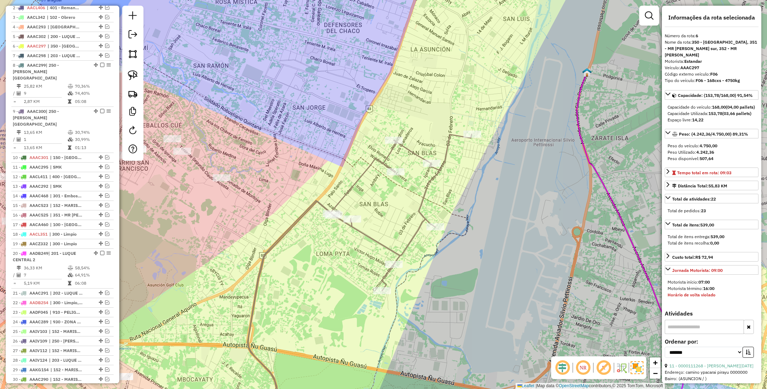
click at [421, 219] on icon at bounding box center [359, 281] width 224 height 294
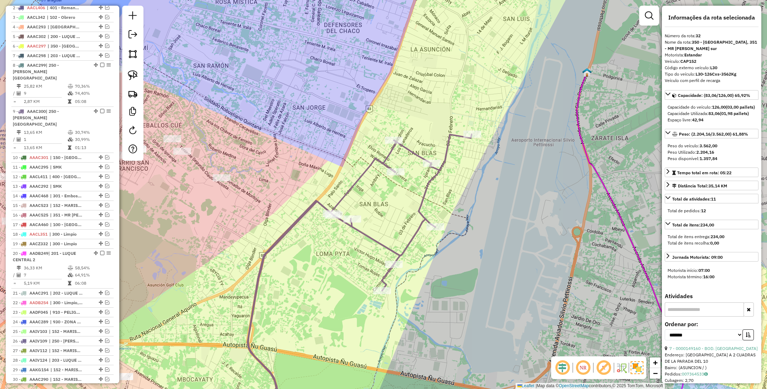
scroll to position [605, 0]
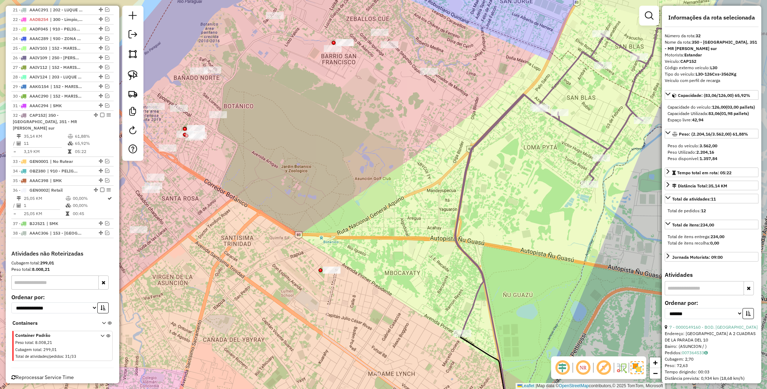
drag, startPoint x: 371, startPoint y: 287, endPoint x: 384, endPoint y: 323, distance: 38.5
click at [384, 323] on div "Janela de atendimento Grade de atendimento Capacidade Transportadoras Veículos …" at bounding box center [383, 194] width 767 height 389
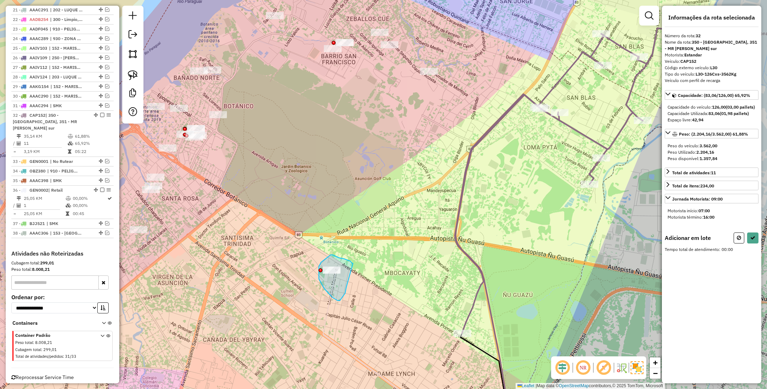
drag, startPoint x: 339, startPoint y: 258, endPoint x: 346, endPoint y: 287, distance: 30.7
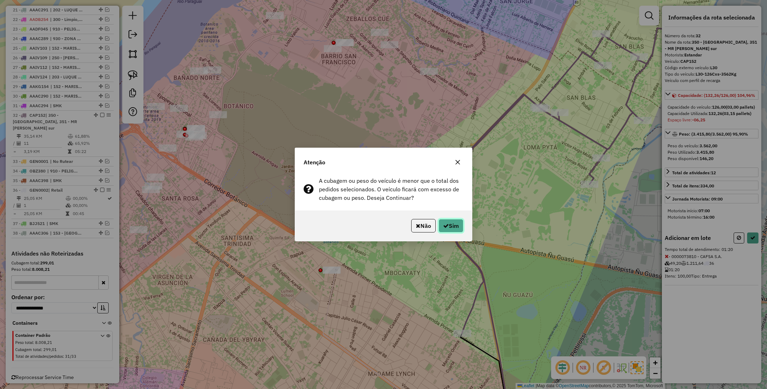
click at [443, 225] on icon "button" at bounding box center [446, 226] width 6 height 6
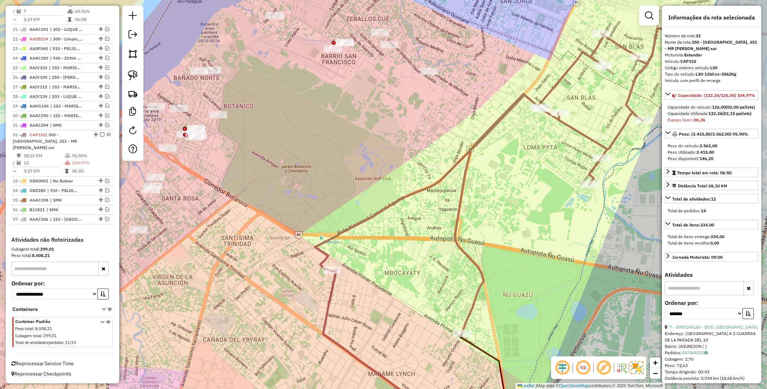
scroll to position [572, 0]
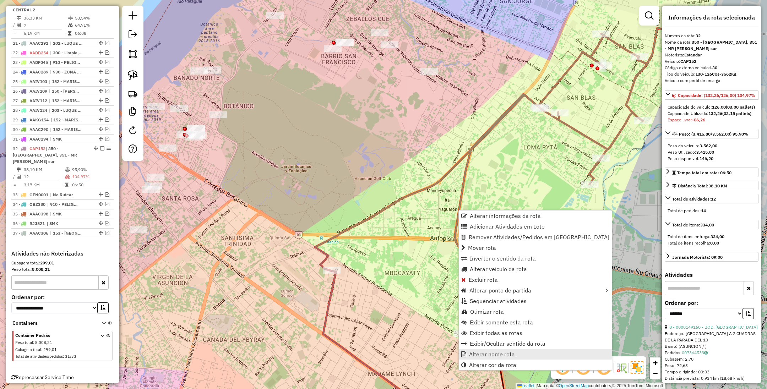
click at [506, 357] on span "Alterar nome rota" at bounding box center [492, 354] width 46 height 6
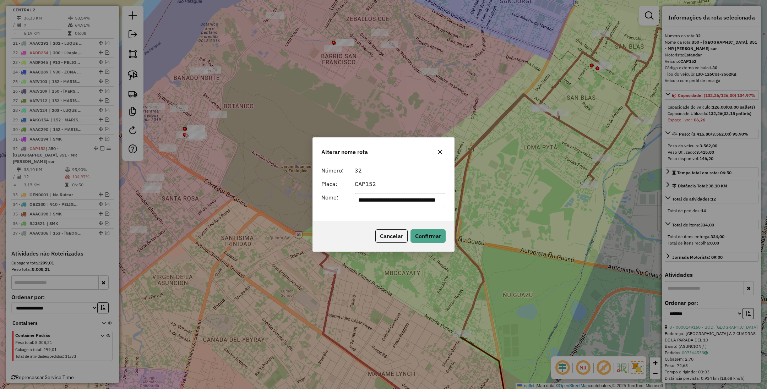
scroll to position [0, 0]
drag, startPoint x: 440, startPoint y: 200, endPoint x: 278, endPoint y: 187, distance: 162.7
click at [278, 187] on div "**********" at bounding box center [383, 194] width 767 height 389
type input "******"
click at [427, 237] on button "Confirmar" at bounding box center [427, 235] width 35 height 13
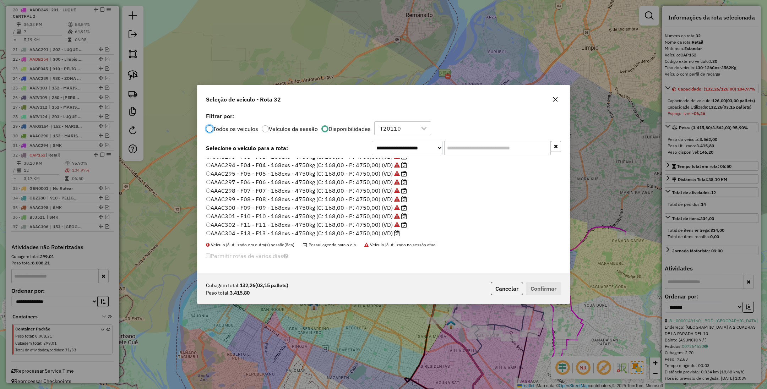
scroll to position [106, 0]
click at [371, 208] on label "AAAC467 - F21 - F21 - 168cxs - 4750kg (C: 168,00 - P: 4750,00) (VD)" at bounding box center [303, 208] width 194 height 9
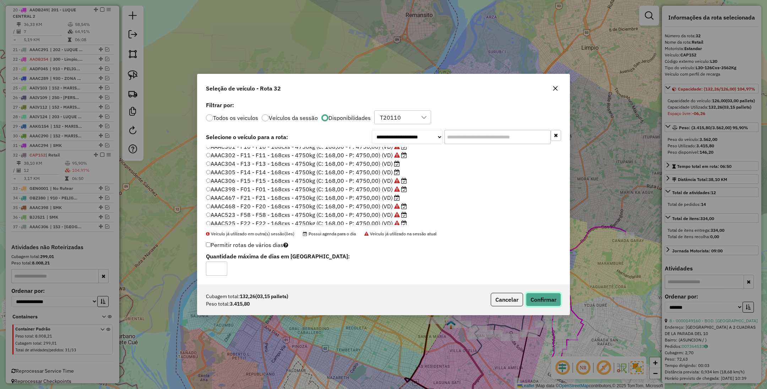
click at [537, 298] on button "Confirmar" at bounding box center [543, 299] width 35 height 13
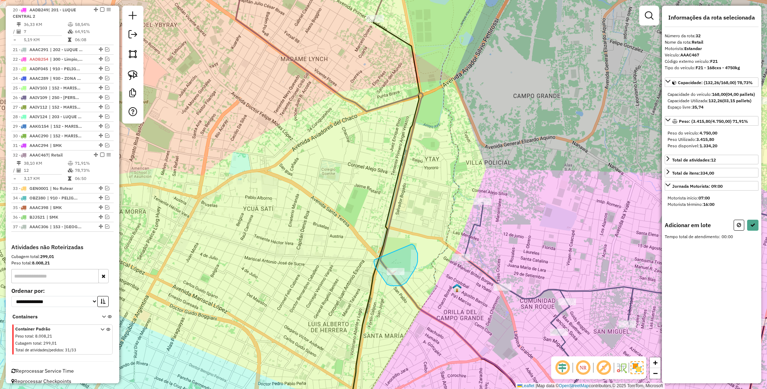
drag, startPoint x: 374, startPoint y: 260, endPoint x: 411, endPoint y: 244, distance: 40.4
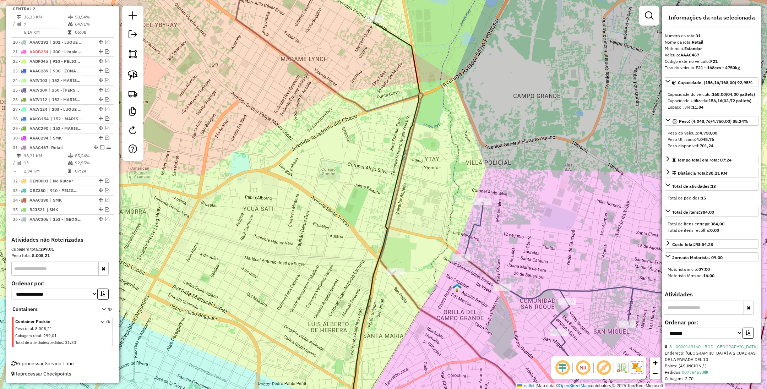
scroll to position [526, 0]
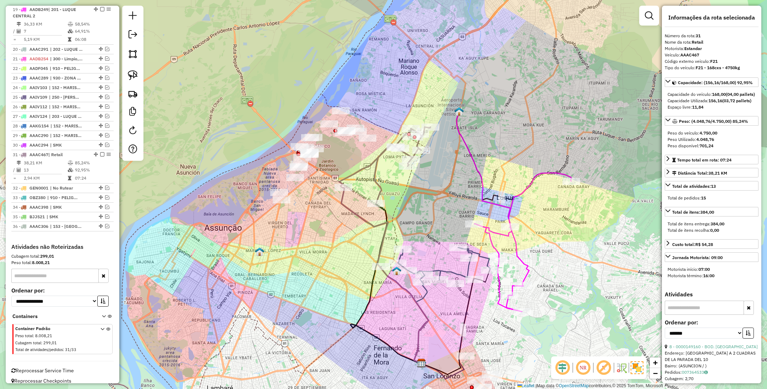
drag, startPoint x: 450, startPoint y: 184, endPoint x: 465, endPoint y: 182, distance: 14.4
click at [465, 182] on div "Janela de atendimento Grade de atendimento Capacidade Transportadoras Veículos …" at bounding box center [383, 194] width 767 height 389
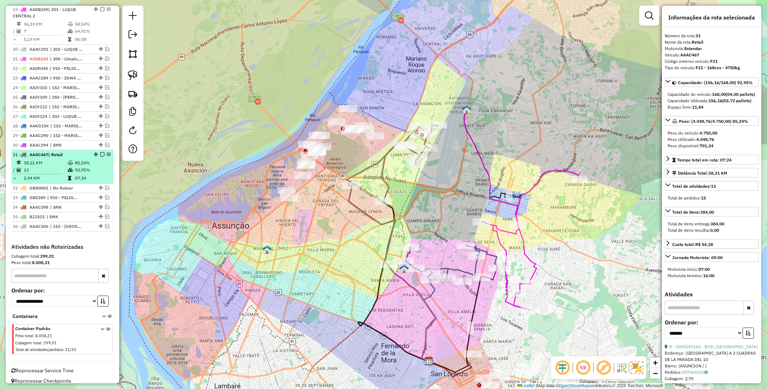
click at [100, 152] on em at bounding box center [102, 154] width 4 height 4
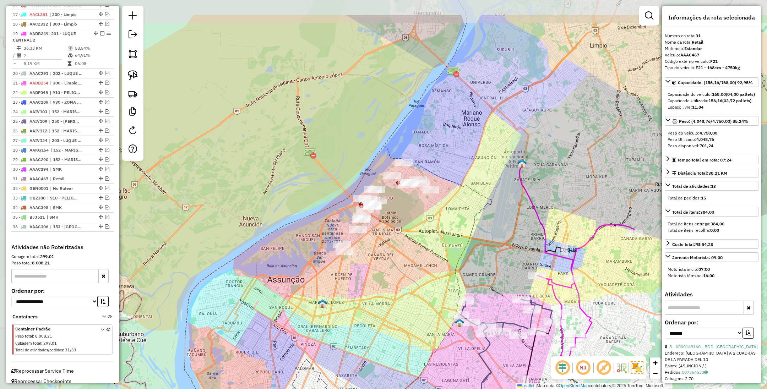
drag, startPoint x: 561, startPoint y: 234, endPoint x: 618, endPoint y: 298, distance: 85.5
click at [618, 298] on div "Janela de atendimento Grade de atendimento Capacidade Transportadoras Veículos …" at bounding box center [383, 194] width 767 height 389
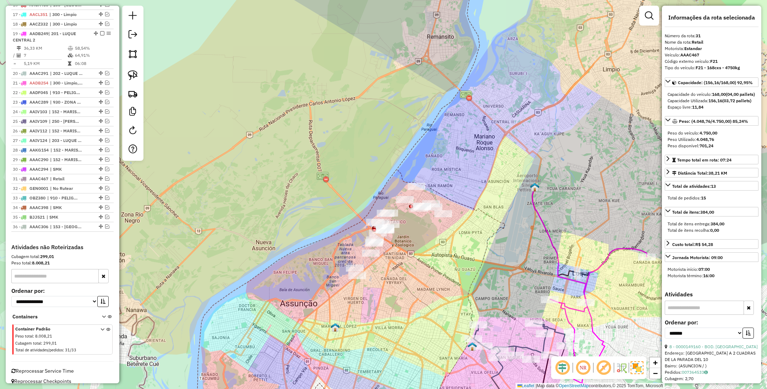
drag, startPoint x: 403, startPoint y: 213, endPoint x: 420, endPoint y: 241, distance: 32.5
click at [419, 241] on div "Janela de atendimento Grade de atendimento Capacidade Transportadoras Veículos …" at bounding box center [383, 194] width 767 height 389
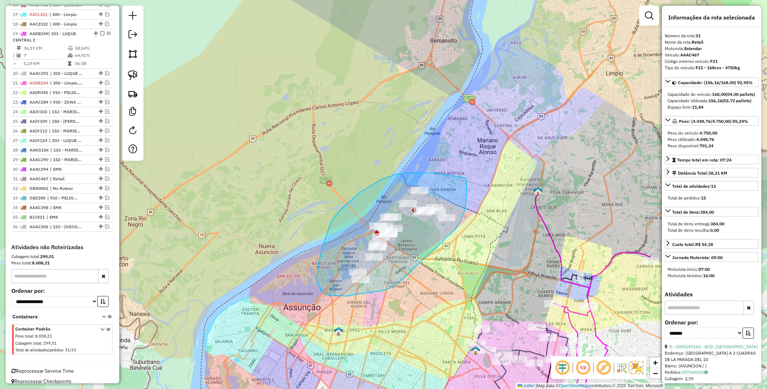
drag, startPoint x: 434, startPoint y: 173, endPoint x: 466, endPoint y: 178, distance: 31.7
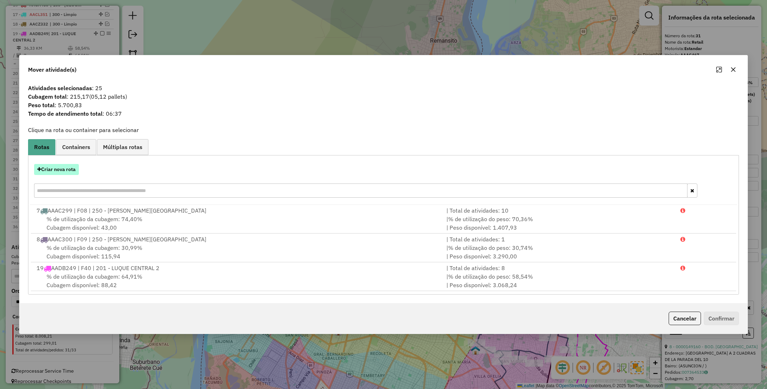
click at [54, 166] on button "Criar nova rota" at bounding box center [56, 169] width 45 height 11
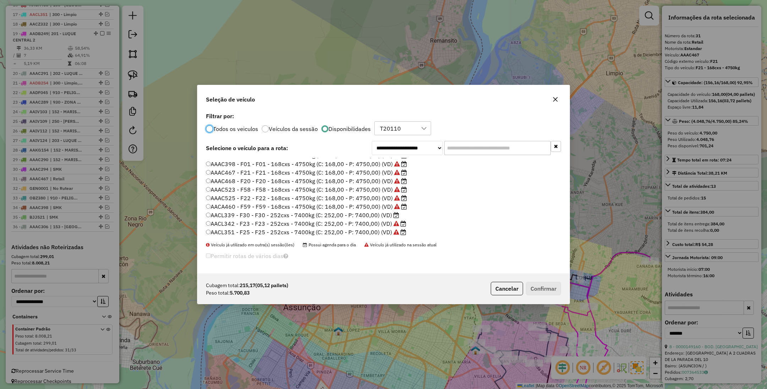
scroll to position [160, 0]
click at [366, 197] on label "AACL339 - F30 - F30 - 252cxs - 7400kg (C: 252,00 - P: 7400,00) (VD)" at bounding box center [302, 198] width 193 height 9
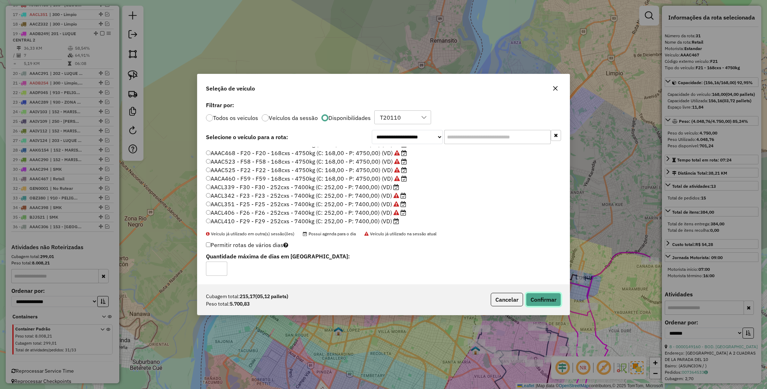
click at [551, 300] on button "Confirmar" at bounding box center [543, 299] width 35 height 13
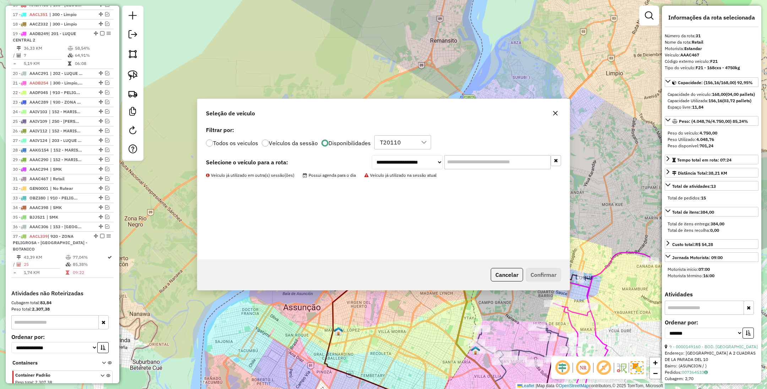
scroll to position [542, 0]
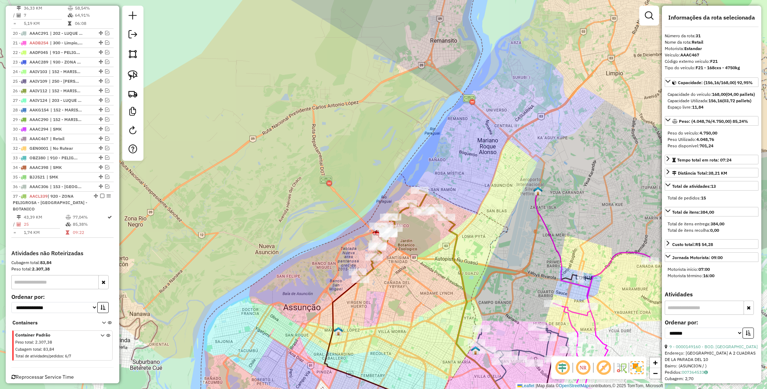
click at [400, 211] on icon at bounding box center [401, 234] width 89 height 89
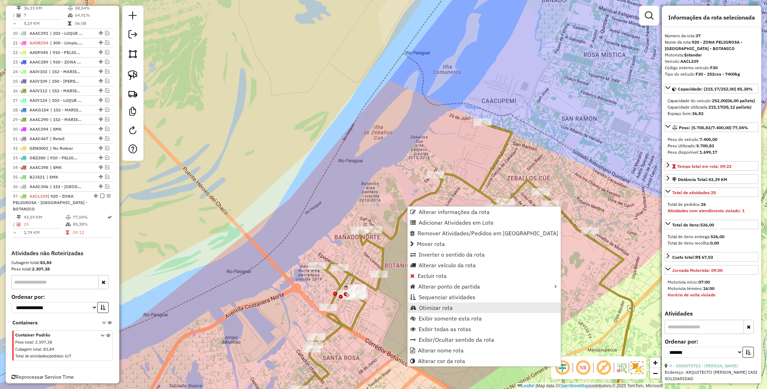
click at [441, 308] on span "Otimizar rota" at bounding box center [436, 308] width 34 height 6
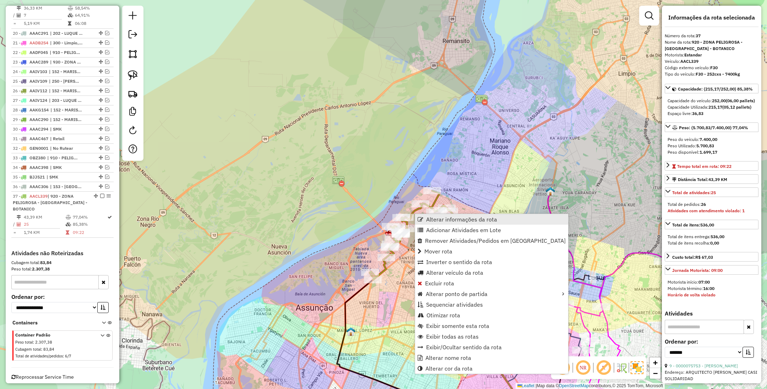
click at [465, 222] on span "Alterar informações da rota" at bounding box center [461, 219] width 71 height 6
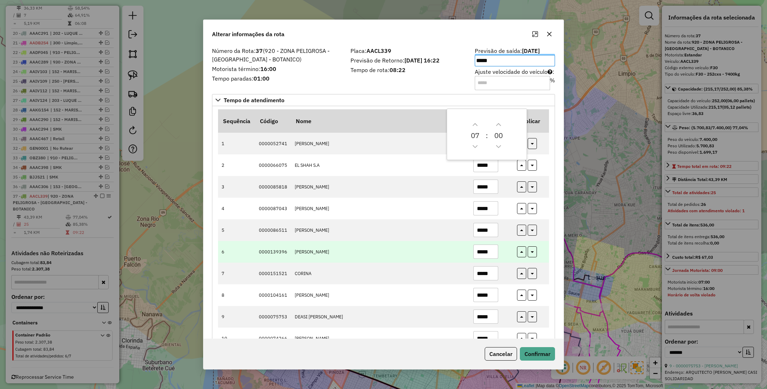
click at [510, 248] on td "*****" at bounding box center [491, 252] width 44 height 22
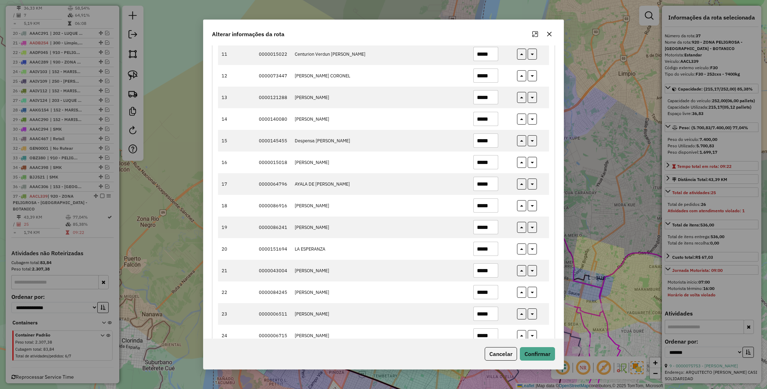
scroll to position [319, 0]
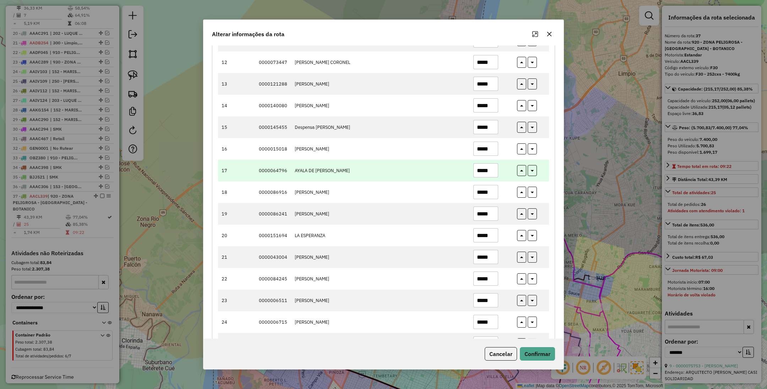
click at [487, 173] on input "*****" at bounding box center [485, 170] width 25 height 14
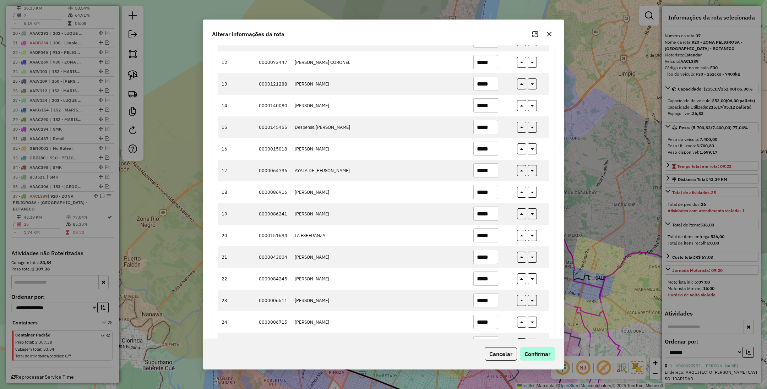
type input "*****"
click at [537, 354] on button "Confirmar" at bounding box center [537, 353] width 35 height 13
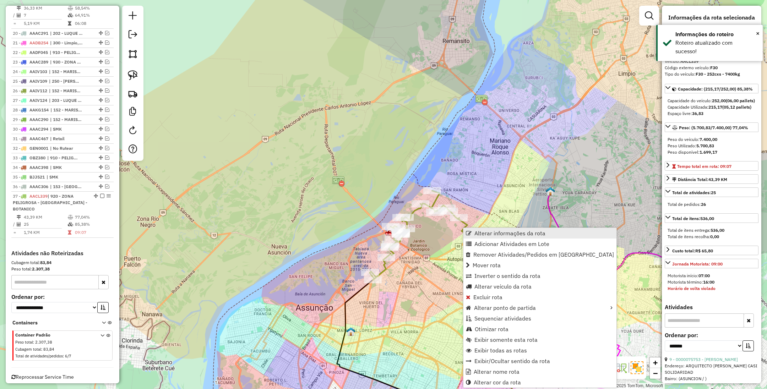
click at [497, 232] on span "Alterar informações da rota" at bounding box center [509, 233] width 71 height 6
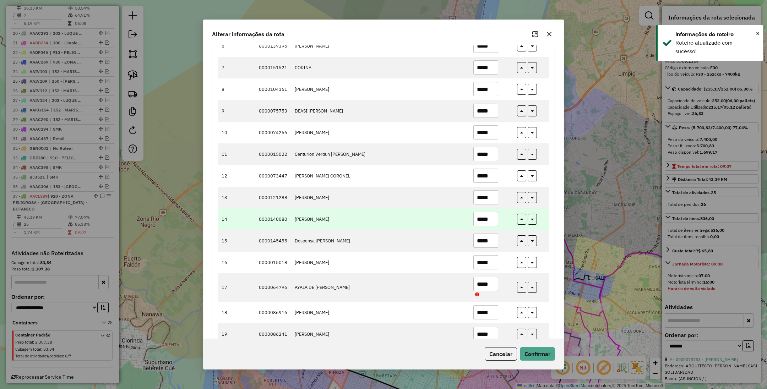
scroll to position [360, 0]
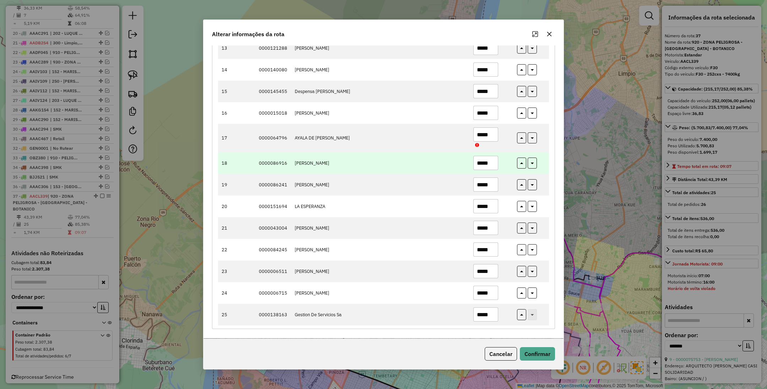
click at [486, 162] on input "*****" at bounding box center [485, 163] width 25 height 14
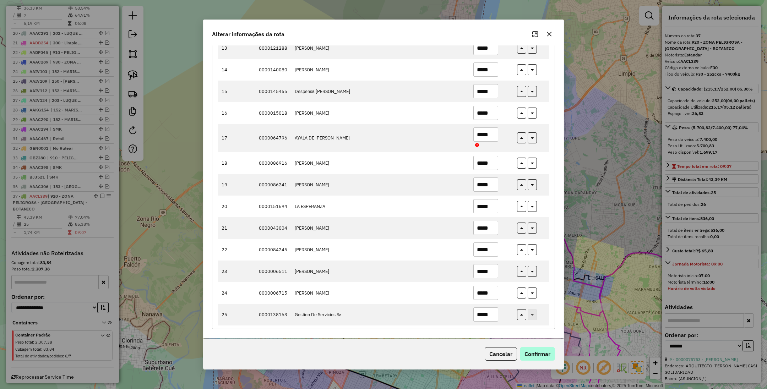
type input "*****"
click at [545, 351] on button "Confirmar" at bounding box center [537, 353] width 35 height 13
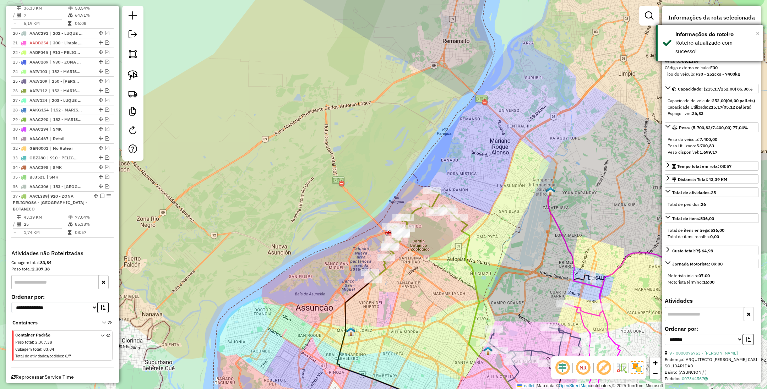
click at [757, 33] on span "×" at bounding box center [758, 33] width 4 height 8
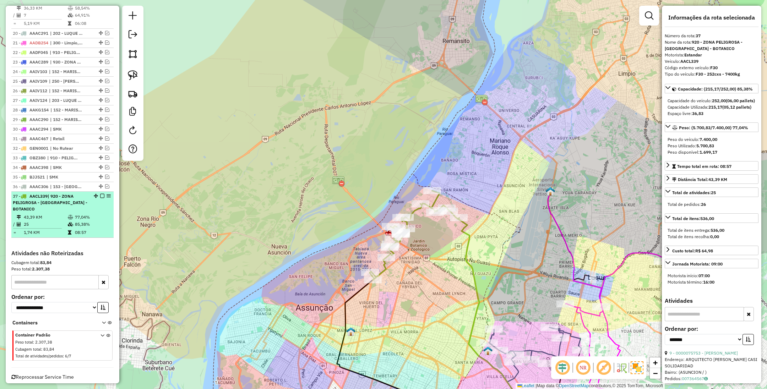
click at [100, 194] on em at bounding box center [102, 196] width 4 height 4
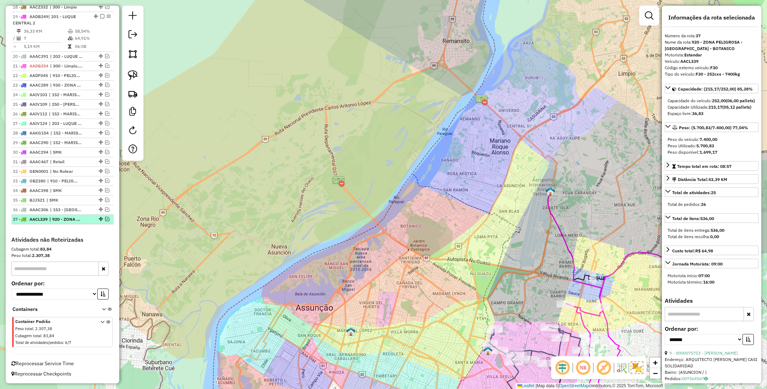
scroll to position [511, 0]
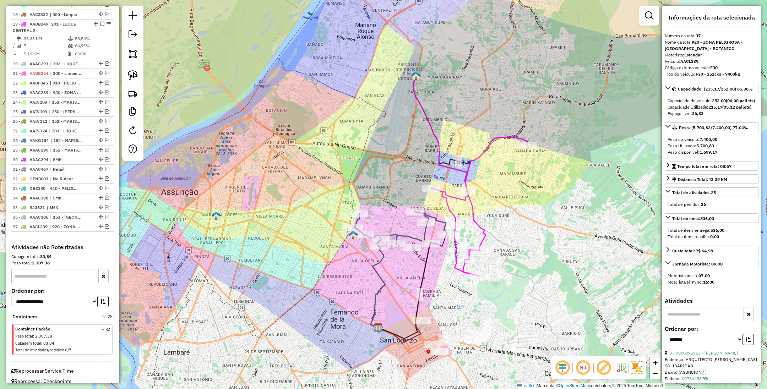
click at [473, 210] on icon at bounding box center [479, 206] width 97 height 139
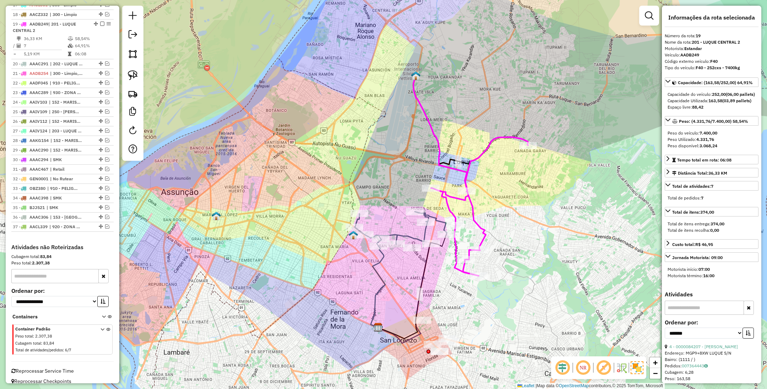
click at [425, 231] on icon at bounding box center [400, 229] width 92 height 34
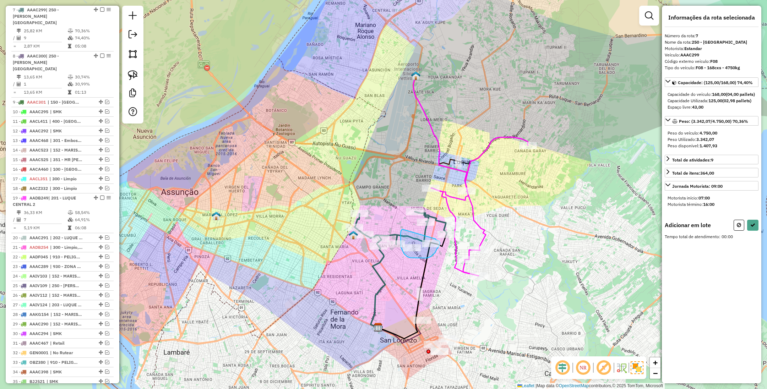
drag, startPoint x: 400, startPoint y: 237, endPoint x: 435, endPoint y: 239, distance: 35.2
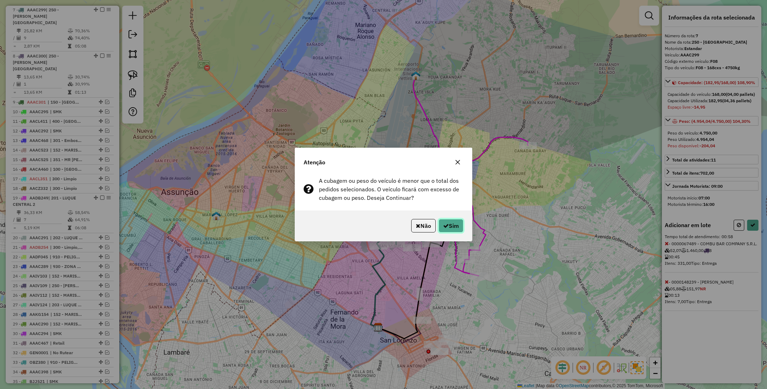
click at [450, 226] on button "Sim" at bounding box center [450, 225] width 25 height 13
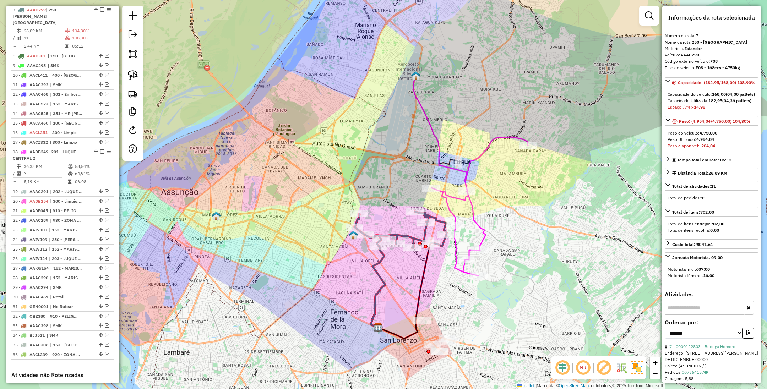
click at [481, 227] on icon at bounding box center [479, 206] width 97 height 139
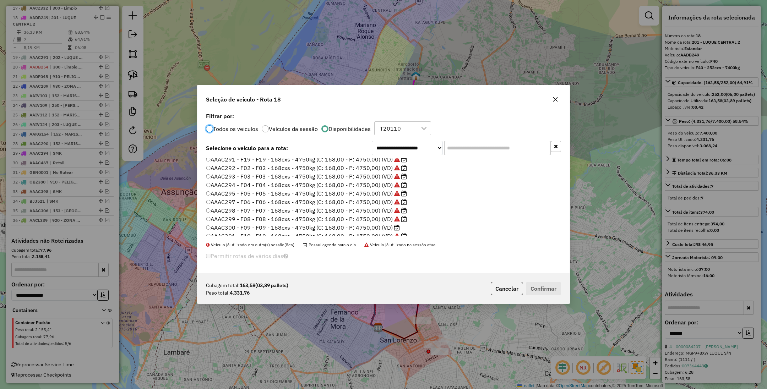
scroll to position [53, 0]
click at [372, 202] on label "AAAC300 - F09 - F09 - 168cxs - 4750kg (C: 168,00 - P: 4750,00) (VD)" at bounding box center [303, 202] width 194 height 9
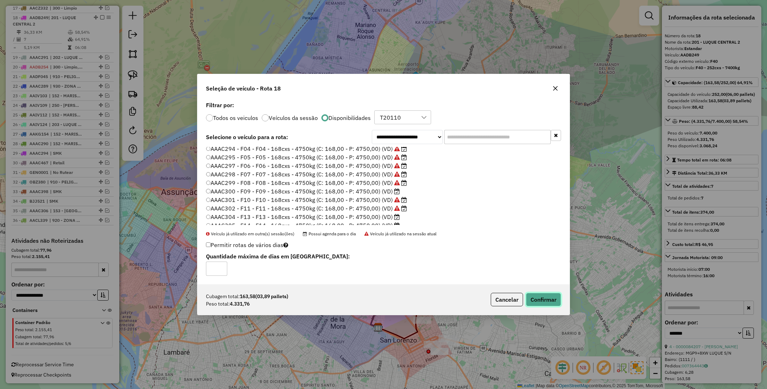
click at [549, 298] on button "Confirmar" at bounding box center [543, 299] width 35 height 13
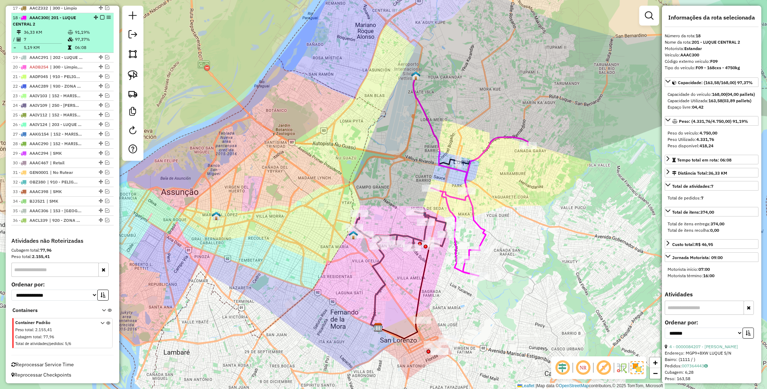
click at [100, 15] on em at bounding box center [102, 17] width 4 height 4
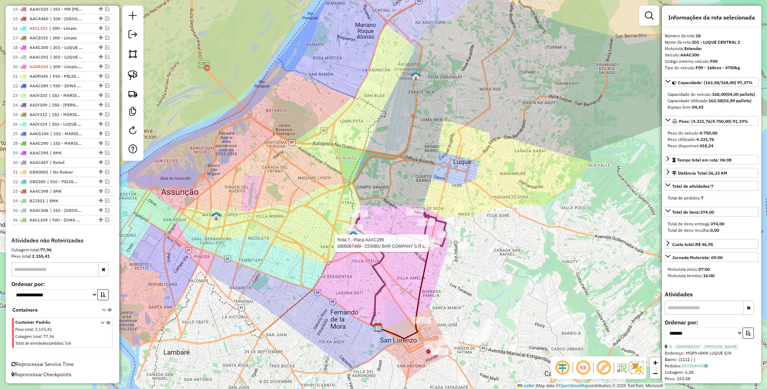
click at [418, 242] on div at bounding box center [420, 244] width 4 height 4
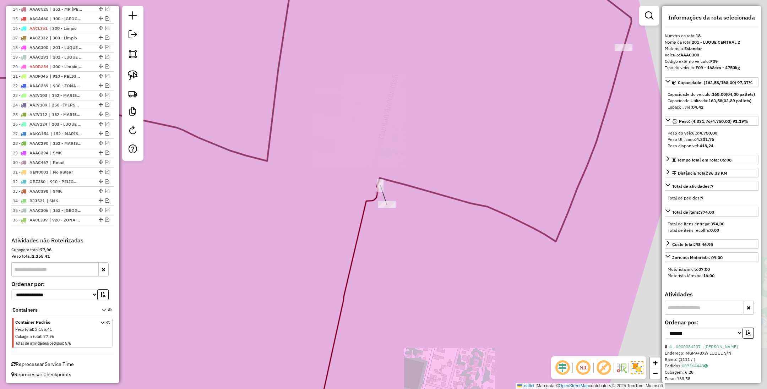
click at [429, 189] on icon at bounding box center [277, 113] width 708 height 304
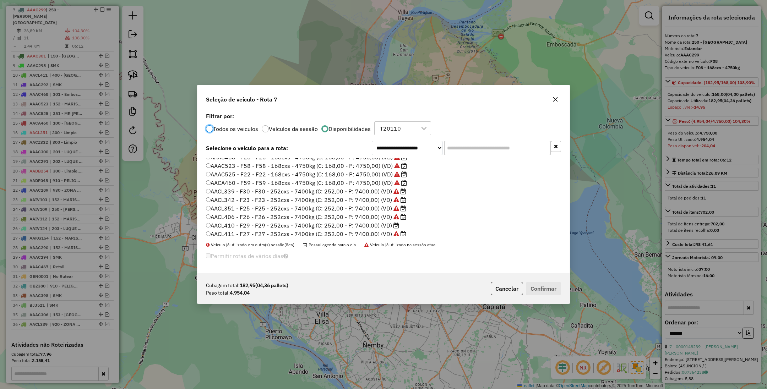
scroll to position [213, 0]
click at [368, 196] on label "AACL412 - F36 - F36 - 252cxs - 7400kg (C: 252,00 - P: 7400,00) (VD)" at bounding box center [302, 196] width 193 height 9
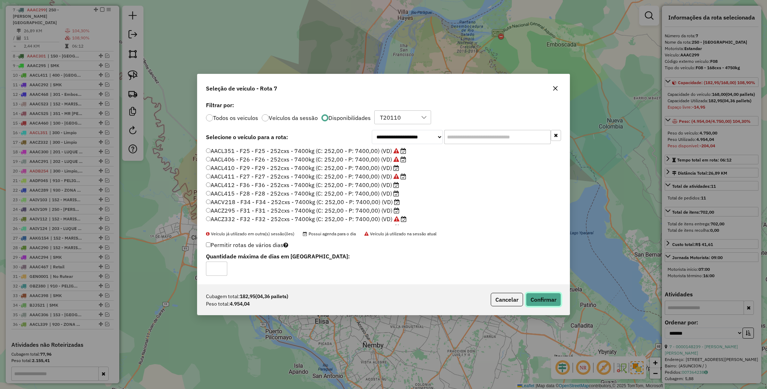
click at [537, 296] on button "Confirmar" at bounding box center [543, 299] width 35 height 13
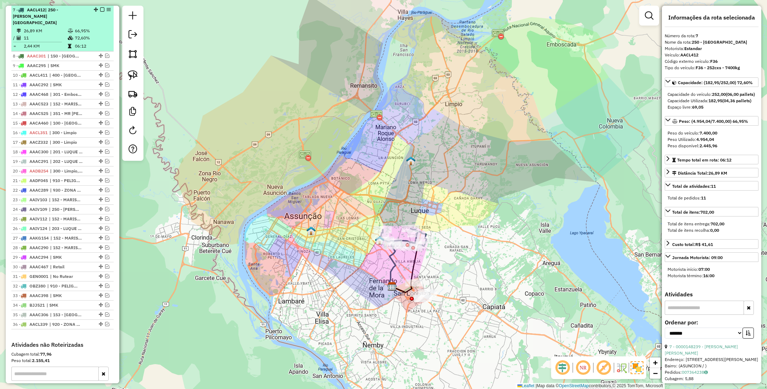
click at [100, 9] on em at bounding box center [102, 9] width 4 height 4
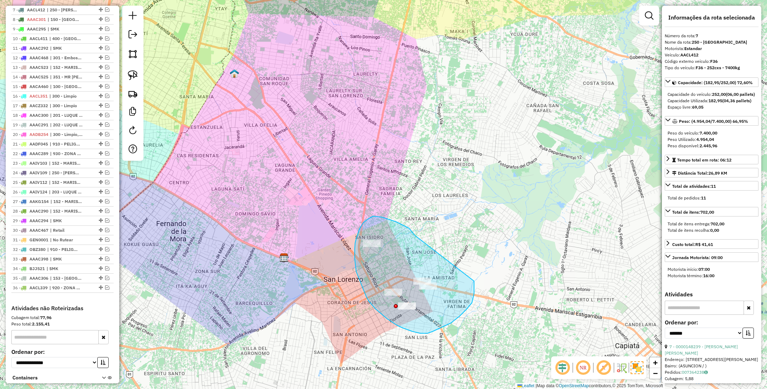
drag, startPoint x: 407, startPoint y: 227, endPoint x: 456, endPoint y: 247, distance: 53.3
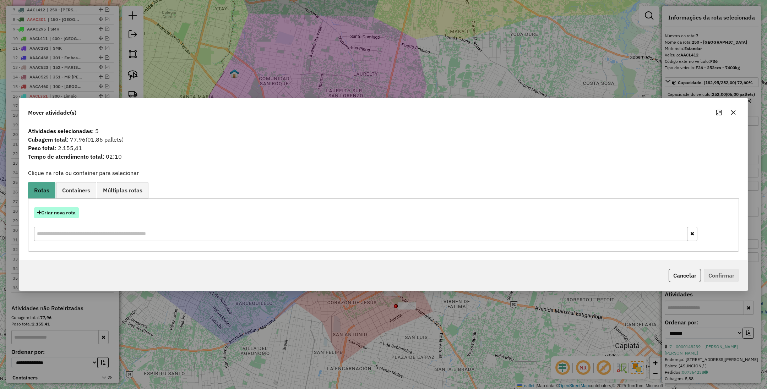
click at [52, 211] on button "Criar nova rota" at bounding box center [56, 212] width 45 height 11
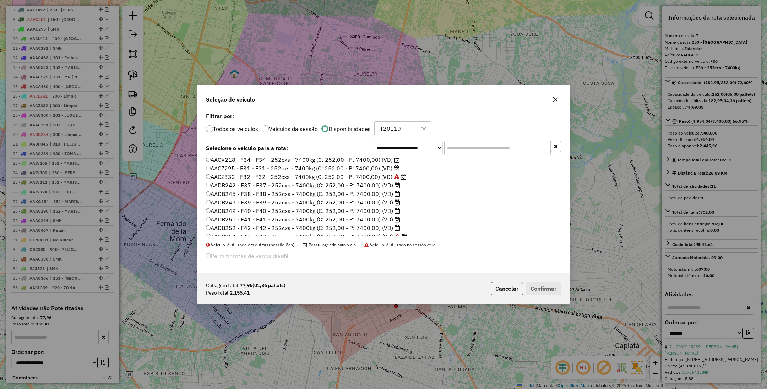
scroll to position [433, 0]
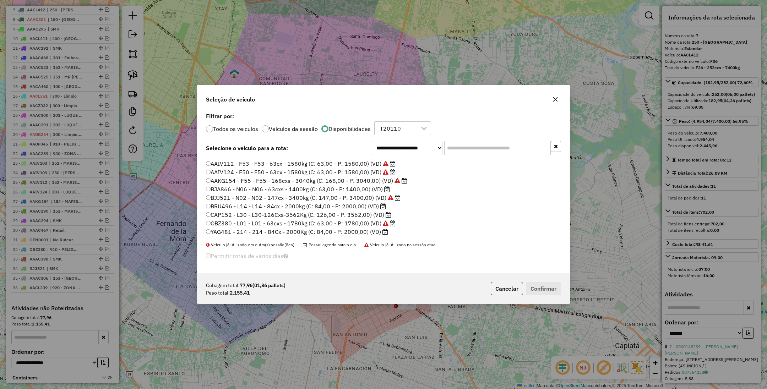
click at [357, 215] on label "CAP152 - L30 - L30-126Cxs-3562Kg (C: 126,00 - P: 3562,00) (VD)" at bounding box center [298, 214] width 185 height 9
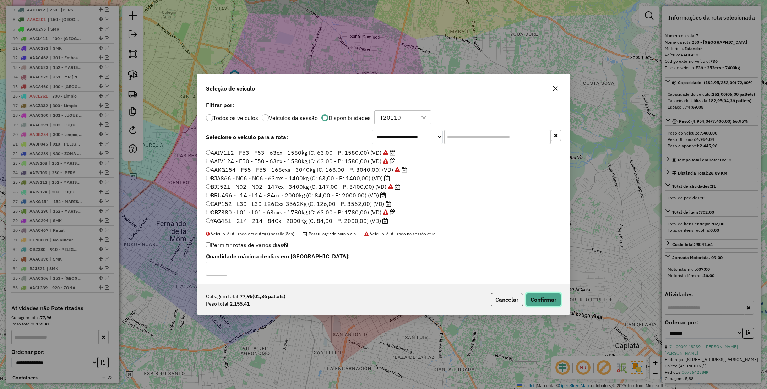
click at [544, 300] on button "Confirmar" at bounding box center [543, 299] width 35 height 13
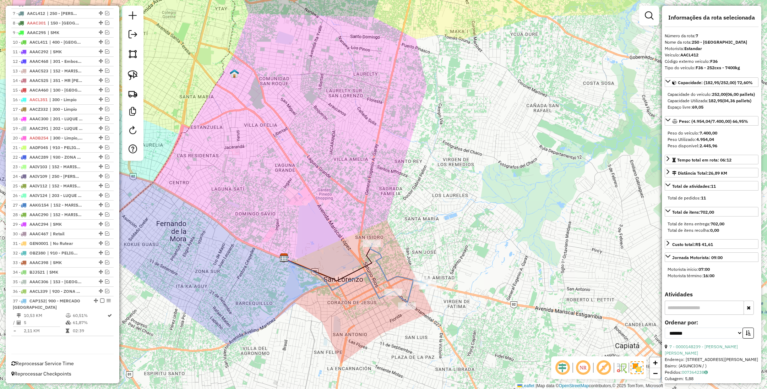
click at [401, 275] on icon at bounding box center [399, 274] width 58 height 62
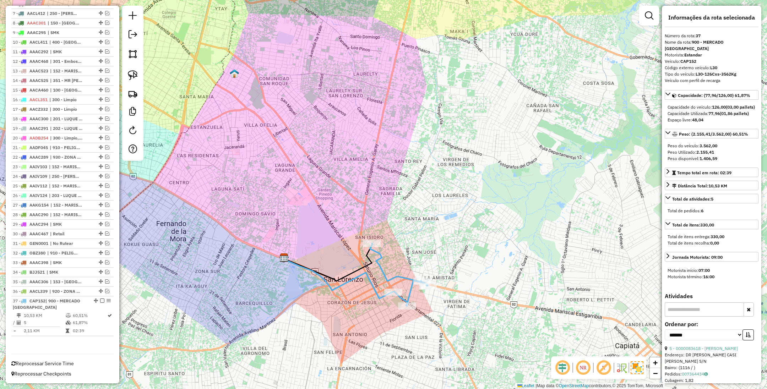
scroll to position [339, 0]
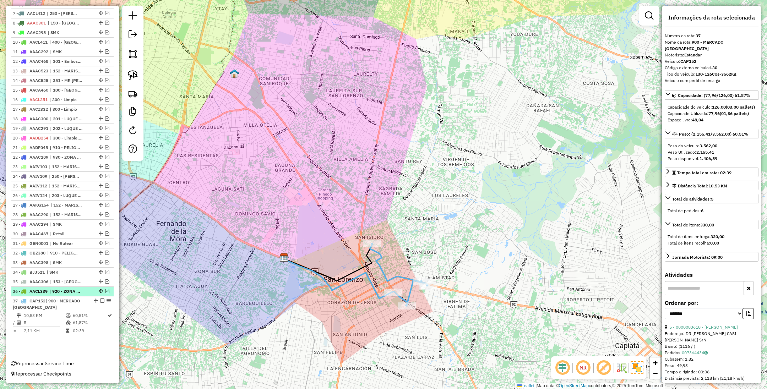
click at [105, 292] on em at bounding box center [107, 291] width 4 height 4
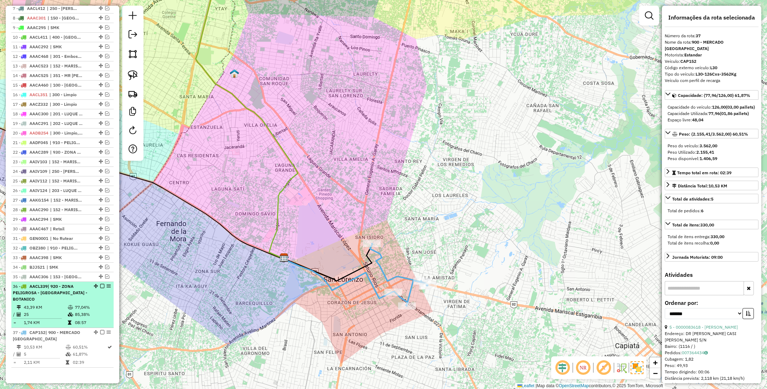
click at [100, 288] on em at bounding box center [102, 286] width 4 height 4
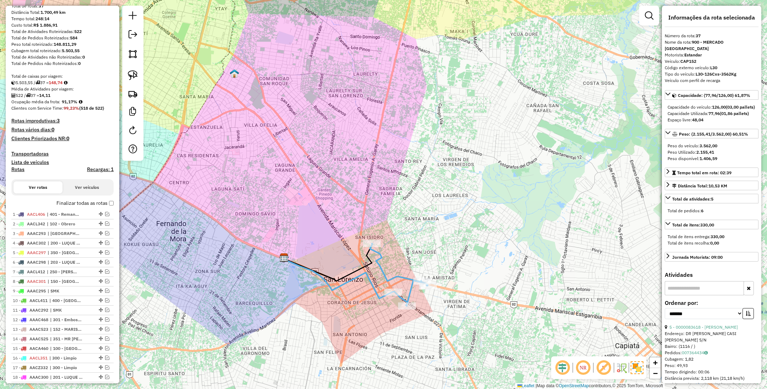
scroll to position [73, 0]
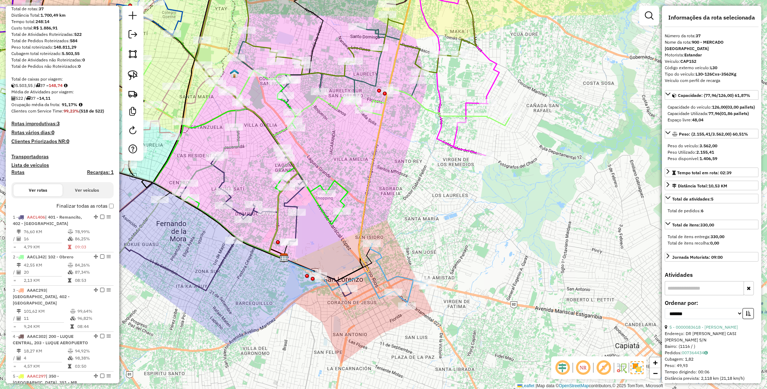
click at [344, 186] on icon at bounding box center [251, 173] width 194 height 204
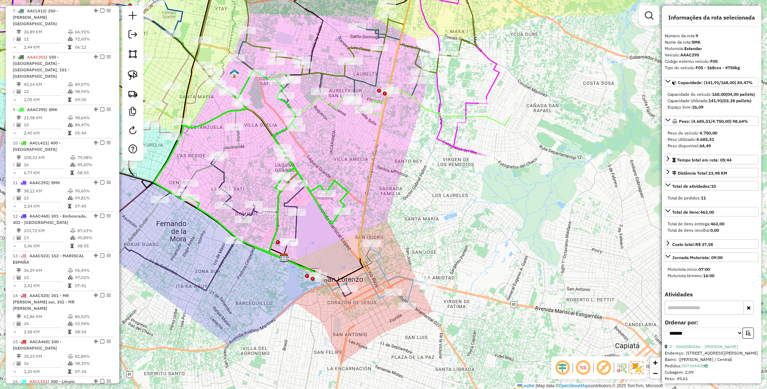
scroll to position [610, 0]
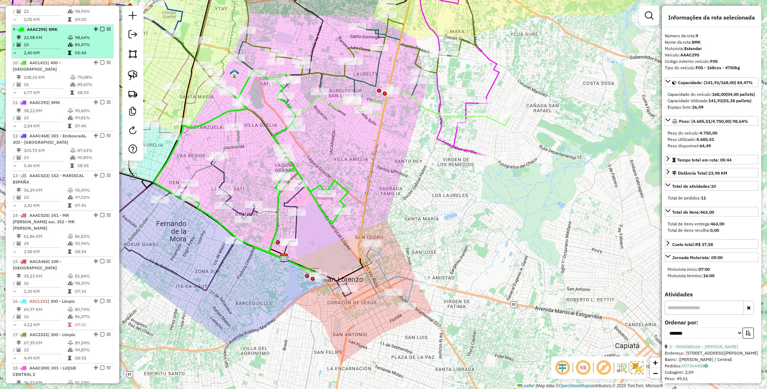
click at [100, 27] on em at bounding box center [102, 29] width 4 height 4
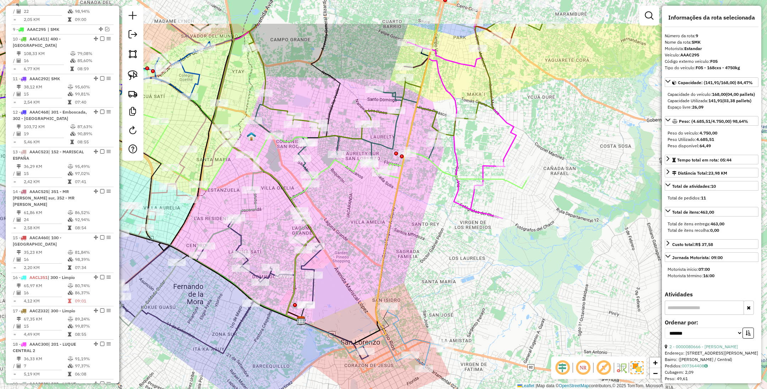
drag, startPoint x: 324, startPoint y: 110, endPoint x: 342, endPoint y: 174, distance: 66.4
click at [342, 174] on div "Janela de atendimento Grade de atendimento Capacidade Transportadoras Veículos …" at bounding box center [383, 194] width 767 height 389
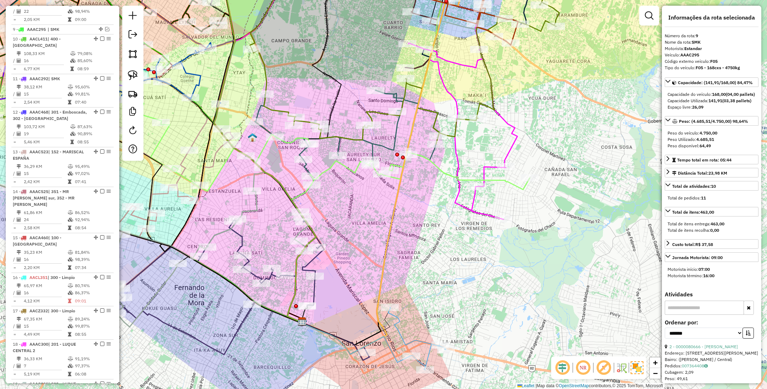
click at [350, 168] on icon at bounding box center [325, 148] width 408 height 139
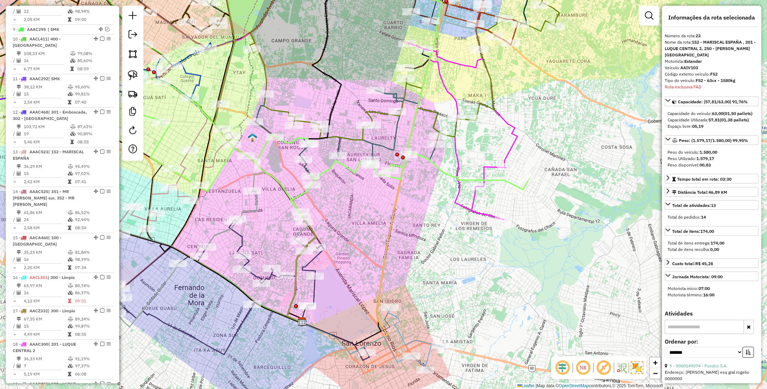
scroll to position [1119, 0]
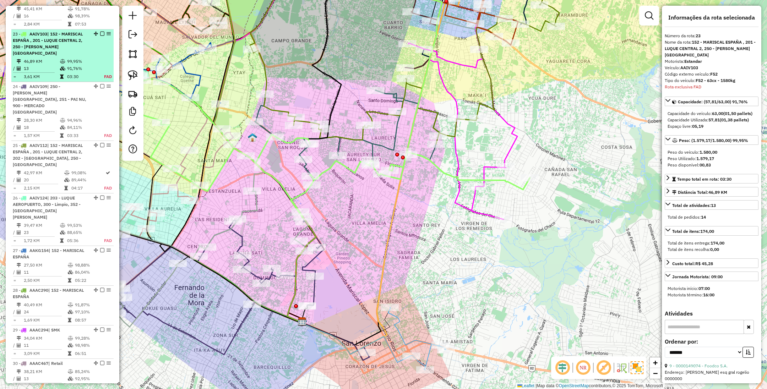
click at [98, 31] on div "23 - AAIV103 | 152 - MARISCAL ESPAÑA , 201 - LUQUE CENTRAL 2, 250 - FERNANDO DE…" at bounding box center [62, 44] width 99 height 26
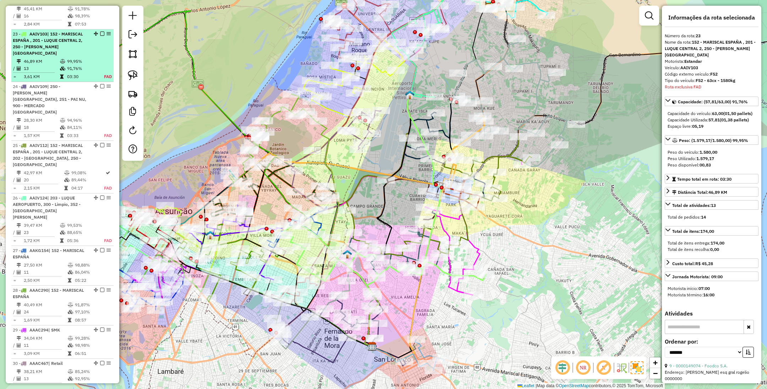
click at [100, 32] on em at bounding box center [102, 34] width 4 height 4
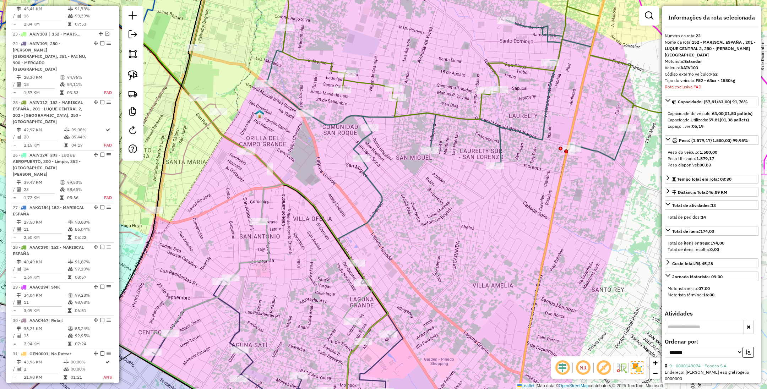
click at [434, 136] on icon at bounding box center [448, 93] width 369 height 146
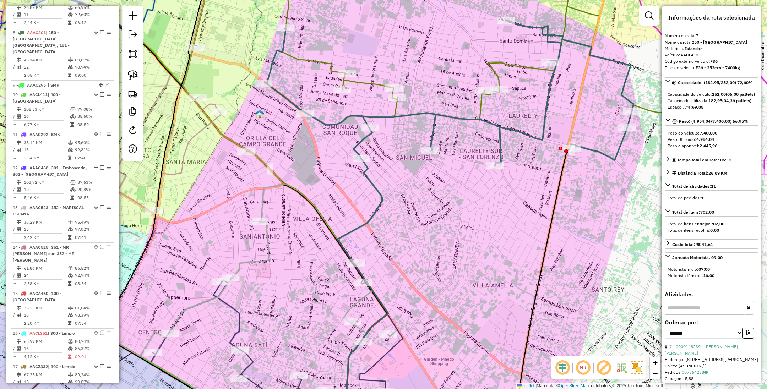
scroll to position [525, 0]
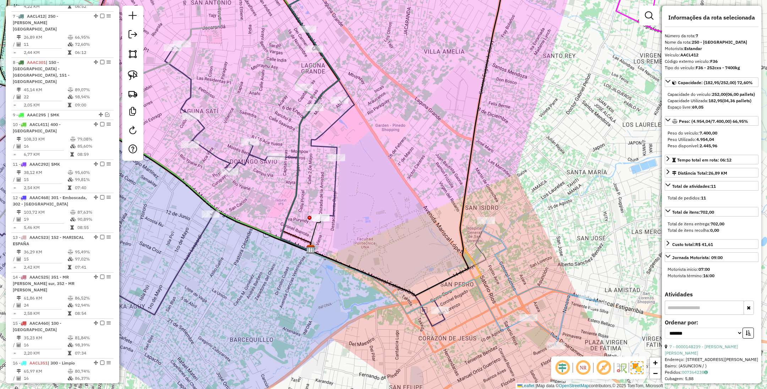
click at [437, 321] on icon at bounding box center [193, 143] width 503 height 365
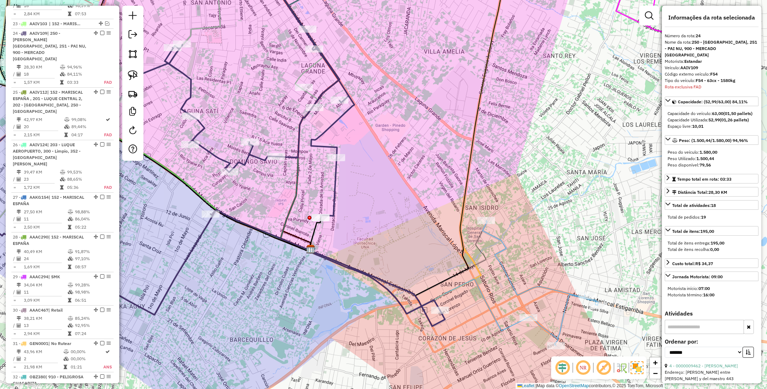
scroll to position [1129, 0]
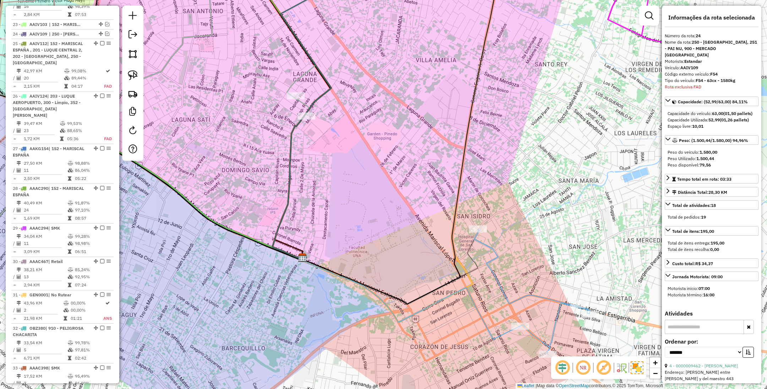
drag, startPoint x: 387, startPoint y: 238, endPoint x: 303, endPoint y: 366, distance: 152.6
click at [303, 366] on div "Janela de atendimento Grade de atendimento Capacidade Transportadoras Veículos …" at bounding box center [383, 194] width 767 height 389
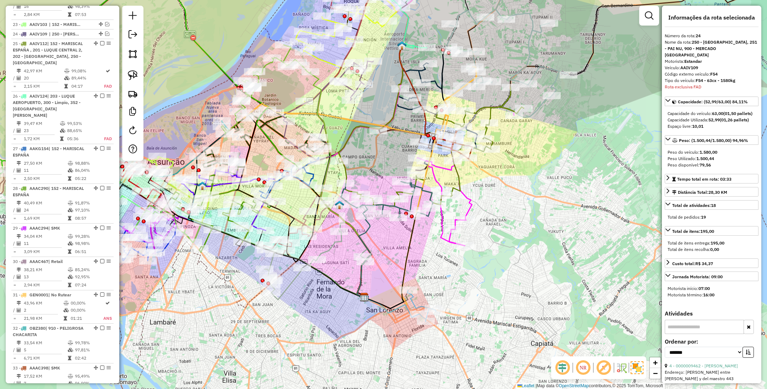
click at [416, 304] on icon at bounding box center [421, 305] width 29 height 31
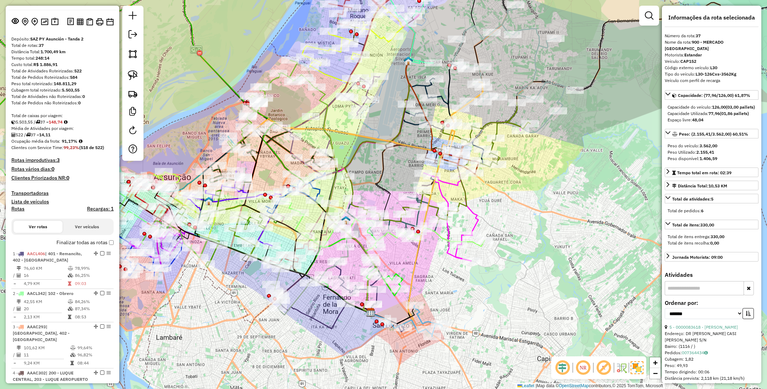
scroll to position [0, 0]
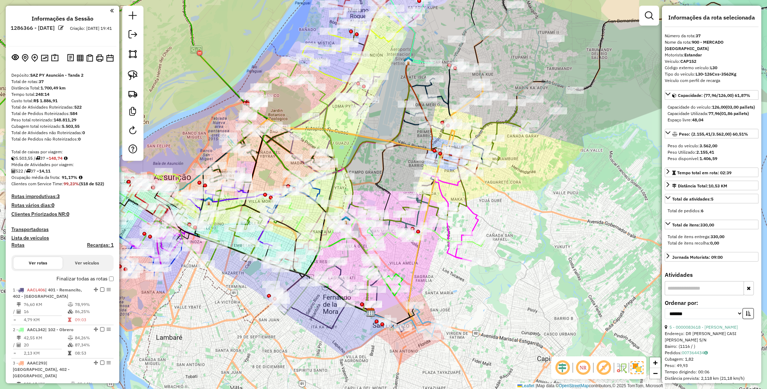
click at [13, 245] on h4 "Rotas" at bounding box center [17, 245] width 13 height 6
select select
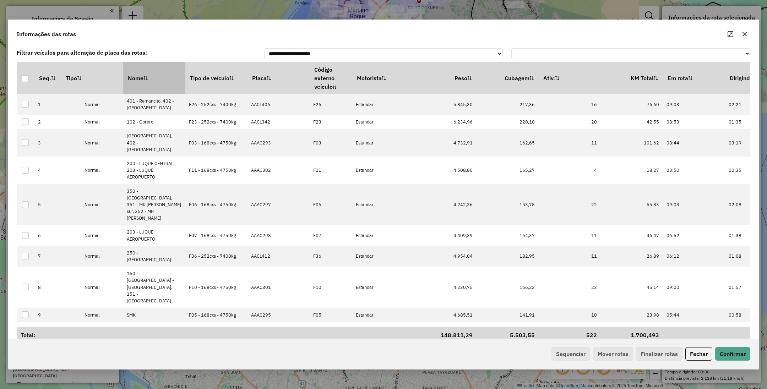
click at [143, 76] on th "Nome" at bounding box center [154, 78] width 62 height 32
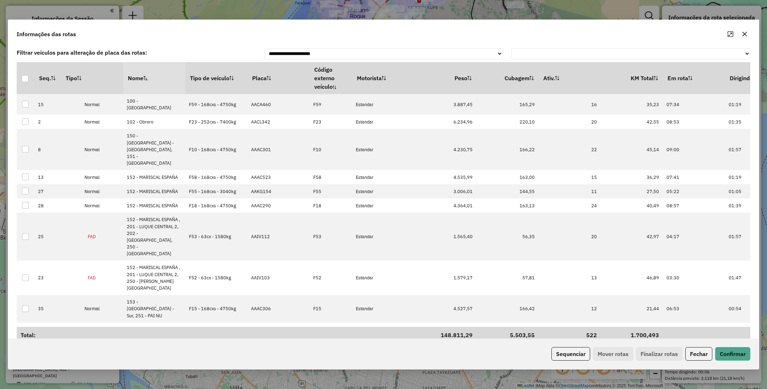
click at [143, 76] on th "Nome" at bounding box center [154, 78] width 62 height 32
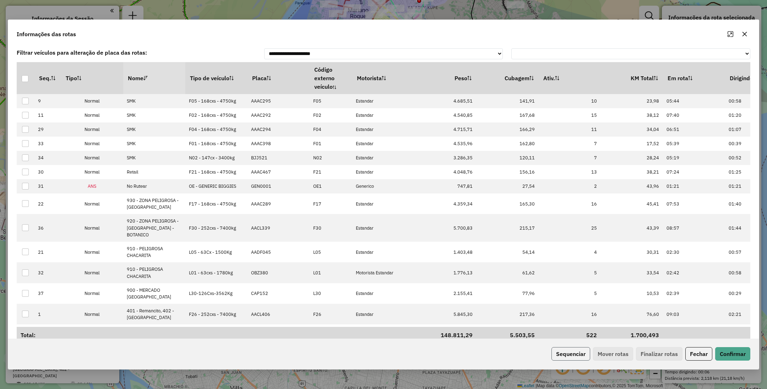
click at [574, 356] on button "Sequenciar" at bounding box center [570, 353] width 39 height 13
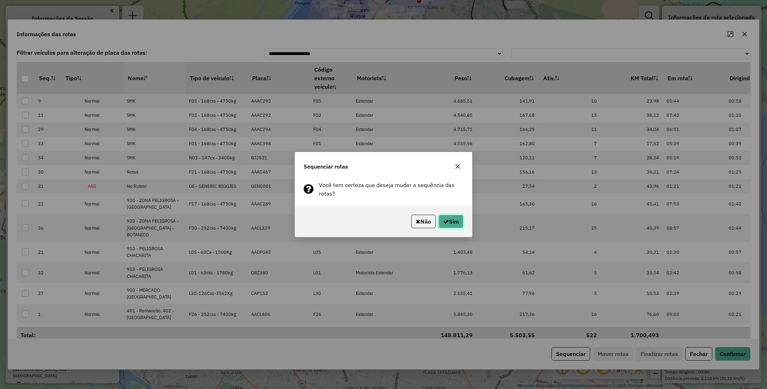
click at [457, 220] on button "Sim" at bounding box center [450, 221] width 25 height 13
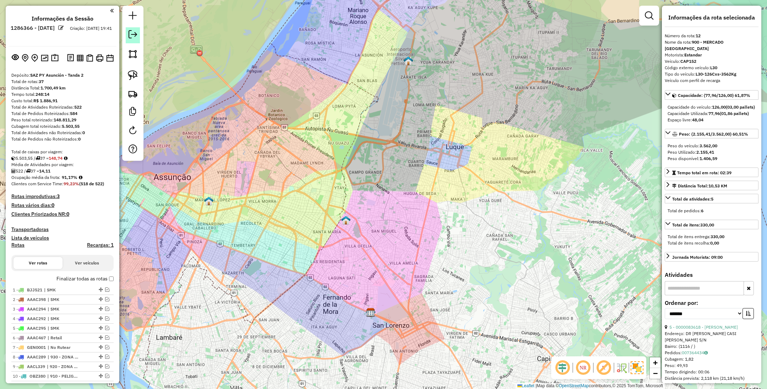
click at [132, 35] on em at bounding box center [132, 34] width 9 height 9
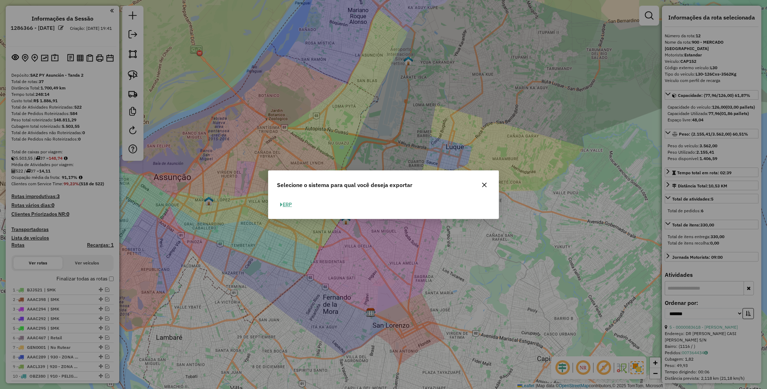
click at [287, 205] on button "ERP" at bounding box center [286, 204] width 18 height 11
select select "**"
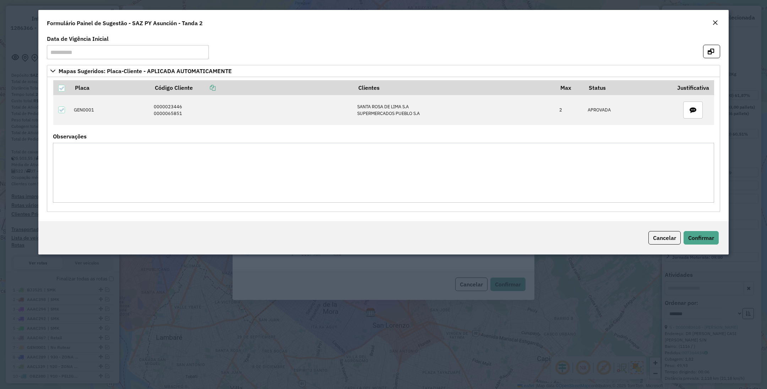
click at [714, 20] on em "Close" at bounding box center [715, 23] width 6 height 6
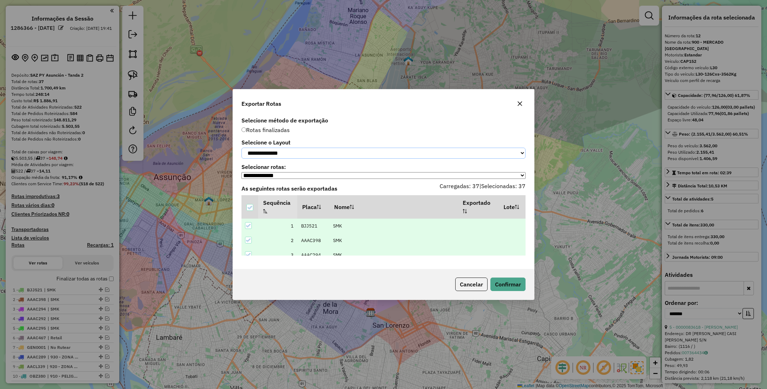
click at [320, 152] on select "**********" at bounding box center [383, 153] width 284 height 11
click at [241, 148] on select "**********" at bounding box center [383, 153] width 284 height 11
click at [308, 149] on select "**********" at bounding box center [383, 153] width 284 height 11
select select "*********"
click at [241, 148] on select "**********" at bounding box center [383, 153] width 284 height 11
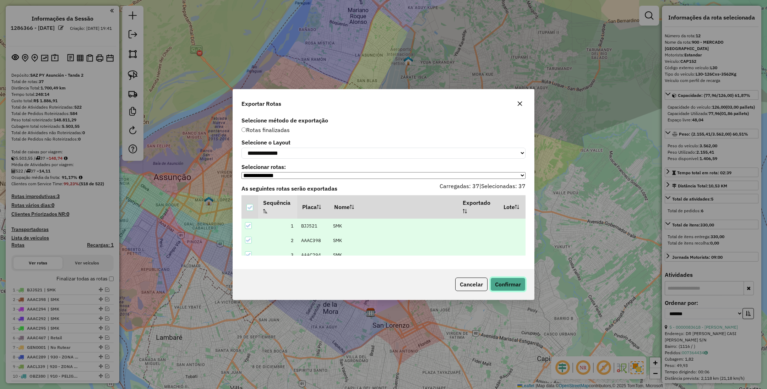
click at [507, 286] on button "Confirmar" at bounding box center [507, 284] width 35 height 13
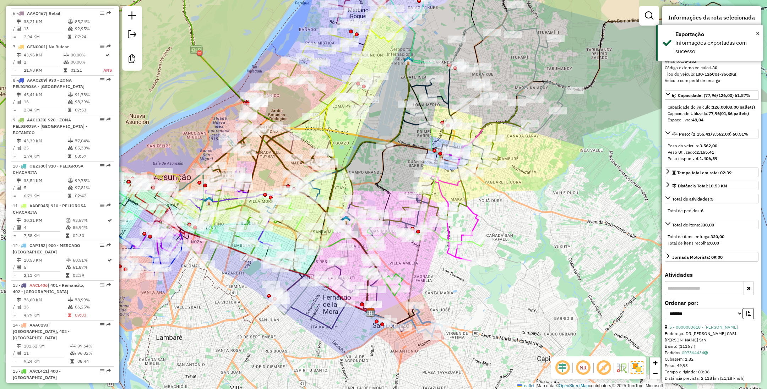
scroll to position [678, 0]
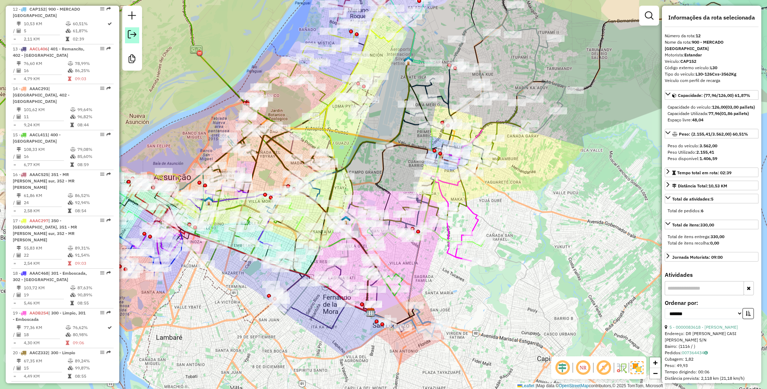
click at [132, 32] on em at bounding box center [132, 34] width 9 height 9
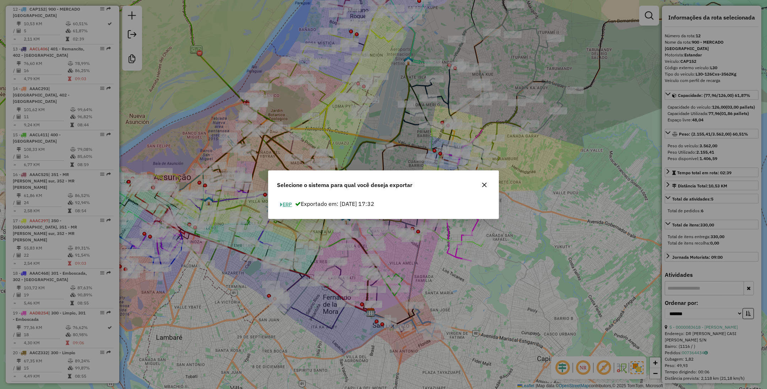
click at [286, 207] on button "ERP" at bounding box center [286, 204] width 18 height 11
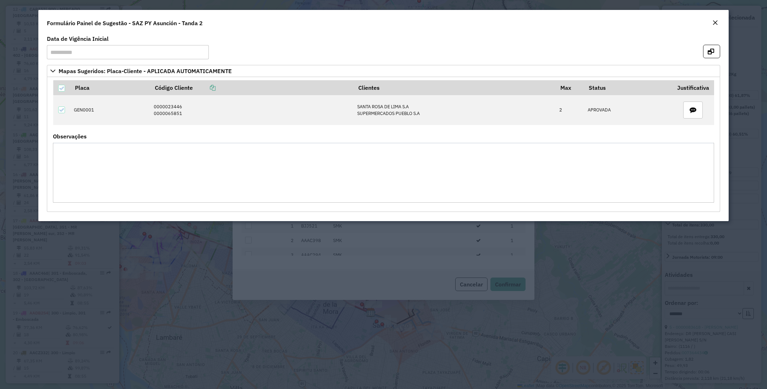
click at [713, 18] on button "Close" at bounding box center [715, 22] width 10 height 9
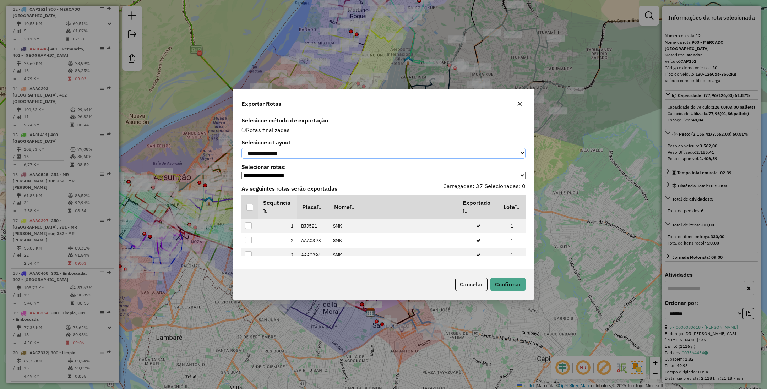
click at [312, 152] on select "**********" at bounding box center [383, 153] width 284 height 11
select select "*********"
click at [241, 148] on select "**********" at bounding box center [383, 153] width 284 height 11
click at [250, 210] on div at bounding box center [249, 207] width 7 height 7
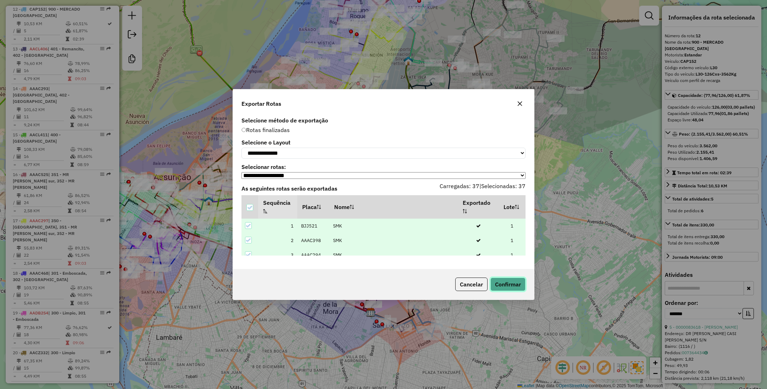
click at [522, 286] on button "Confirmar" at bounding box center [507, 284] width 35 height 13
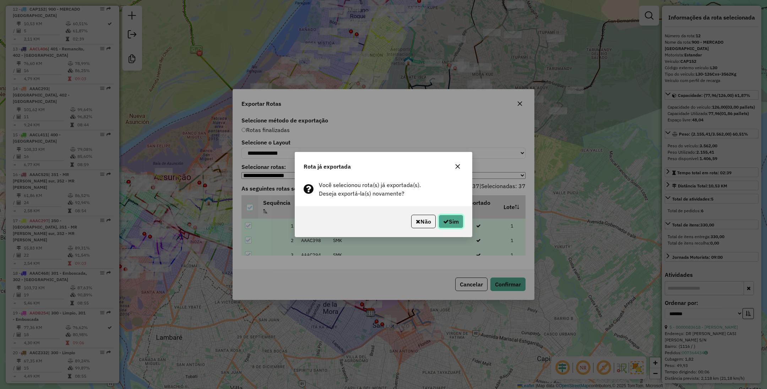
click at [454, 221] on button "Sim" at bounding box center [450, 221] width 25 height 13
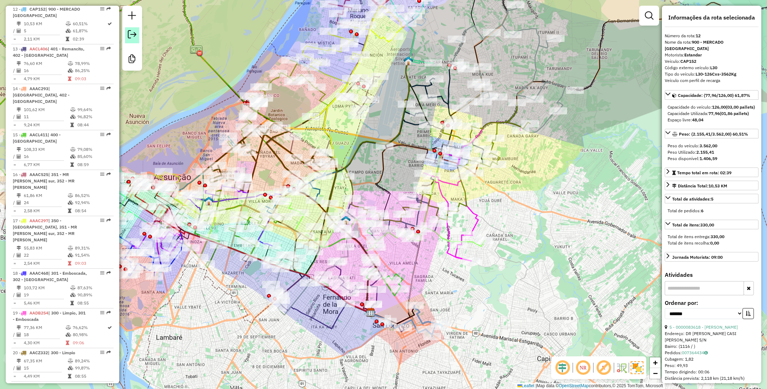
click at [136, 33] on em at bounding box center [132, 34] width 9 height 9
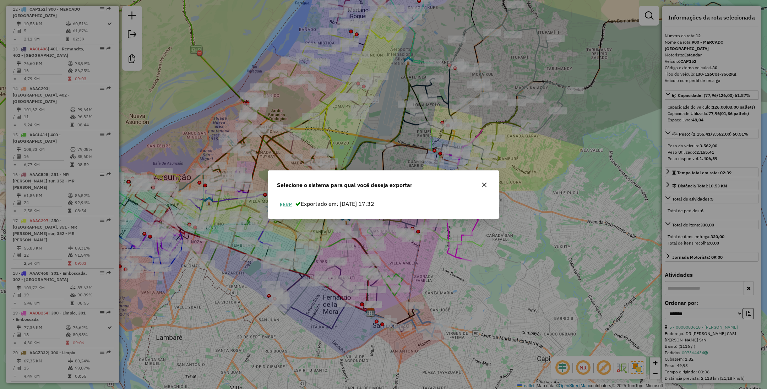
click at [291, 206] on button "ERP" at bounding box center [286, 204] width 18 height 11
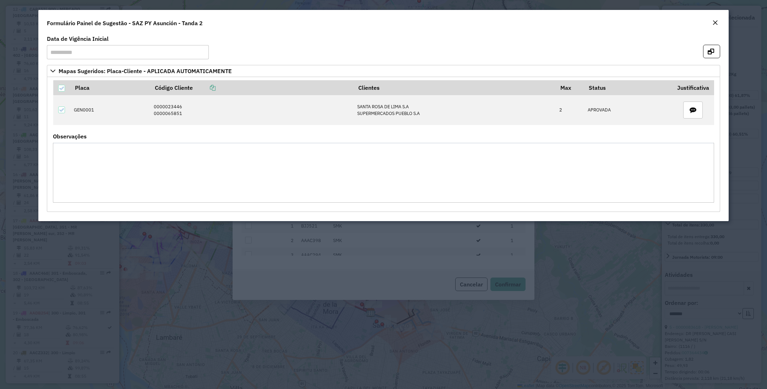
click at [713, 22] on em "Close" at bounding box center [715, 23] width 6 height 6
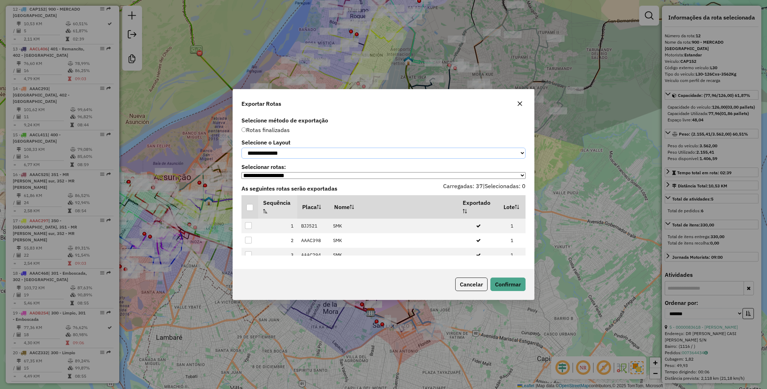
click at [301, 153] on select "**********" at bounding box center [383, 153] width 284 height 11
select select "*********"
click at [241, 148] on select "**********" at bounding box center [383, 153] width 284 height 11
click at [248, 210] on div at bounding box center [249, 207] width 7 height 7
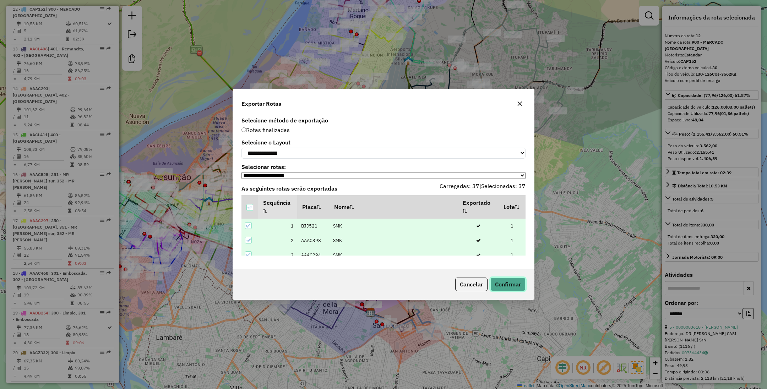
click at [509, 281] on button "Confirmar" at bounding box center [507, 284] width 35 height 13
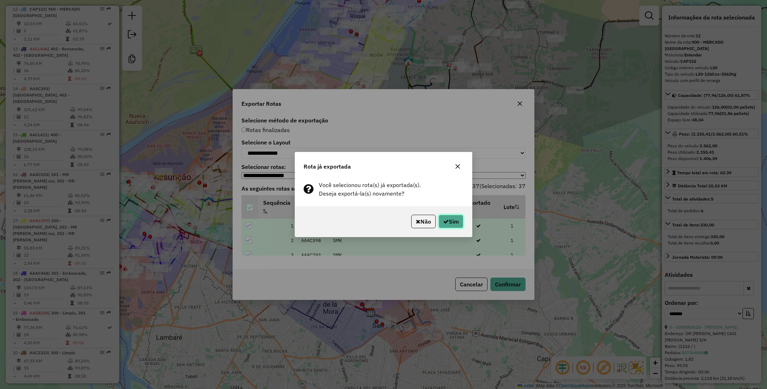
click at [445, 216] on button "Sim" at bounding box center [450, 221] width 25 height 13
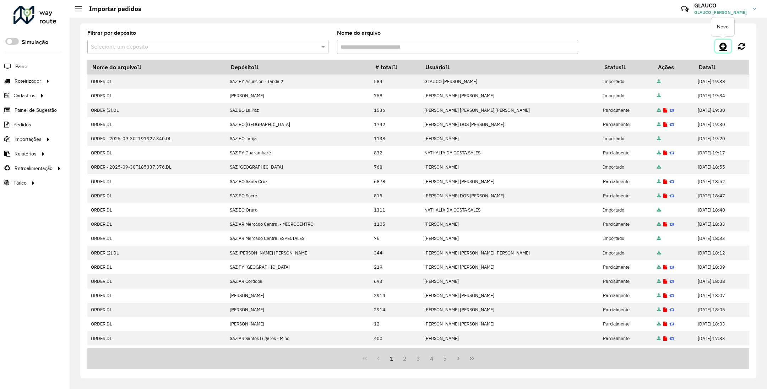
click at [724, 46] on icon at bounding box center [722, 46] width 7 height 9
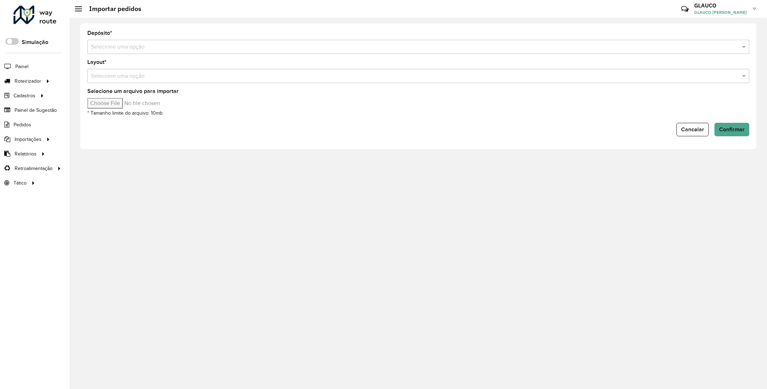
click at [154, 43] on input "text" at bounding box center [411, 47] width 640 height 9
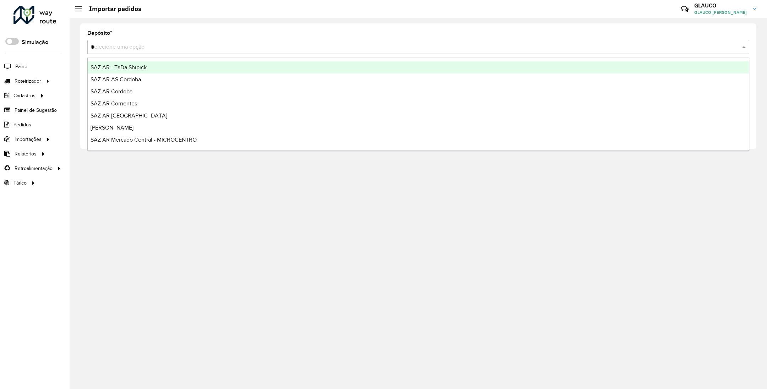
type input "**"
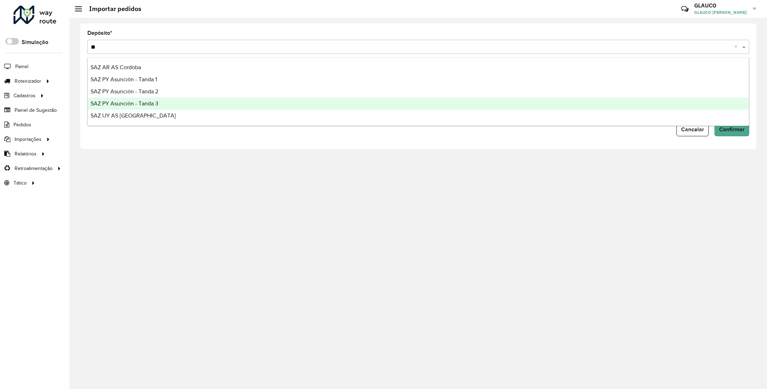
click at [161, 104] on div "SAZ PY Asunción - Tanda 3" at bounding box center [418, 104] width 661 height 12
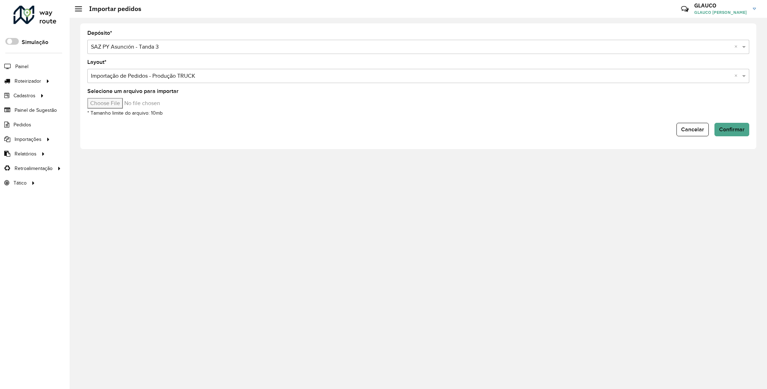
click at [114, 106] on input "Selecione um arquivo para importar" at bounding box center [147, 103] width 121 height 11
type input "**********"
click at [725, 128] on span "Confirmar" at bounding box center [732, 129] width 26 height 6
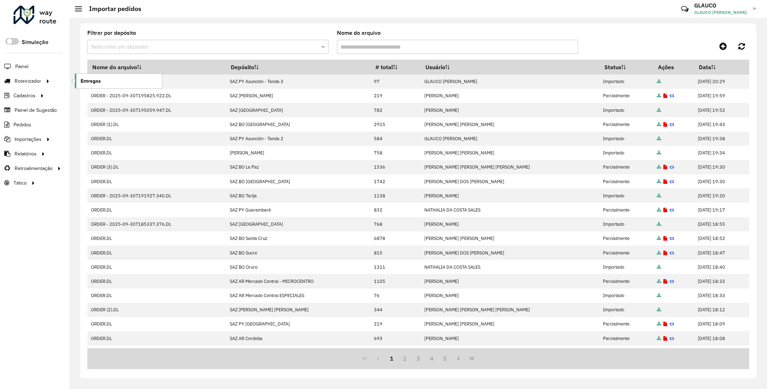
click at [125, 85] on link "Entregas" at bounding box center [118, 81] width 87 height 14
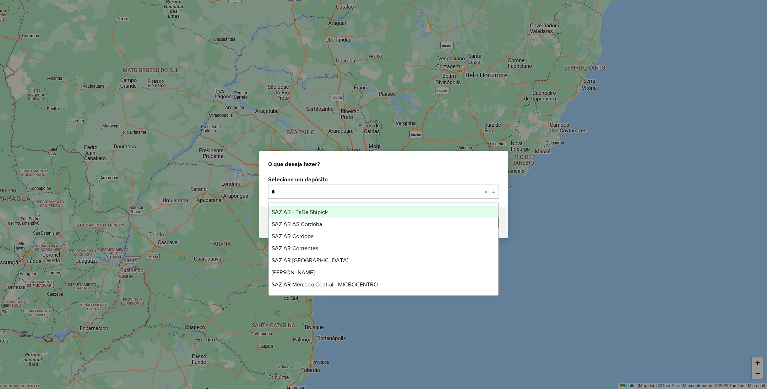
type input "**"
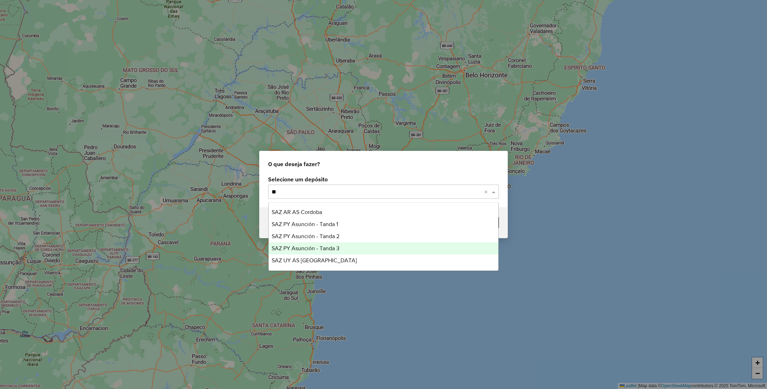
click at [320, 245] on span "SAZ PY Asunción - Tanda 3" at bounding box center [305, 248] width 68 height 6
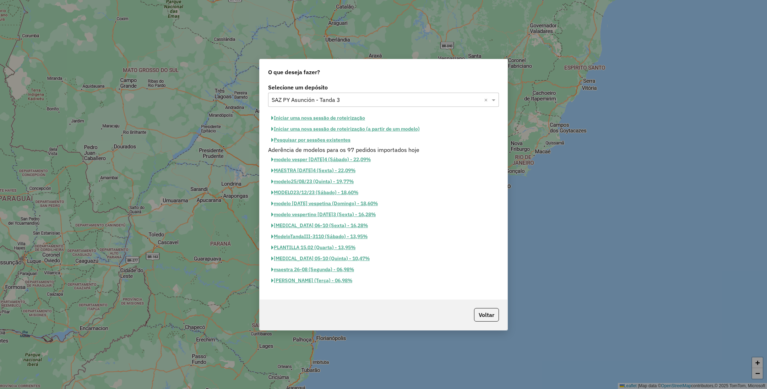
click at [313, 116] on button "Iniciar uma nova sessão de roteirização" at bounding box center [318, 117] width 100 height 11
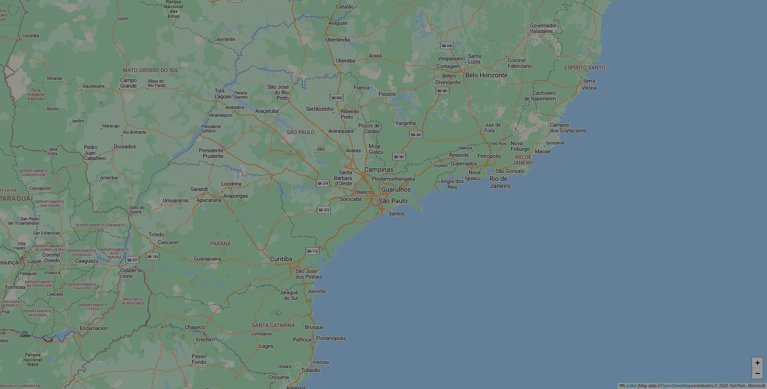
select select "*"
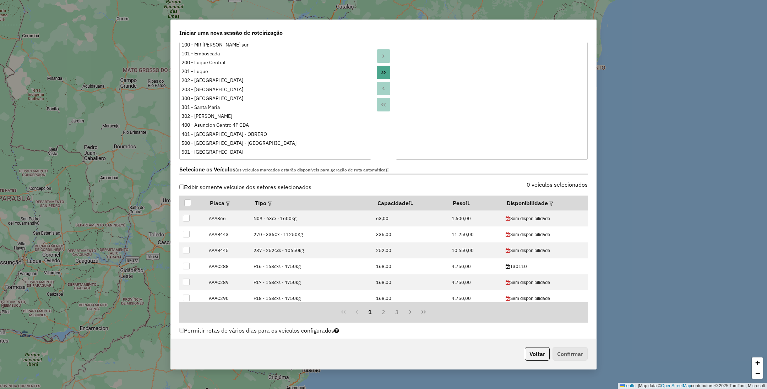
scroll to position [106, 0]
click at [549, 203] on em at bounding box center [551, 203] width 4 height 4
click at [574, 223] on div "Selecione uma opção" at bounding box center [581, 219] width 60 height 13
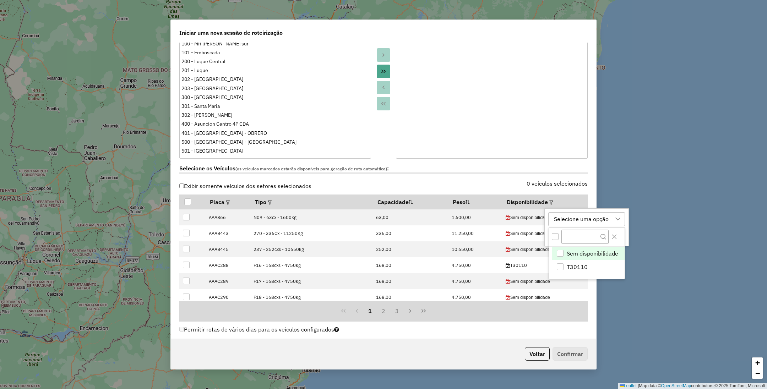
scroll to position [5, 32]
click at [583, 269] on span "T30110" at bounding box center [576, 267] width 21 height 9
click at [565, 216] on div "T30110" at bounding box center [564, 219] width 26 height 13
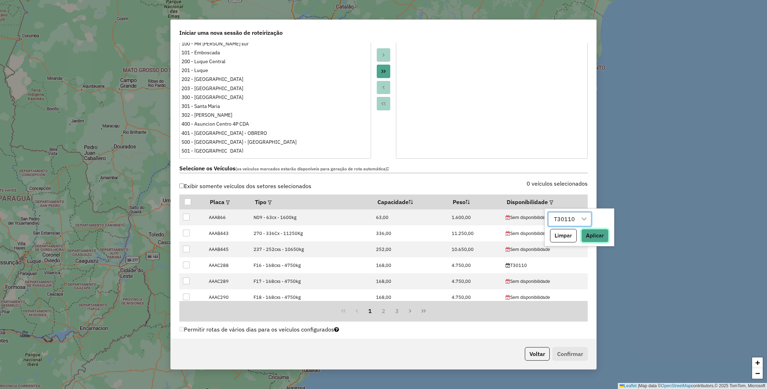
click at [595, 236] on button "Aplicar" at bounding box center [594, 235] width 27 height 13
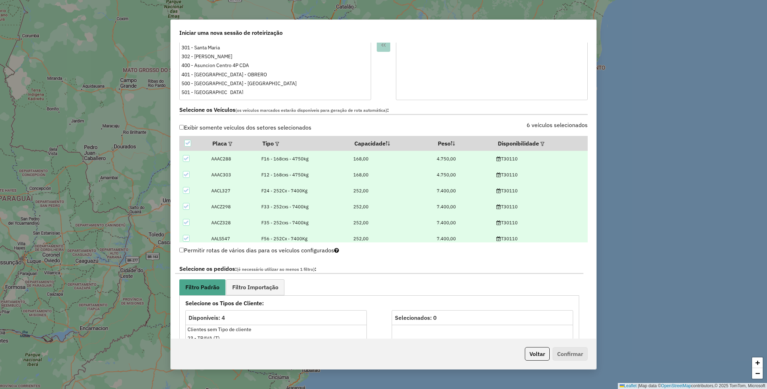
scroll to position [266, 0]
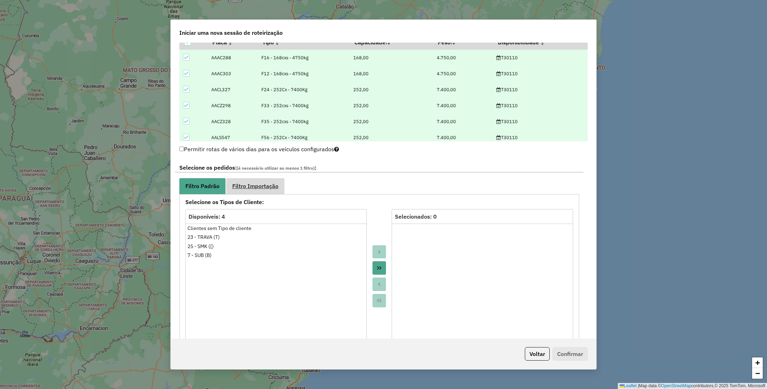
click at [262, 187] on span "Filtro Importação" at bounding box center [255, 186] width 46 height 6
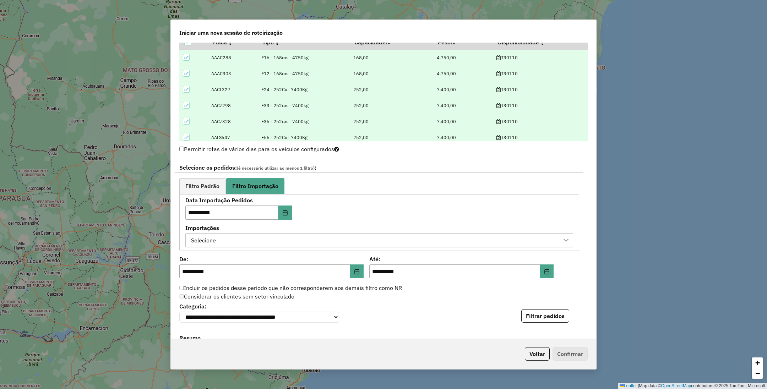
click at [269, 244] on div "Selecione" at bounding box center [373, 240] width 371 height 13
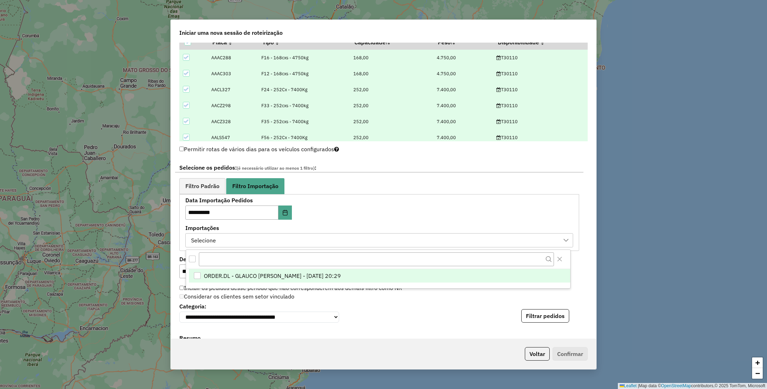
scroll to position [5, 32]
click at [266, 275] on span "ORDER.DL - GLAUCO [PERSON_NAME] - [DATE] 20:29" at bounding box center [272, 275] width 137 height 9
click at [199, 185] on span "Filtro Padrão" at bounding box center [202, 186] width 34 height 6
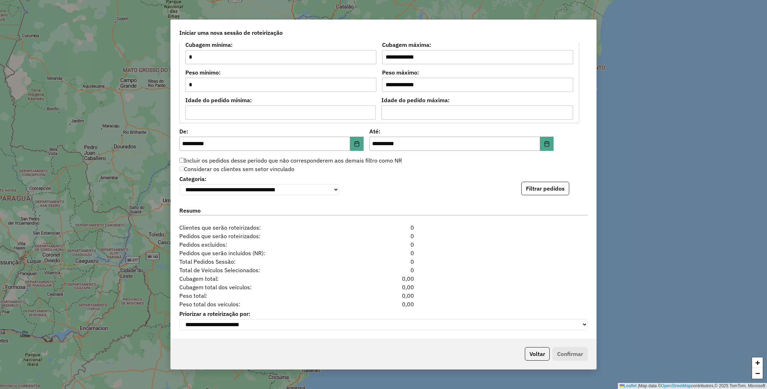
scroll to position [607, 0]
click at [358, 141] on icon "Choose Date" at bounding box center [357, 144] width 6 height 6
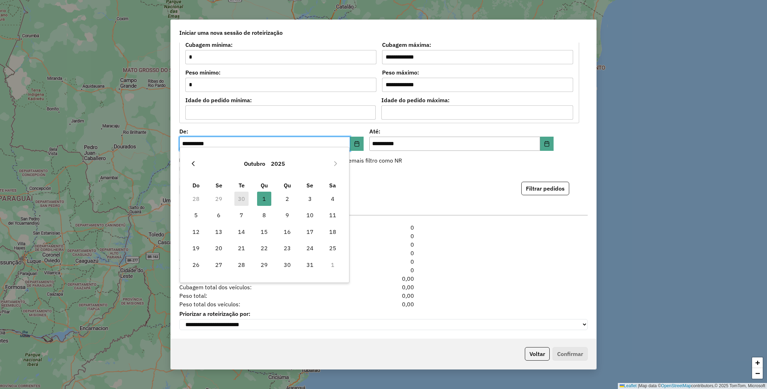
click at [192, 164] on icon "Previous Month" at bounding box center [193, 164] width 6 height 6
click at [220, 199] on span "1" at bounding box center [219, 199] width 14 height 14
type input "**********"
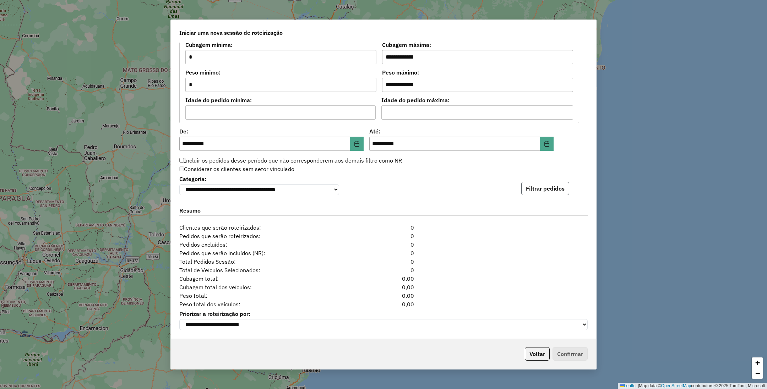
click at [552, 191] on button "Filtrar pedidos" at bounding box center [545, 188] width 48 height 13
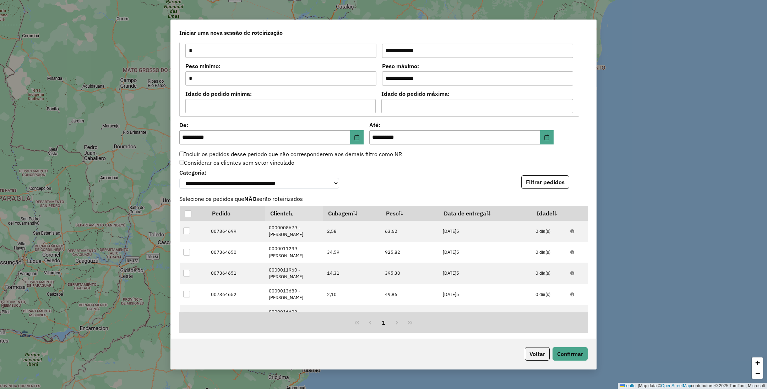
scroll to position [753, 0]
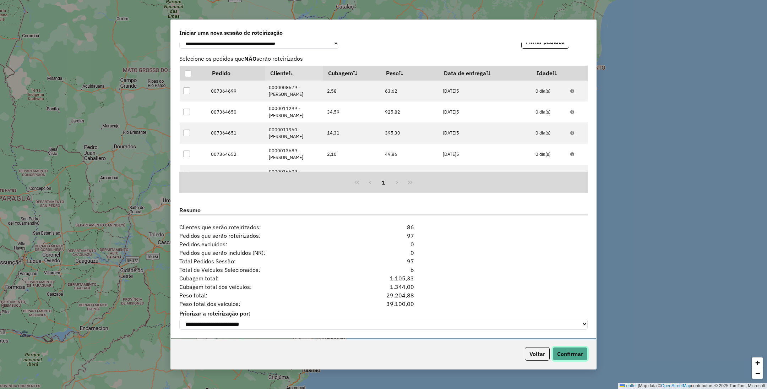
click at [571, 350] on button "Confirmar" at bounding box center [569, 353] width 35 height 13
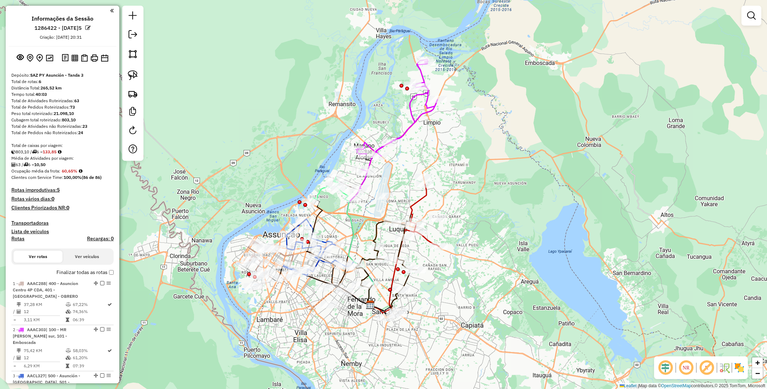
click at [737, 365] on img at bounding box center [738, 367] width 11 height 11
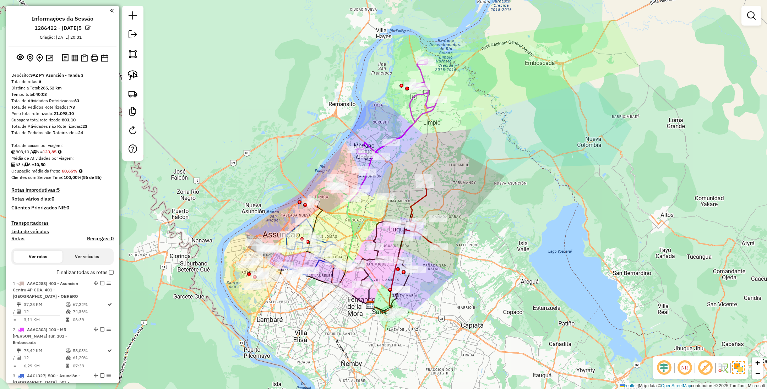
click at [413, 122] on icon at bounding box center [397, 124] width 82 height 129
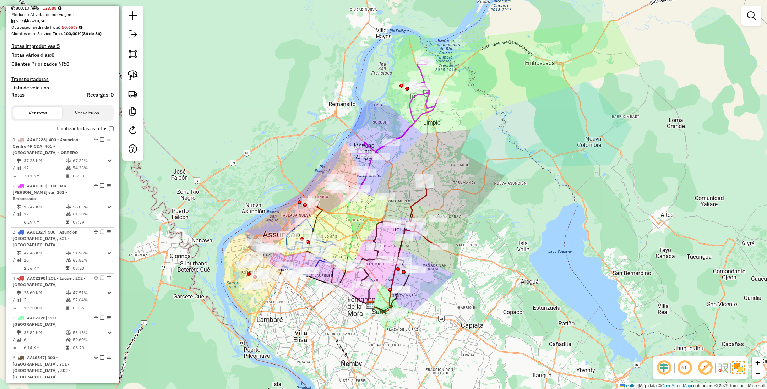
select select "**********"
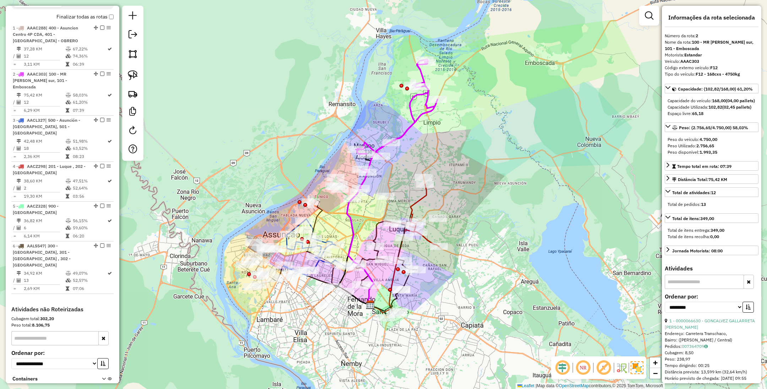
scroll to position [306, 0]
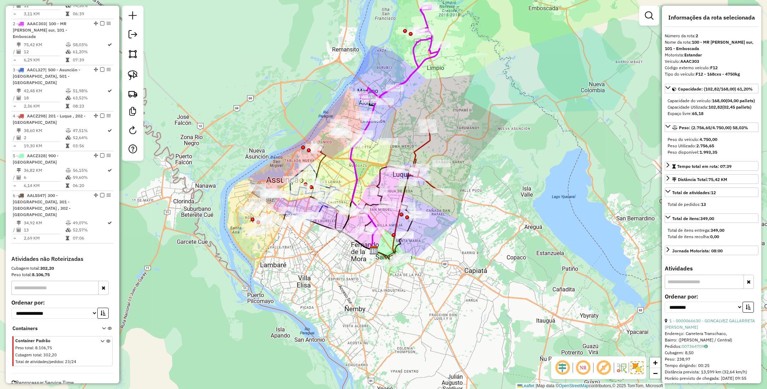
drag, startPoint x: 427, startPoint y: 138, endPoint x: 433, endPoint y: 70, distance: 68.4
click at [433, 70] on div "Janela de atendimento Grade de atendimento Capacidade Transportadoras Veículos …" at bounding box center [383, 194] width 767 height 389
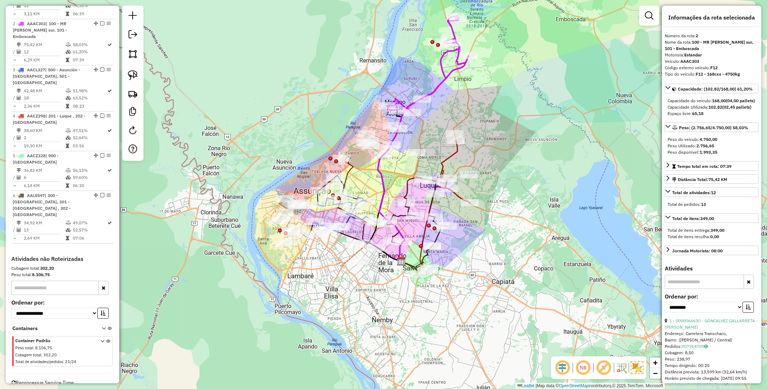
drag, startPoint x: 467, startPoint y: 130, endPoint x: 489, endPoint y: 156, distance: 34.0
click at [489, 156] on div "Janela de atendimento Grade de atendimento Capacidade Transportadoras Veículos …" at bounding box center [383, 194] width 767 height 389
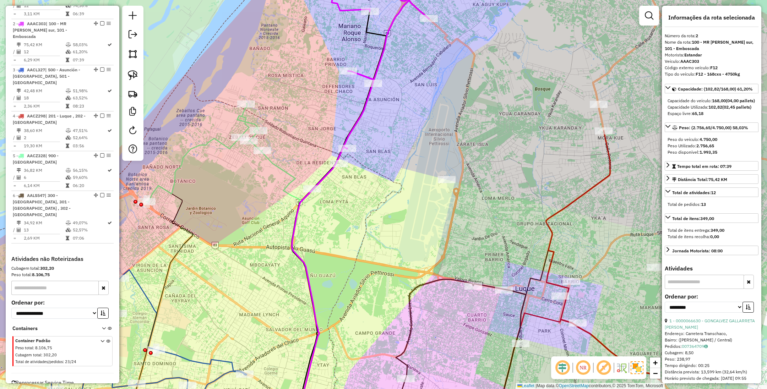
click at [353, 124] on icon at bounding box center [399, 55] width 143 height 188
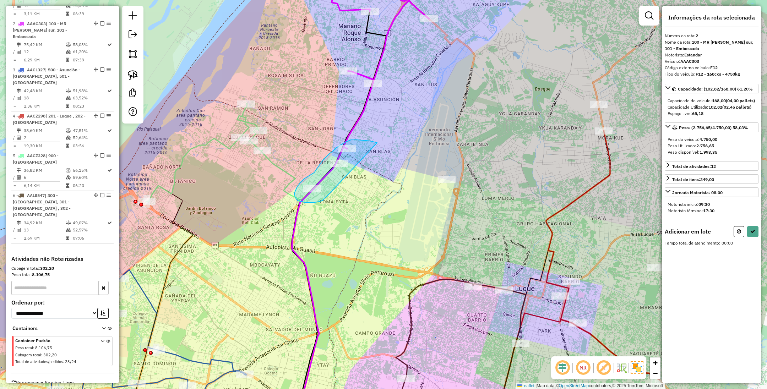
drag, startPoint x: 344, startPoint y: 143, endPoint x: 326, endPoint y: 197, distance: 57.1
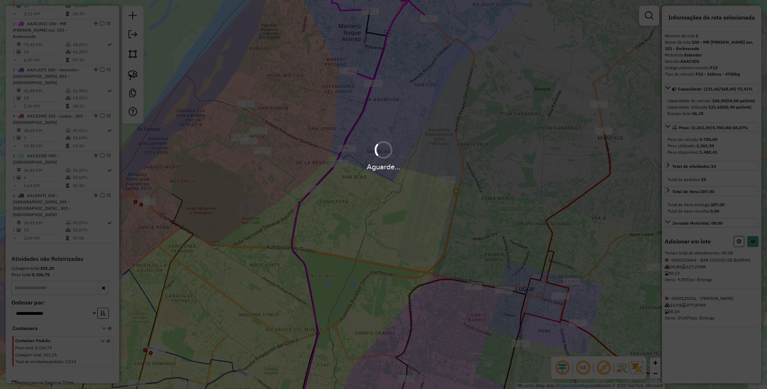
select select "**********"
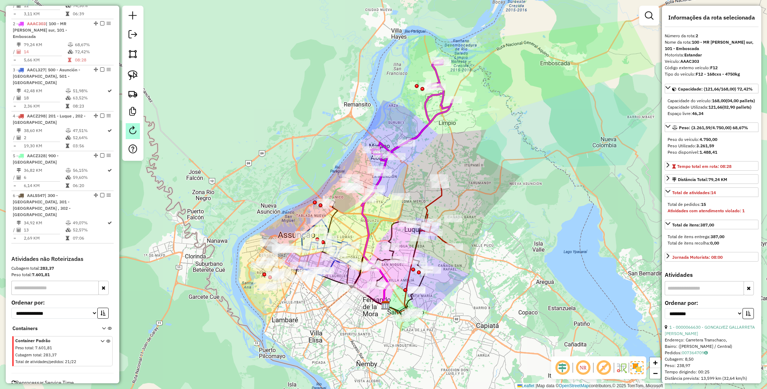
click at [132, 134] on em at bounding box center [132, 130] width 9 height 9
select select "*"
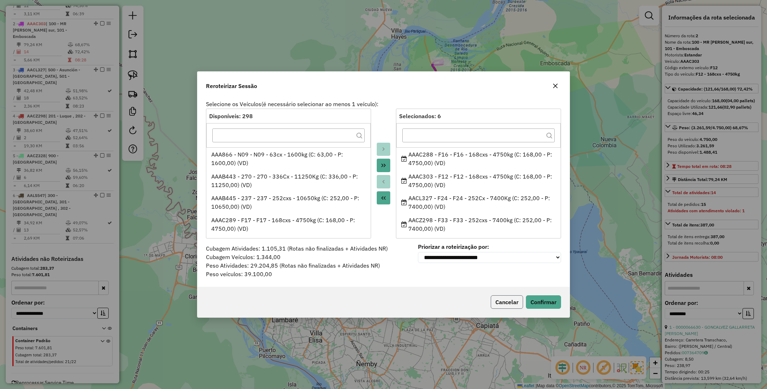
click at [509, 298] on button "Cancelar" at bounding box center [506, 301] width 32 height 13
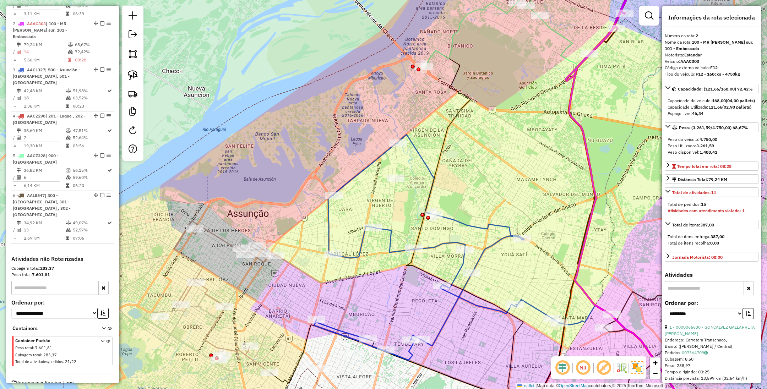
click at [223, 237] on icon at bounding box center [224, 297] width 101 height 152
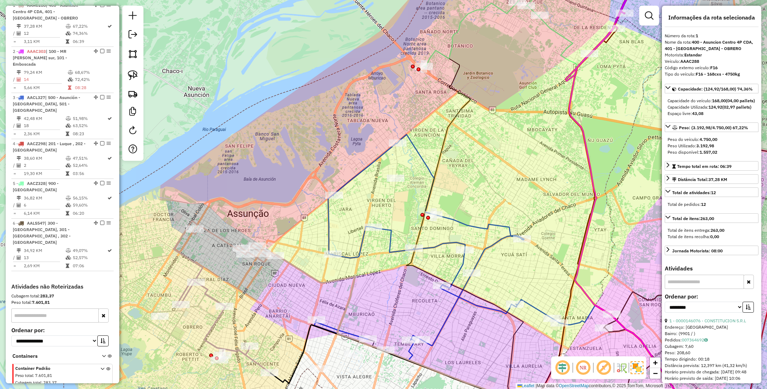
scroll to position [273, 0]
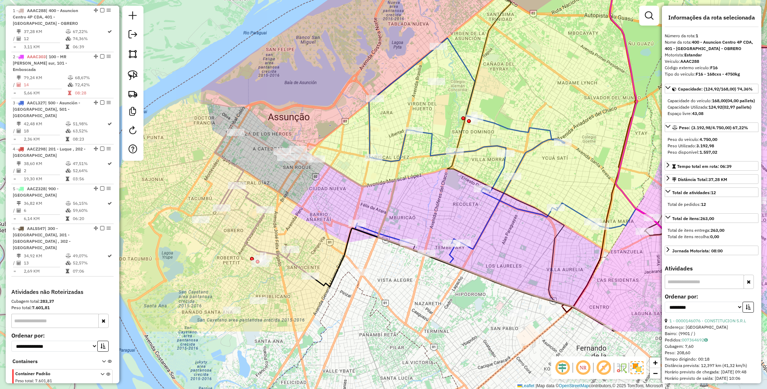
drag, startPoint x: 265, startPoint y: 284, endPoint x: 305, endPoint y: 191, distance: 101.3
click at [305, 191] on div "Janela de atendimento Grade de atendimento Capacidade Transportadoras Veículos …" at bounding box center [383, 194] width 767 height 389
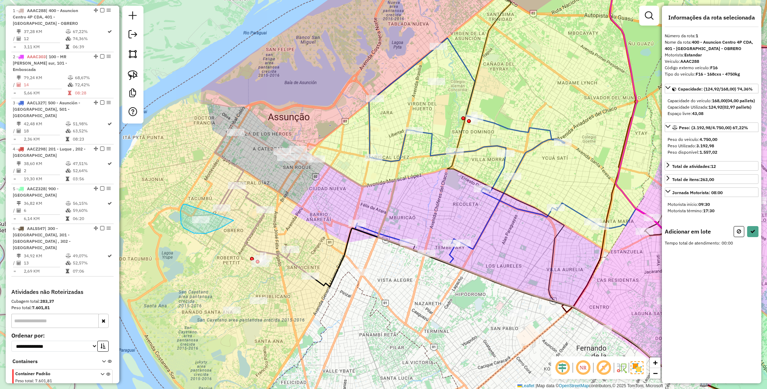
drag, startPoint x: 186, startPoint y: 204, endPoint x: 236, endPoint y: 217, distance: 52.3
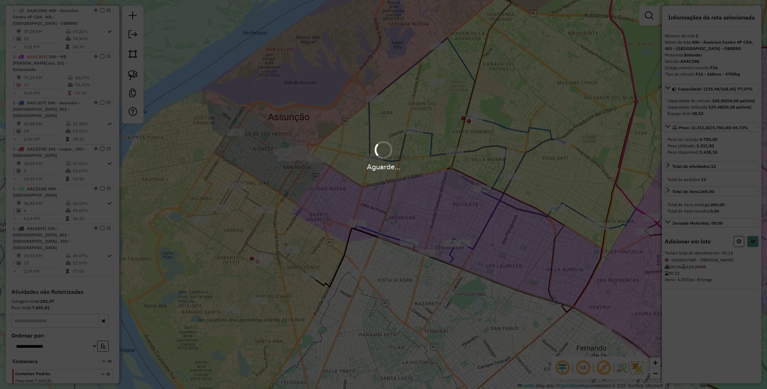
select select "**********"
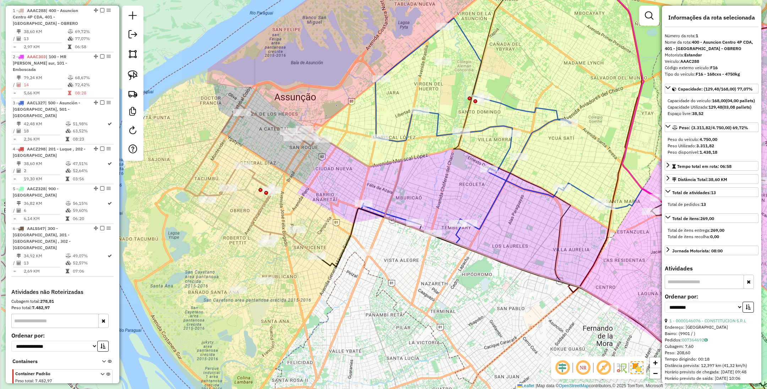
drag, startPoint x: 307, startPoint y: 318, endPoint x: 313, endPoint y: 298, distance: 20.9
click at [313, 298] on div "Janela de atendimento Grade de atendimento Capacidade Transportadoras Veículos …" at bounding box center [383, 194] width 767 height 389
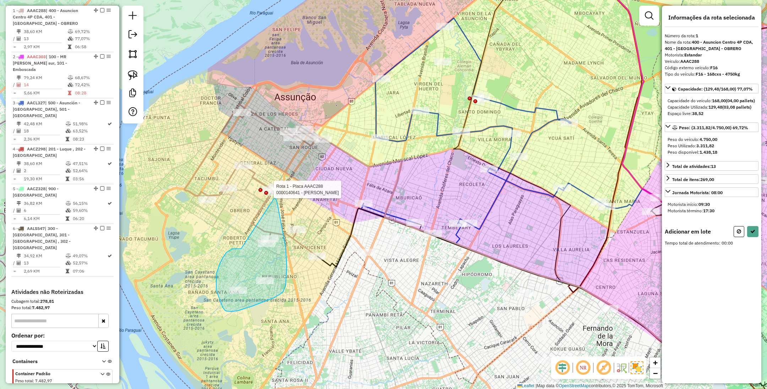
drag, startPoint x: 236, startPoint y: 248, endPoint x: 275, endPoint y: 197, distance: 64.3
click at [275, 197] on div "Rota 1 - Placa AAAC288 0000140641 - [PERSON_NAME] Janela de atendimento Grade d…" at bounding box center [383, 194] width 767 height 389
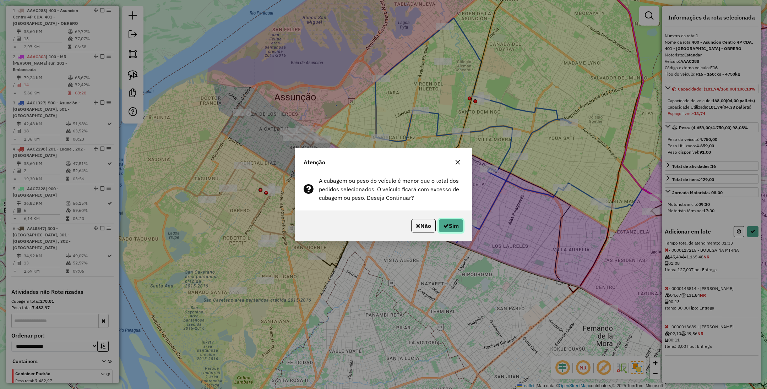
click at [445, 226] on icon "button" at bounding box center [446, 226] width 6 height 6
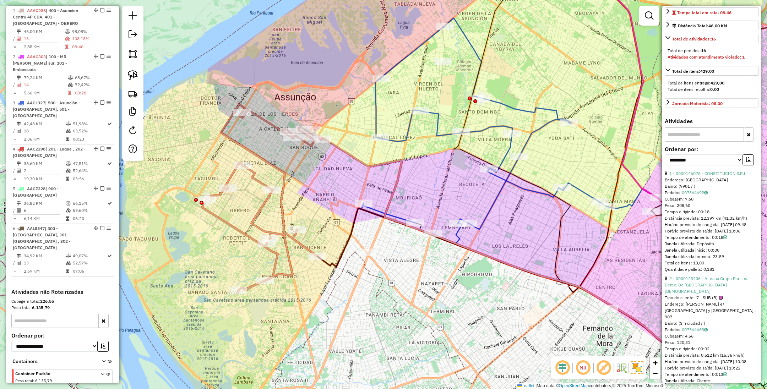
scroll to position [160, 0]
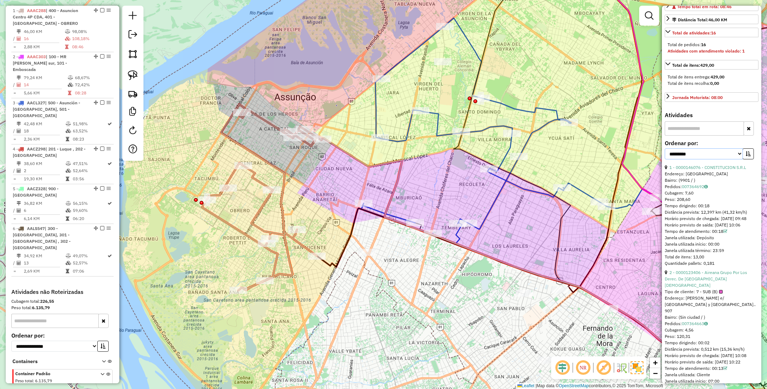
click at [723, 159] on select "**********" at bounding box center [703, 153] width 78 height 11
select select "**********"
click at [664, 159] on select "**********" at bounding box center [703, 153] width 78 height 11
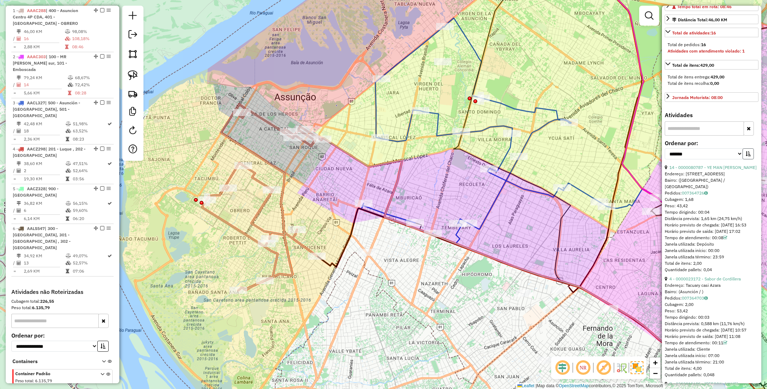
click at [748, 156] on icon "button" at bounding box center [747, 153] width 5 height 5
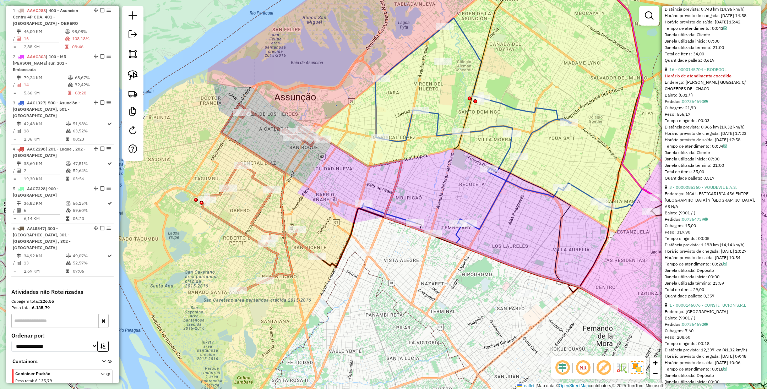
scroll to position [639, 0]
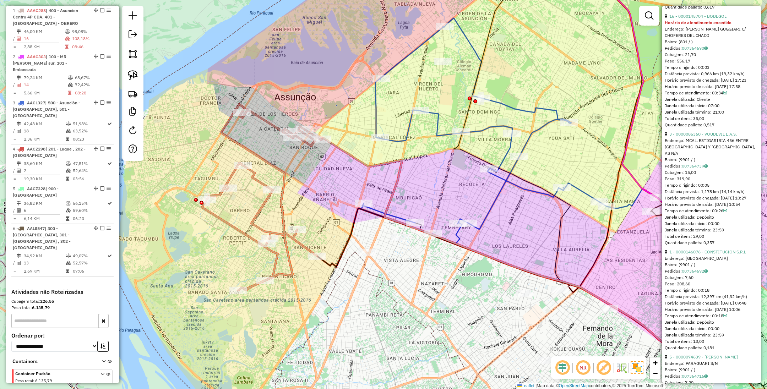
click at [702, 137] on link "3 - 0000085360 - VOUDEVIL E.A.S." at bounding box center [702, 133] width 67 height 5
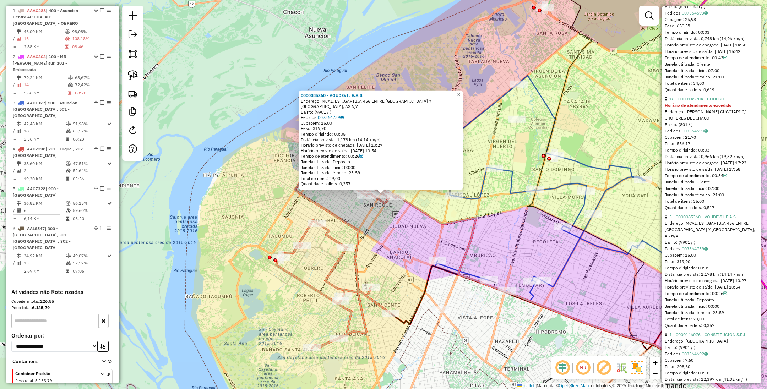
scroll to position [532, 0]
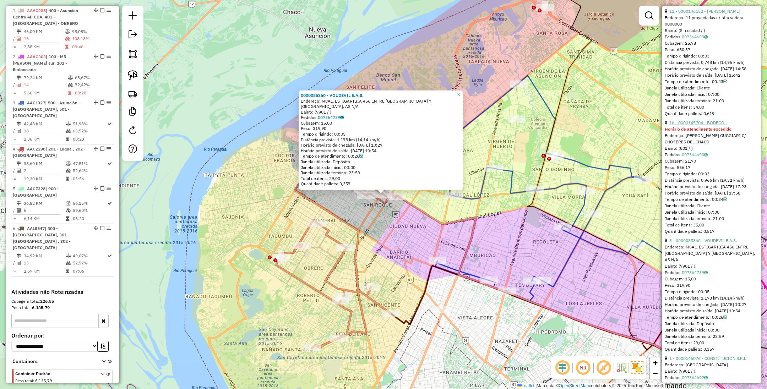
click at [699, 125] on link "16 - 0000145704 - BODEGOL" at bounding box center [697, 122] width 57 height 5
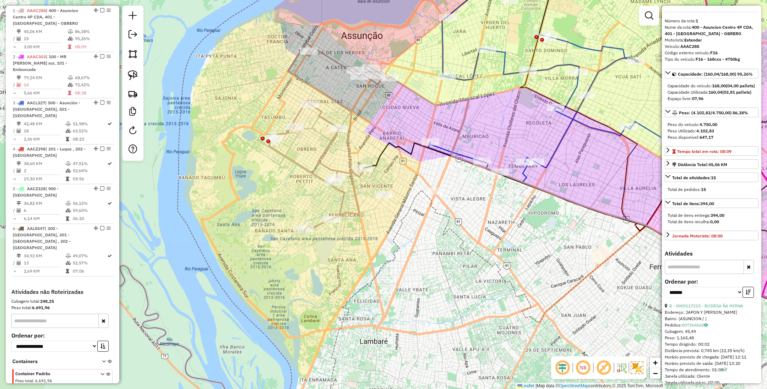
scroll to position [0, 0]
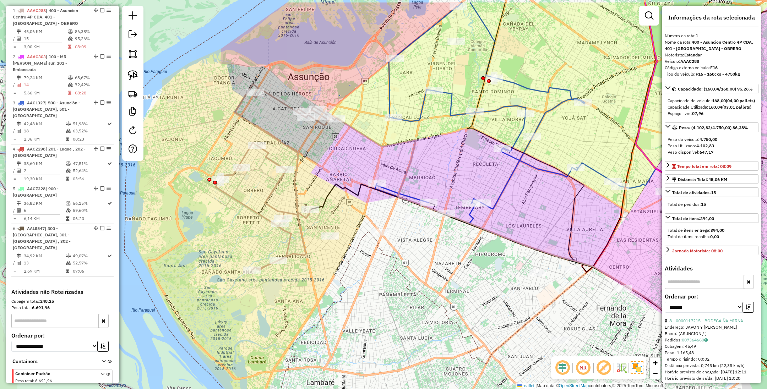
drag, startPoint x: 470, startPoint y: 241, endPoint x: 451, endPoint y: 320, distance: 81.3
click at [451, 320] on div "Janela de atendimento Grade de atendimento Capacidade Transportadoras Veículos …" at bounding box center [383, 194] width 767 height 389
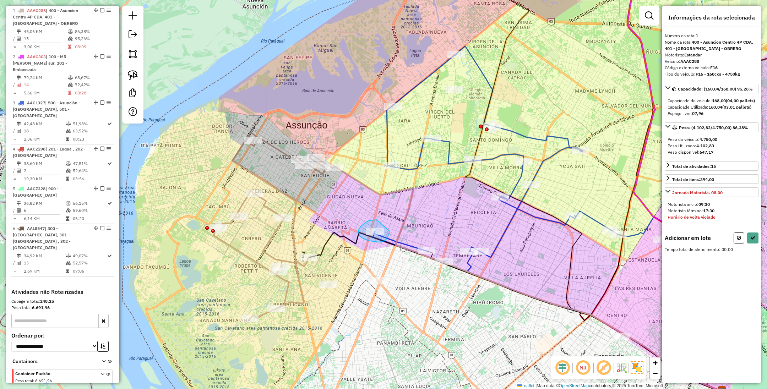
drag, startPoint x: 377, startPoint y: 220, endPoint x: 390, endPoint y: 231, distance: 16.6
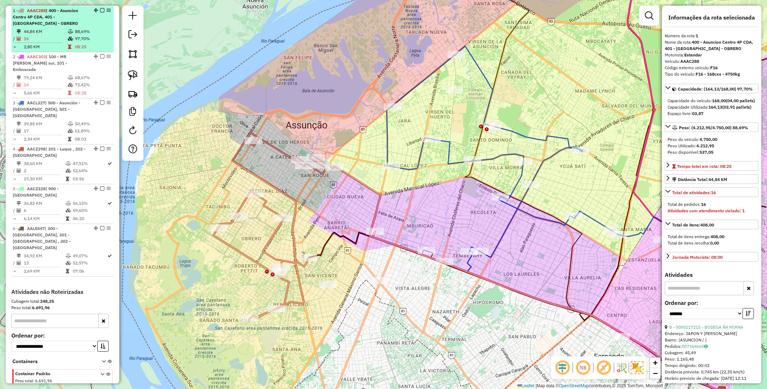
click at [100, 10] on em at bounding box center [102, 10] width 4 height 4
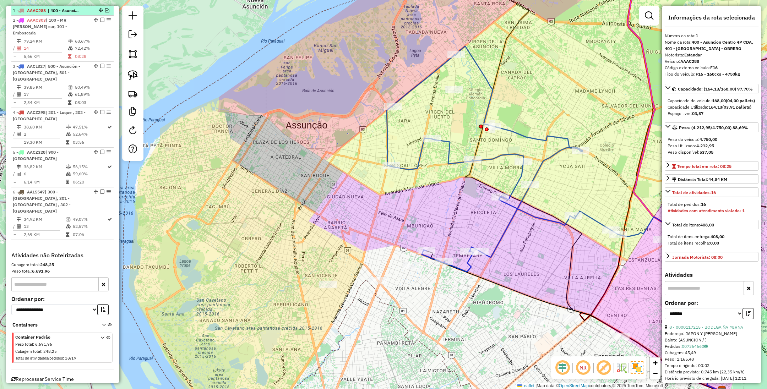
scroll to position [237, 0]
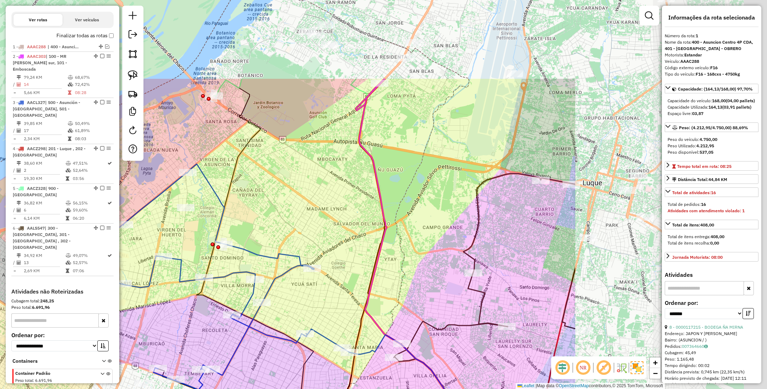
drag, startPoint x: 439, startPoint y: 215, endPoint x: 147, endPoint y: 332, distance: 314.2
click at [148, 333] on div "Janela de atendimento Grade de atendimento Capacidade Transportadoras Veículos …" at bounding box center [383, 194] width 767 height 389
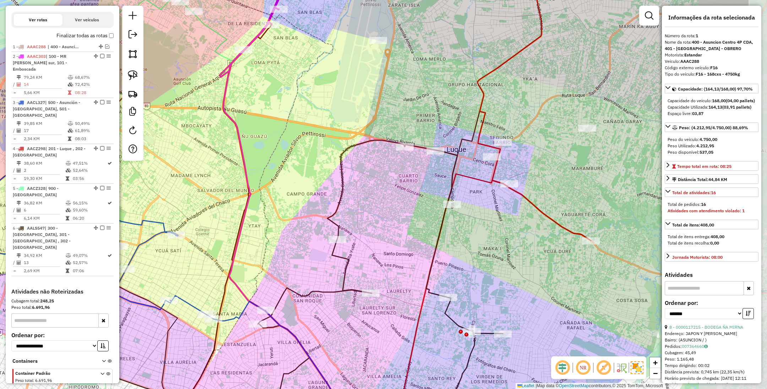
drag, startPoint x: 575, startPoint y: 285, endPoint x: 483, endPoint y: 254, distance: 97.3
click at [483, 254] on div "Janela de atendimento Grade de atendimento Capacidade Transportadoras Veículos …" at bounding box center [383, 194] width 767 height 389
click at [553, 216] on icon at bounding box center [533, 115] width 113 height 249
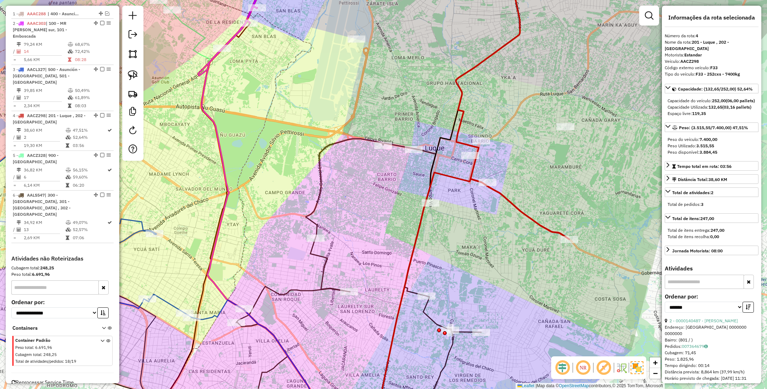
drag, startPoint x: 490, startPoint y: 223, endPoint x: 482, endPoint y: 252, distance: 30.2
click at [482, 252] on div "Janela de atendimento Grade de atendimento Capacidade Transportadoras Veículos …" at bounding box center [383, 194] width 767 height 389
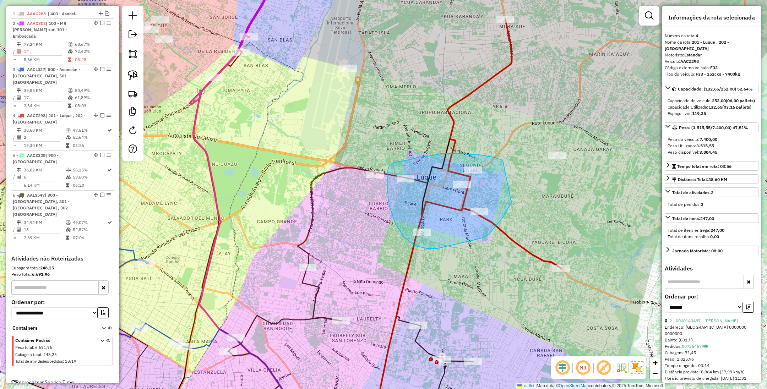
drag, startPoint x: 498, startPoint y: 159, endPoint x: 511, endPoint y: 202, distance: 45.1
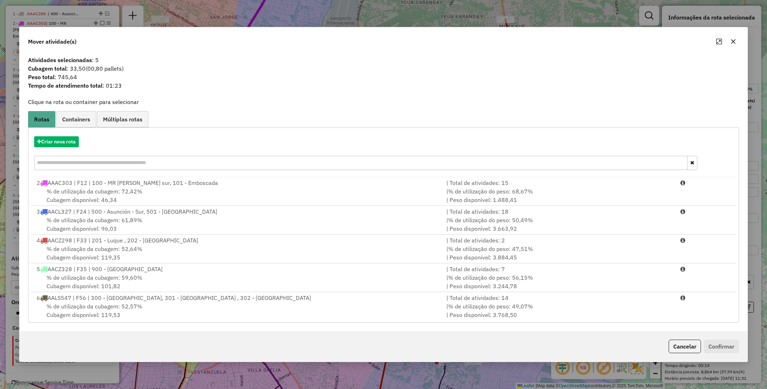
drag, startPoint x: 684, startPoint y: 348, endPoint x: 678, endPoint y: 344, distance: 7.0
click at [684, 348] on button "Cancelar" at bounding box center [684, 346] width 32 height 13
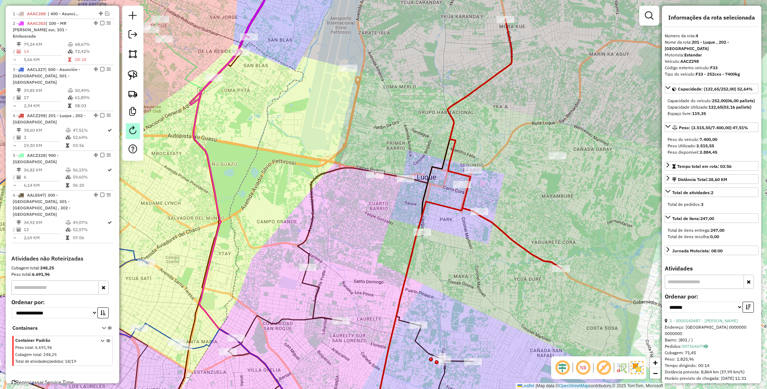
click at [130, 132] on em at bounding box center [132, 130] width 9 height 9
select select "*"
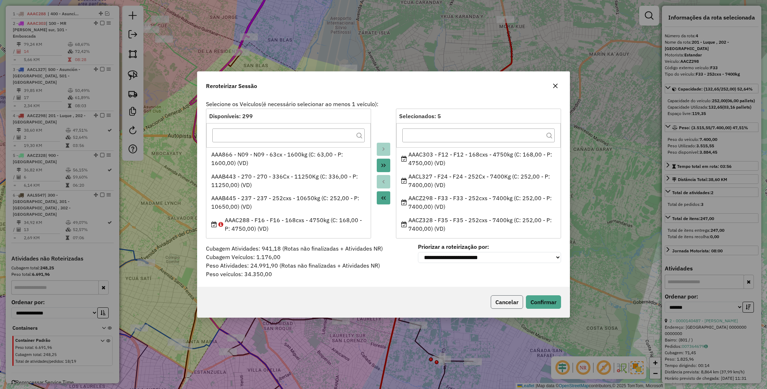
click at [509, 297] on button "Cancelar" at bounding box center [506, 301] width 32 height 13
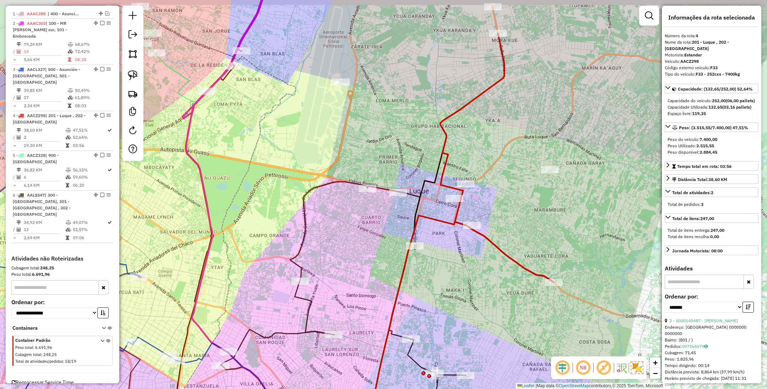
drag, startPoint x: 534, startPoint y: 195, endPoint x: 526, endPoint y: 209, distance: 15.7
click at [526, 209] on div "Janela de atendimento Grade de atendimento Capacidade Transportadoras Veículos …" at bounding box center [383, 194] width 767 height 389
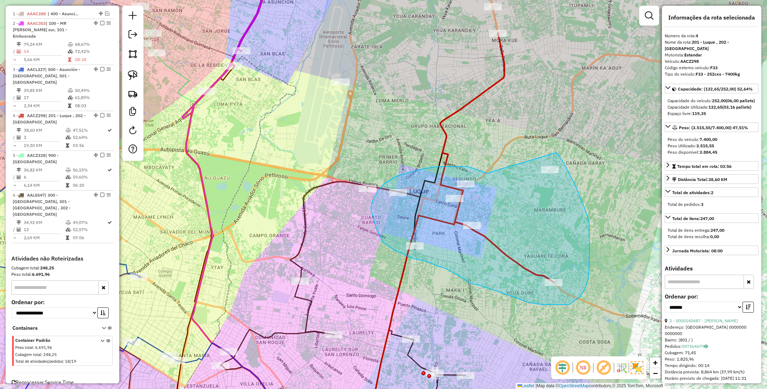
drag, startPoint x: 485, startPoint y: 174, endPoint x: 556, endPoint y: 153, distance: 73.7
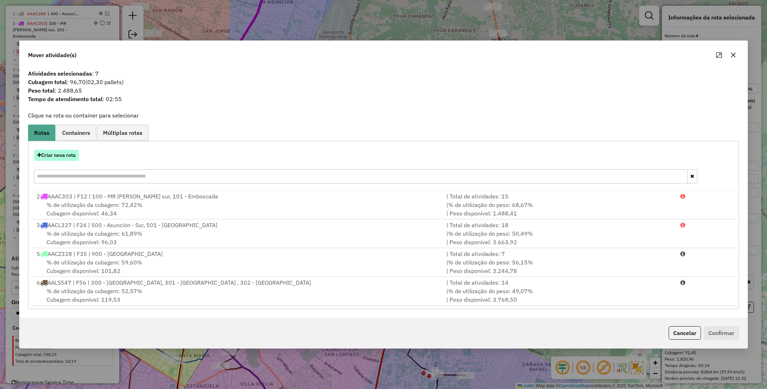
click at [58, 150] on button "Criar nova rota" at bounding box center [56, 155] width 45 height 11
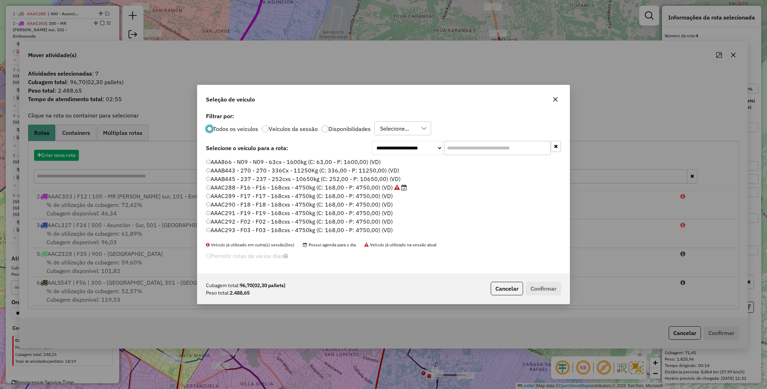
scroll to position [4, 2]
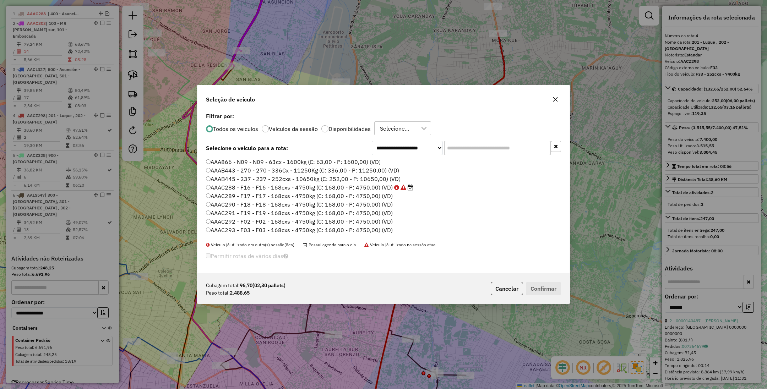
click at [334, 128] on label "Disponibilidades" at bounding box center [349, 129] width 42 height 6
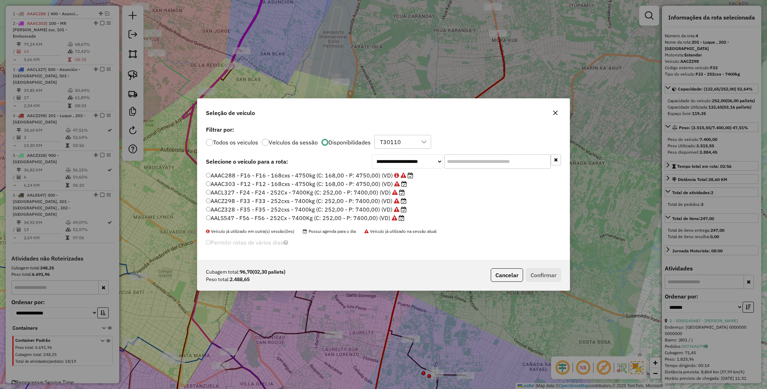
click at [281, 182] on label "AAAC303 - F12 - F12 - 168cxs - 4750kg (C: 168,00 - P: 4750,00) (VD)" at bounding box center [306, 184] width 201 height 9
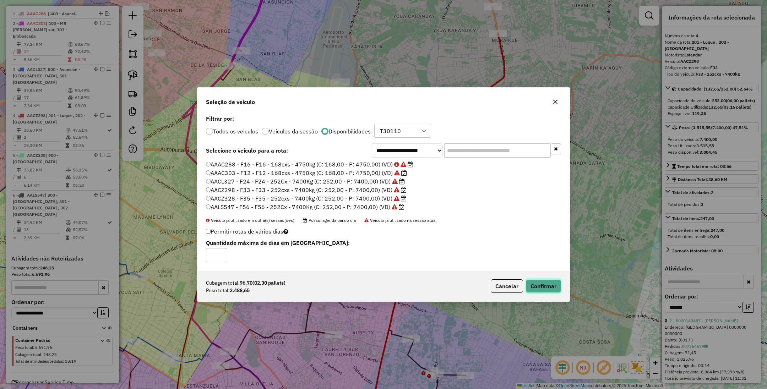
click at [549, 282] on button "Confirmar" at bounding box center [543, 285] width 35 height 13
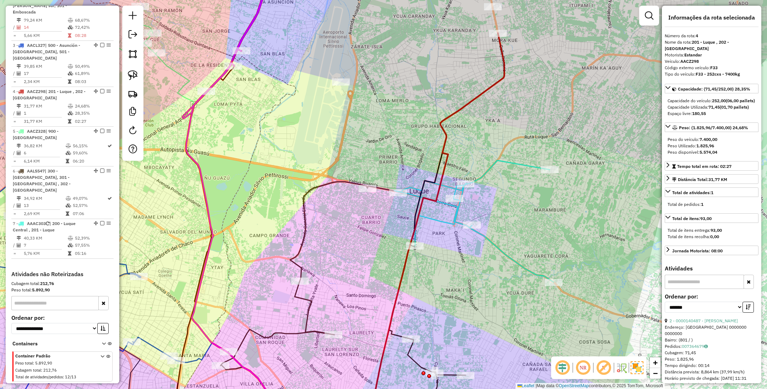
scroll to position [310, 0]
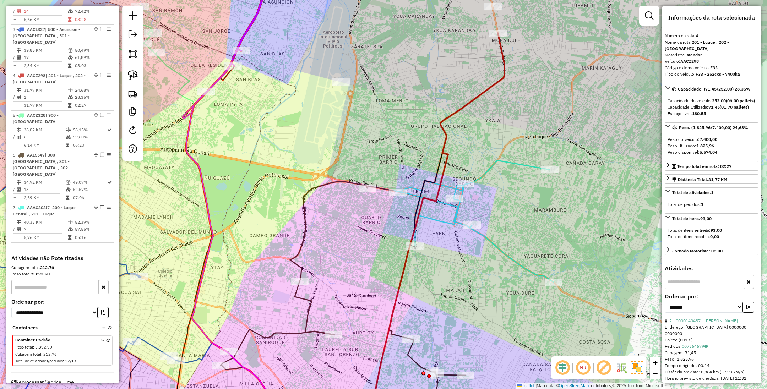
click at [485, 169] on icon at bounding box center [473, 221] width 159 height 122
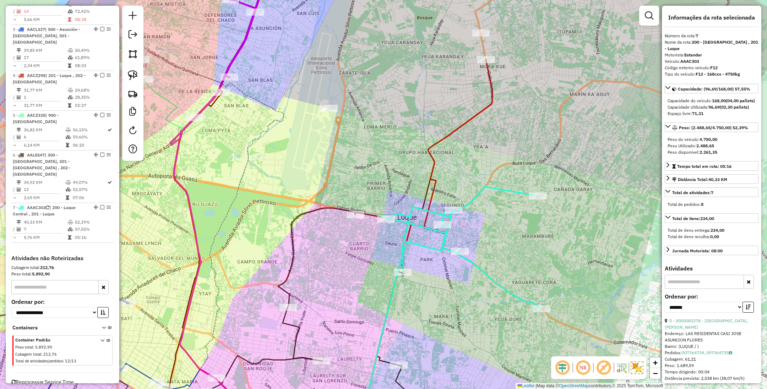
drag, startPoint x: 507, startPoint y: 216, endPoint x: 449, endPoint y: 348, distance: 144.6
click at [449, 348] on div "Janela de atendimento Grade de atendimento Capacidade Transportadoras Veículos …" at bounding box center [383, 194] width 767 height 389
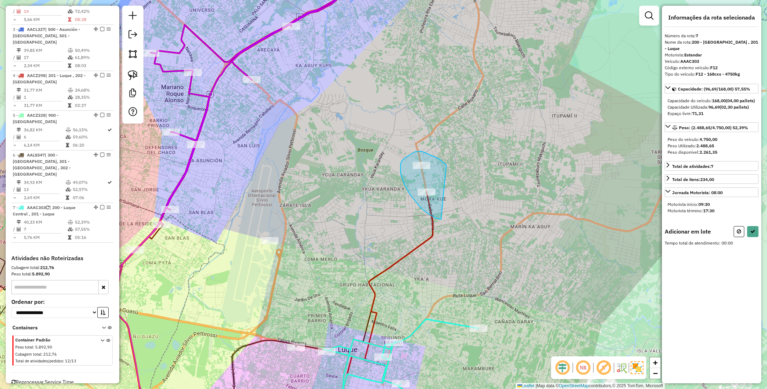
drag, startPoint x: 426, startPoint y: 153, endPoint x: 448, endPoint y: 214, distance: 64.6
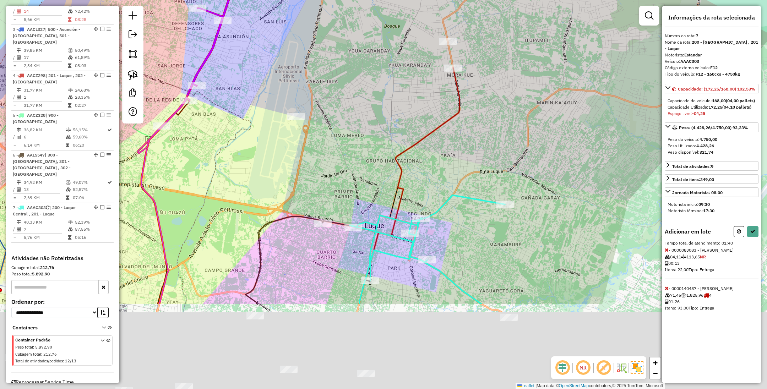
drag, startPoint x: 441, startPoint y: 265, endPoint x: 468, endPoint y: 136, distance: 132.0
click at [468, 136] on div "Janela de atendimento Grade de atendimento Capacidade Transportadoras Veículos …" at bounding box center [383, 194] width 767 height 389
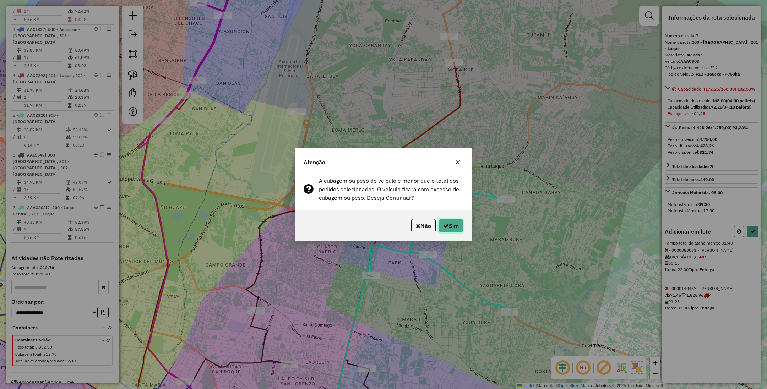
click at [458, 231] on button "Sim" at bounding box center [450, 225] width 25 height 13
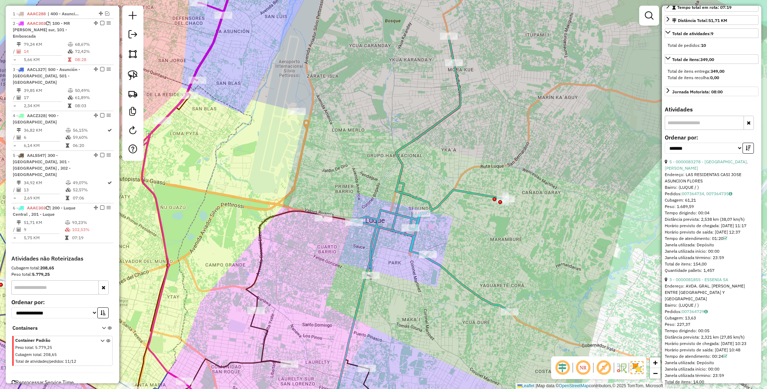
scroll to position [160, 0]
click at [747, 158] on div "**********" at bounding box center [711, 146] width 94 height 24
click at [747, 150] on icon "button" at bounding box center [747, 147] width 5 height 5
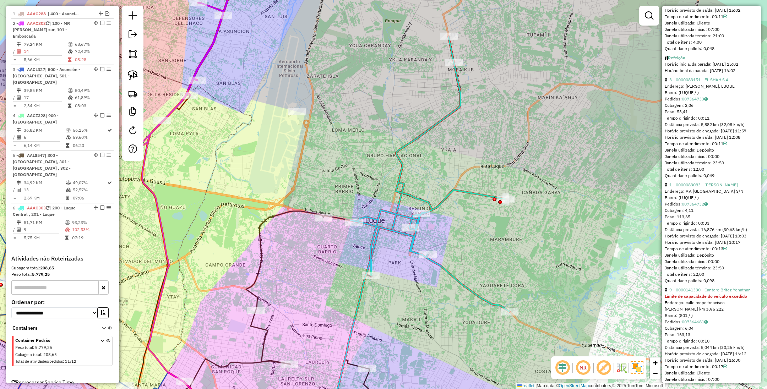
scroll to position [532, 0]
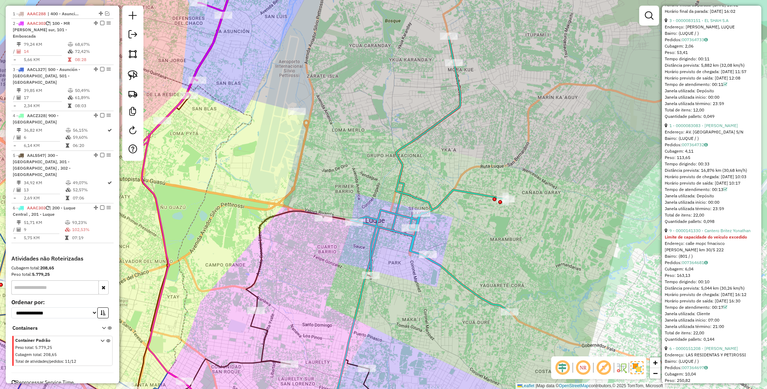
click at [686, 240] on div "Limite de capacidade do veículo excedido" at bounding box center [711, 237] width 94 height 6
click at [691, 233] on link "9 - 0000141330 - Cantero Britez Yonathan" at bounding box center [709, 230] width 81 height 5
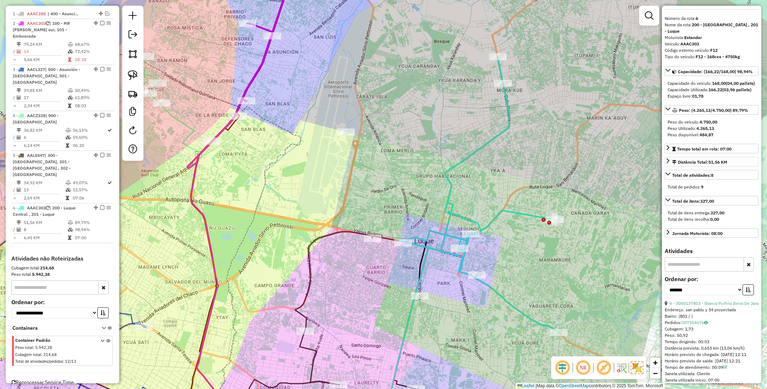
scroll to position [0, 0]
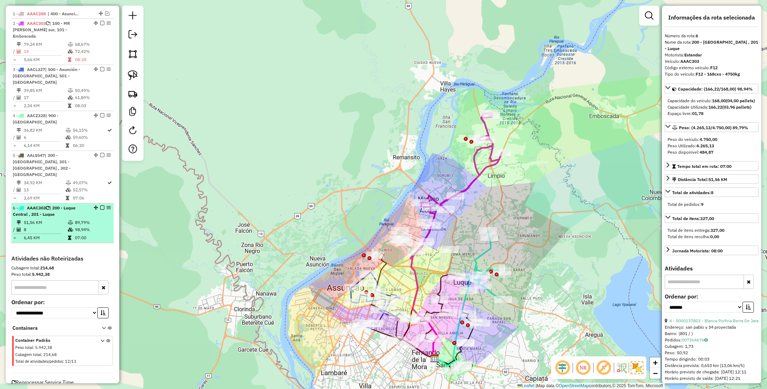
click at [100, 205] on em at bounding box center [102, 207] width 4 height 4
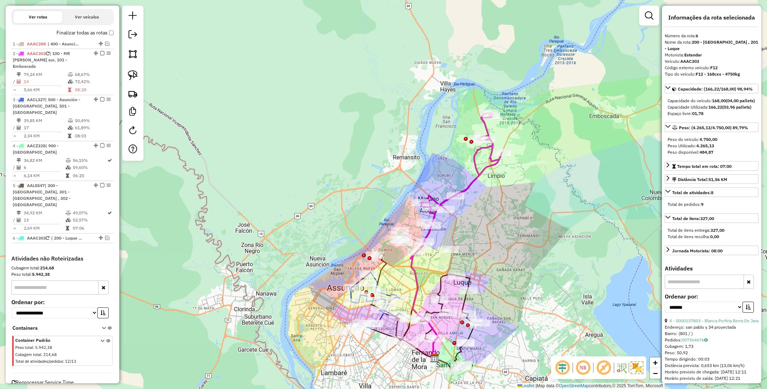
click at [470, 184] on icon at bounding box center [455, 186] width 91 height 146
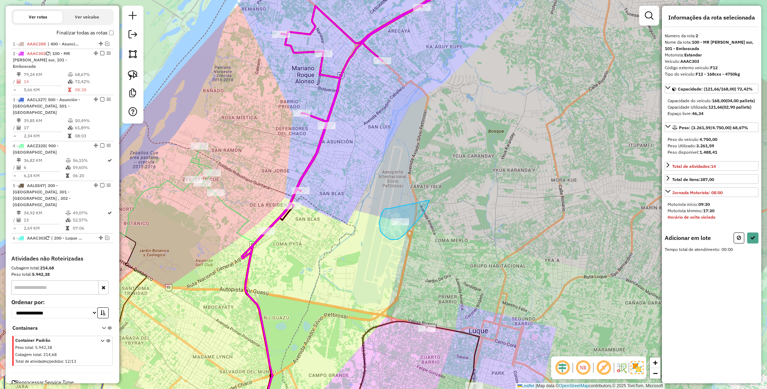
drag, startPoint x: 382, startPoint y: 213, endPoint x: 429, endPoint y: 200, distance: 49.3
click at [739, 240] on icon at bounding box center [738, 237] width 4 height 5
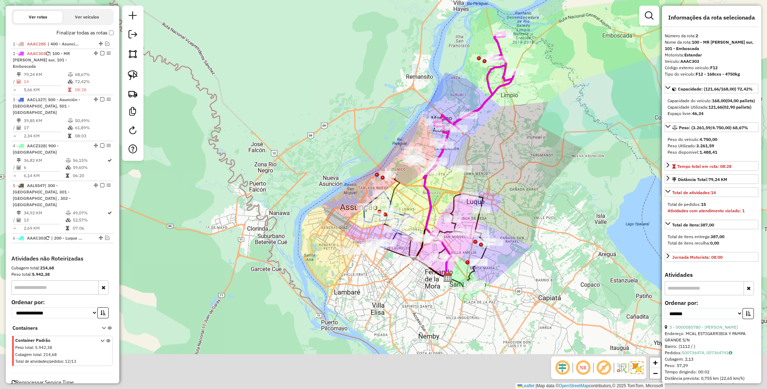
drag, startPoint x: 513, startPoint y: 234, endPoint x: 522, endPoint y: 207, distance: 28.1
click at [522, 207] on div "Janela de atendimento Grade de atendimento Capacidade Transportadoras Veículos …" at bounding box center [383, 194] width 767 height 389
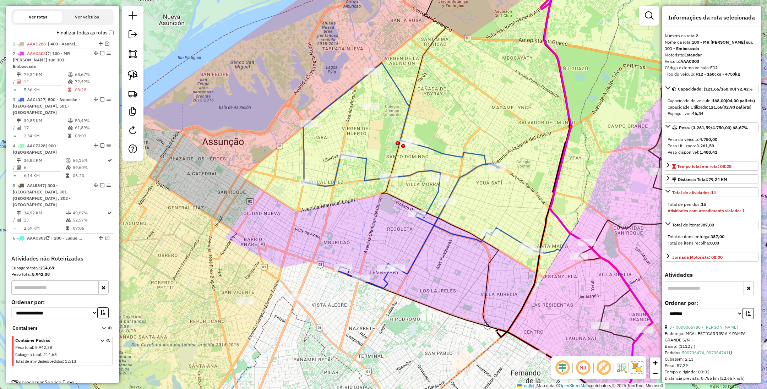
click at [402, 96] on icon at bounding box center [418, 176] width 231 height 226
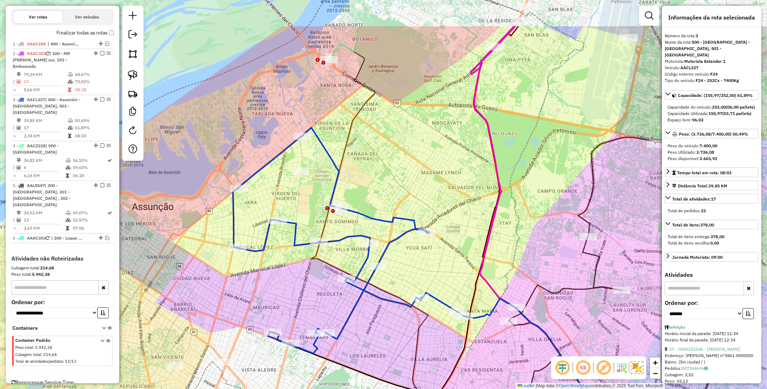
drag, startPoint x: 459, startPoint y: 121, endPoint x: 364, endPoint y: 193, distance: 118.6
click at [389, 187] on div "Janela de atendimento Grade de atendimento Capacidade Transportadoras Veículos …" at bounding box center [383, 194] width 767 height 389
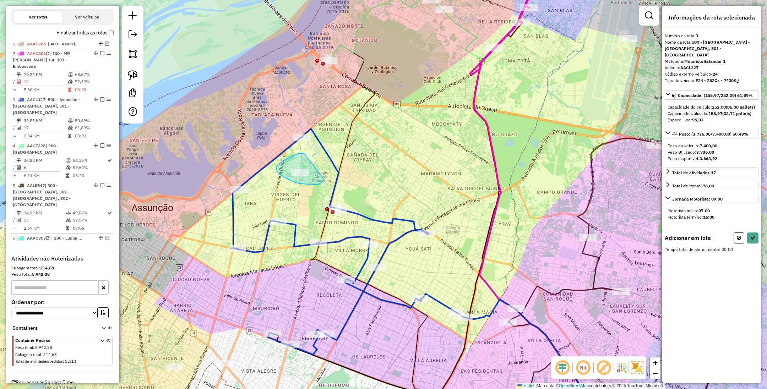
drag, startPoint x: 304, startPoint y: 153, endPoint x: 324, endPoint y: 179, distance: 32.7
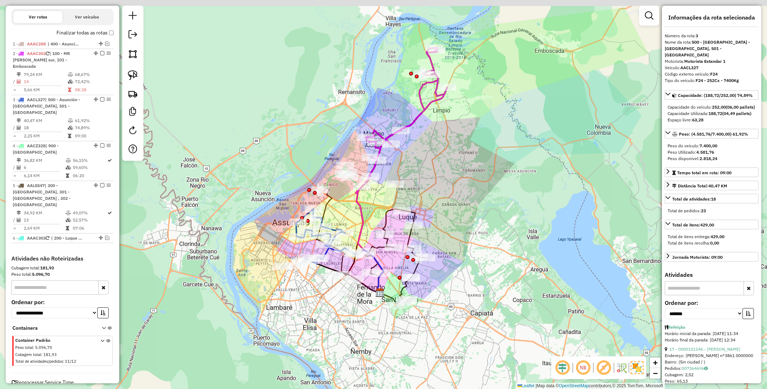
drag, startPoint x: 355, startPoint y: 193, endPoint x: 345, endPoint y: 224, distance: 32.0
click at [345, 225] on div "Janela de atendimento Grade de atendimento Capacidade Transportadoras Veículos …" at bounding box center [383, 194] width 767 height 389
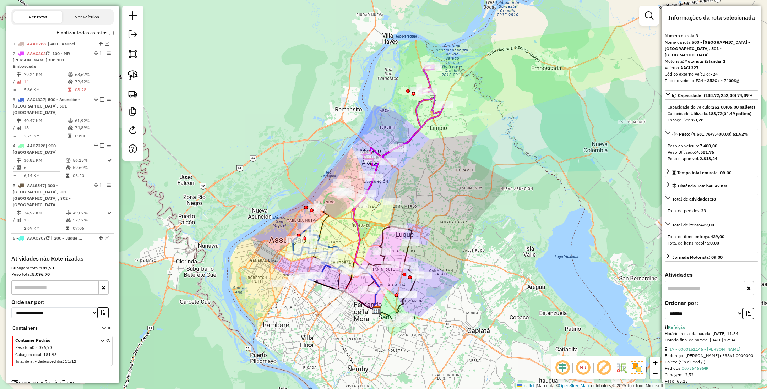
click at [325, 197] on icon at bounding box center [331, 194] width 29 height 25
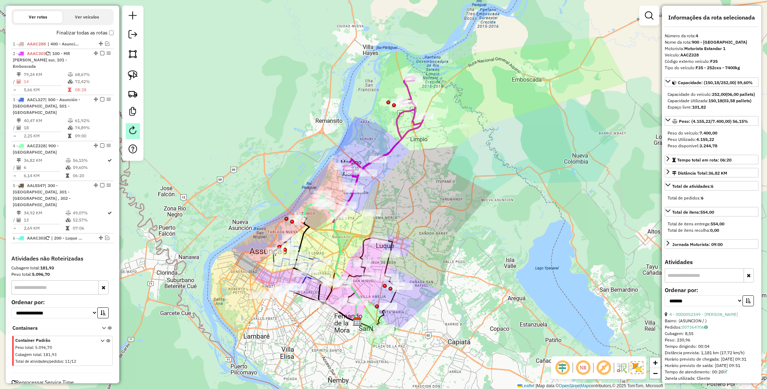
click at [134, 133] on em at bounding box center [132, 130] width 9 height 9
select select "*"
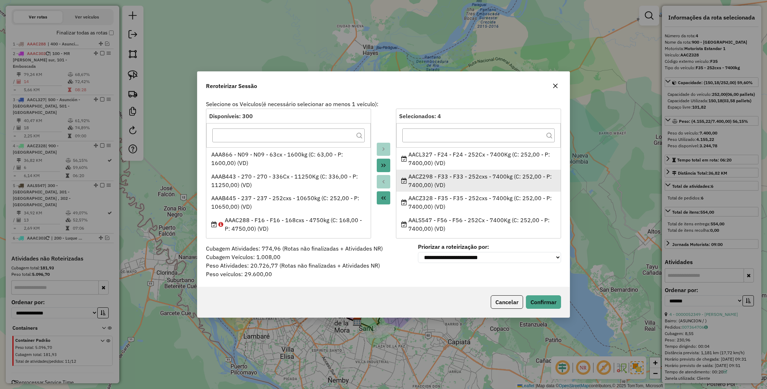
scroll to position [3, 0]
click at [500, 304] on button "Cancelar" at bounding box center [506, 301] width 32 height 13
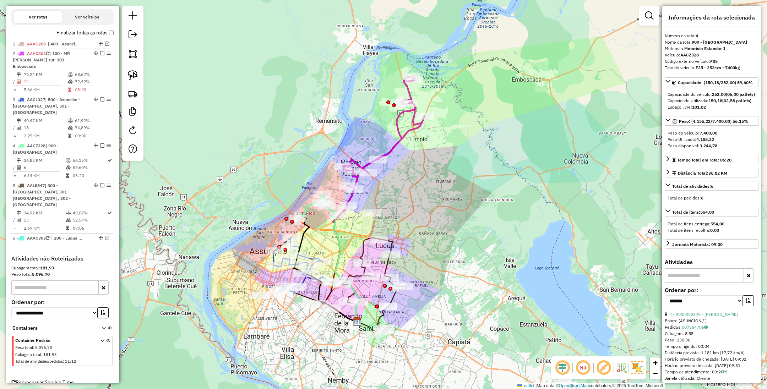
click at [392, 144] on icon at bounding box center [378, 149] width 91 height 146
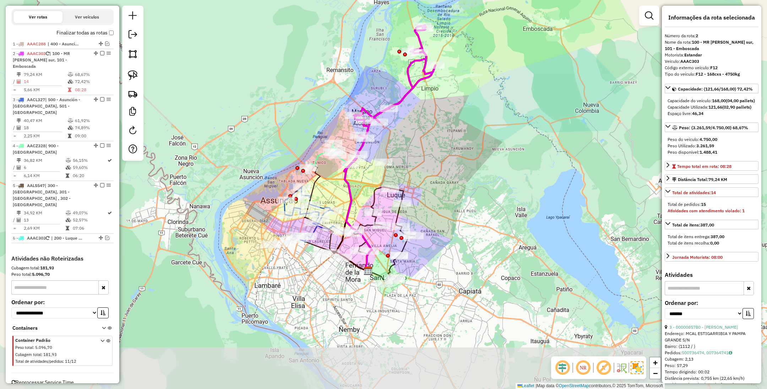
drag, startPoint x: 397, startPoint y: 224, endPoint x: 409, endPoint y: 172, distance: 52.4
click at [409, 172] on div "Janela de atendimento Grade de atendimento Capacidade Transportadoras Veículos …" at bounding box center [383, 194] width 767 height 389
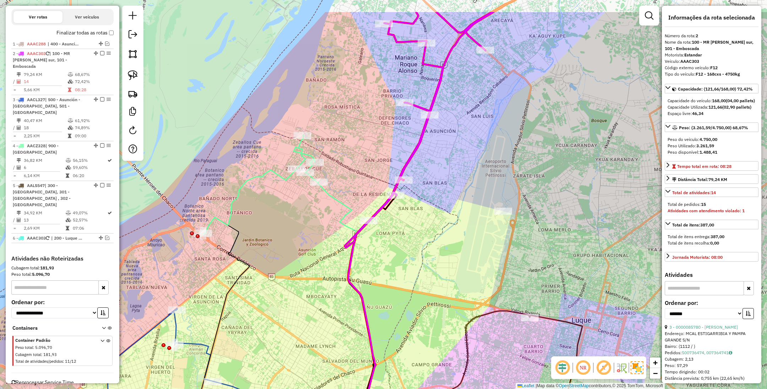
drag, startPoint x: 454, startPoint y: 209, endPoint x: 437, endPoint y: 260, distance: 53.9
click at [437, 260] on div "Janela de atendimento Grade de atendimento Capacidade Transportadoras Veículos …" at bounding box center [383, 194] width 767 height 389
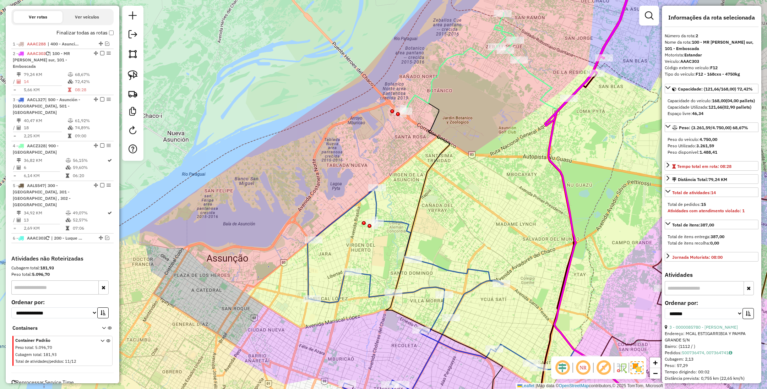
click at [367, 279] on icon at bounding box center [422, 295] width 231 height 219
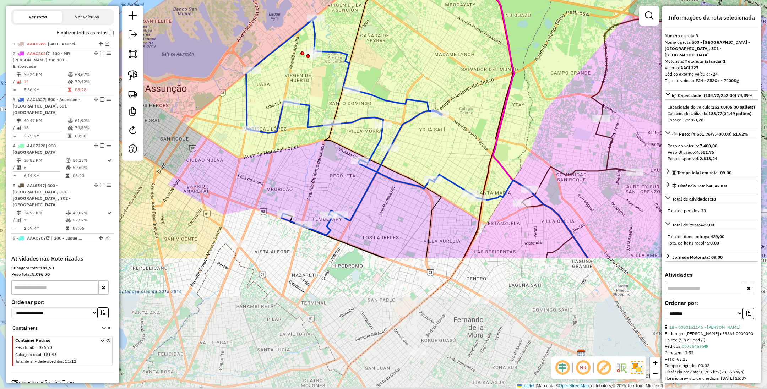
drag, startPoint x: 397, startPoint y: 253, endPoint x: 336, endPoint y: 83, distance: 180.4
click at [336, 83] on div "Janela de atendimento Grade de atendimento Capacidade Transportadoras Veículos …" at bounding box center [383, 194] width 767 height 389
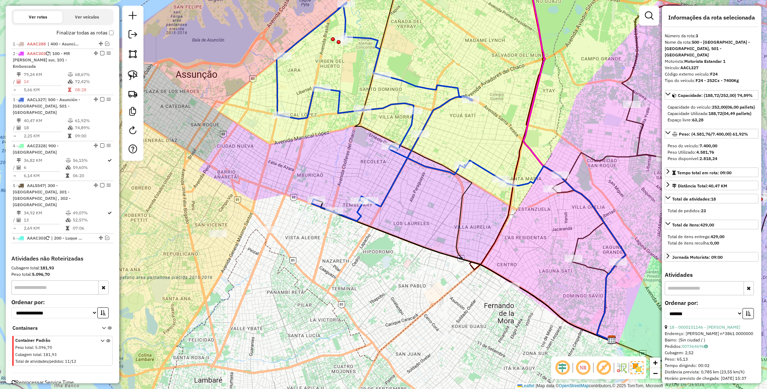
drag, startPoint x: 311, startPoint y: 281, endPoint x: 341, endPoint y: 267, distance: 32.9
click at [341, 267] on div "Janela de atendimento Grade de atendimento Capacidade Transportadoras Veículos …" at bounding box center [383, 194] width 767 height 389
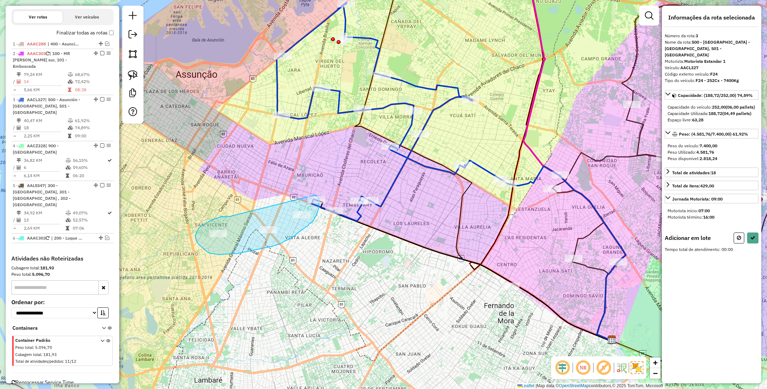
drag, startPoint x: 230, startPoint y: 216, endPoint x: 314, endPoint y: 195, distance: 87.1
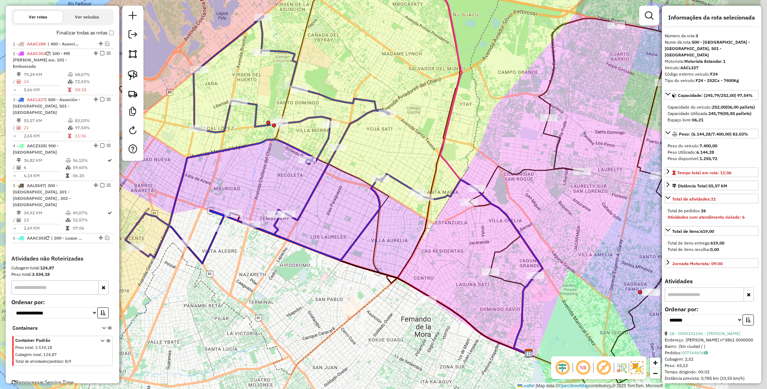
drag, startPoint x: 382, startPoint y: 258, endPoint x: 300, endPoint y: 273, distance: 83.3
click at [299, 272] on div "Janela de atendimento Grade de atendimento Capacidade Transportadoras Veículos …" at bounding box center [383, 194] width 767 height 389
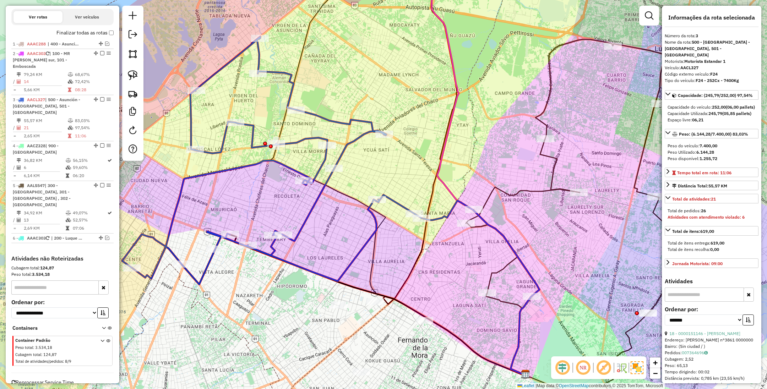
drag, startPoint x: 342, startPoint y: 229, endPoint x: 337, endPoint y: 363, distance: 134.2
click at [337, 363] on div "Janela de atendimento Grade de atendimento Capacidade Transportadoras Veículos …" at bounding box center [383, 194] width 767 height 389
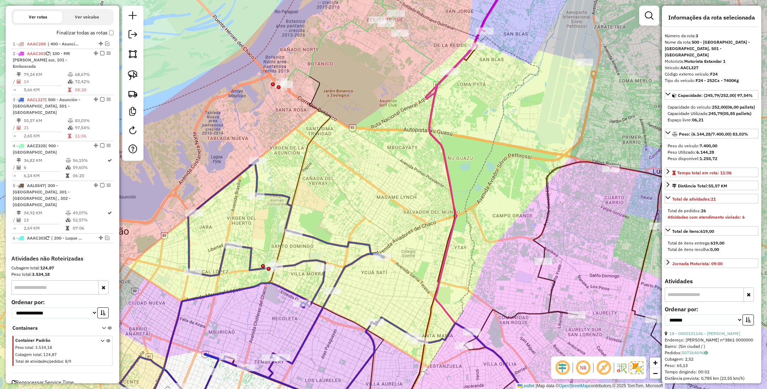
click at [315, 47] on icon at bounding box center [342, 35] width 116 height 99
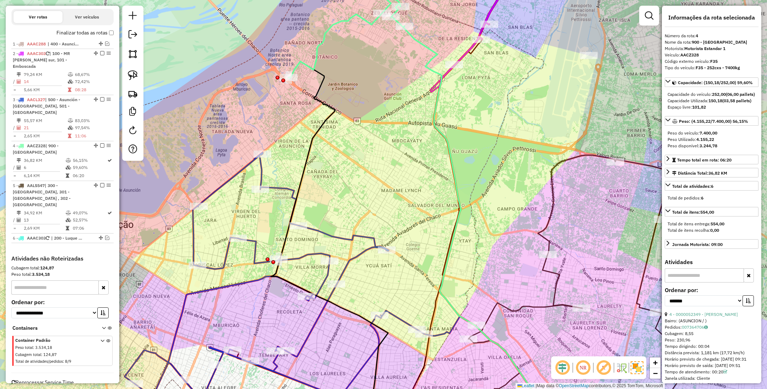
drag, startPoint x: 337, startPoint y: 164, endPoint x: 357, endPoint y: 145, distance: 27.6
click at [357, 145] on div "Janela de atendimento Grade de atendimento Capacidade Transportadoras Veículos …" at bounding box center [383, 194] width 767 height 389
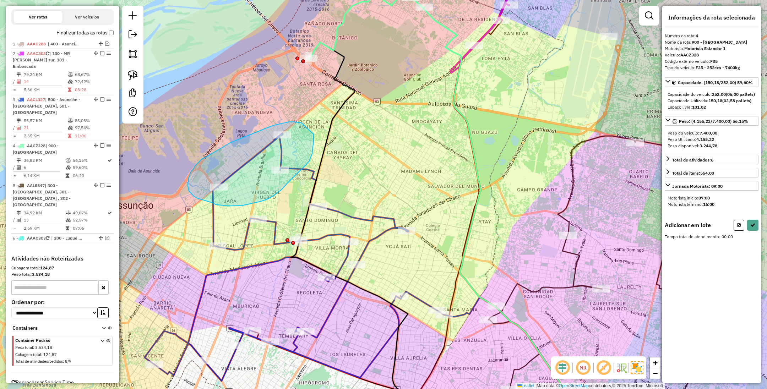
drag, startPoint x: 280, startPoint y: 124, endPoint x: 313, endPoint y: 134, distance: 34.7
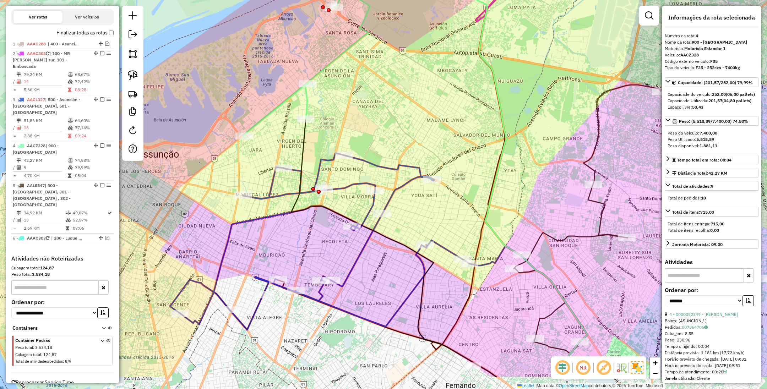
drag, startPoint x: 345, startPoint y: 164, endPoint x: 371, endPoint y: 113, distance: 57.0
click at [371, 113] on div "Janela de atendimento Grade de atendimento Capacidade Transportadoras Veículos …" at bounding box center [383, 194] width 767 height 389
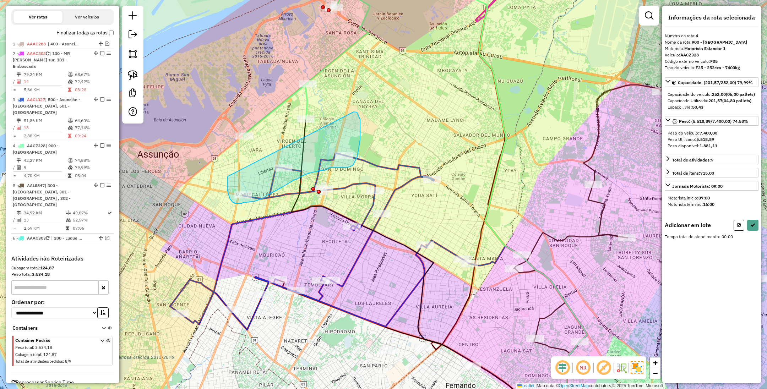
drag, startPoint x: 229, startPoint y: 176, endPoint x: 353, endPoint y: 112, distance: 140.0
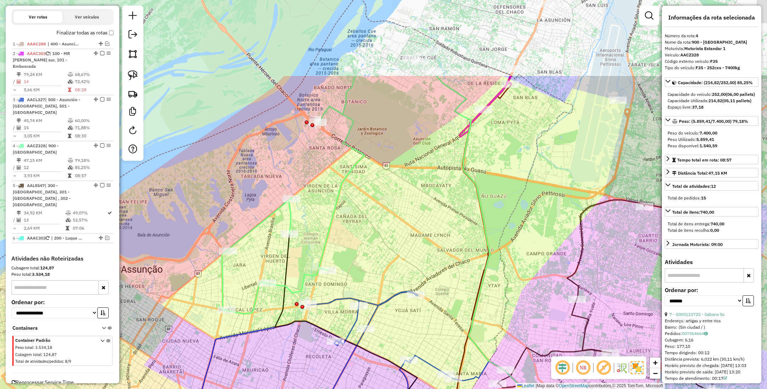
drag, startPoint x: 366, startPoint y: 143, endPoint x: 349, endPoint y: 259, distance: 117.2
click at [349, 259] on div "Janela de atendimento Grade de atendimento Capacidade Transportadoras Veículos …" at bounding box center [383, 194] width 767 height 389
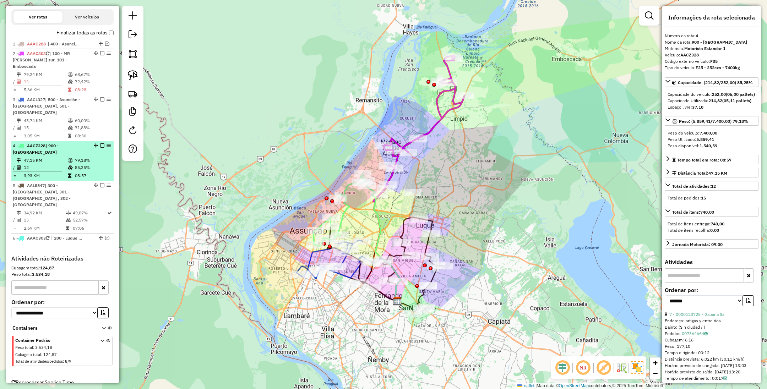
click at [100, 143] on em at bounding box center [102, 145] width 4 height 4
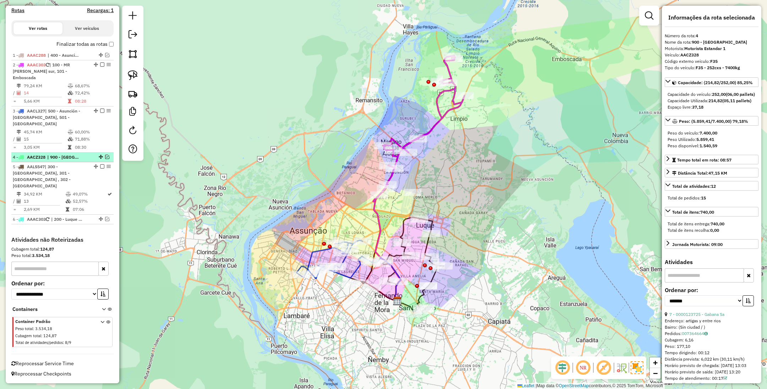
scroll to position [210, 0]
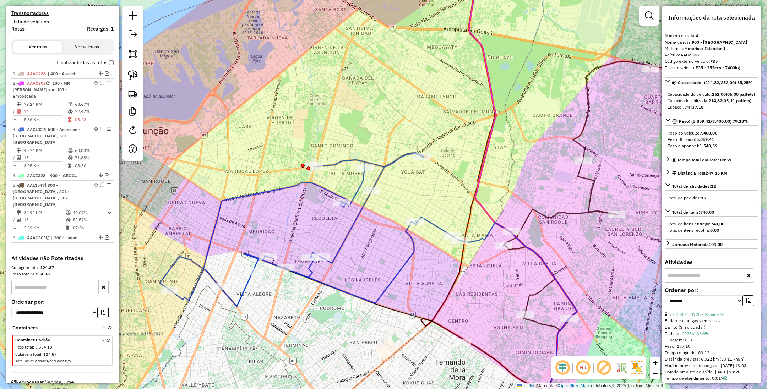
click at [396, 268] on icon at bounding box center [310, 230] width 300 height 154
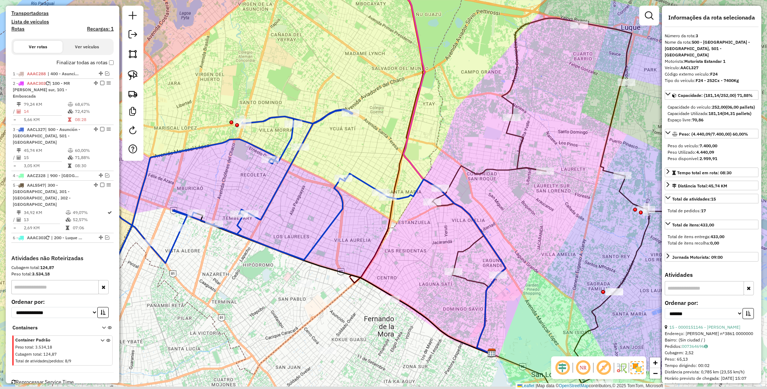
drag, startPoint x: 408, startPoint y: 290, endPoint x: 325, endPoint y: 237, distance: 98.1
click at [325, 237] on div "Janela de atendimento Grade de atendimento Capacidade Transportadoras Veículos …" at bounding box center [383, 194] width 767 height 389
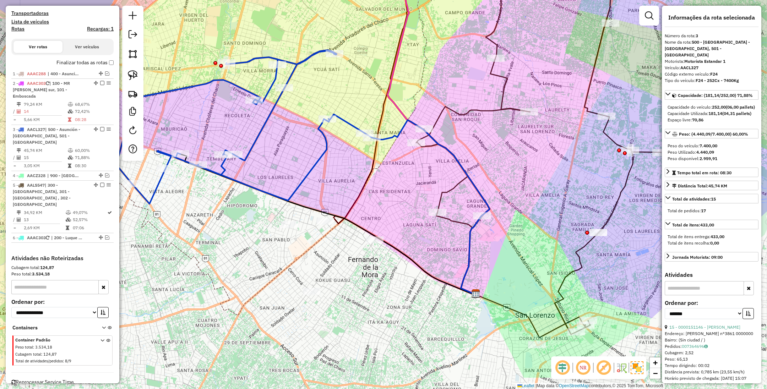
drag, startPoint x: 337, startPoint y: 289, endPoint x: 334, endPoint y: 260, distance: 28.9
click at [334, 260] on div "Janela de atendimento Grade de atendimento Capacidade Transportadoras Veículos …" at bounding box center [383, 194] width 767 height 389
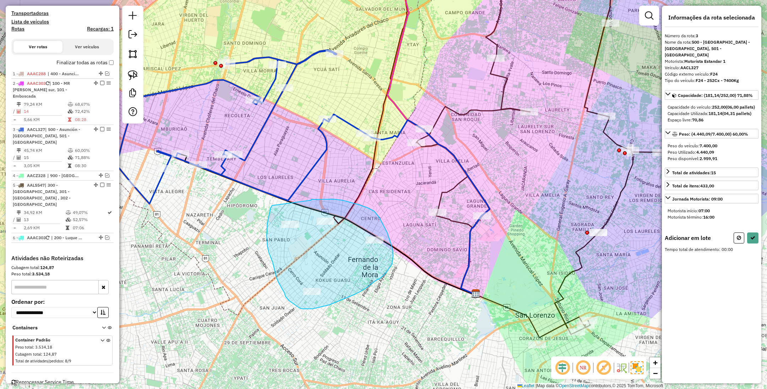
drag, startPoint x: 271, startPoint y: 208, endPoint x: 311, endPoint y: 200, distance: 40.8
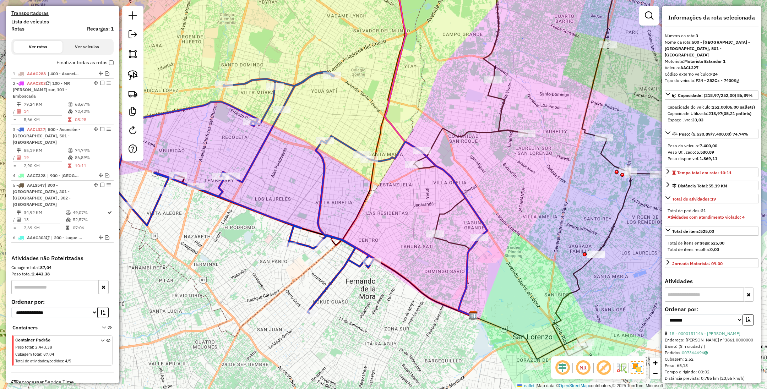
drag, startPoint x: 380, startPoint y: 180, endPoint x: 360, endPoint y: 258, distance: 80.4
click at [360, 257] on div "Janela de atendimento Grade de atendimento Capacidade Transportadoras Veículos …" at bounding box center [383, 194] width 767 height 389
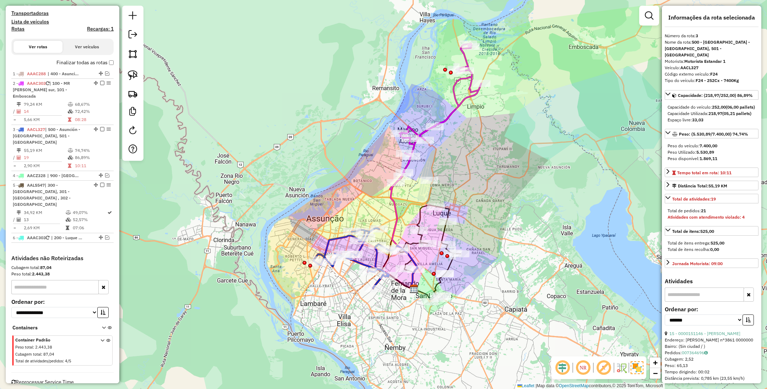
click at [394, 208] on icon at bounding box center [403, 230] width 27 height 117
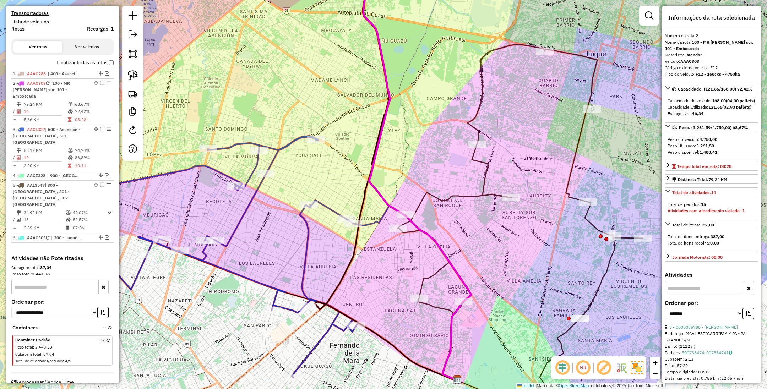
drag, startPoint x: 387, startPoint y: 279, endPoint x: 387, endPoint y: 256, distance: 23.4
click at [387, 256] on div "Janela de atendimento Grade de atendimento Capacidade Transportadoras Veículos …" at bounding box center [383, 194] width 767 height 389
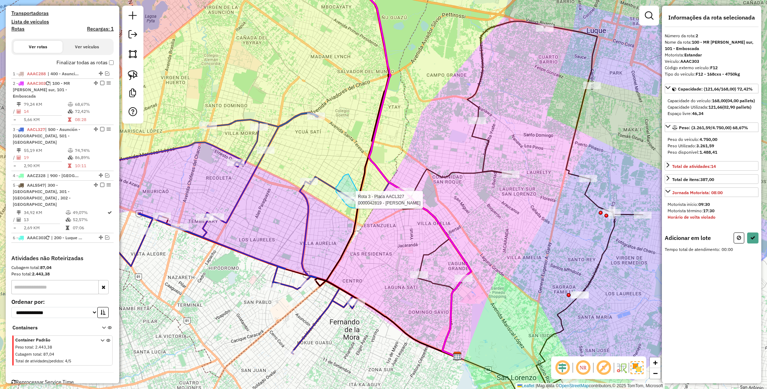
click at [362, 200] on div "Rota 3 - Placa AACL327 0000042819 - NUNEZ GODOY GUILLERMINA Janela de atendimen…" at bounding box center [383, 194] width 767 height 389
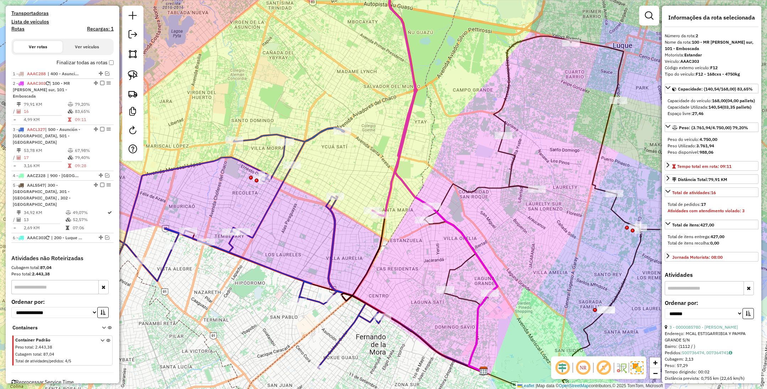
drag, startPoint x: 392, startPoint y: 248, endPoint x: 418, endPoint y: 263, distance: 30.2
click at [418, 263] on div "Janela de atendimento Grade de atendimento Capacidade Transportadoras Veículos …" at bounding box center [383, 194] width 767 height 389
click at [335, 237] on icon at bounding box center [232, 247] width 304 height 241
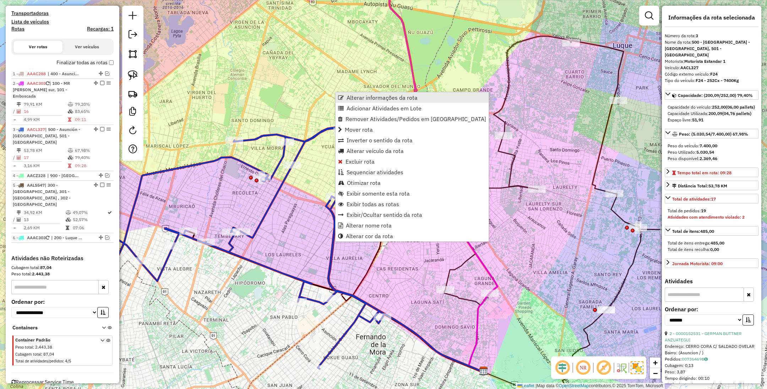
click at [372, 95] on span "Alterar informações da rota" at bounding box center [381, 98] width 71 height 6
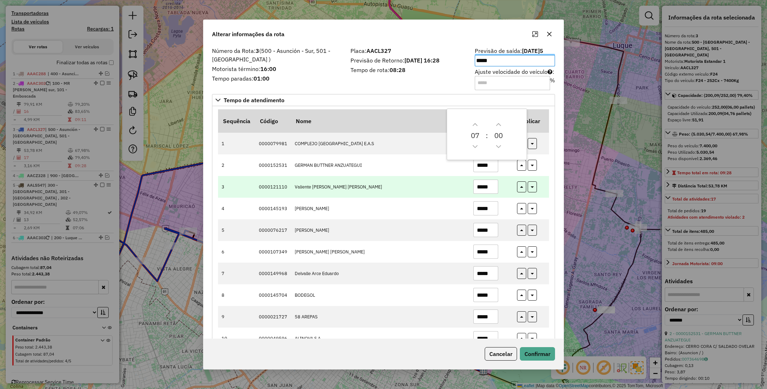
click at [509, 196] on td "*****" at bounding box center [491, 187] width 44 height 22
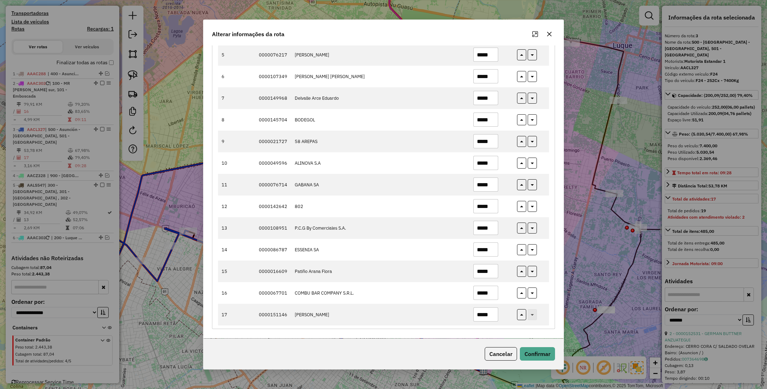
scroll to position [179, 0]
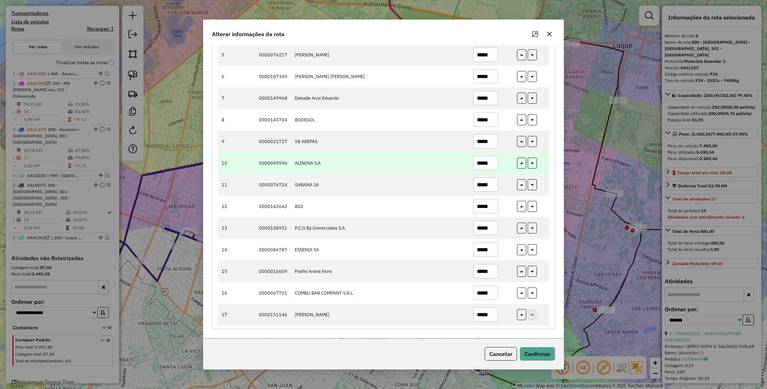
click at [487, 161] on input "*****" at bounding box center [485, 163] width 25 height 14
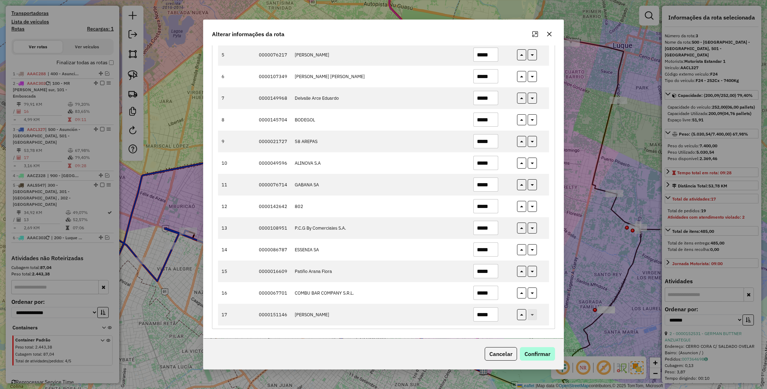
type input "*****"
click at [543, 355] on button "Confirmar" at bounding box center [537, 353] width 35 height 13
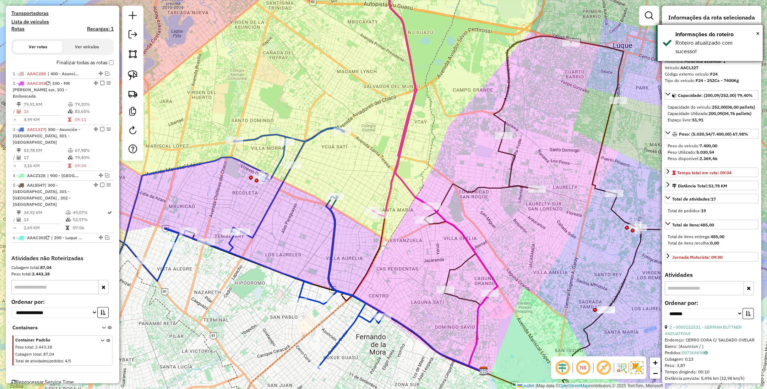
click at [762, 35] on div "× Informações do roteiro Roteiro atualizado com sucesso!" at bounding box center [709, 43] width 106 height 36
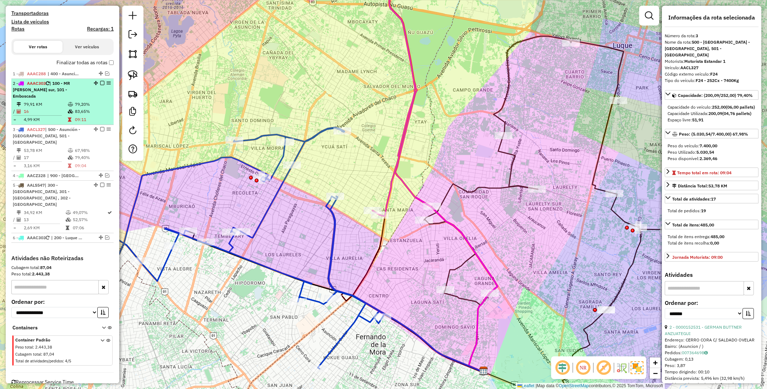
click at [100, 127] on em at bounding box center [102, 129] width 4 height 4
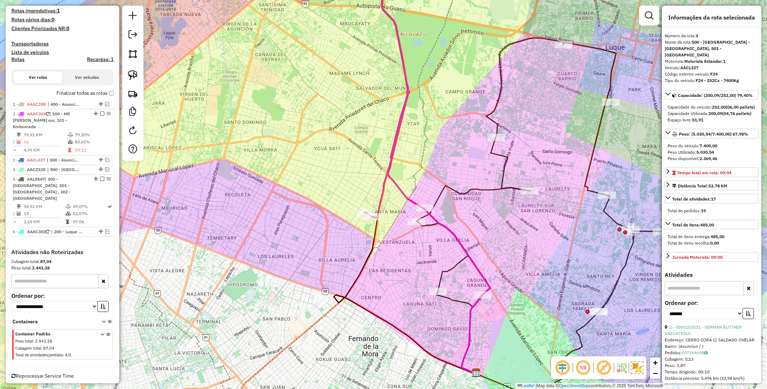
drag, startPoint x: 441, startPoint y: 262, endPoint x: 392, endPoint y: 304, distance: 64.4
click at [390, 303] on div "Janela de atendimento Grade de atendimento Capacidade Transportadoras Veículos …" at bounding box center [383, 194] width 767 height 389
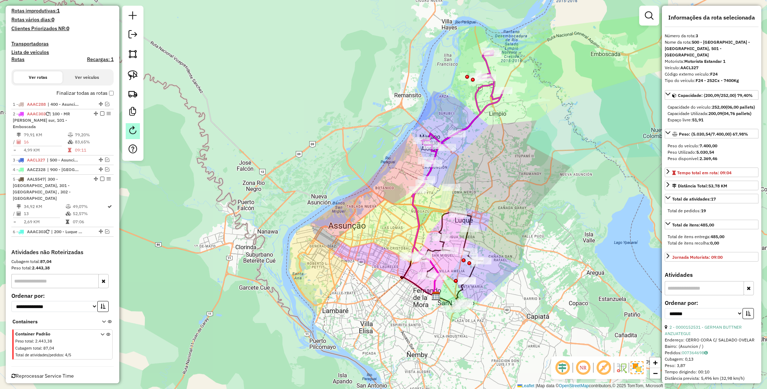
click at [133, 130] on em at bounding box center [132, 130] width 9 height 9
select select "*"
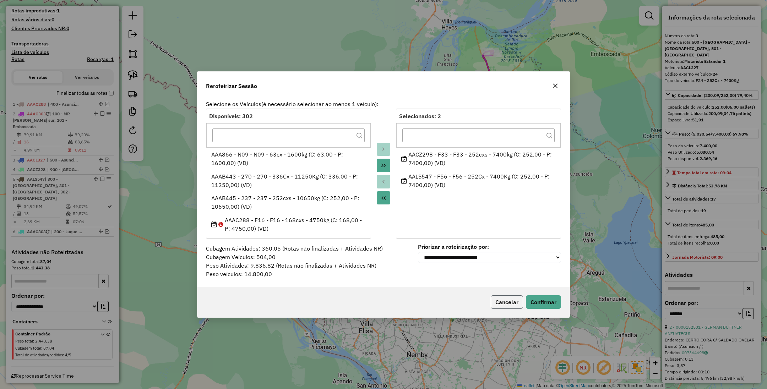
click at [515, 307] on button "Cancelar" at bounding box center [506, 301] width 32 height 13
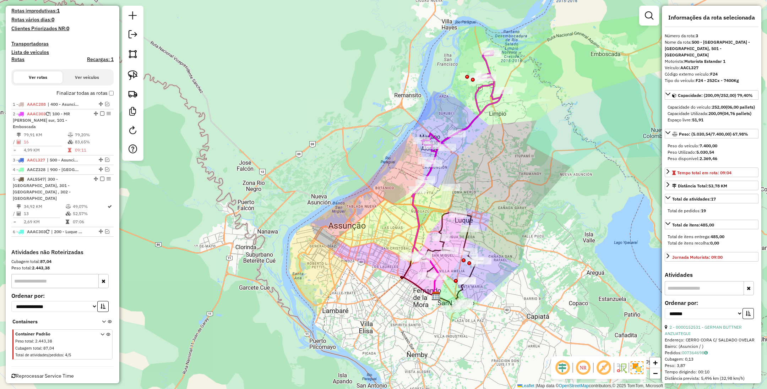
click at [444, 223] on icon at bounding box center [451, 259] width 61 height 94
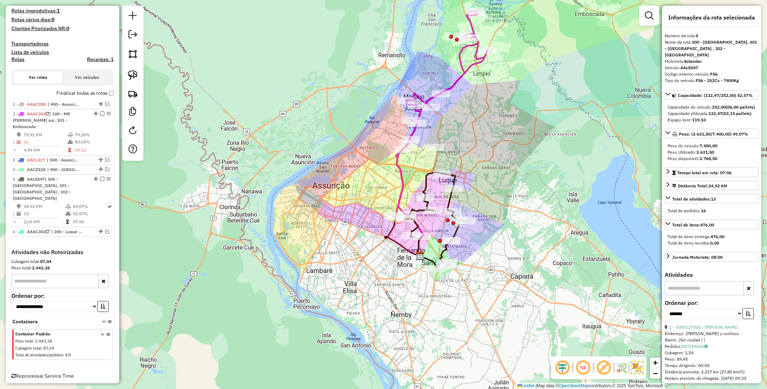
drag, startPoint x: 547, startPoint y: 251, endPoint x: 529, endPoint y: 207, distance: 47.9
click at [529, 207] on div "Janela de atendimento Grade de atendimento Capacidade Transportadoras Veículos …" at bounding box center [383, 194] width 767 height 389
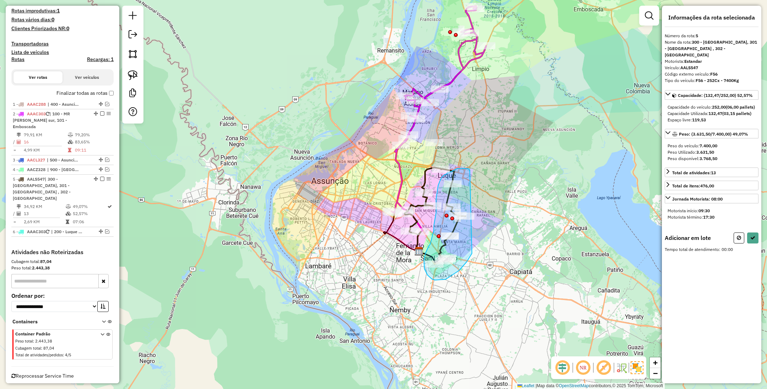
drag, startPoint x: 468, startPoint y: 169, endPoint x: 476, endPoint y: 229, distance: 60.9
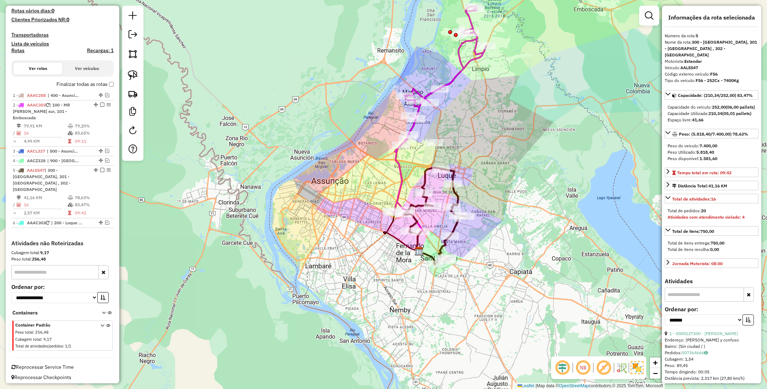
scroll to position [171, 0]
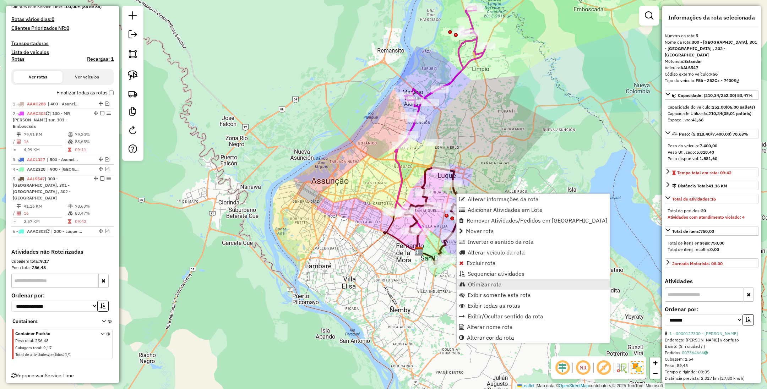
click at [500, 284] on span "Otimizar rota" at bounding box center [485, 284] width 34 height 6
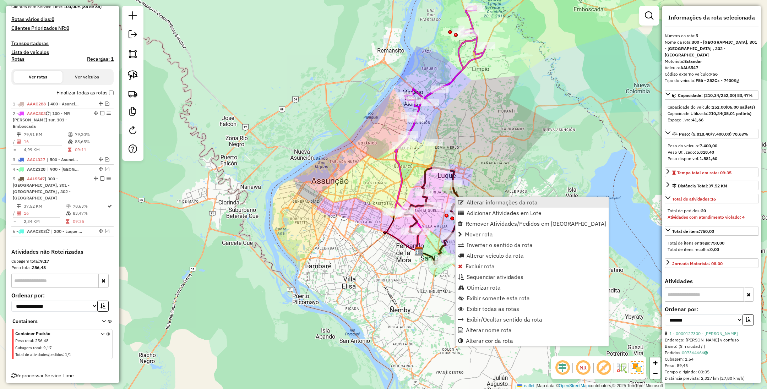
click at [490, 201] on span "Alterar informações da rota" at bounding box center [501, 202] width 71 height 6
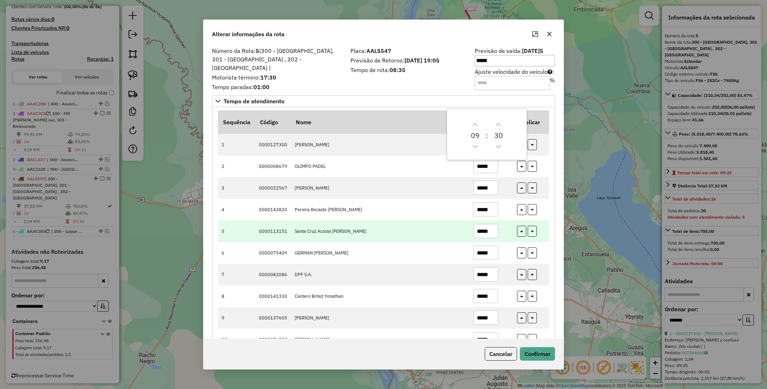
click at [504, 234] on td "*****" at bounding box center [491, 231] width 44 height 22
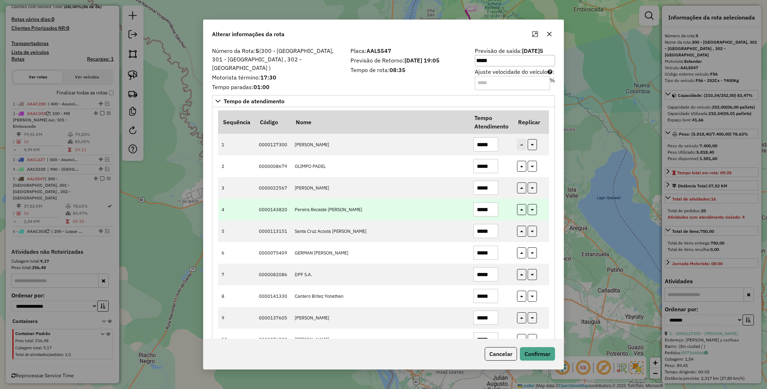
click at [481, 209] on input "*****" at bounding box center [485, 209] width 25 height 14
click at [483, 210] on input "*****" at bounding box center [485, 209] width 25 height 14
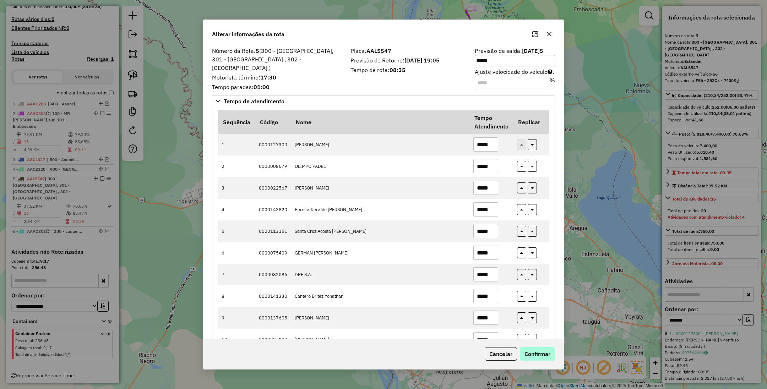
type input "*****"
click at [538, 357] on button "Confirmar" at bounding box center [537, 353] width 35 height 13
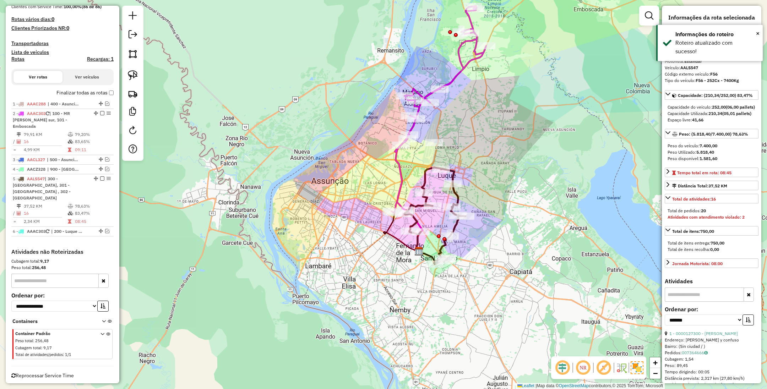
click at [402, 168] on icon at bounding box center [438, 109] width 95 height 207
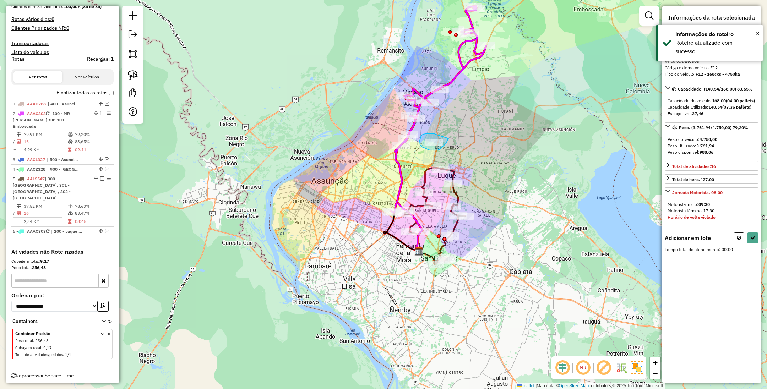
drag, startPoint x: 422, startPoint y: 135, endPoint x: 448, endPoint y: 138, distance: 26.5
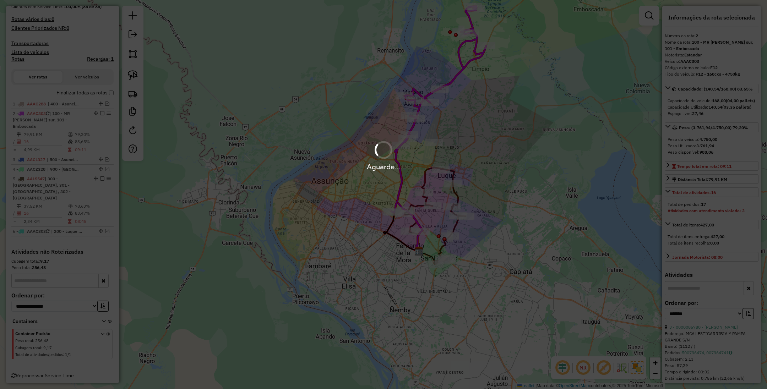
scroll to position [59, 0]
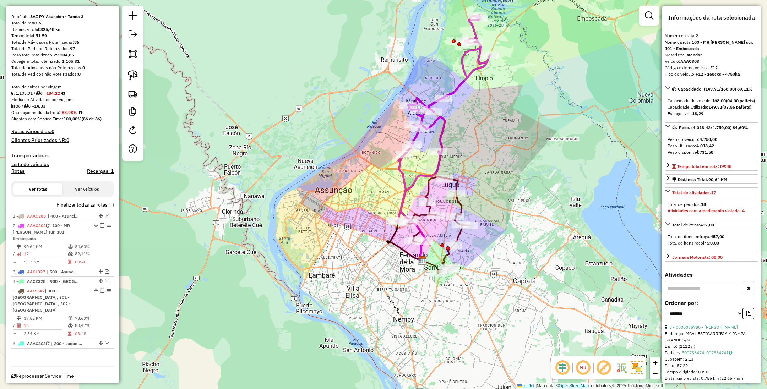
drag, startPoint x: 456, startPoint y: 133, endPoint x: 465, endPoint y: 158, distance: 25.7
click at [465, 158] on div "Janela de atendimento Grade de atendimento Capacidade Transportadoras Veículos …" at bounding box center [383, 194] width 767 height 389
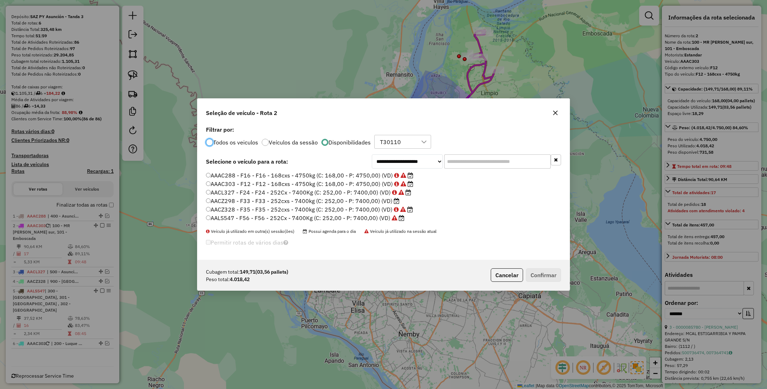
scroll to position [4, 2]
click at [376, 202] on label "AACZ298 - F33 - F33 - 252cxs - 7400kg (C: 252,00 - P: 7400,00) (VD)" at bounding box center [302, 201] width 193 height 9
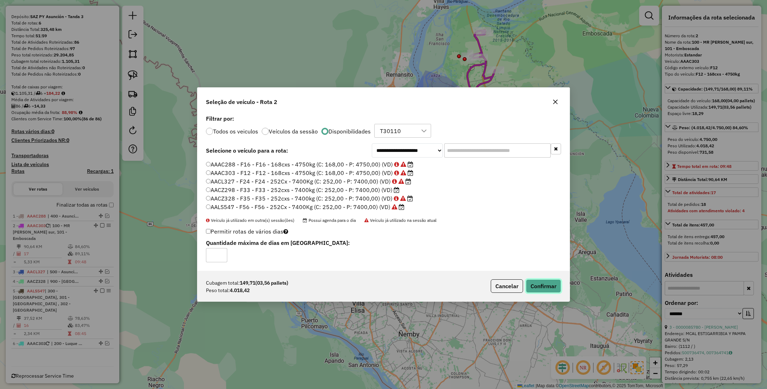
click at [548, 287] on button "Confirmar" at bounding box center [543, 285] width 35 height 13
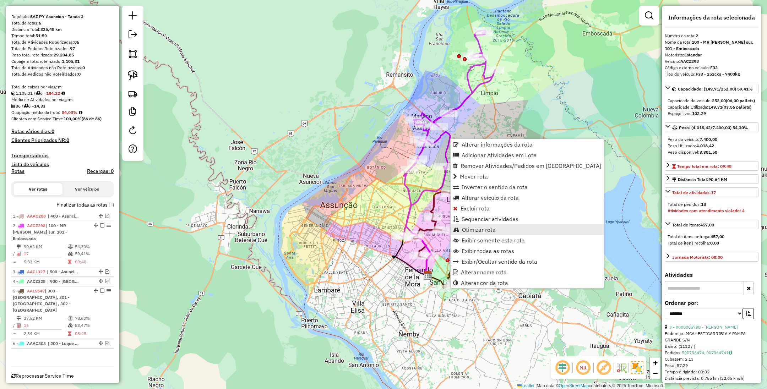
click at [496, 228] on link "Otimizar rota" at bounding box center [526, 229] width 153 height 11
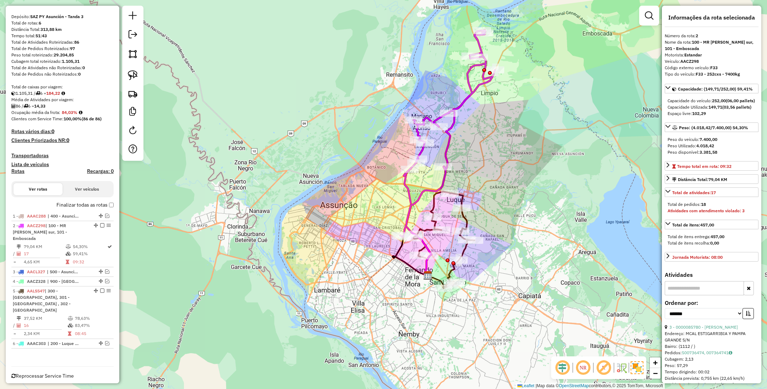
click at [465, 223] on icon at bounding box center [443, 240] width 61 height 97
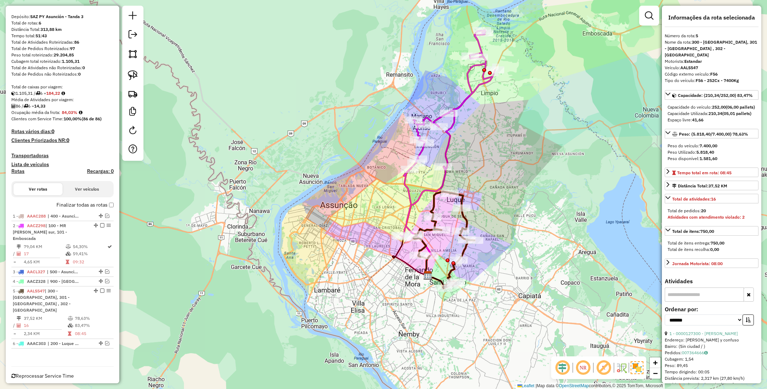
click at [445, 140] on icon at bounding box center [447, 133] width 95 height 207
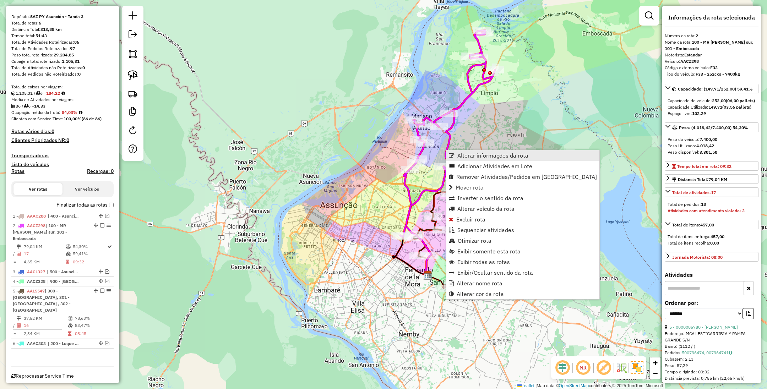
click at [500, 155] on span "Alterar informações da rota" at bounding box center [492, 156] width 71 height 6
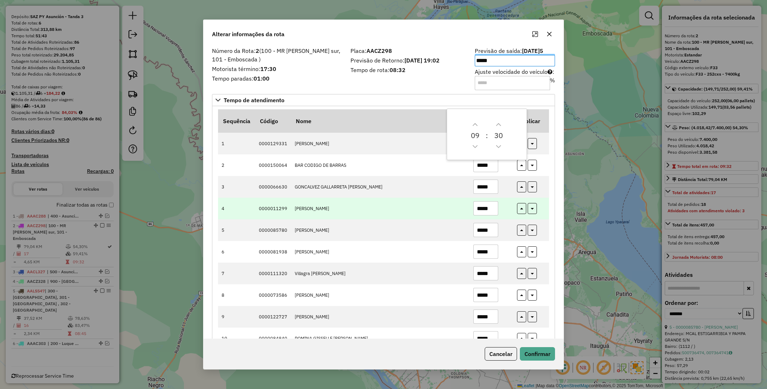
click at [504, 212] on td "*****" at bounding box center [491, 209] width 44 height 22
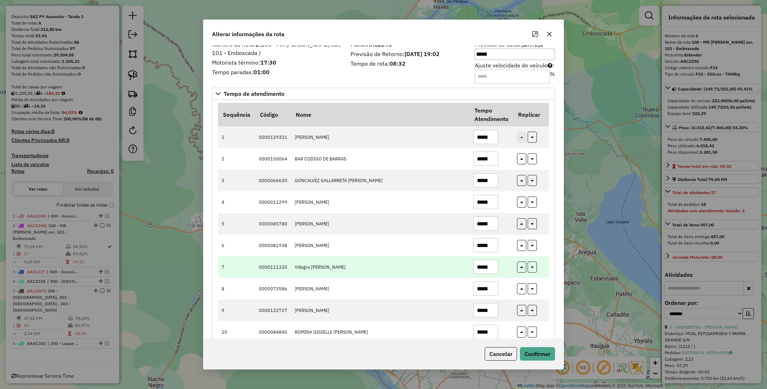
scroll to position [0, 0]
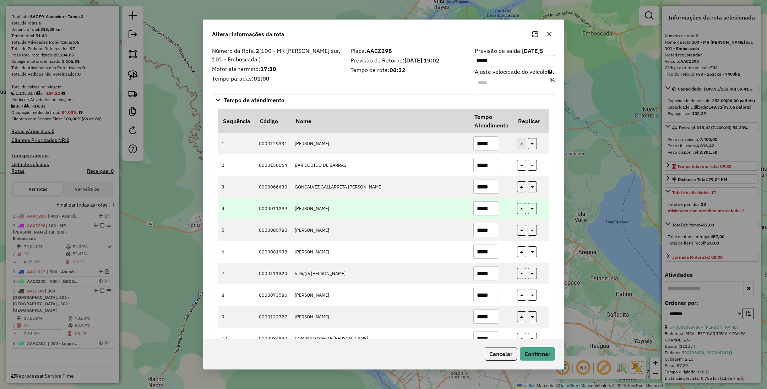
drag, startPoint x: 486, startPoint y: 211, endPoint x: 488, endPoint y: 208, distance: 3.8
click at [486, 211] on input "*****" at bounding box center [485, 208] width 25 height 14
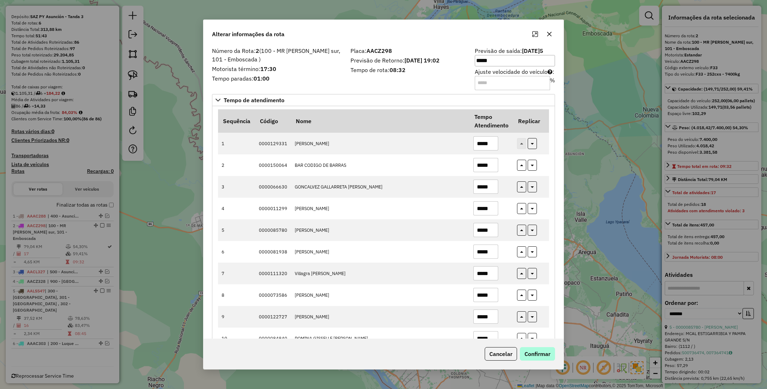
type input "*****"
click at [535, 348] on button "Confirmar" at bounding box center [537, 353] width 35 height 13
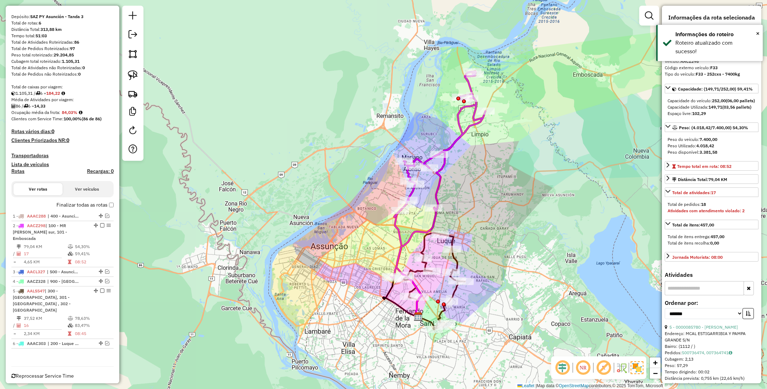
drag, startPoint x: 510, startPoint y: 146, endPoint x: 500, endPoint y: 187, distance: 42.3
click at [500, 187] on div "Janela de atendimento Grade de atendimento Capacidade Transportadoras Veículos …" at bounding box center [383, 194] width 767 height 389
click at [756, 33] on span "×" at bounding box center [758, 33] width 4 height 8
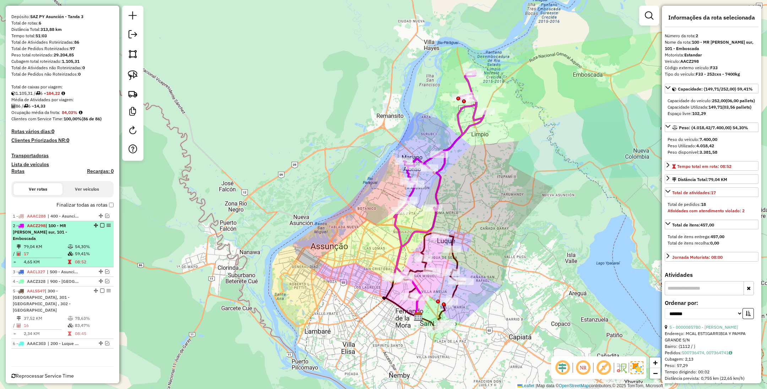
click at [100, 226] on em at bounding box center [102, 225] width 4 height 4
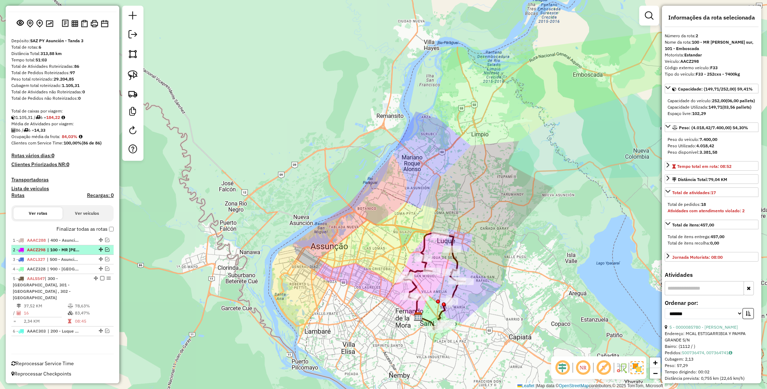
scroll to position [28, 0]
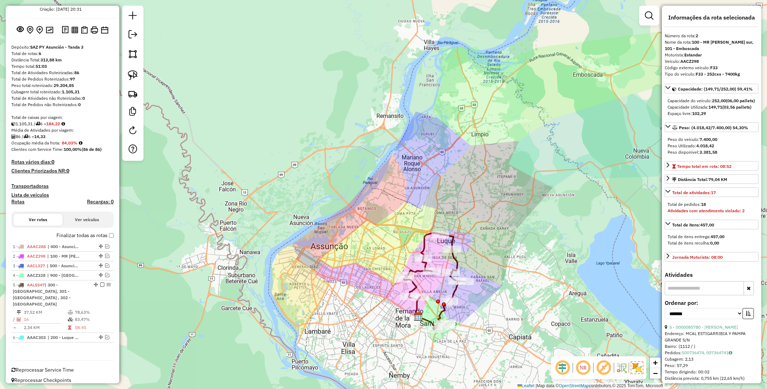
click at [421, 247] on icon at bounding box center [434, 281] width 61 height 97
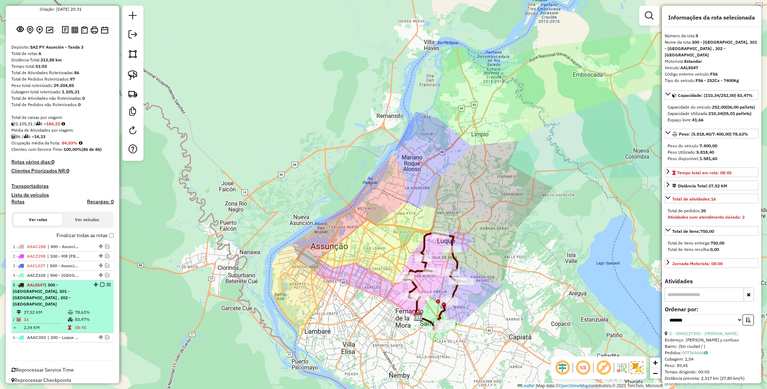
click at [100, 285] on em at bounding box center [102, 284] width 4 height 4
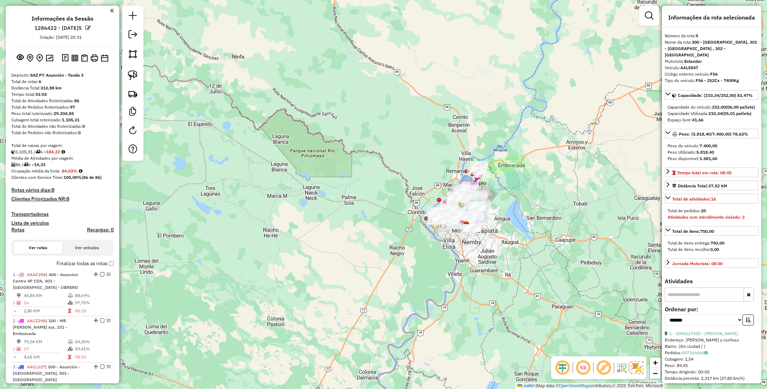
click at [16, 228] on h4 "Rotas" at bounding box center [17, 230] width 13 height 6
select select
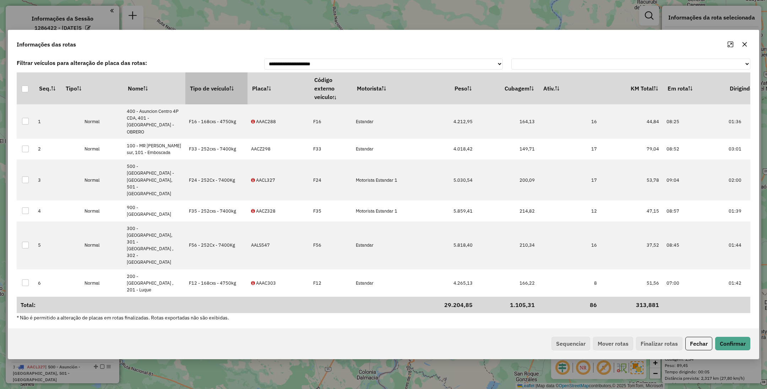
click at [212, 104] on th "Tipo de veículo" at bounding box center [216, 88] width 62 height 32
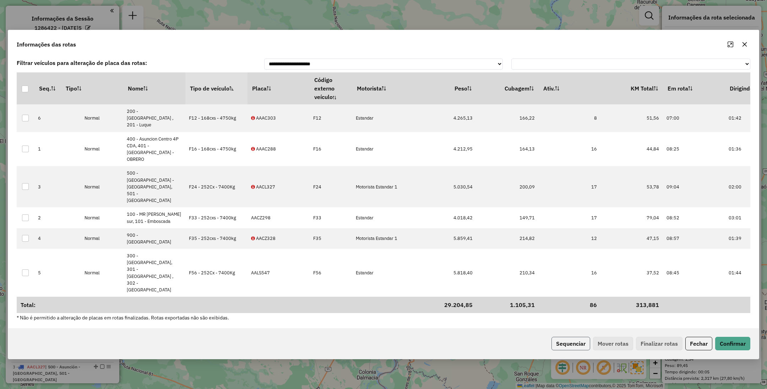
click at [570, 337] on button "Sequenciar" at bounding box center [570, 343] width 39 height 13
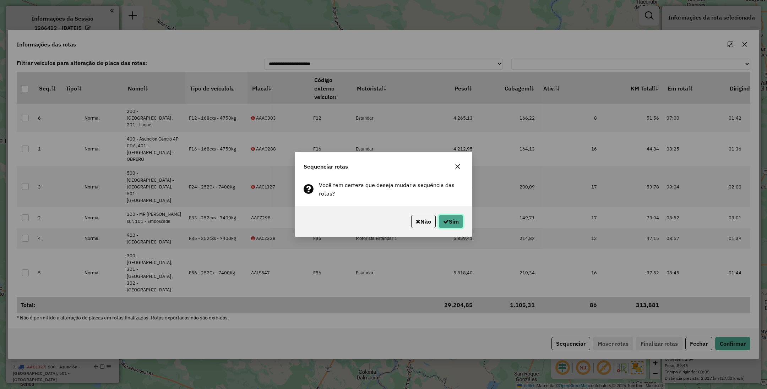
click at [447, 223] on button "Sim" at bounding box center [450, 221] width 25 height 13
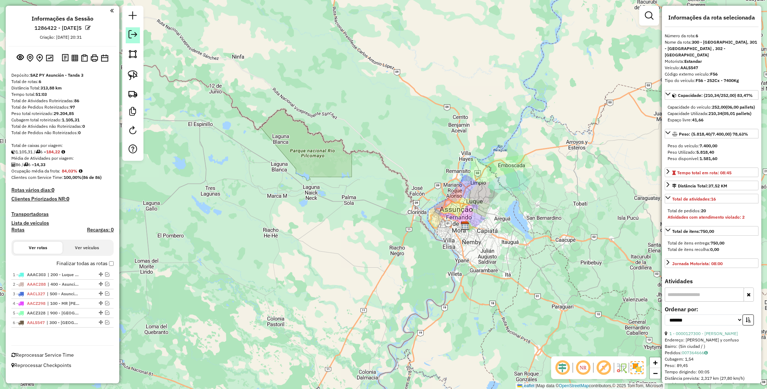
click at [134, 33] on em at bounding box center [132, 34] width 9 height 9
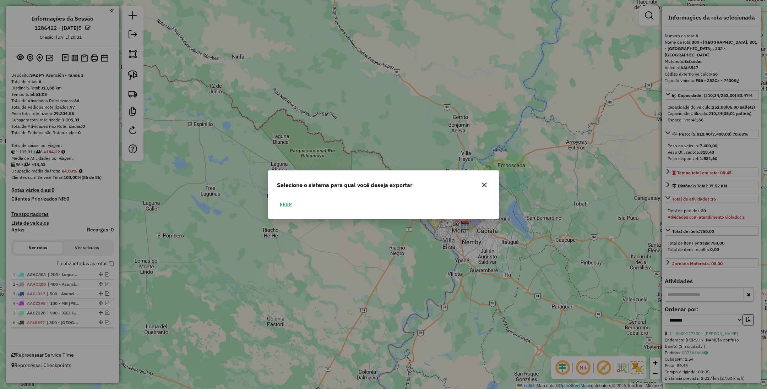
click at [291, 203] on button "ERP" at bounding box center [286, 204] width 18 height 11
select select "**"
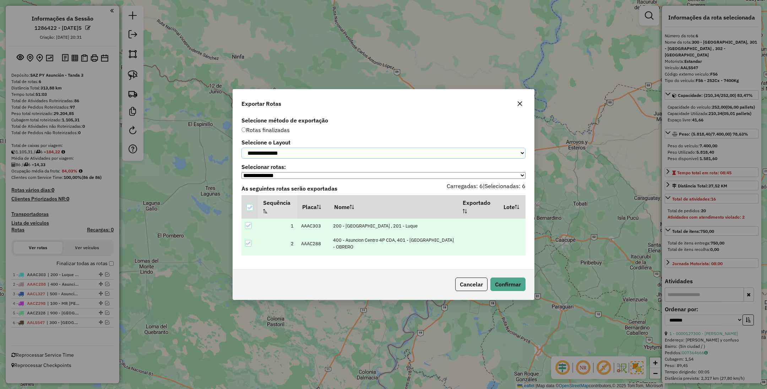
click at [313, 152] on select "**********" at bounding box center [383, 153] width 284 height 11
select select "*********"
click at [241, 148] on select "**********" at bounding box center [383, 153] width 284 height 11
click at [516, 282] on button "Confirmar" at bounding box center [507, 284] width 35 height 13
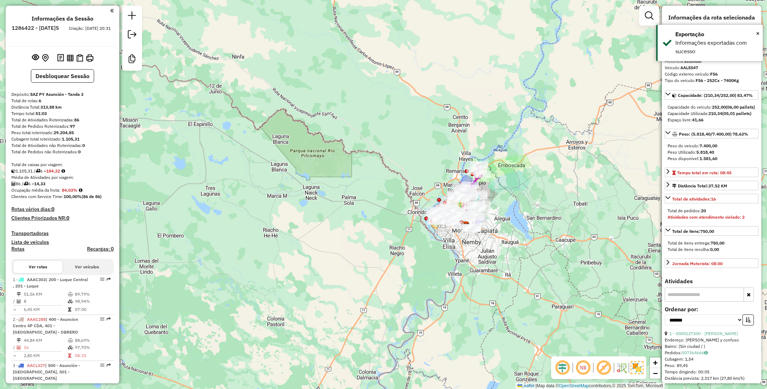
scroll to position [155, 0]
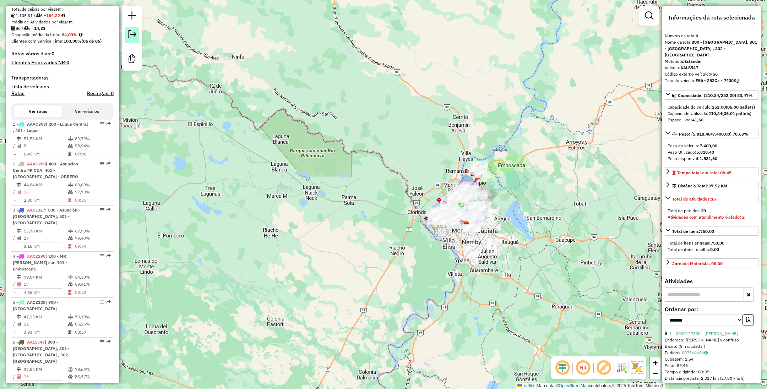
click at [128, 34] on em at bounding box center [132, 34] width 9 height 9
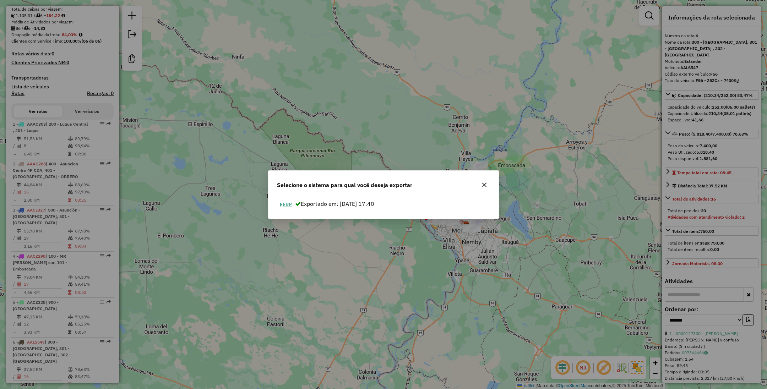
click at [287, 202] on button "ERP" at bounding box center [286, 204] width 18 height 11
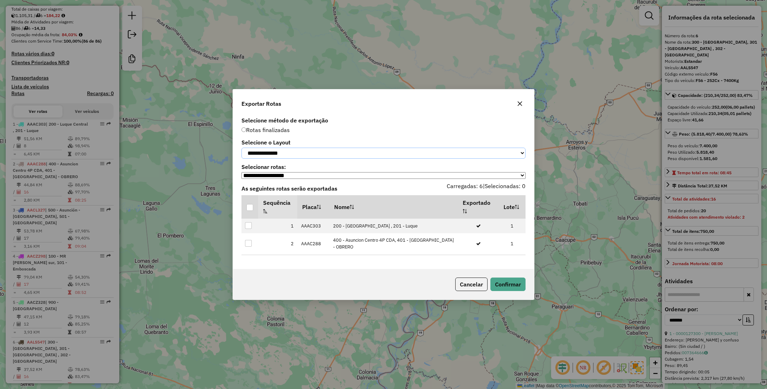
click at [323, 148] on select "**********" at bounding box center [383, 153] width 284 height 11
select select "*********"
click at [241, 148] on select "**********" at bounding box center [383, 153] width 284 height 11
click at [248, 209] on div at bounding box center [249, 207] width 7 height 7
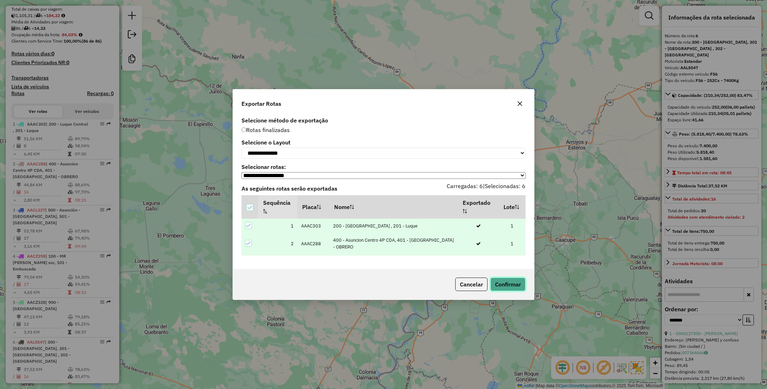
click at [505, 287] on button "Confirmar" at bounding box center [507, 284] width 35 height 13
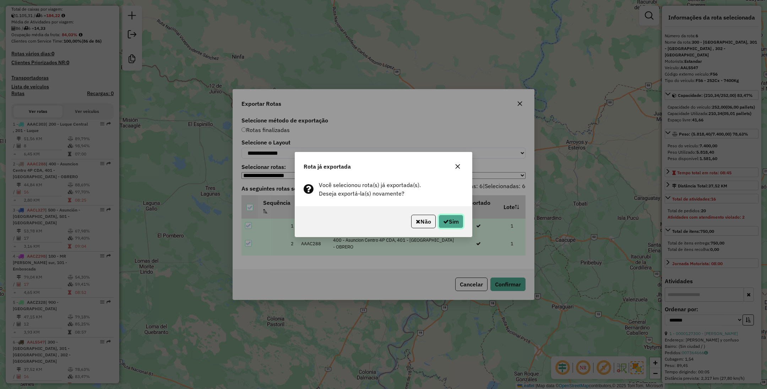
click at [452, 223] on button "Sim" at bounding box center [450, 221] width 25 height 13
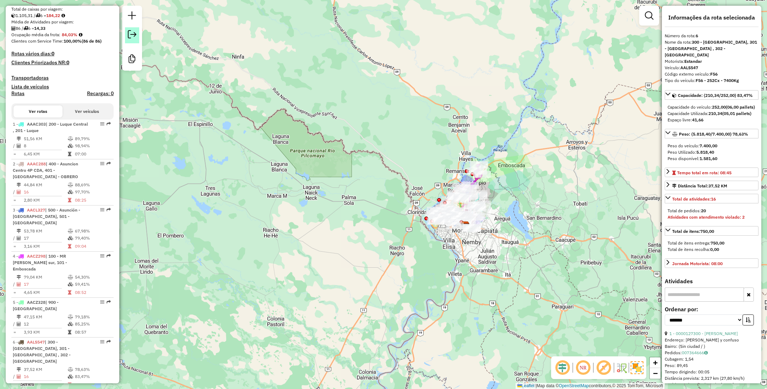
click at [131, 33] on em at bounding box center [132, 34] width 9 height 9
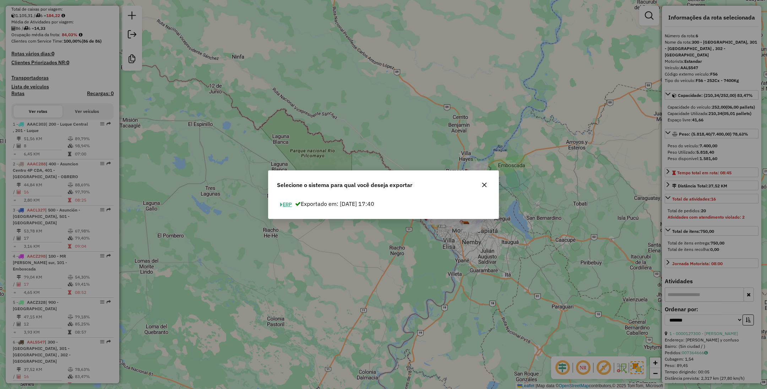
click at [290, 203] on button "ERP" at bounding box center [286, 204] width 18 height 11
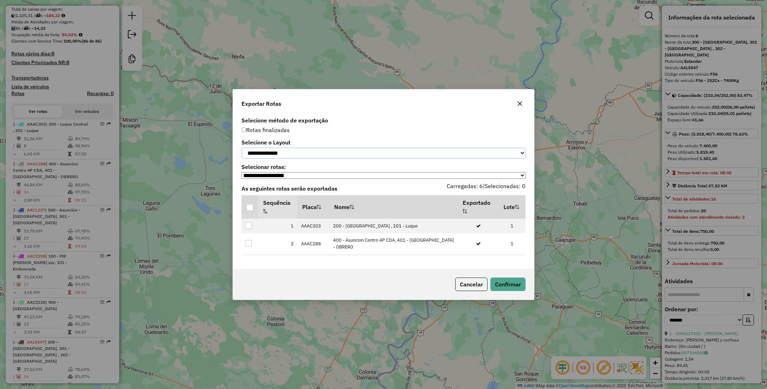
click at [325, 149] on select "**********" at bounding box center [383, 153] width 284 height 11
select select "*********"
click at [241, 148] on select "**********" at bounding box center [383, 153] width 284 height 11
click at [248, 207] on div at bounding box center [249, 207] width 7 height 7
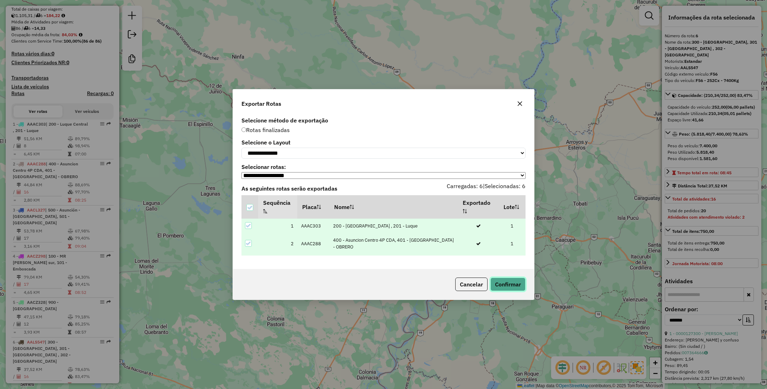
click at [507, 281] on button "Confirmar" at bounding box center [507, 284] width 35 height 13
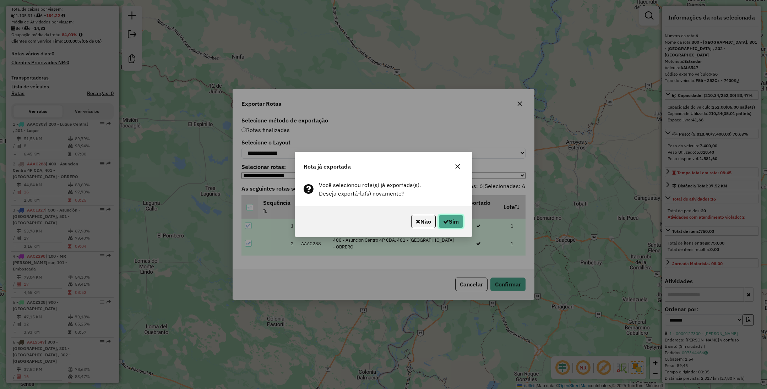
click at [454, 219] on button "Sim" at bounding box center [450, 221] width 25 height 13
